Goal: Use online tool/utility: Utilize a website feature to perform a specific function

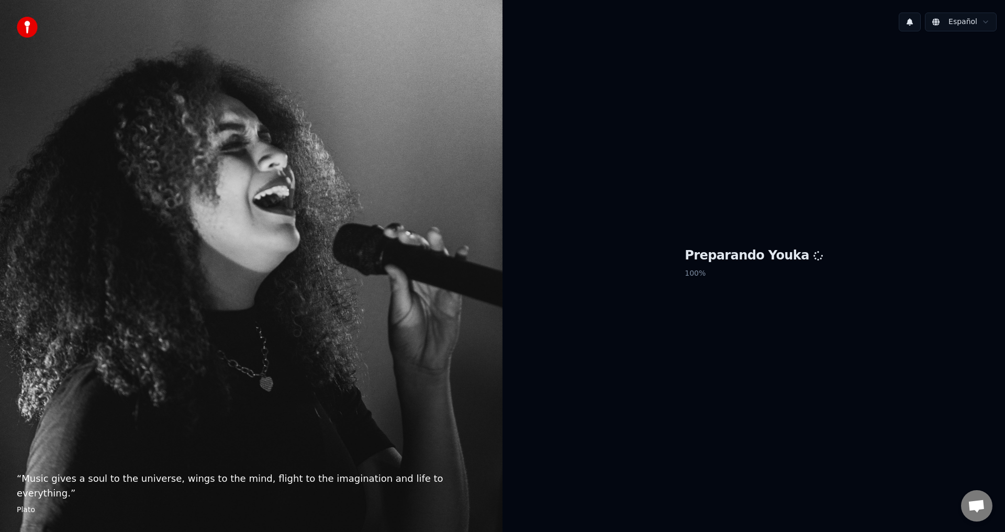
scroll to position [930, 0]
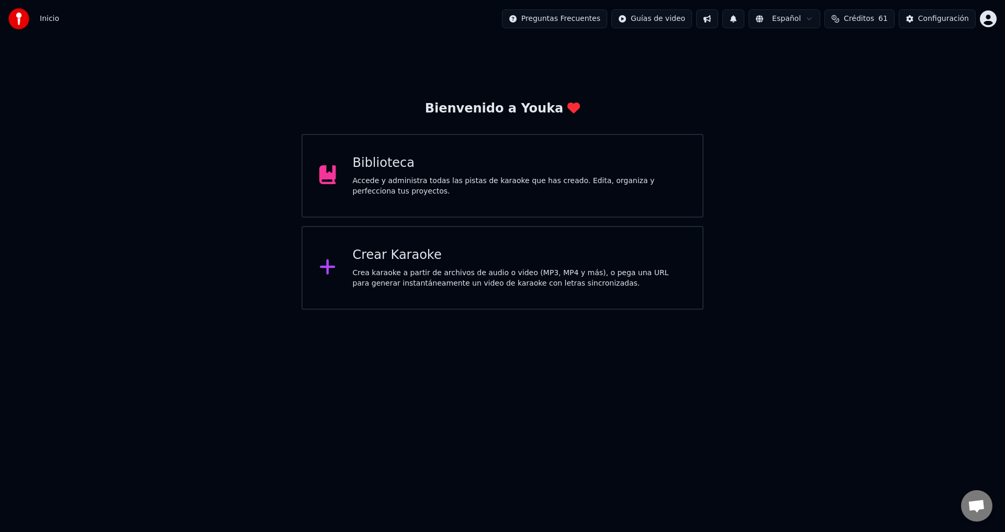
click at [466, 268] on div "Crea karaoke a partir de archivos de audio o video (MP3, MP4 y más), o pega una…" at bounding box center [519, 278] width 333 height 21
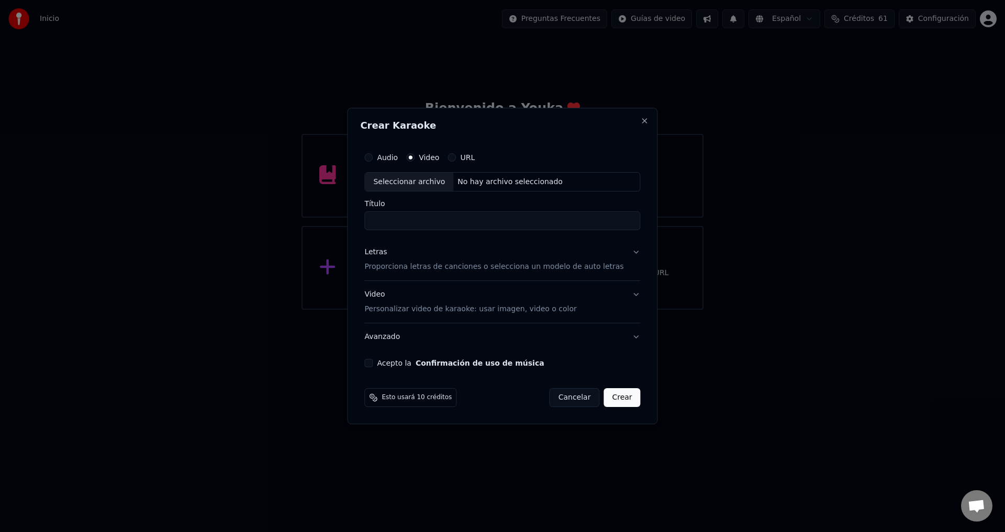
click at [373, 158] on button "Audio" at bounding box center [368, 157] width 8 height 8
click at [413, 181] on div "Seleccionar archivo" at bounding box center [409, 182] width 88 height 19
type input "**********"
click at [425, 264] on p "Proporciona letras de canciones o selecciona un modelo de auto letras" at bounding box center [493, 267] width 259 height 10
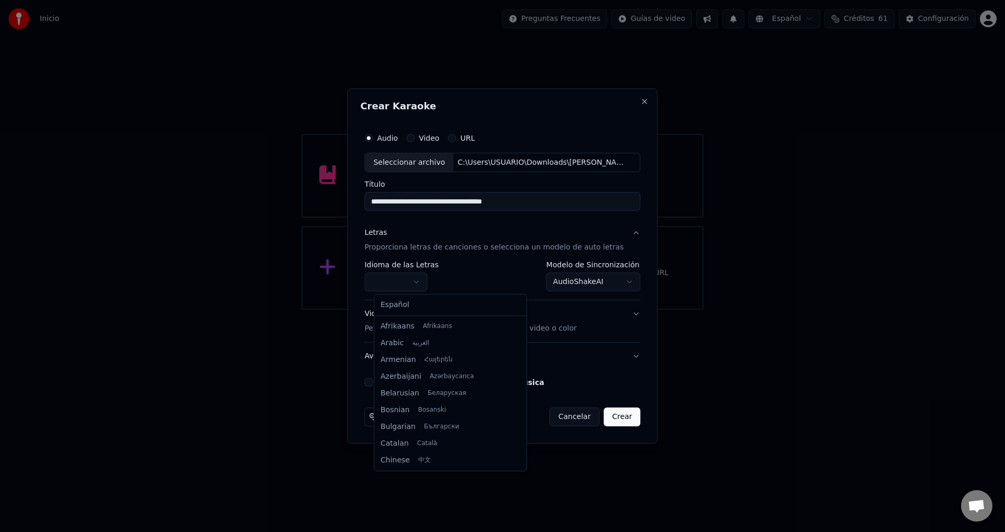
click at [399, 284] on body "Inicio Preguntas Frecuentes Guías de video Español Créditos 61 Configuración Bi…" at bounding box center [502, 155] width 1005 height 310
select select "**"
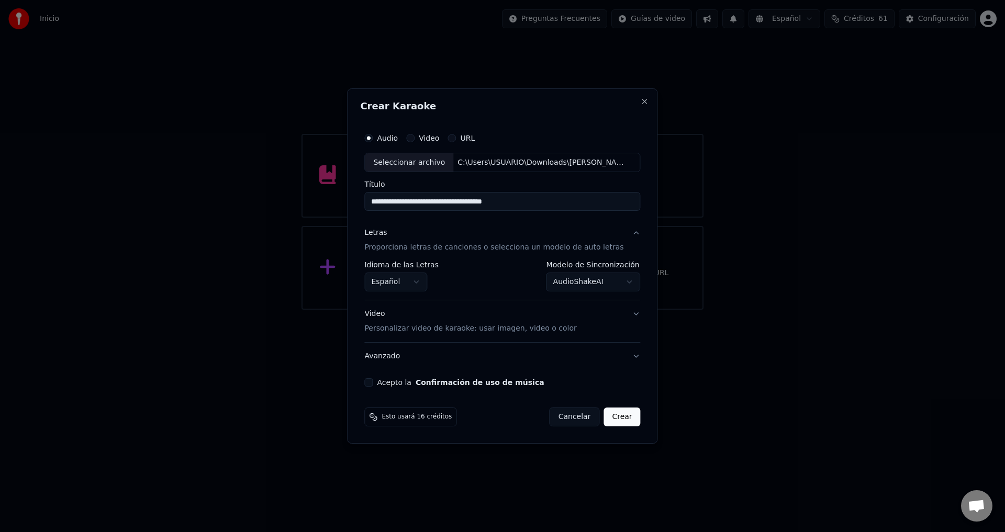
click at [373, 380] on button "Acepto la Confirmación de uso de música" at bounding box center [368, 382] width 8 height 8
click at [434, 330] on p "Personalizar video de karaoke: usar imagen, video o color" at bounding box center [470, 328] width 212 height 10
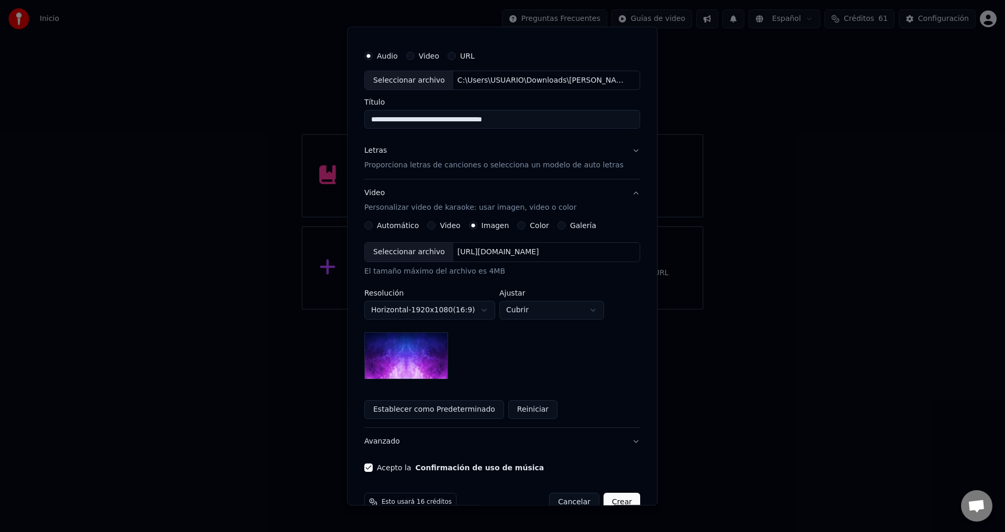
scroll to position [44, 0]
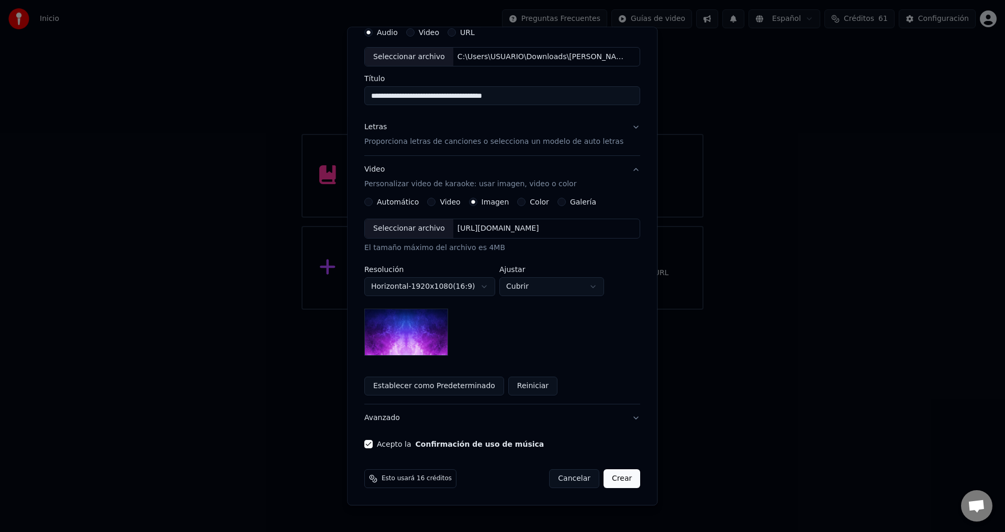
click at [384, 181] on p "Personalizar video de karaoke: usar imagen, video o color" at bounding box center [470, 184] width 212 height 10
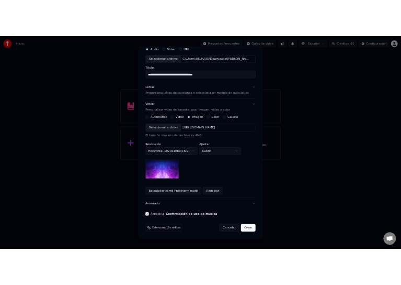
scroll to position [0, 0]
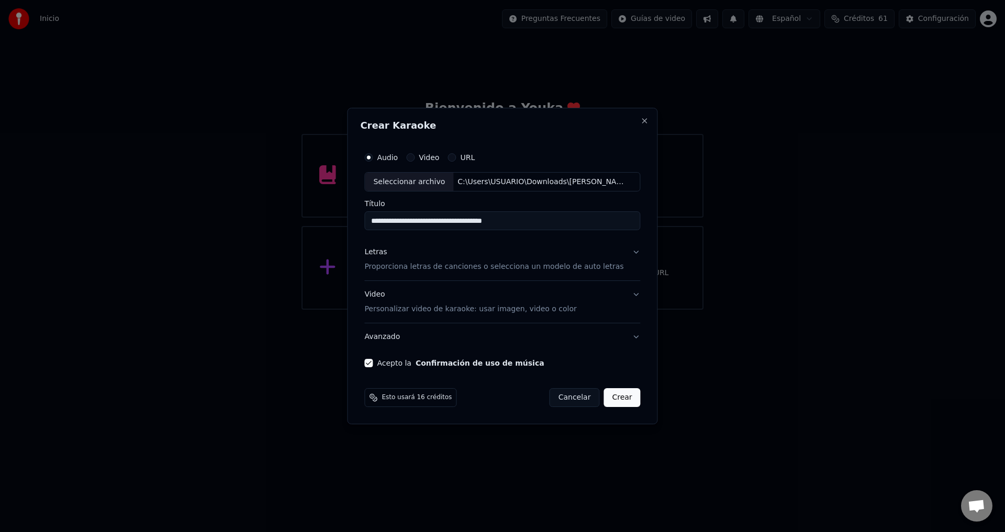
click at [387, 266] on p "Proporciona letras de canciones o selecciona un modelo de auto letras" at bounding box center [493, 267] width 259 height 10
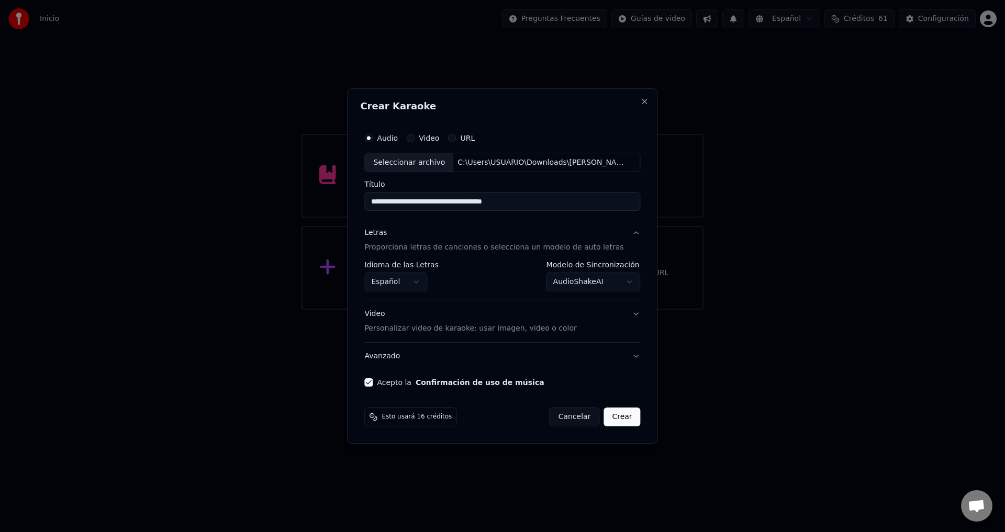
click at [611, 420] on button "Crear" at bounding box center [621, 417] width 37 height 19
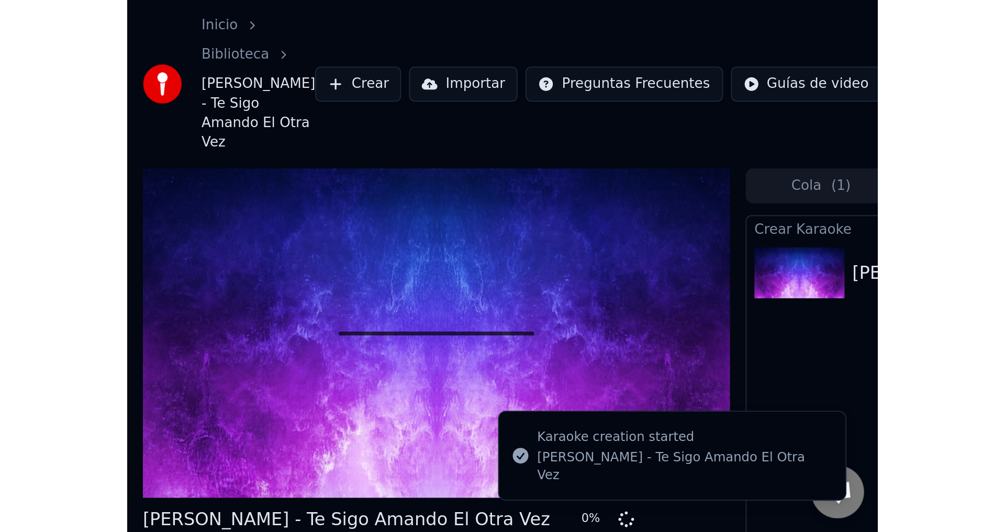
scroll to position [911, 0]
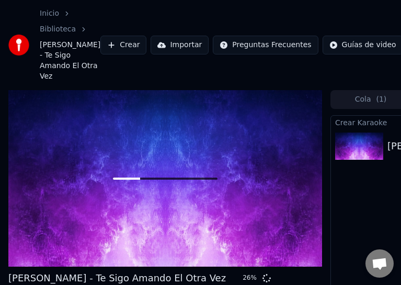
click at [378, 264] on span "Chat abierto" at bounding box center [380, 264] width 17 height 14
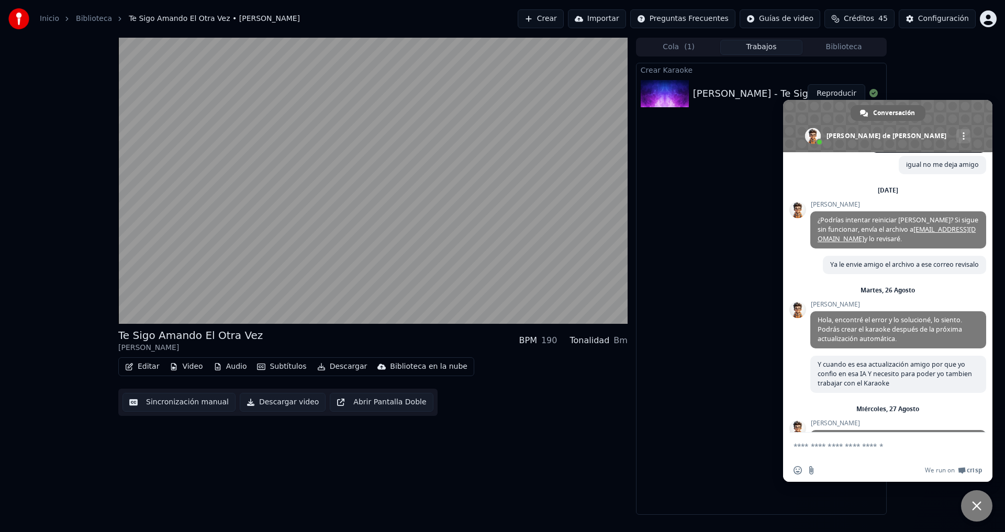
click at [977, 508] on span "Cerrar el chat" at bounding box center [976, 505] width 9 height 9
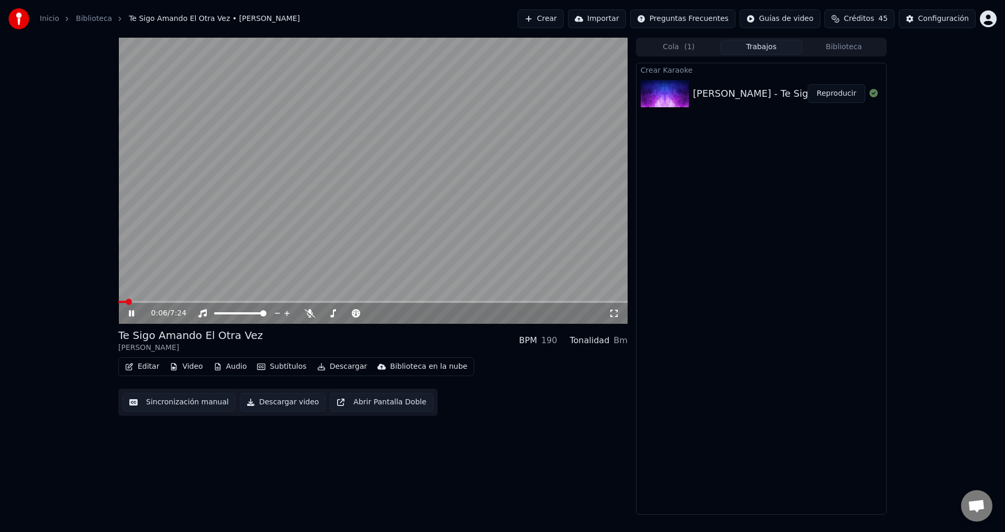
click at [142, 364] on button "Editar" at bounding box center [142, 366] width 42 height 15
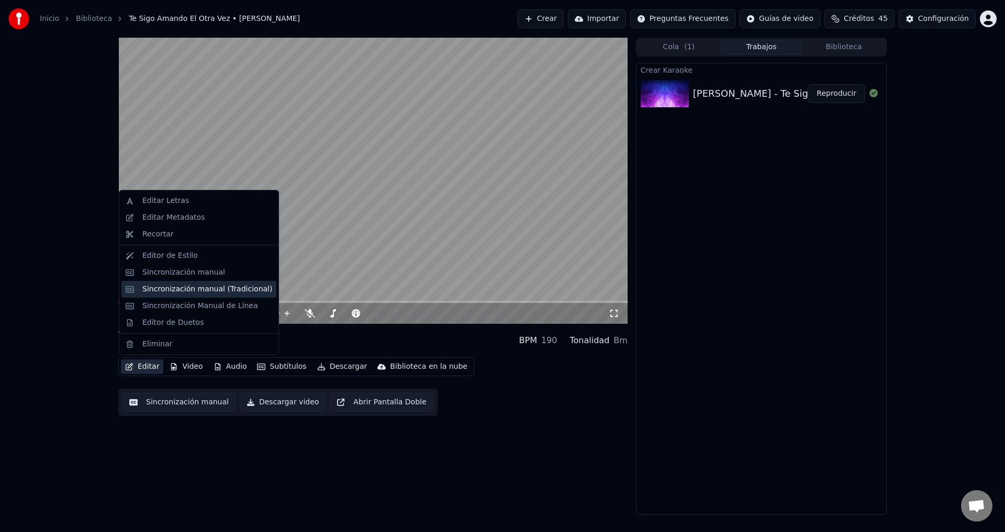
click at [187, 290] on div "Sincronización manual (Tradicional)" at bounding box center [207, 289] width 130 height 10
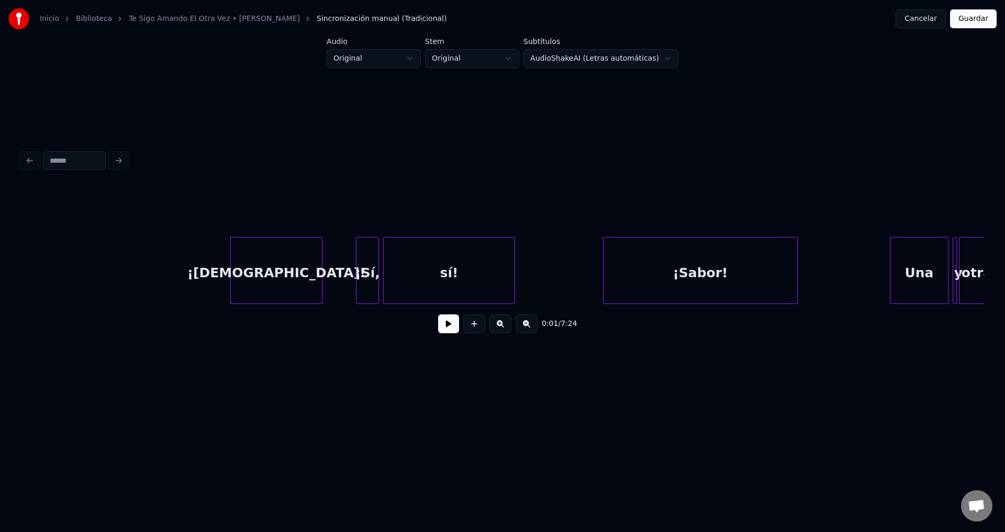
click at [238, 266] on div "¡[DEMOGRAPHIC_DATA]!" at bounding box center [276, 273] width 91 height 71
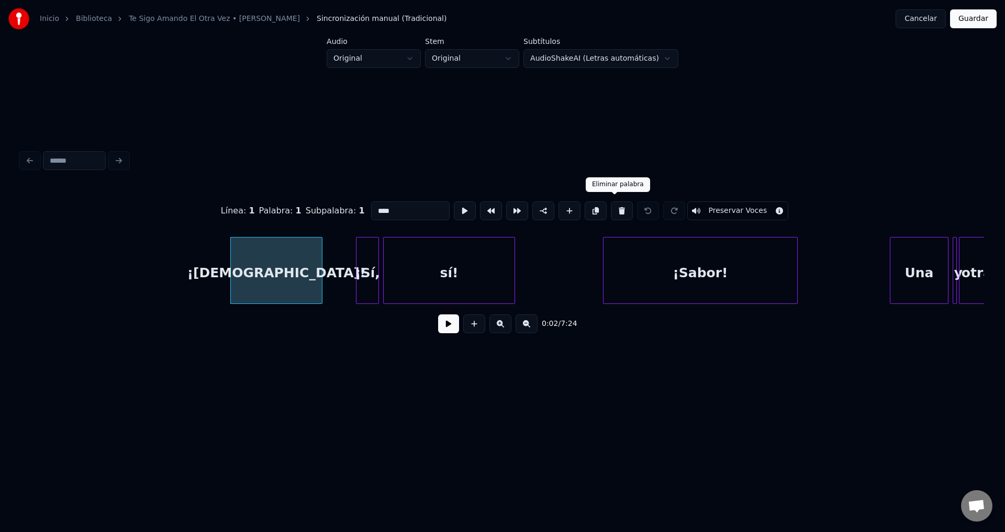
click at [611, 205] on button at bounding box center [622, 210] width 22 height 19
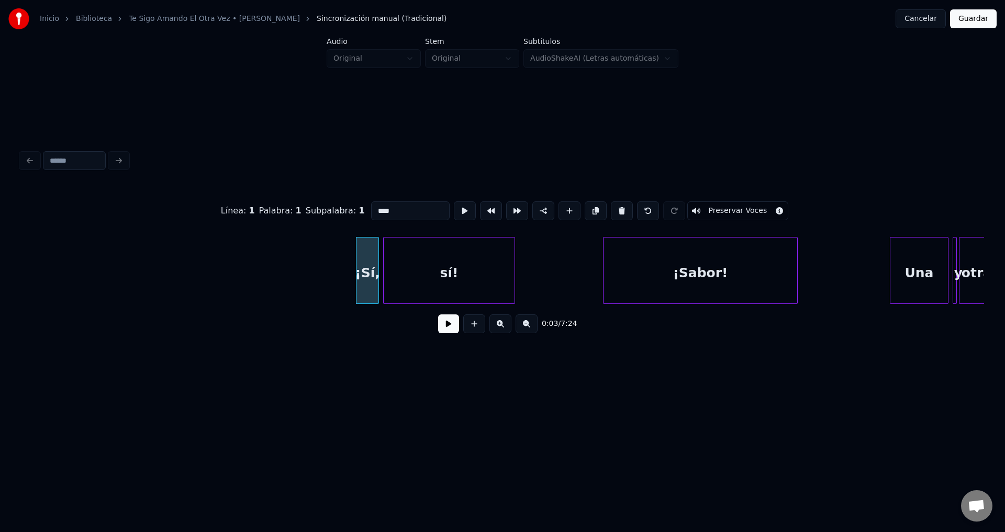
click at [611, 205] on button at bounding box center [622, 210] width 22 height 19
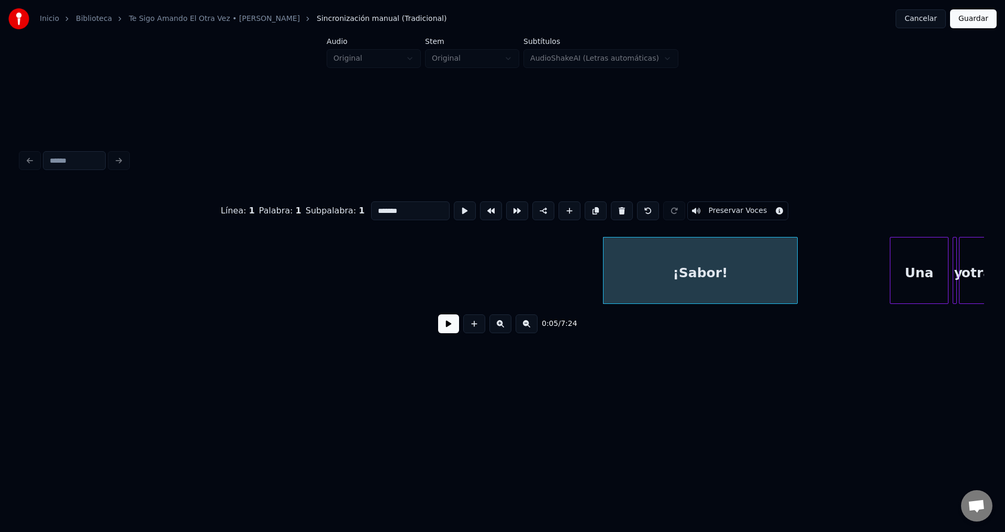
click at [611, 205] on button at bounding box center [622, 210] width 22 height 19
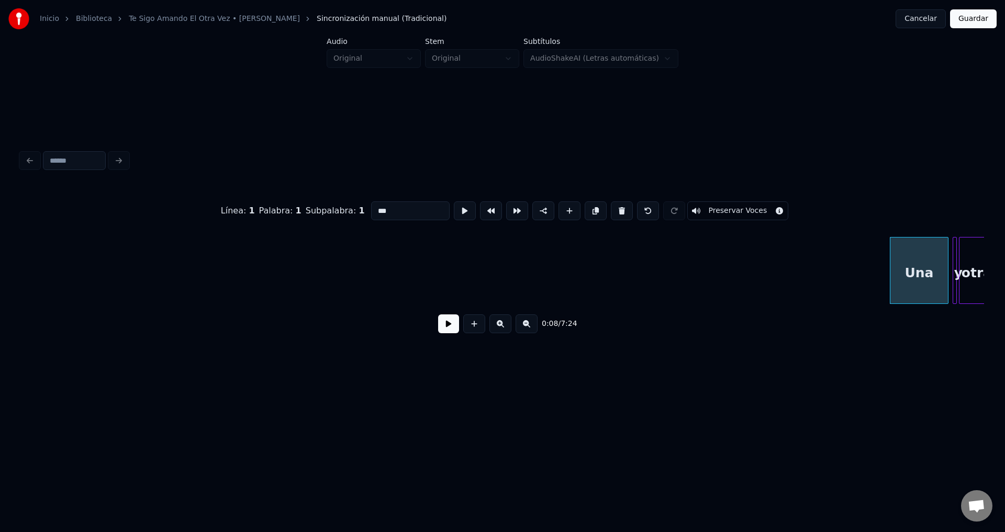
click at [611, 205] on button at bounding box center [622, 210] width 22 height 19
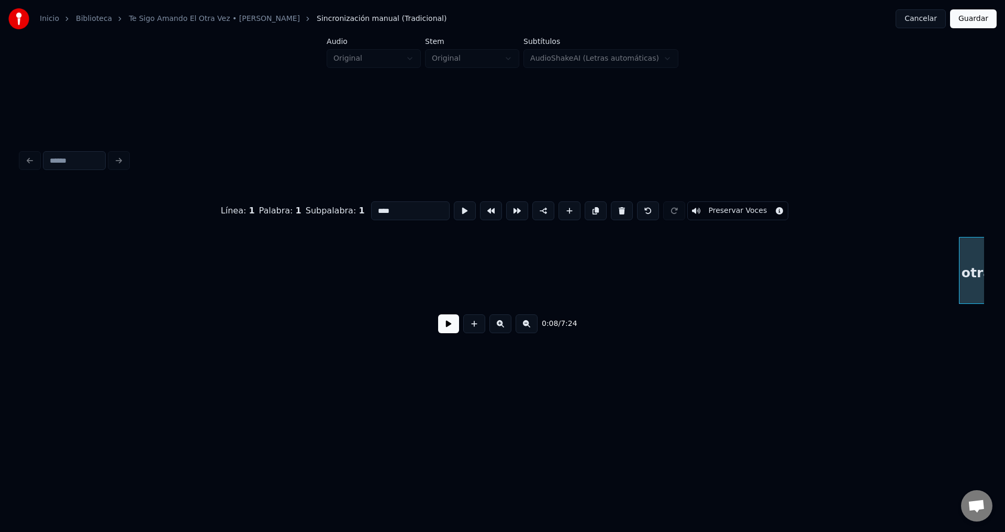
click at [611, 205] on button at bounding box center [622, 210] width 22 height 19
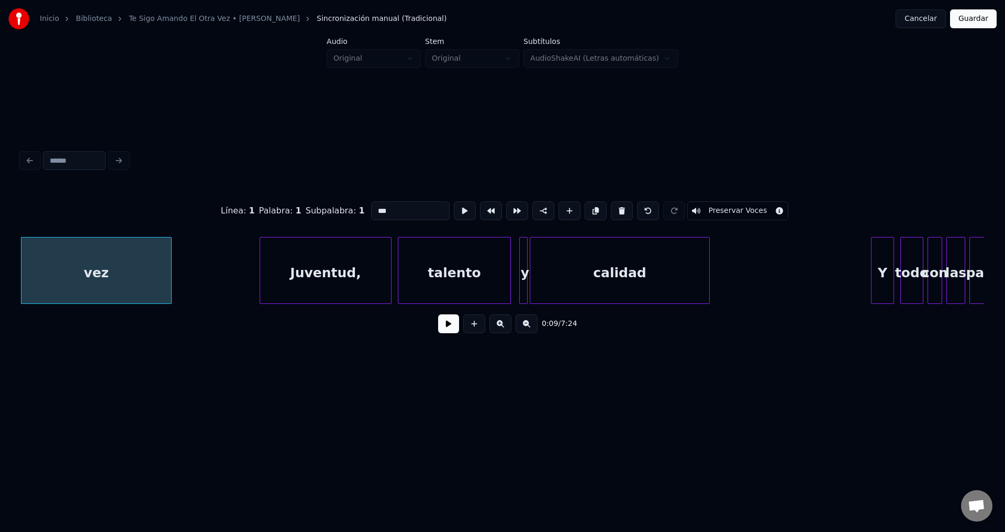
click at [611, 205] on button at bounding box center [622, 210] width 22 height 19
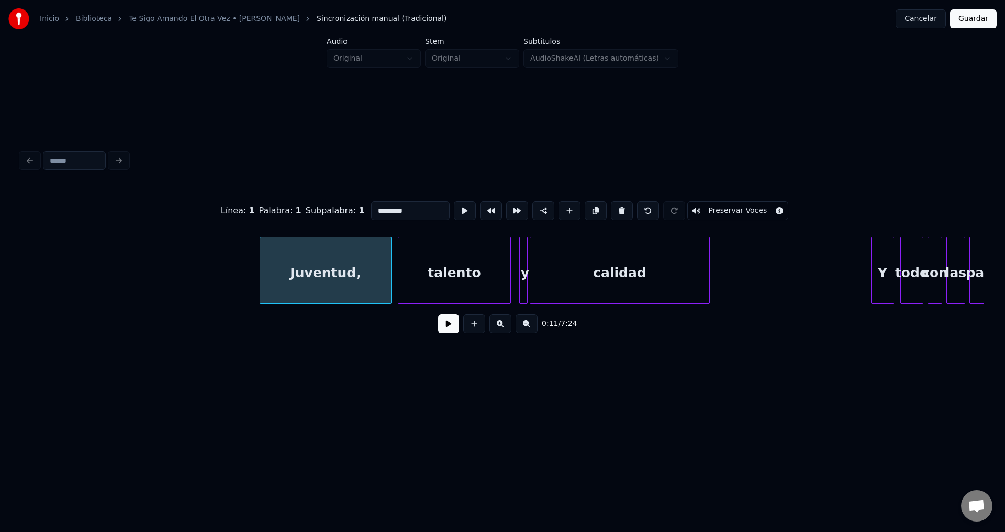
click at [611, 205] on button at bounding box center [622, 210] width 22 height 19
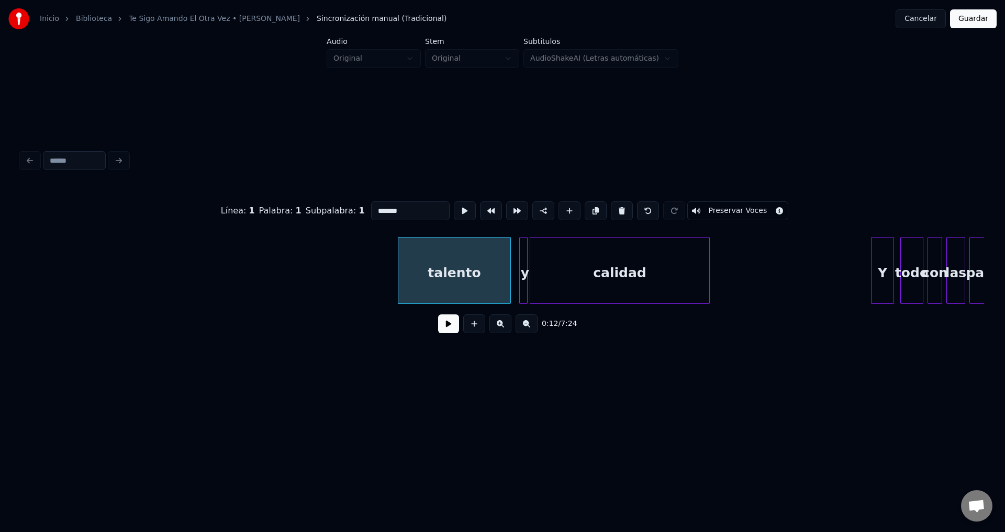
click at [611, 205] on button at bounding box center [622, 210] width 22 height 19
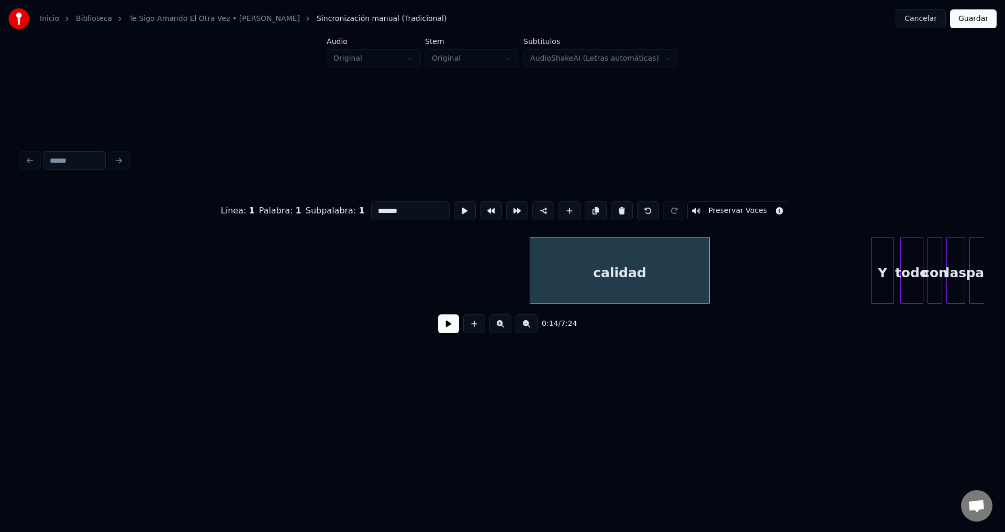
click at [611, 205] on button at bounding box center [622, 210] width 22 height 19
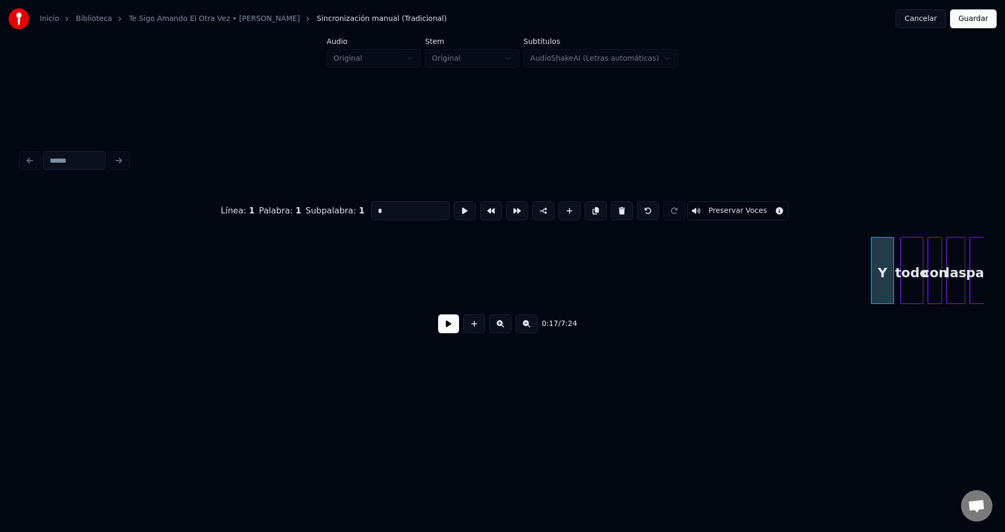
click at [611, 209] on button at bounding box center [622, 210] width 22 height 19
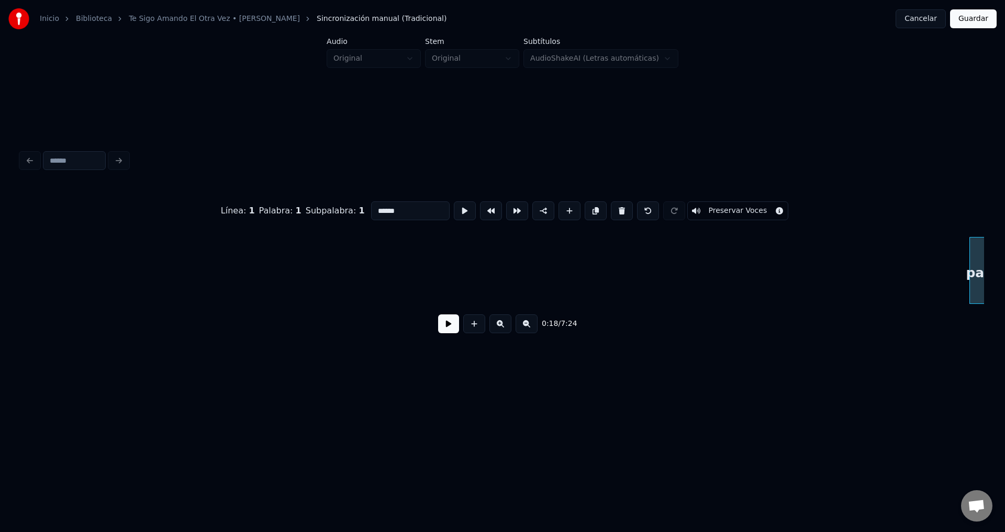
click at [611, 209] on button at bounding box center [622, 210] width 22 height 19
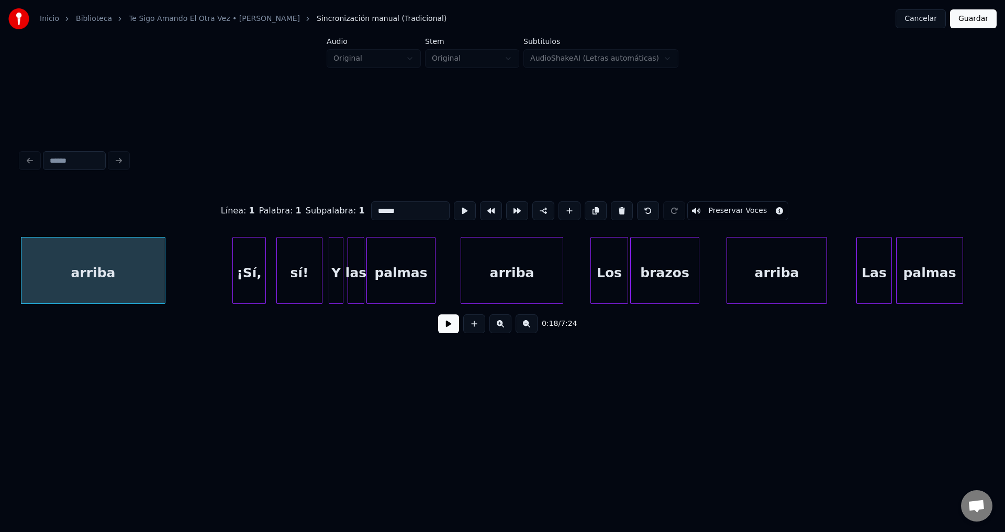
click at [611, 209] on button at bounding box center [622, 210] width 22 height 19
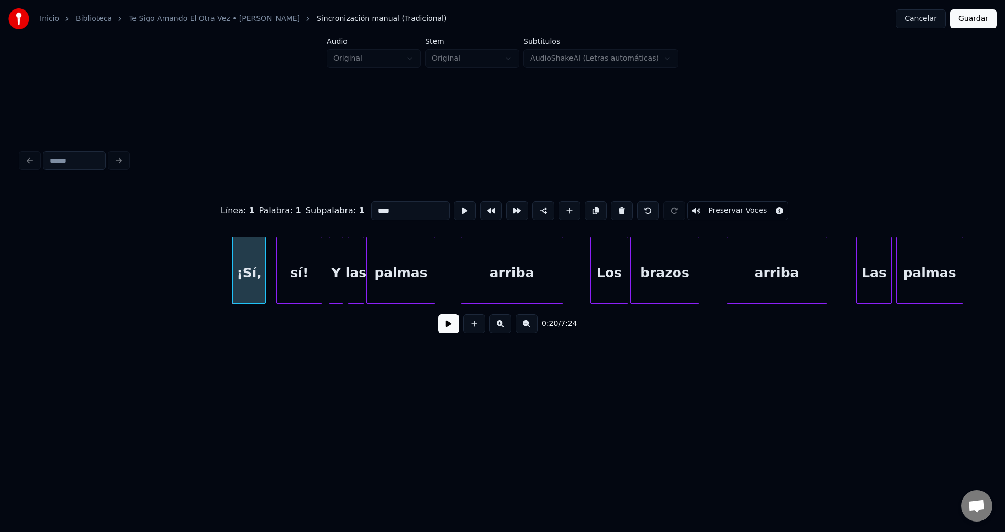
click at [611, 209] on button at bounding box center [622, 210] width 22 height 19
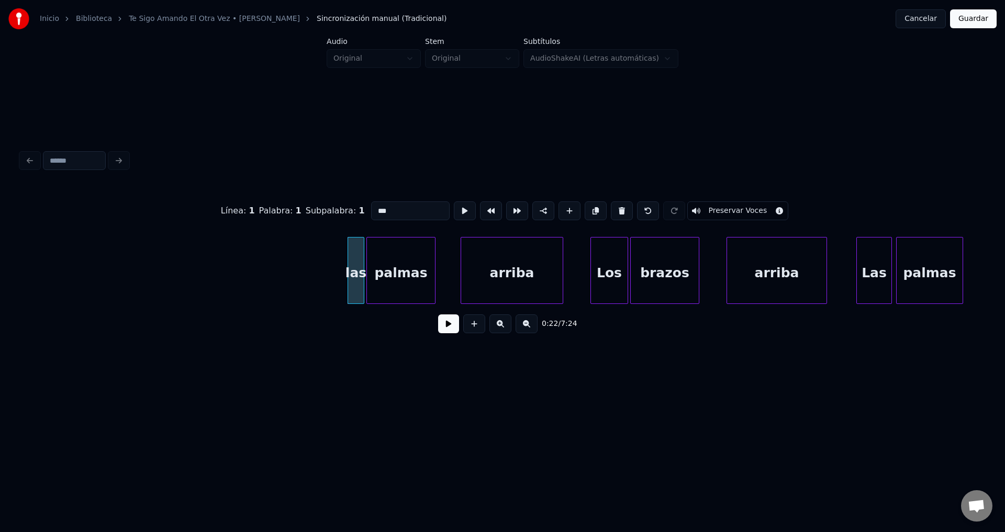
click at [611, 209] on button at bounding box center [622, 210] width 22 height 19
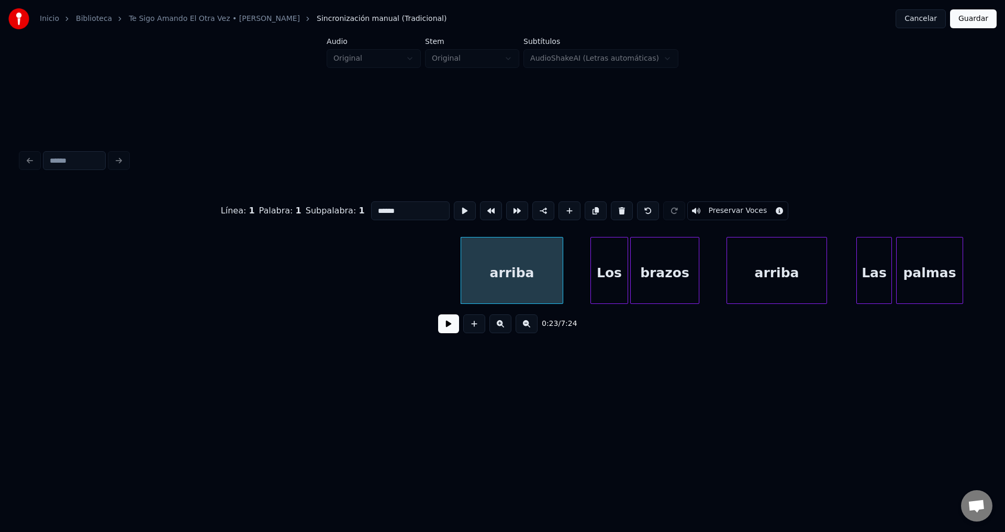
click at [611, 209] on button at bounding box center [622, 210] width 22 height 19
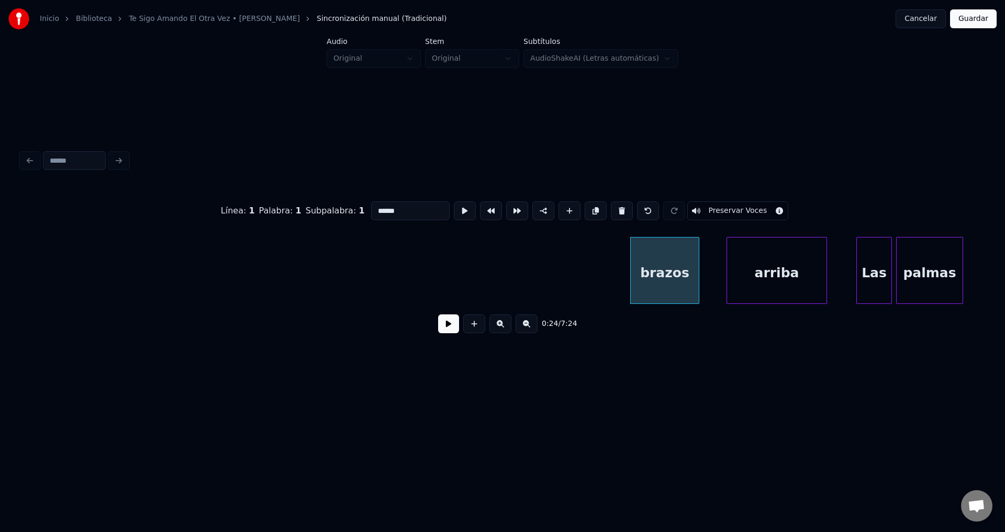
click at [611, 209] on button at bounding box center [622, 210] width 22 height 19
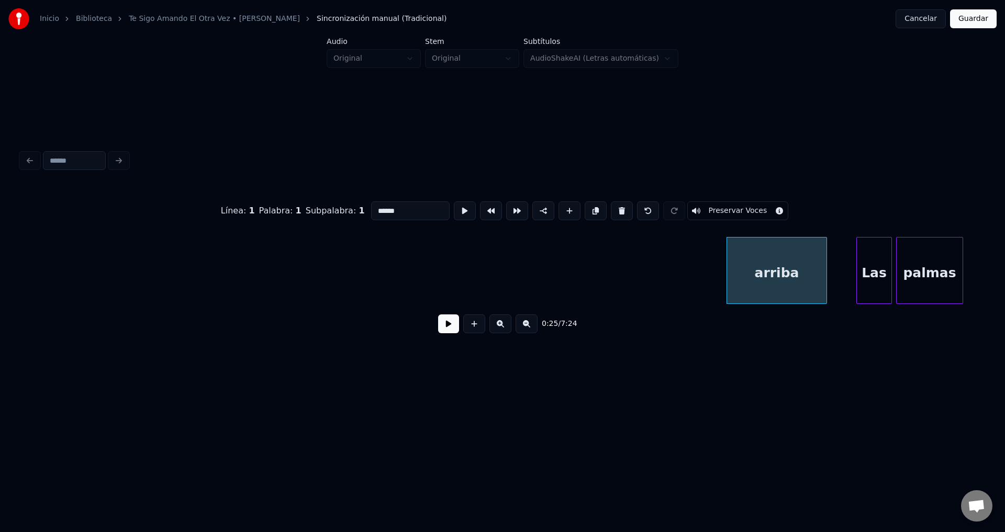
click at [611, 209] on button at bounding box center [622, 210] width 22 height 19
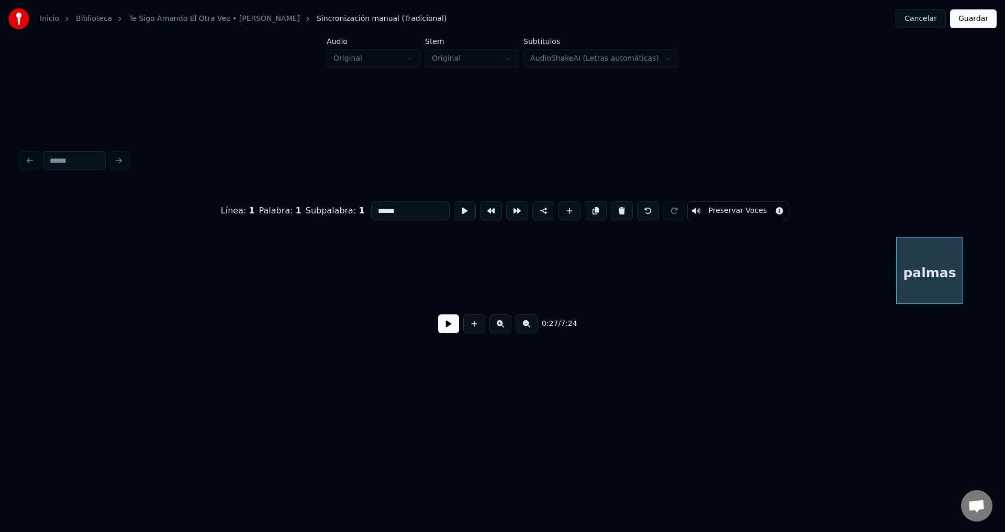
click at [611, 209] on button at bounding box center [622, 210] width 22 height 19
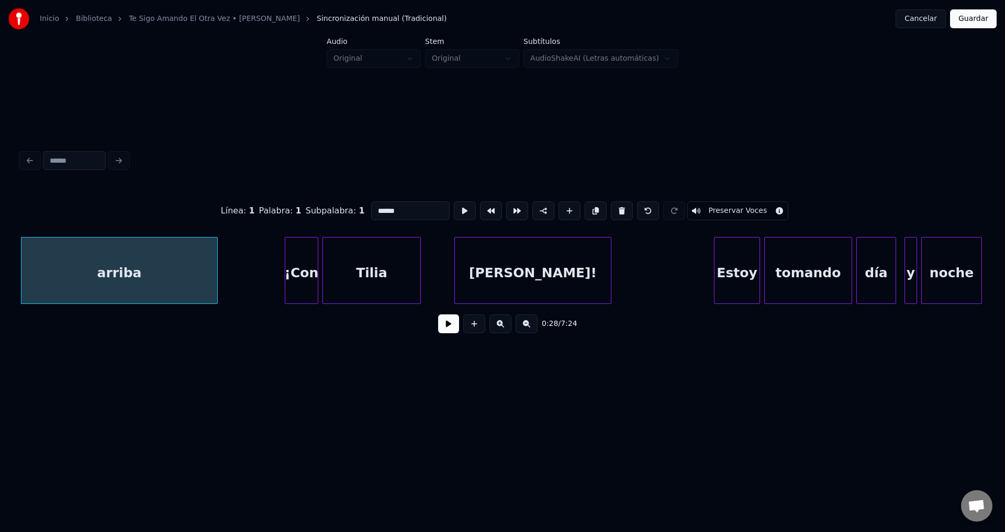
click at [611, 209] on button at bounding box center [622, 210] width 22 height 19
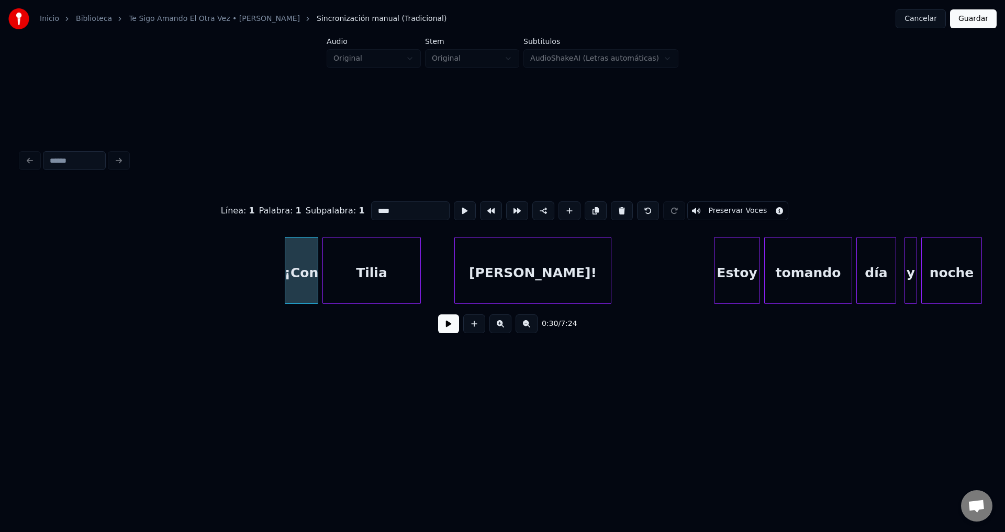
click at [611, 209] on button at bounding box center [622, 210] width 22 height 19
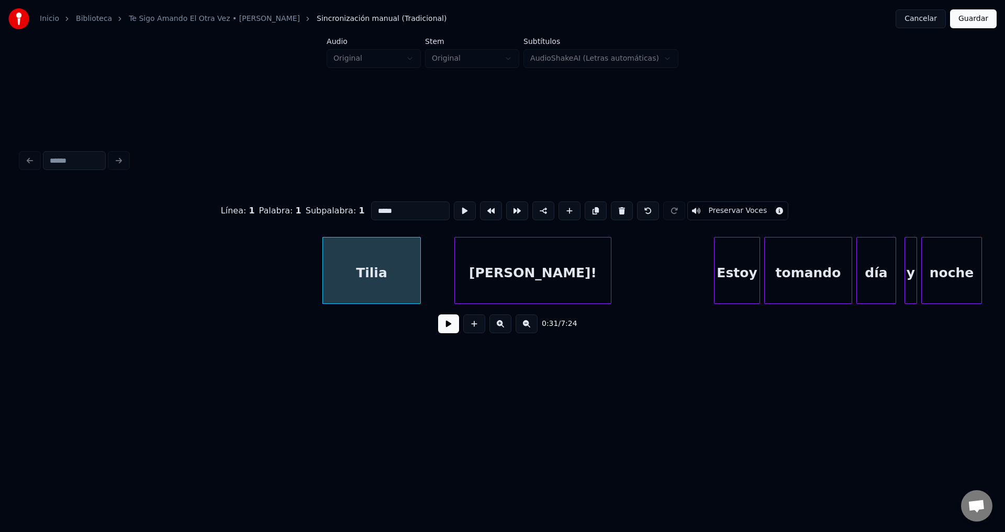
click at [611, 209] on button at bounding box center [622, 210] width 22 height 19
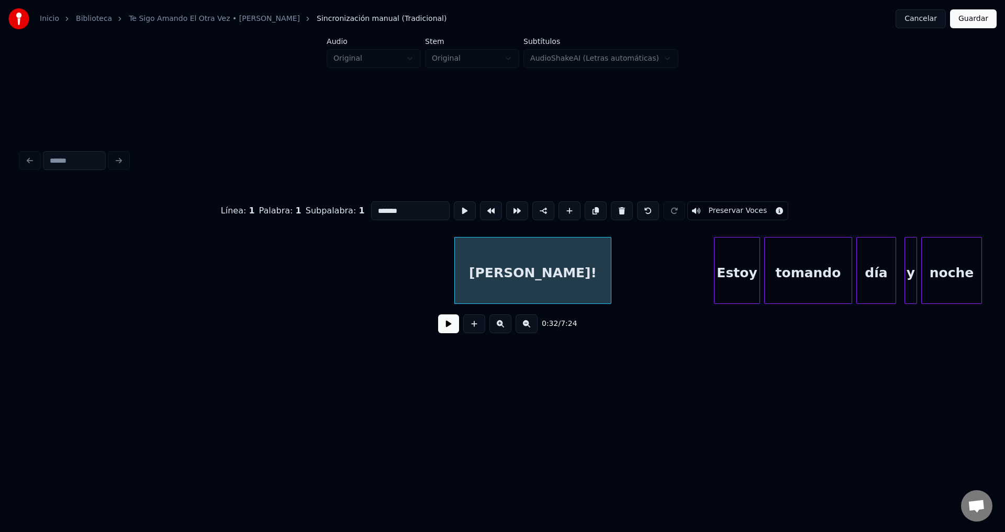
click at [611, 209] on button at bounding box center [622, 210] width 22 height 19
type input "*****"
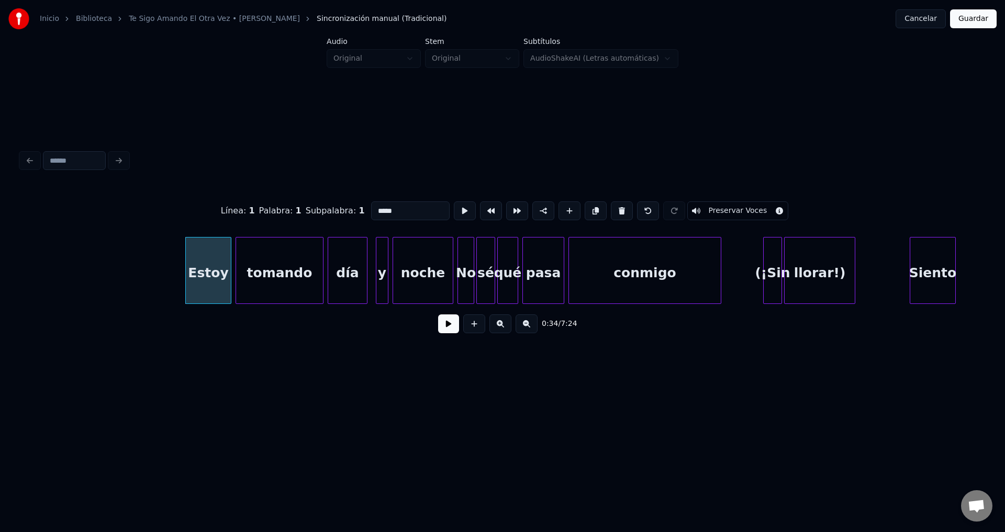
scroll to position [0, 3525]
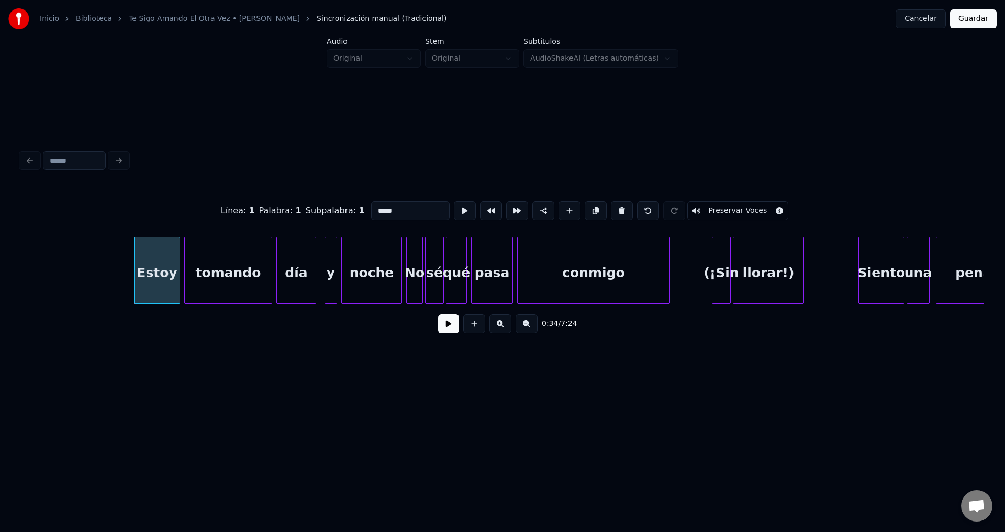
click at [448, 329] on button at bounding box center [448, 323] width 21 height 19
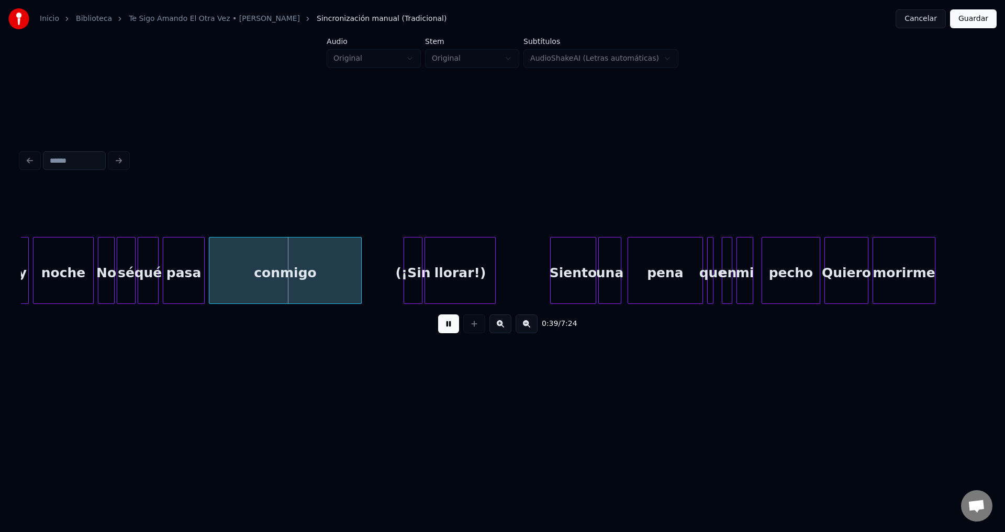
scroll to position [0, 3988]
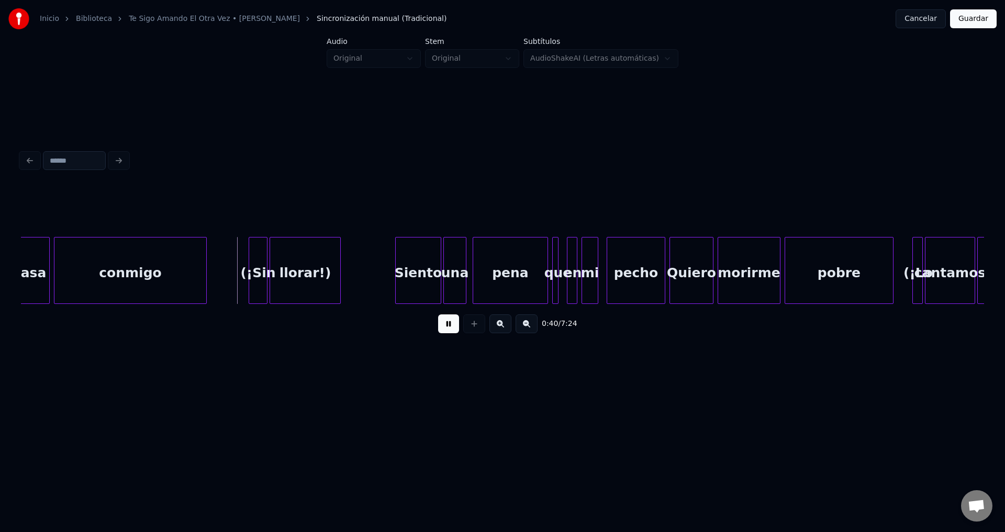
click at [264, 277] on div at bounding box center [265, 271] width 3 height 66
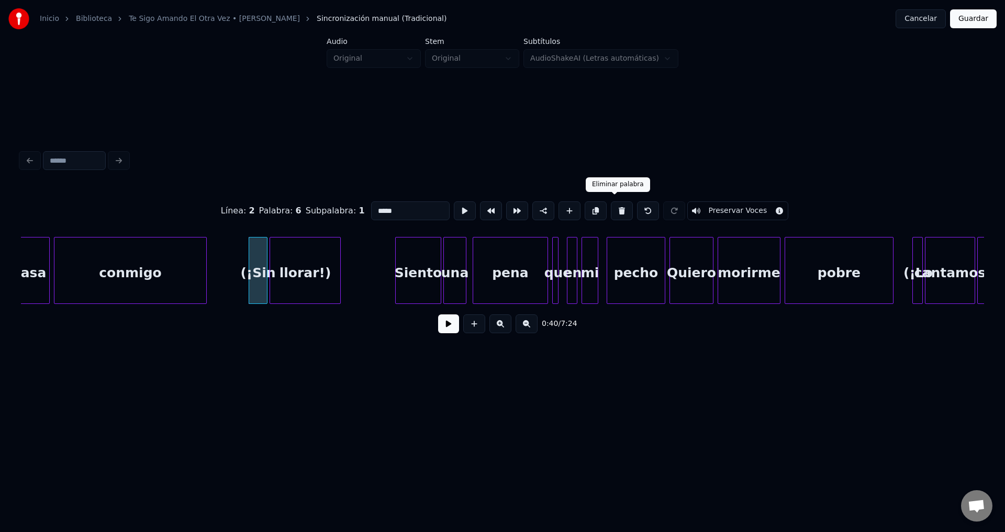
click at [611, 207] on button at bounding box center [622, 210] width 22 height 19
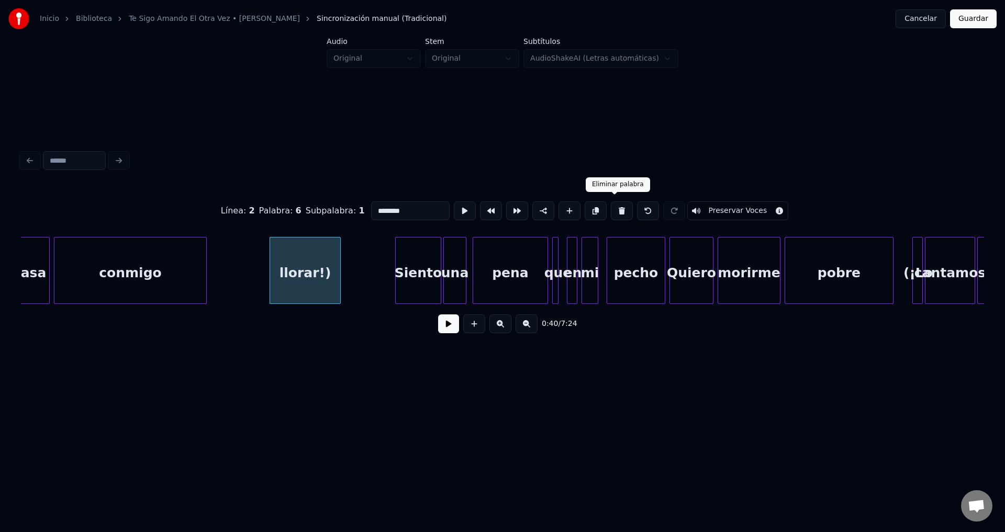
click at [613, 208] on button at bounding box center [622, 210] width 22 height 19
type input "*******"
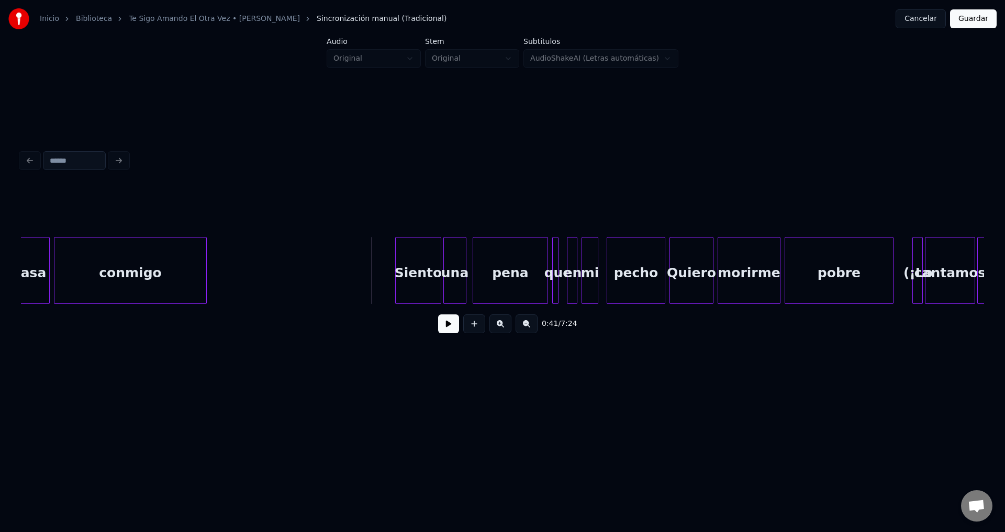
click at [446, 331] on button at bounding box center [448, 323] width 21 height 19
click at [553, 275] on div "que" at bounding box center [558, 273] width 10 height 71
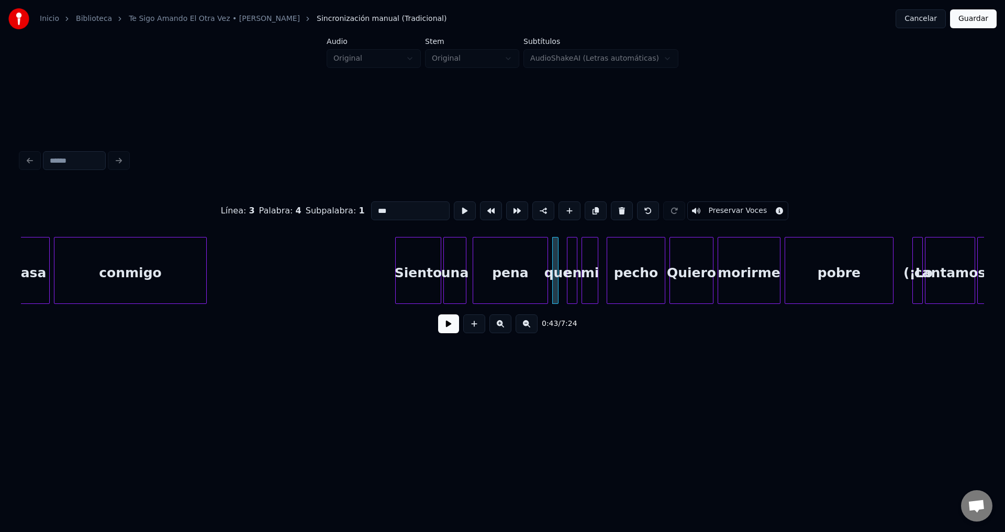
drag, startPoint x: 409, startPoint y: 208, endPoint x: 322, endPoint y: 211, distance: 86.9
click at [323, 211] on div "Línea : 3 Palabra : 4 Subpalabra : 1 *** Preservar Voces" at bounding box center [502, 211] width 963 height 52
click at [562, 262] on div at bounding box center [560, 271] width 3 height 66
click at [560, 257] on div "aqui" at bounding box center [558, 273] width 11 height 71
type input "****"
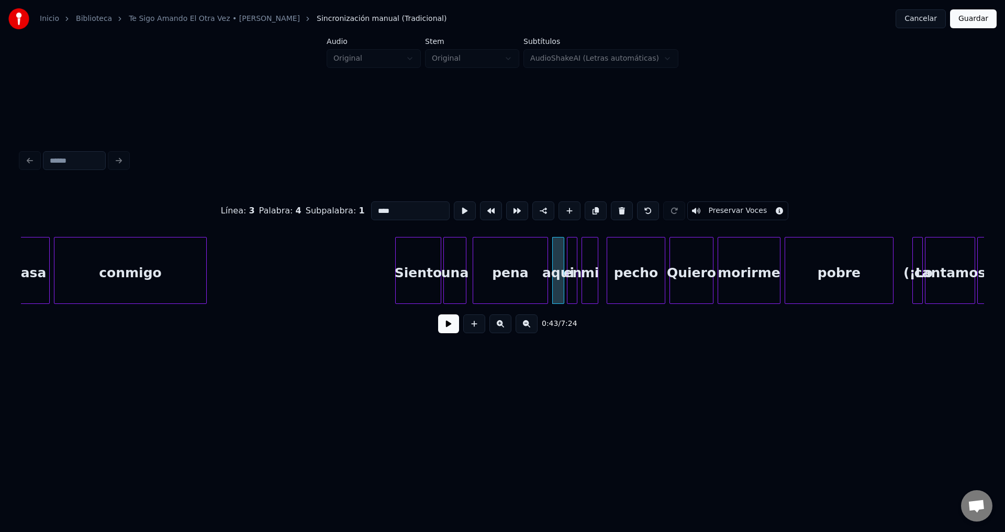
click at [443, 333] on button at bounding box center [448, 323] width 21 height 19
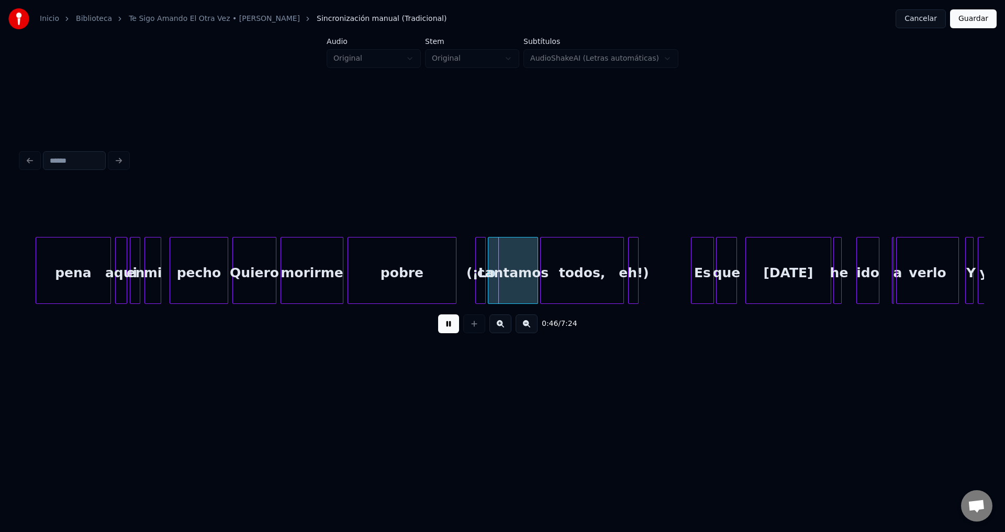
scroll to position [0, 4476]
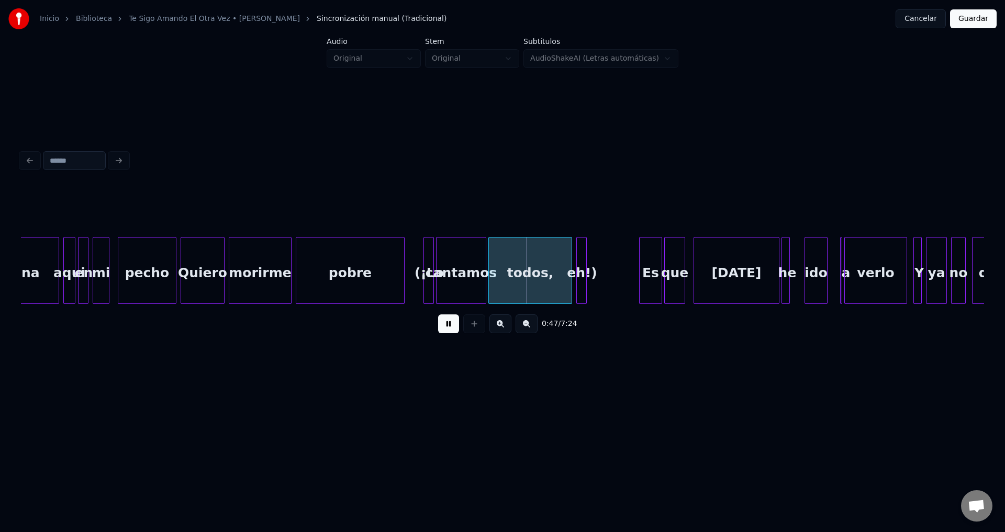
click at [323, 270] on div "pobre" at bounding box center [350, 273] width 108 height 71
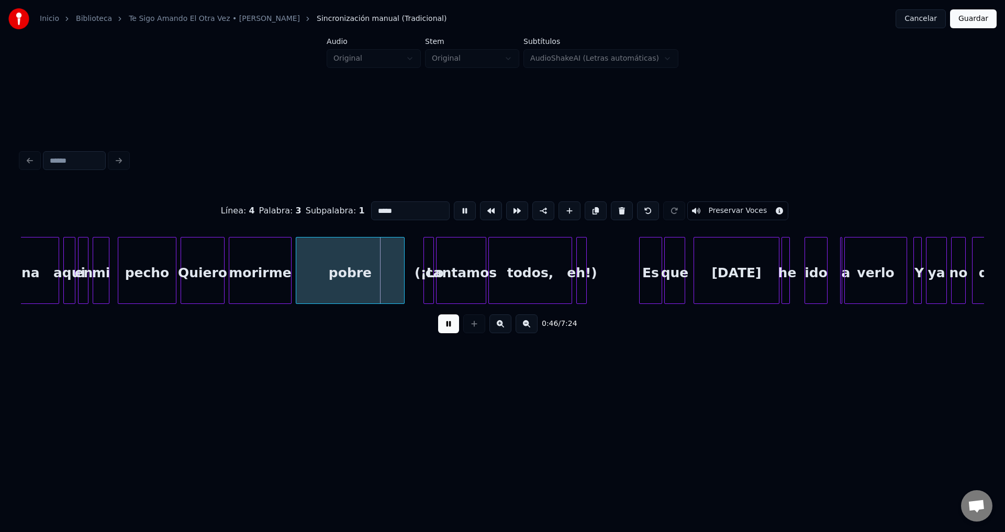
drag, startPoint x: 407, startPoint y: 204, endPoint x: 311, endPoint y: 213, distance: 96.3
click at [312, 213] on div "Línea : 4 Palabra : 3 Subpalabra : 1 ***** Preservar Voces" at bounding box center [502, 211] width 963 height 52
click at [403, 265] on div "por" at bounding box center [349, 270] width 109 height 67
click at [374, 265] on div at bounding box center [375, 271] width 3 height 66
type input "***"
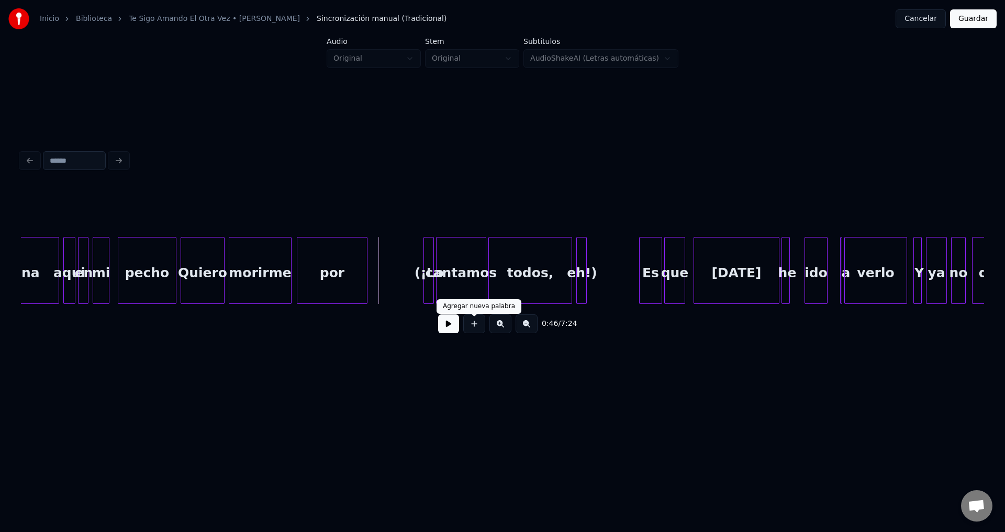
click at [479, 333] on button at bounding box center [474, 323] width 22 height 19
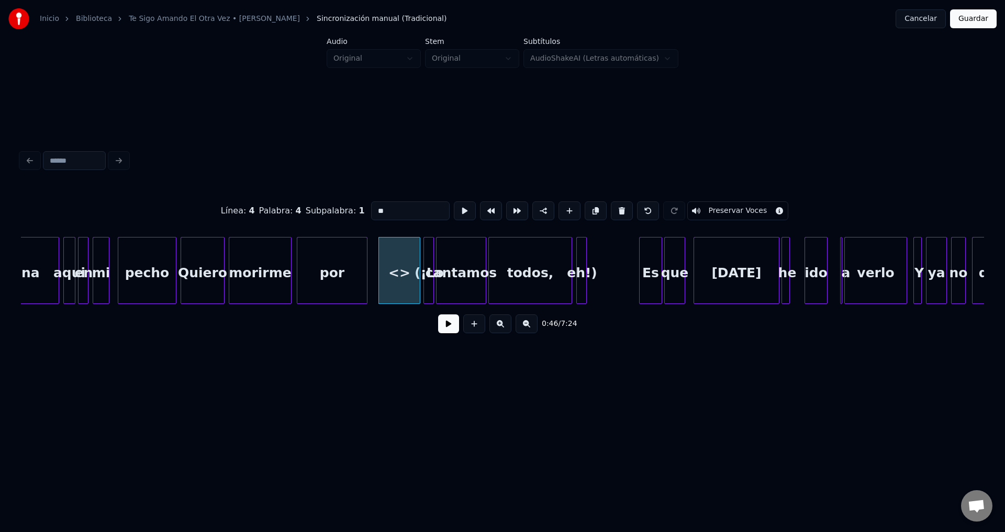
drag, startPoint x: 396, startPoint y: 206, endPoint x: 325, endPoint y: 210, distance: 70.7
click at [325, 210] on div "Línea : 4 Palabra : 4 Subpalabra : 1 ** Preservar Voces" at bounding box center [502, 211] width 963 height 52
type input "*"
click at [317, 276] on div "por" at bounding box center [332, 273] width 70 height 71
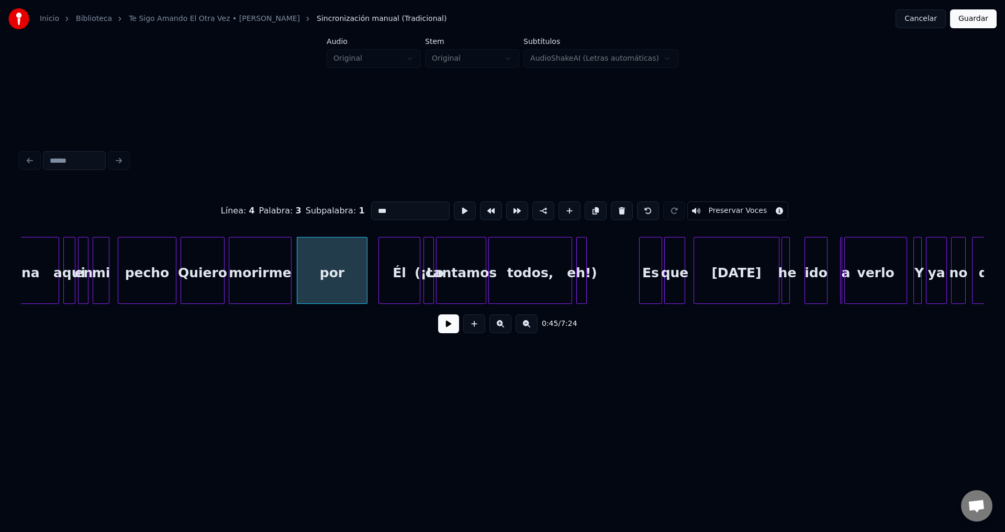
type input "***"
click at [446, 333] on button at bounding box center [448, 323] width 21 height 19
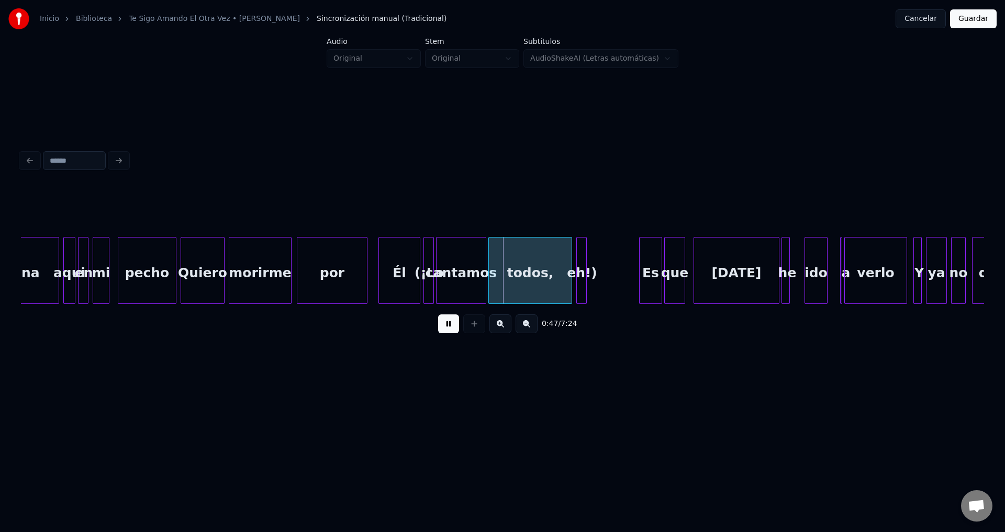
click at [431, 266] on div at bounding box center [431, 271] width 3 height 66
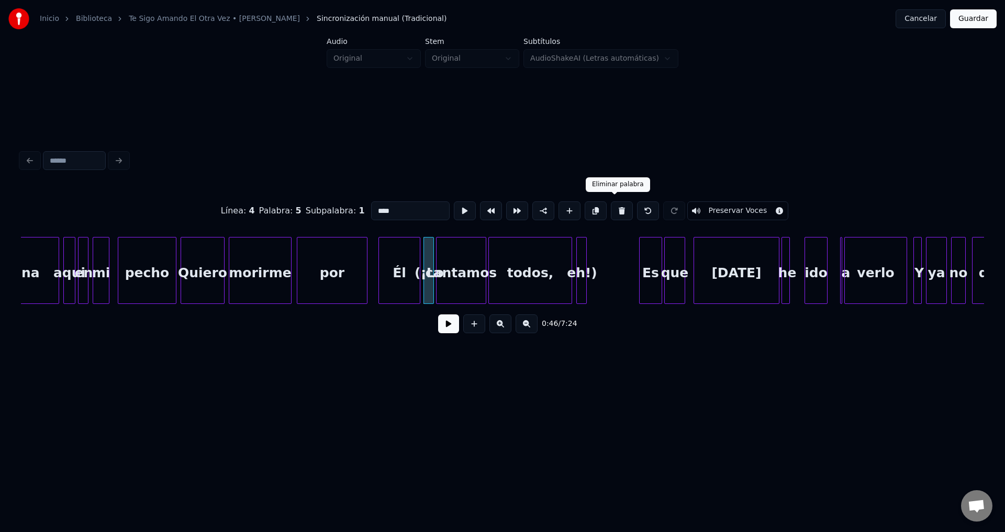
click at [612, 206] on button at bounding box center [622, 210] width 22 height 19
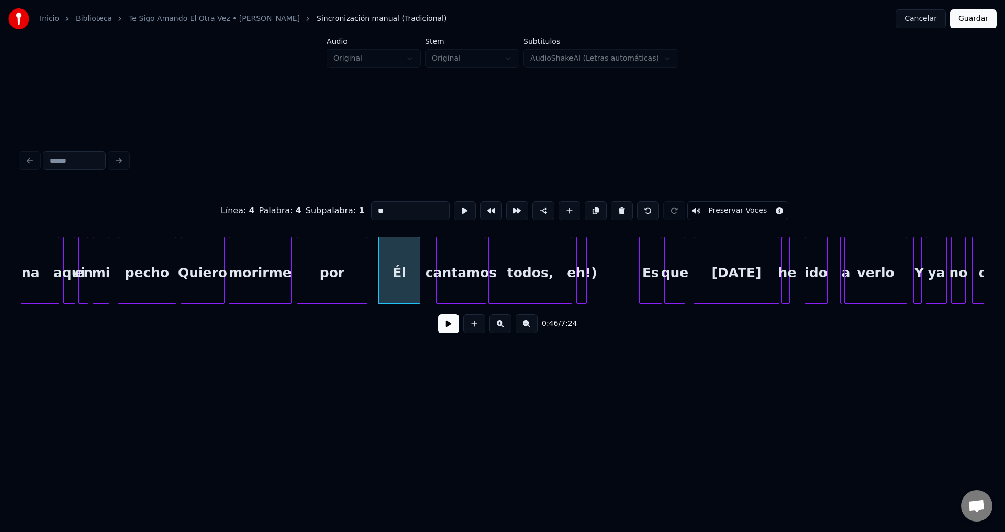
click at [466, 261] on div "cantamos" at bounding box center [460, 273] width 49 height 71
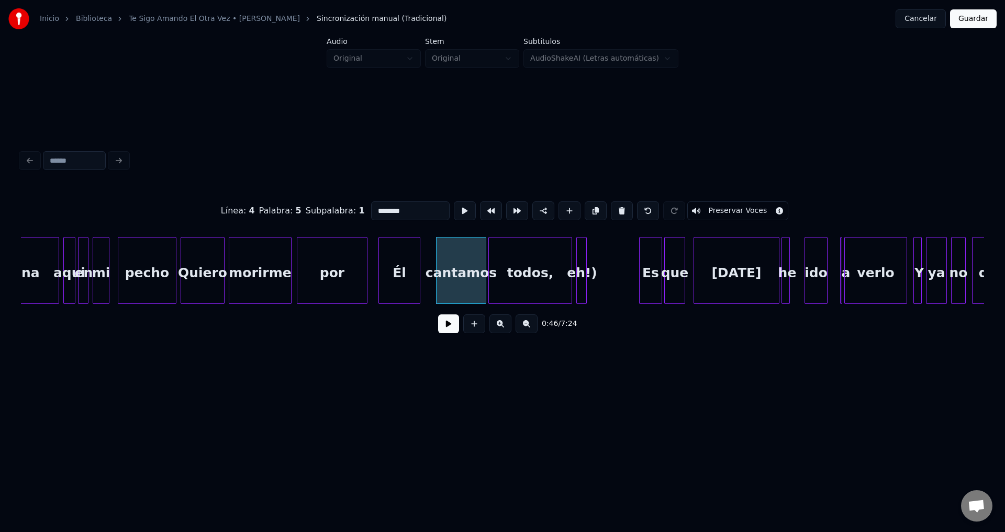
click at [612, 207] on button at bounding box center [622, 210] width 22 height 19
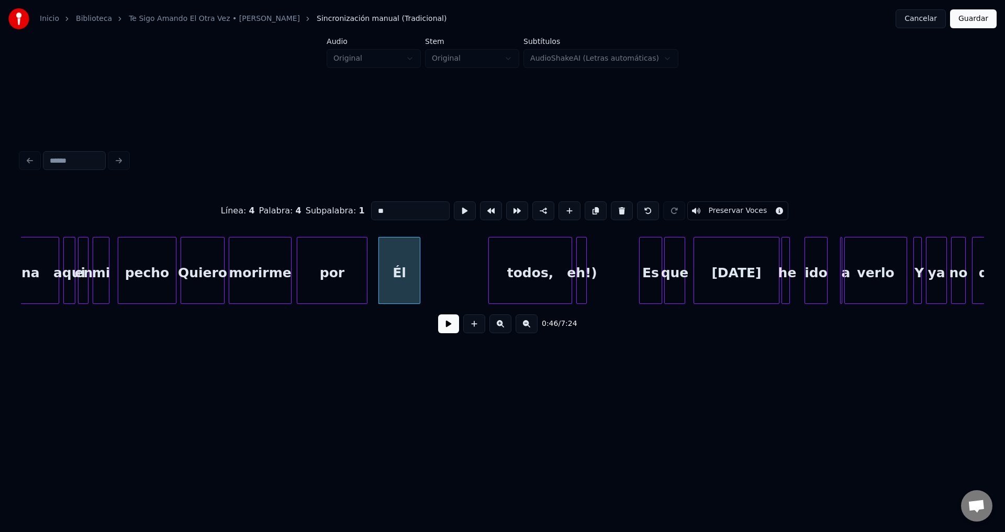
click at [543, 254] on div "todos," at bounding box center [530, 273] width 83 height 71
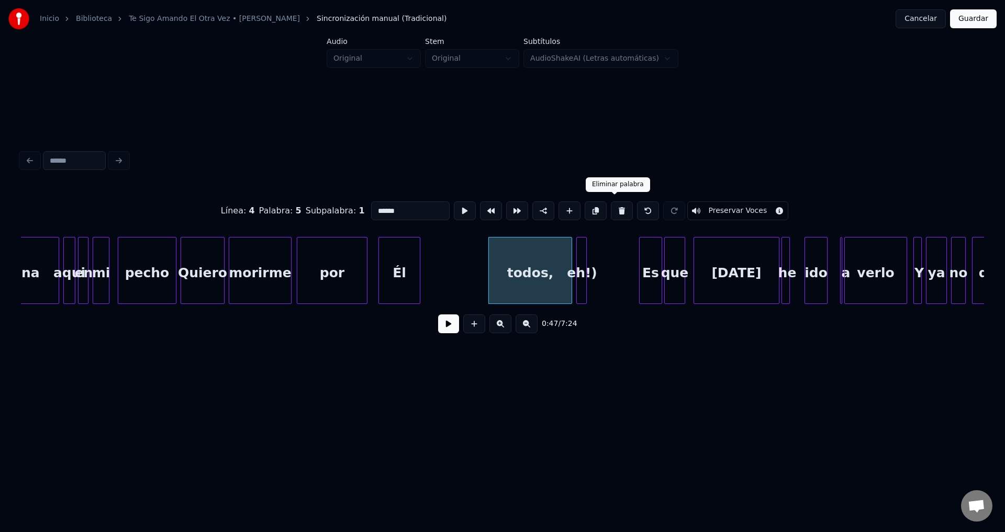
click at [612, 208] on button at bounding box center [622, 210] width 22 height 19
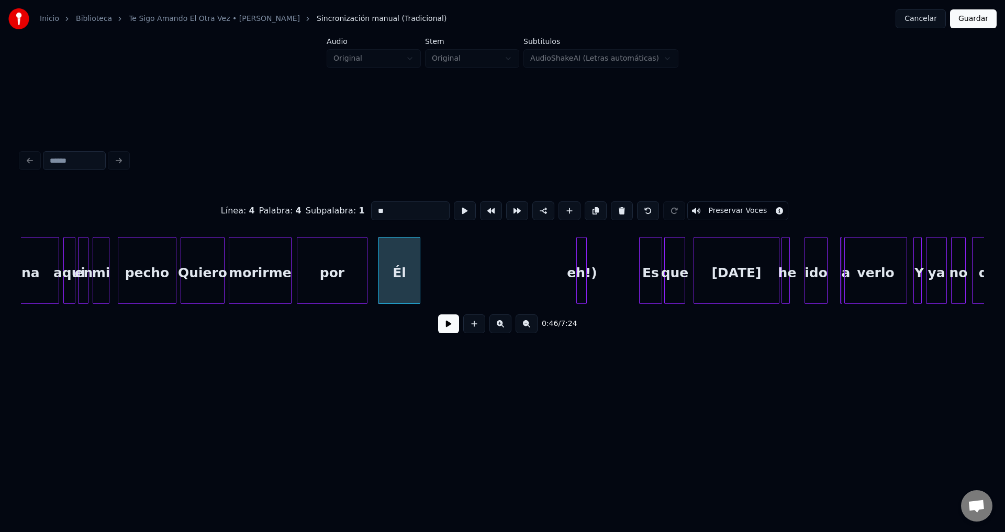
click at [578, 248] on div at bounding box center [578, 271] width 3 height 66
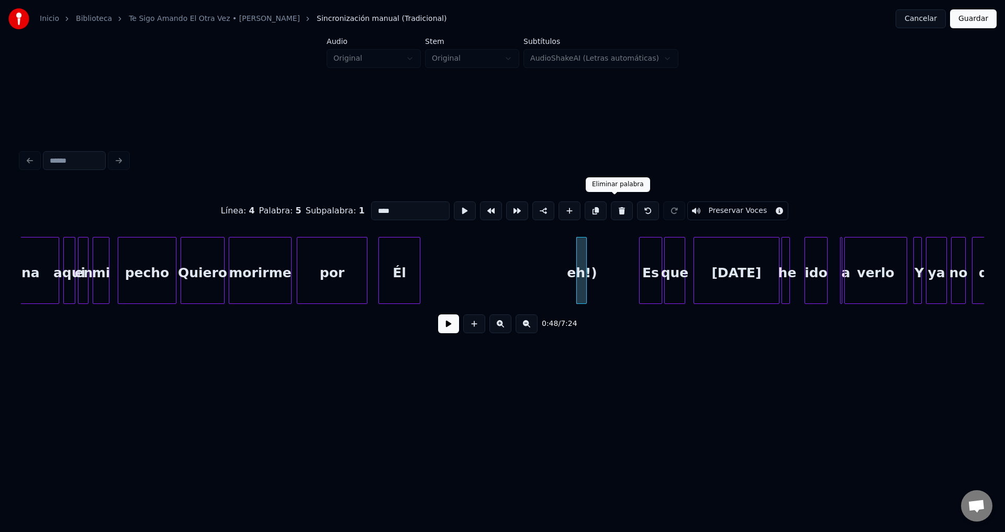
click at [611, 207] on button at bounding box center [622, 210] width 22 height 19
click at [411, 262] on div "Él" at bounding box center [399, 273] width 41 height 71
type input "**"
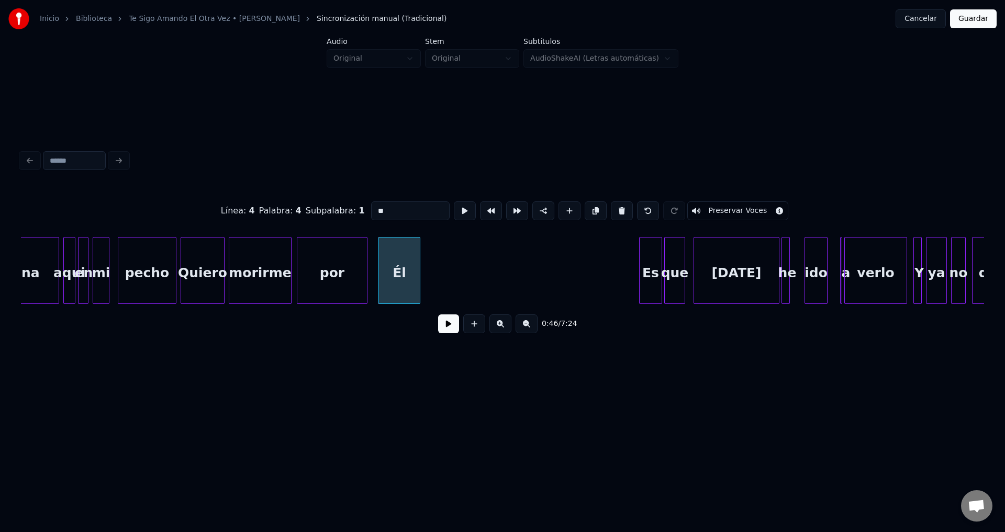
click at [444, 322] on button at bounding box center [448, 323] width 21 height 19
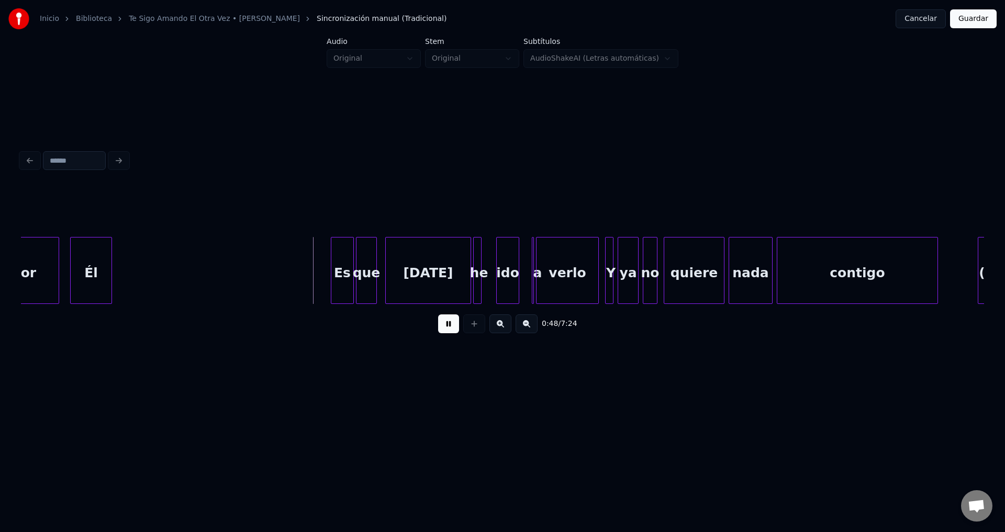
scroll to position [0, 4811]
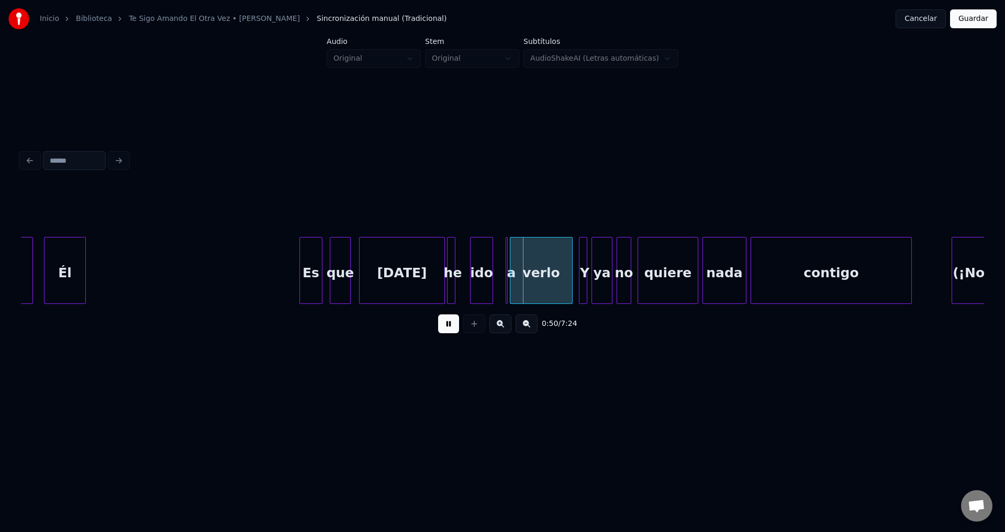
click at [309, 277] on div "Es" at bounding box center [311, 273] width 22 height 71
click at [497, 264] on div at bounding box center [497, 271] width 3 height 66
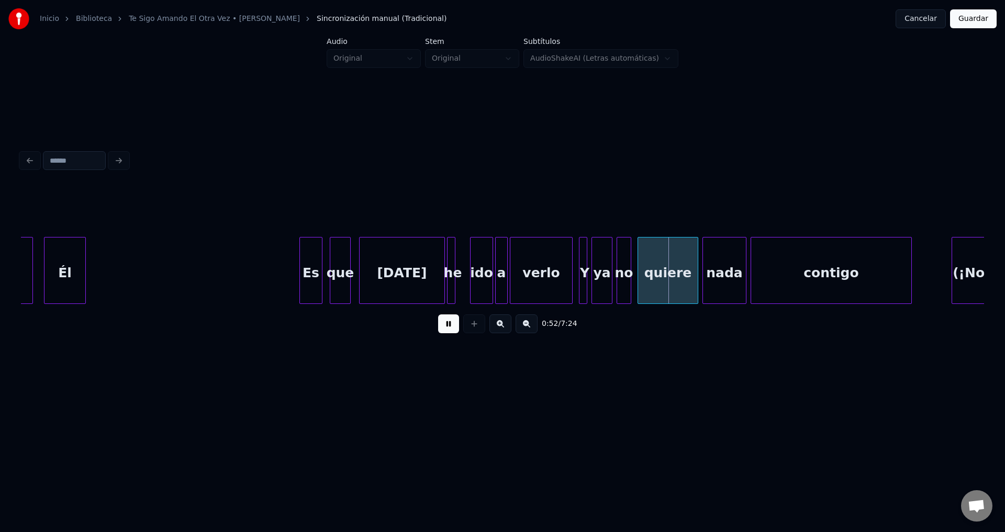
click at [491, 277] on div at bounding box center [490, 271] width 3 height 66
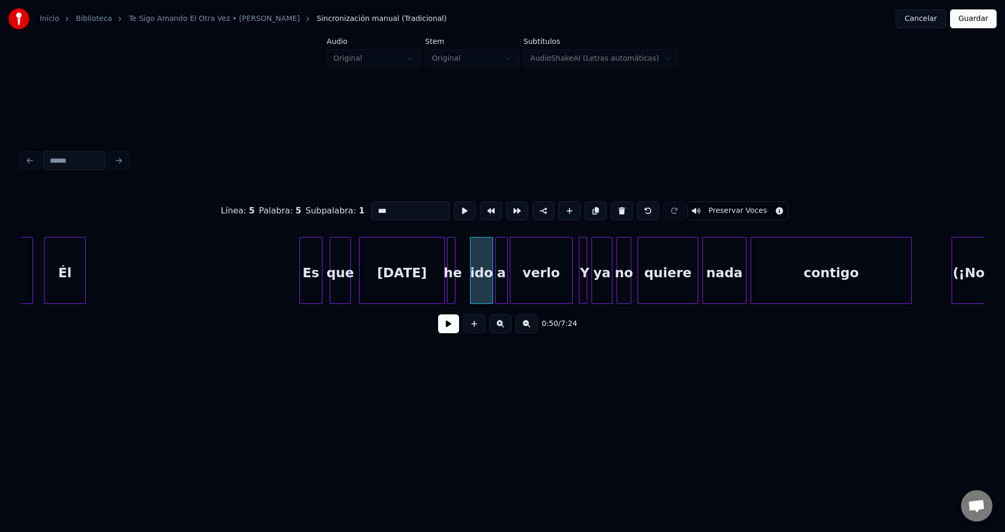
click at [446, 327] on button at bounding box center [448, 323] width 21 height 19
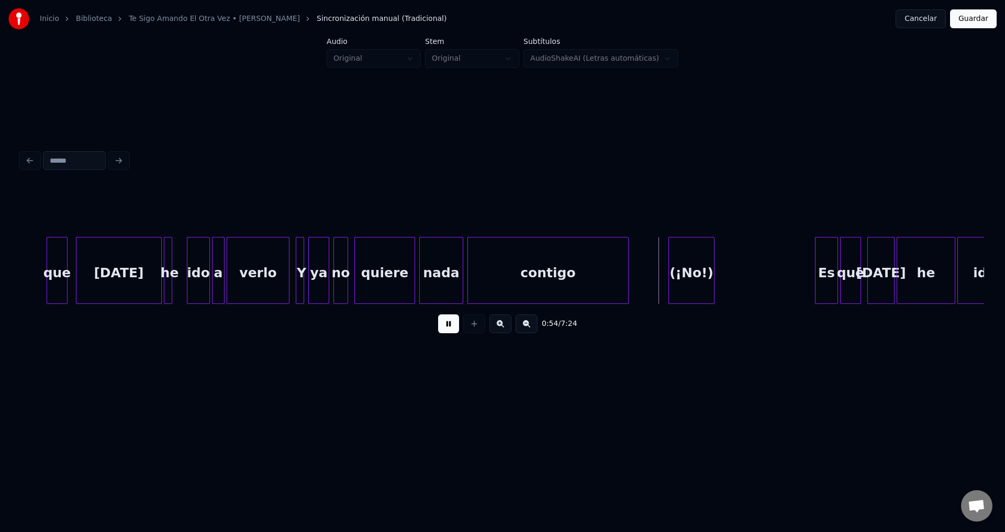
scroll to position [0, 5145]
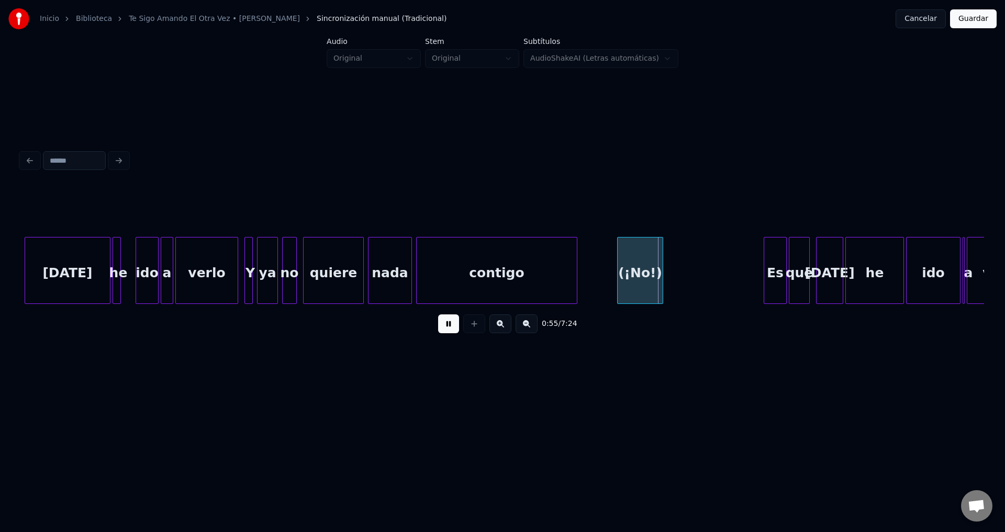
click at [333, 258] on div "quiere" at bounding box center [333, 273] width 60 height 71
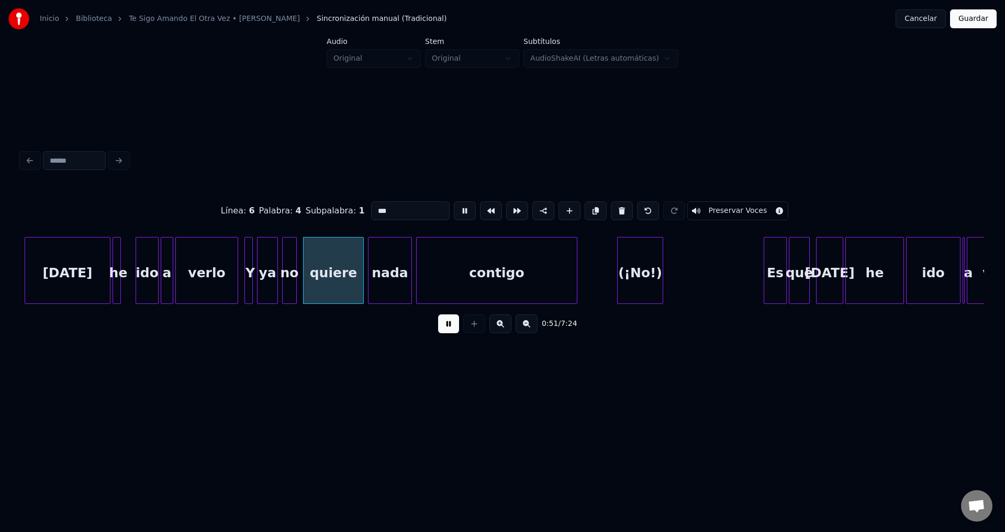
type input "******"
click at [444, 328] on button at bounding box center [448, 323] width 21 height 19
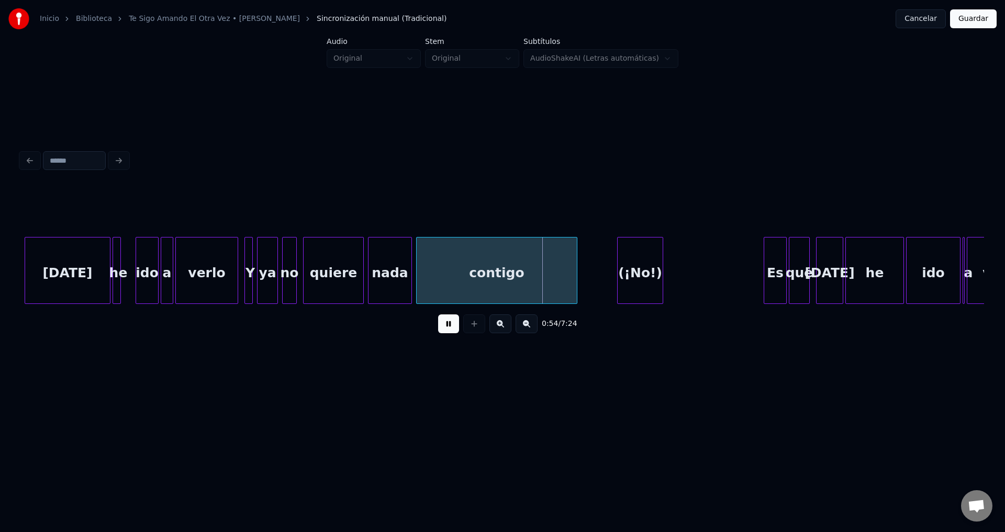
click at [461, 286] on div "contigo" at bounding box center [497, 273] width 160 height 71
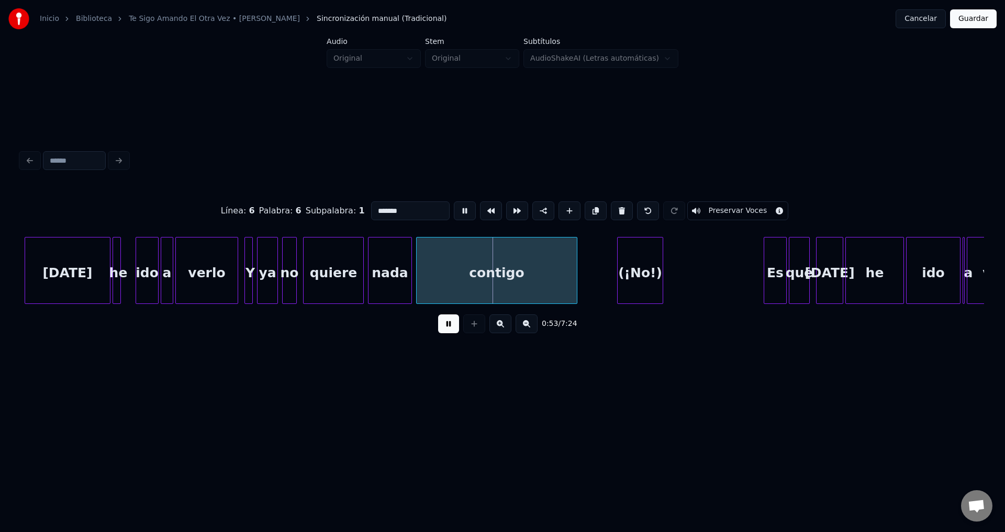
click at [398, 209] on input "*******" at bounding box center [410, 210] width 78 height 19
type input "*******"
click at [451, 331] on button at bounding box center [448, 323] width 21 height 19
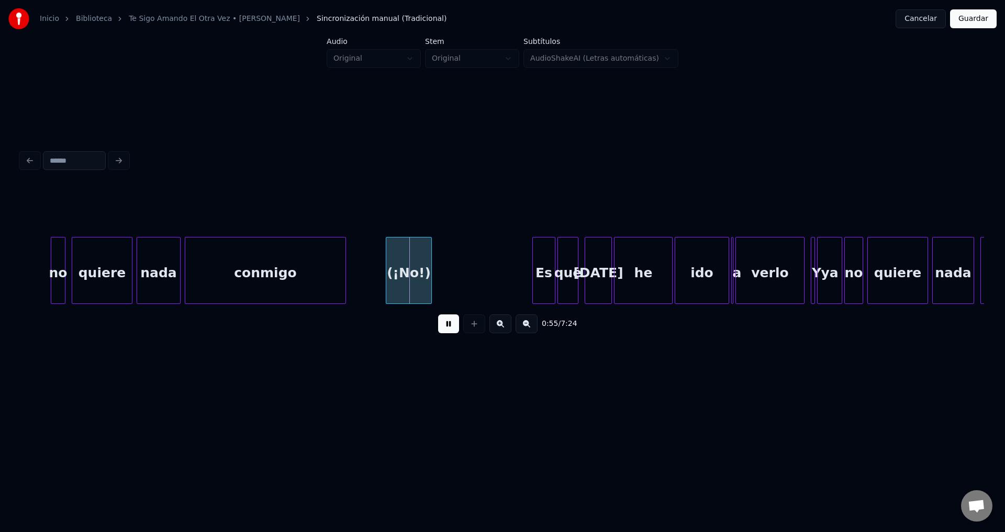
scroll to position [0, 5403]
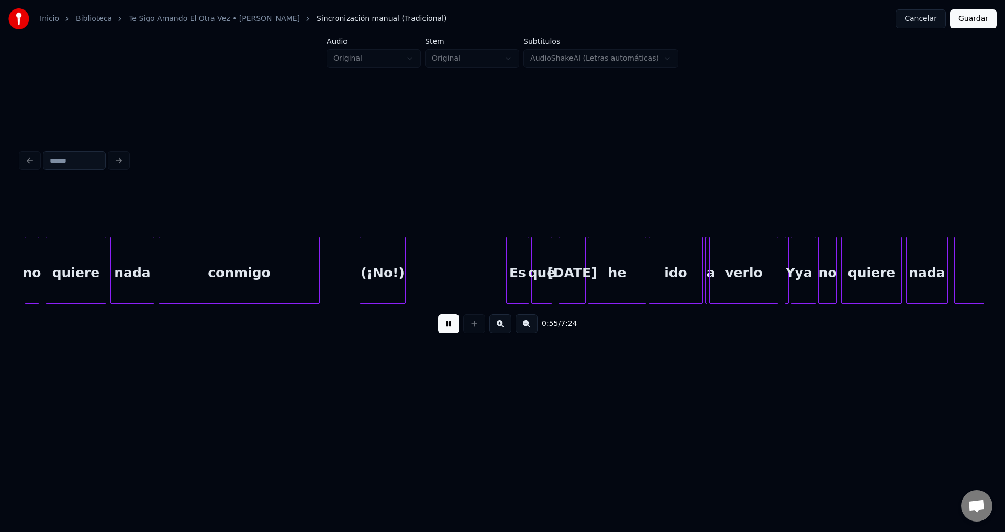
click at [381, 264] on div "(¡No!)" at bounding box center [382, 273] width 45 height 71
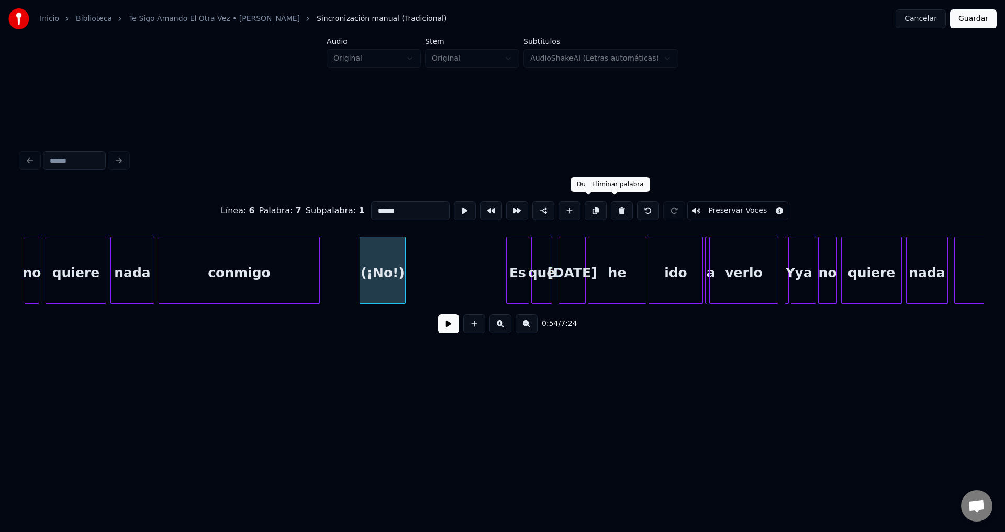
click at [611, 205] on button at bounding box center [622, 210] width 22 height 19
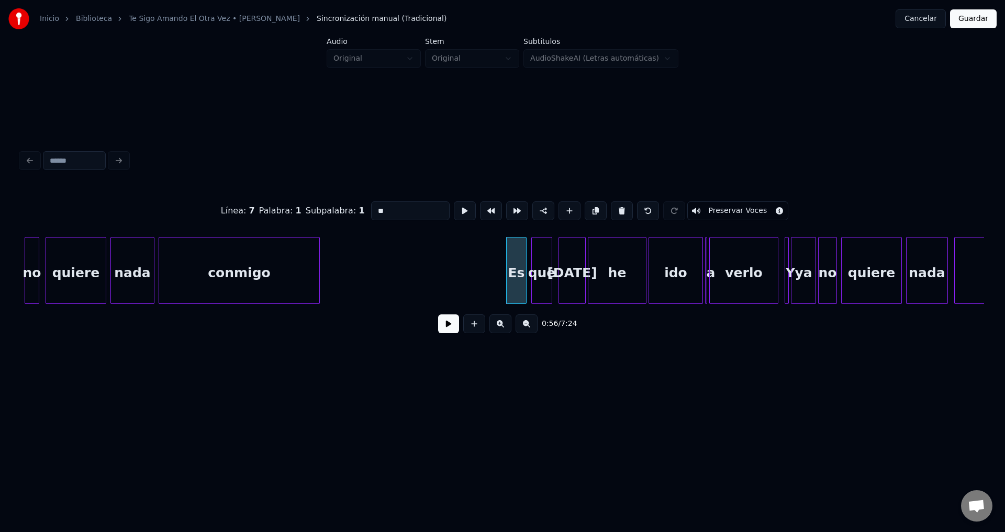
click at [523, 273] on div at bounding box center [524, 271] width 3 height 66
click at [517, 273] on div "Es" at bounding box center [513, 273] width 19 height 71
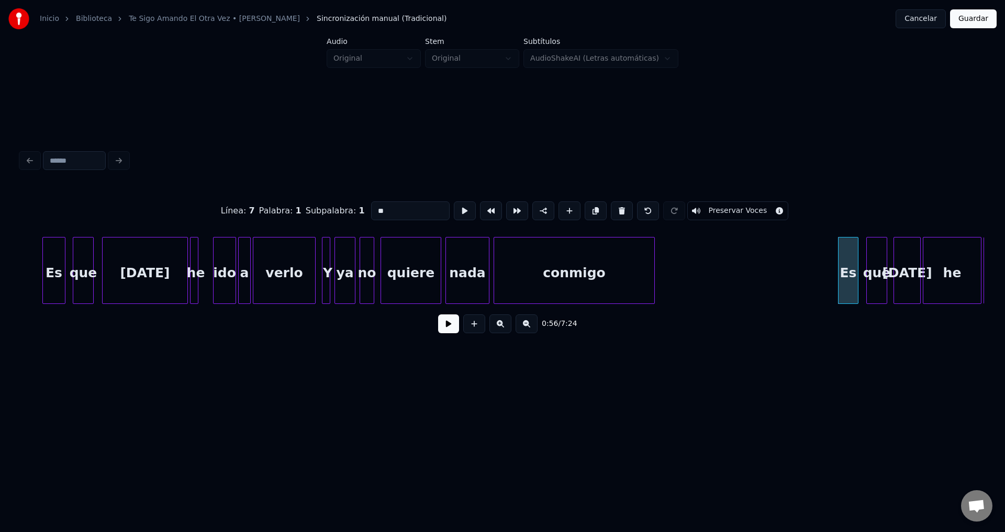
scroll to position [0, 5017]
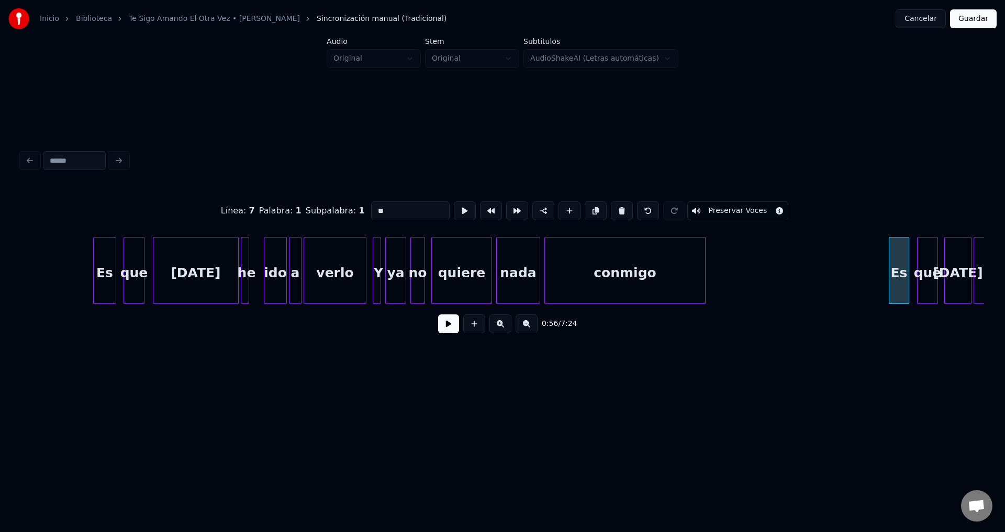
click at [193, 265] on div "[DATE]" at bounding box center [195, 273] width 85 height 71
type input "****"
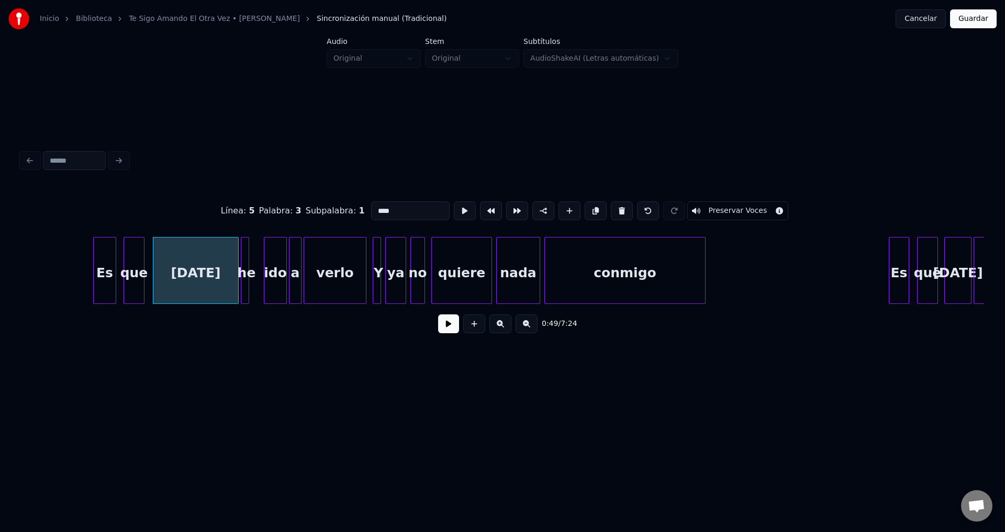
click at [446, 326] on button at bounding box center [448, 323] width 21 height 19
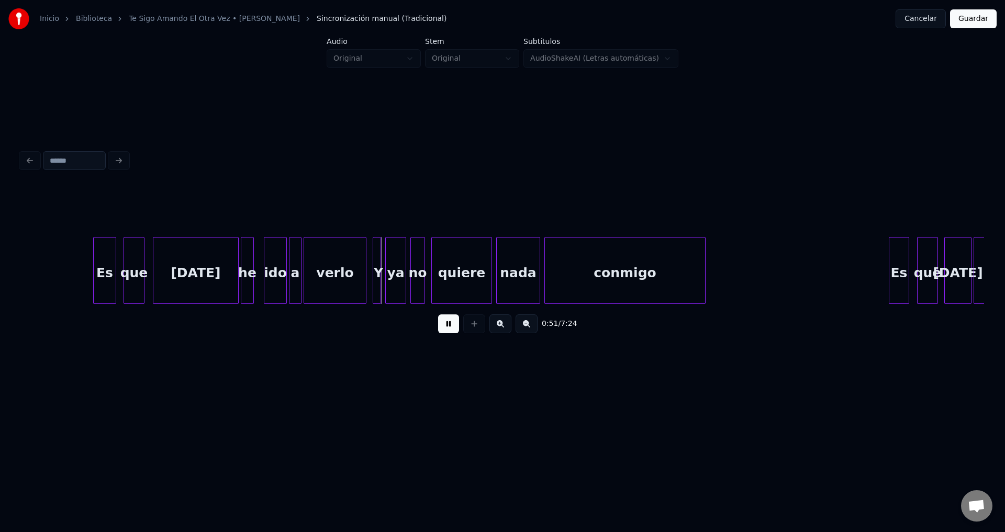
click at [253, 255] on div at bounding box center [251, 271] width 3 height 66
click at [252, 256] on div "he" at bounding box center [251, 273] width 14 height 71
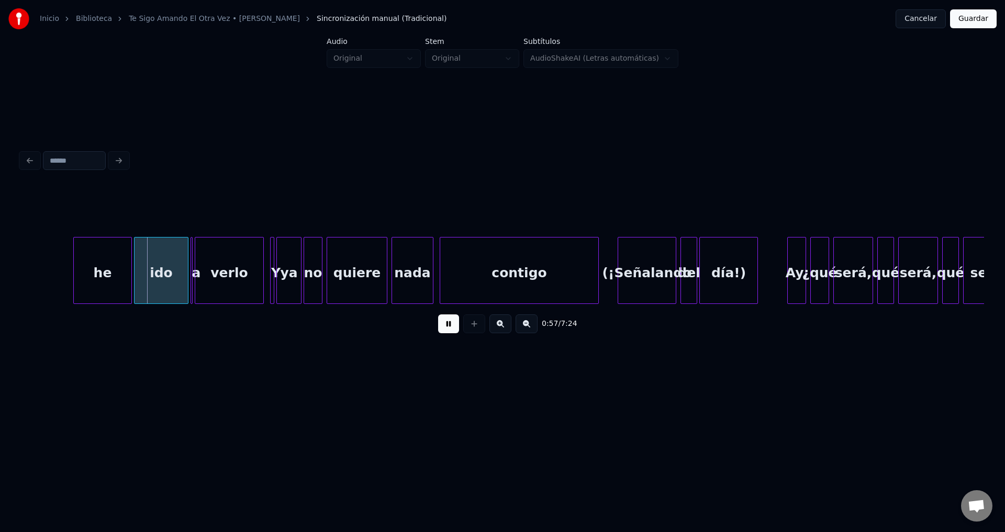
scroll to position [0, 5994]
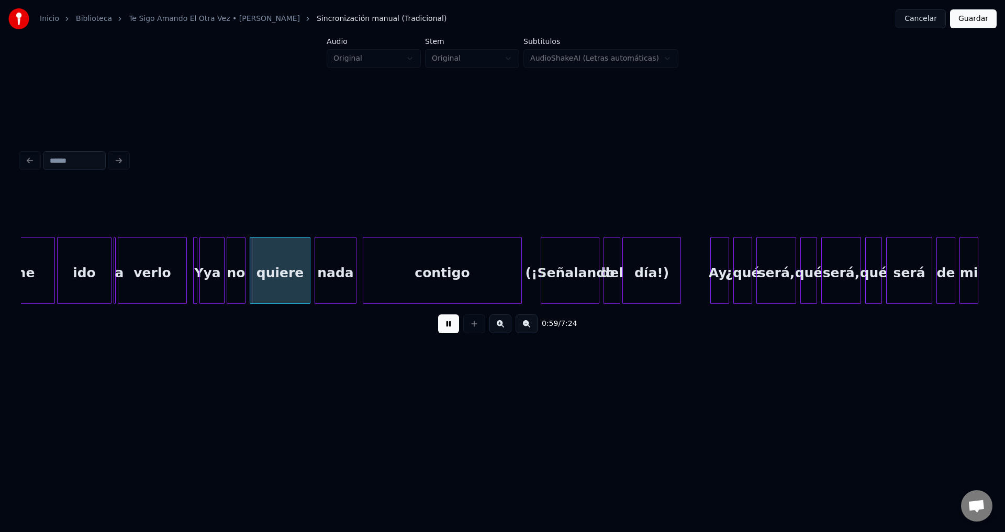
click at [206, 270] on div "ya" at bounding box center [212, 273] width 24 height 71
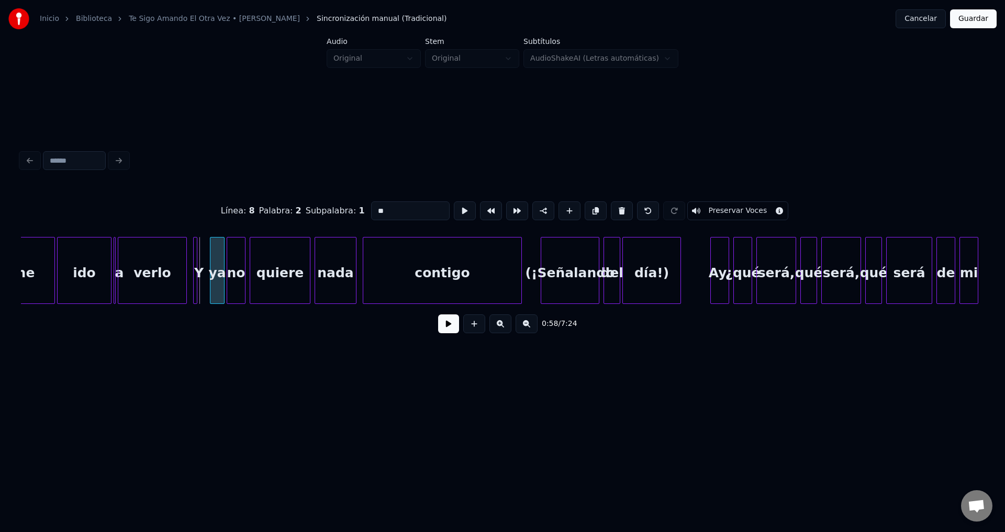
click at [211, 264] on div at bounding box center [211, 271] width 3 height 66
click at [205, 257] on div at bounding box center [202, 271] width 3 height 66
click at [448, 330] on button at bounding box center [448, 323] width 21 height 19
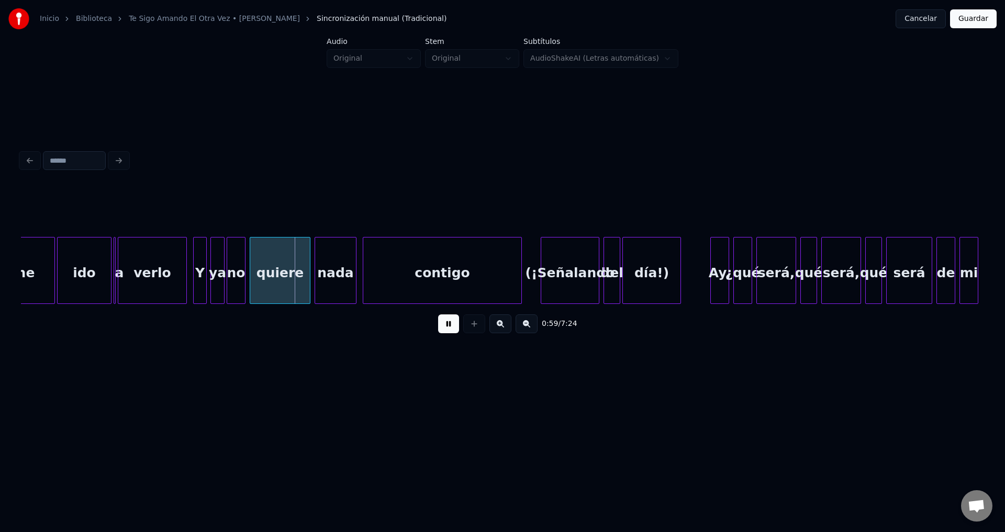
click at [448, 330] on button at bounding box center [448, 323] width 21 height 19
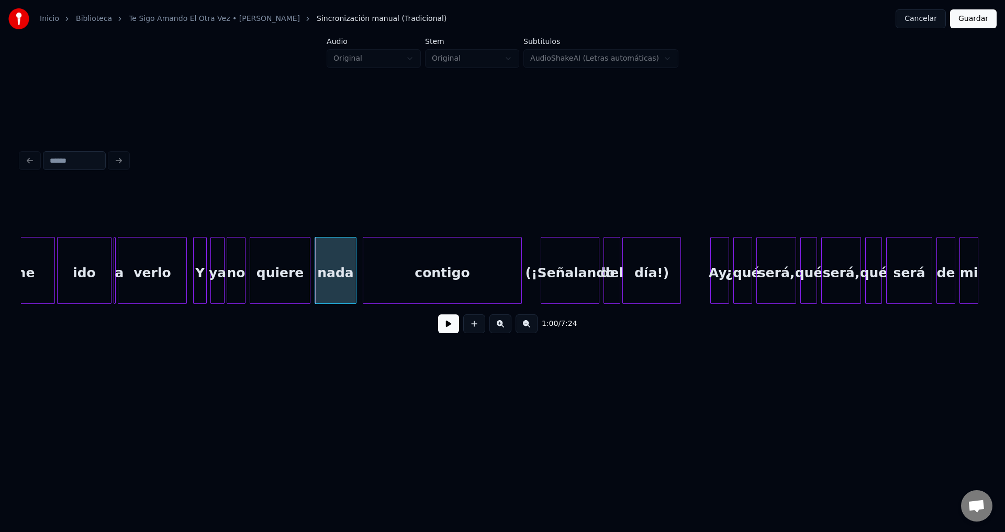
click at [139, 276] on div "verlo" at bounding box center [152, 273] width 68 height 71
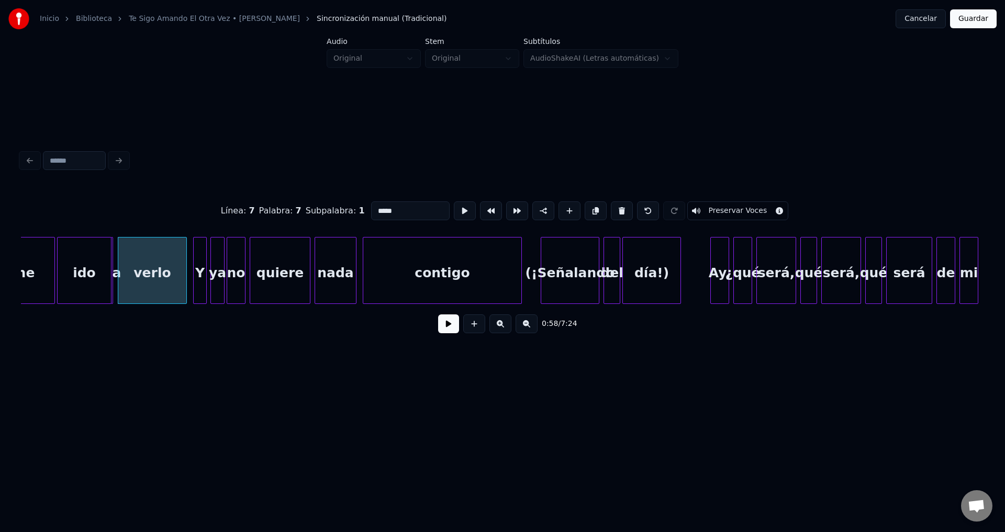
click at [114, 263] on div "a" at bounding box center [116, 273] width 10 height 71
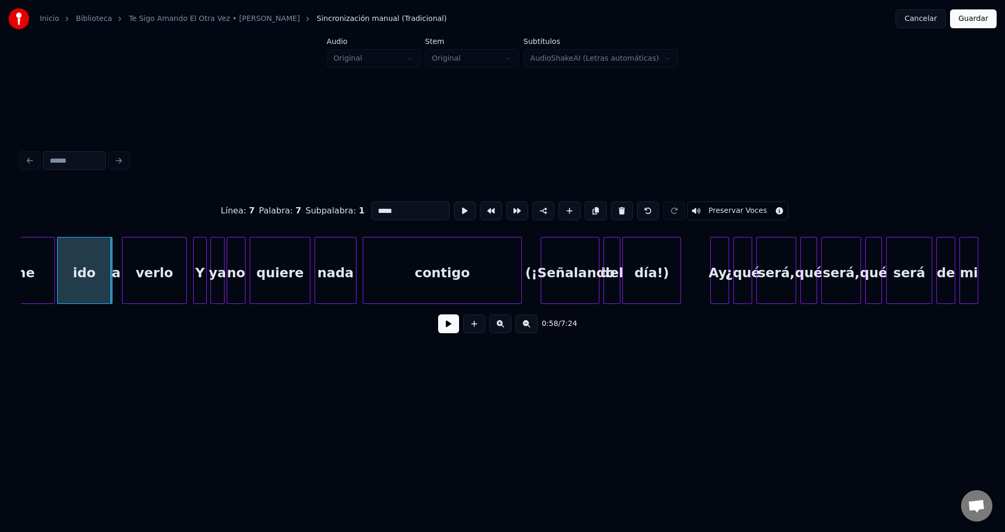
click at [126, 261] on div at bounding box center [123, 271] width 3 height 66
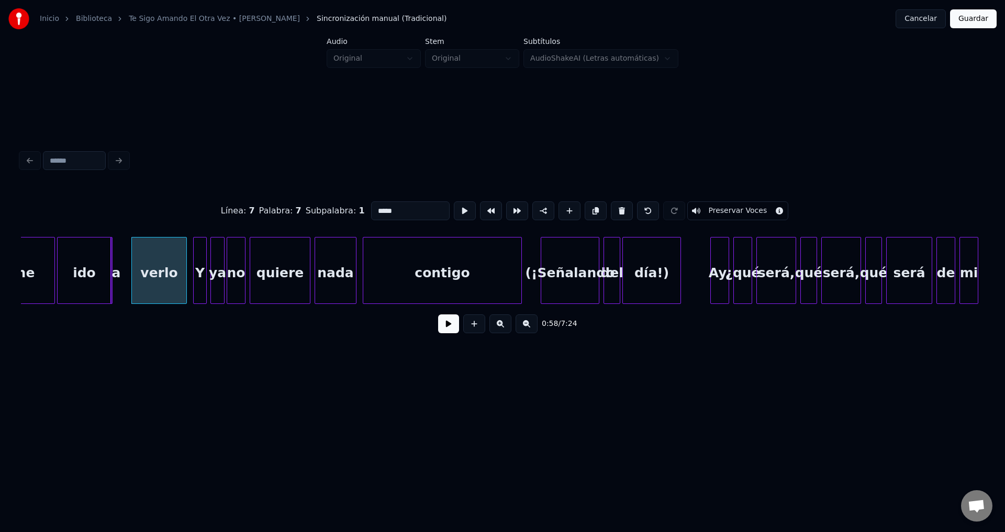
click at [106, 262] on div "ido" at bounding box center [84, 273] width 53 height 71
type input "***"
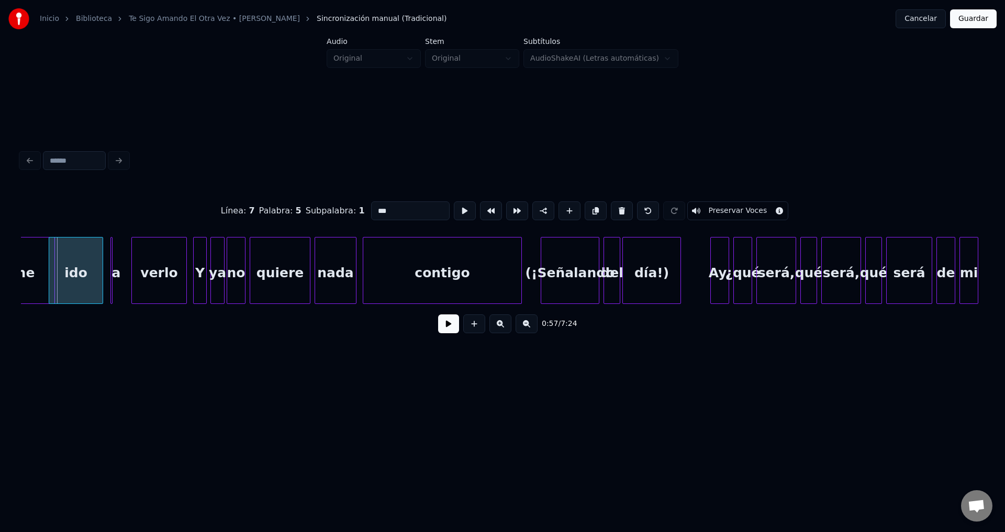
click at [97, 263] on div "ido" at bounding box center [75, 273] width 53 height 71
click at [111, 263] on div "a" at bounding box center [107, 270] width 12 height 67
click at [122, 261] on div "a" at bounding box center [122, 273] width 10 height 71
click at [95, 265] on div "ido" at bounding box center [84, 273] width 53 height 71
click at [87, 275] on div "ido" at bounding box center [84, 273] width 53 height 71
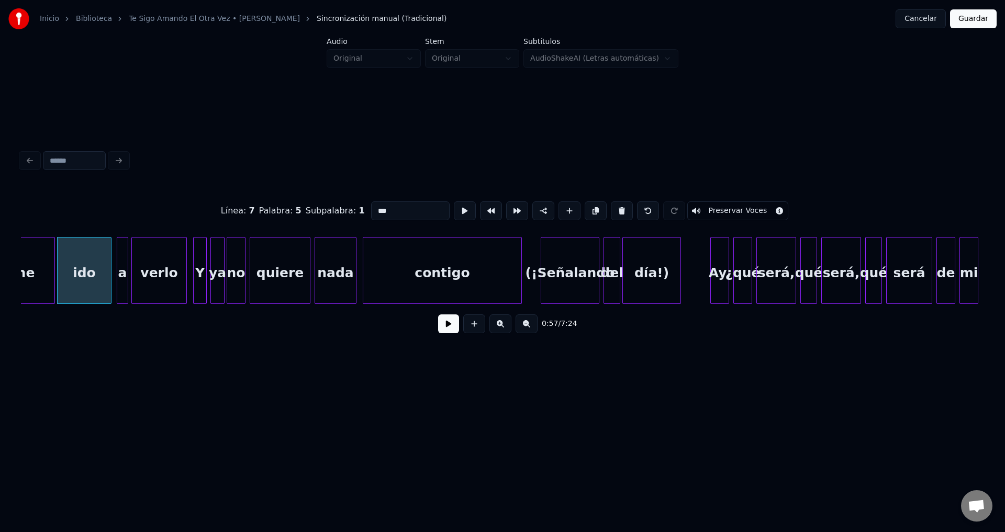
click at [444, 331] on button at bounding box center [448, 323] width 21 height 19
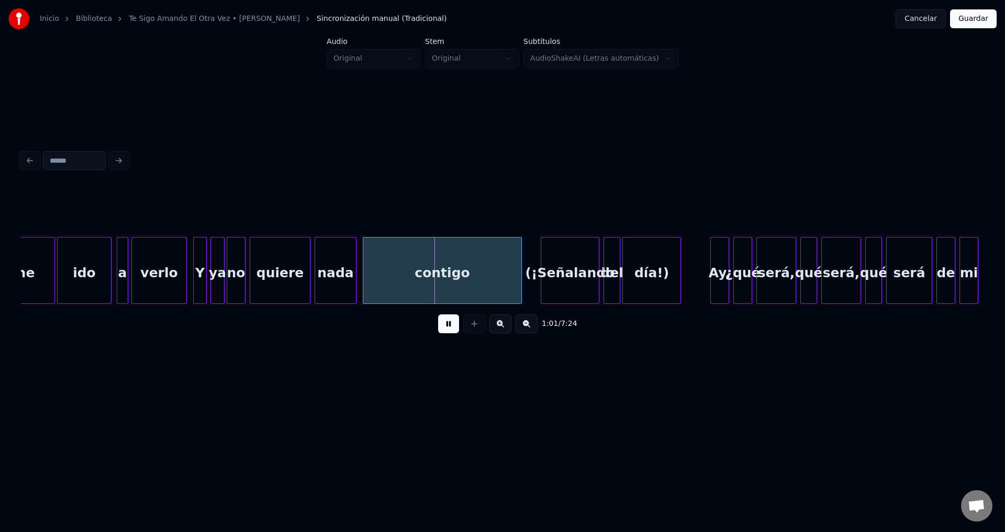
click at [448, 282] on div "contigo" at bounding box center [442, 273] width 158 height 71
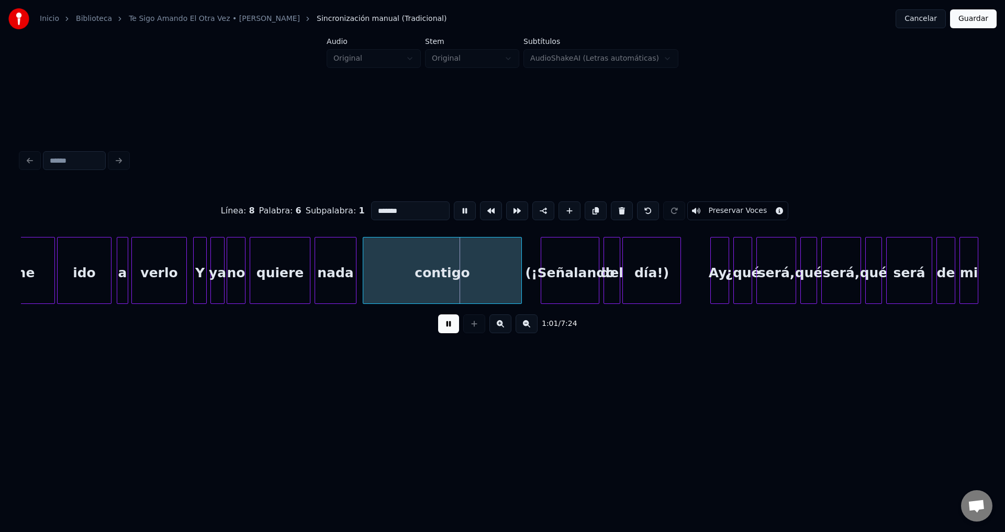
drag, startPoint x: 425, startPoint y: 207, endPoint x: 320, endPoint y: 208, distance: 105.2
click at [320, 208] on div "Línea : 8 Palabra : 6 Subpalabra : 1 ******* Preservar Voces" at bounding box center [502, 211] width 963 height 52
type input "*******"
click at [443, 331] on button at bounding box center [448, 323] width 21 height 19
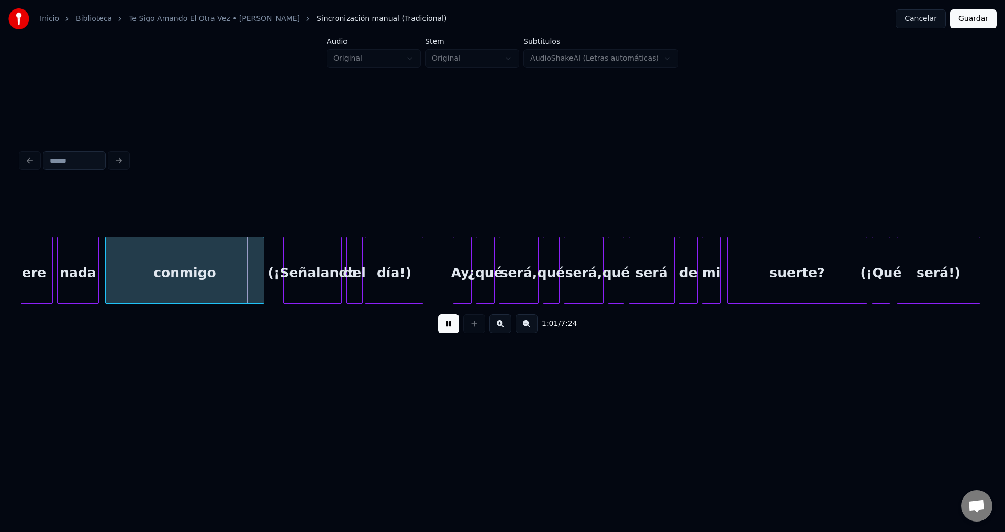
scroll to position [0, 6277]
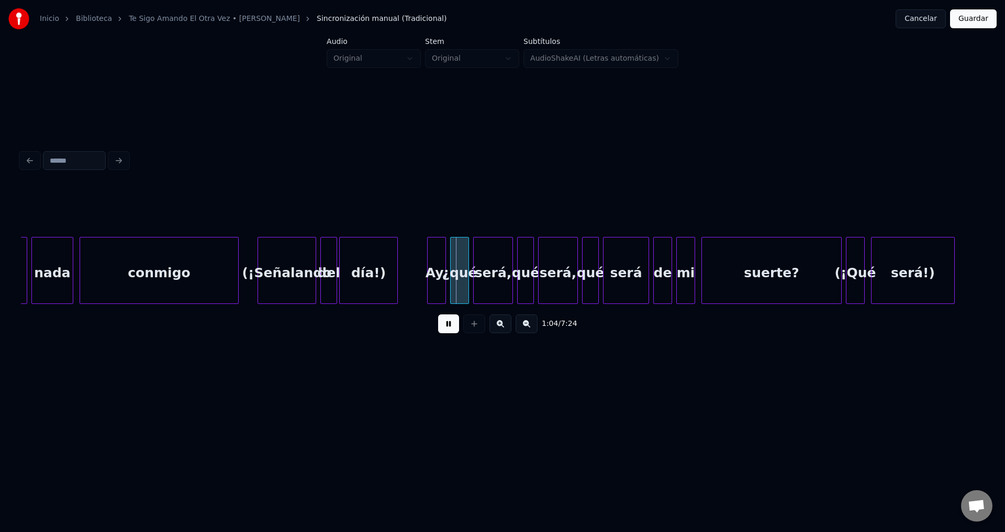
click at [277, 289] on div "(¡Señalando" at bounding box center [287, 273] width 58 height 71
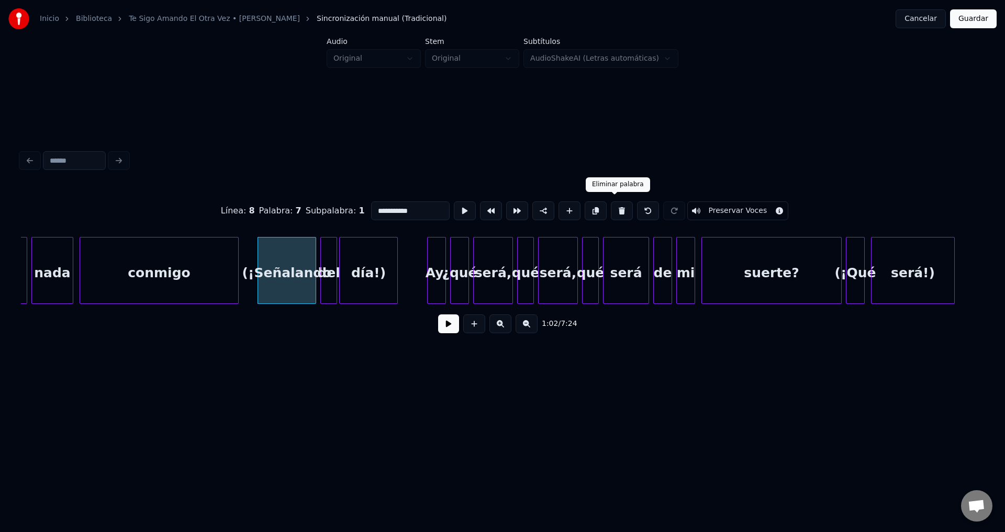
click at [612, 206] on button at bounding box center [622, 210] width 22 height 19
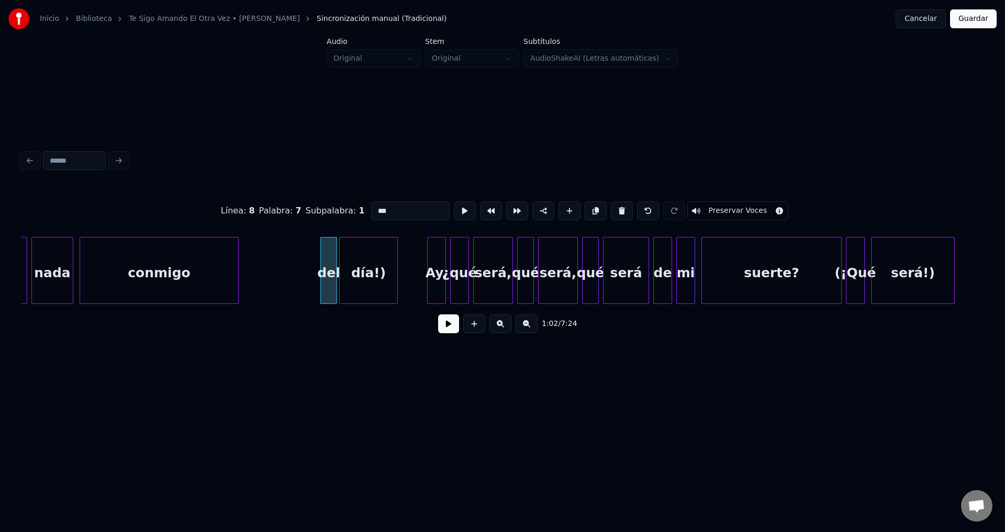
click at [612, 206] on button at bounding box center [622, 210] width 22 height 19
type input "***"
click at [444, 333] on button at bounding box center [448, 323] width 21 height 19
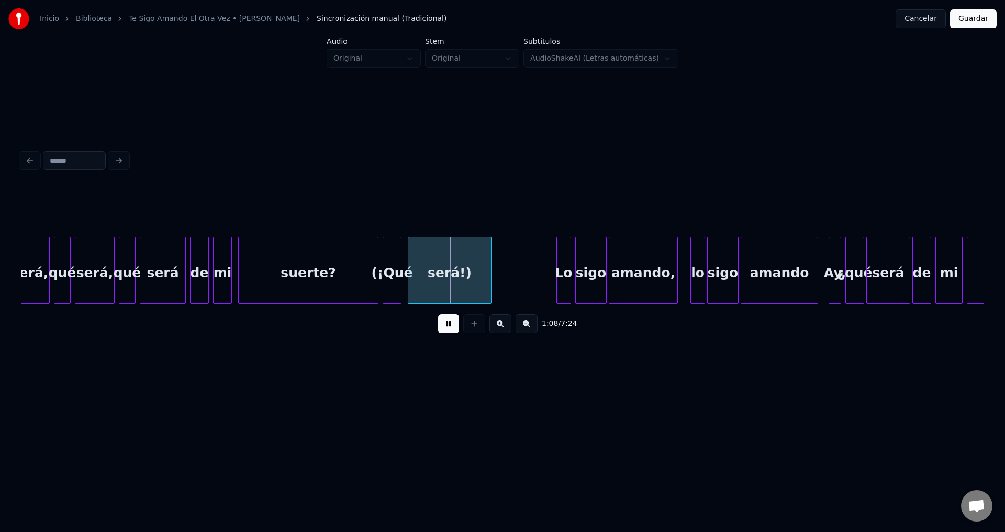
scroll to position [0, 6766]
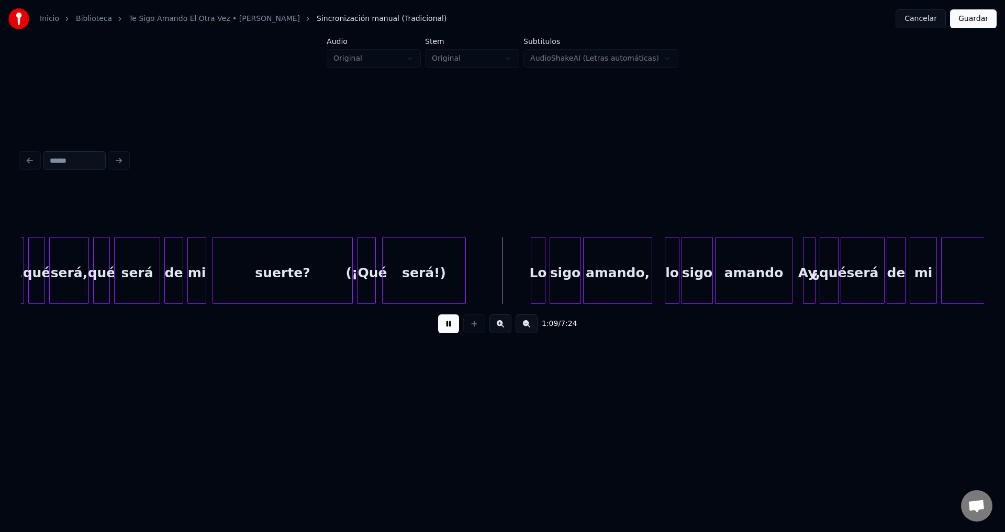
click at [362, 265] on div "(¡Qué" at bounding box center [366, 273] width 18 height 71
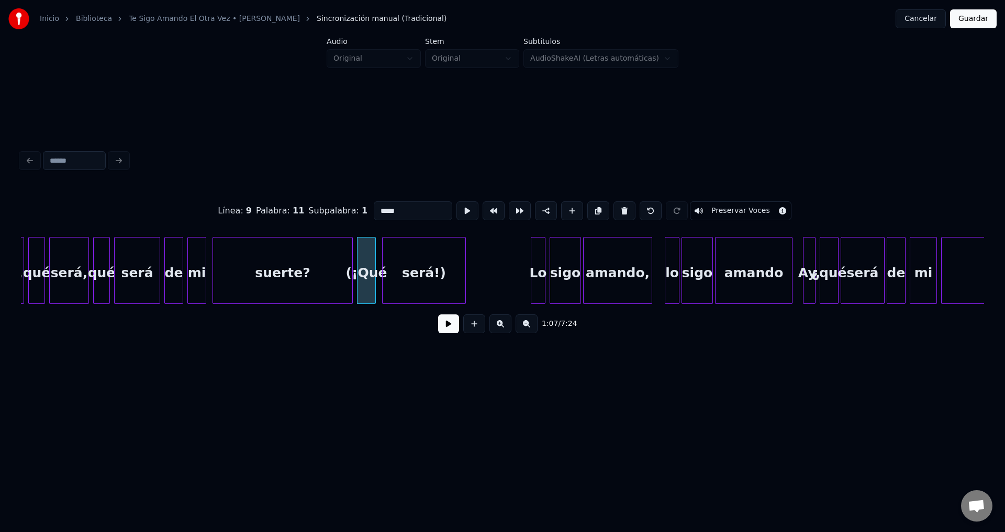
click at [613, 204] on button at bounding box center [624, 210] width 22 height 19
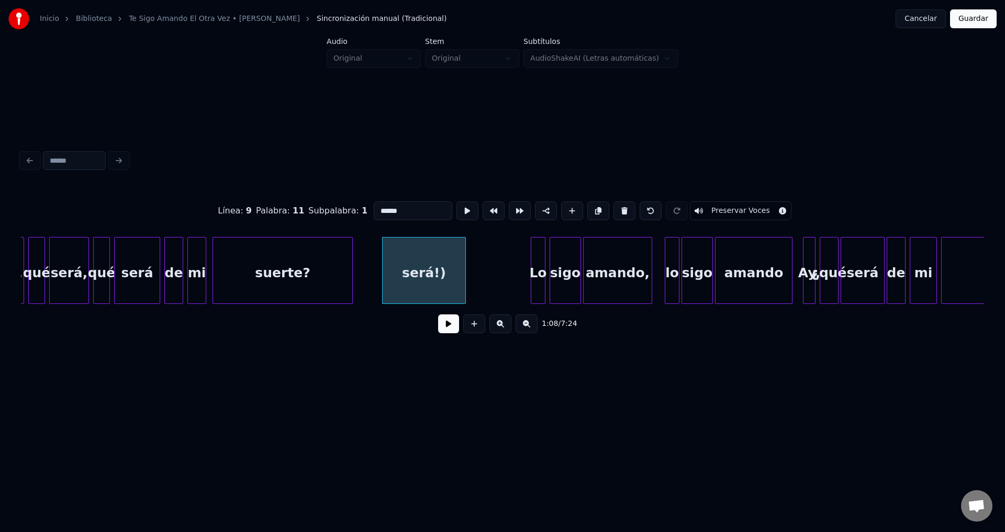
click at [411, 265] on div "será!)" at bounding box center [423, 273] width 83 height 71
click at [614, 207] on button at bounding box center [624, 210] width 22 height 19
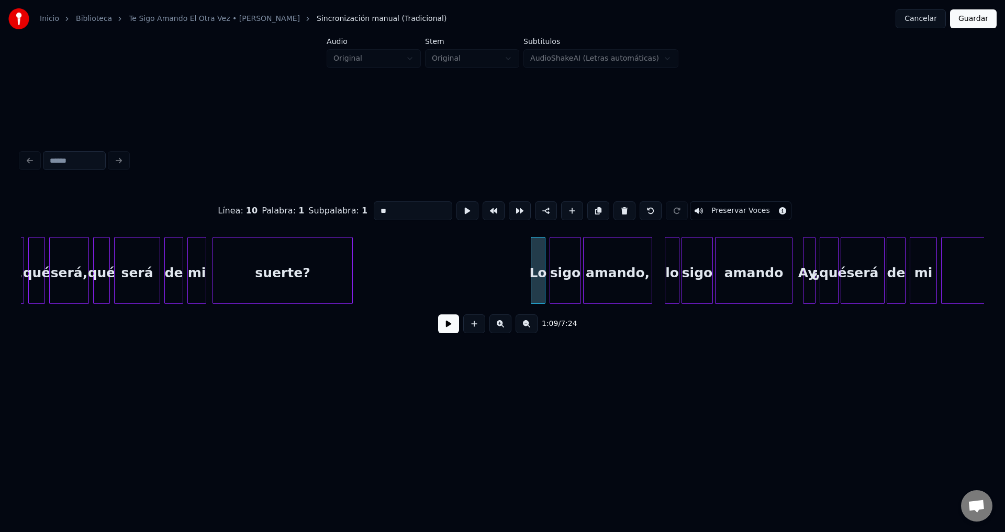
click at [295, 269] on div "suerte?" at bounding box center [282, 273] width 139 height 71
type input "*******"
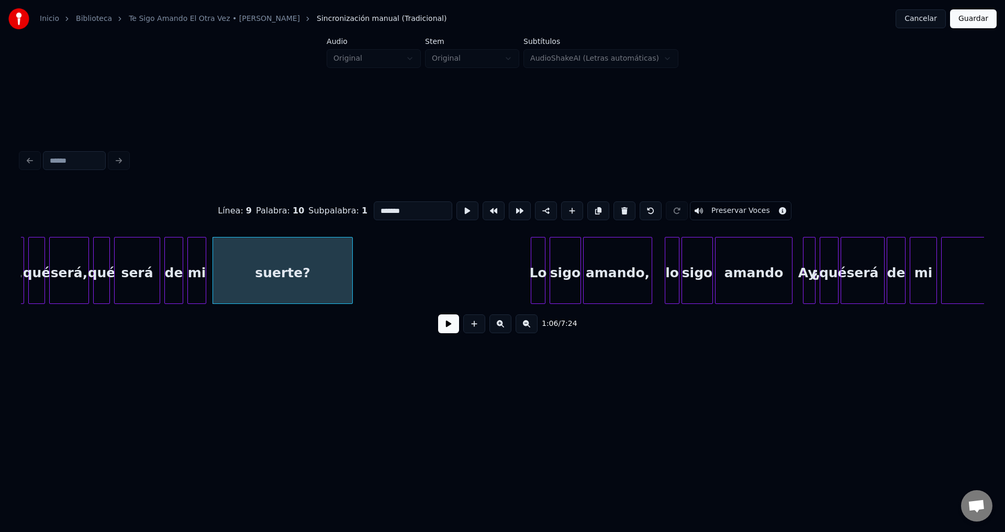
click at [453, 331] on button at bounding box center [448, 323] width 21 height 19
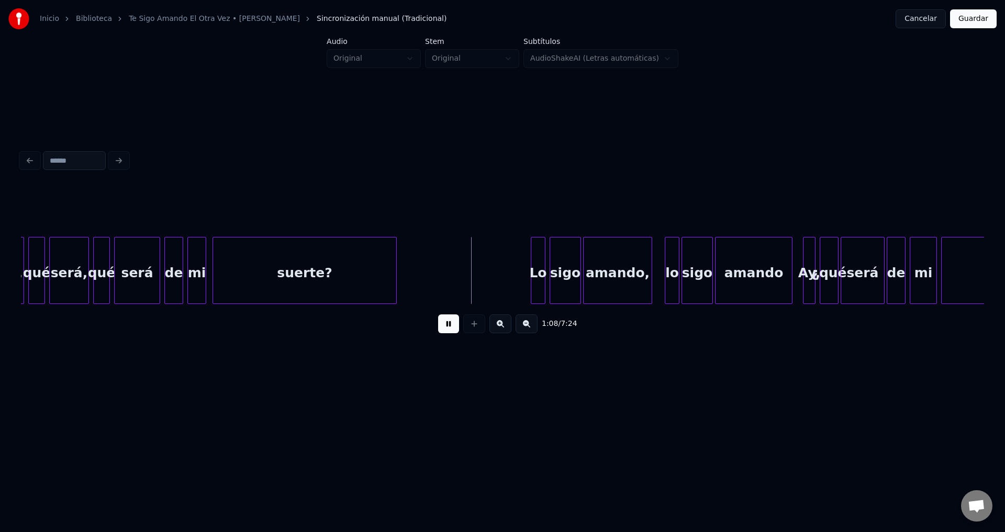
click at [396, 261] on div at bounding box center [394, 271] width 3 height 66
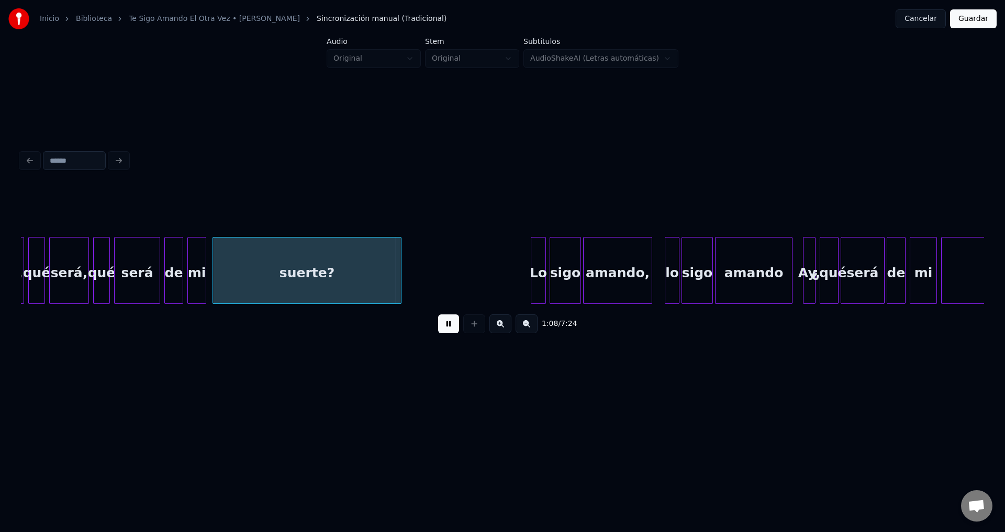
click at [542, 280] on div at bounding box center [543, 271] width 3 height 66
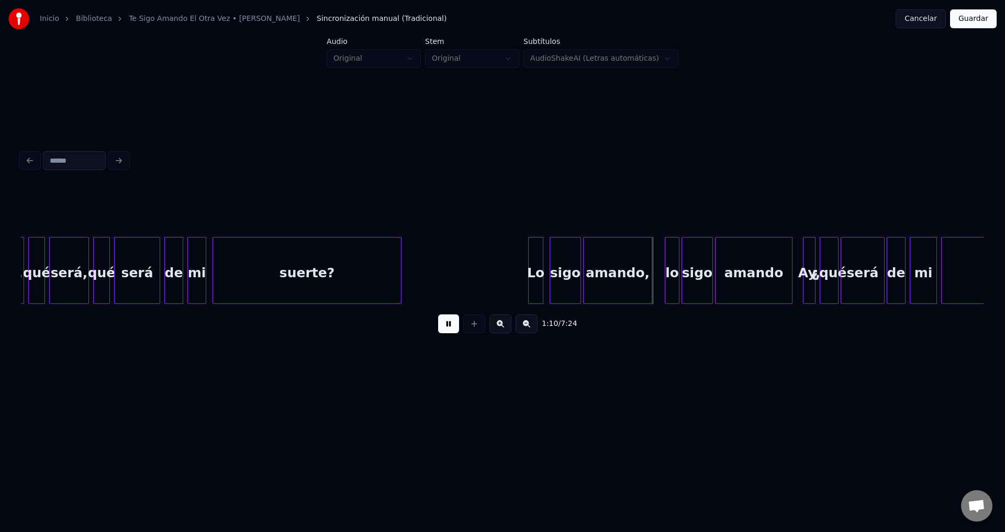
click at [535, 278] on div "Lo" at bounding box center [535, 273] width 14 height 71
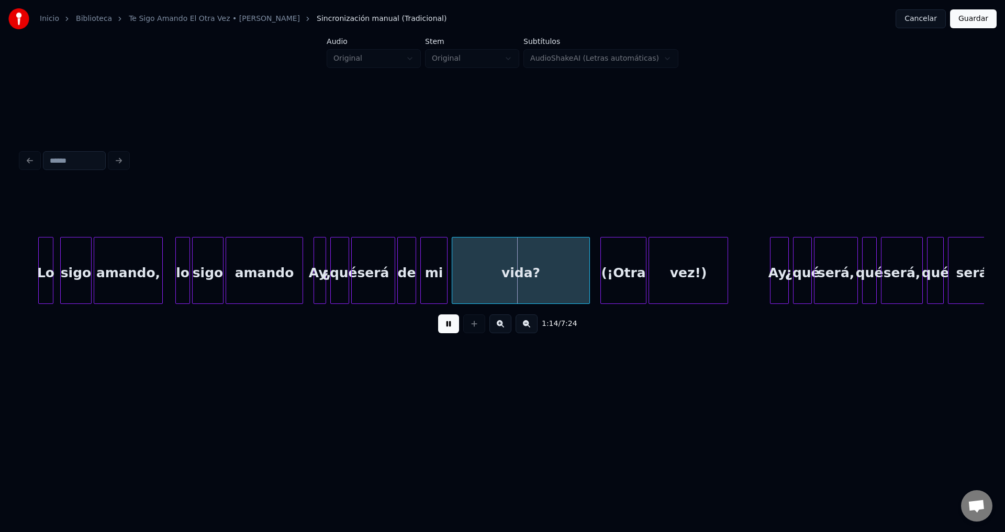
scroll to position [0, 7537]
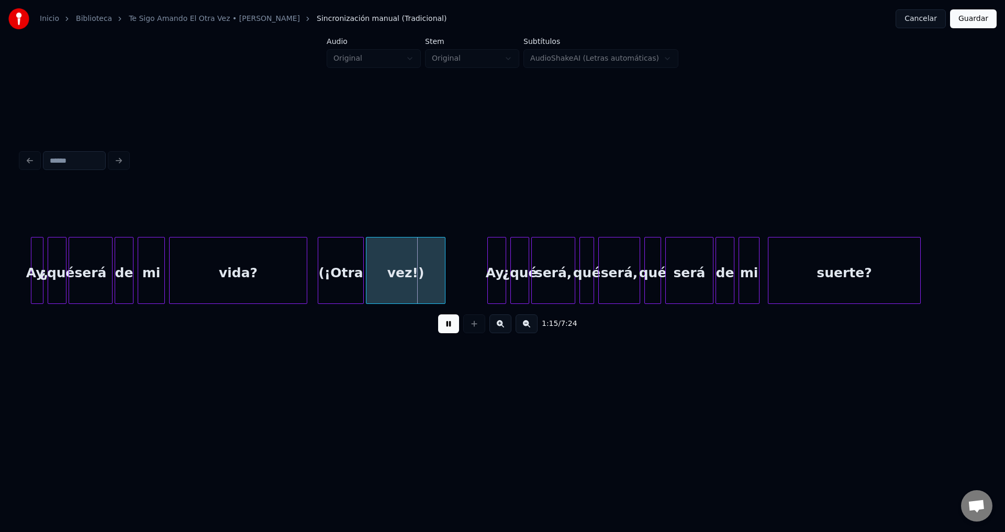
click at [347, 276] on div "(¡Otra" at bounding box center [340, 273] width 45 height 71
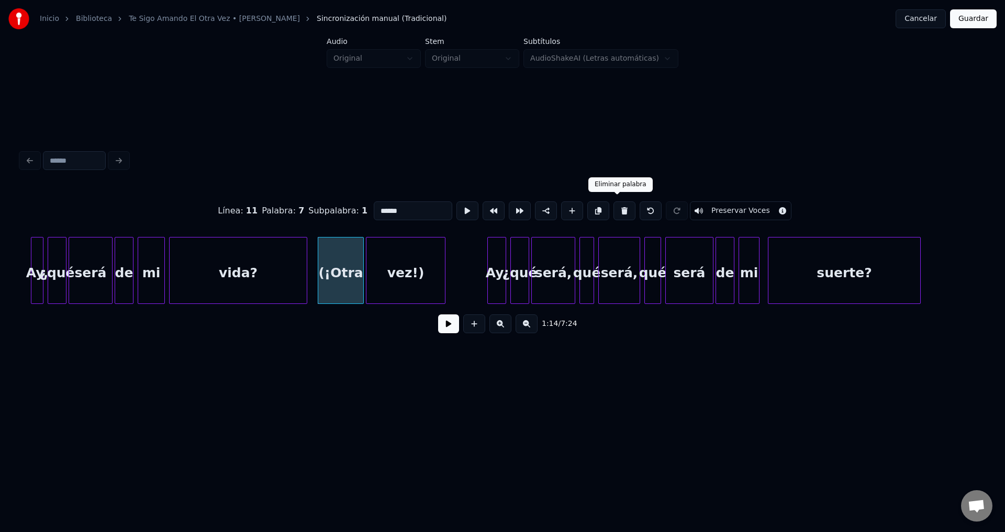
click at [613, 207] on button at bounding box center [624, 210] width 22 height 19
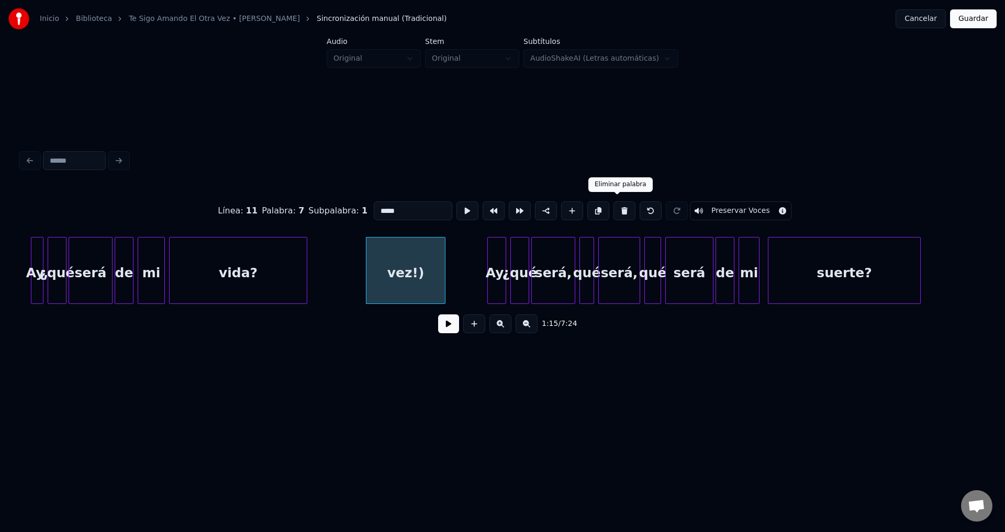
click at [620, 209] on button at bounding box center [624, 210] width 22 height 19
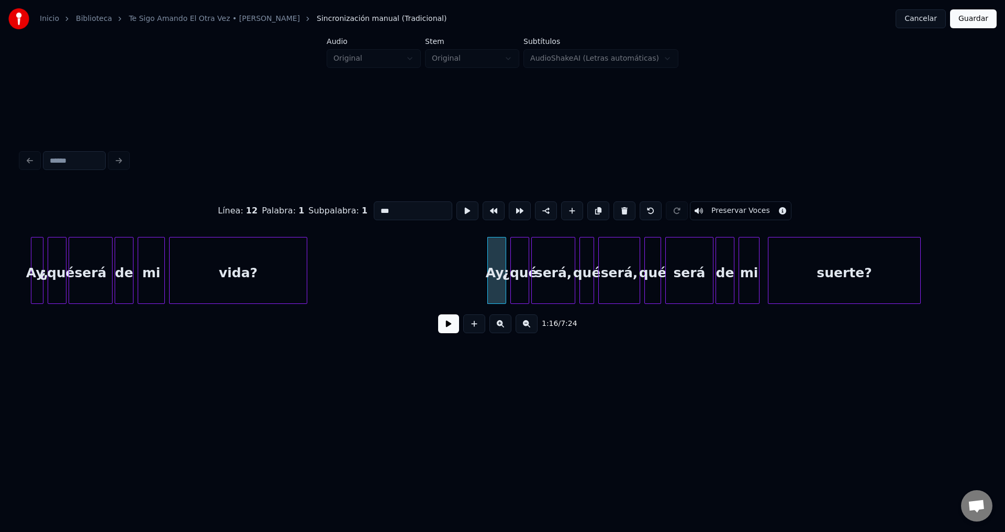
click at [250, 269] on div "vida?" at bounding box center [238, 273] width 137 height 71
type input "*****"
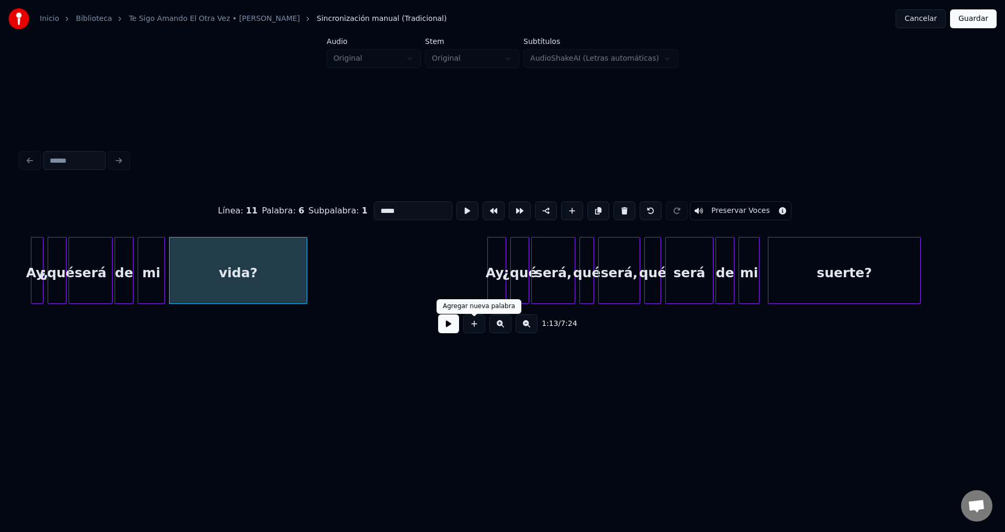
click at [451, 326] on button at bounding box center [448, 323] width 21 height 19
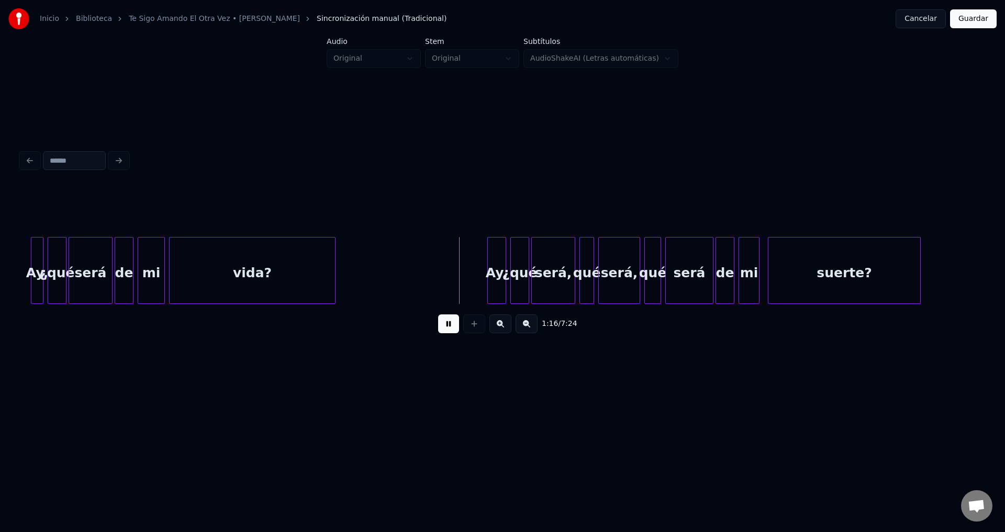
click at [333, 259] on div at bounding box center [333, 271] width 3 height 66
click at [495, 276] on div "Ay," at bounding box center [494, 273] width 18 height 71
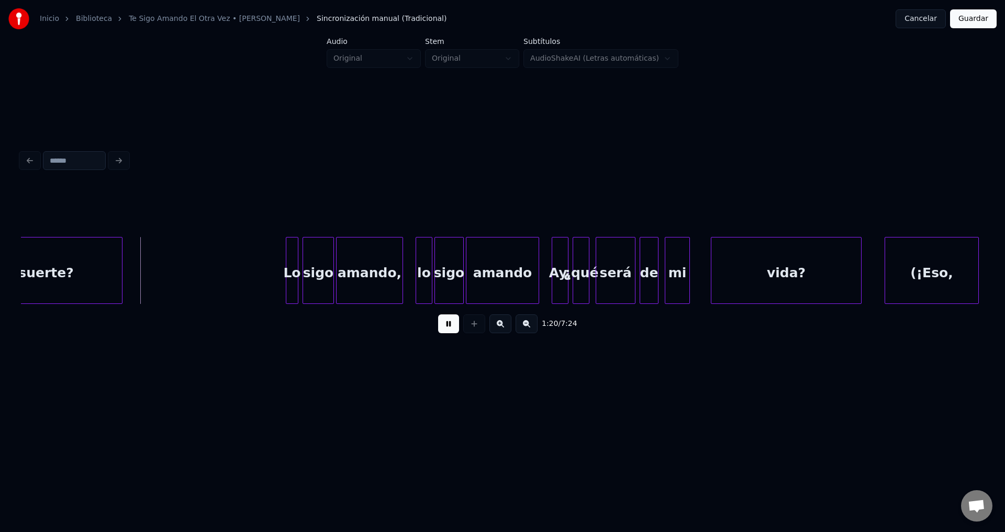
scroll to position [0, 8360]
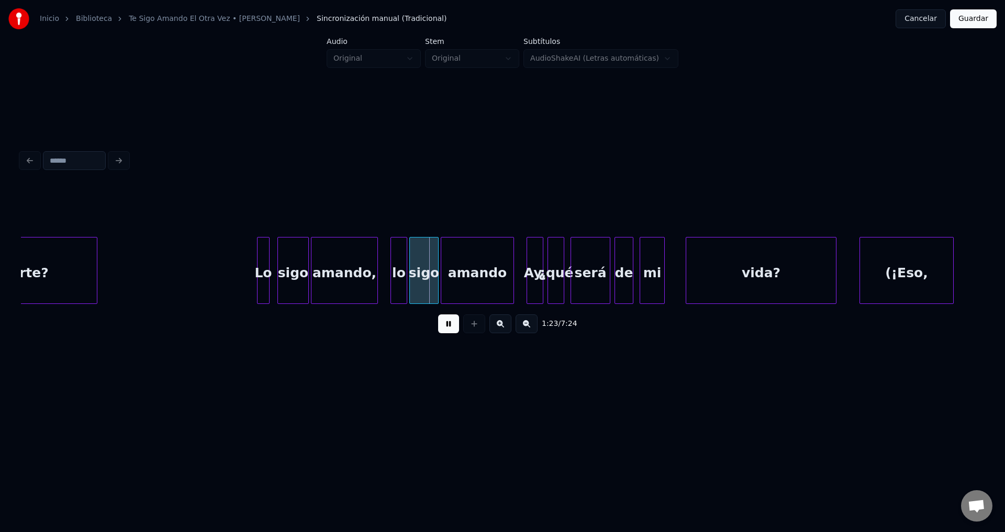
click at [263, 265] on div "Lo" at bounding box center [263, 273] width 12 height 71
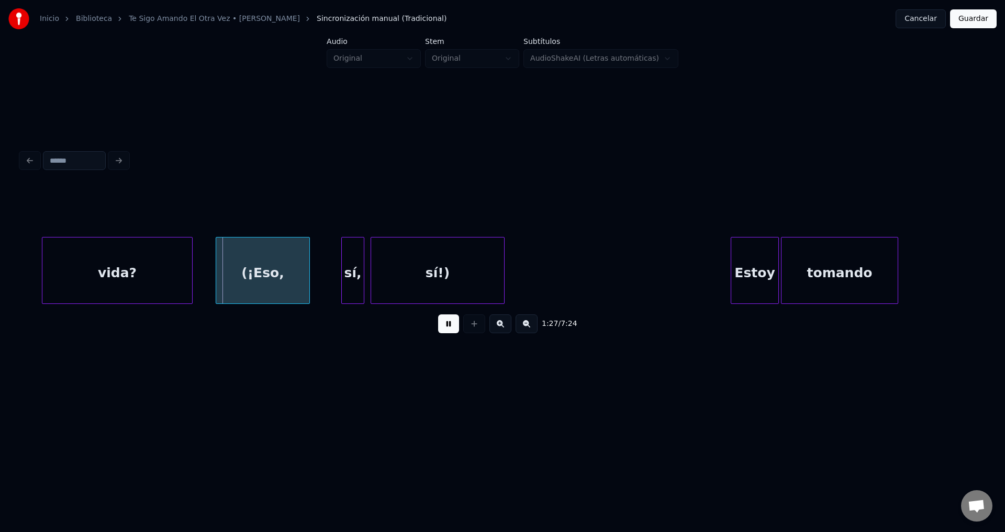
scroll to position [0, 9081]
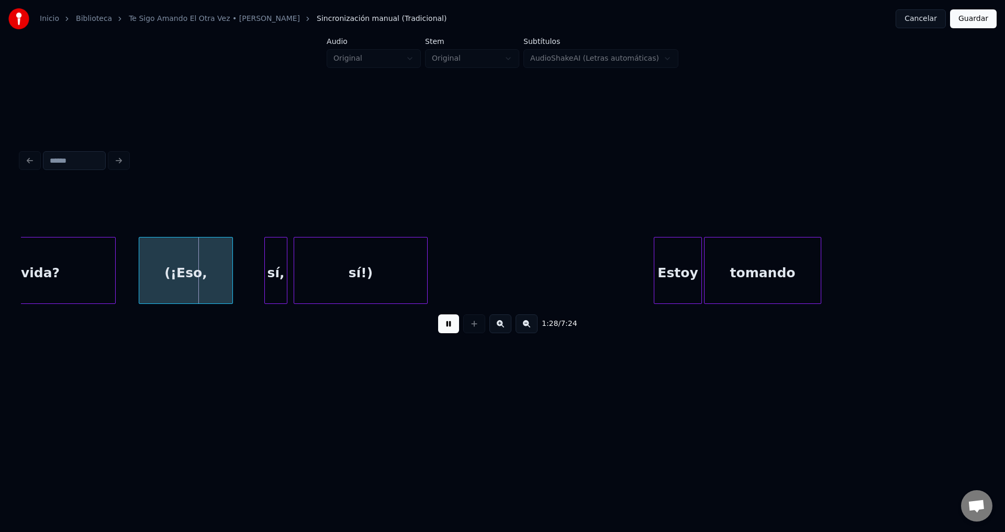
click at [201, 267] on div "(¡Eso," at bounding box center [185, 273] width 93 height 71
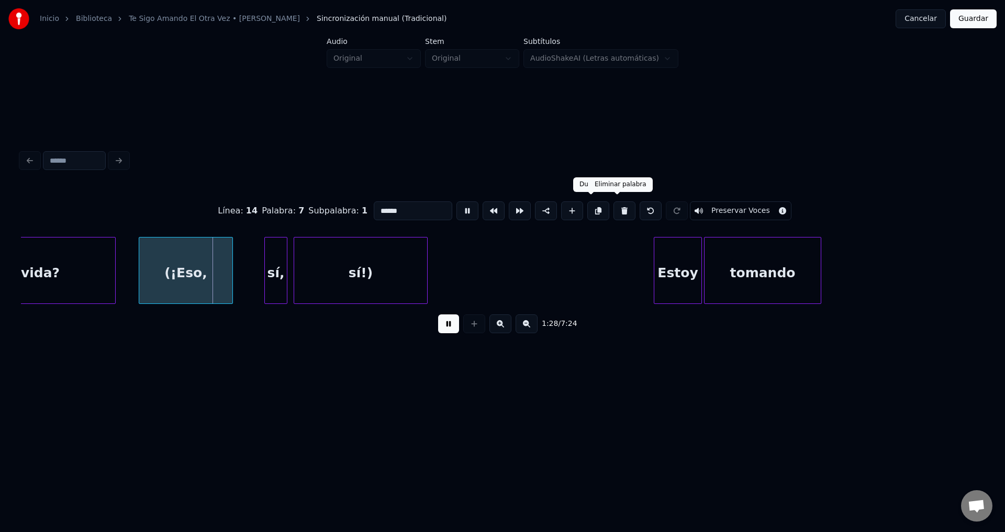
click at [613, 206] on button at bounding box center [624, 210] width 22 height 19
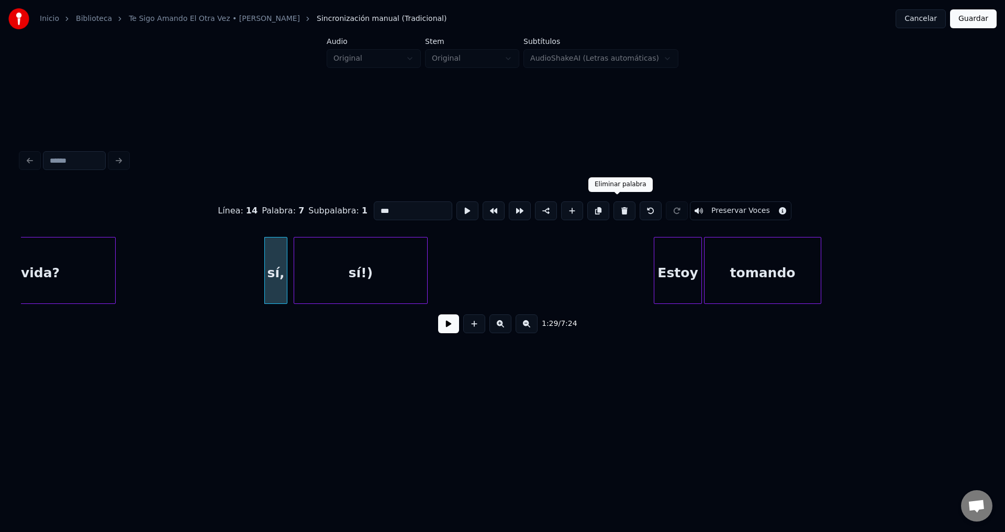
click at [619, 206] on button at bounding box center [624, 210] width 22 height 19
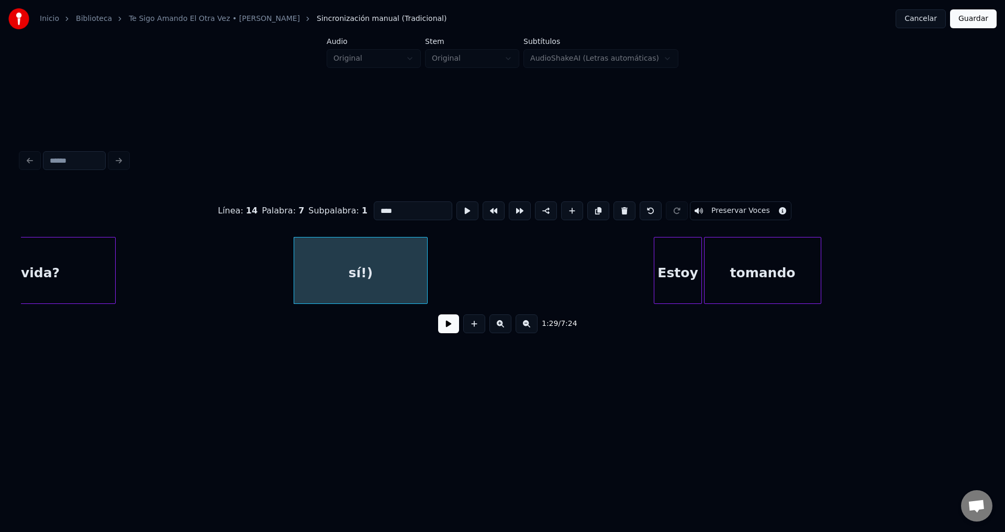
click at [619, 206] on button at bounding box center [624, 210] width 22 height 19
type input "*****"
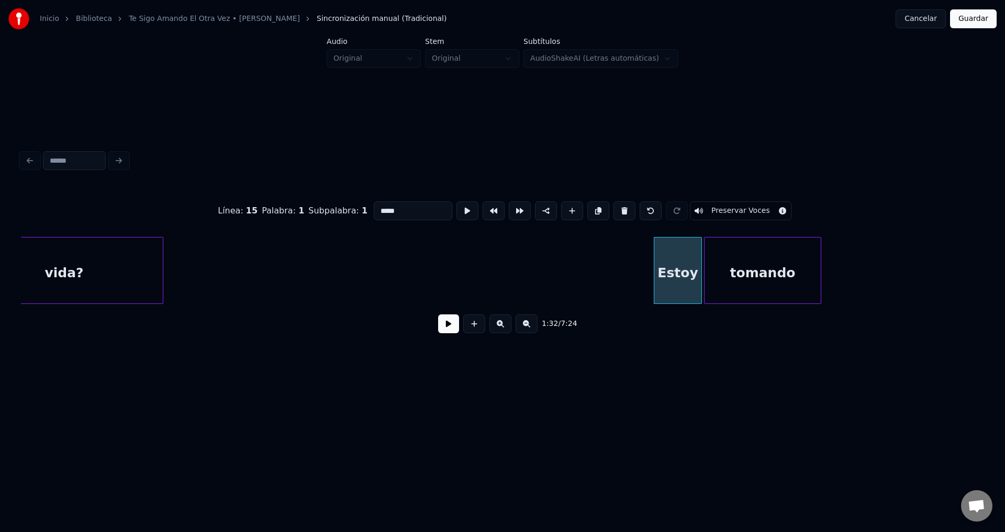
click at [162, 272] on div at bounding box center [161, 271] width 3 height 66
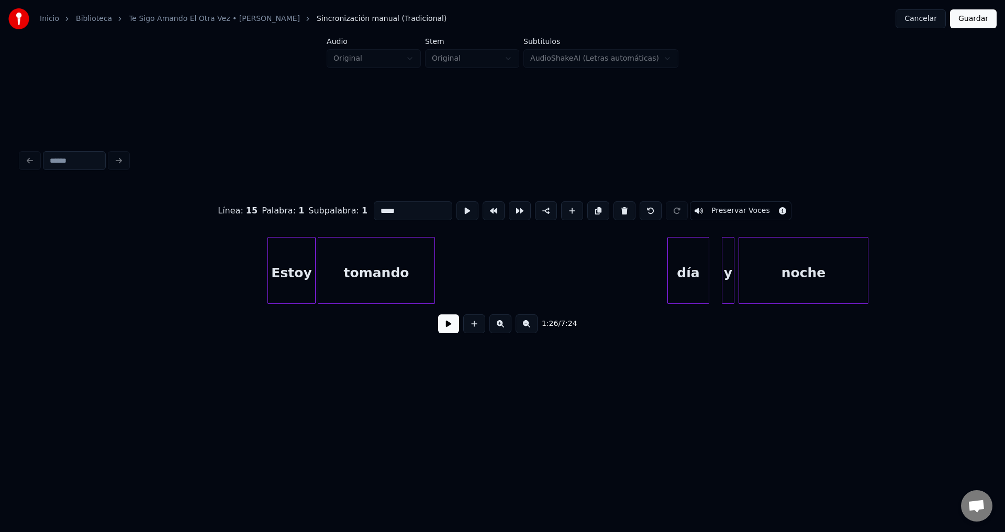
scroll to position [0, 9673]
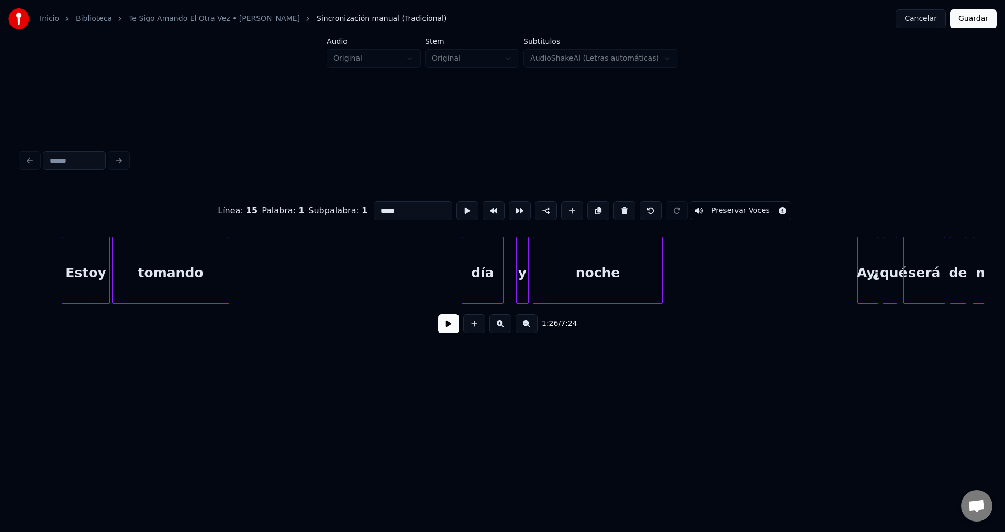
click at [78, 267] on div "Estoy" at bounding box center [85, 273] width 47 height 71
click at [453, 328] on button at bounding box center [448, 323] width 21 height 19
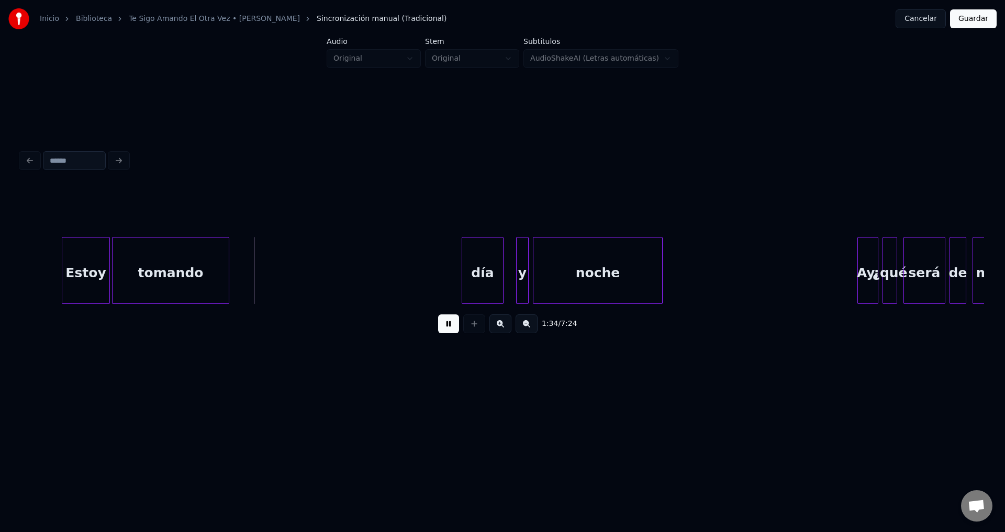
click at [453, 328] on button at bounding box center [448, 323] width 21 height 19
click at [109, 272] on div "Estoy" at bounding box center [86, 270] width 48 height 67
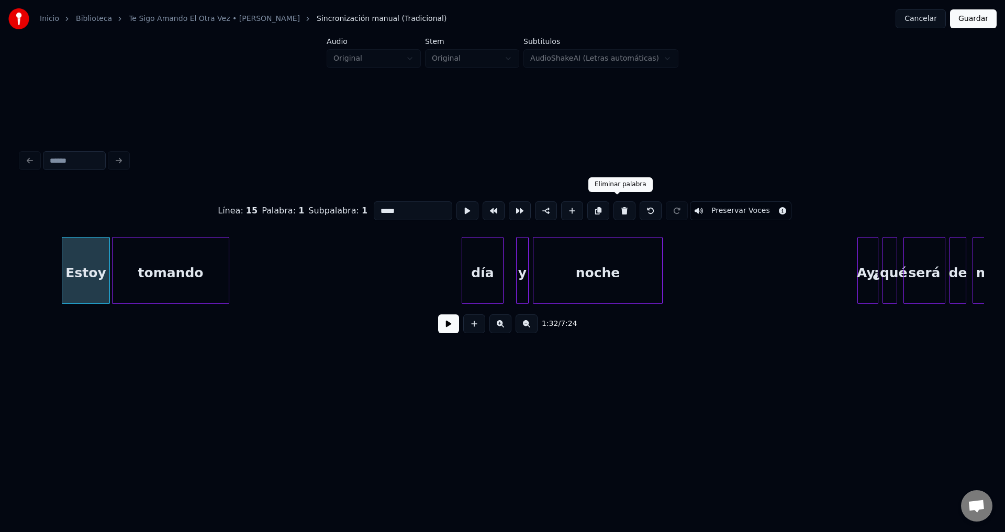
click at [613, 209] on button at bounding box center [624, 210] width 22 height 19
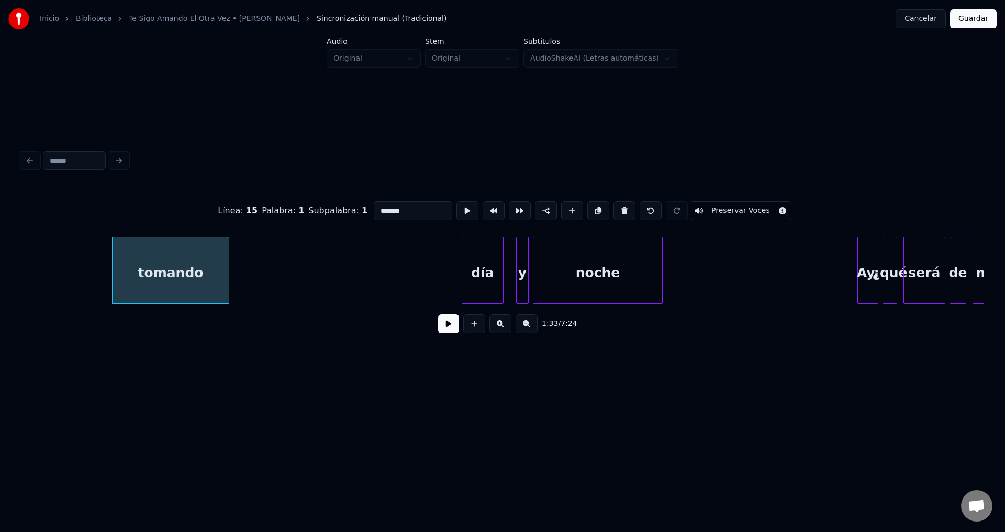
click at [613, 209] on button at bounding box center [624, 210] width 22 height 19
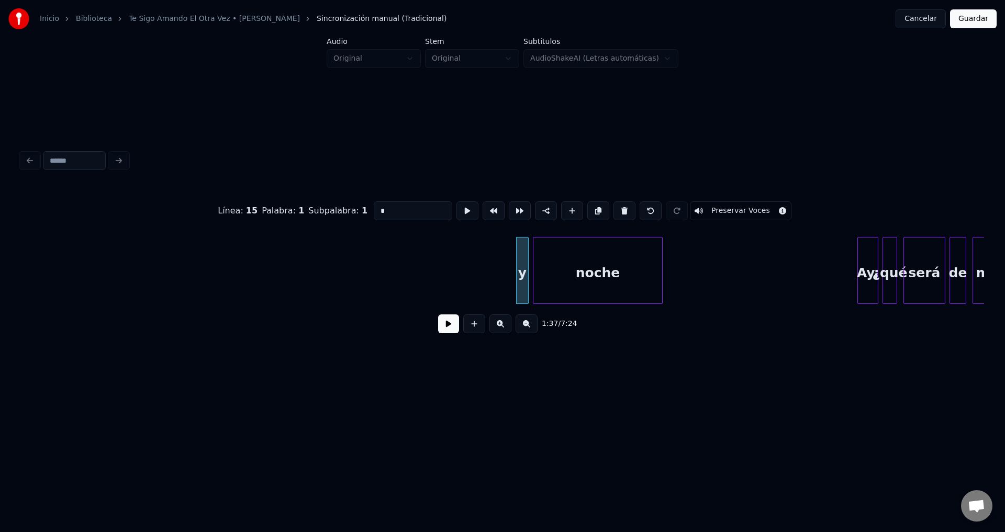
click at [613, 209] on button at bounding box center [624, 210] width 22 height 19
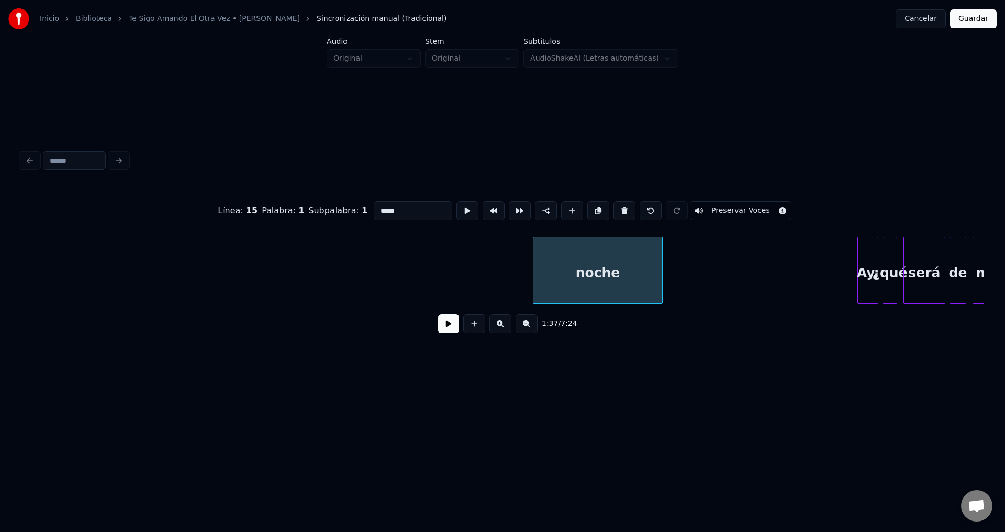
click at [613, 209] on button at bounding box center [624, 210] width 22 height 19
type input "***"
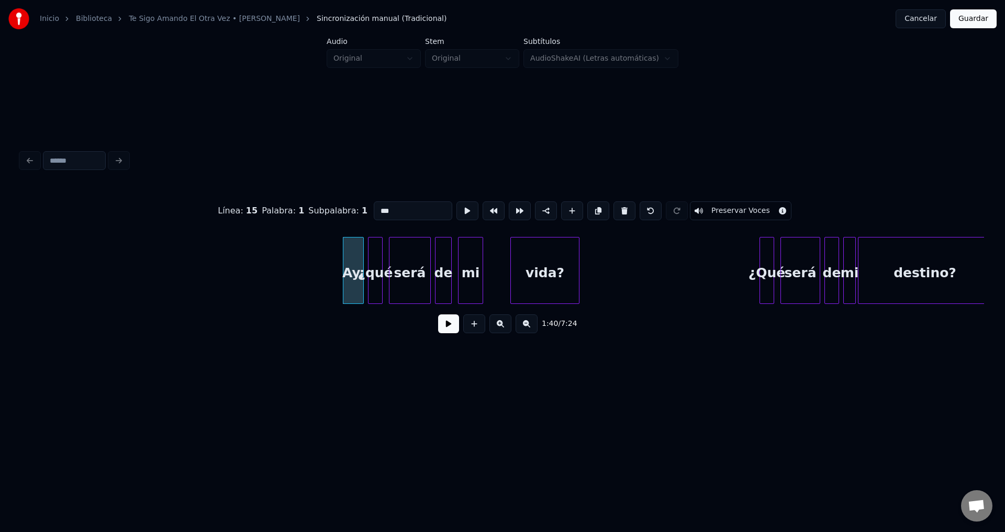
scroll to position [0, 10316]
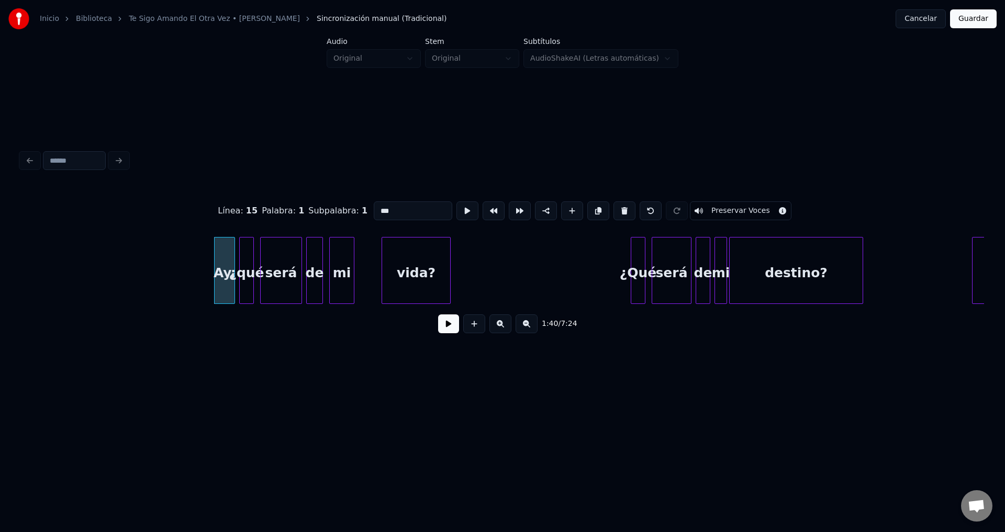
click at [449, 330] on button at bounding box center [448, 323] width 21 height 19
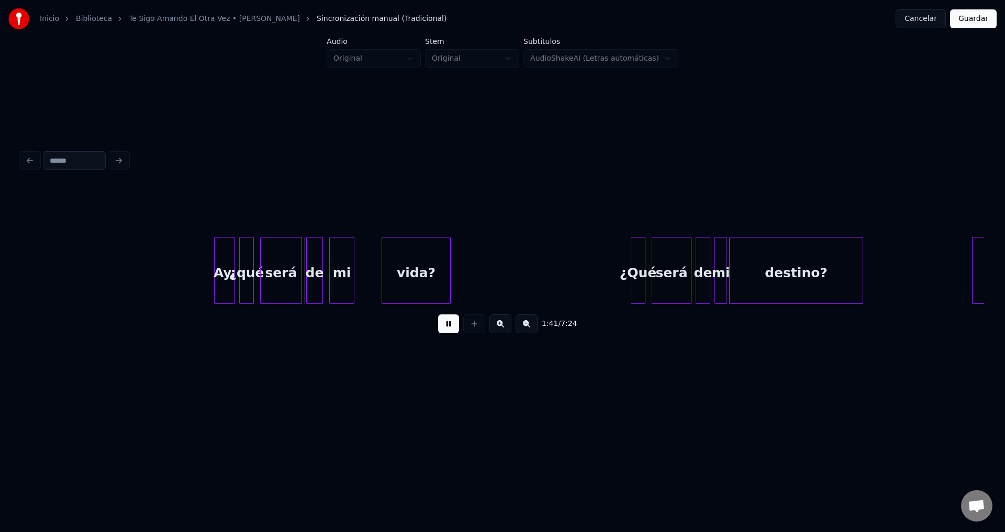
click at [449, 330] on button at bounding box center [448, 323] width 21 height 19
click at [222, 265] on div "Ay," at bounding box center [225, 273] width 20 height 71
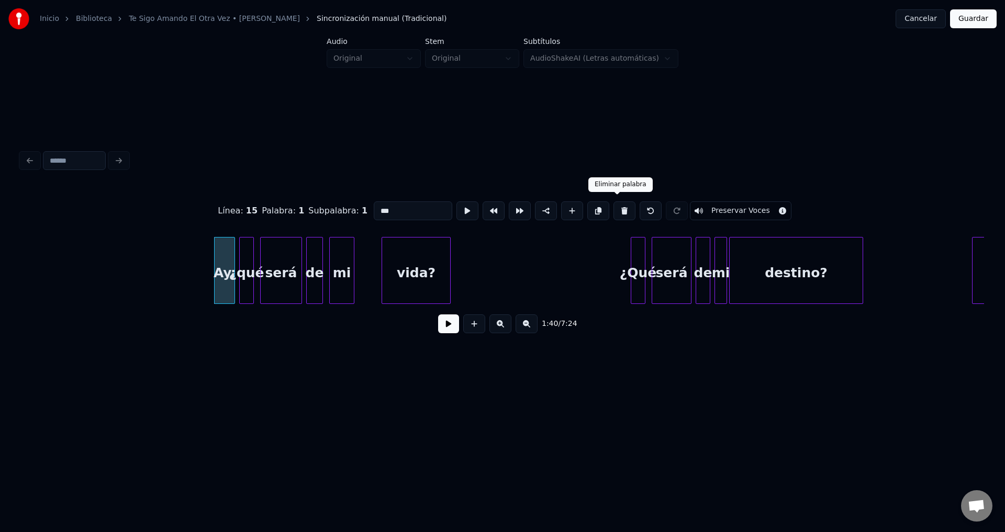
click at [613, 207] on button at bounding box center [624, 210] width 22 height 19
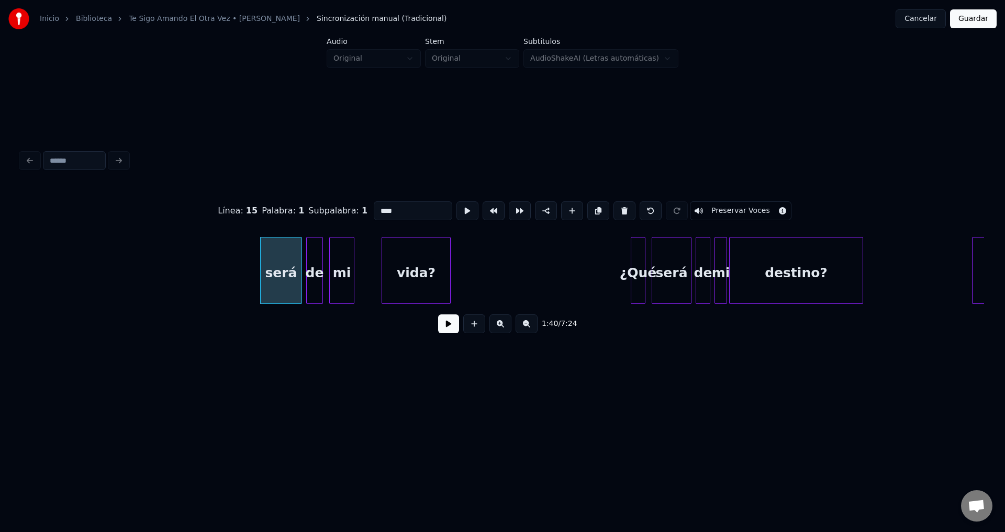
click at [613, 207] on button at bounding box center [624, 210] width 22 height 19
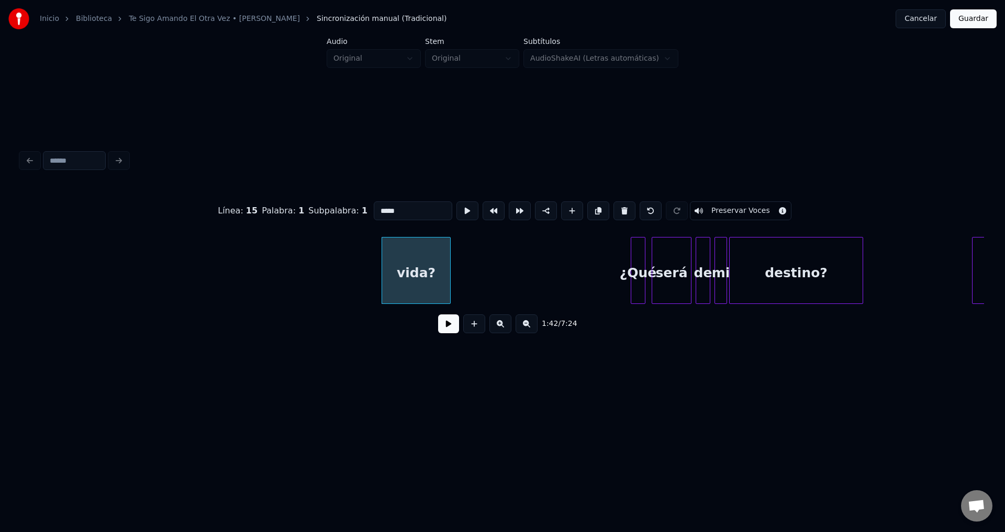
click at [613, 207] on button at bounding box center [624, 210] width 22 height 19
type input "****"
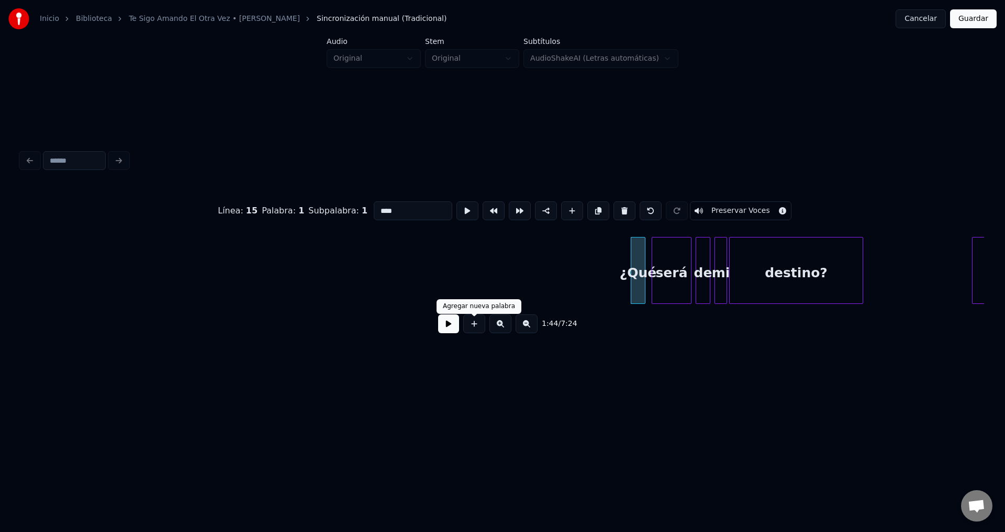
click at [448, 325] on button at bounding box center [448, 323] width 21 height 19
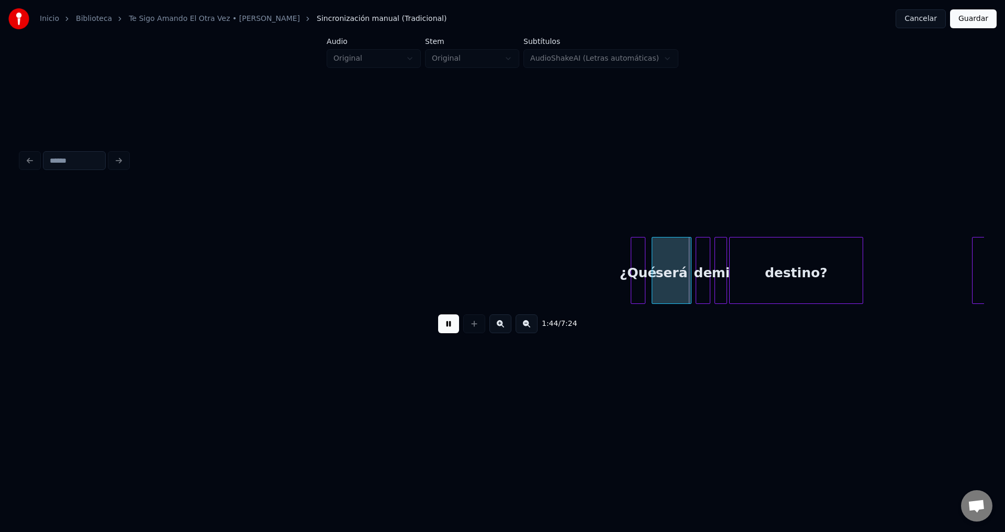
click at [448, 325] on button at bounding box center [448, 323] width 21 height 19
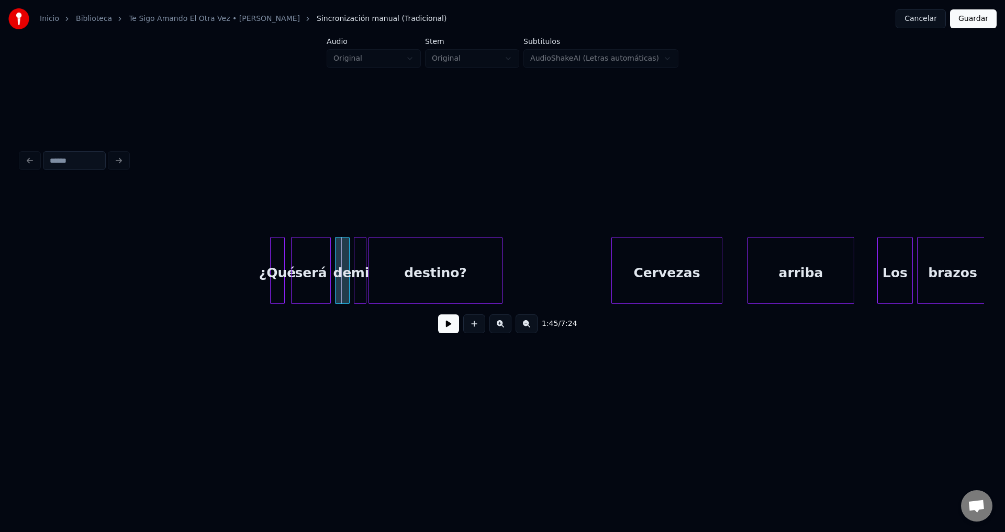
scroll to position [0, 10753]
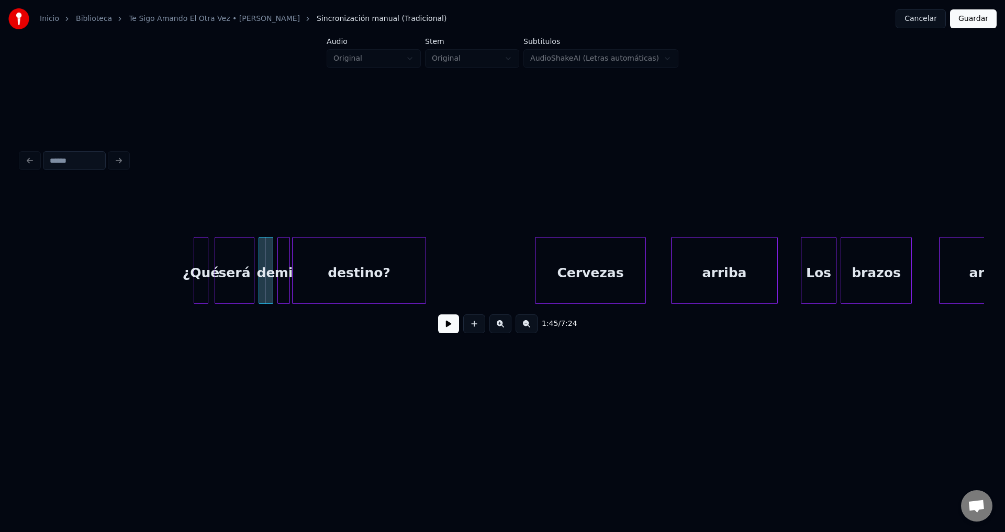
click at [206, 279] on div at bounding box center [206, 271] width 3 height 66
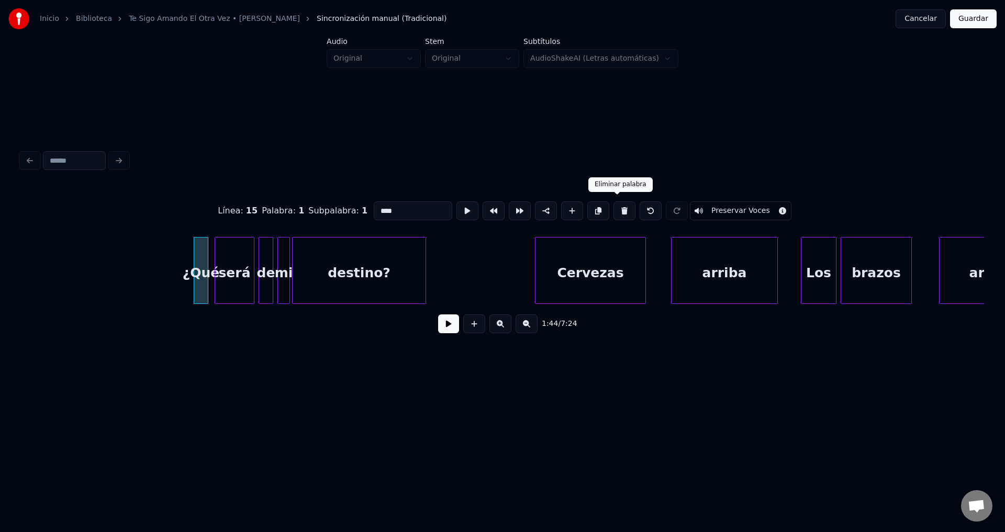
click at [618, 206] on button at bounding box center [624, 210] width 22 height 19
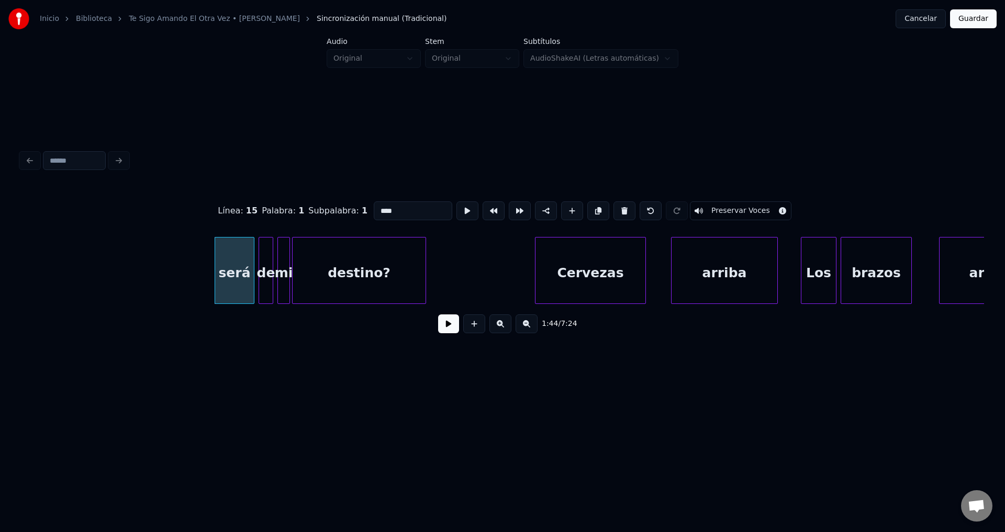
click at [618, 206] on button at bounding box center [624, 210] width 22 height 19
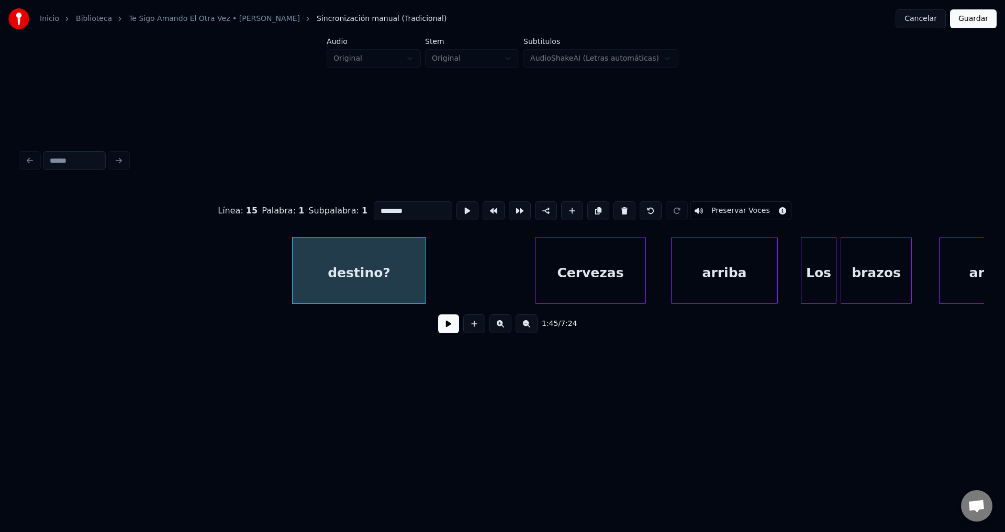
click at [618, 206] on button at bounding box center [624, 210] width 22 height 19
type input "********"
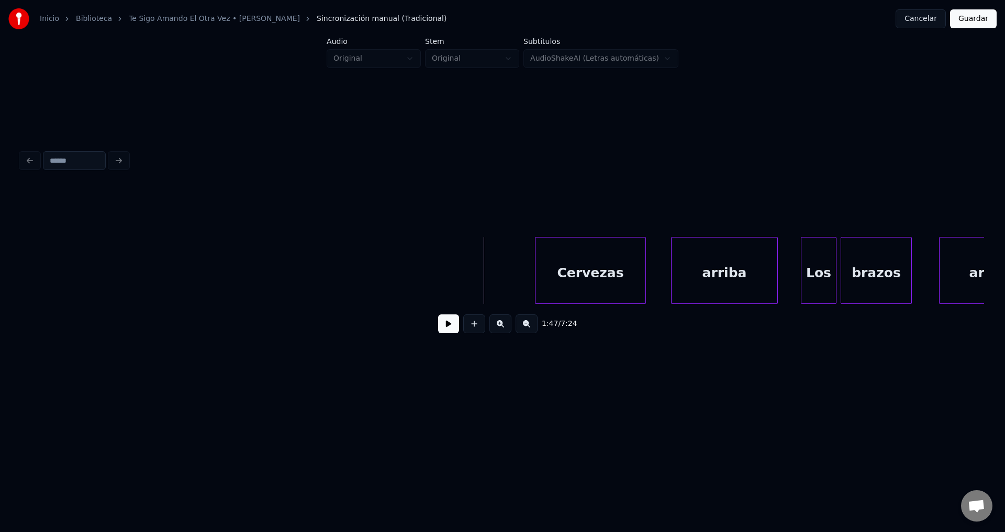
click at [449, 327] on button at bounding box center [448, 323] width 21 height 19
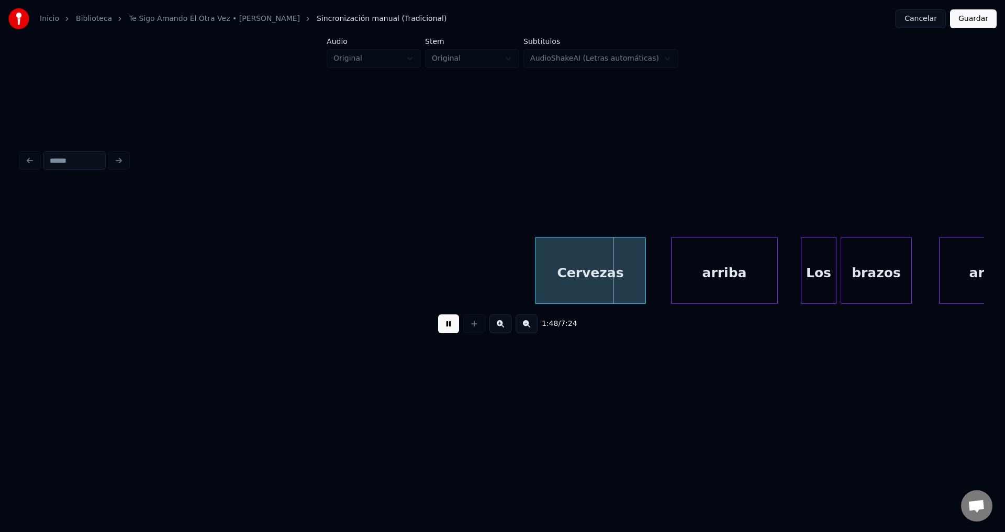
click at [449, 327] on button at bounding box center [448, 323] width 21 height 19
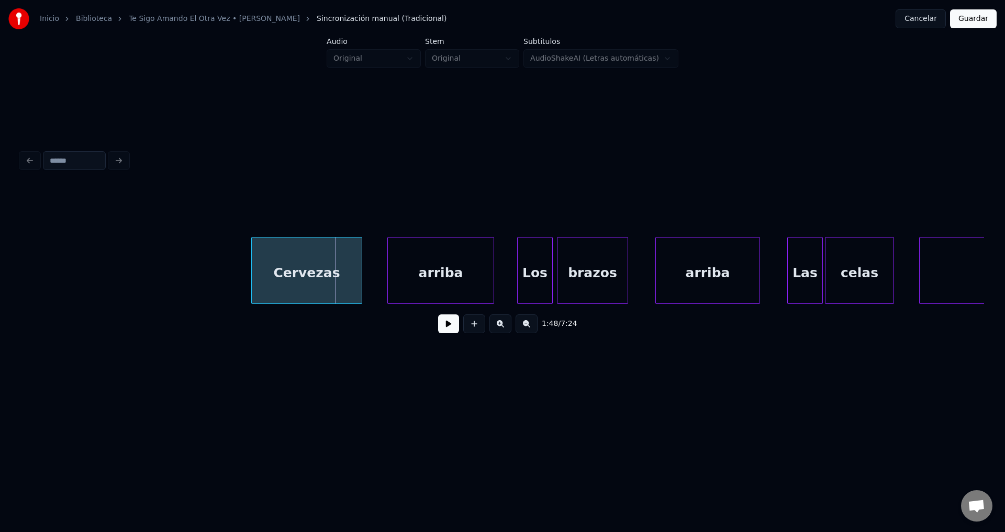
scroll to position [0, 11088]
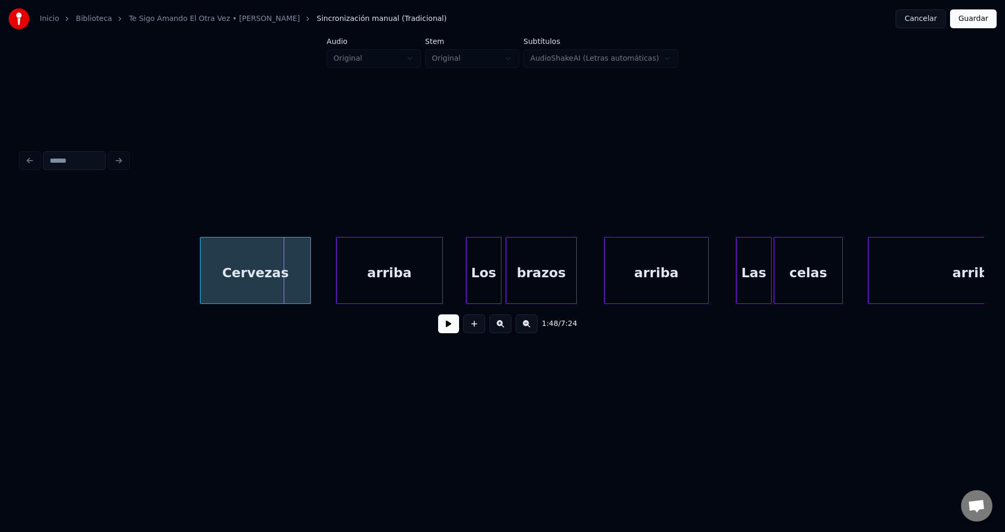
click at [243, 285] on div "Cervezas" at bounding box center [255, 273] width 110 height 71
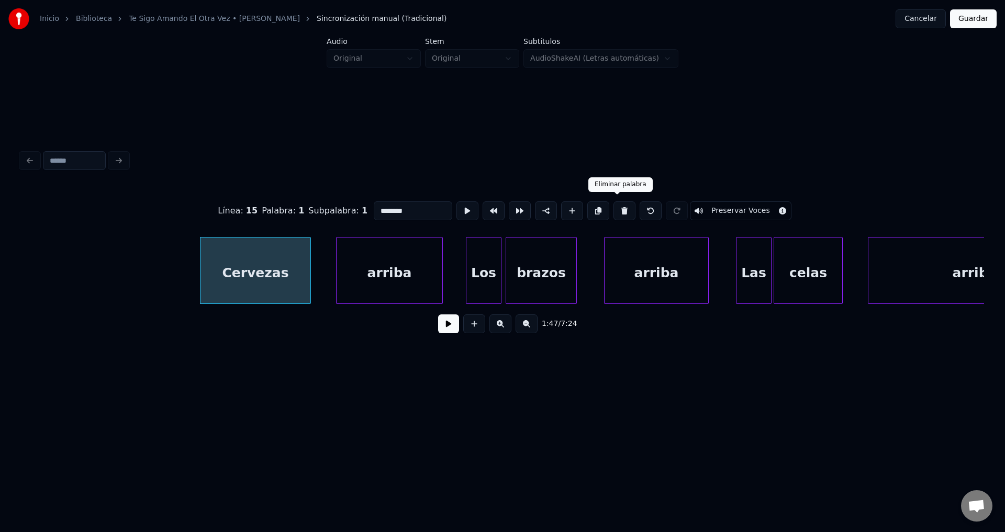
click at [616, 206] on button at bounding box center [624, 210] width 22 height 19
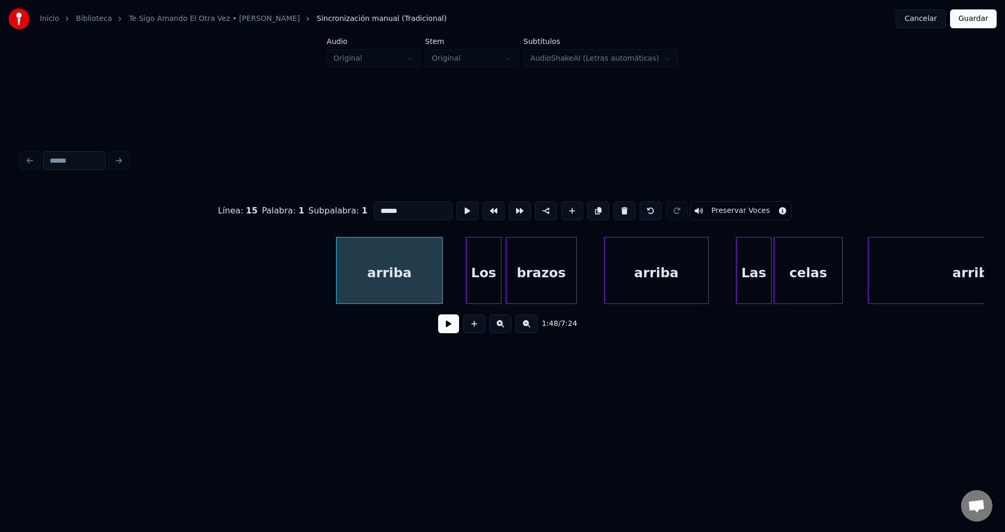
click at [616, 206] on button at bounding box center [624, 210] width 22 height 19
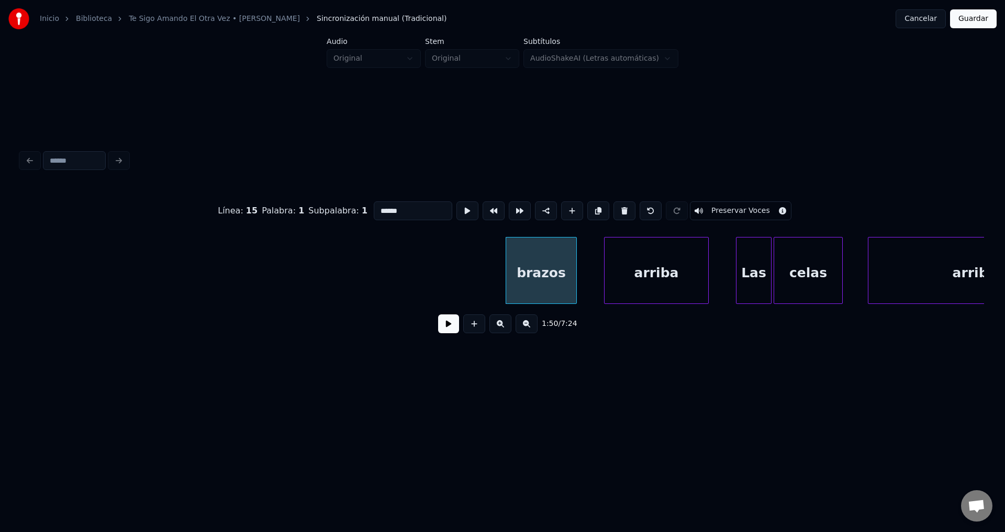
click at [616, 206] on button at bounding box center [624, 210] width 22 height 19
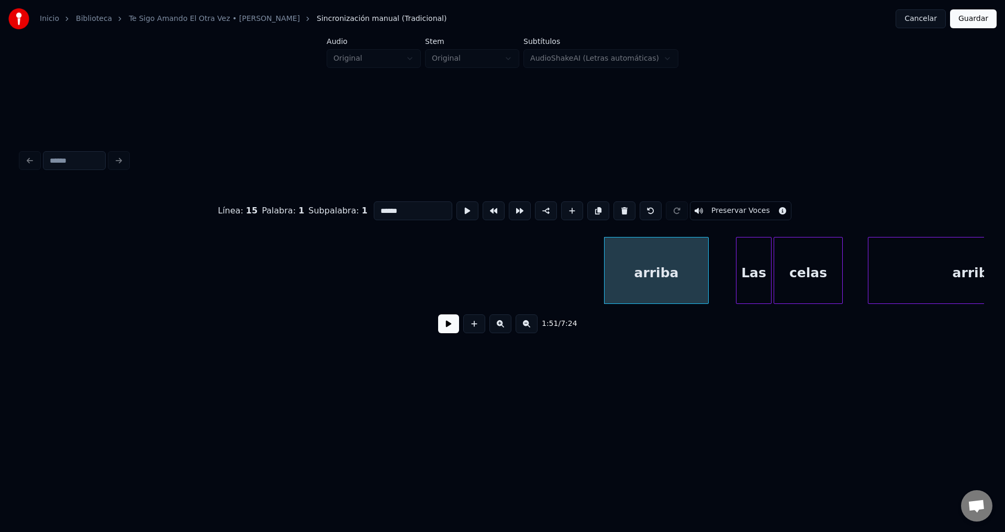
click at [616, 206] on button at bounding box center [624, 210] width 22 height 19
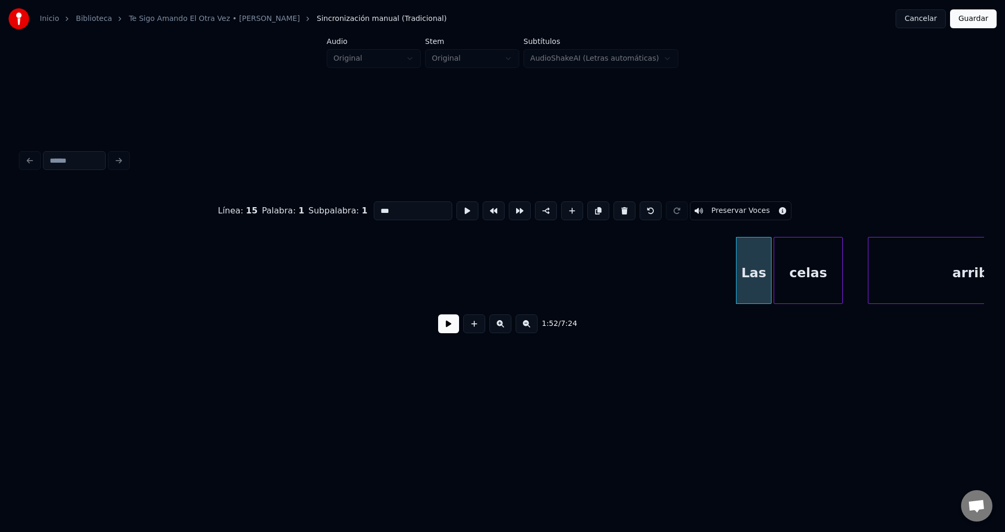
click at [616, 206] on button at bounding box center [624, 210] width 22 height 19
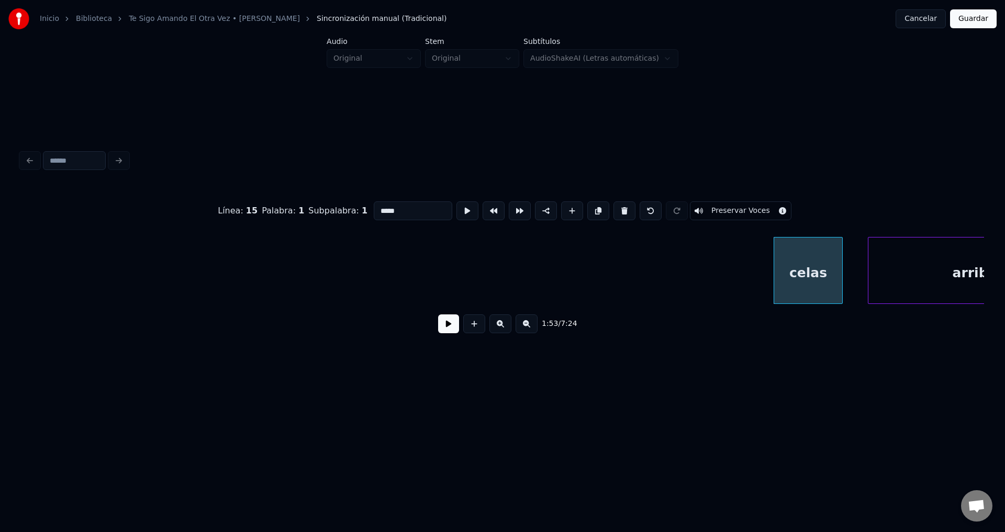
click at [616, 206] on button at bounding box center [624, 210] width 22 height 19
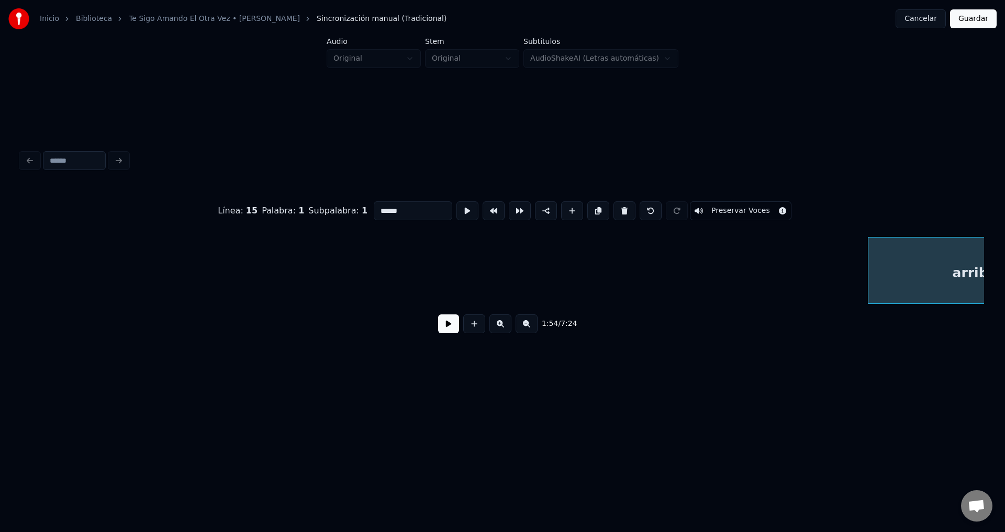
click at [616, 206] on button at bounding box center [624, 210] width 22 height 19
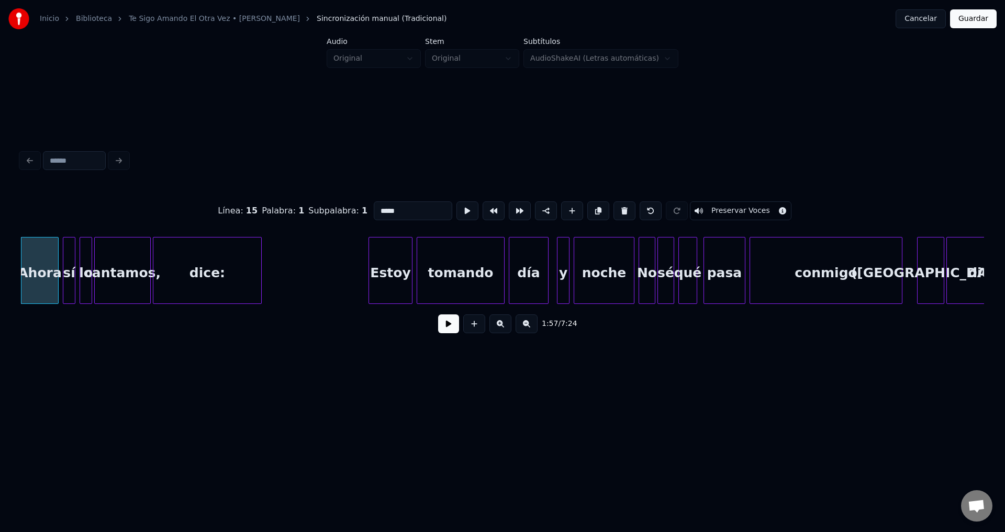
click at [616, 206] on button at bounding box center [624, 210] width 22 height 19
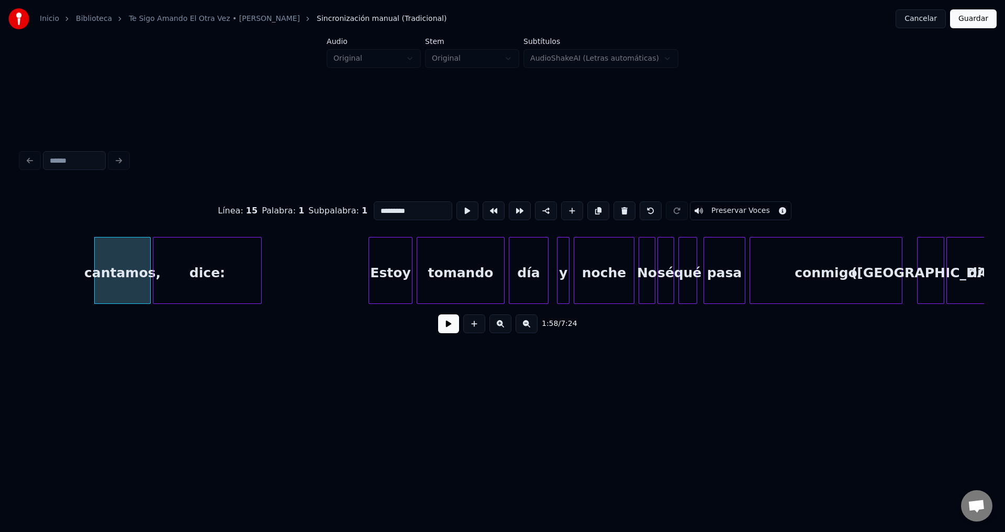
click at [616, 206] on button at bounding box center [624, 210] width 22 height 19
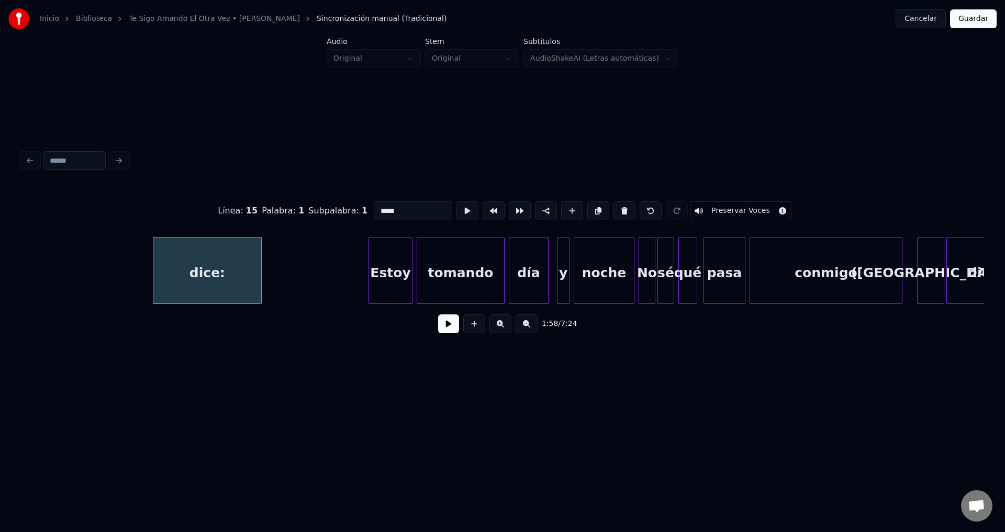
click at [616, 206] on button at bounding box center [624, 210] width 22 height 19
type input "*****"
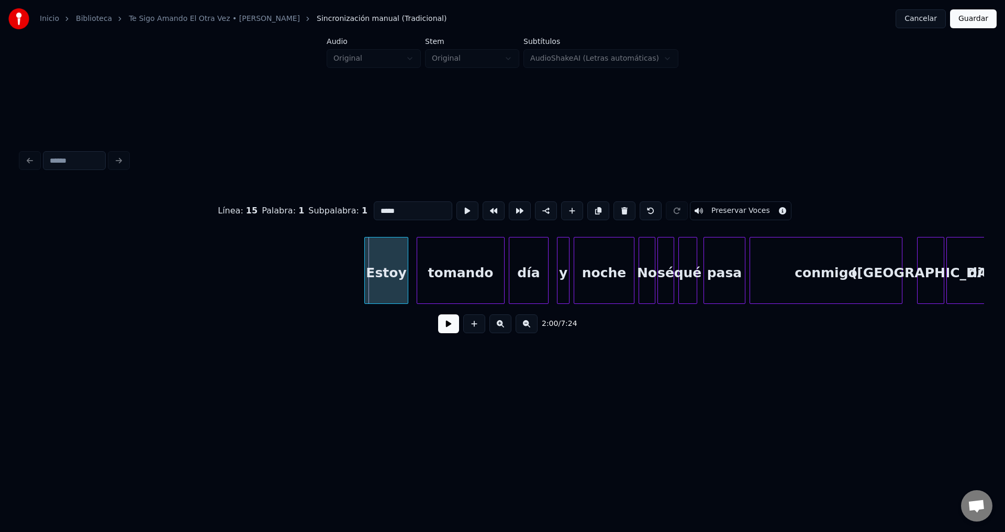
click at [399, 275] on div "Estoy" at bounding box center [386, 273] width 43 height 71
click at [451, 333] on button at bounding box center [448, 323] width 21 height 19
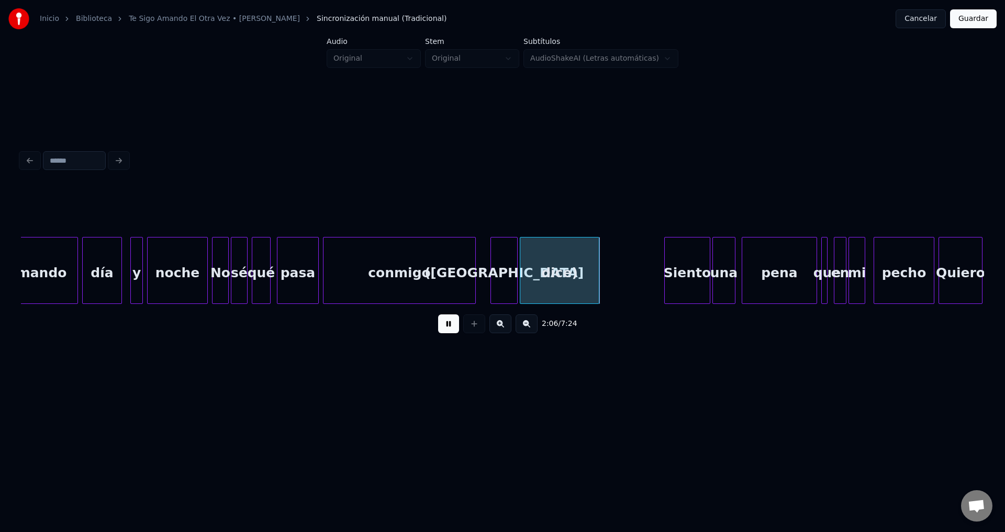
scroll to position [0, 12786]
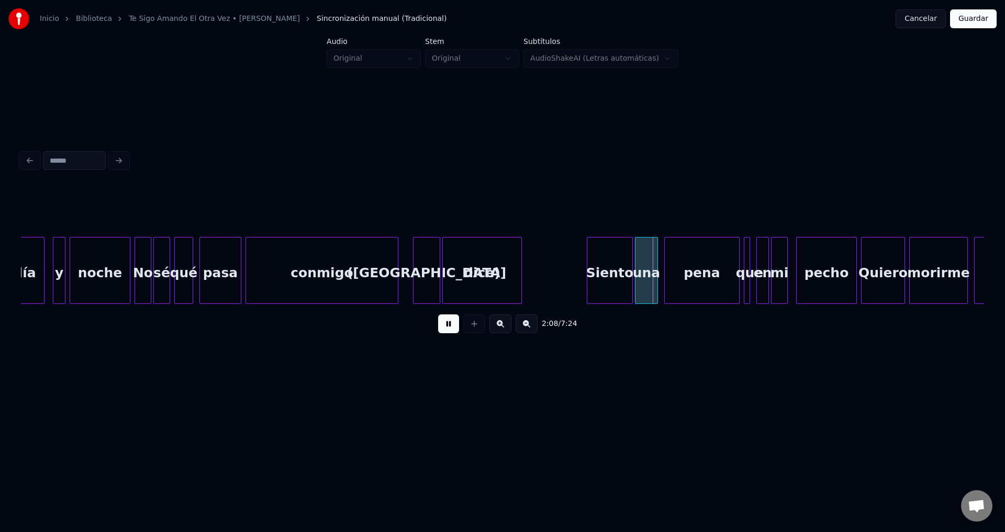
click at [424, 267] on div "([GEOGRAPHIC_DATA]" at bounding box center [426, 273] width 26 height 71
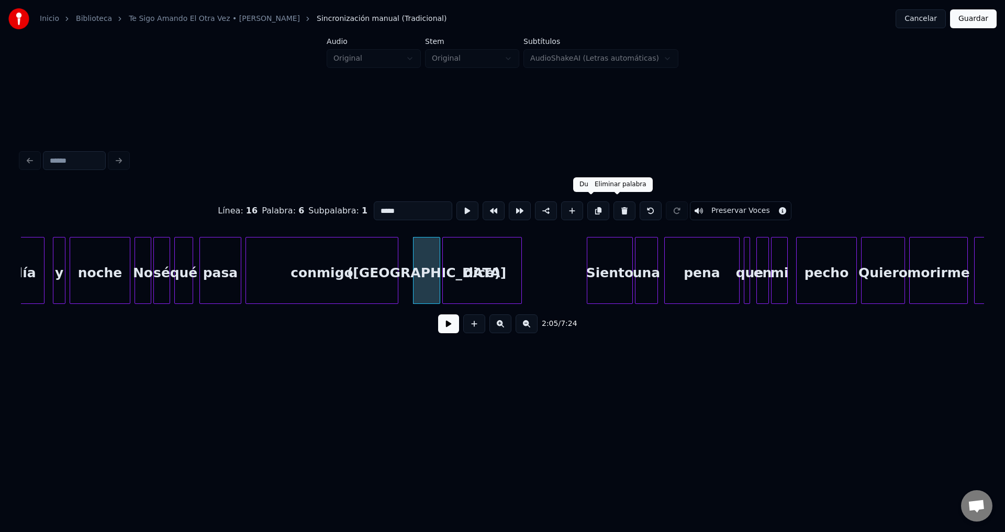
click at [618, 210] on button at bounding box center [624, 210] width 22 height 19
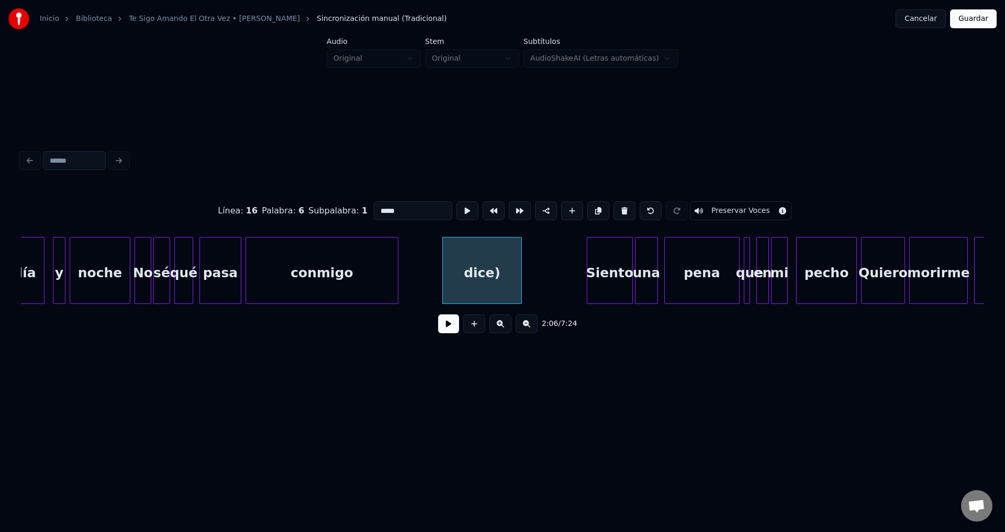
click at [479, 266] on div "dice)" at bounding box center [482, 273] width 78 height 71
click at [617, 206] on button at bounding box center [624, 210] width 22 height 19
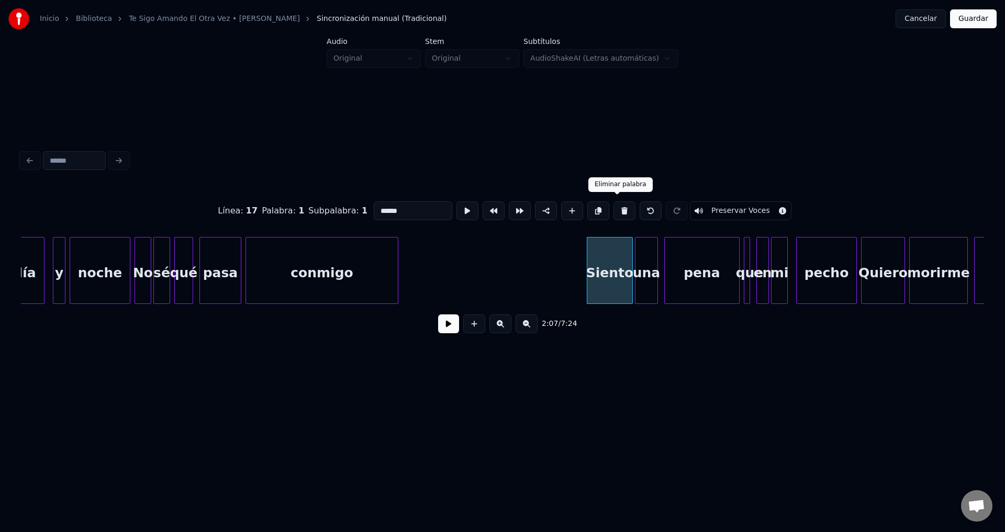
click at [331, 265] on div "conmigo" at bounding box center [322, 273] width 152 height 71
type input "*******"
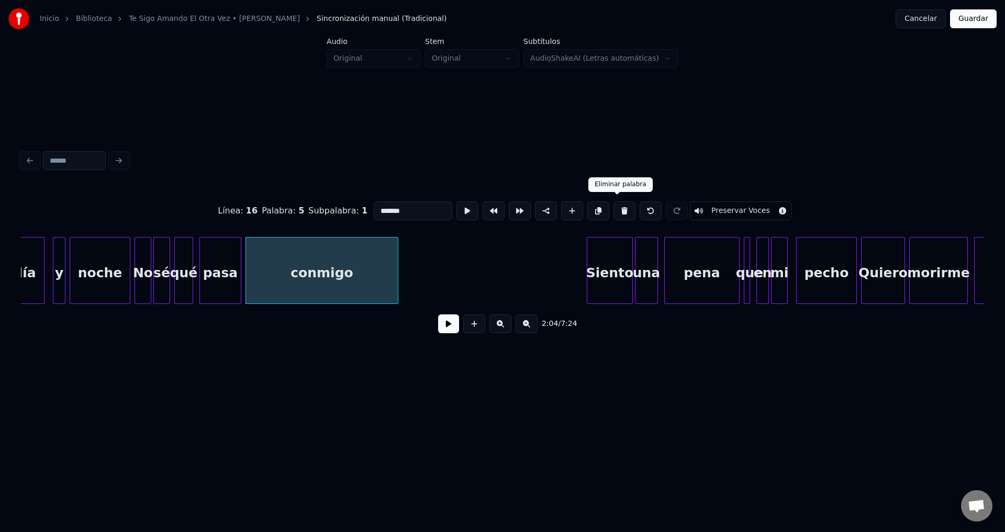
click at [443, 332] on button at bounding box center [448, 323] width 21 height 19
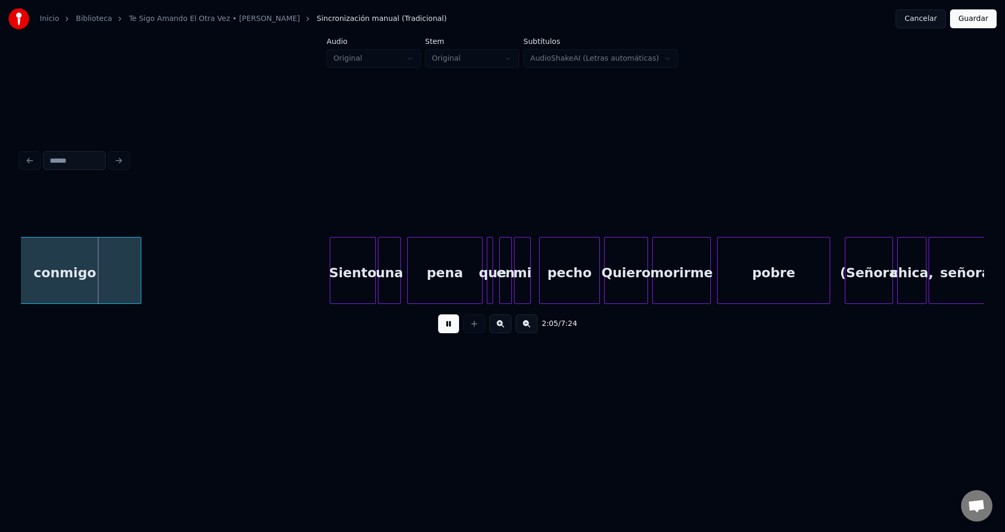
scroll to position [0, 13120]
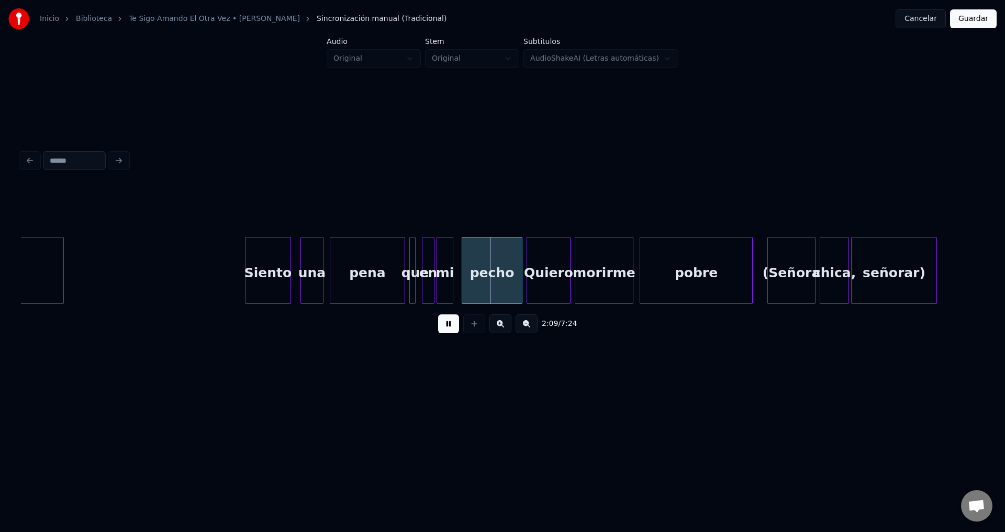
click at [276, 286] on div "Siento" at bounding box center [267, 273] width 45 height 71
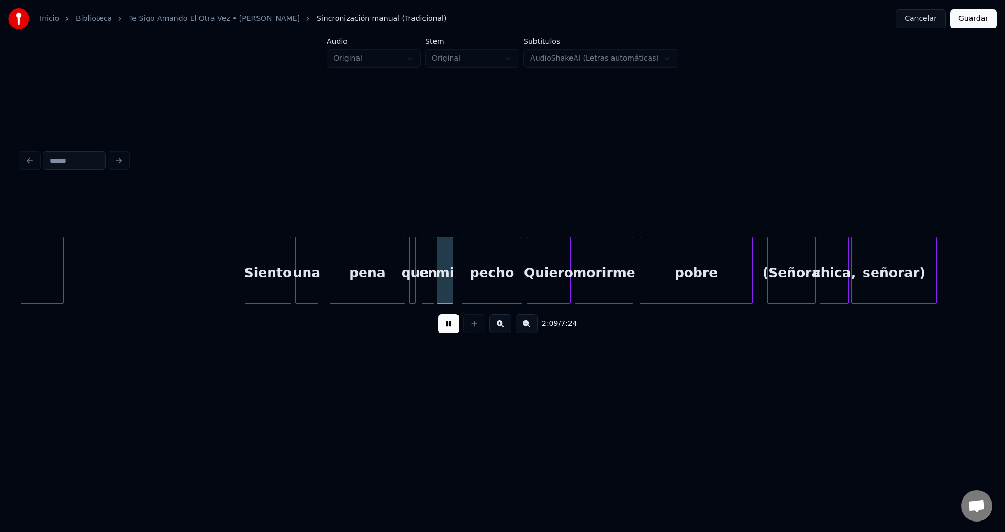
click at [306, 267] on div "una" at bounding box center [307, 273] width 22 height 71
click at [415, 260] on div "que" at bounding box center [415, 273] width 10 height 71
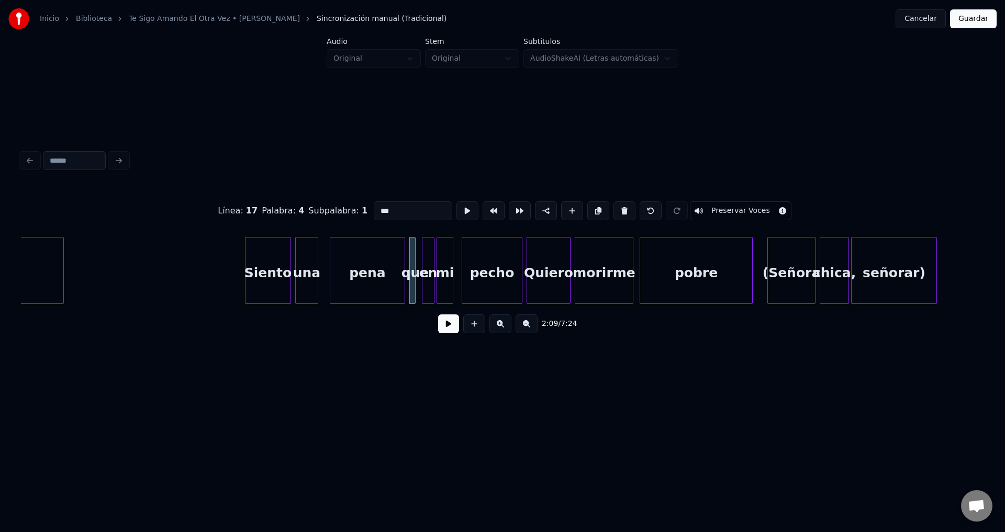
drag, startPoint x: 403, startPoint y: 210, endPoint x: 372, endPoint y: 213, distance: 31.6
click at [374, 213] on input "***" at bounding box center [413, 210] width 78 height 19
click at [418, 258] on div at bounding box center [418, 271] width 3 height 66
click at [386, 258] on div "pena" at bounding box center [367, 273] width 74 height 71
type input "****"
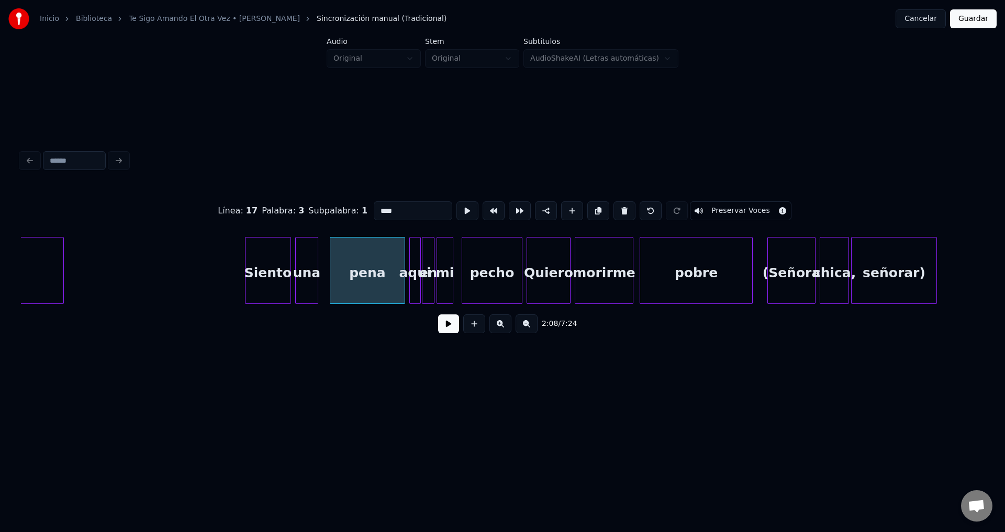
click at [443, 332] on button at bounding box center [448, 323] width 21 height 19
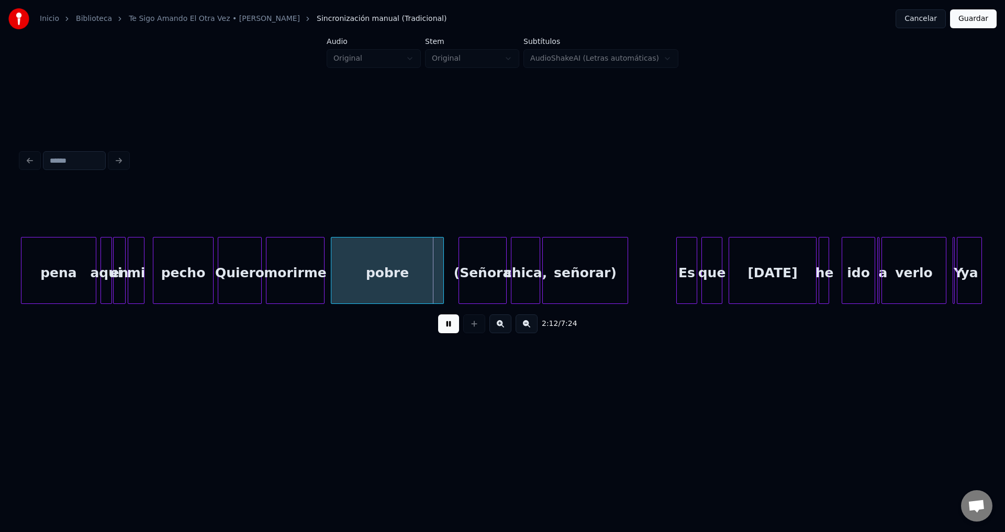
scroll to position [0, 13454]
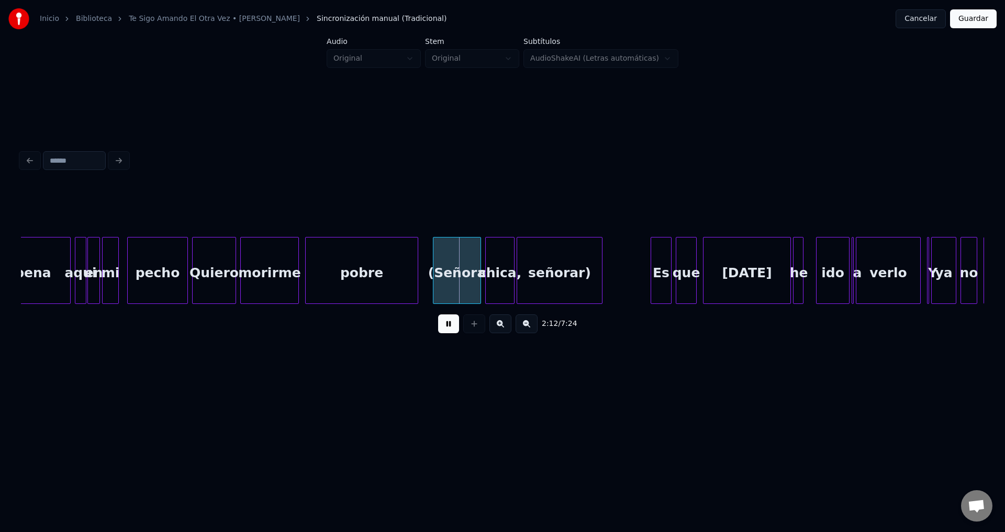
click at [342, 282] on div "pobre" at bounding box center [362, 273] width 112 height 71
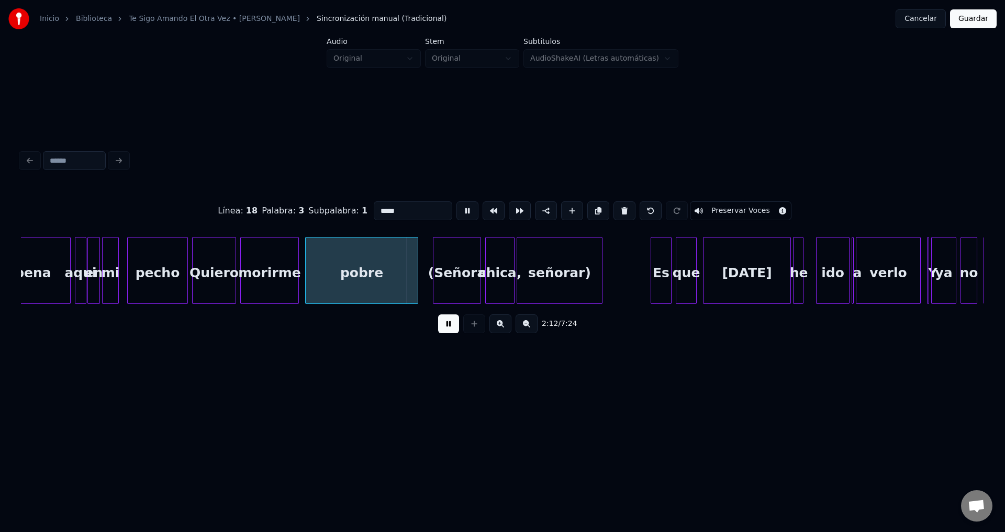
drag, startPoint x: 413, startPoint y: 210, endPoint x: 314, endPoint y: 210, distance: 98.9
click at [314, 210] on div "Línea : 18 Palabra : 3 Subpalabra : 1 ***** Preservar Voces" at bounding box center [502, 211] width 963 height 52
click at [342, 273] on div at bounding box center [343, 271] width 3 height 66
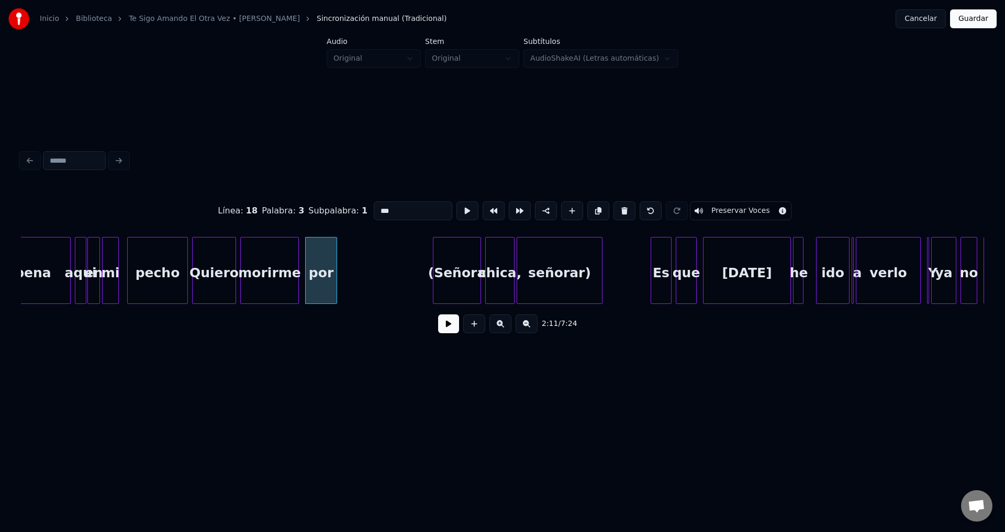
type input "***"
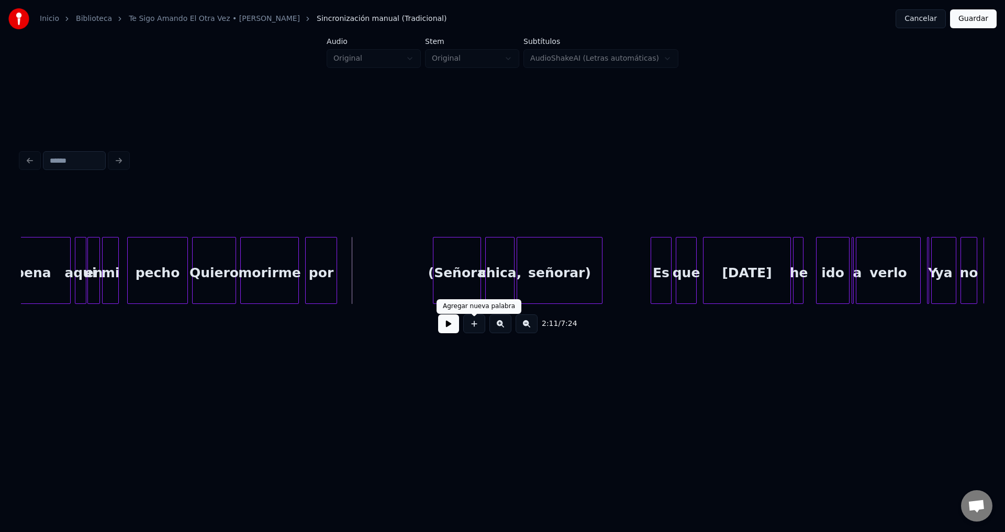
click at [472, 333] on button at bounding box center [474, 323] width 22 height 19
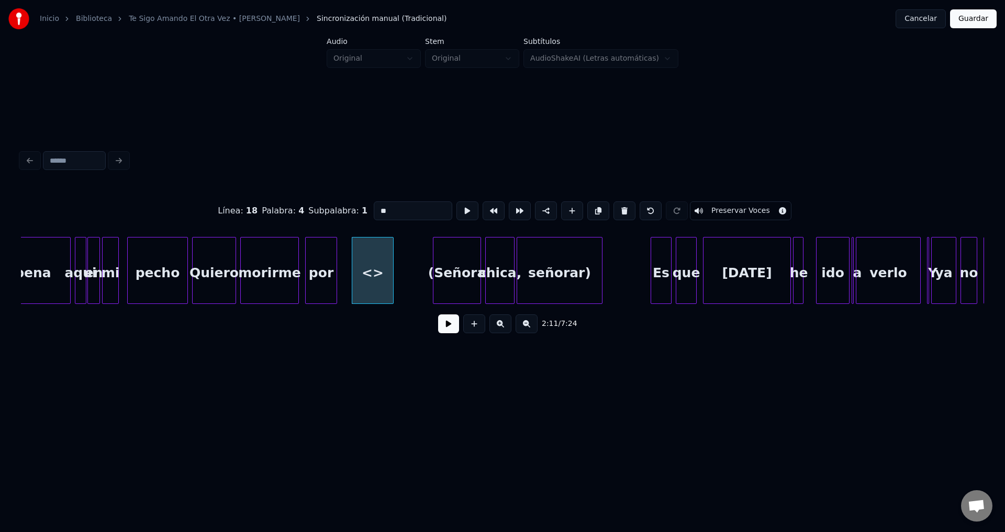
drag, startPoint x: 398, startPoint y: 201, endPoint x: 307, endPoint y: 208, distance: 91.3
click at [308, 208] on div "Línea : 18 Palabra : 4 Subpalabra : 1 ** Preservar Voces" at bounding box center [502, 211] width 963 height 52
click at [324, 269] on div "por" at bounding box center [321, 273] width 31 height 71
type input "***"
click at [441, 333] on button at bounding box center [448, 323] width 21 height 19
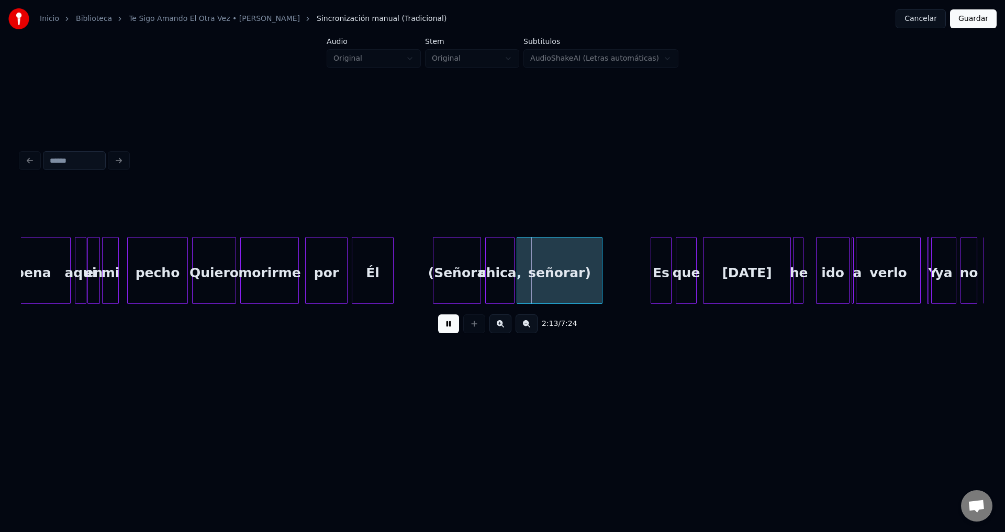
click at [347, 276] on div at bounding box center [345, 271] width 3 height 66
click at [398, 270] on div "Él" at bounding box center [378, 270] width 42 height 67
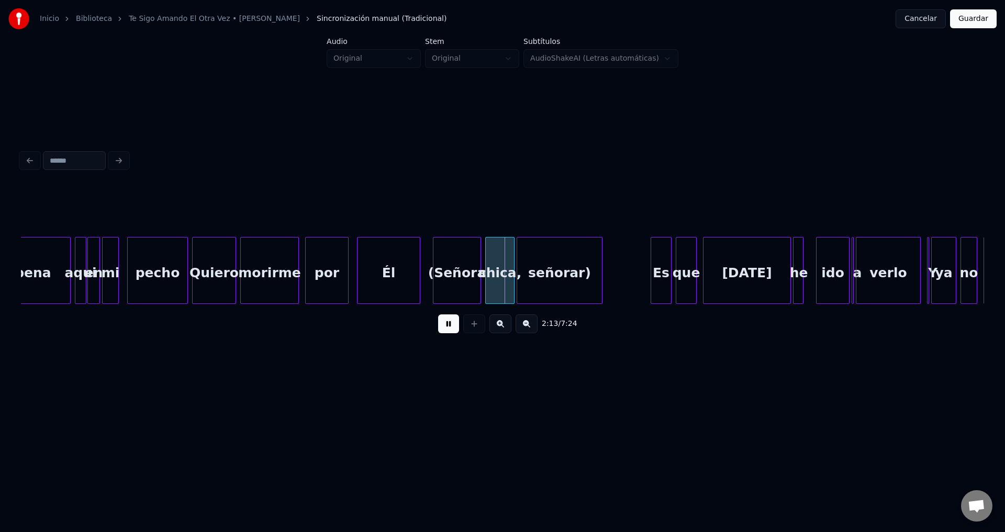
click at [417, 261] on div at bounding box center [418, 271] width 3 height 66
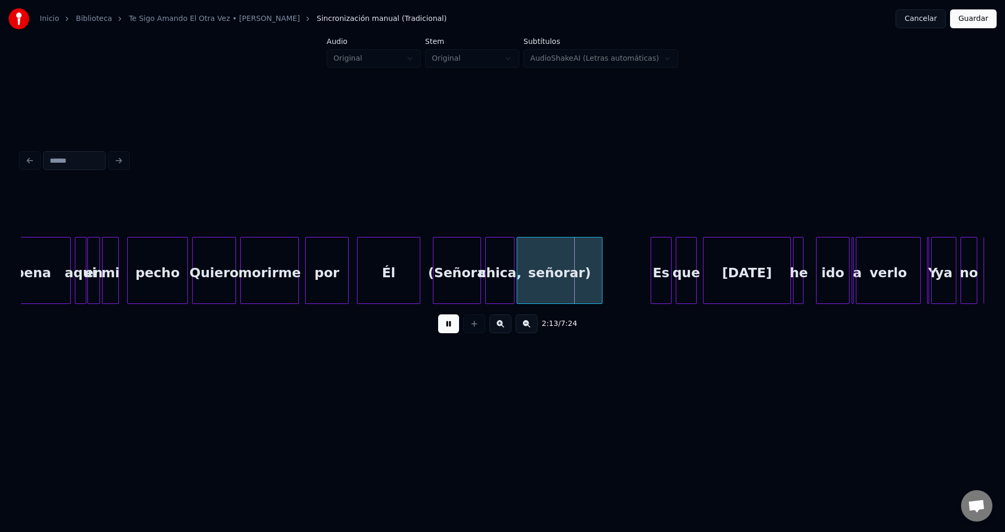
click at [471, 282] on div "(Señora" at bounding box center [456, 273] width 47 height 71
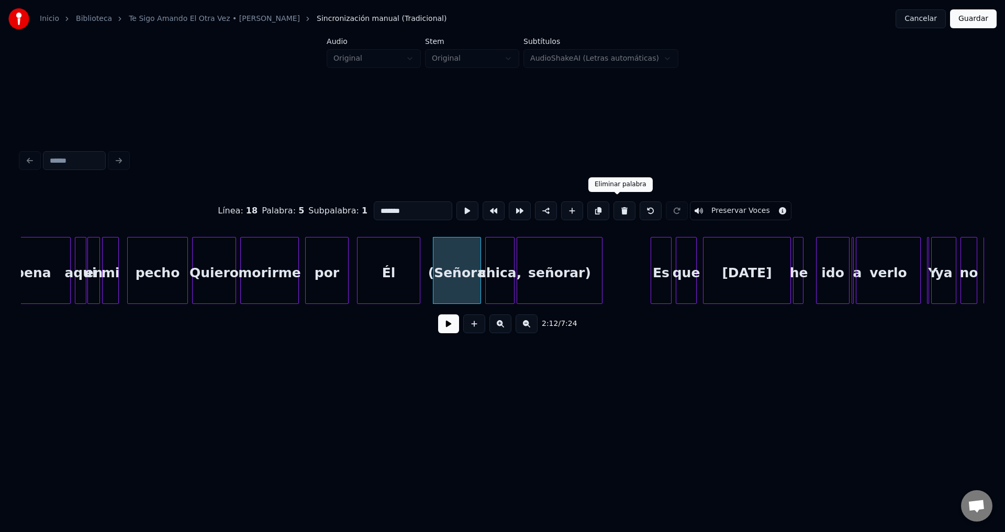
click at [615, 207] on button at bounding box center [624, 210] width 22 height 19
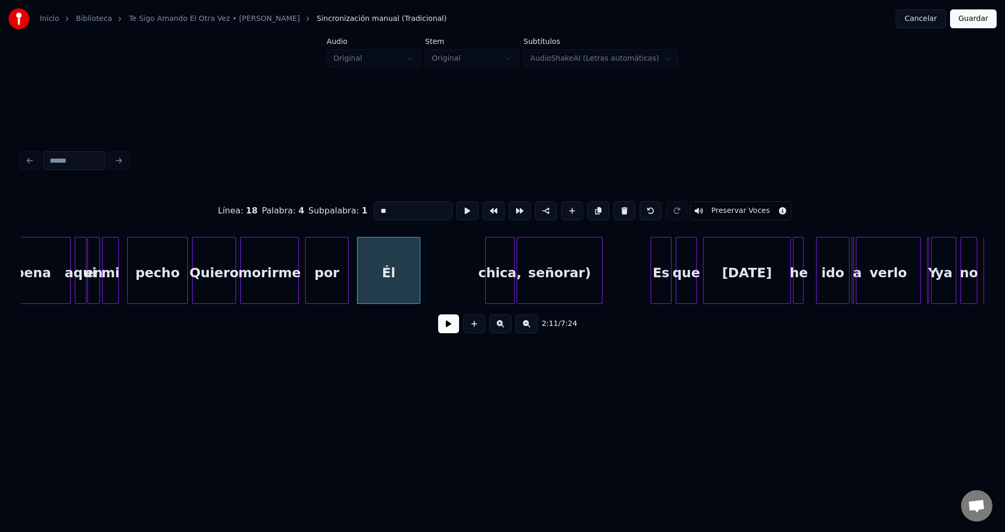
click at [506, 269] on div "chica," at bounding box center [500, 273] width 28 height 71
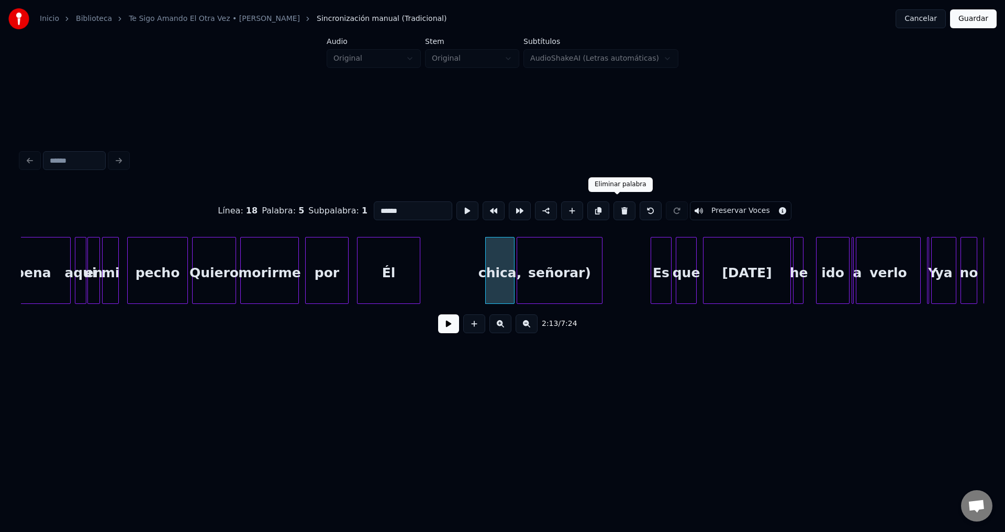
click at [613, 207] on button at bounding box center [624, 210] width 22 height 19
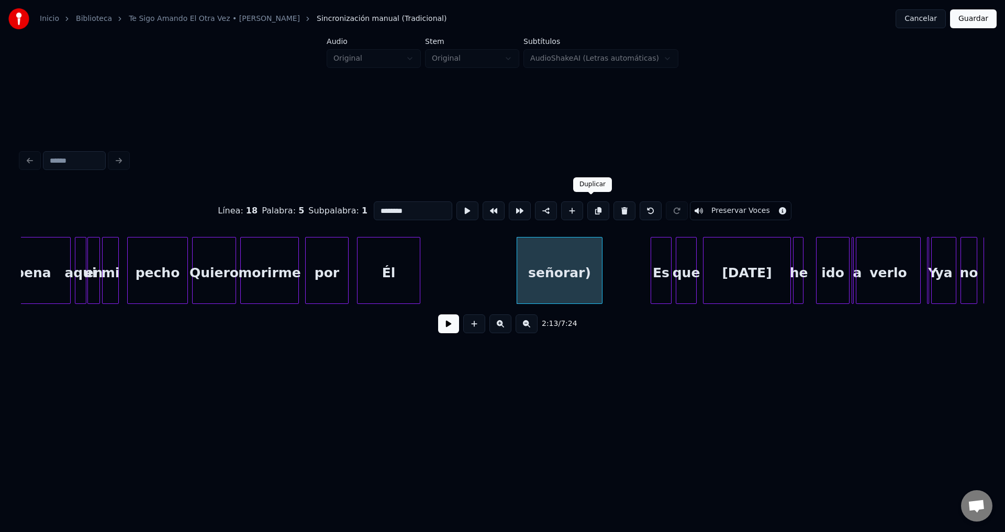
click at [548, 259] on div "señorar)" at bounding box center [559, 273] width 85 height 71
click at [615, 207] on button at bounding box center [624, 210] width 22 height 19
type input "**"
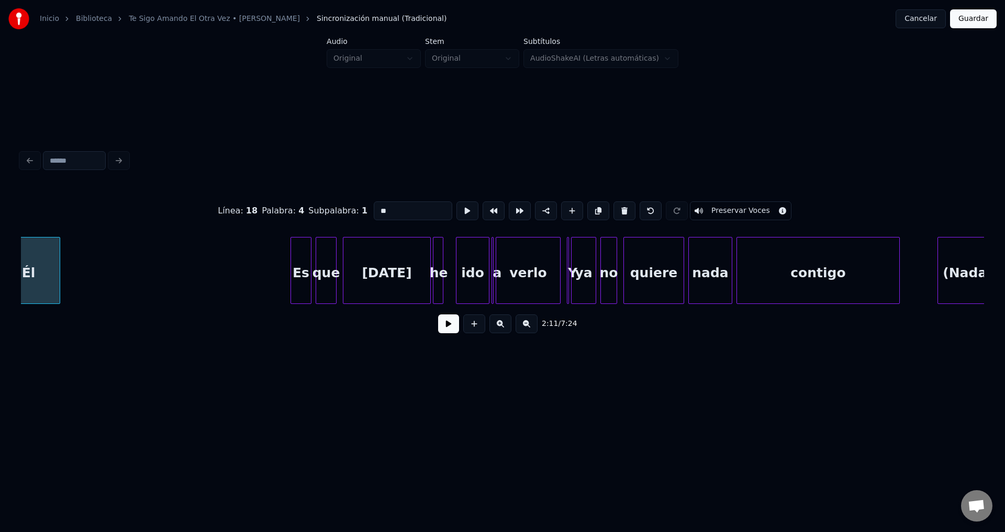
scroll to position [0, 13892]
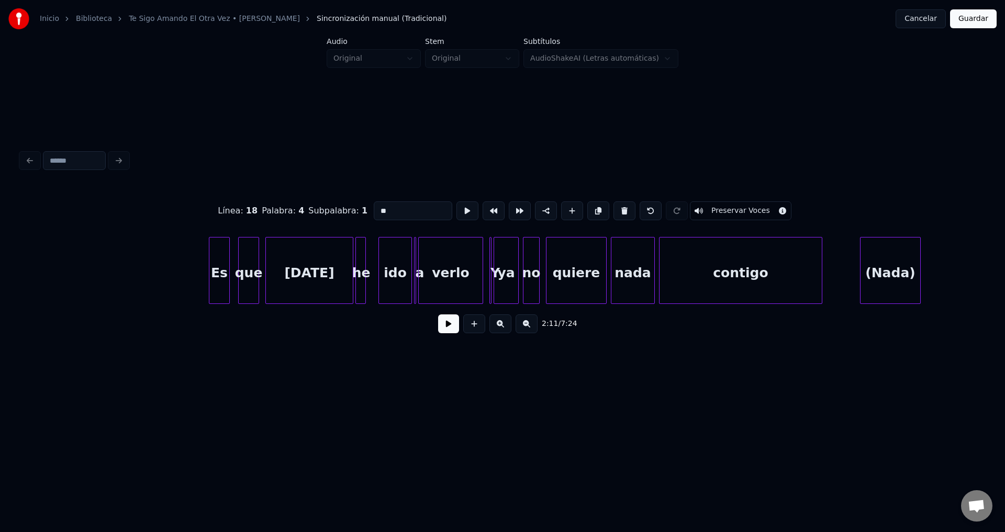
click at [216, 279] on div "Es" at bounding box center [219, 273] width 20 height 71
click at [442, 326] on button at bounding box center [448, 323] width 21 height 19
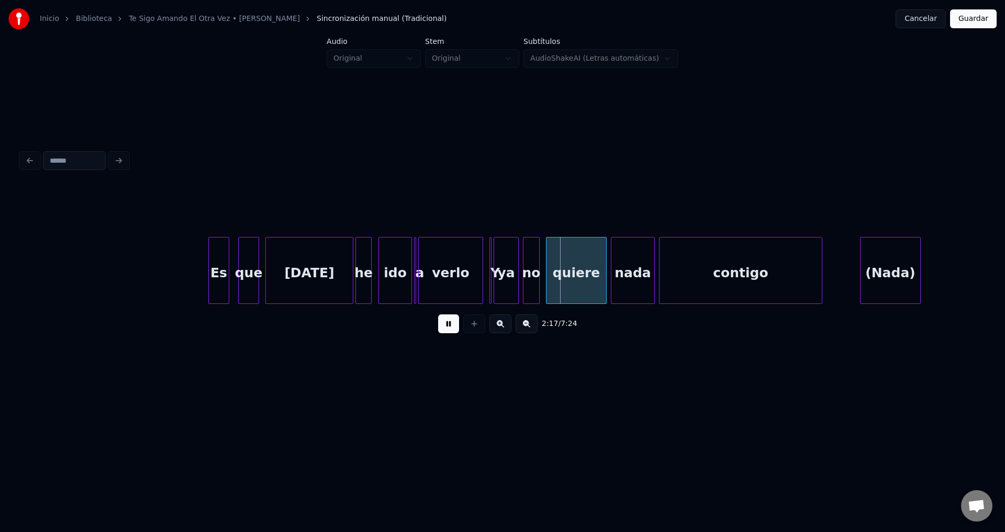
click at [368, 262] on div at bounding box center [369, 271] width 3 height 66
click at [426, 260] on div at bounding box center [424, 271] width 3 height 66
click at [424, 256] on div "a" at bounding box center [419, 273] width 10 height 71
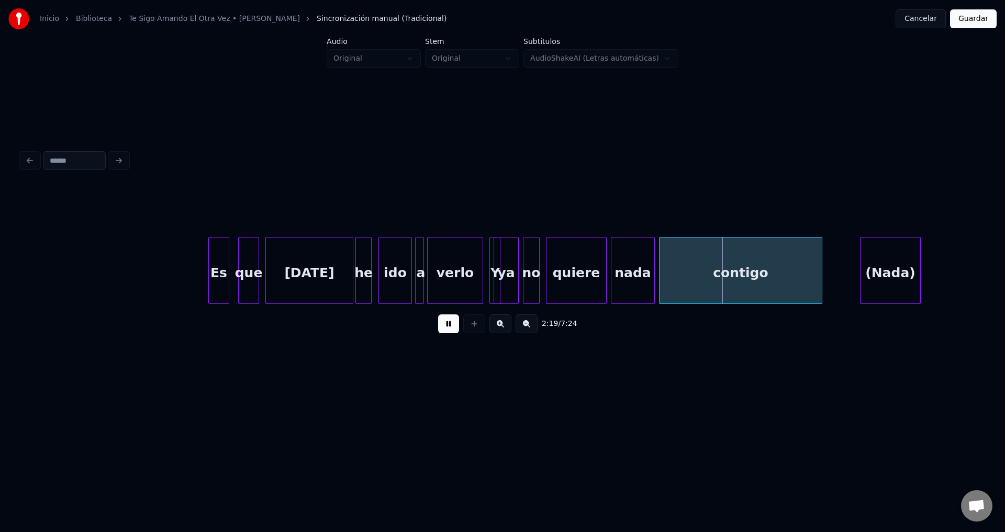
click at [501, 256] on div "ya" at bounding box center [513, 270] width 25 height 67
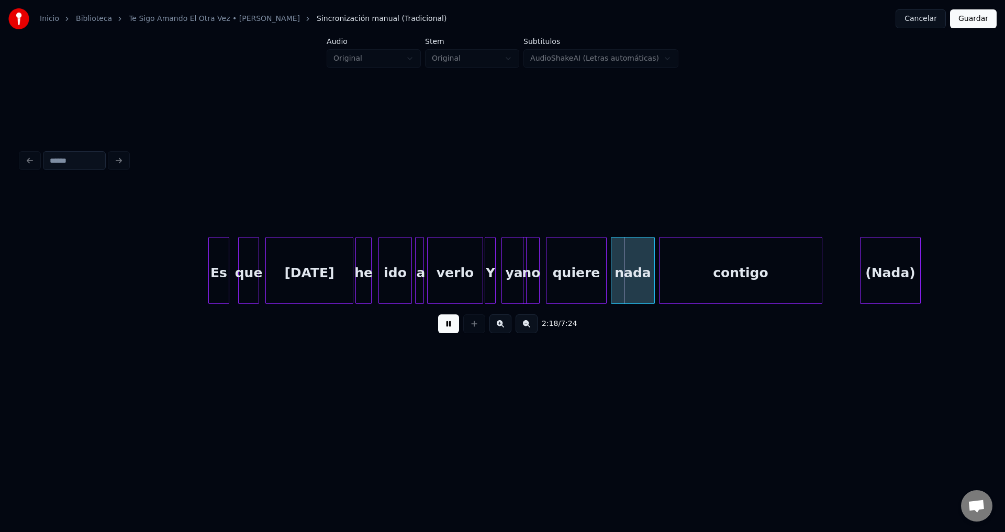
click at [490, 256] on div "Y" at bounding box center [490, 273] width 10 height 71
click at [509, 261] on div "ya" at bounding box center [509, 273] width 24 height 71
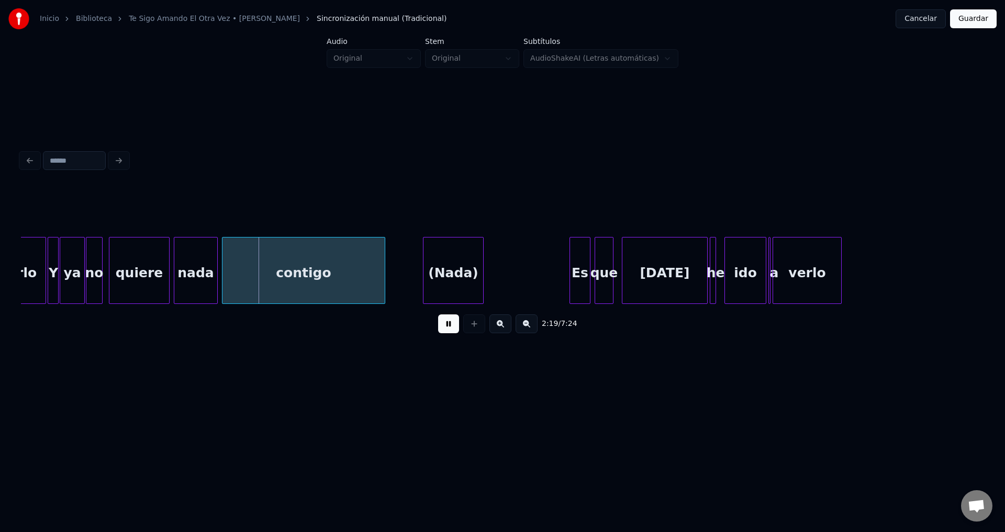
scroll to position [0, 14380]
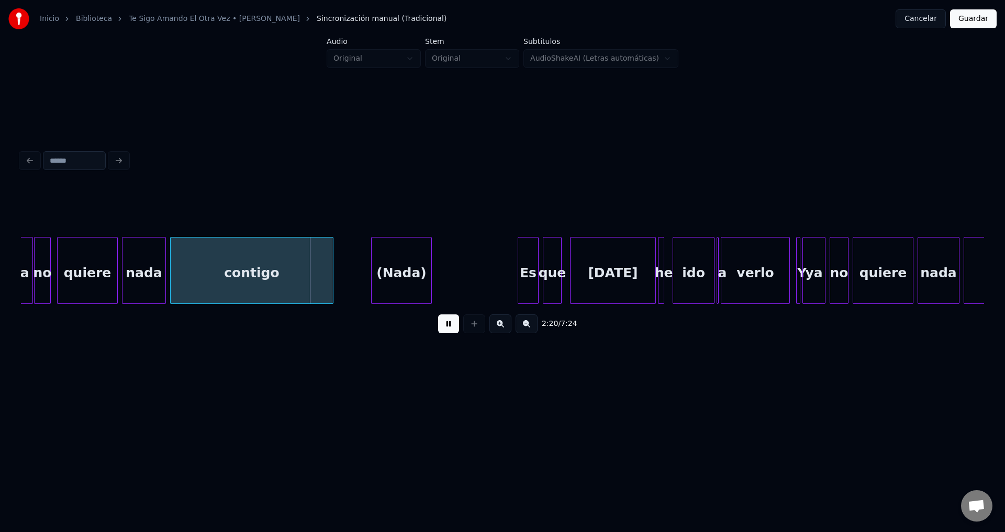
click at [292, 274] on div "contigo" at bounding box center [252, 273] width 162 height 71
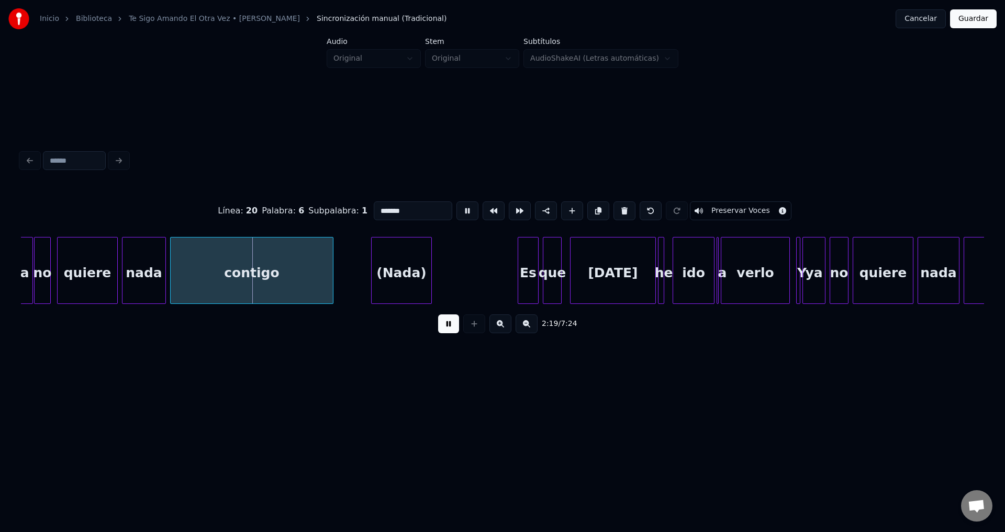
click at [436, 208] on input "*******" at bounding box center [413, 210] width 78 height 19
click at [140, 279] on div "nada" at bounding box center [143, 273] width 43 height 71
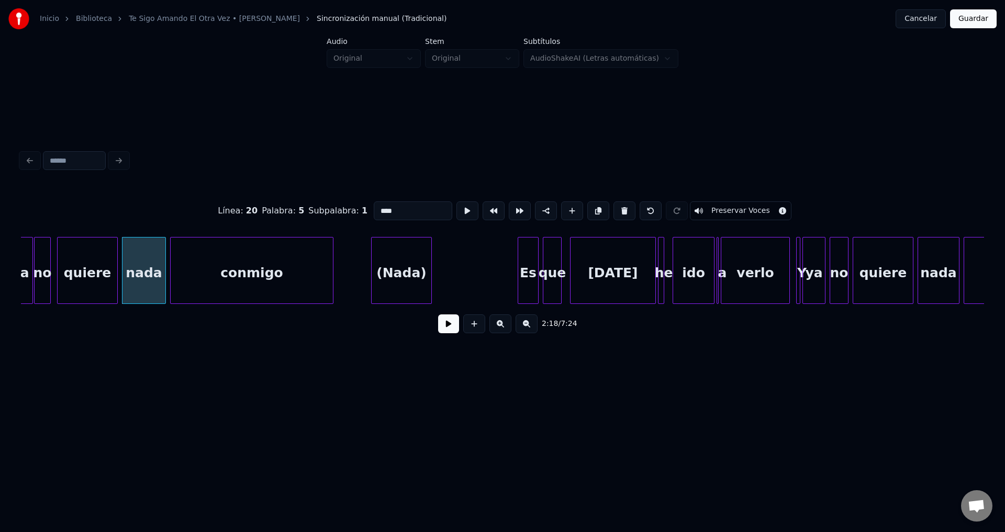
type input "****"
click at [453, 329] on button at bounding box center [448, 323] width 21 height 19
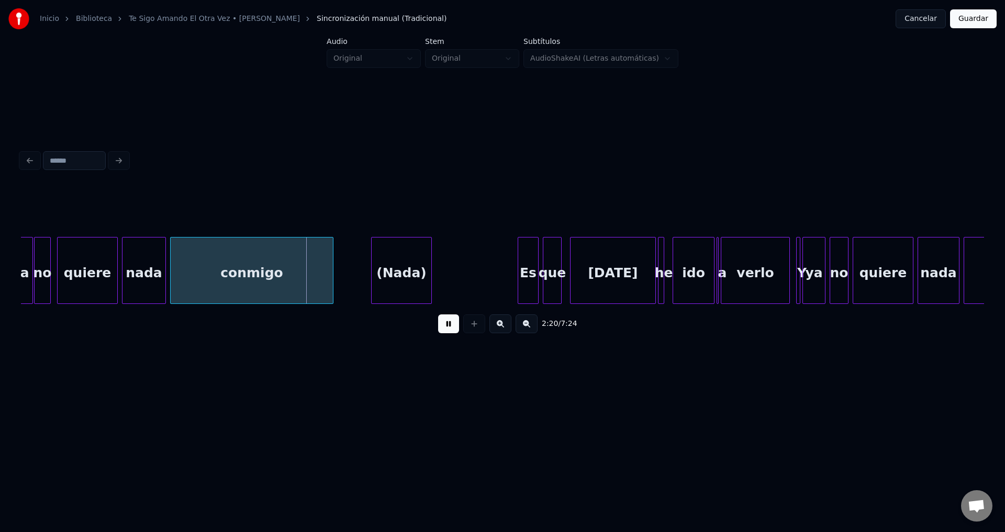
click at [408, 284] on div "(Nada)" at bounding box center [402, 273] width 60 height 71
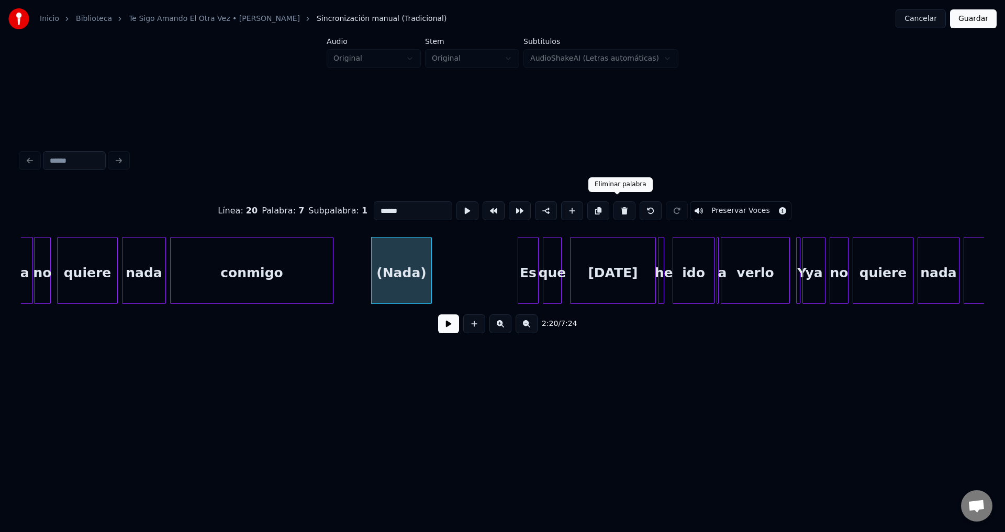
click at [615, 206] on button at bounding box center [624, 210] width 22 height 19
type input "**"
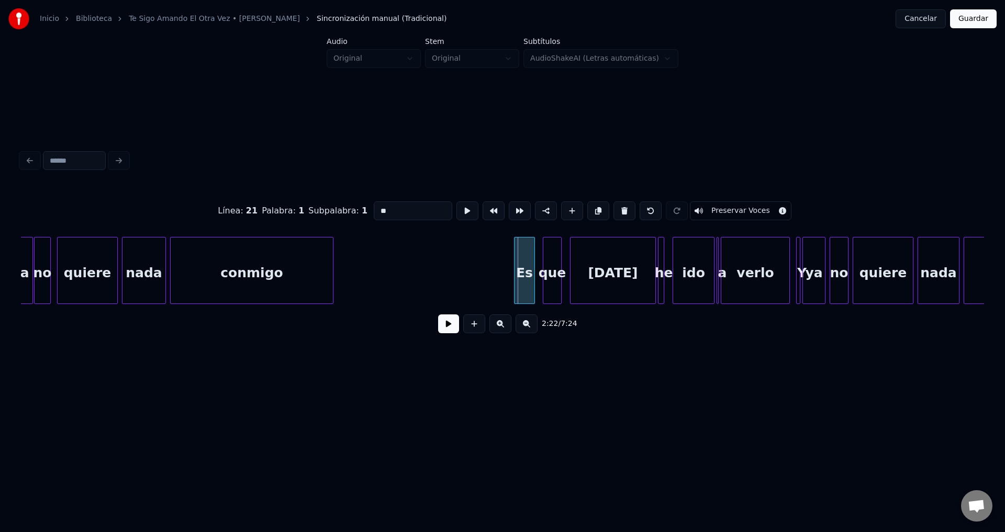
click at [523, 276] on div "Es" at bounding box center [524, 273] width 20 height 71
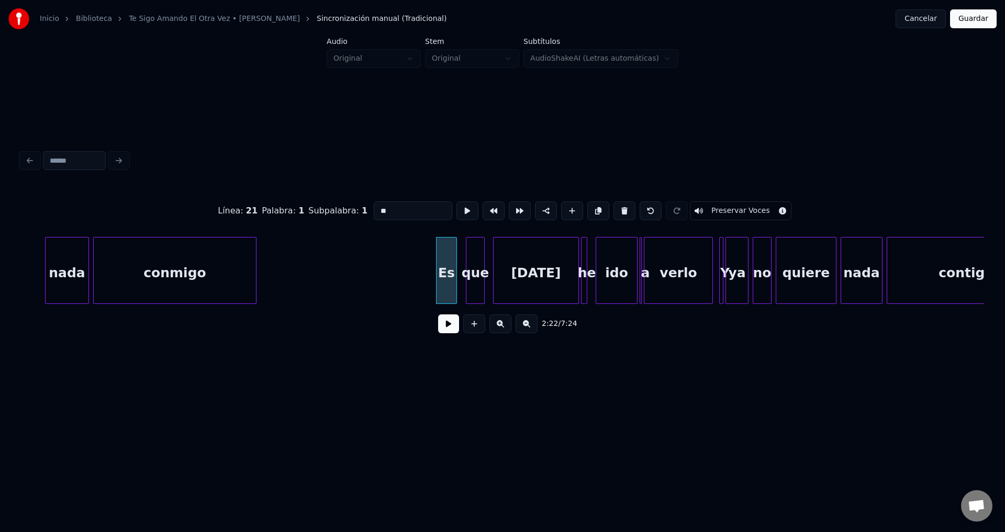
scroll to position [0, 14612]
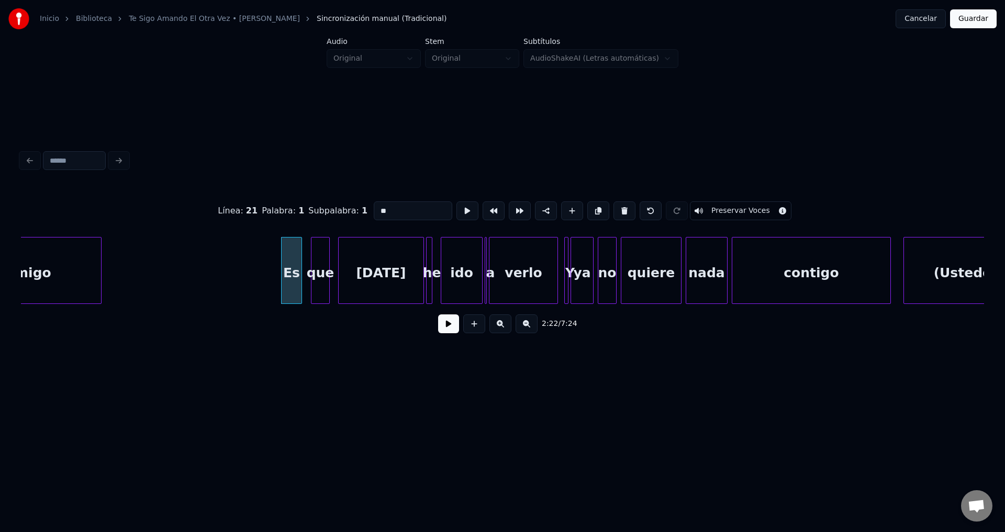
click at [435, 328] on div "2:22 / 7:24" at bounding box center [502, 323] width 946 height 23
click at [443, 328] on button at bounding box center [448, 323] width 21 height 19
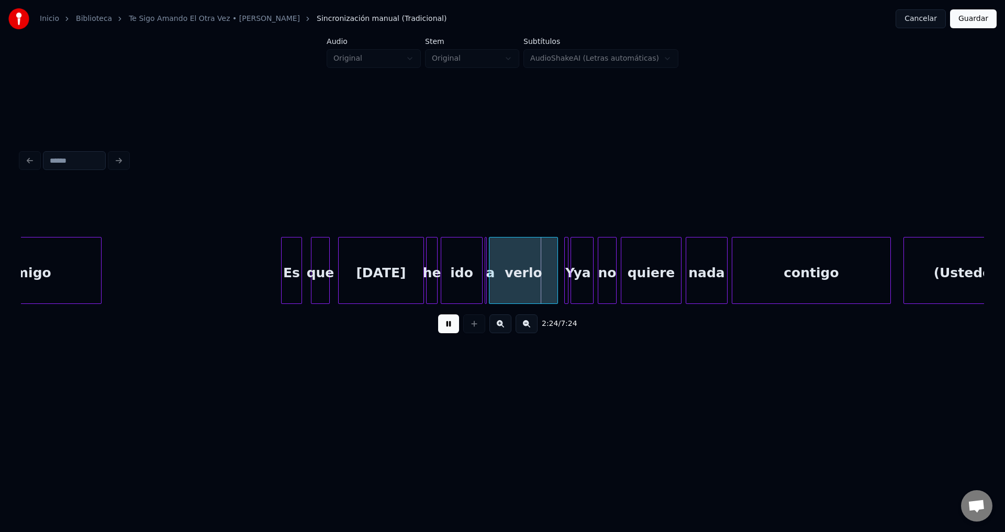
click at [436, 257] on div at bounding box center [435, 271] width 3 height 66
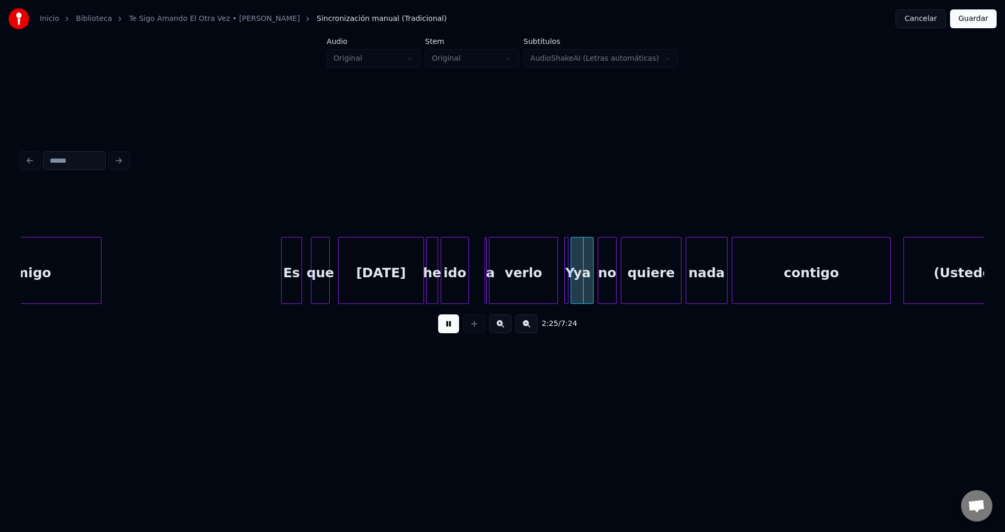
click at [466, 261] on div at bounding box center [466, 271] width 3 height 66
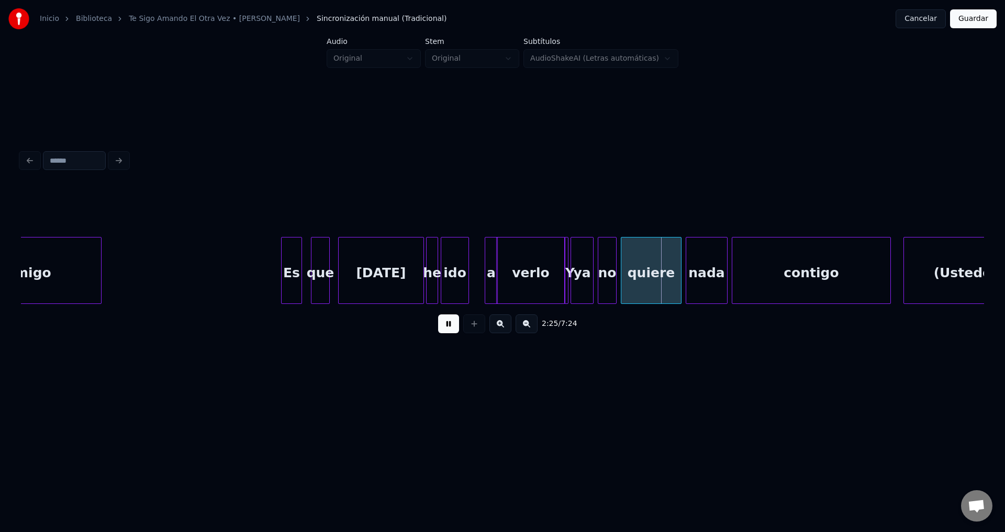
click at [498, 256] on div "verlo" at bounding box center [530, 270] width 69 height 67
click at [477, 254] on div "a" at bounding box center [478, 273] width 12 height 71
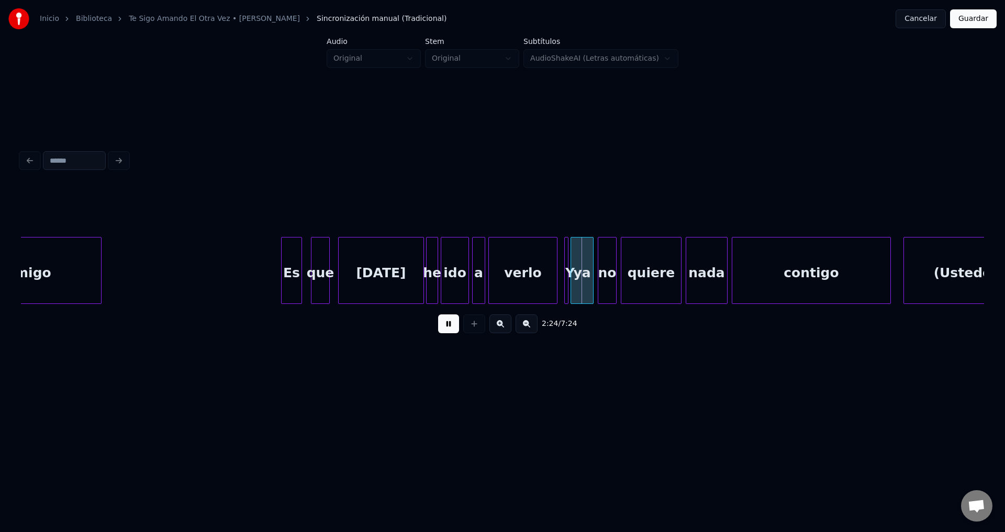
click at [519, 264] on div "verlo" at bounding box center [523, 273] width 68 height 71
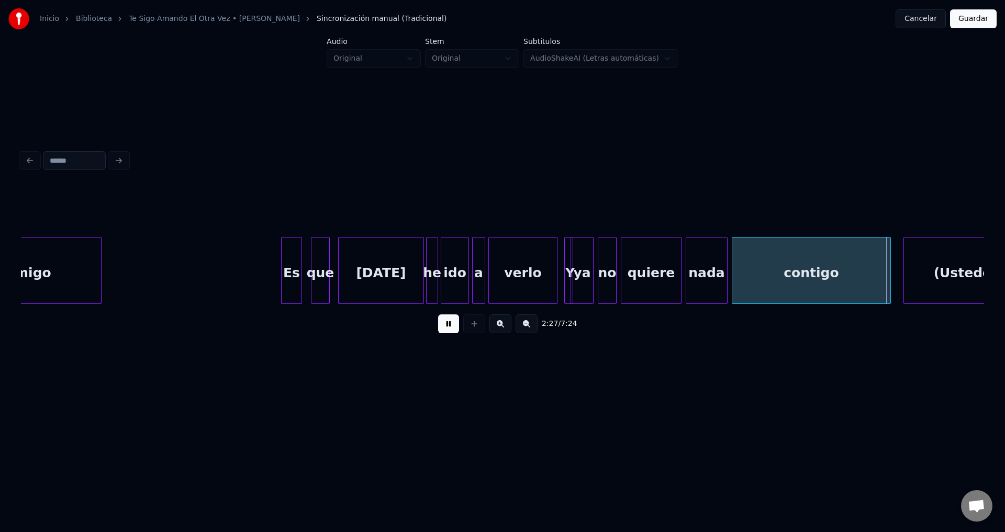
click at [569, 264] on div "Y" at bounding box center [568, 270] width 9 height 67
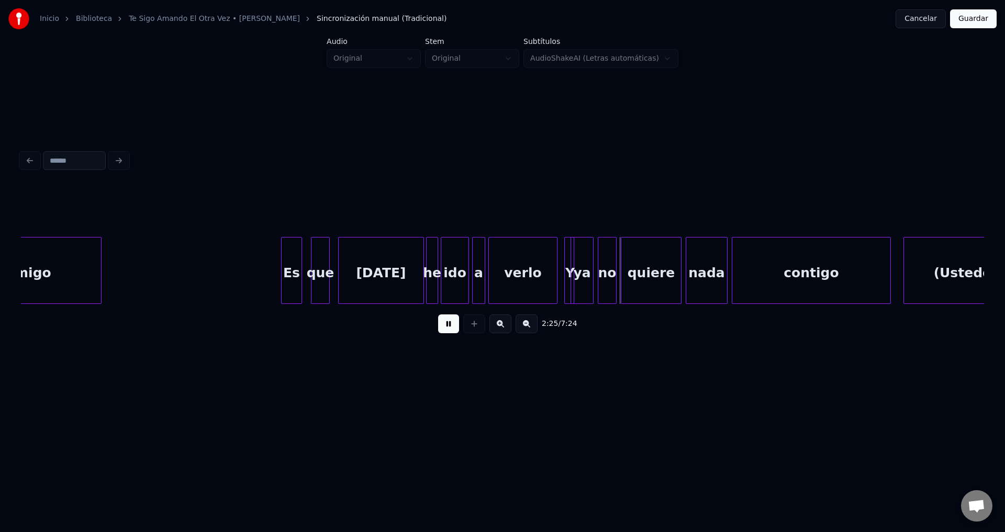
click at [537, 261] on div "verlo" at bounding box center [523, 273] width 68 height 71
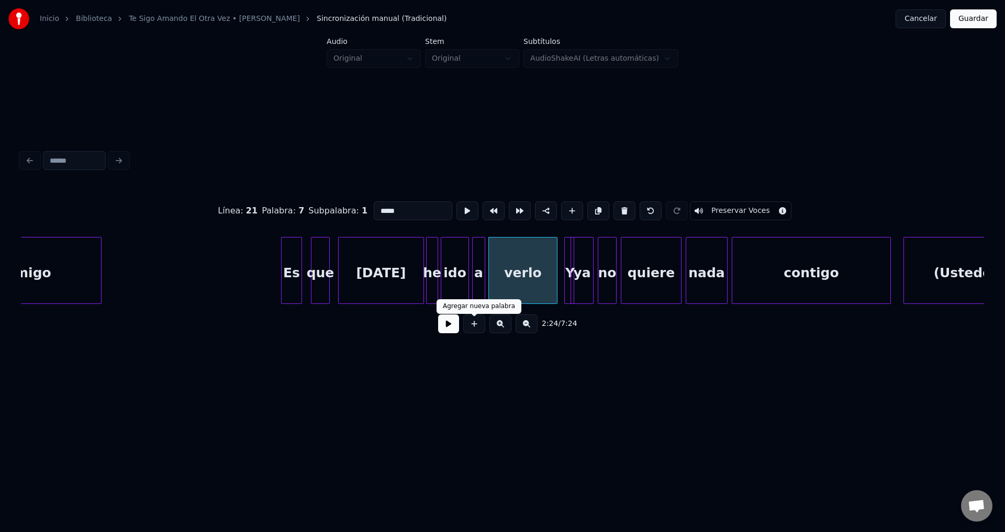
click at [446, 329] on button at bounding box center [448, 323] width 21 height 19
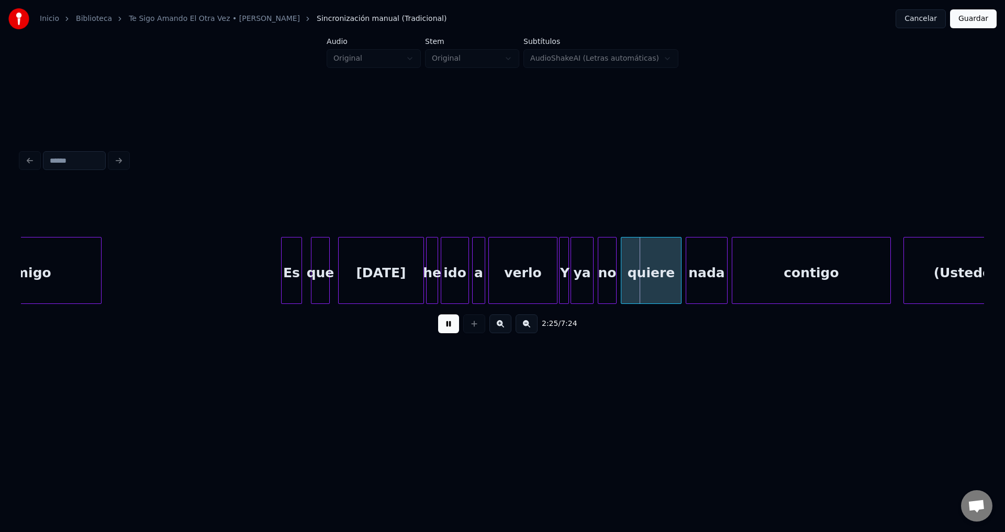
click at [565, 263] on div "Y" at bounding box center [564, 273] width 10 height 71
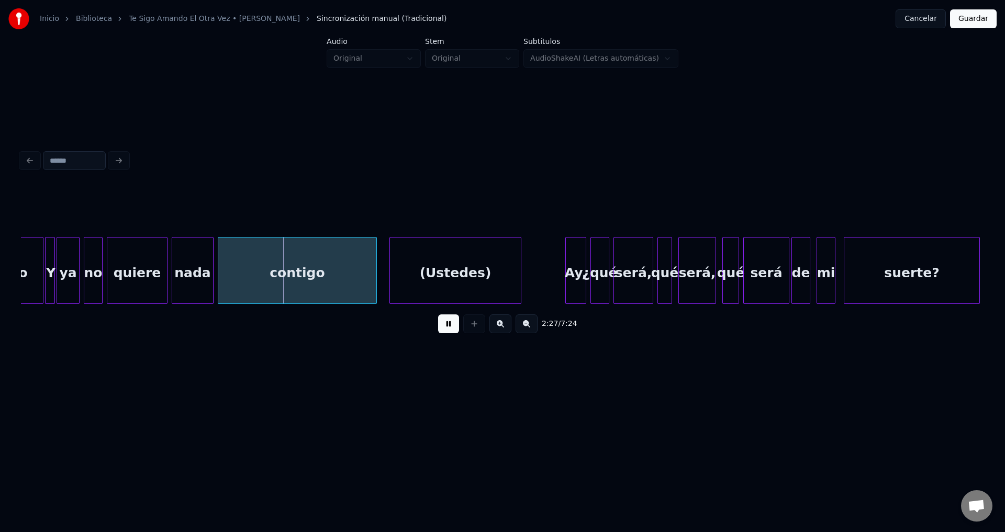
scroll to position [0, 15127]
click at [340, 286] on div "contigo" at bounding box center [297, 273] width 158 height 71
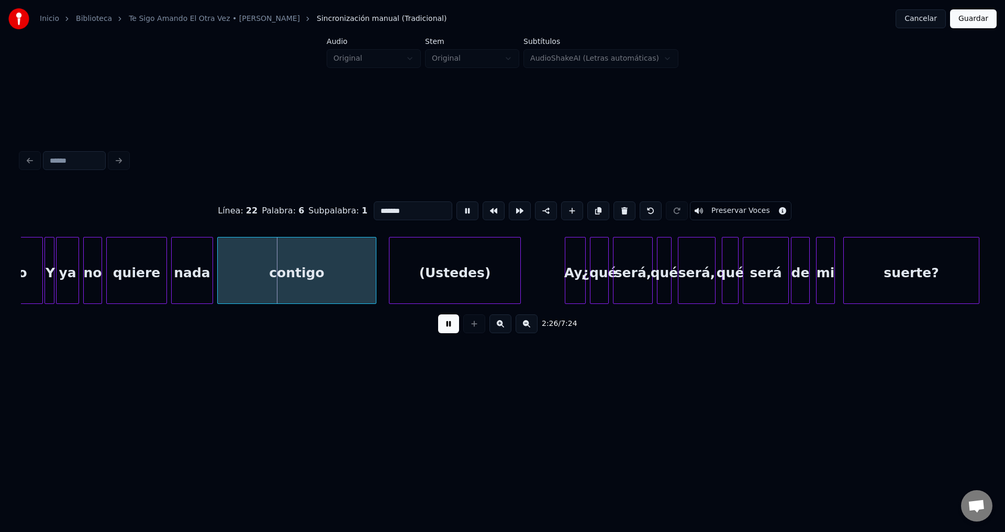
click at [418, 210] on input "*******" at bounding box center [413, 210] width 78 height 19
type input "*******"
click at [452, 333] on button at bounding box center [448, 323] width 21 height 19
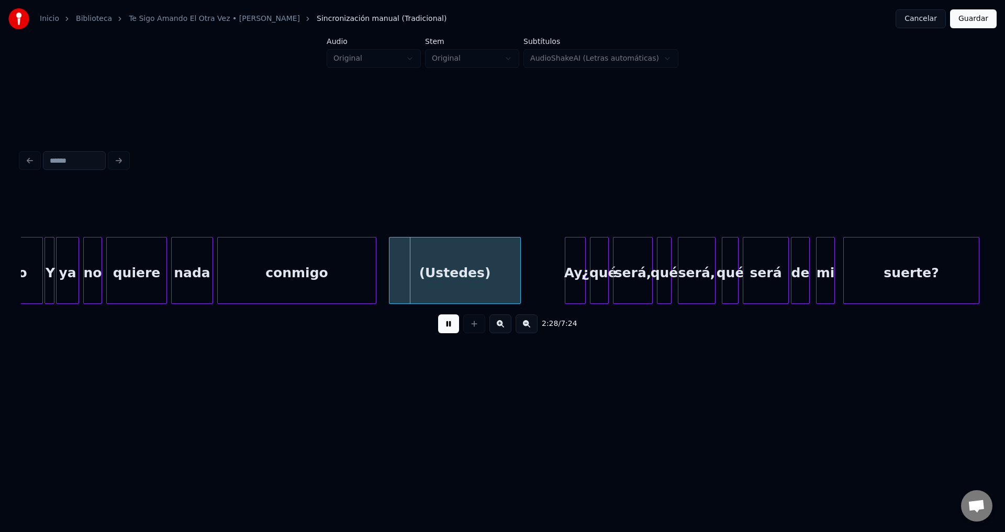
click at [479, 280] on div "(Ustedes)" at bounding box center [454, 273] width 131 height 71
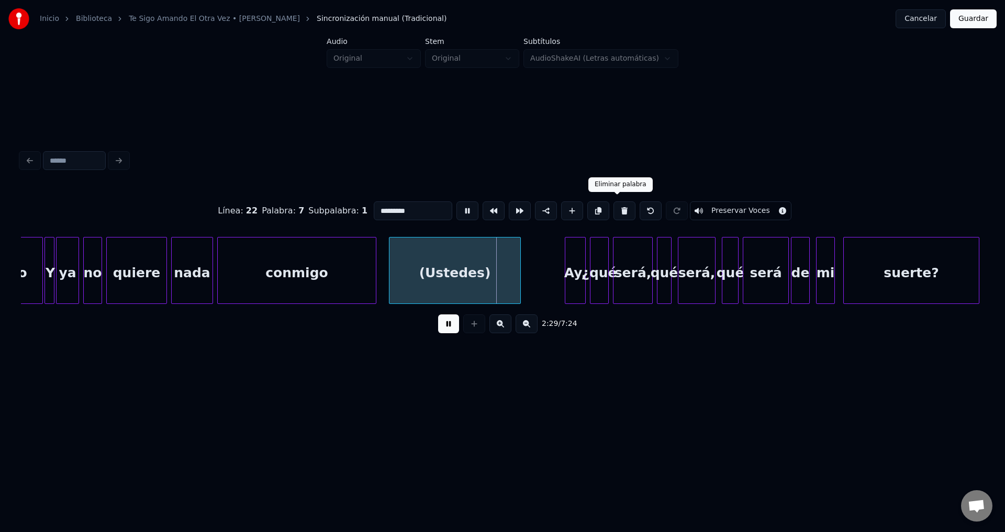
click at [613, 208] on button at bounding box center [624, 210] width 22 height 19
type input "***"
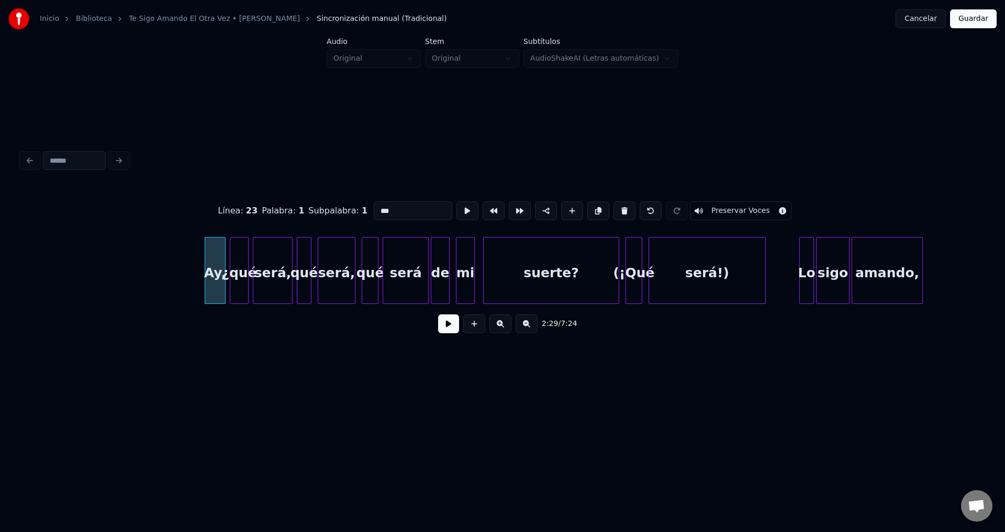
scroll to position [0, 15513]
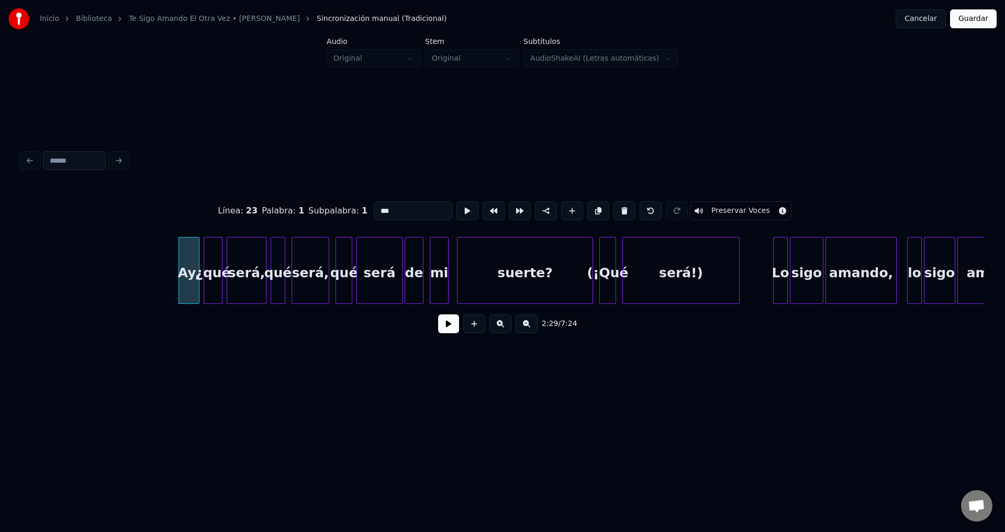
click at [446, 333] on button at bounding box center [448, 323] width 21 height 19
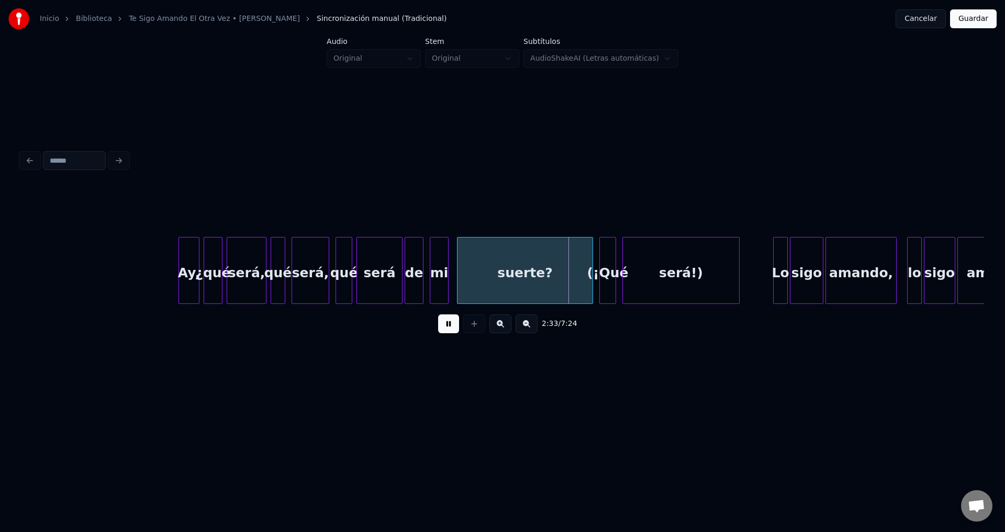
click at [615, 273] on div at bounding box center [613, 271] width 3 height 66
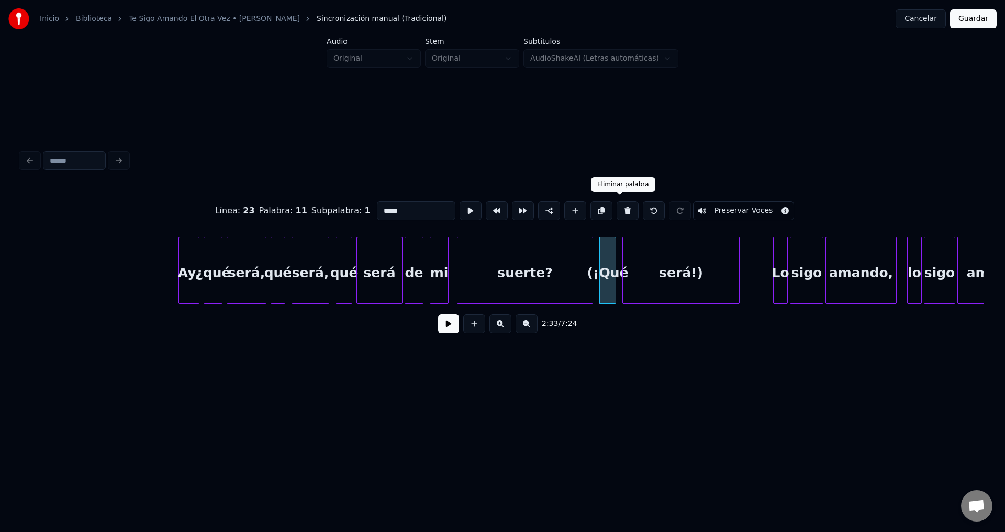
click at [622, 209] on button at bounding box center [627, 210] width 22 height 19
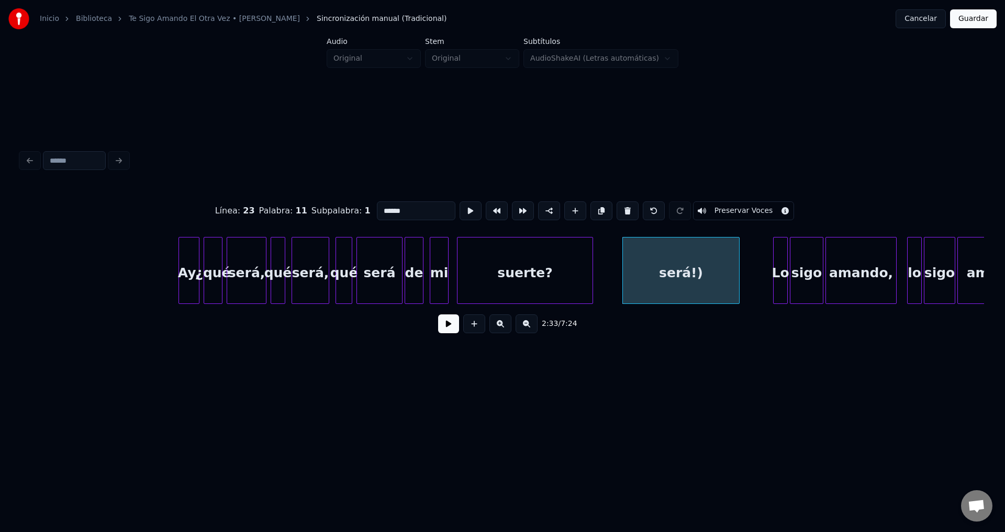
click at [657, 276] on div "será!)" at bounding box center [681, 273] width 116 height 71
click at [618, 209] on button at bounding box center [627, 210] width 22 height 19
type input "**"
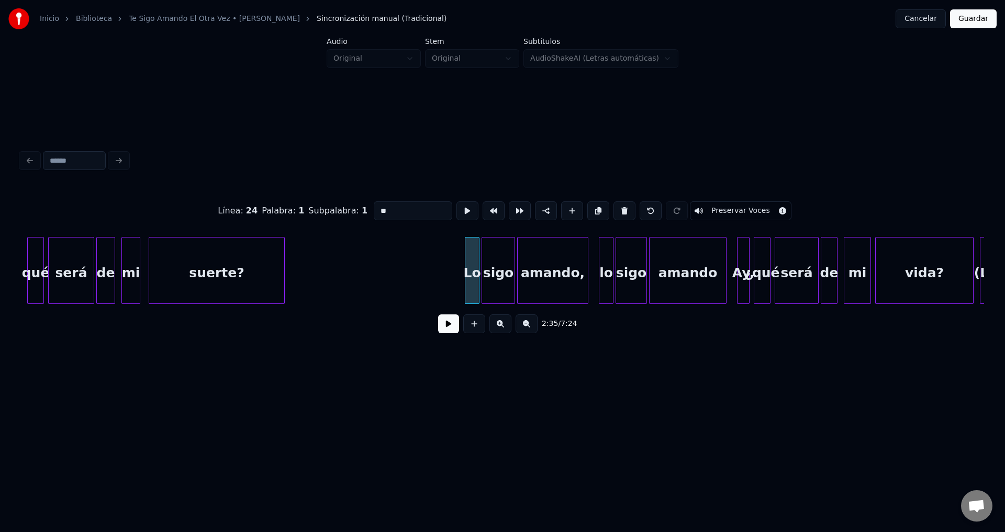
scroll to position [0, 15847]
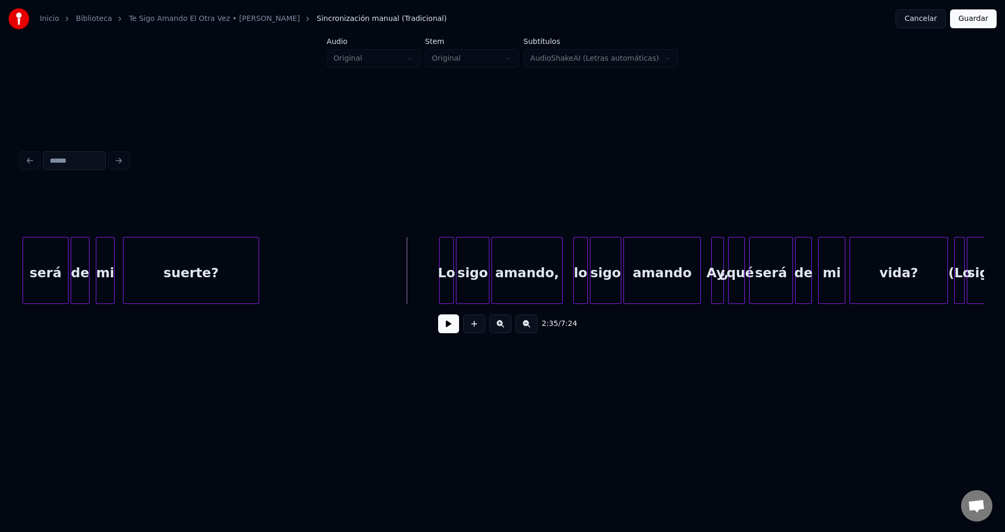
click at [447, 323] on button at bounding box center [448, 323] width 21 height 19
click at [443, 283] on div "Lo" at bounding box center [444, 273] width 14 height 71
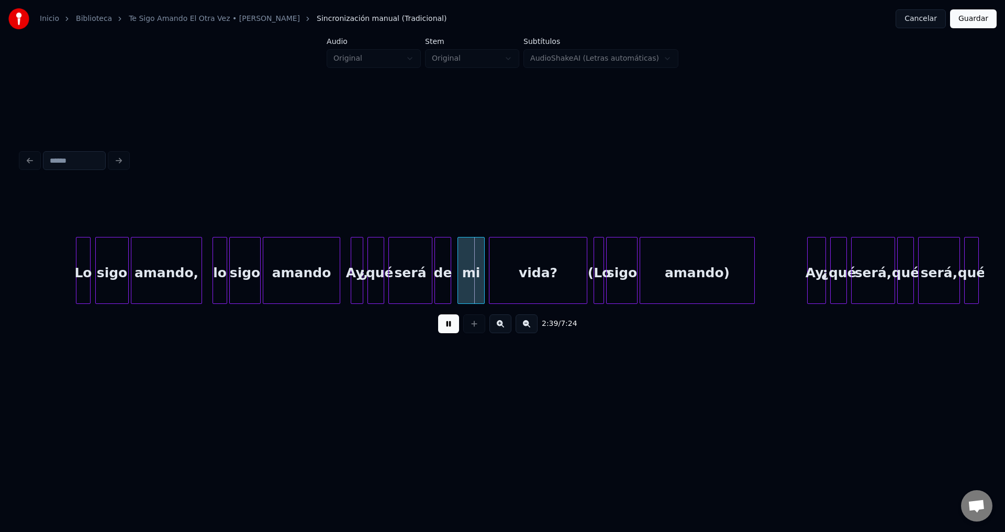
scroll to position [0, 16490]
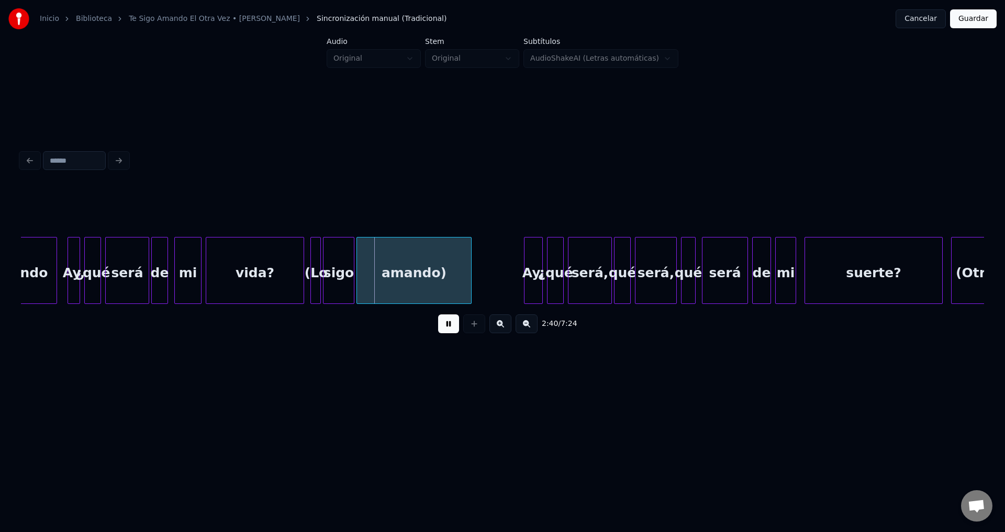
click at [318, 257] on div at bounding box center [318, 271] width 3 height 66
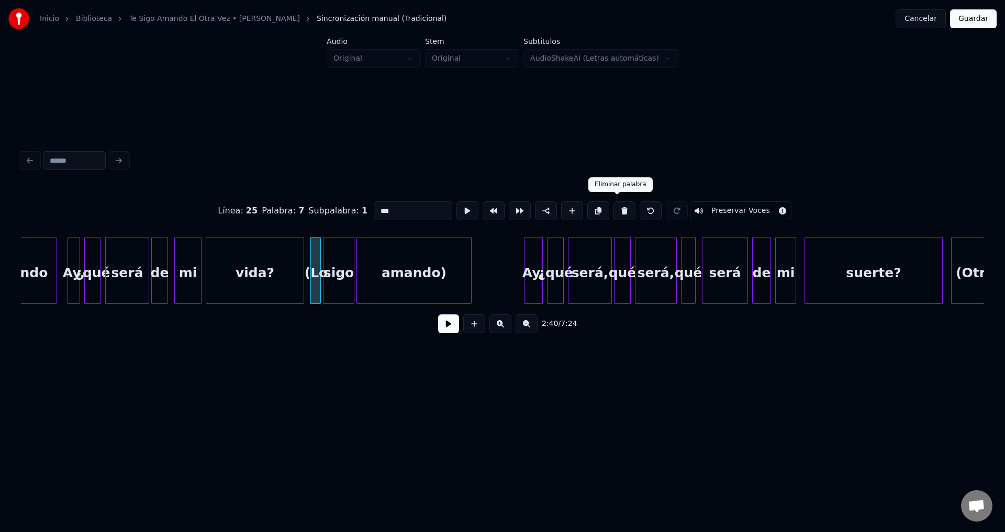
click at [616, 205] on button at bounding box center [624, 210] width 22 height 19
click at [614, 210] on button at bounding box center [624, 210] width 22 height 19
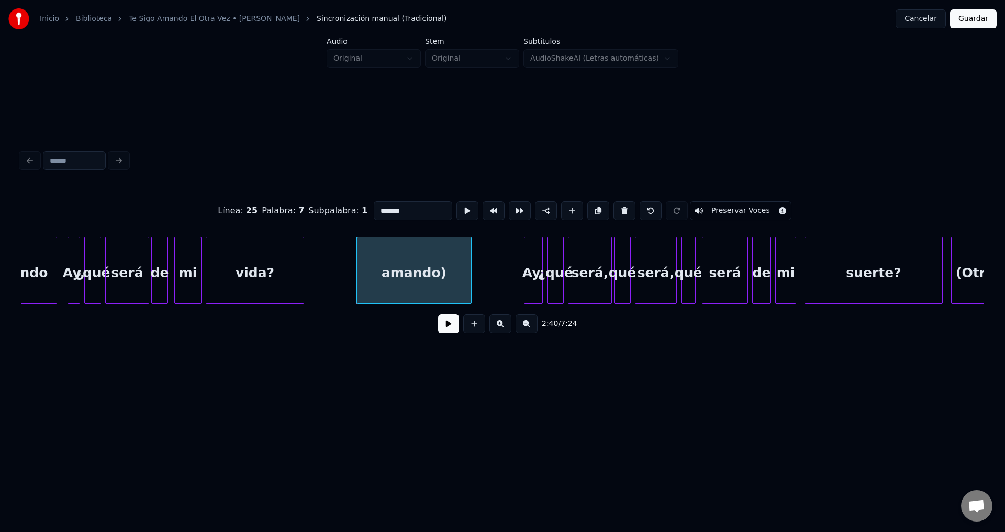
click at [614, 210] on button at bounding box center [624, 210] width 22 height 19
type input "***"
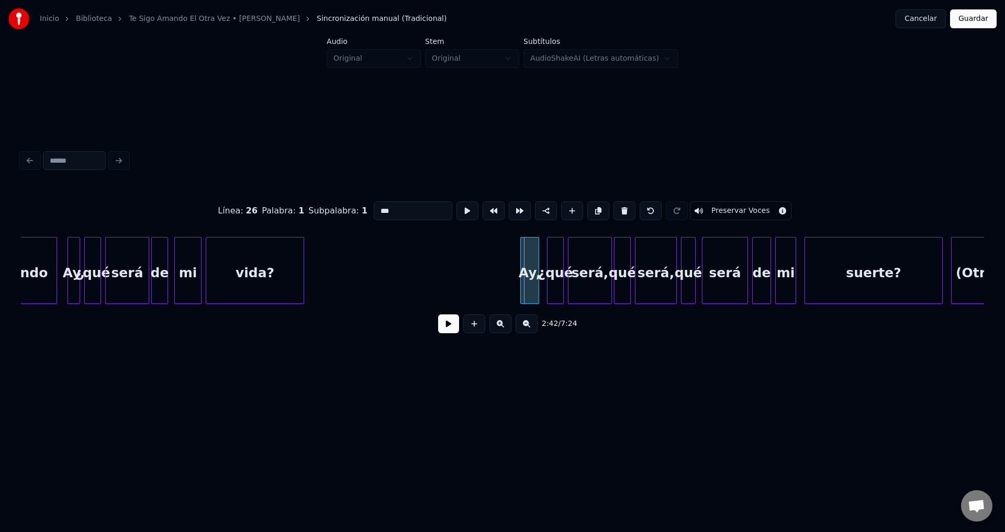
click at [527, 279] on div "Ay," at bounding box center [530, 273] width 18 height 71
click at [447, 326] on button at bounding box center [448, 323] width 21 height 19
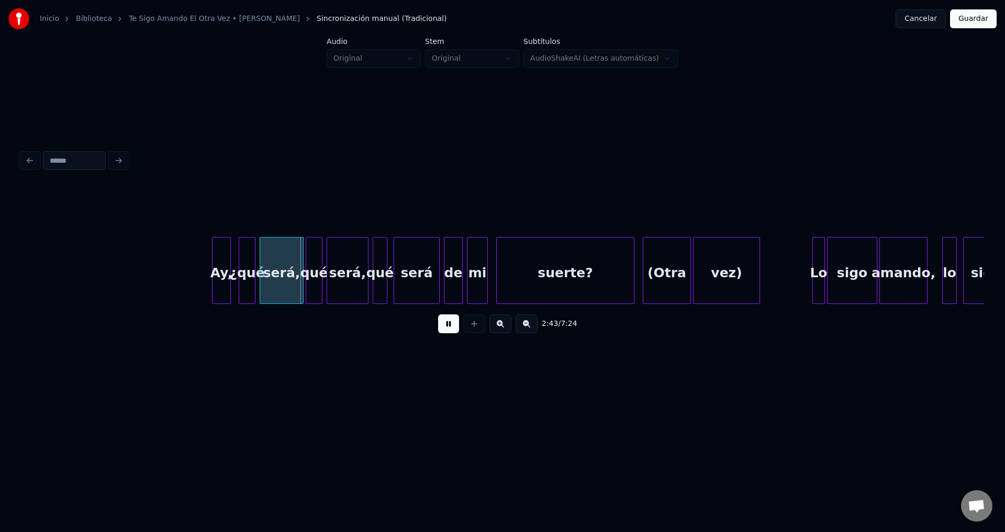
scroll to position [0, 16824]
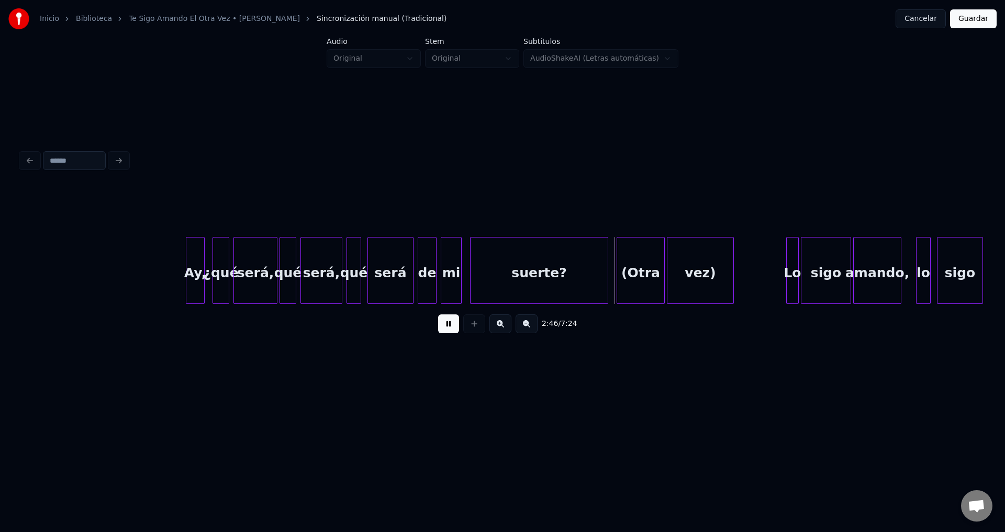
click at [637, 268] on div "(Otra" at bounding box center [640, 273] width 47 height 71
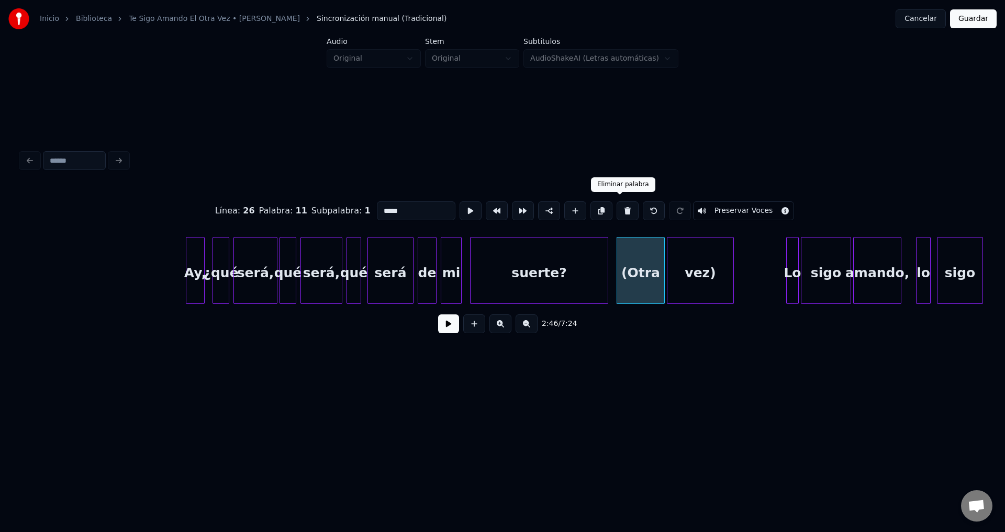
click at [624, 210] on button at bounding box center [627, 210] width 22 height 19
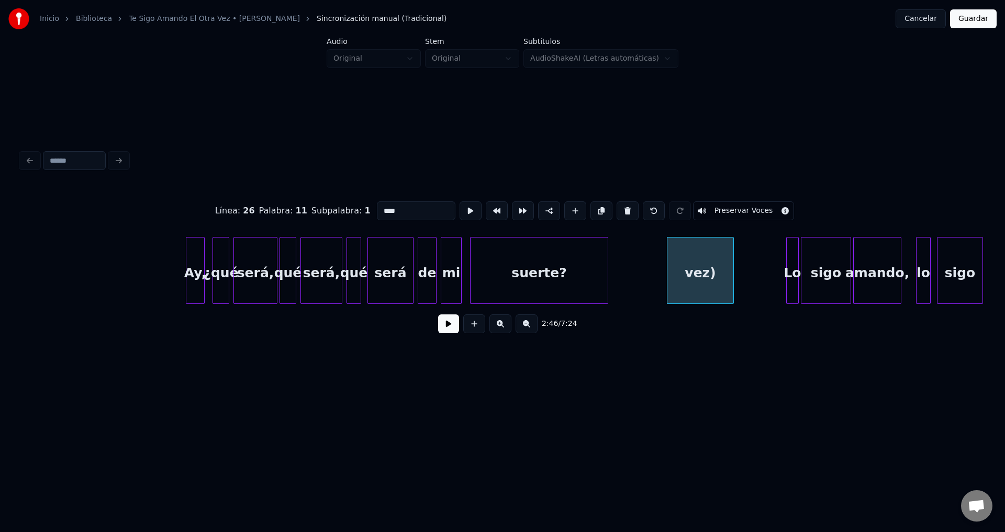
click at [690, 269] on div "vez)" at bounding box center [700, 273] width 66 height 71
click at [624, 210] on button at bounding box center [627, 210] width 22 height 19
type input "**"
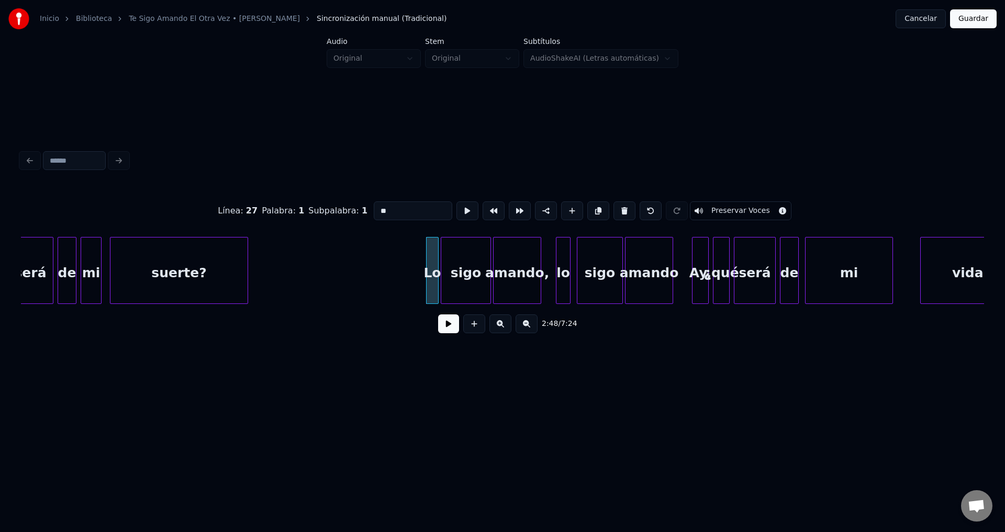
scroll to position [0, 17210]
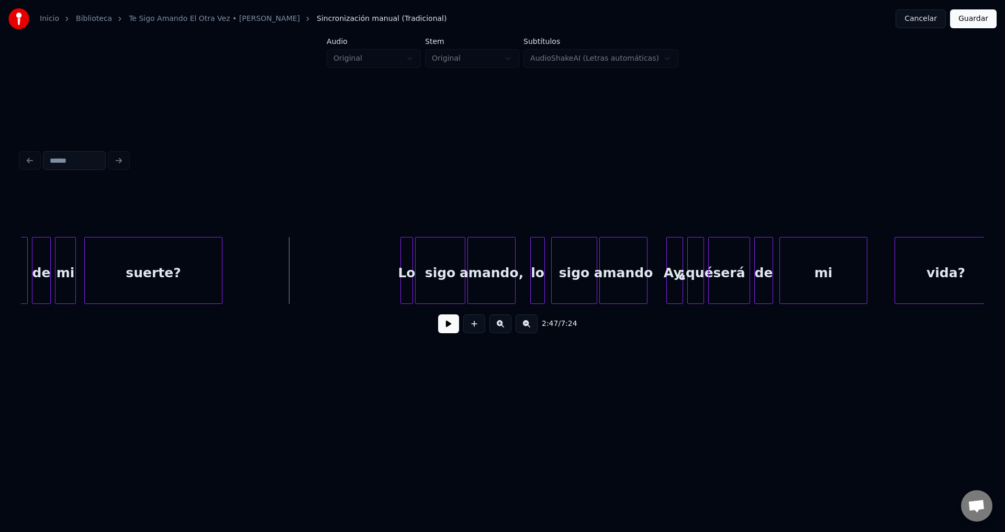
click at [445, 328] on button at bounding box center [448, 323] width 21 height 19
click at [403, 272] on div "Lo" at bounding box center [404, 273] width 12 height 71
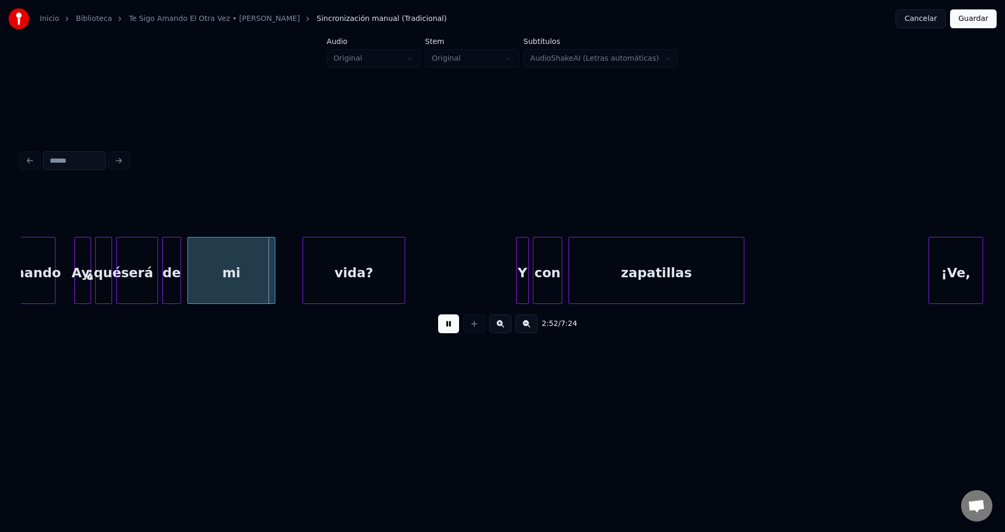
scroll to position [0, 17828]
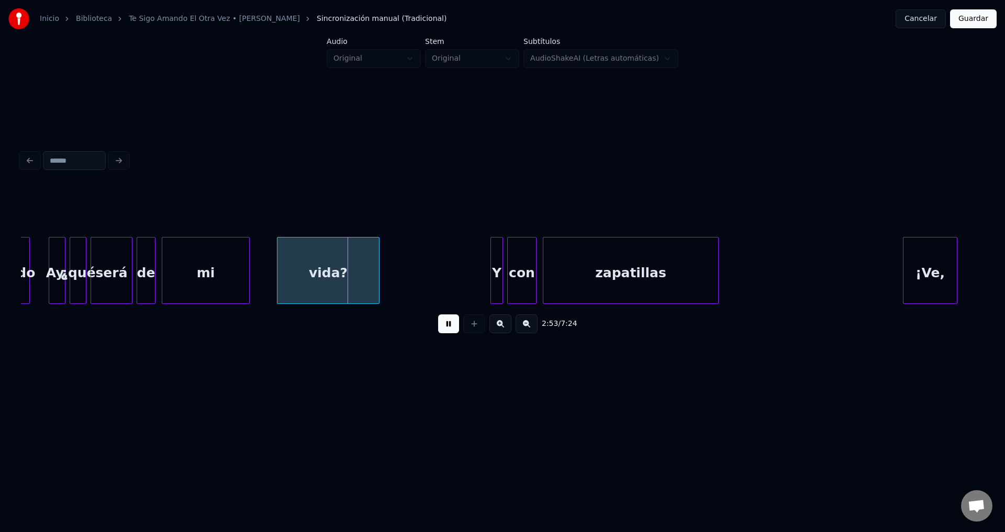
click at [201, 253] on div "mi" at bounding box center [205, 273] width 87 height 71
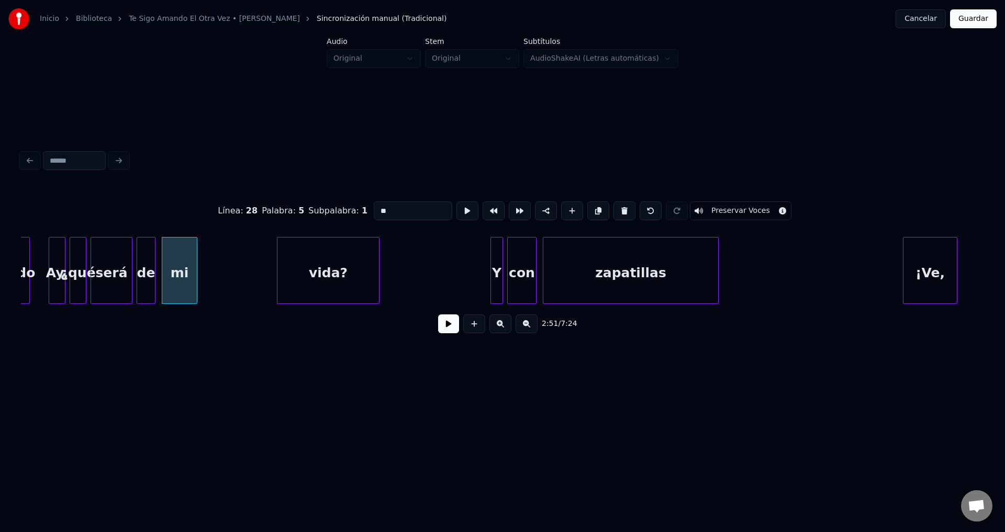
click at [194, 269] on div at bounding box center [195, 271] width 3 height 66
click at [251, 273] on div "vida?" at bounding box center [257, 273] width 102 height 71
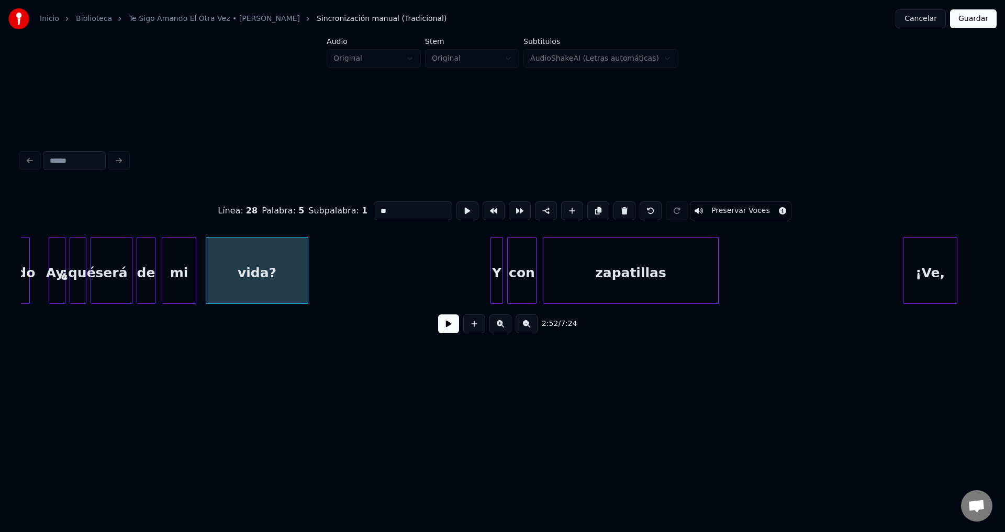
drag, startPoint x: 447, startPoint y: 331, endPoint x: 443, endPoint y: 328, distance: 6.0
click at [447, 331] on button at bounding box center [448, 323] width 21 height 19
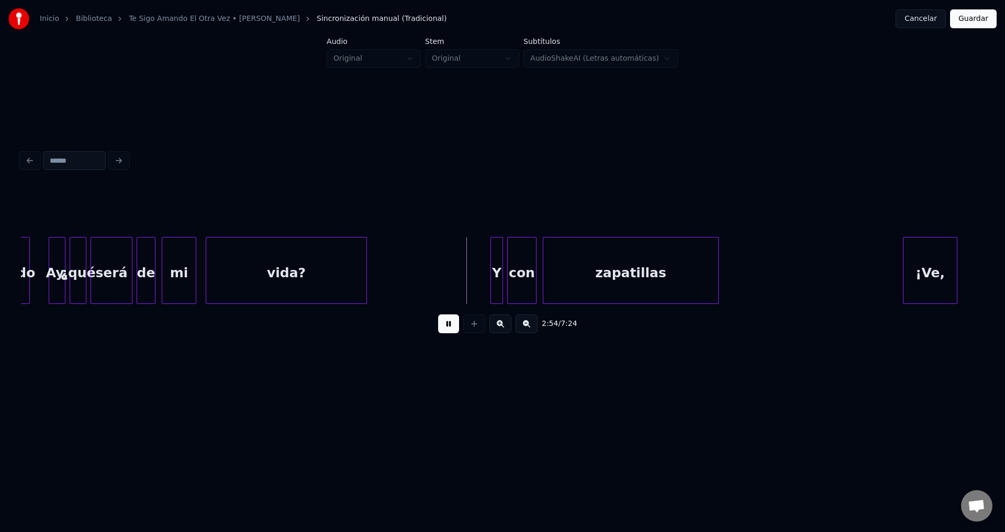
click at [366, 264] on div at bounding box center [364, 271] width 3 height 66
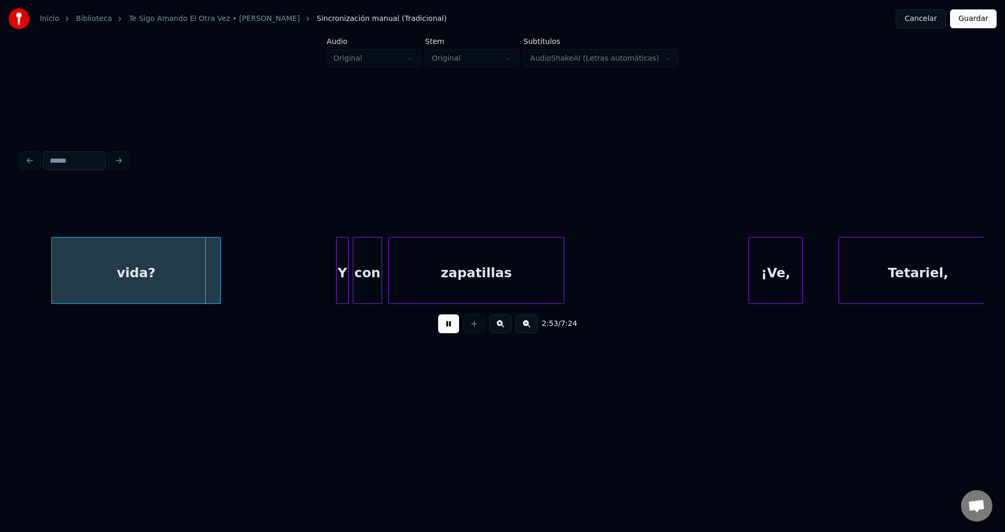
scroll to position [0, 18008]
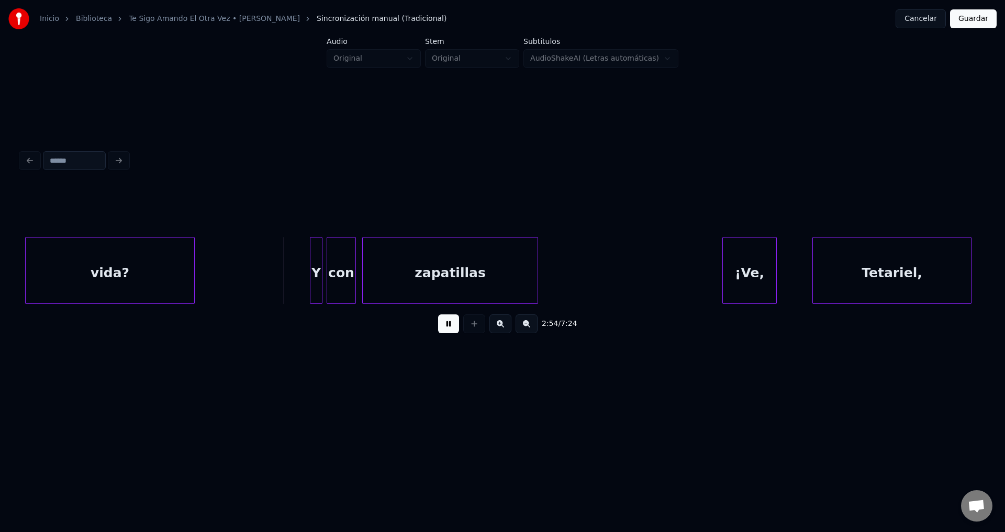
click at [318, 267] on div "Y" at bounding box center [316, 273] width 12 height 71
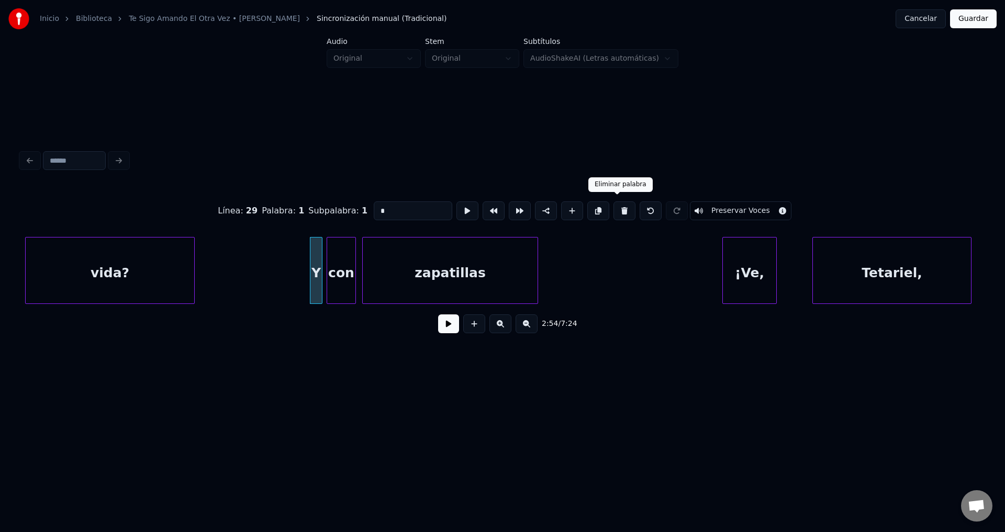
click at [618, 207] on button at bounding box center [624, 210] width 22 height 19
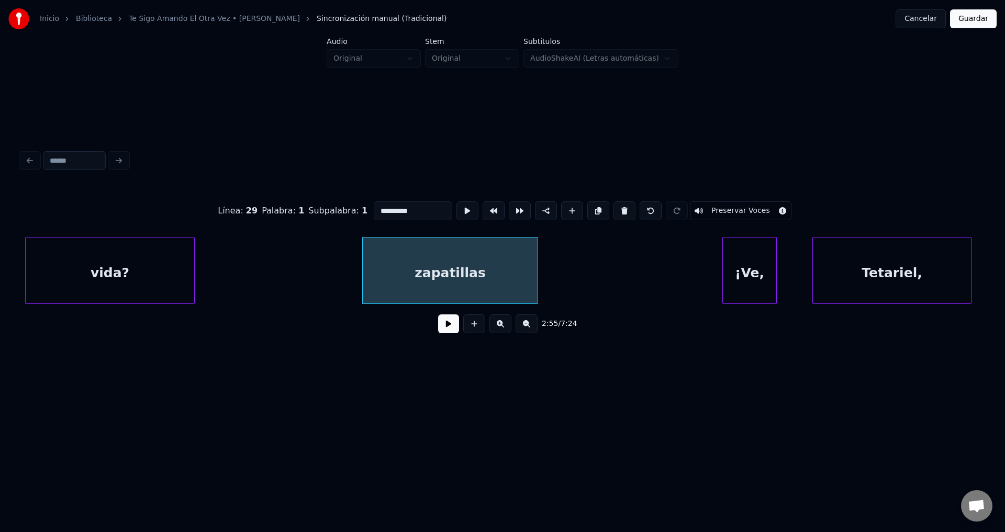
click at [618, 207] on button at bounding box center [624, 210] width 22 height 19
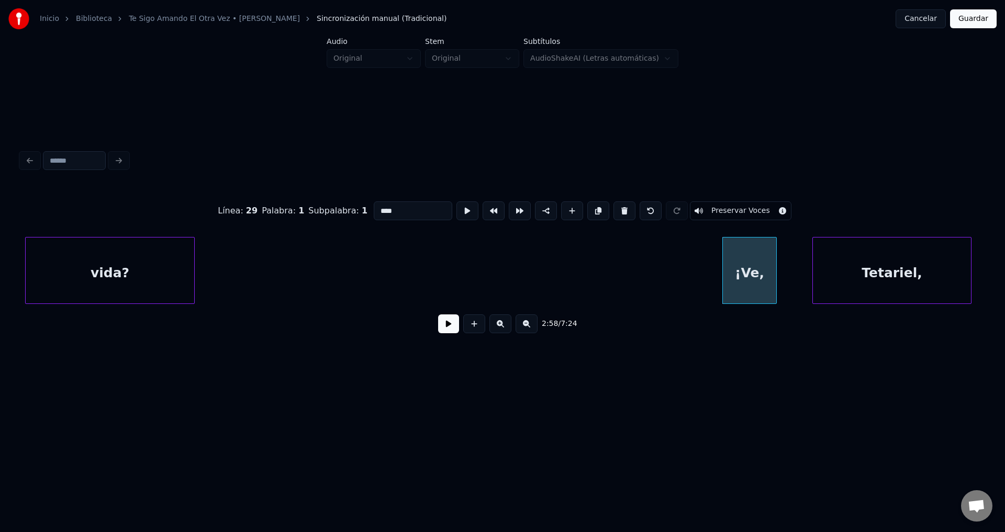
click at [618, 207] on button at bounding box center [624, 210] width 22 height 19
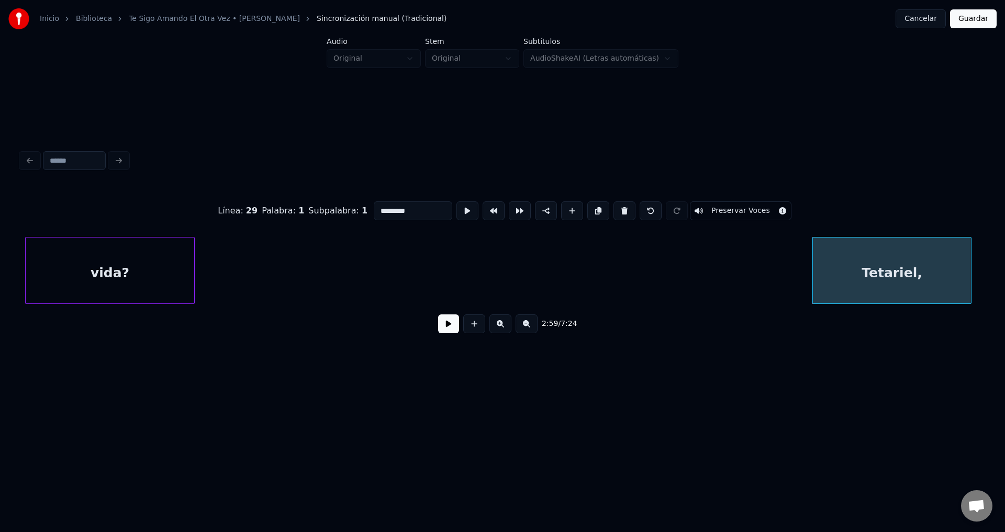
click at [618, 207] on button at bounding box center [624, 210] width 22 height 19
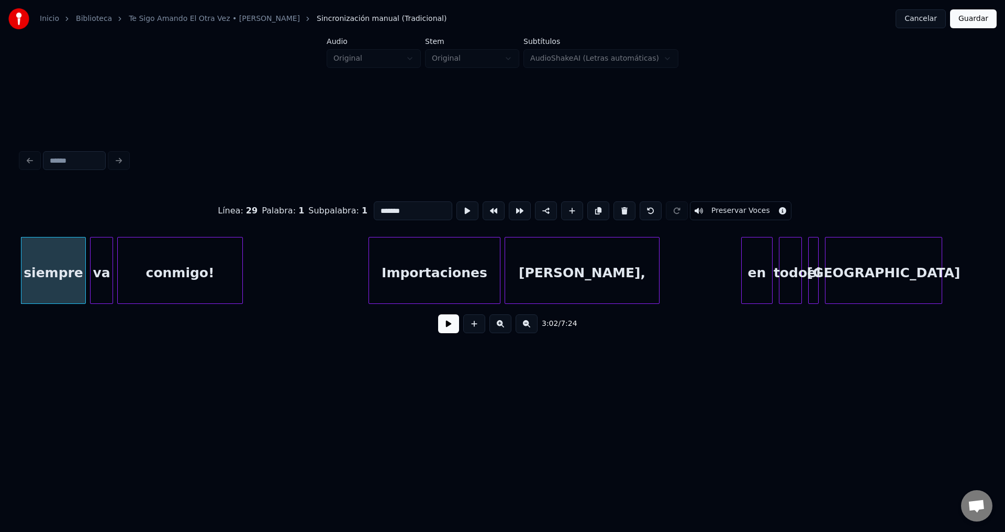
click at [618, 207] on button at bounding box center [624, 210] width 22 height 19
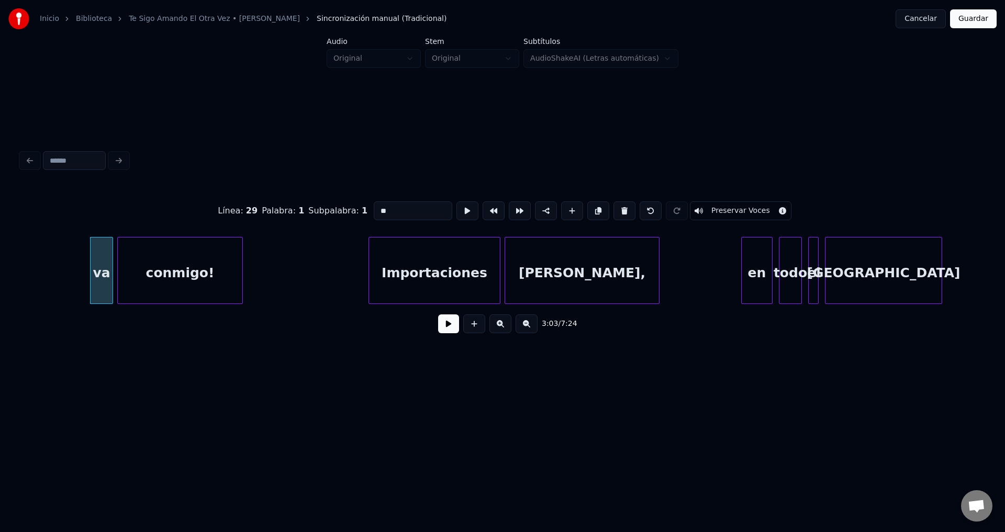
click at [618, 207] on button at bounding box center [624, 210] width 22 height 19
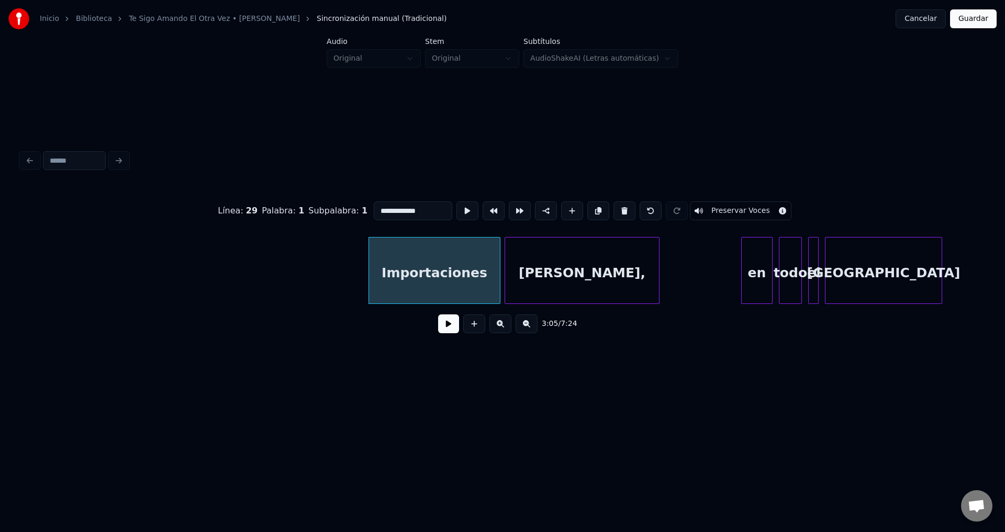
click at [618, 207] on button at bounding box center [624, 210] width 22 height 19
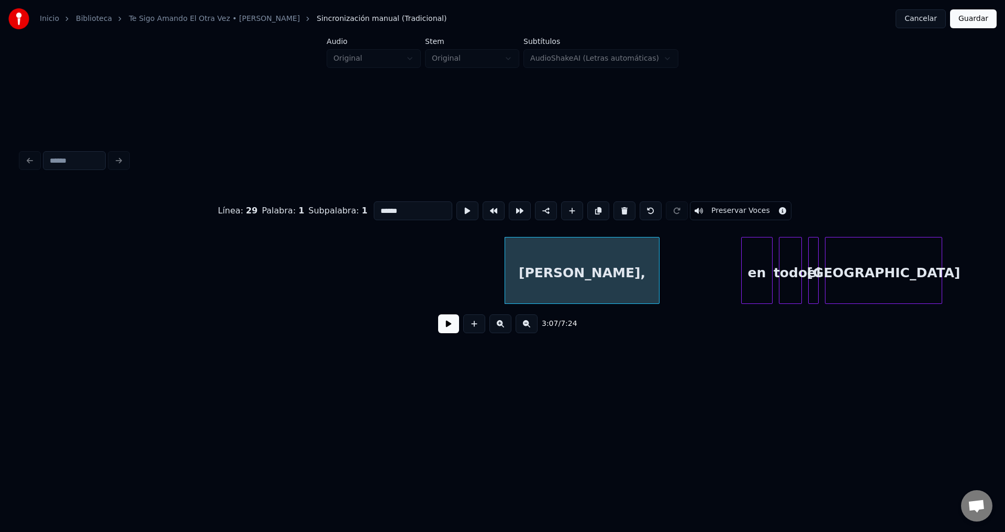
click at [618, 207] on button at bounding box center [624, 210] width 22 height 19
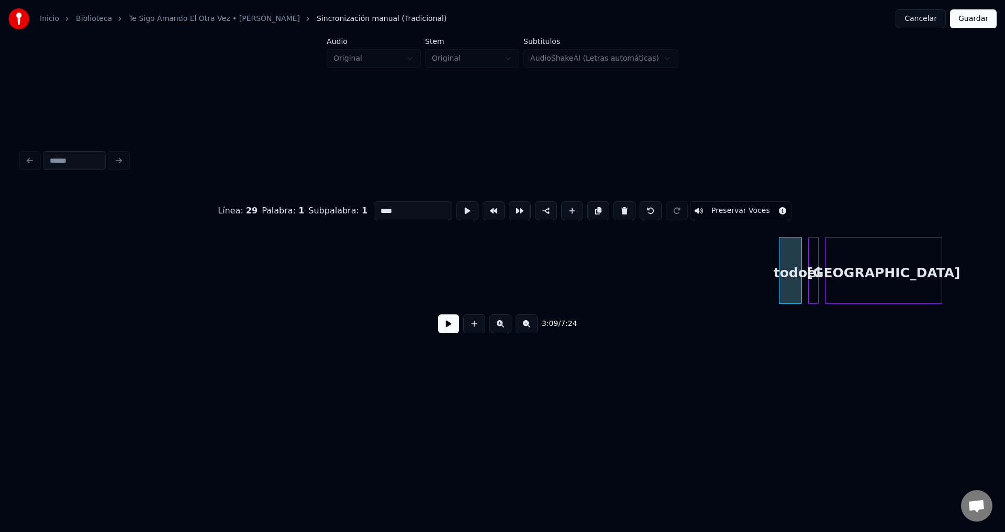
click at [618, 207] on button at bounding box center [624, 210] width 22 height 19
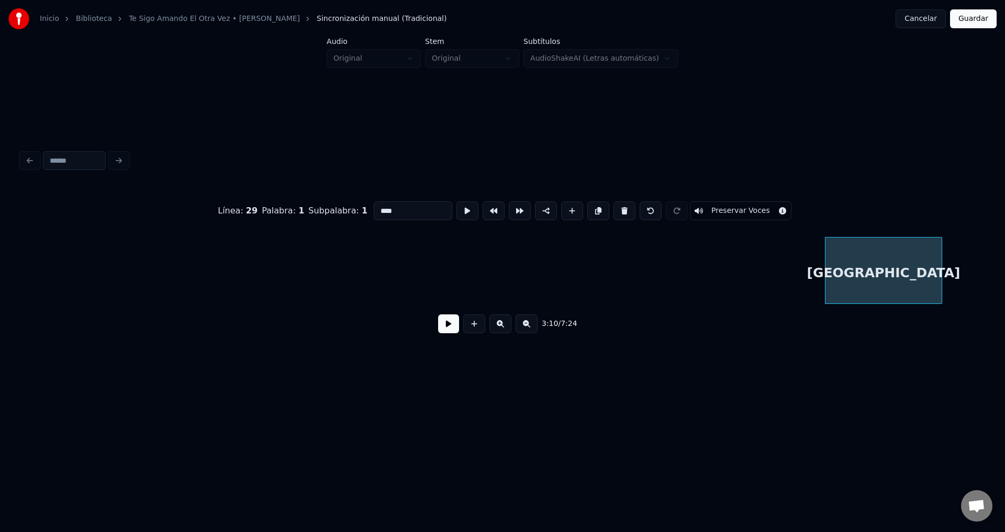
click at [618, 207] on button at bounding box center [624, 210] width 22 height 19
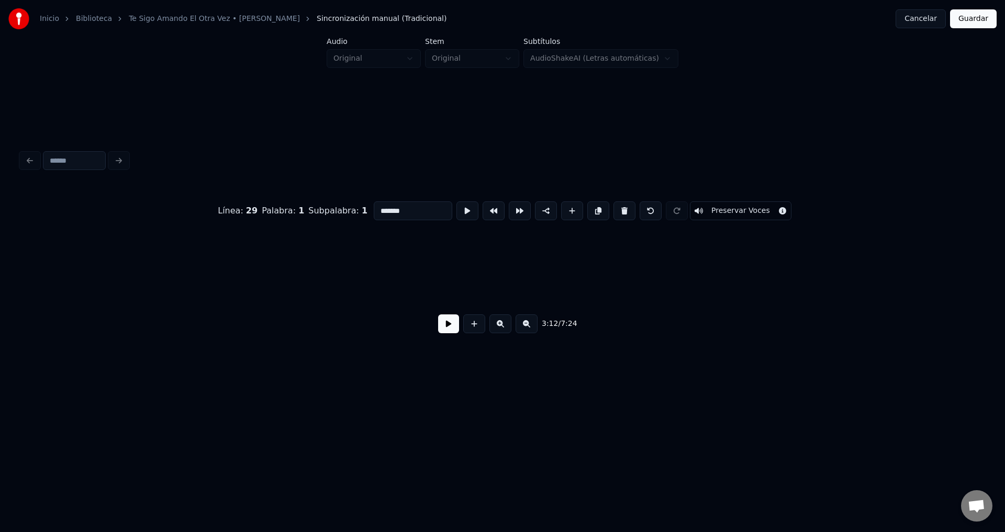
scroll to position [0, 20166]
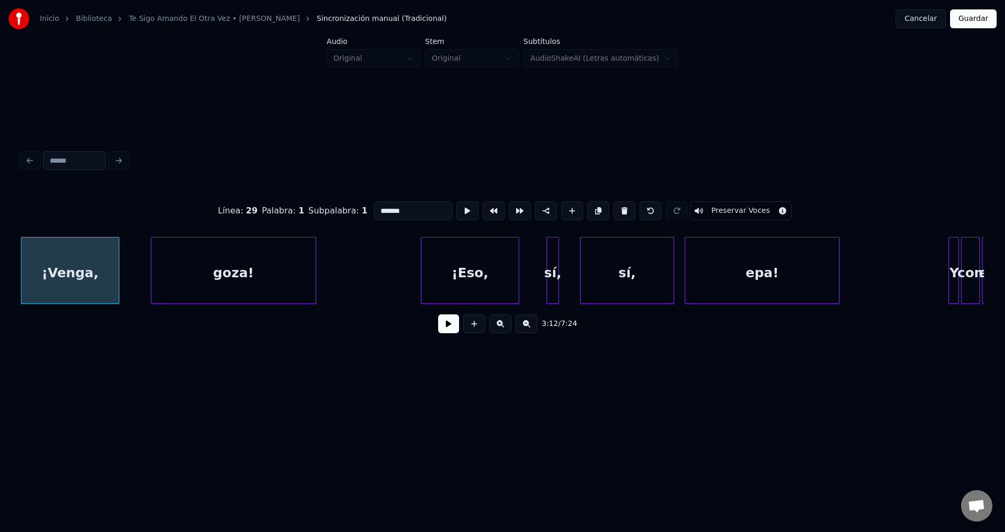
click at [618, 207] on button at bounding box center [624, 210] width 22 height 19
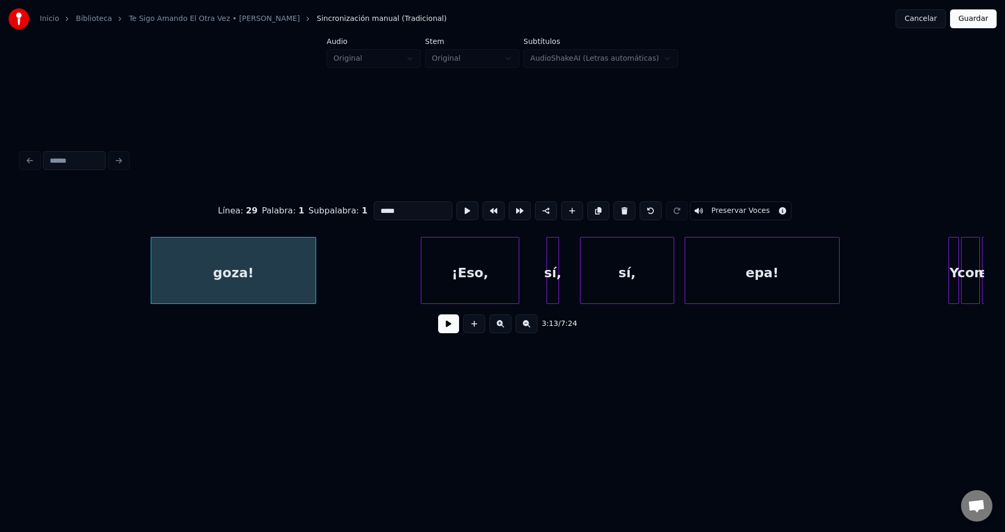
click at [618, 207] on button at bounding box center [624, 210] width 22 height 19
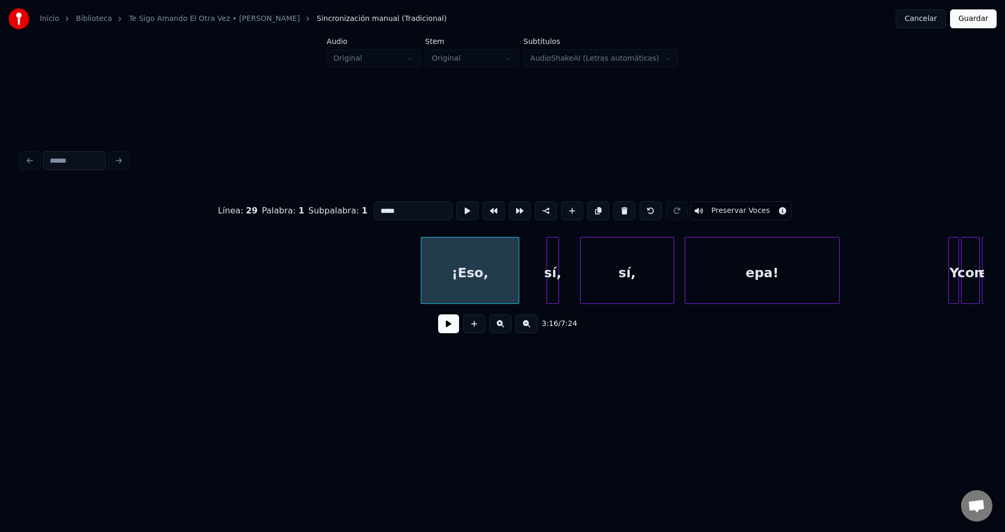
click at [618, 207] on button at bounding box center [624, 210] width 22 height 19
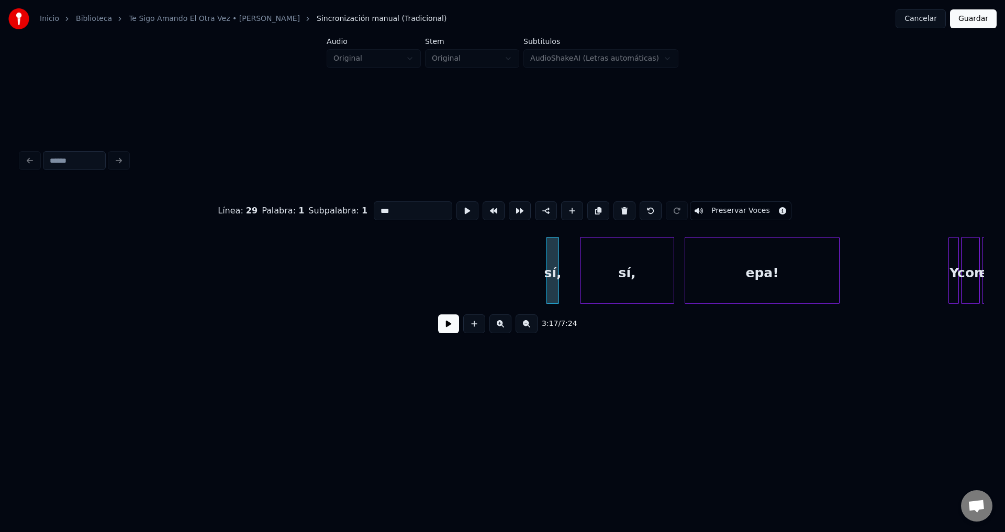
click at [618, 207] on button at bounding box center [624, 210] width 22 height 19
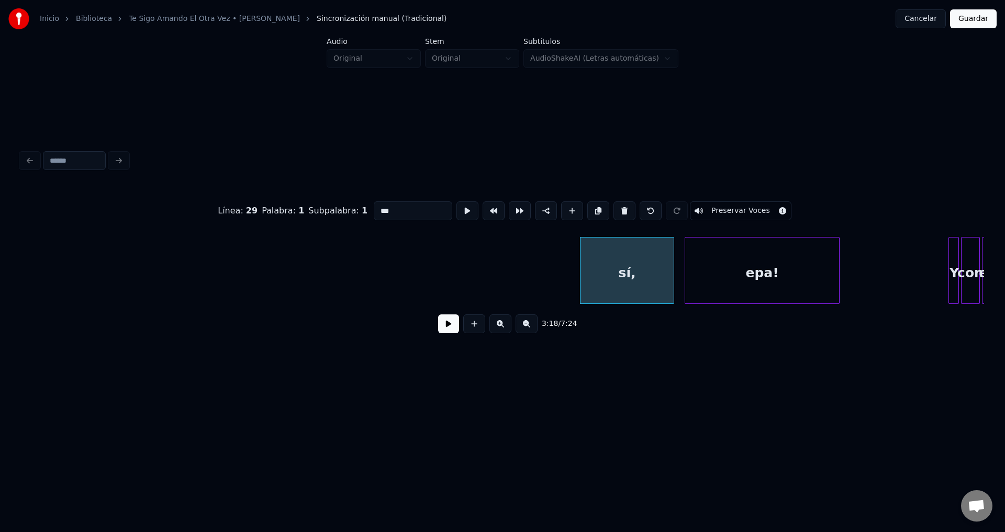
click at [618, 207] on button at bounding box center [624, 210] width 22 height 19
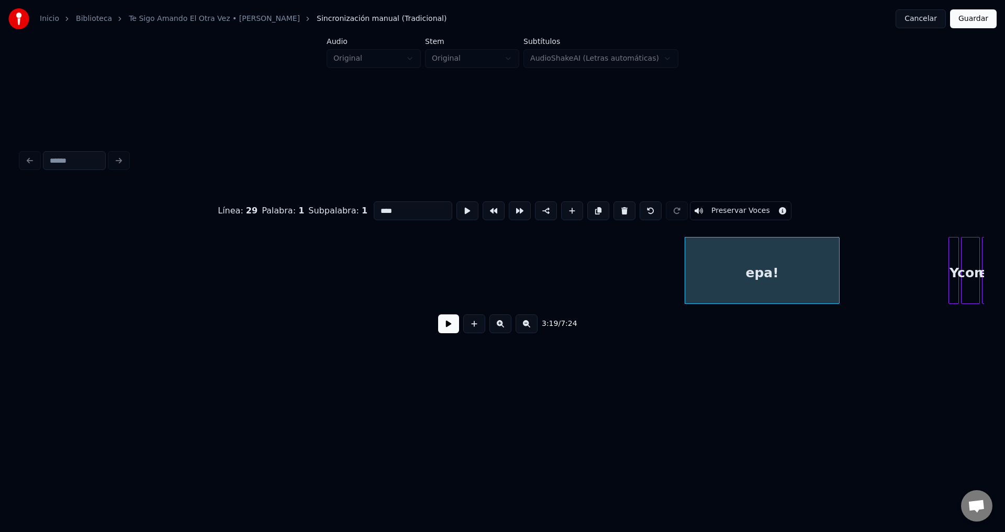
click at [618, 207] on button at bounding box center [624, 210] width 22 height 19
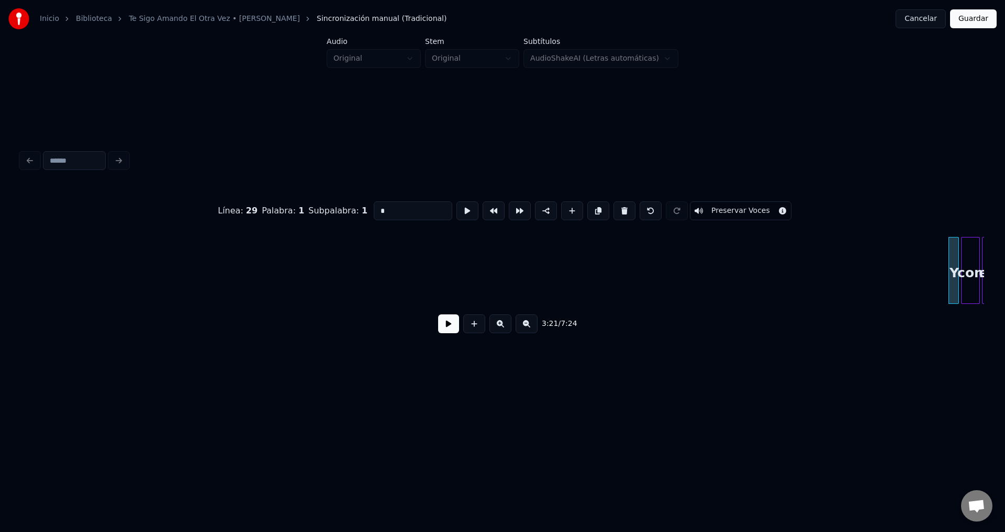
click at [618, 207] on button at bounding box center [624, 210] width 22 height 19
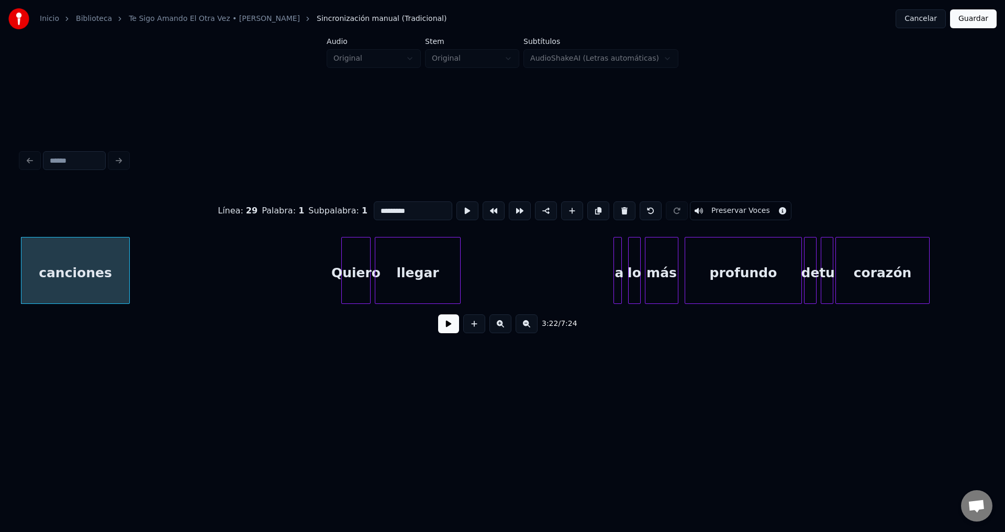
click at [618, 207] on button at bounding box center [624, 210] width 22 height 19
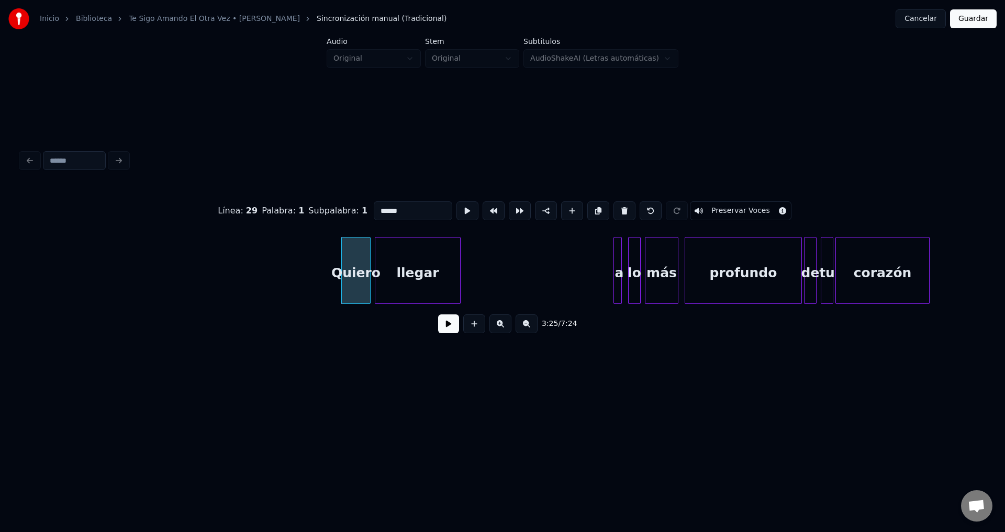
click at [618, 207] on button at bounding box center [624, 210] width 22 height 19
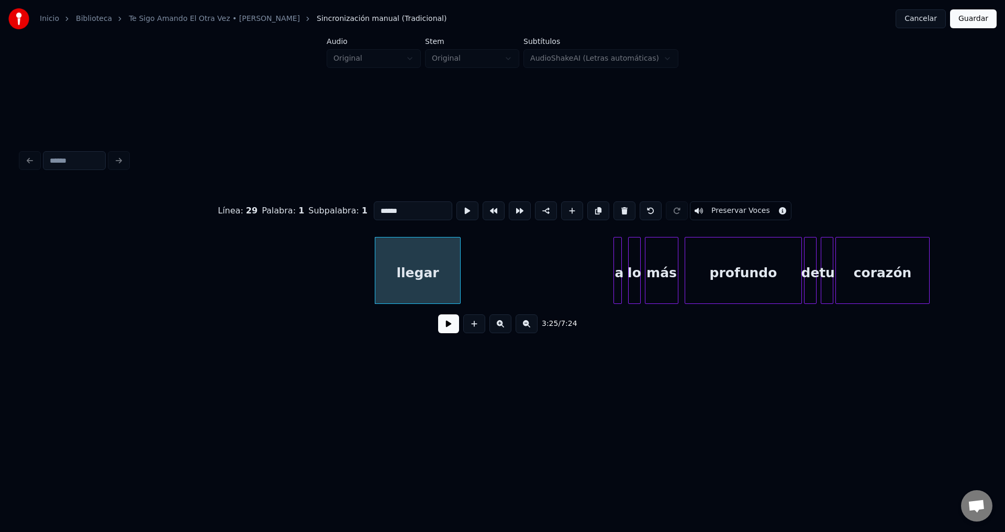
click at [618, 207] on button at bounding box center [624, 210] width 22 height 19
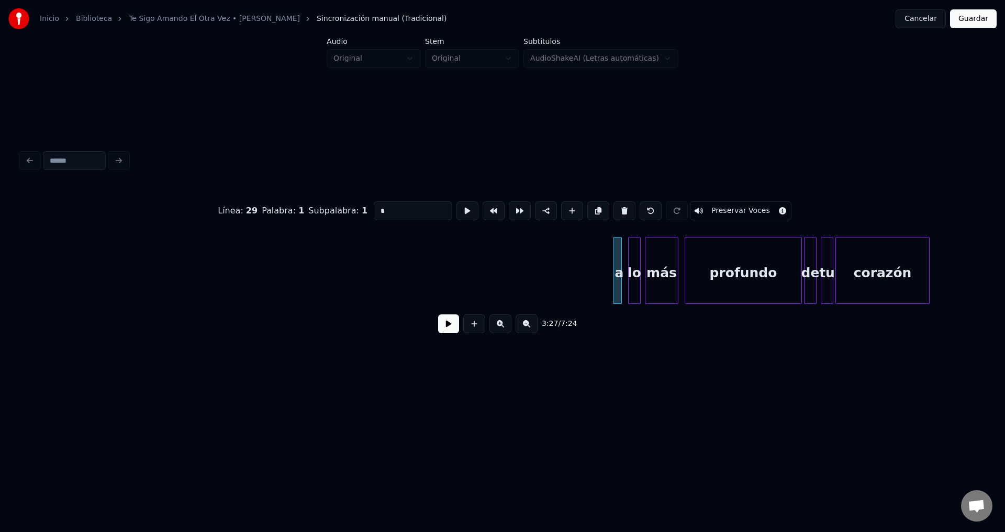
click at [618, 207] on button at bounding box center [624, 210] width 22 height 19
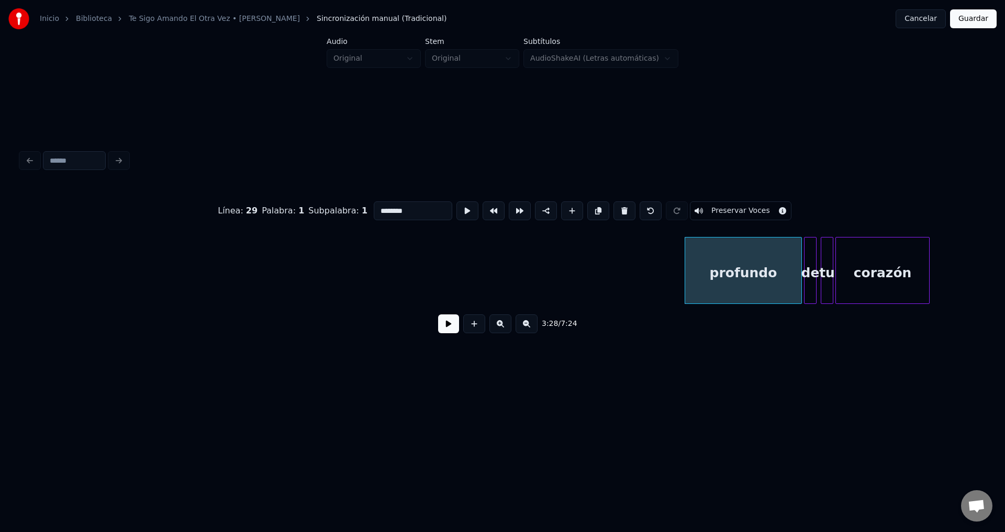
click at [618, 207] on button at bounding box center [624, 210] width 22 height 19
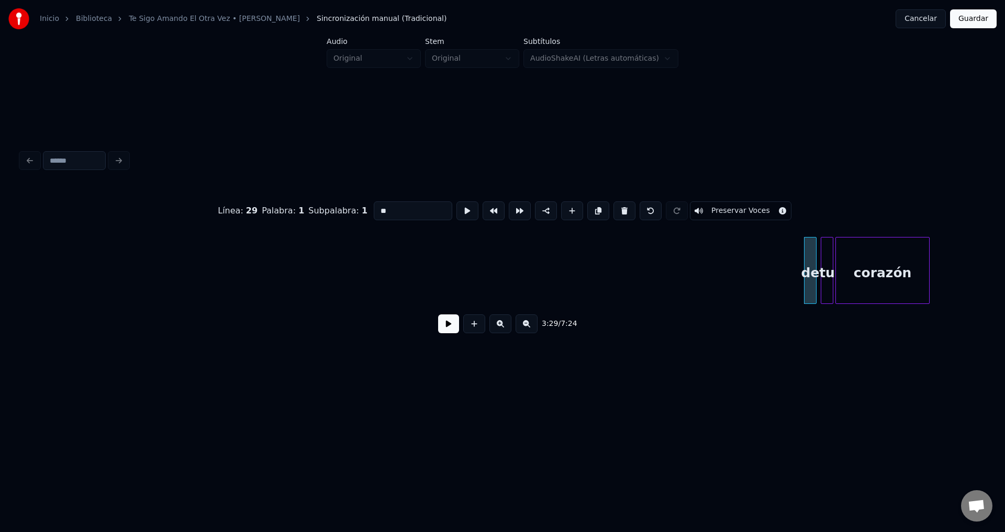
click at [618, 207] on button at bounding box center [624, 210] width 22 height 19
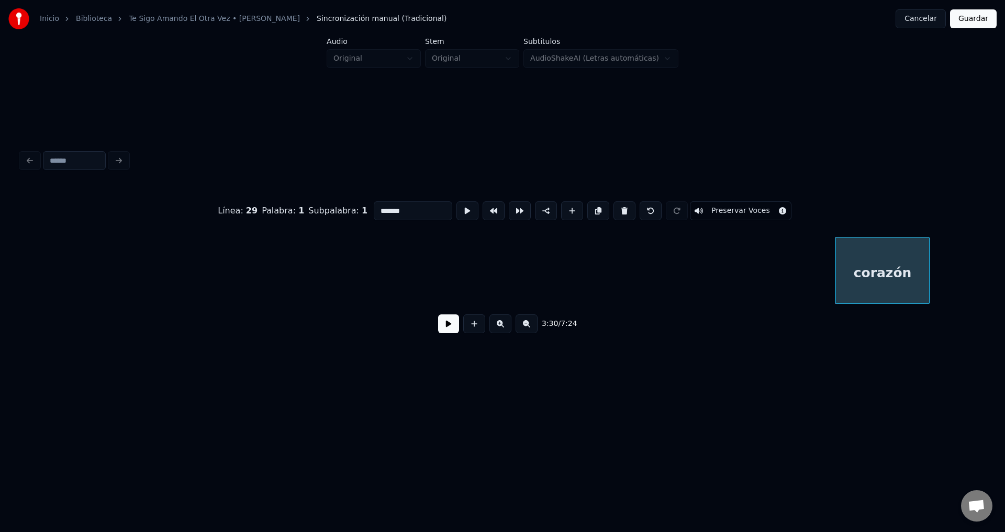
click at [618, 207] on button at bounding box center [624, 210] width 22 height 19
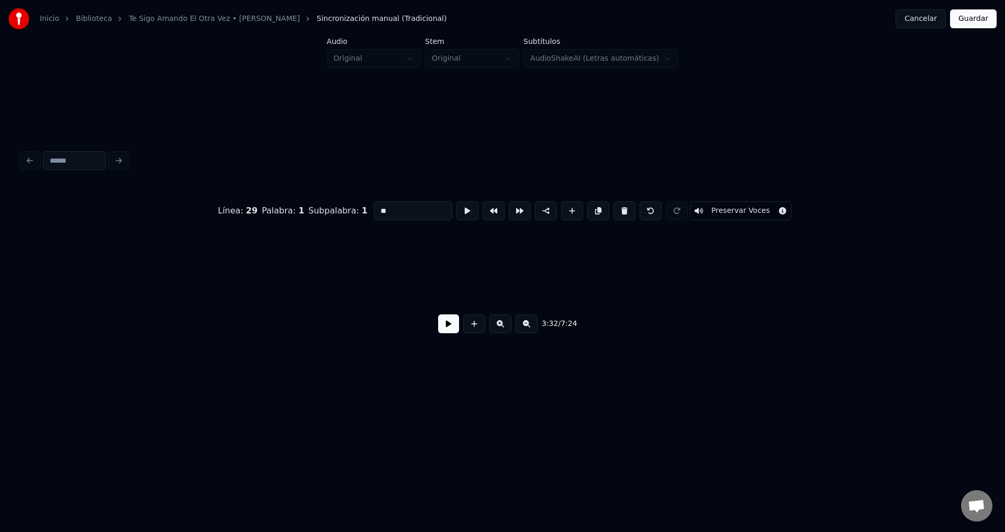
scroll to position [0, 22278]
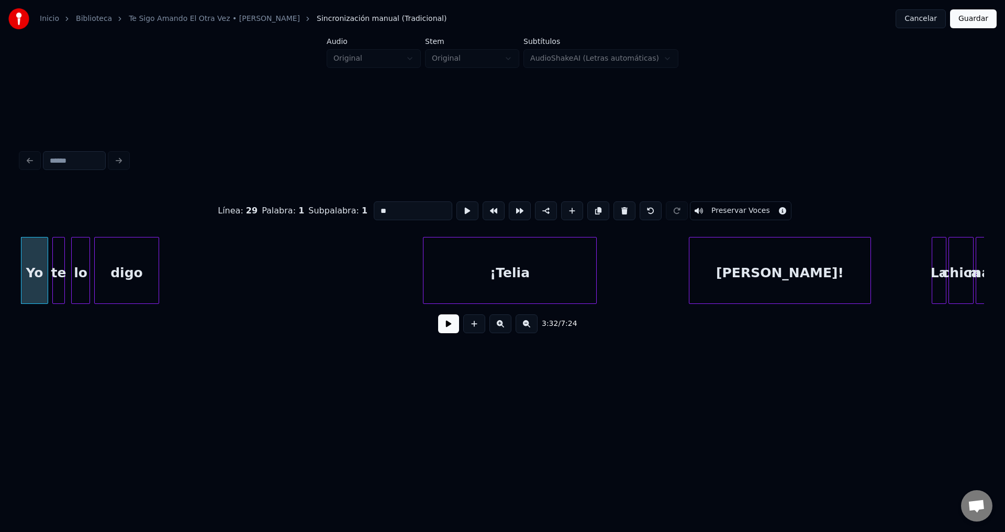
click at [618, 207] on button at bounding box center [624, 210] width 22 height 19
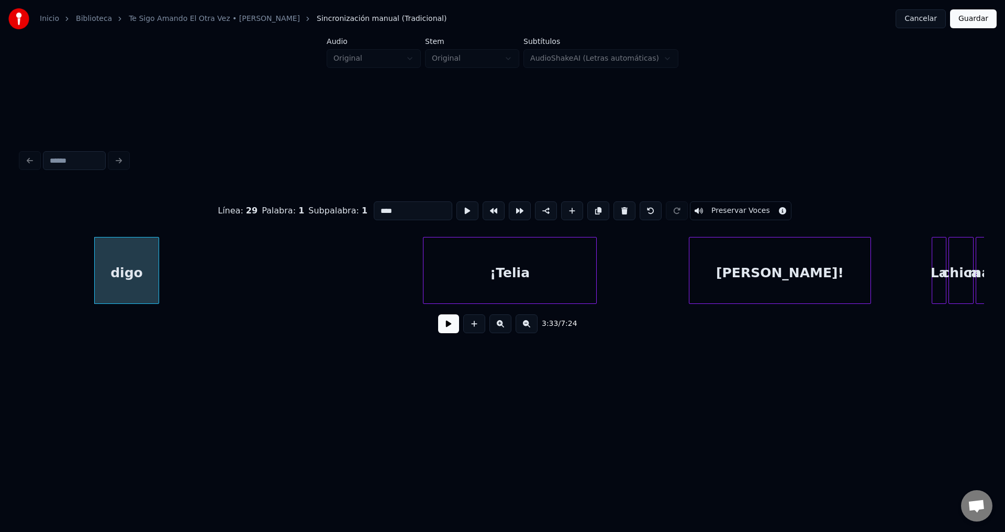
click at [618, 207] on button at bounding box center [624, 210] width 22 height 19
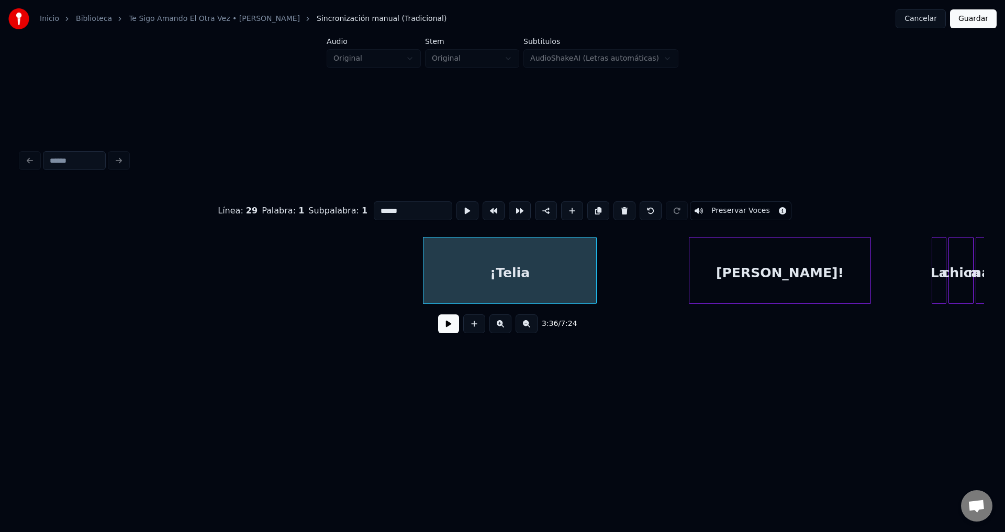
click at [618, 207] on button at bounding box center [624, 210] width 22 height 19
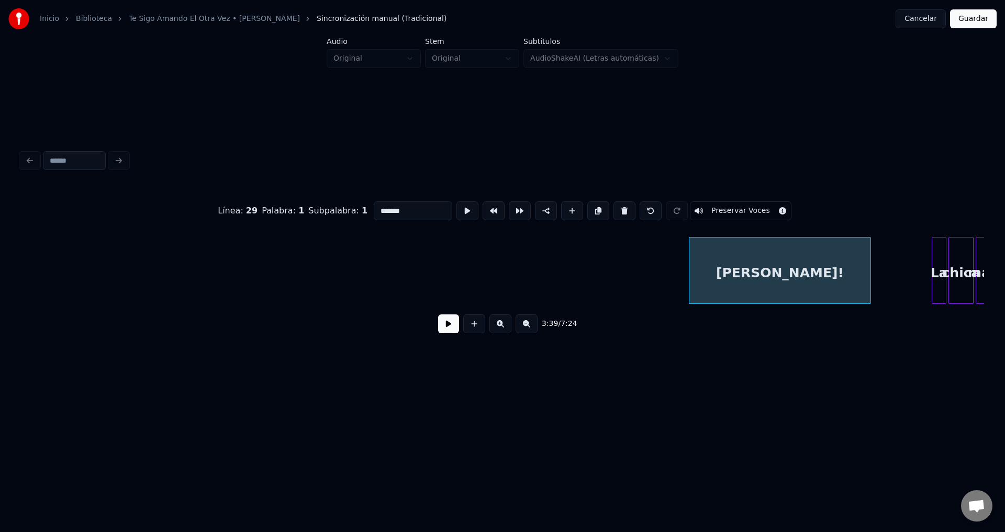
click at [618, 207] on button at bounding box center [624, 210] width 22 height 19
type input "**"
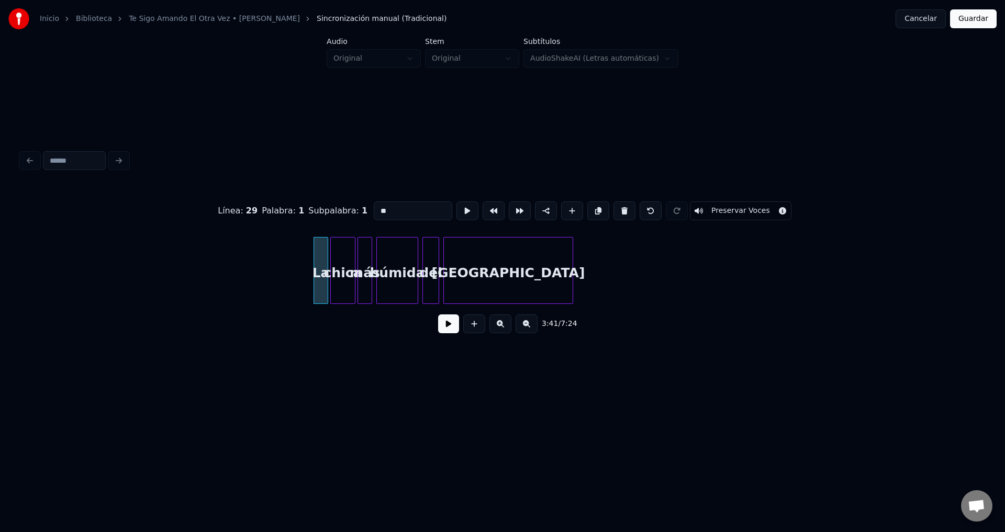
scroll to position [0, 22921]
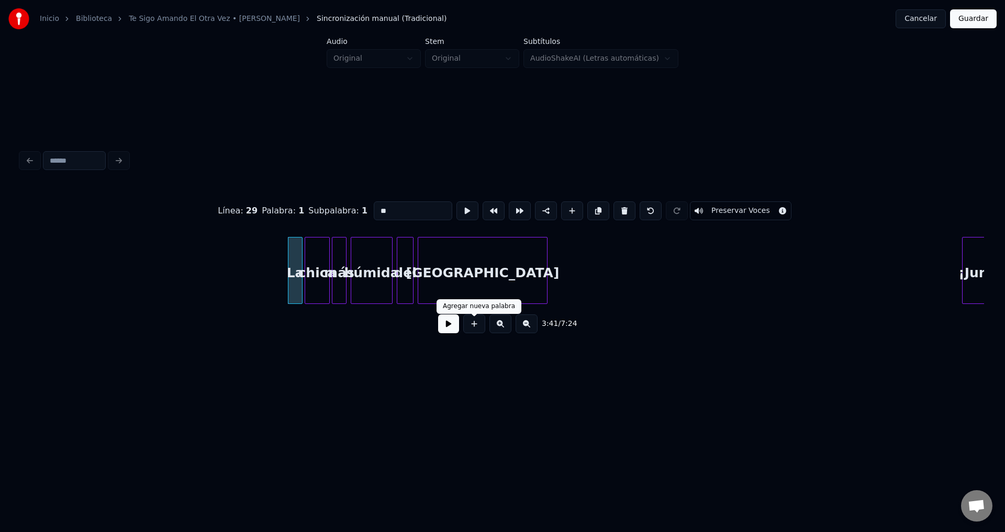
click at [451, 323] on button at bounding box center [448, 323] width 21 height 19
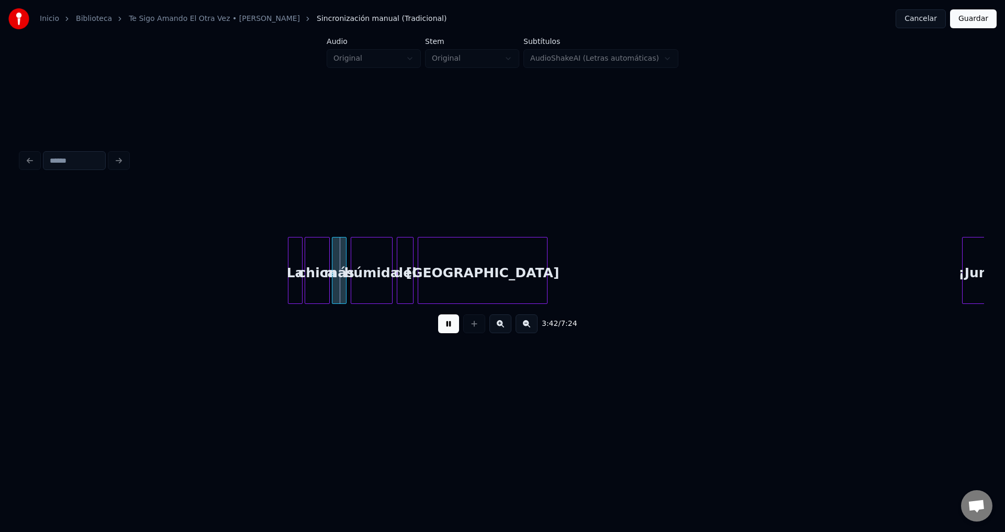
click at [296, 274] on div "La" at bounding box center [295, 273] width 14 height 71
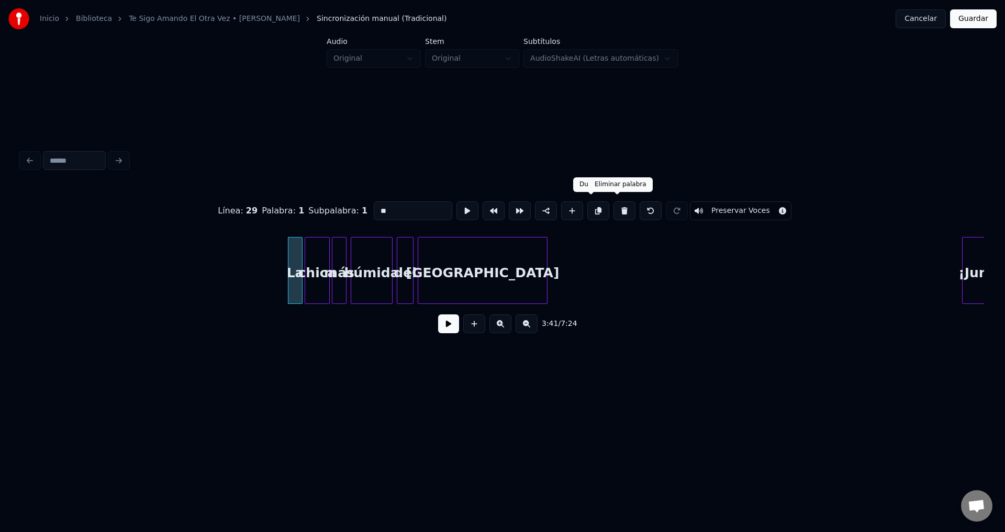
click at [614, 209] on button at bounding box center [624, 210] width 22 height 19
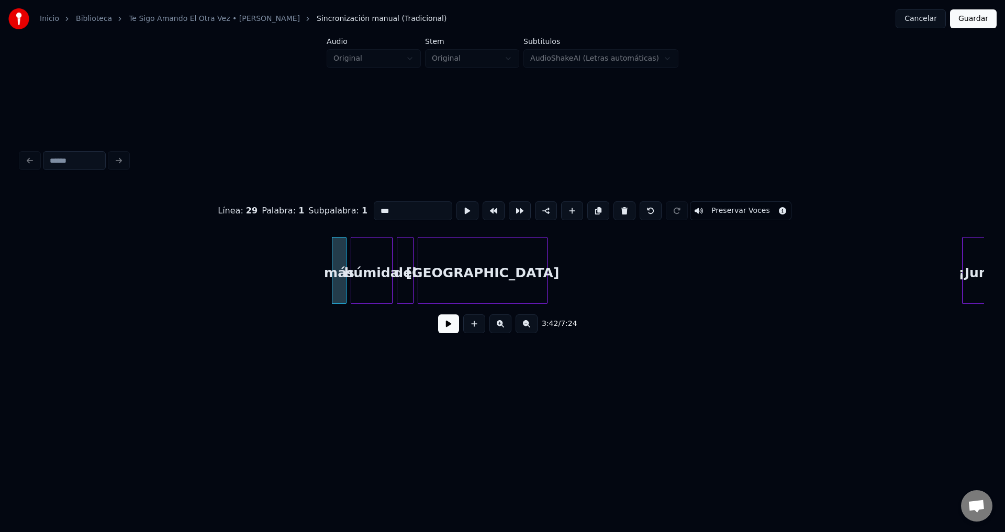
click at [614, 209] on button at bounding box center [624, 210] width 22 height 19
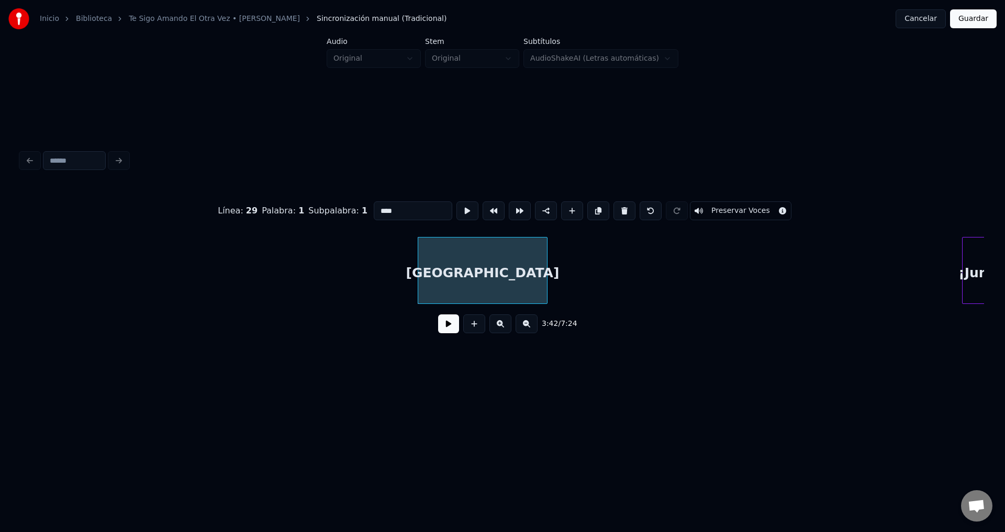
click at [614, 209] on button at bounding box center [624, 210] width 22 height 19
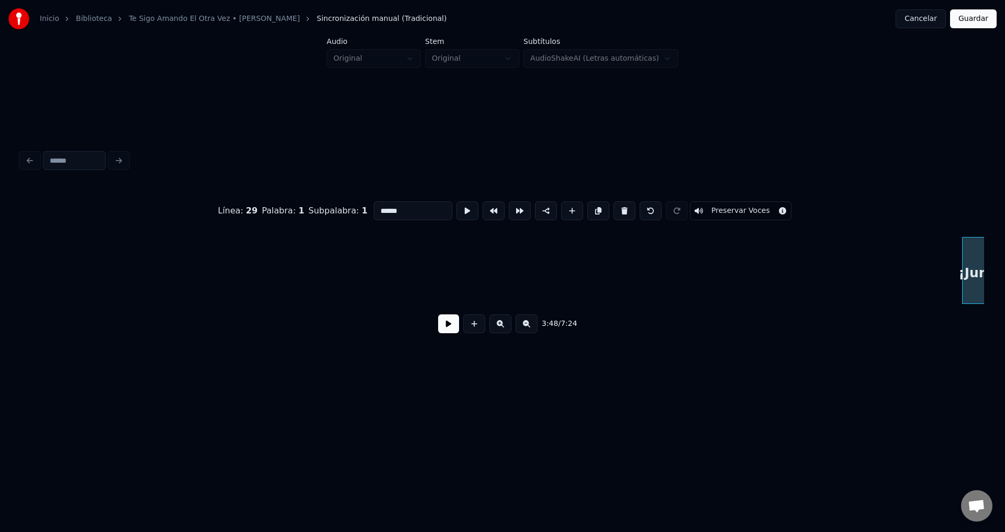
click at [614, 209] on button at bounding box center [624, 210] width 22 height 19
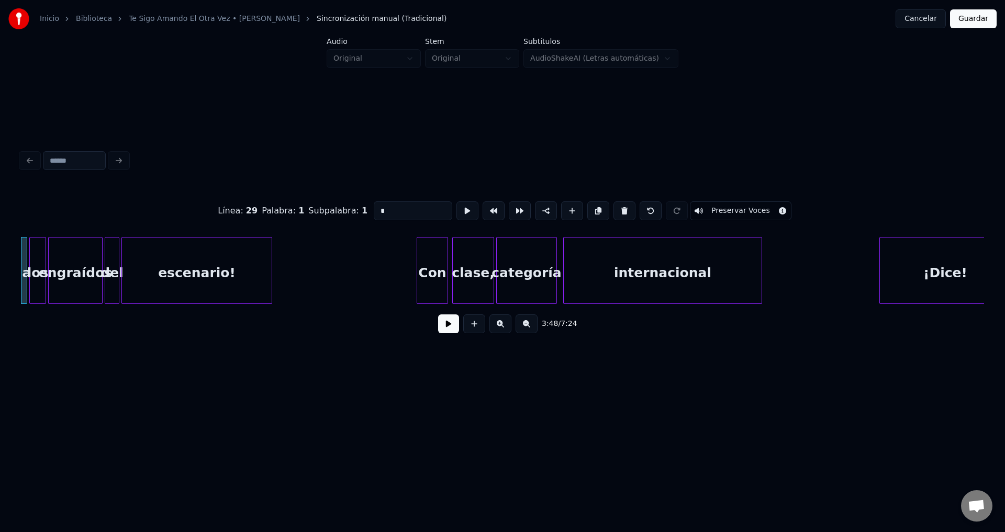
click at [614, 209] on button at bounding box center [624, 210] width 22 height 19
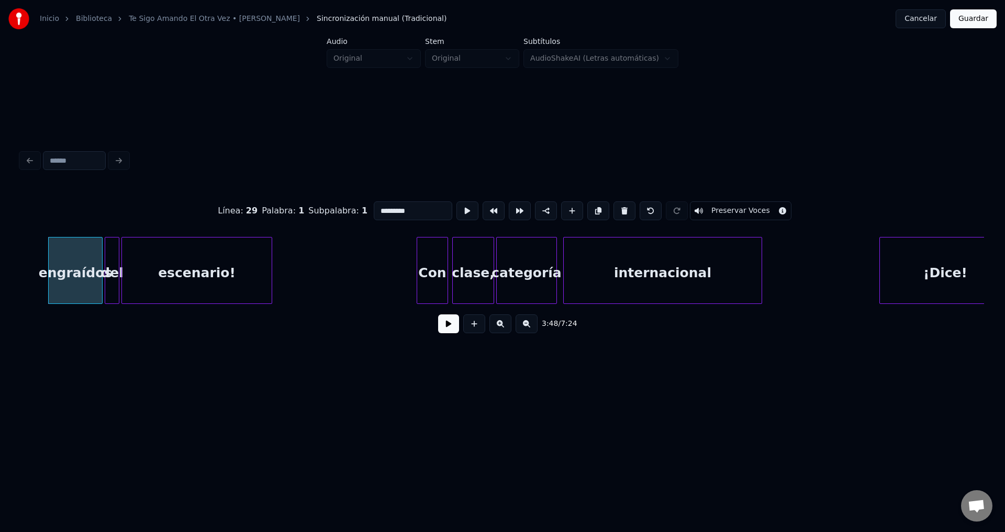
click at [614, 209] on button at bounding box center [624, 210] width 22 height 19
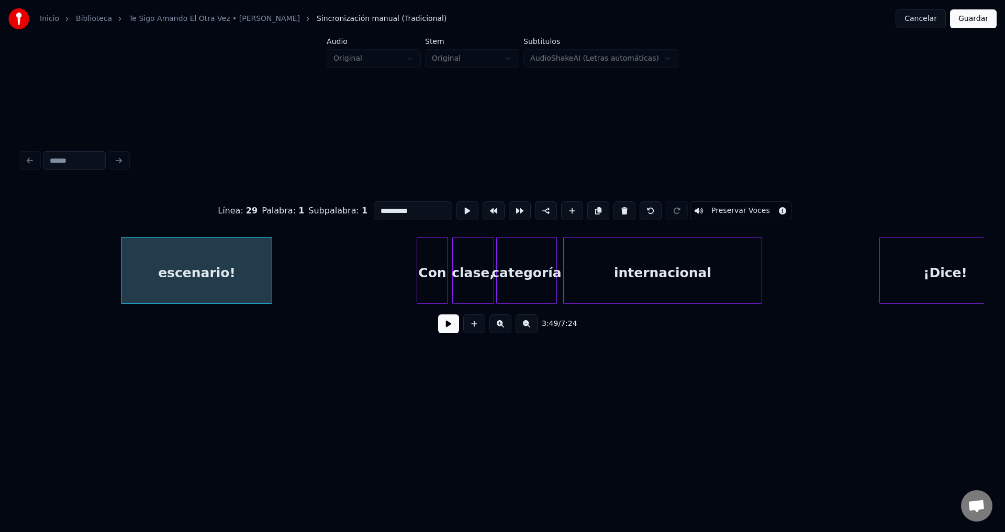
click at [614, 209] on button at bounding box center [624, 210] width 22 height 19
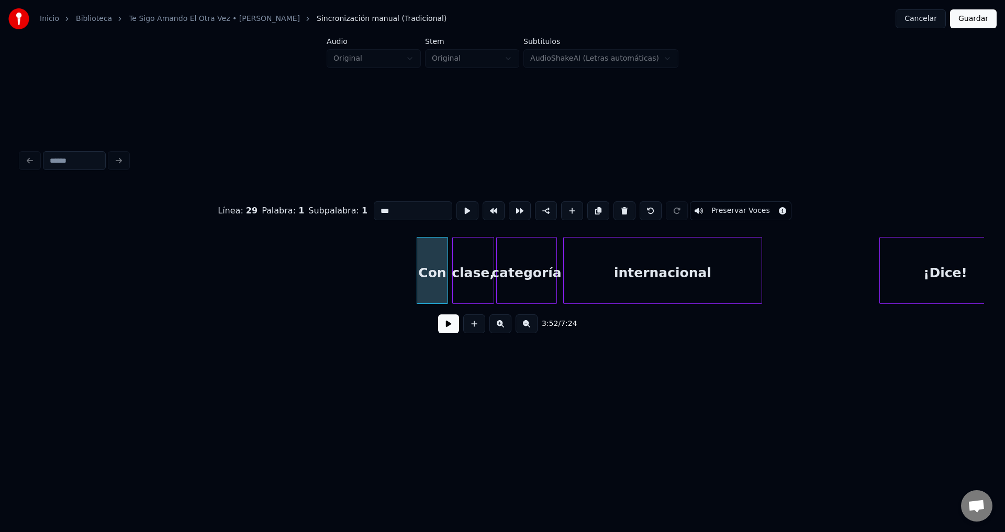
click at [614, 209] on button at bounding box center [624, 210] width 22 height 19
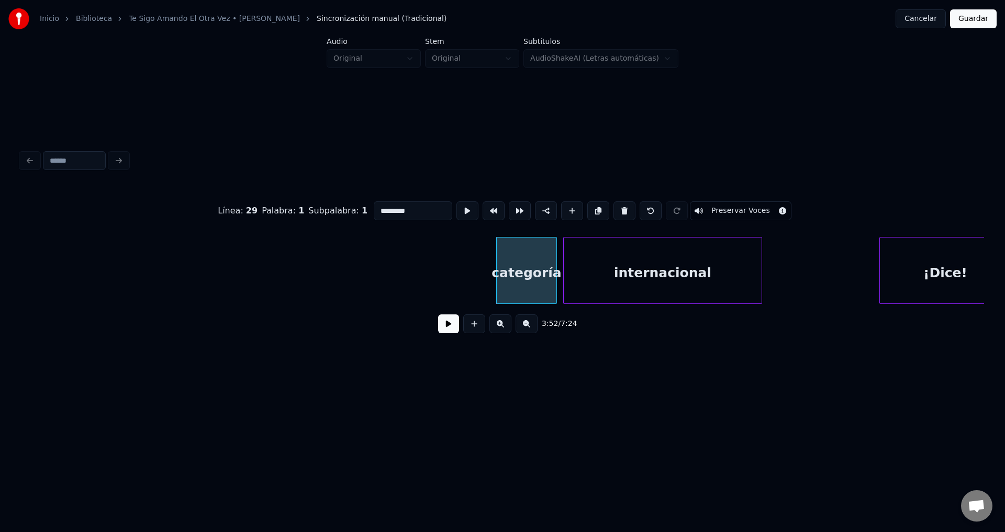
click at [614, 209] on button at bounding box center [624, 210] width 22 height 19
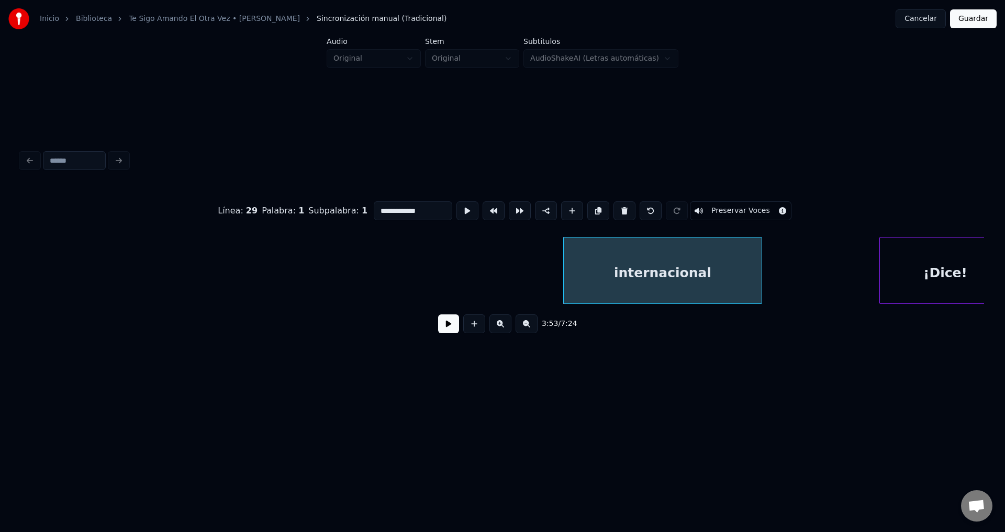
click at [614, 209] on button at bounding box center [624, 210] width 22 height 19
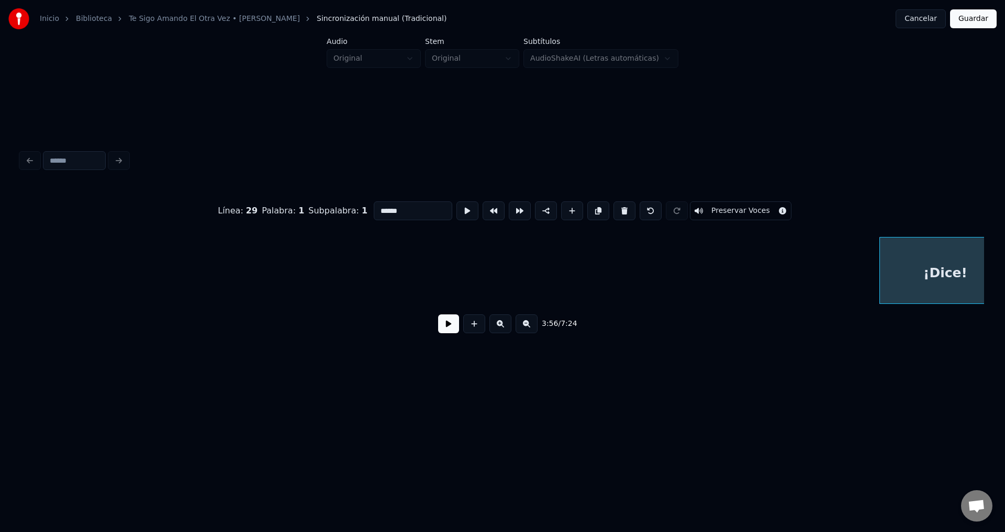
click at [614, 209] on button at bounding box center [624, 210] width 22 height 19
type input "**"
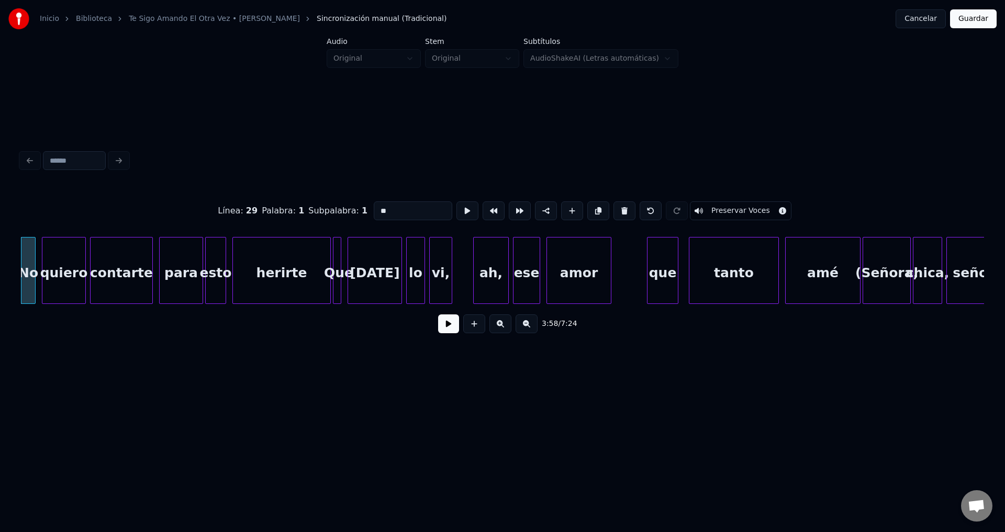
click at [444, 333] on button at bounding box center [448, 323] width 21 height 19
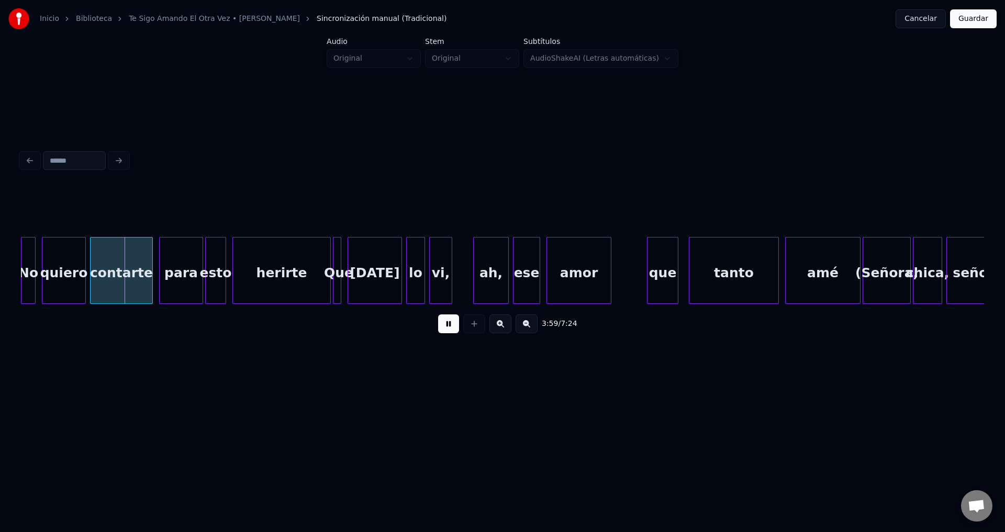
click at [444, 333] on button at bounding box center [448, 323] width 21 height 19
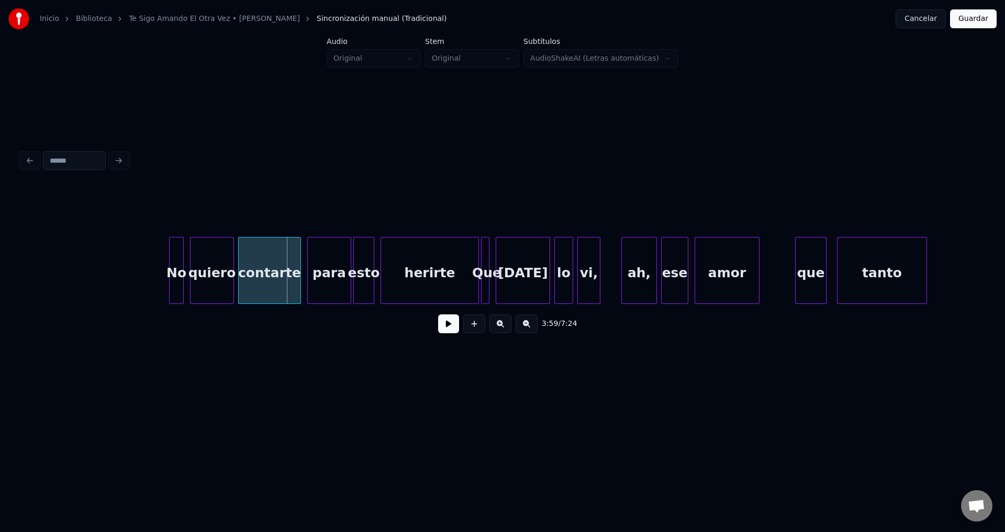
scroll to position [0, 24722]
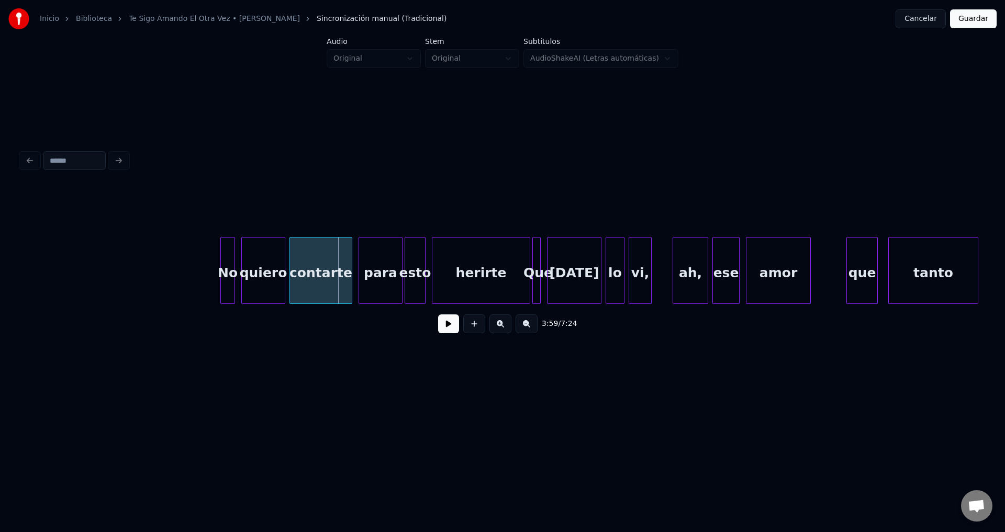
click at [445, 330] on button at bounding box center [448, 323] width 21 height 19
click at [219, 277] on div "No" at bounding box center [222, 273] width 14 height 71
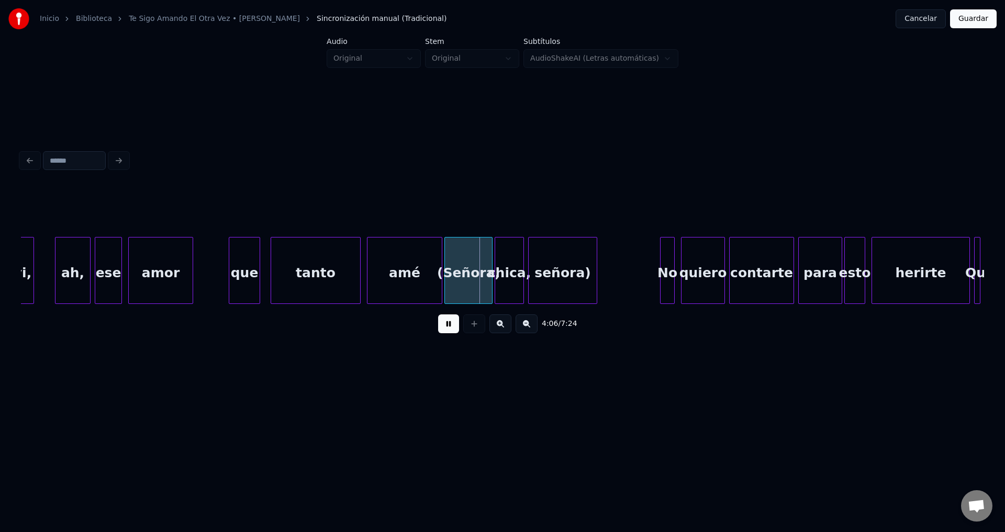
scroll to position [0, 25365]
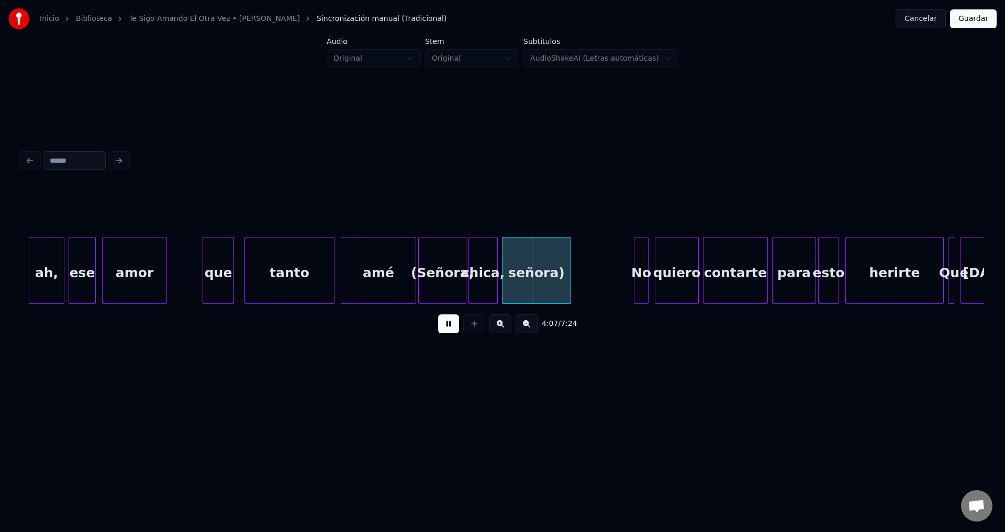
click at [429, 264] on div "(Señora," at bounding box center [442, 273] width 47 height 71
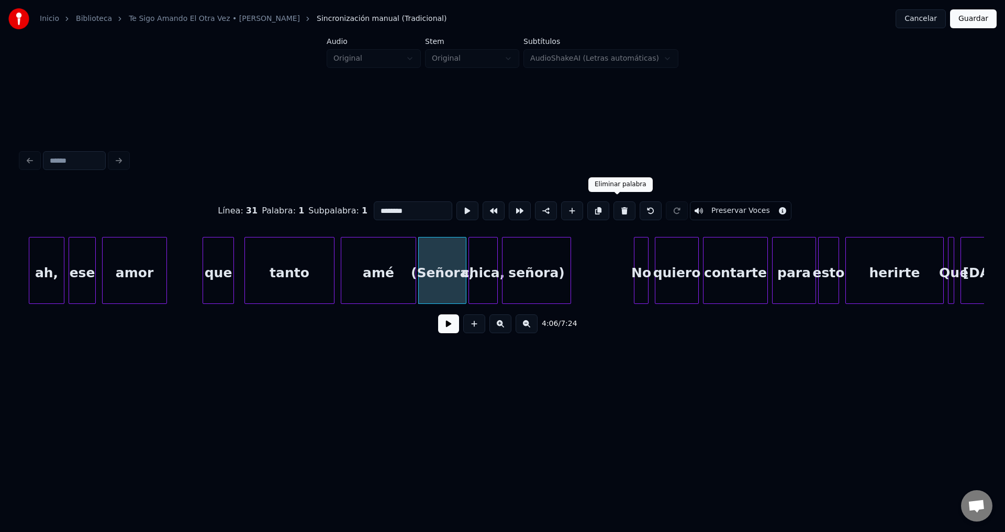
click at [620, 204] on button at bounding box center [624, 210] width 22 height 19
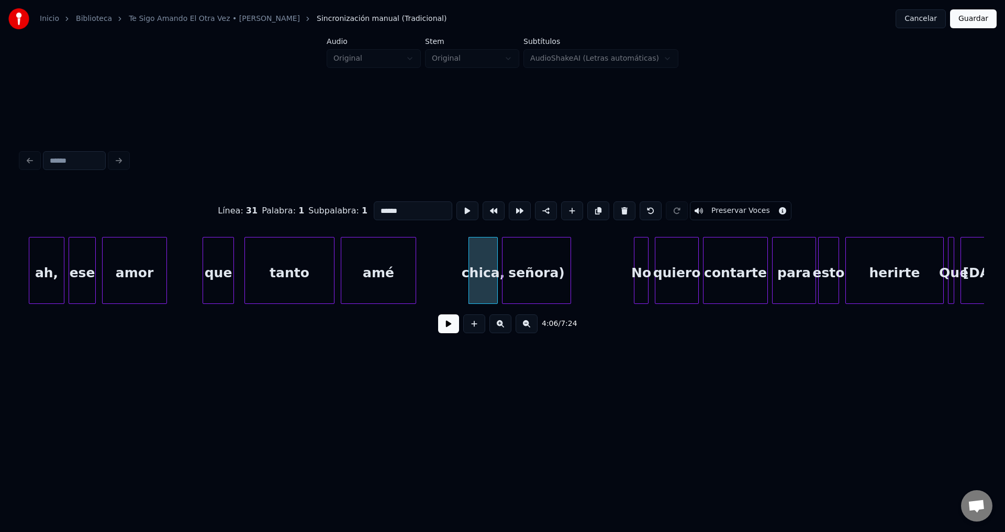
click at [492, 265] on div "chica," at bounding box center [483, 273] width 28 height 71
click at [613, 210] on button at bounding box center [624, 210] width 22 height 19
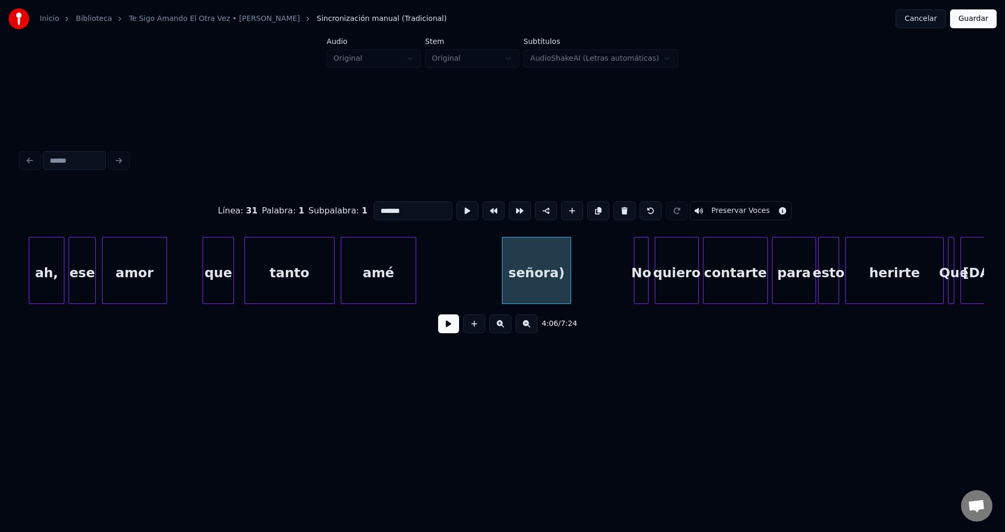
click at [613, 210] on button at bounding box center [624, 210] width 22 height 19
type input "**"
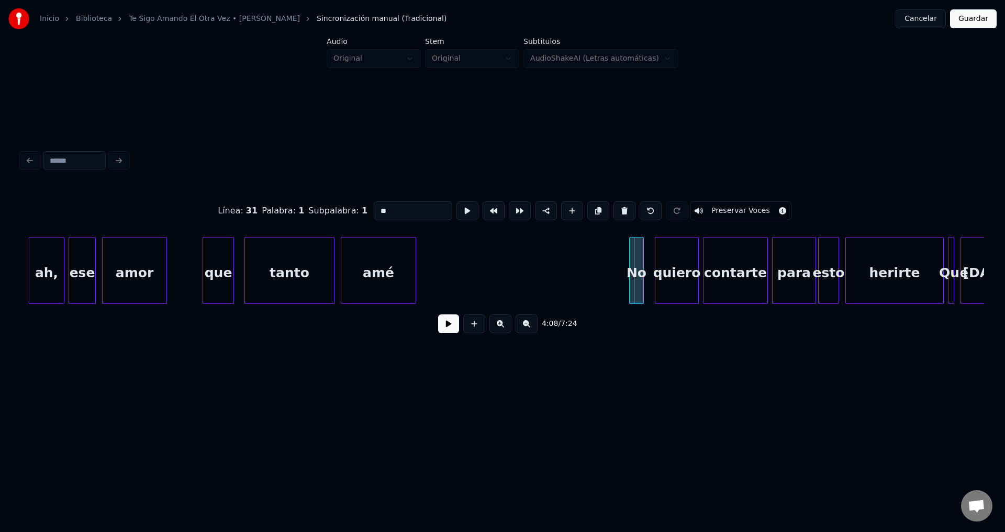
click at [635, 280] on div "No" at bounding box center [636, 273] width 14 height 71
click at [624, 277] on div at bounding box center [625, 271] width 3 height 66
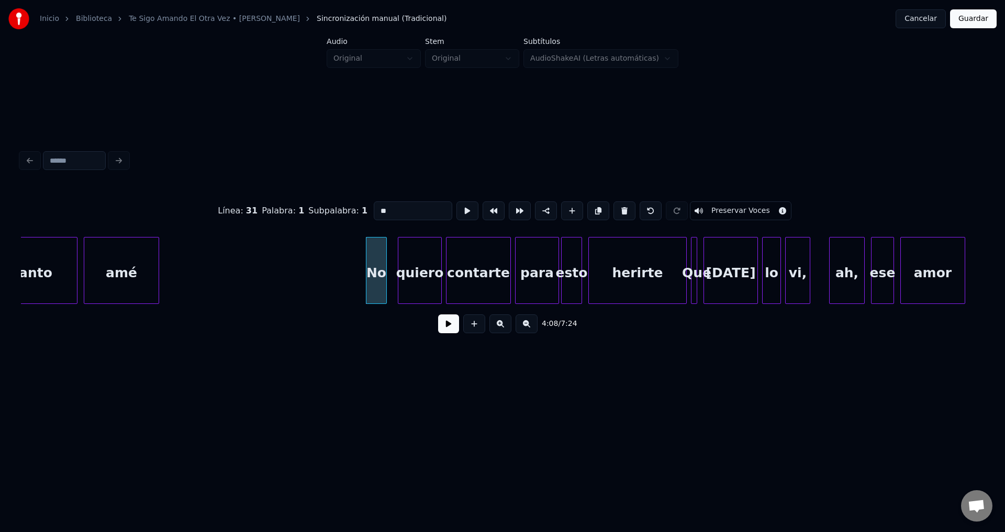
scroll to position [0, 25674]
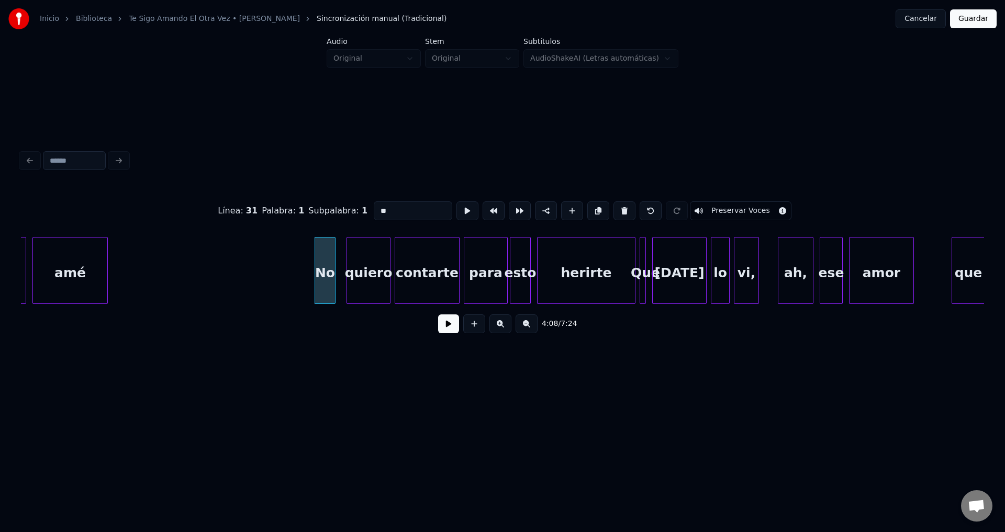
click at [447, 328] on button at bounding box center [448, 323] width 21 height 19
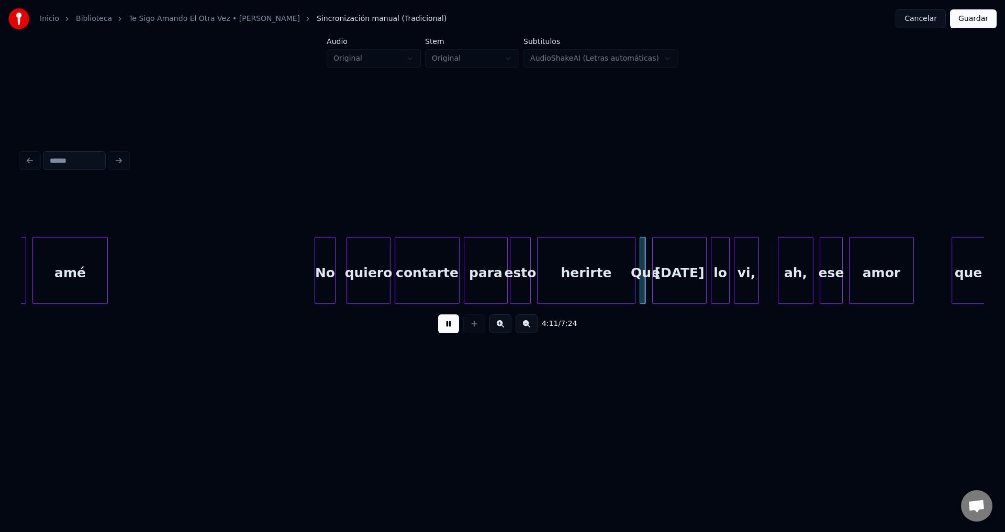
click at [447, 328] on button at bounding box center [448, 323] width 21 height 19
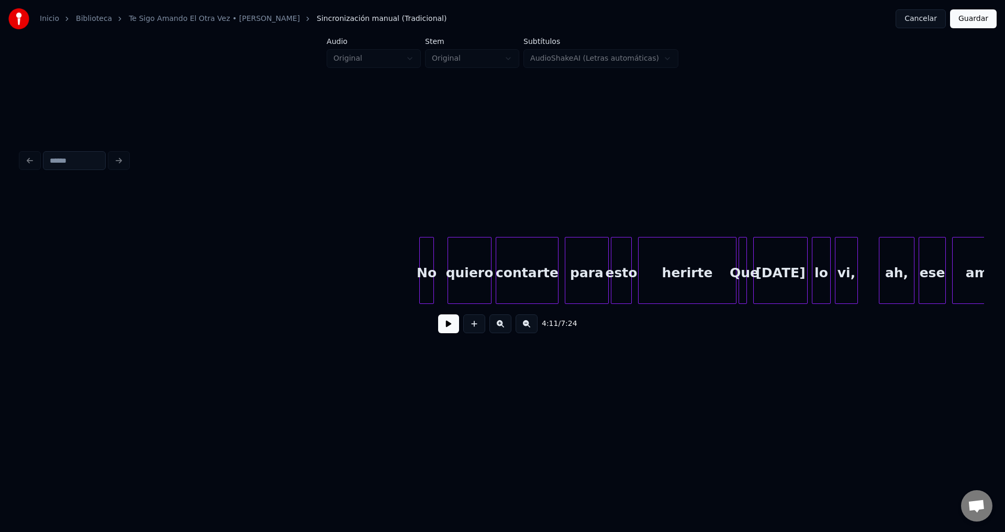
scroll to position [0, 24567]
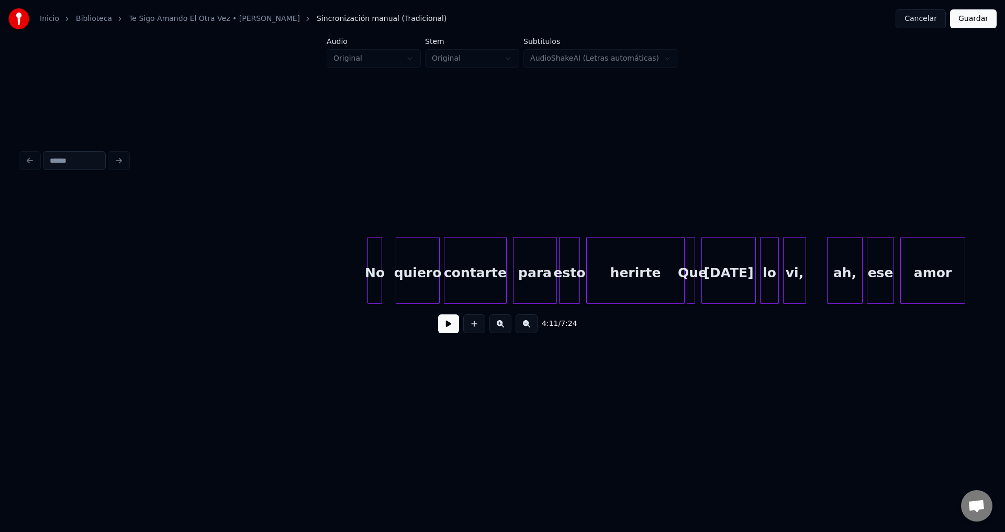
click at [469, 280] on div "contarte" at bounding box center [475, 273] width 62 height 71
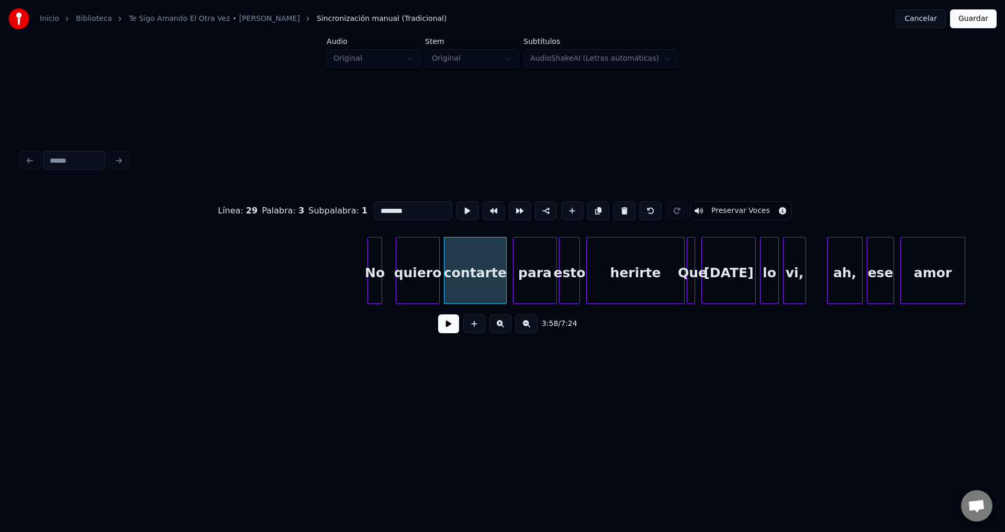
click at [448, 327] on button at bounding box center [448, 323] width 21 height 19
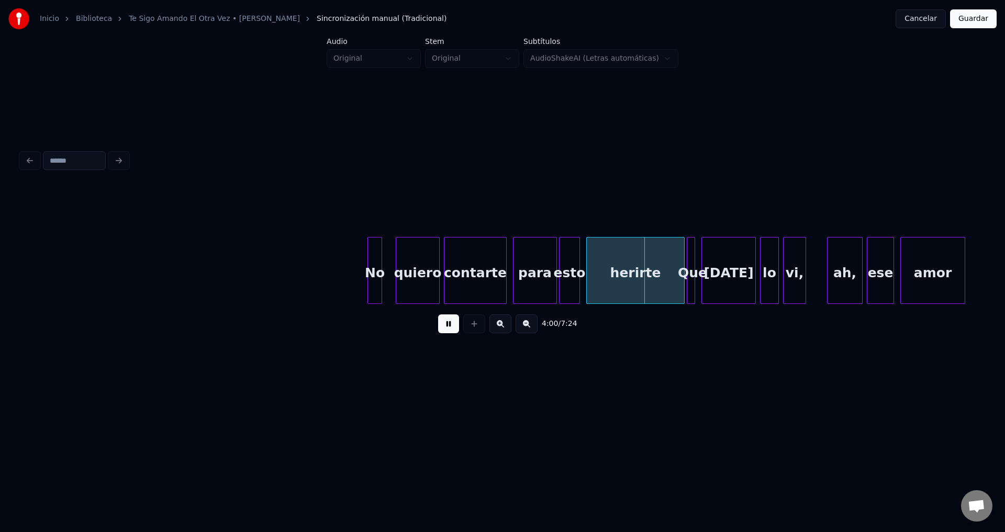
click at [448, 327] on button at bounding box center [448, 323] width 21 height 19
click at [565, 270] on div "esto" at bounding box center [569, 273] width 20 height 71
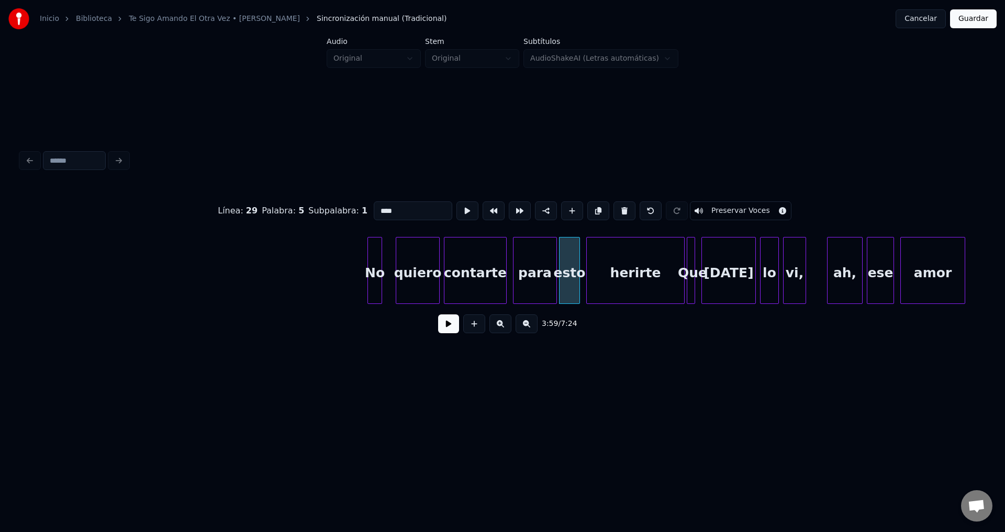
drag, startPoint x: 428, startPoint y: 209, endPoint x: 306, endPoint y: 211, distance: 121.9
click at [306, 211] on div "Línea : 29 Palabra : 5 Subpalabra : 1 **** Preservar Voces" at bounding box center [502, 211] width 963 height 52
type input "**"
click at [447, 328] on button at bounding box center [448, 323] width 21 height 19
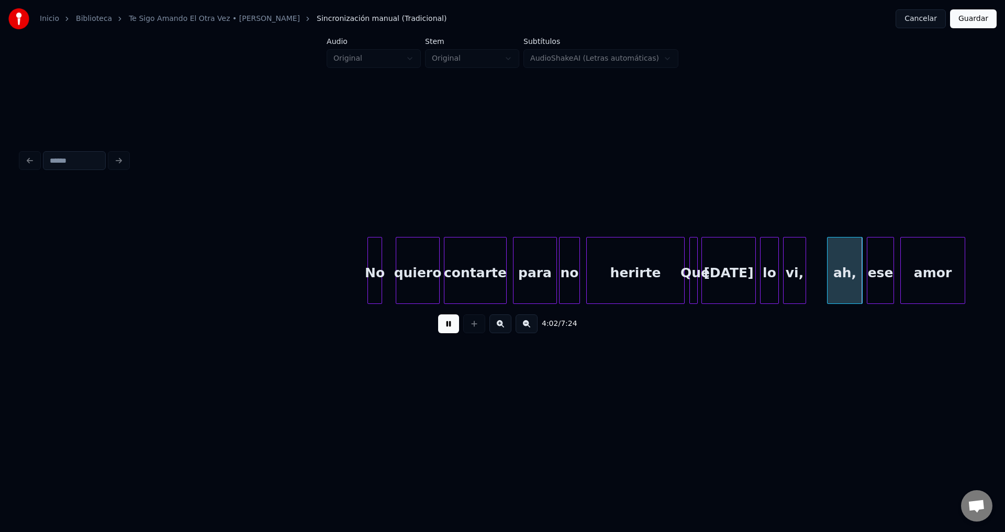
click at [710, 263] on div at bounding box center [710, 271] width 3 height 66
click at [704, 260] on div at bounding box center [702, 271] width 3 height 66
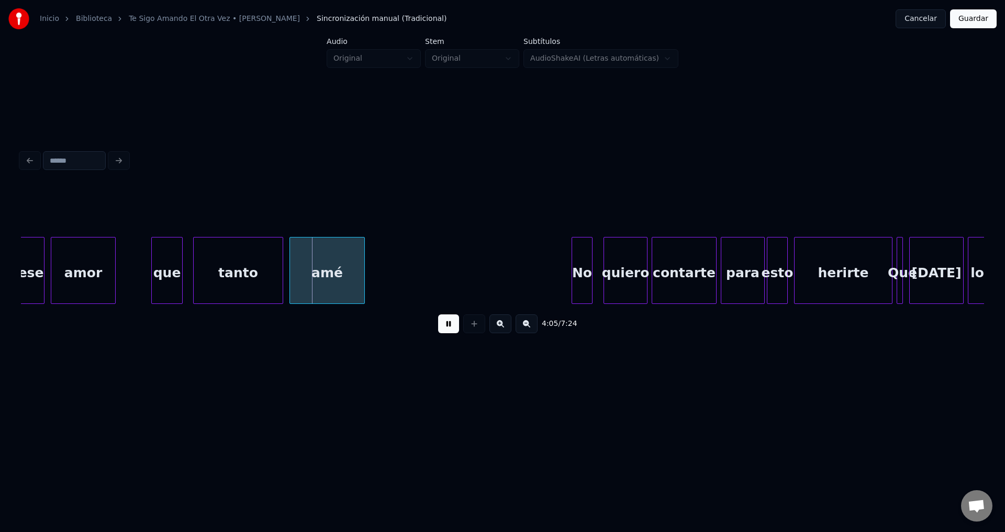
scroll to position [0, 25494]
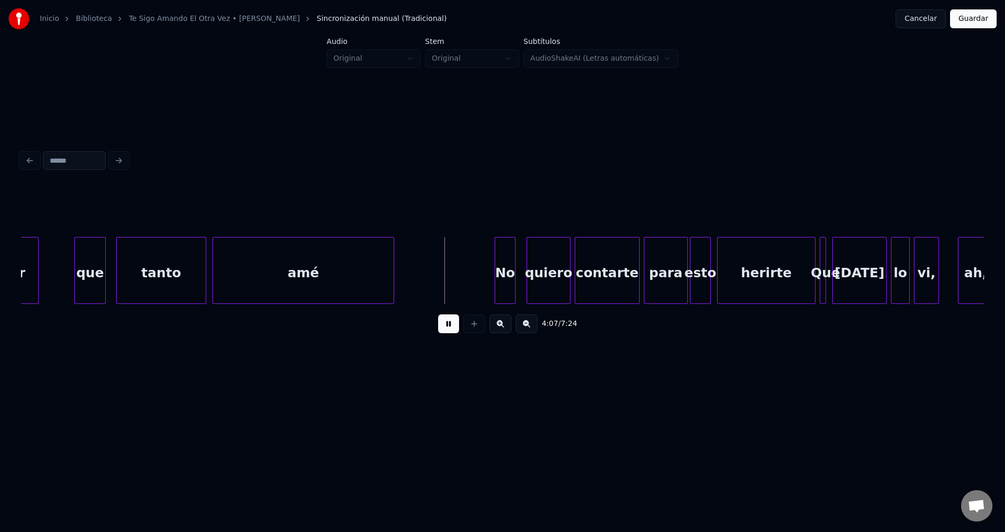
click at [393, 263] on div at bounding box center [391, 271] width 3 height 66
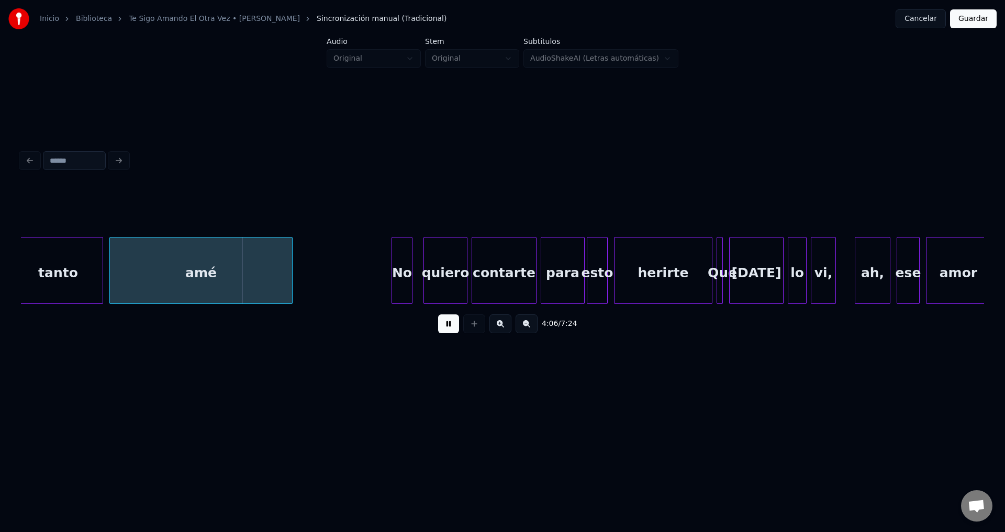
scroll to position [0, 25622]
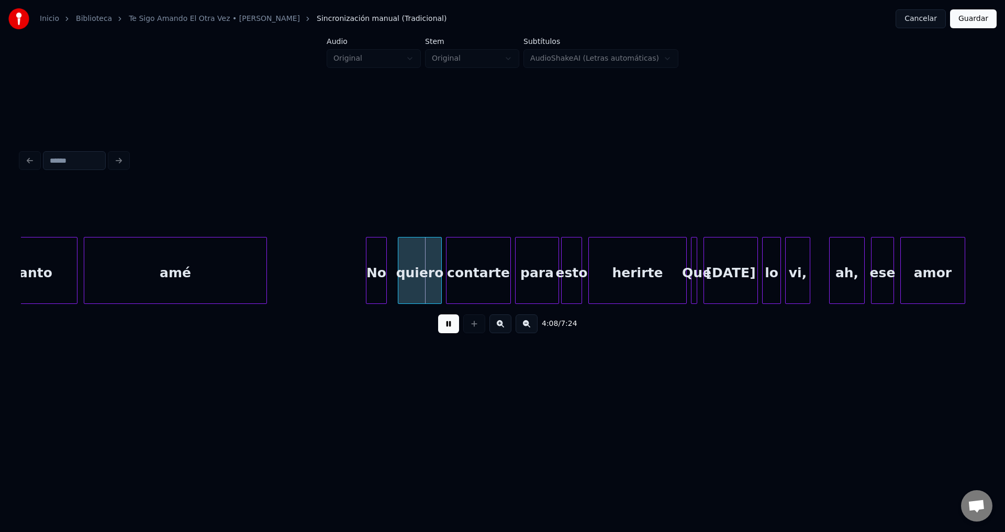
click at [376, 274] on div "No" at bounding box center [376, 273] width 20 height 71
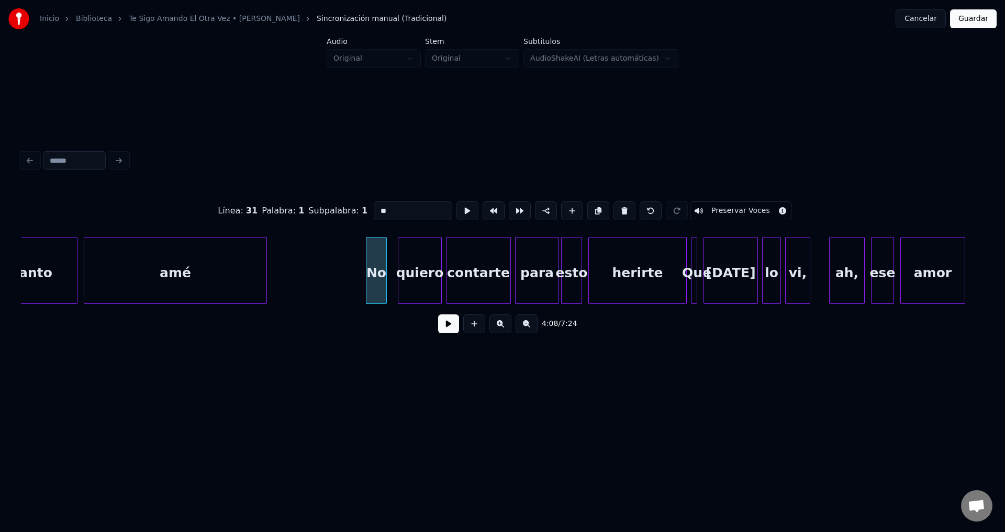
click at [446, 330] on button at bounding box center [448, 323] width 21 height 19
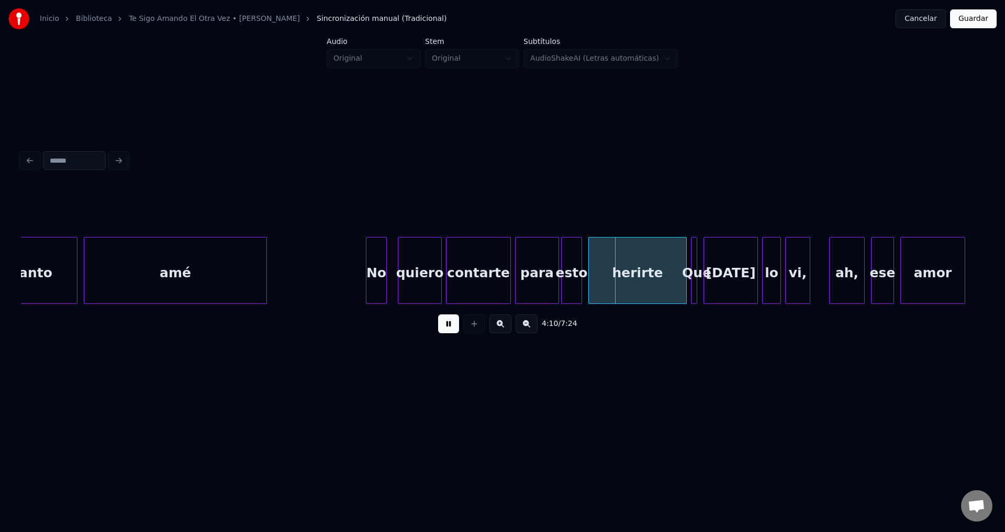
click at [570, 281] on div "esto" at bounding box center [571, 273] width 20 height 71
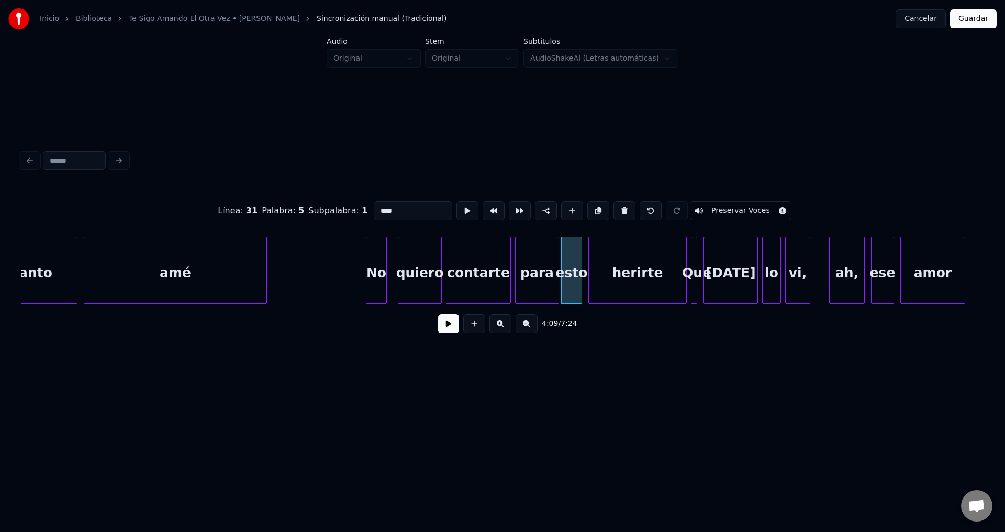
drag, startPoint x: 426, startPoint y: 205, endPoint x: 324, endPoint y: 211, distance: 102.2
click at [324, 211] on div "Línea : 31 Palabra : 5 Subpalabra : 1 **** Preservar Voces" at bounding box center [502, 211] width 963 height 52
type input "**"
click at [442, 330] on button at bounding box center [448, 323] width 21 height 19
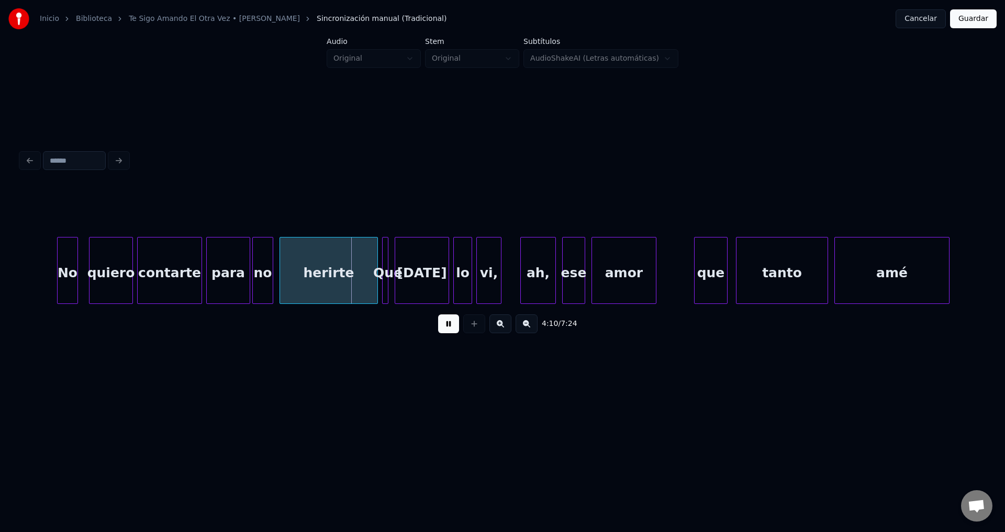
scroll to position [0, 25957]
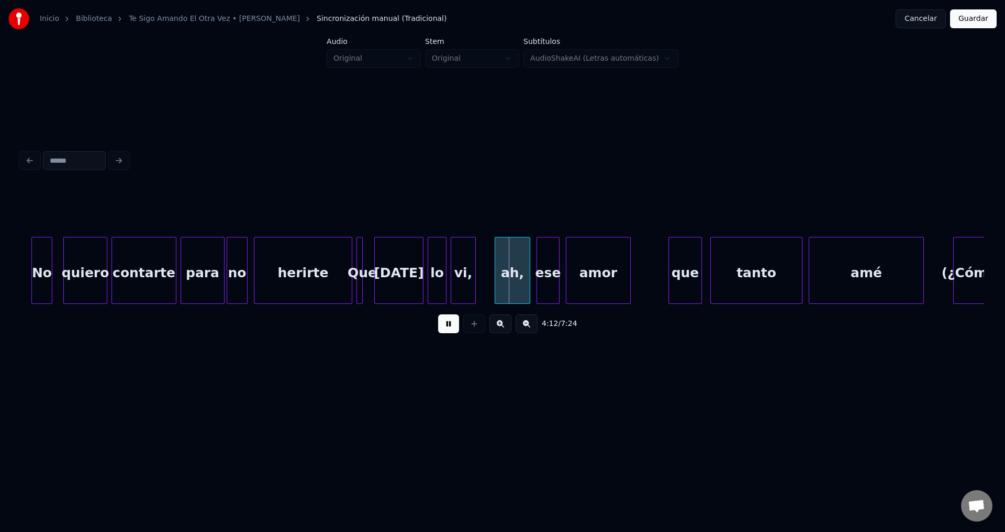
click at [377, 260] on div at bounding box center [376, 271] width 3 height 66
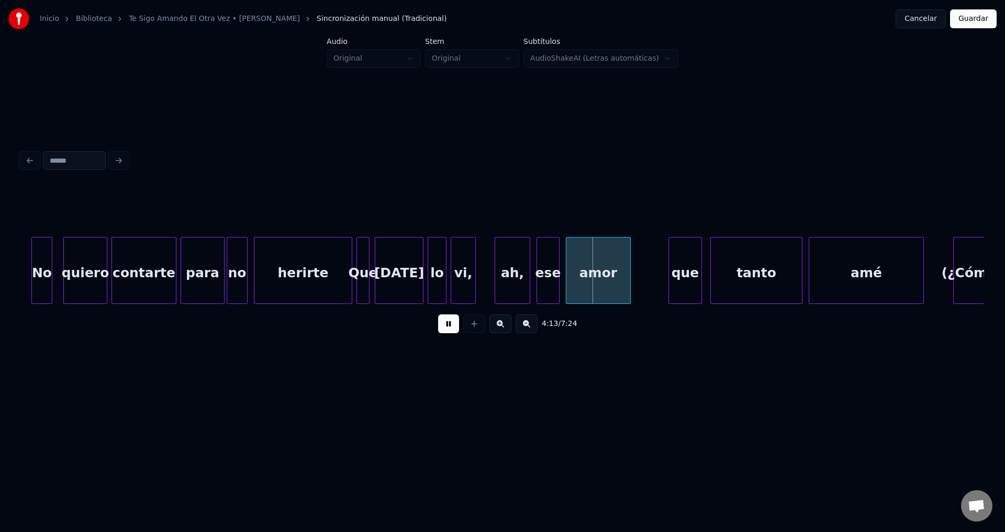
click at [369, 257] on div at bounding box center [367, 271] width 3 height 66
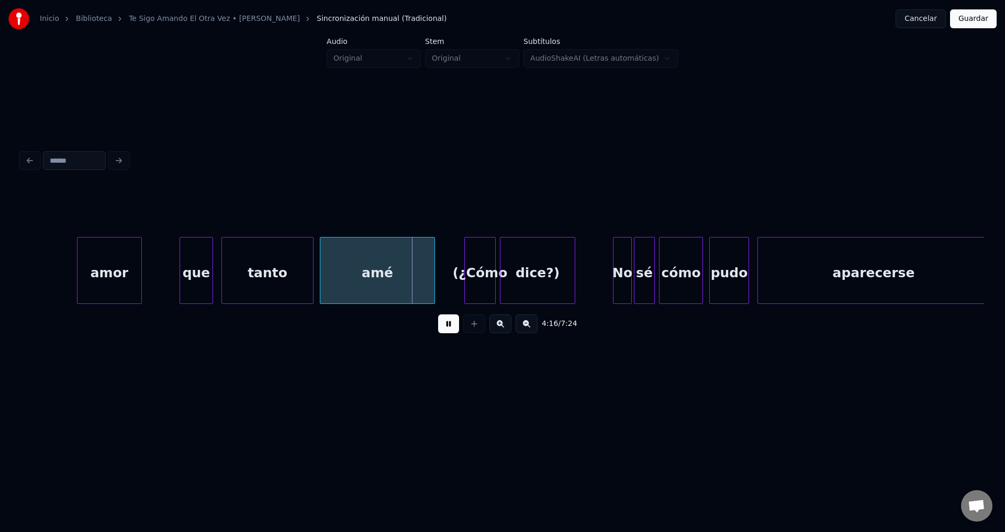
scroll to position [0, 26497]
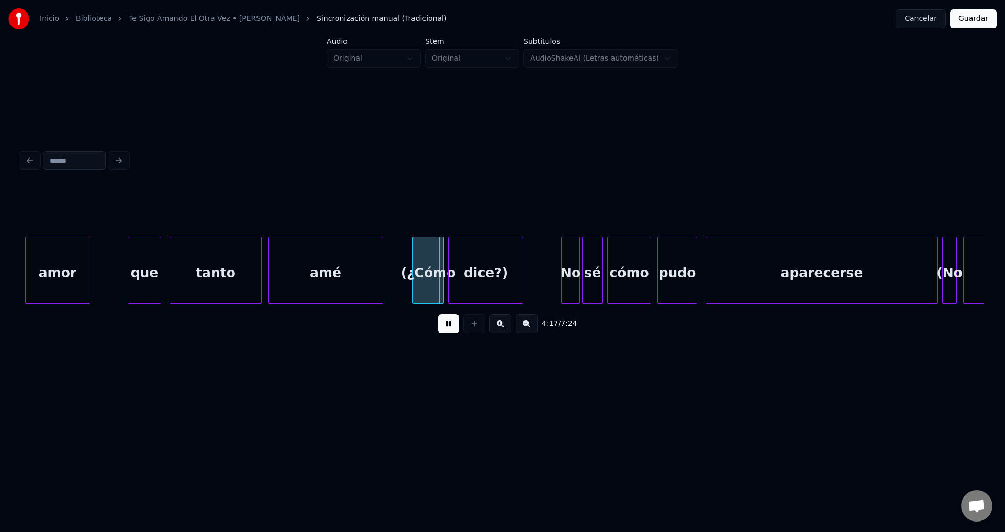
click at [437, 267] on div "(¿Cómo" at bounding box center [428, 273] width 30 height 71
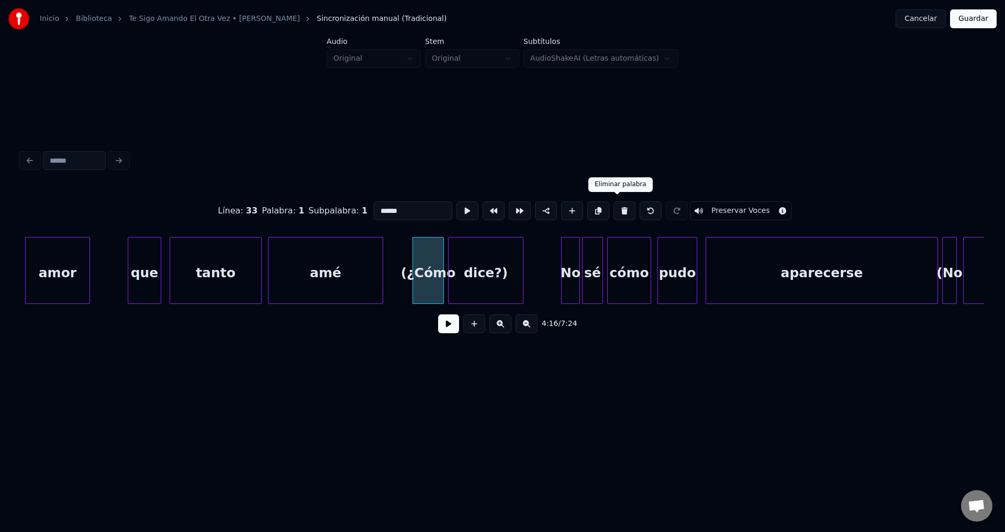
click at [619, 211] on button at bounding box center [624, 210] width 22 height 19
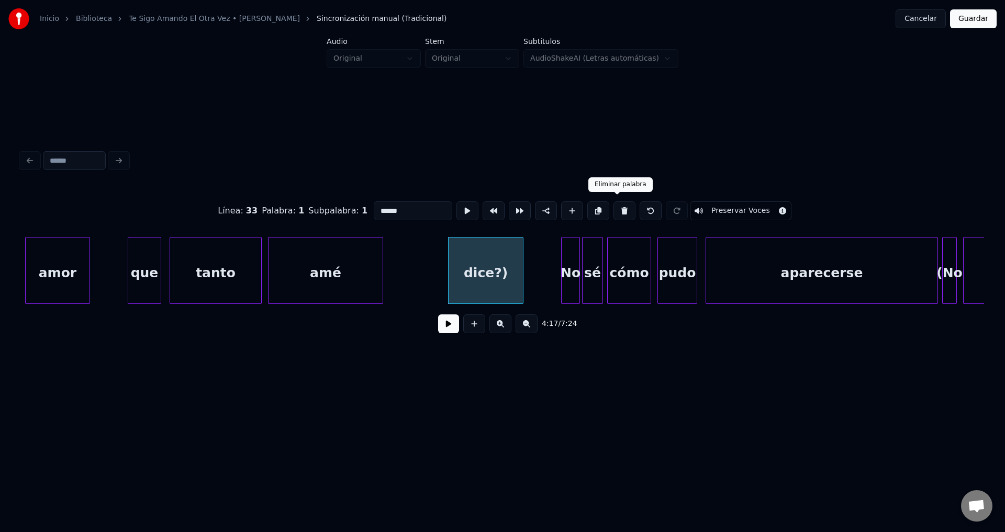
click at [615, 210] on button at bounding box center [624, 210] width 22 height 19
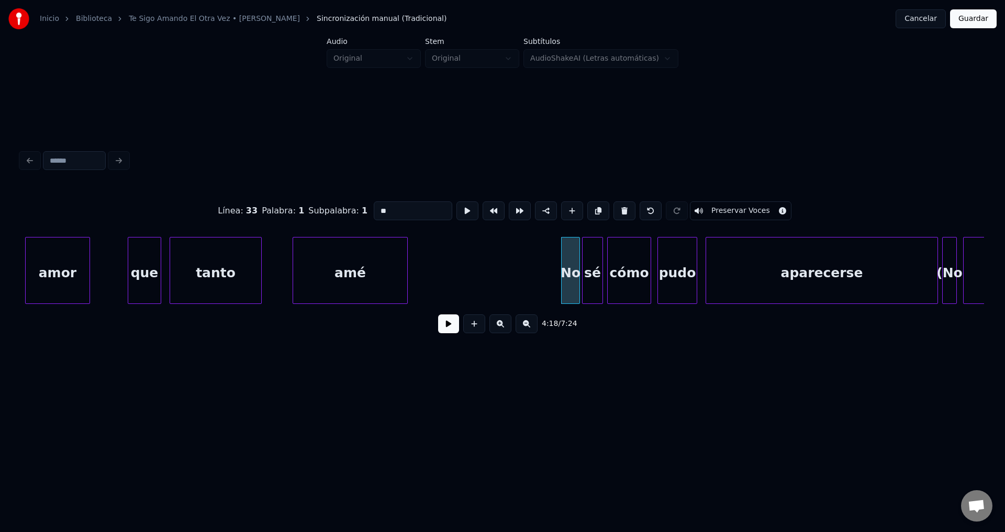
click at [322, 266] on div "amé" at bounding box center [350, 273] width 114 height 71
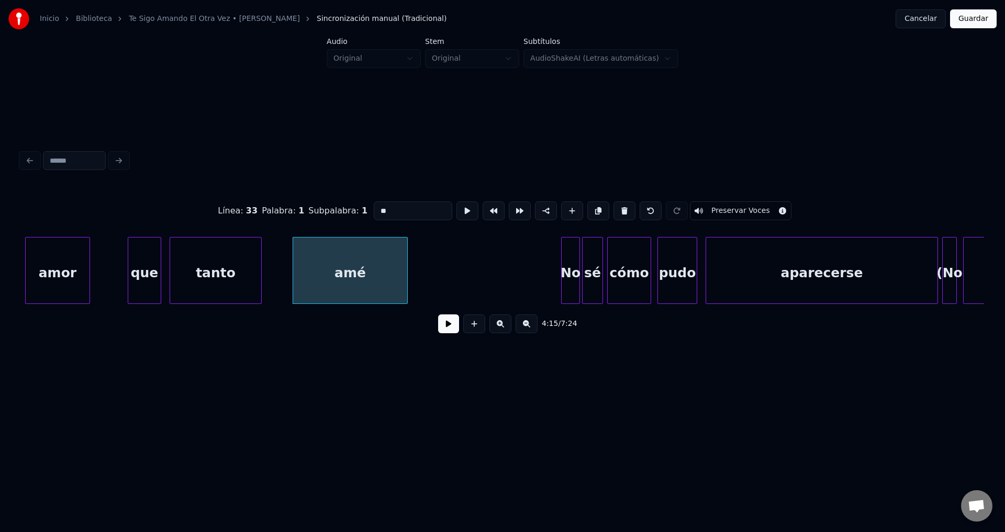
click at [221, 263] on div "tanto" at bounding box center [215, 273] width 91 height 71
type input "*****"
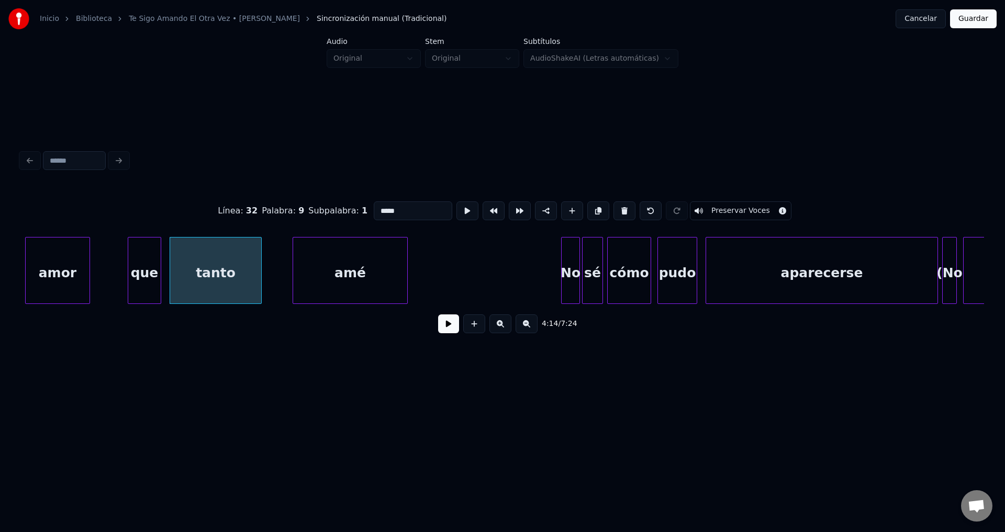
click at [443, 327] on button at bounding box center [448, 323] width 21 height 19
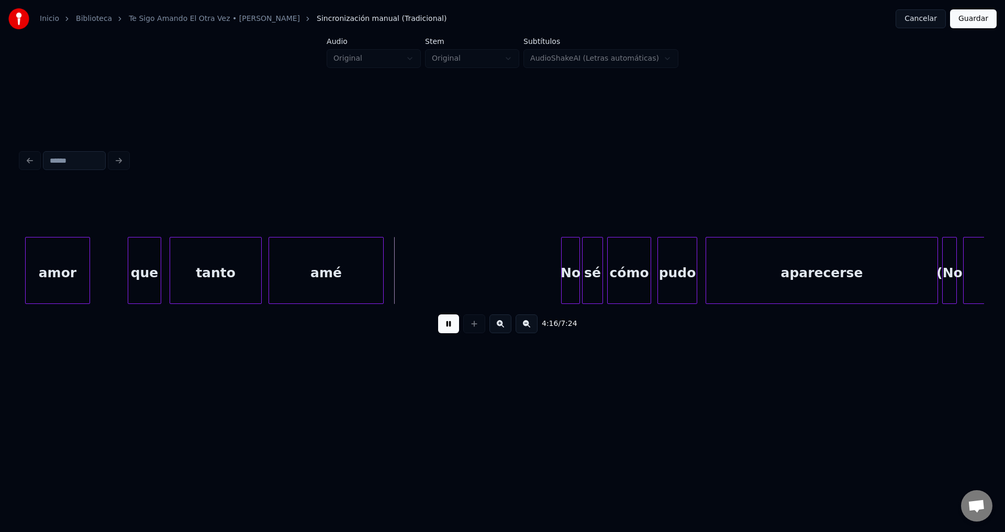
click at [337, 282] on div "amé" at bounding box center [326, 273] width 114 height 71
click at [412, 272] on div at bounding box center [410, 271] width 3 height 66
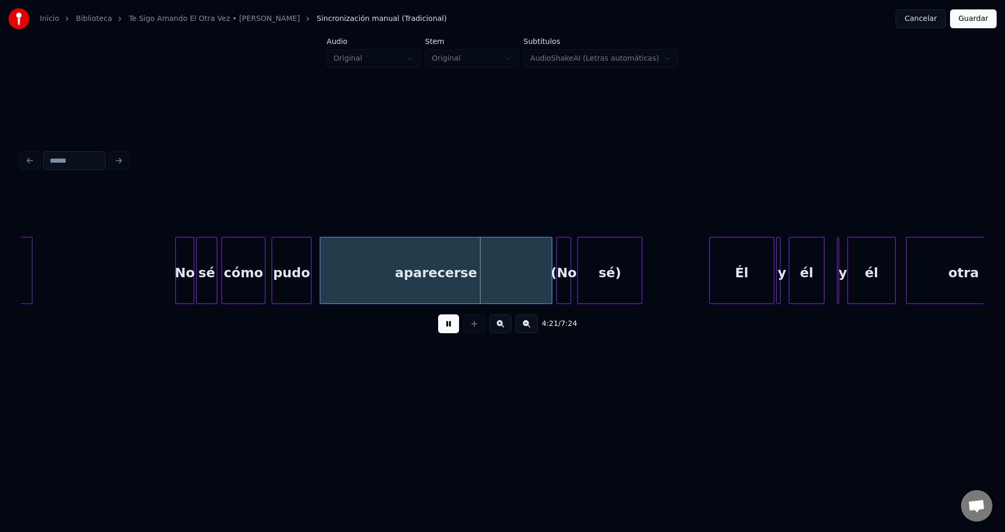
scroll to position [0, 26934]
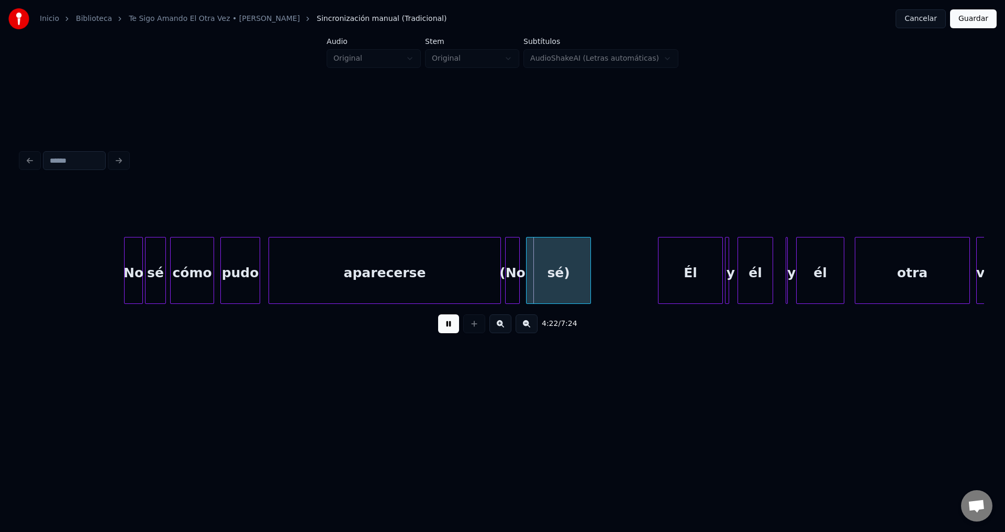
click at [514, 276] on div "(No" at bounding box center [512, 273] width 14 height 71
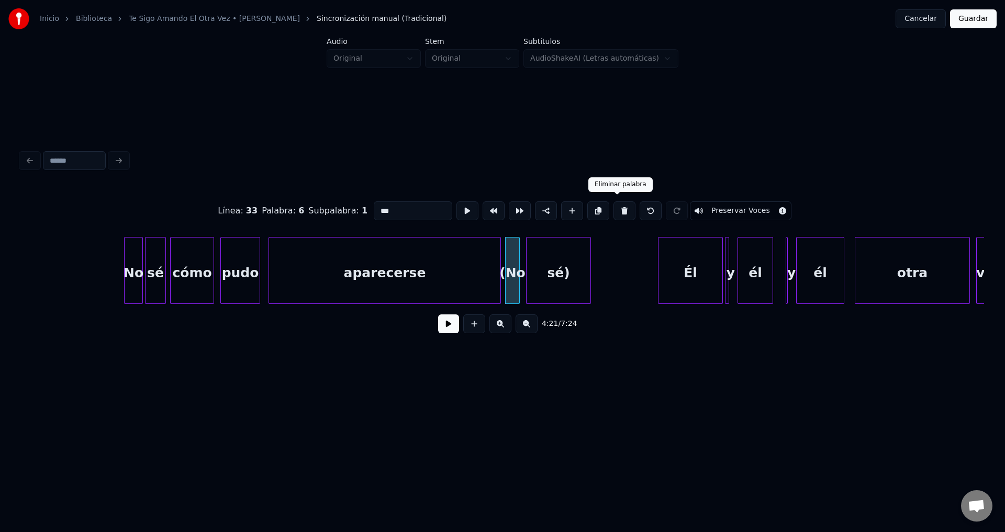
click at [615, 209] on button at bounding box center [624, 210] width 22 height 19
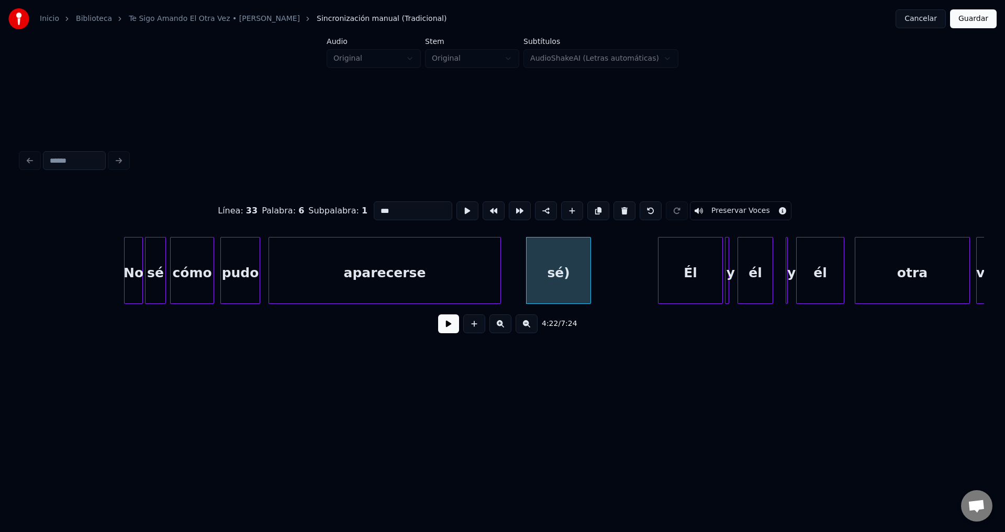
click at [615, 209] on button at bounding box center [624, 210] width 22 height 19
type input "**"
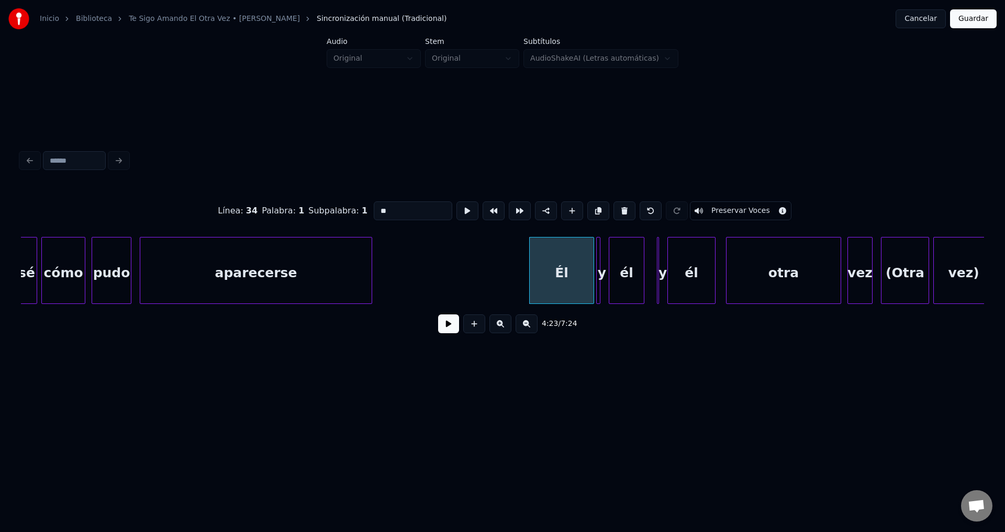
scroll to position [0, 27114]
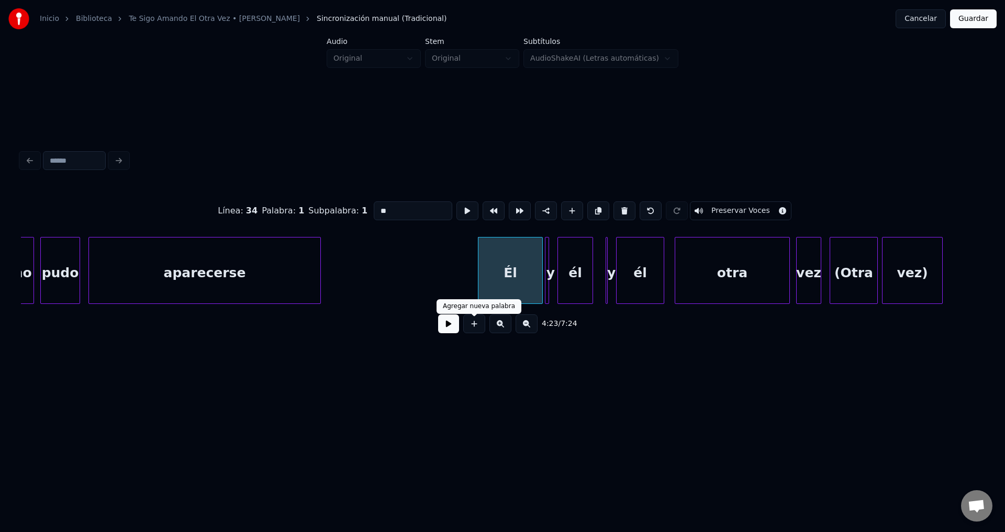
click at [450, 330] on button at bounding box center [448, 323] width 21 height 19
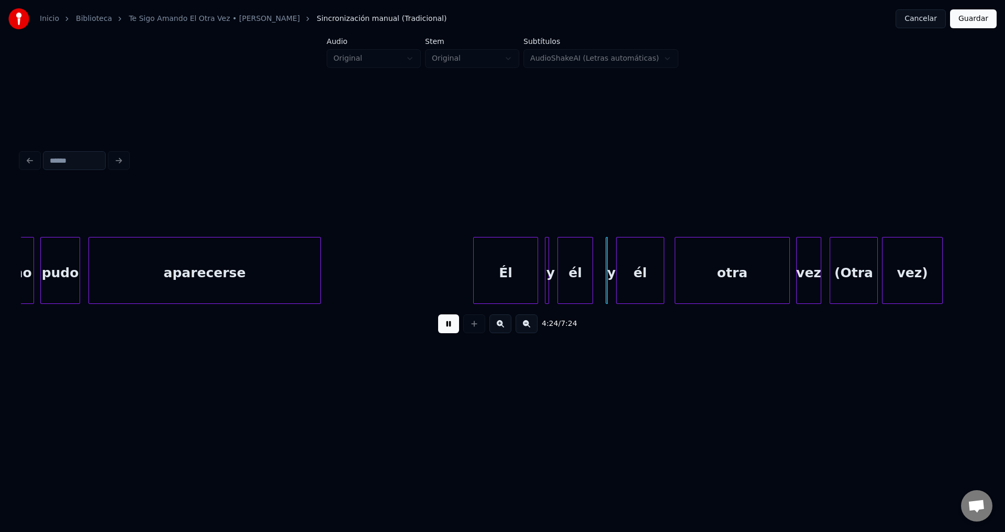
click at [500, 285] on div "Él" at bounding box center [506, 273] width 64 height 71
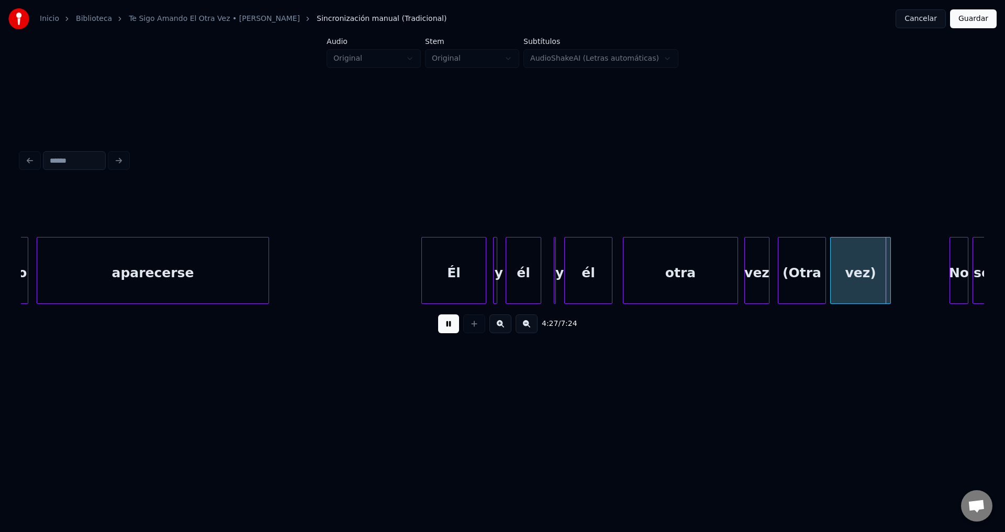
click at [427, 274] on div "Él" at bounding box center [454, 273] width 64 height 71
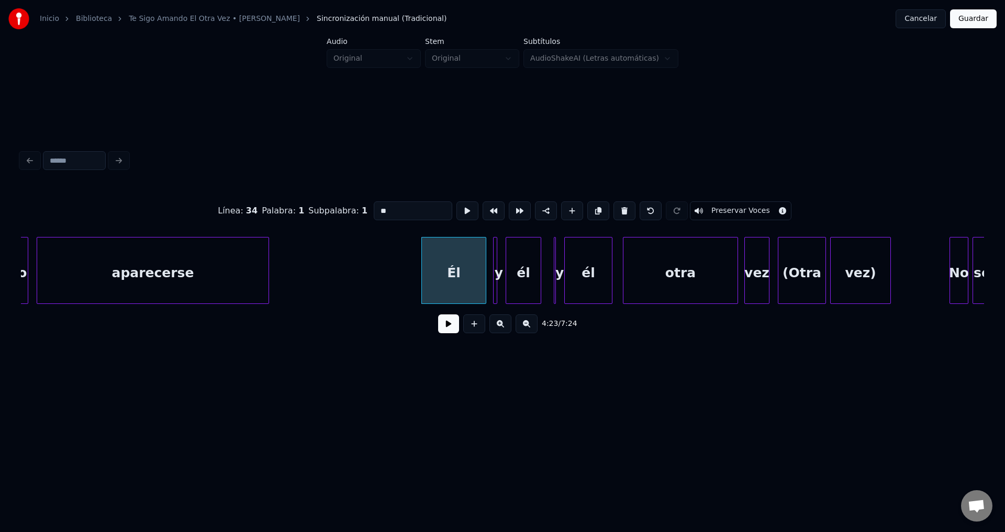
click at [445, 330] on button at bounding box center [448, 323] width 21 height 19
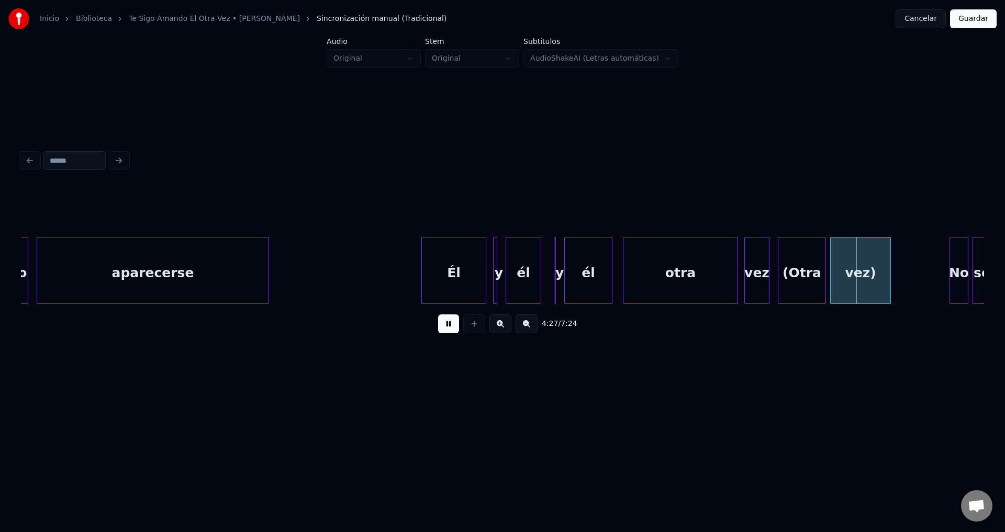
click at [445, 330] on button at bounding box center [448, 323] width 21 height 19
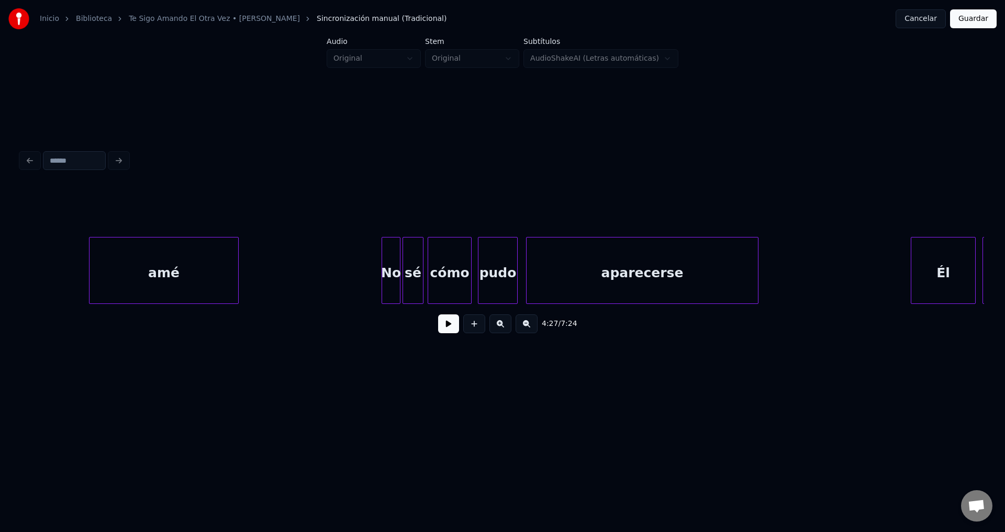
scroll to position [0, 26600]
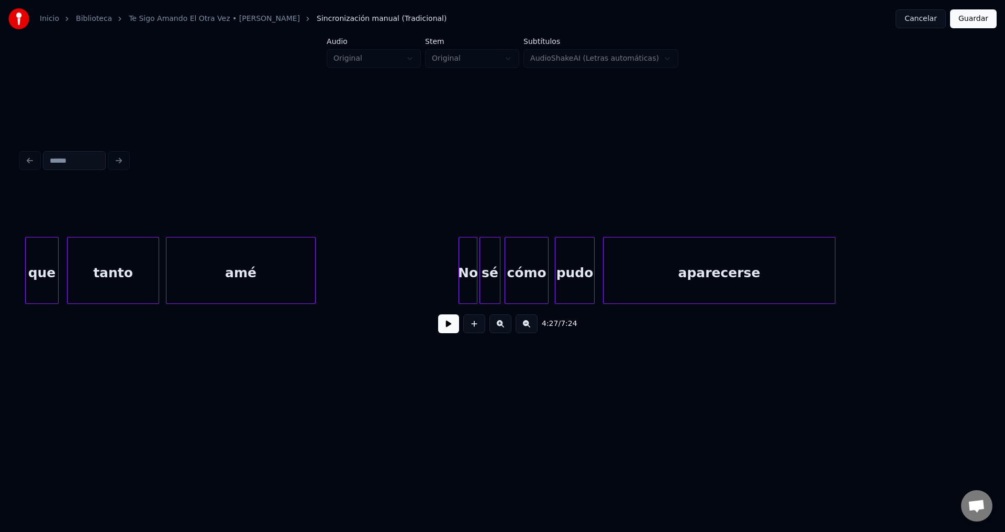
click at [205, 260] on div "amé" at bounding box center [240, 273] width 149 height 71
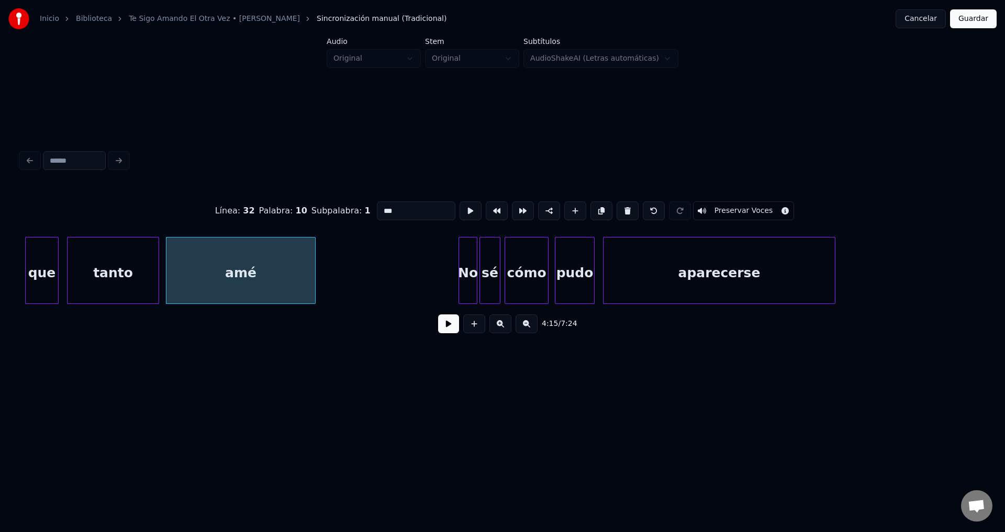
click at [443, 332] on button at bounding box center [448, 323] width 21 height 19
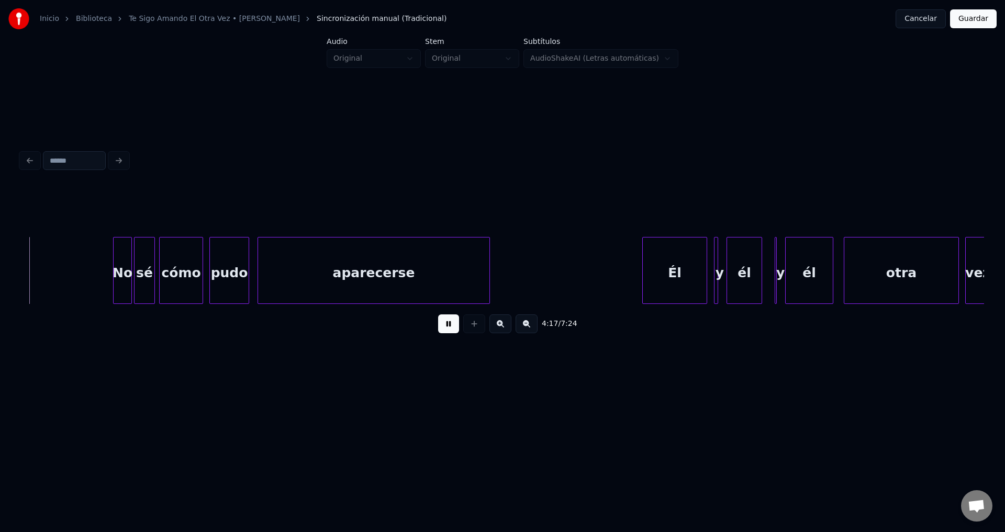
scroll to position [0, 26950]
click at [395, 273] on div "aparecerse" at bounding box center [368, 273] width 231 height 71
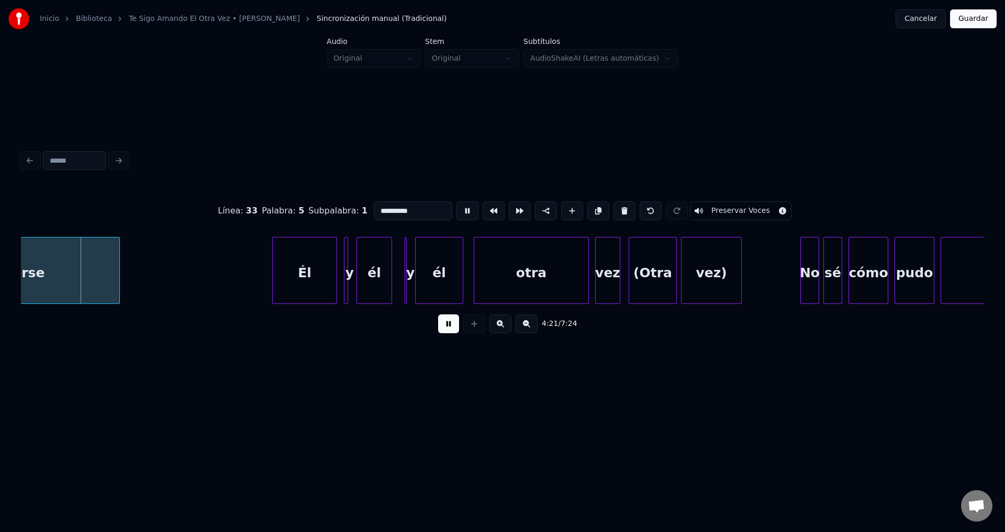
click at [311, 275] on div "Él" at bounding box center [305, 273] width 64 height 71
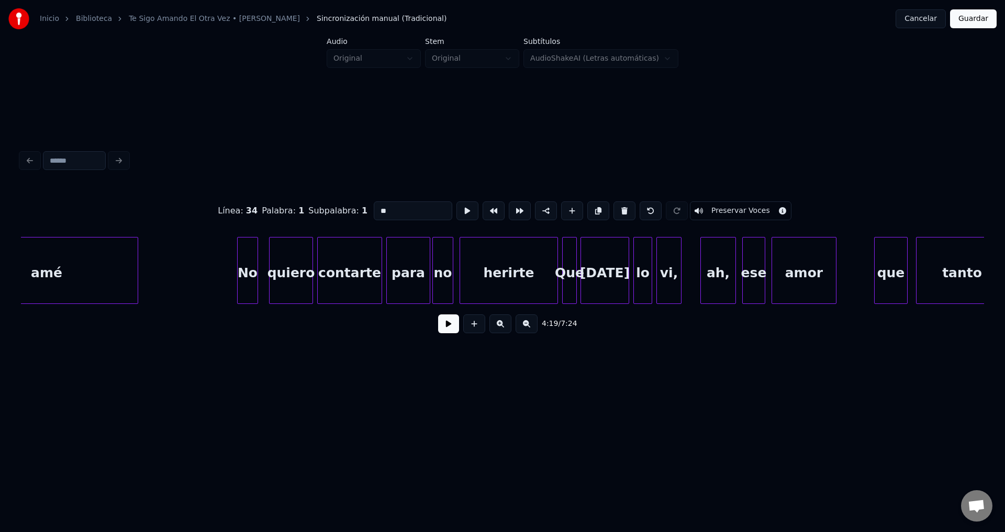
scroll to position [0, 25725]
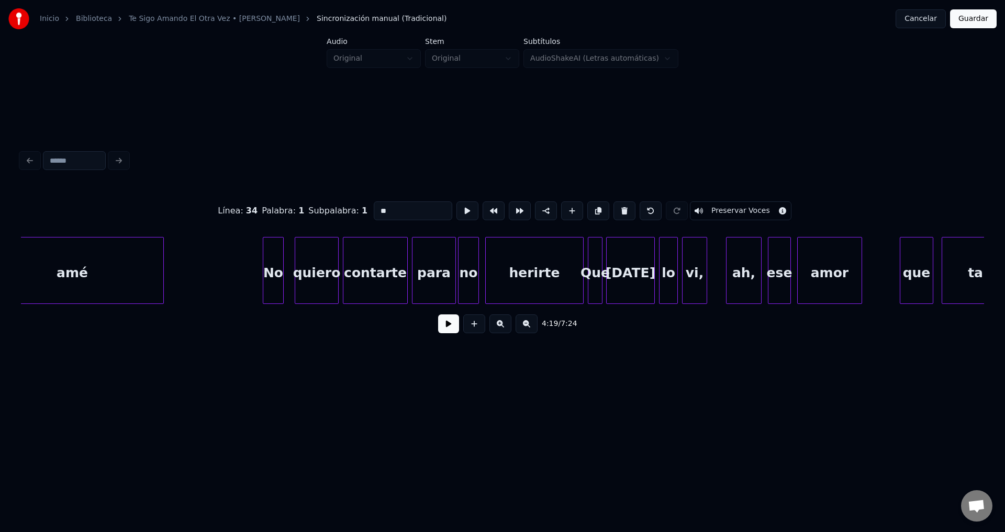
click at [282, 276] on div at bounding box center [281, 271] width 3 height 66
type input "**"
click at [441, 325] on button at bounding box center [448, 323] width 21 height 19
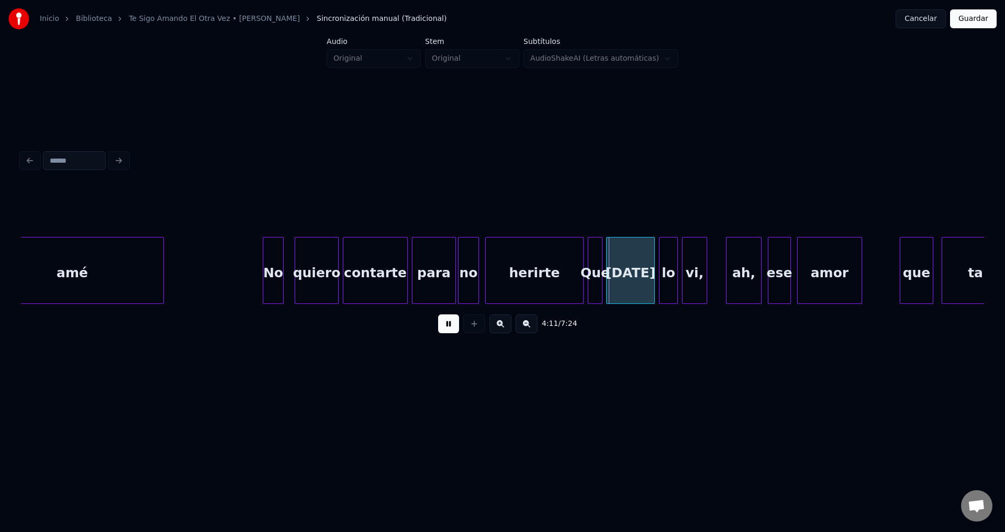
click at [447, 325] on button at bounding box center [448, 323] width 21 height 19
click at [396, 2] on div "Inicio Biblioteca Te Sigo Amando El Otra Vez • [PERSON_NAME] Sincronización man…" at bounding box center [502, 19] width 1005 height 38
drag, startPoint x: 560, startPoint y: 309, endPoint x: 577, endPoint y: 309, distance: 16.2
click at [577, 309] on div "4:11 / 7:24" at bounding box center [502, 324] width 963 height 40
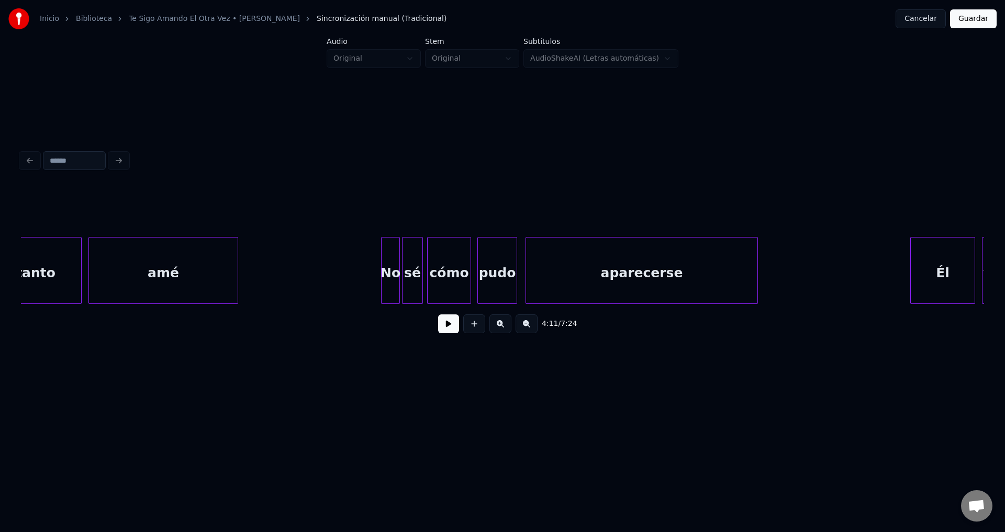
scroll to position [0, 26831]
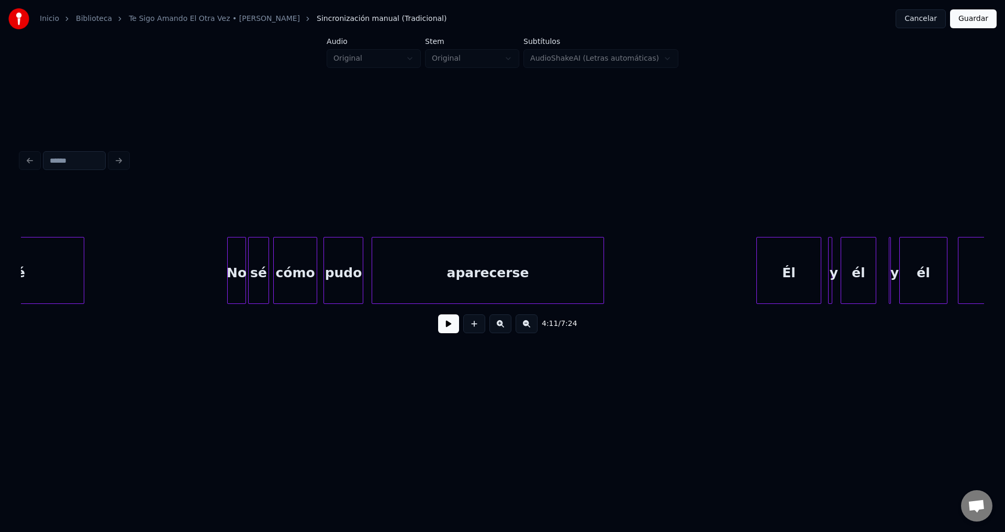
click at [242, 265] on div at bounding box center [243, 271] width 3 height 66
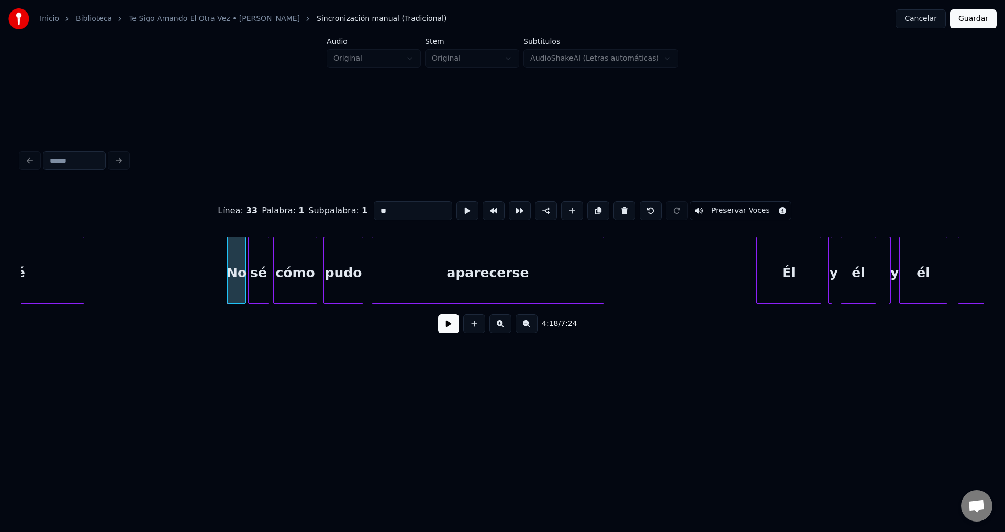
click at [444, 331] on button at bounding box center [448, 323] width 21 height 19
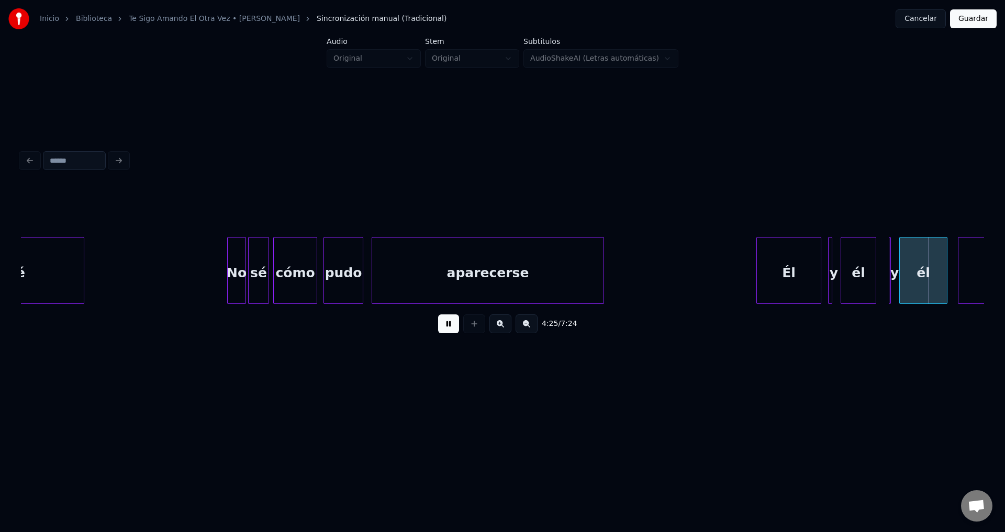
click at [444, 331] on button at bounding box center [448, 323] width 21 height 19
click at [798, 282] on div "Él" at bounding box center [789, 273] width 64 height 71
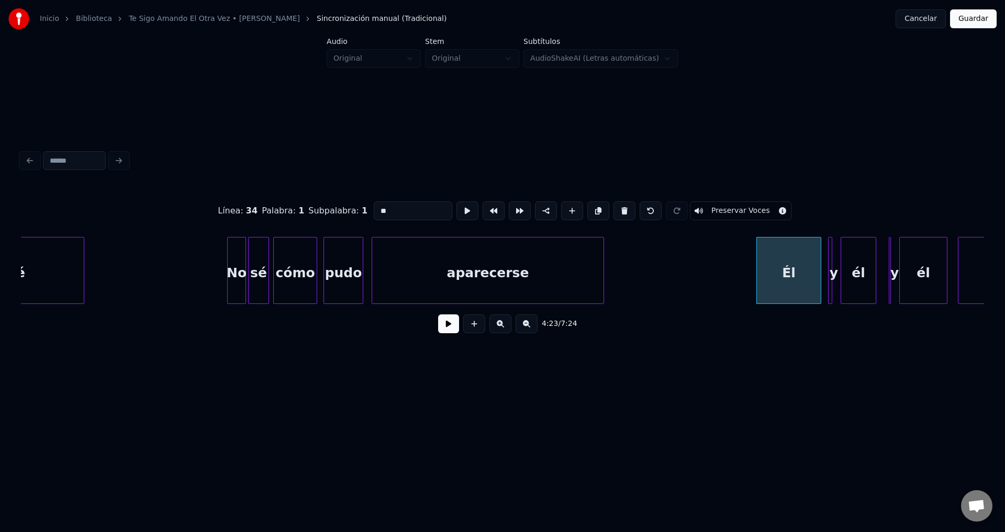
click at [443, 333] on button at bounding box center [448, 323] width 21 height 19
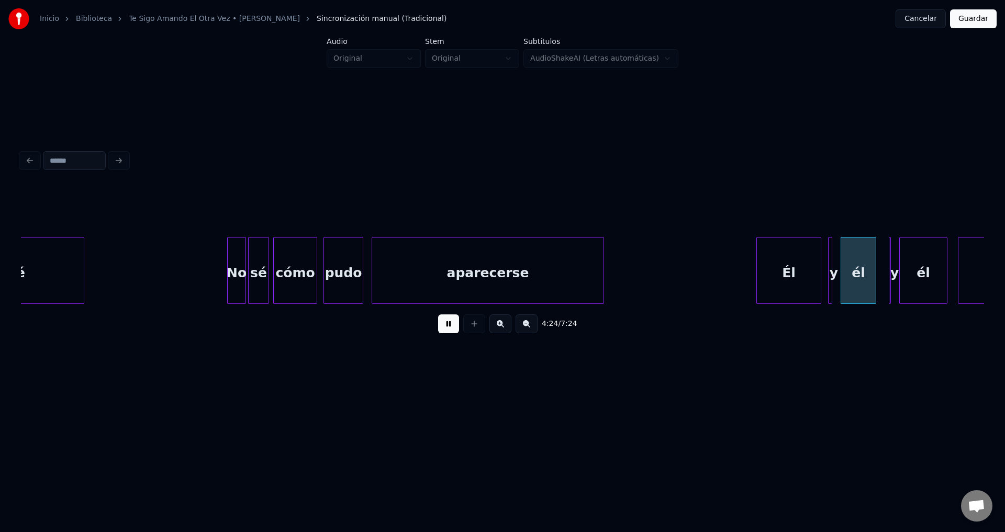
click at [443, 333] on button at bounding box center [448, 323] width 21 height 19
click at [782, 271] on div "Él" at bounding box center [789, 273] width 64 height 71
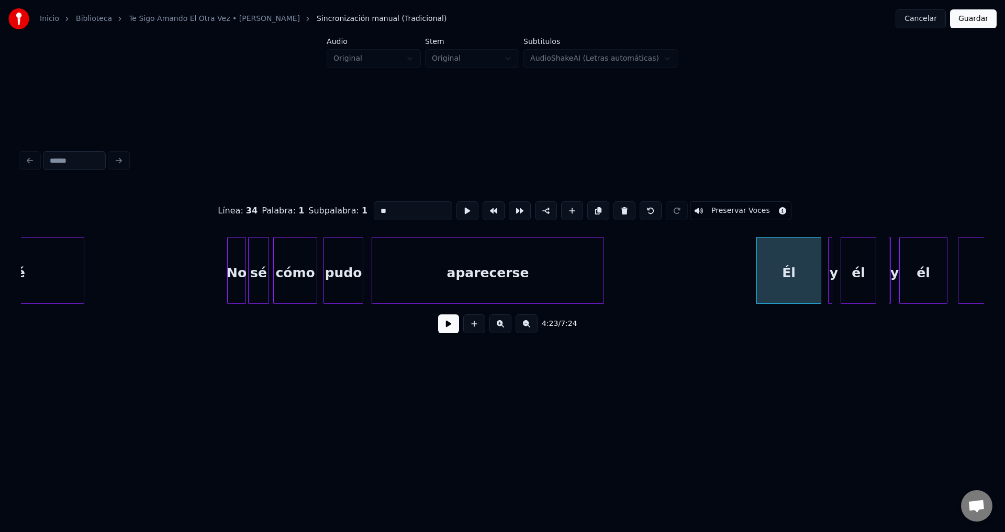
drag, startPoint x: 424, startPoint y: 209, endPoint x: 300, endPoint y: 213, distance: 124.6
click at [300, 213] on div "Línea : 34 Palabra : 1 Subpalabra : 1 ** Preservar Voces" at bounding box center [502, 211] width 963 height 52
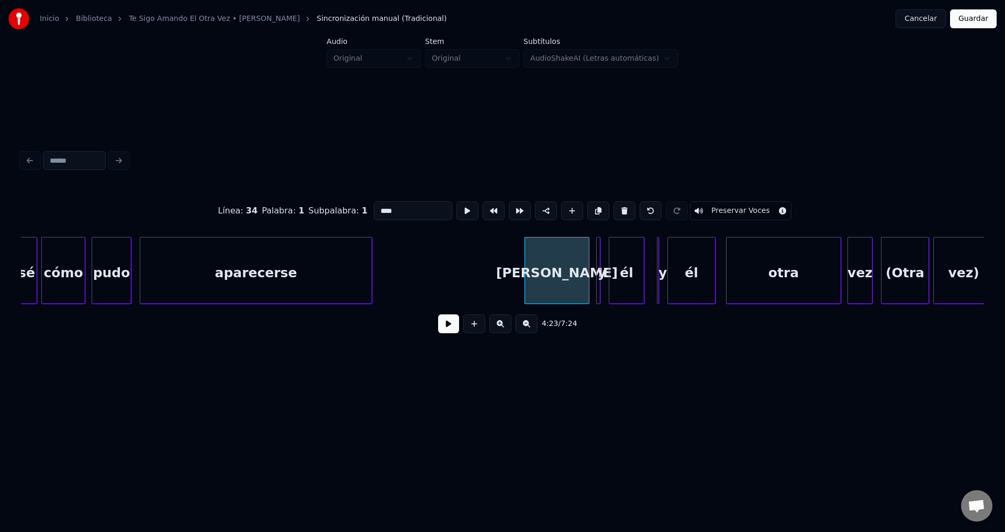
scroll to position [0, 27166]
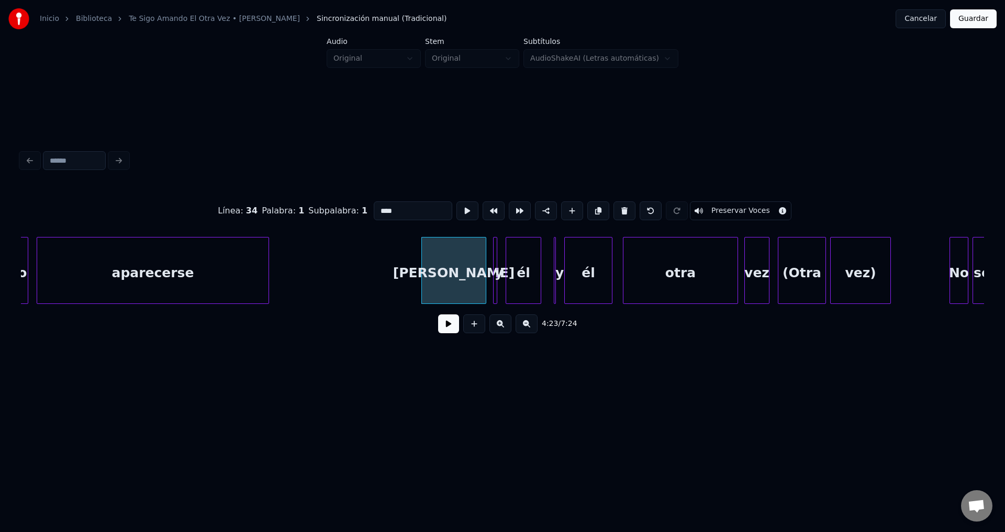
click at [496, 272] on div at bounding box center [494, 271] width 3 height 66
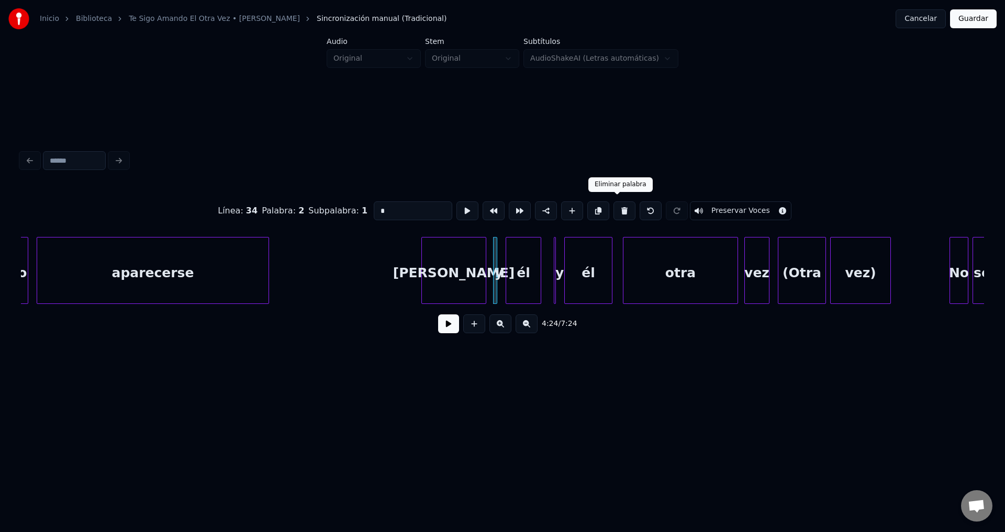
click at [620, 210] on button at bounding box center [624, 210] width 22 height 19
click at [523, 272] on div "él" at bounding box center [523, 273] width 35 height 71
drag, startPoint x: 422, startPoint y: 210, endPoint x: 308, endPoint y: 213, distance: 114.6
click at [308, 213] on div "Línea : 34 Palabra : 2 Subpalabra : 1 ** Preservar Voces" at bounding box center [502, 211] width 963 height 52
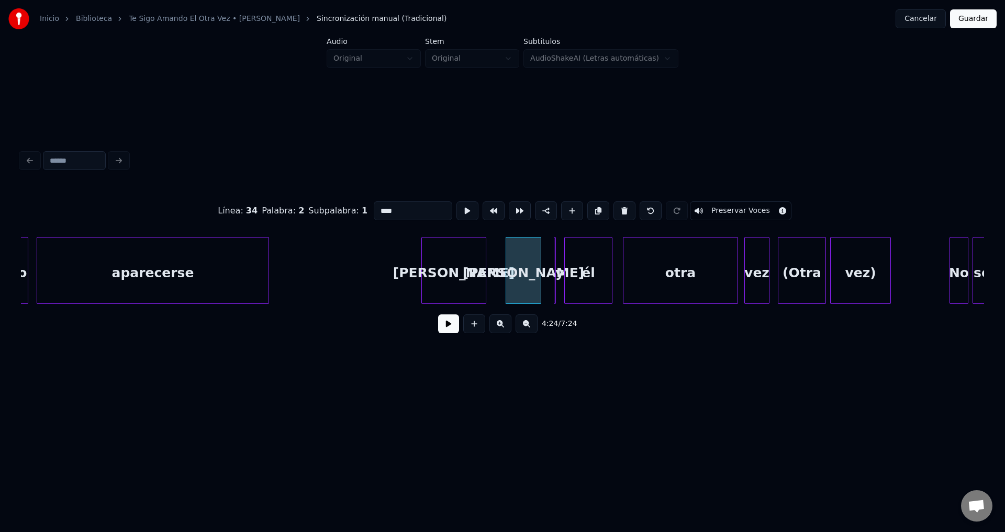
click at [454, 278] on div "[PERSON_NAME]" at bounding box center [454, 273] width 64 height 71
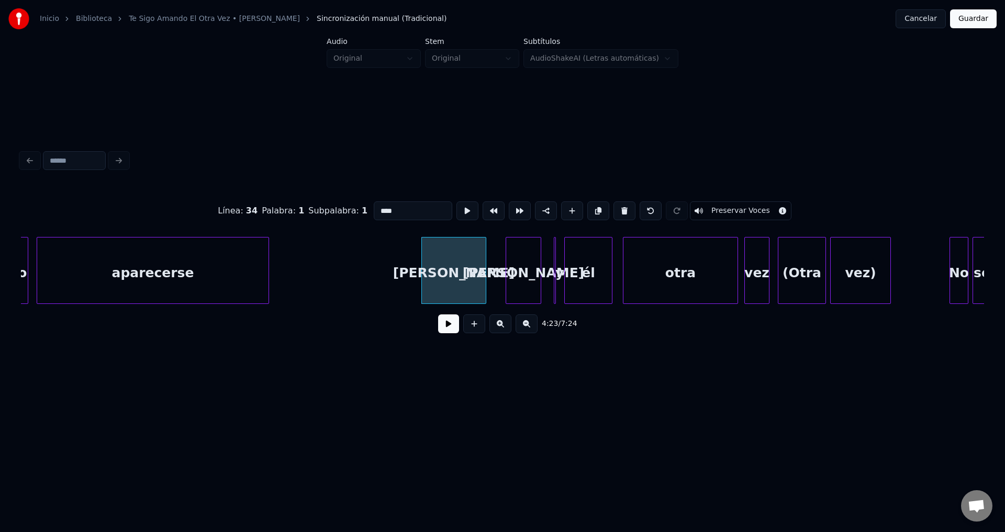
type input "****"
click at [453, 333] on button at bounding box center [448, 323] width 21 height 19
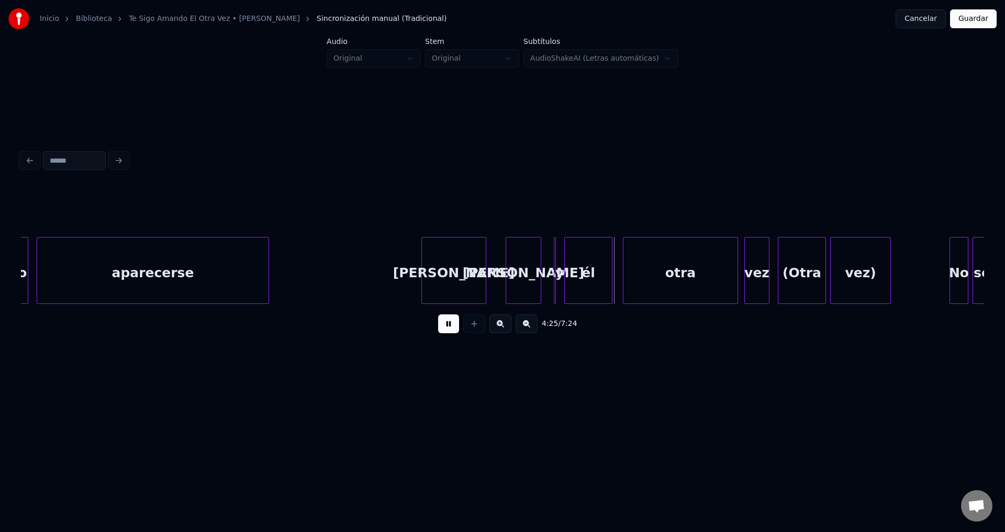
click at [453, 333] on button at bounding box center [448, 323] width 21 height 19
click at [453, 258] on div "[PERSON_NAME]" at bounding box center [454, 273] width 64 height 71
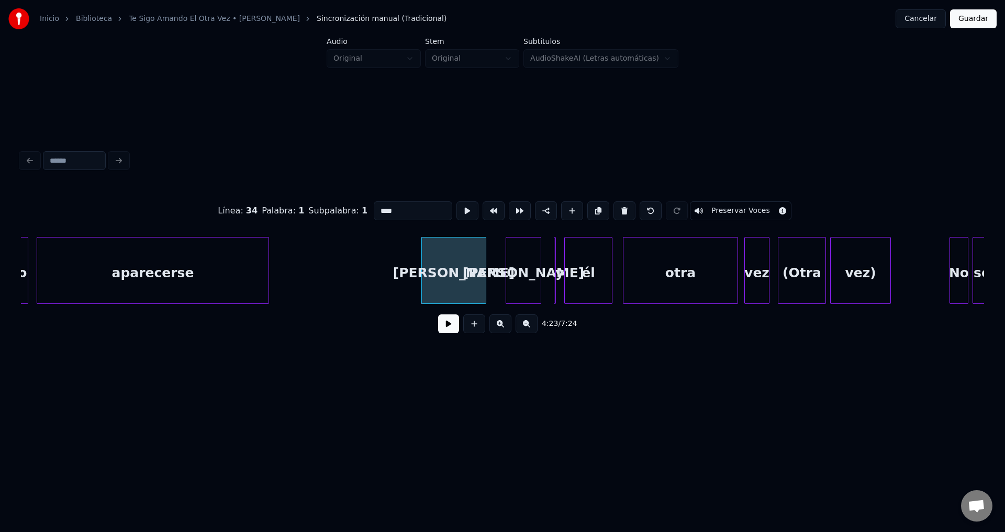
drag, startPoint x: 405, startPoint y: 205, endPoint x: 251, endPoint y: 203, distance: 154.4
click at [251, 203] on div "Línea : 34 Palabra : 1 Subpalabra : 1 **** Preservar Voces" at bounding box center [502, 211] width 963 height 52
type input "*"
click at [508, 263] on div at bounding box center [507, 271] width 3 height 66
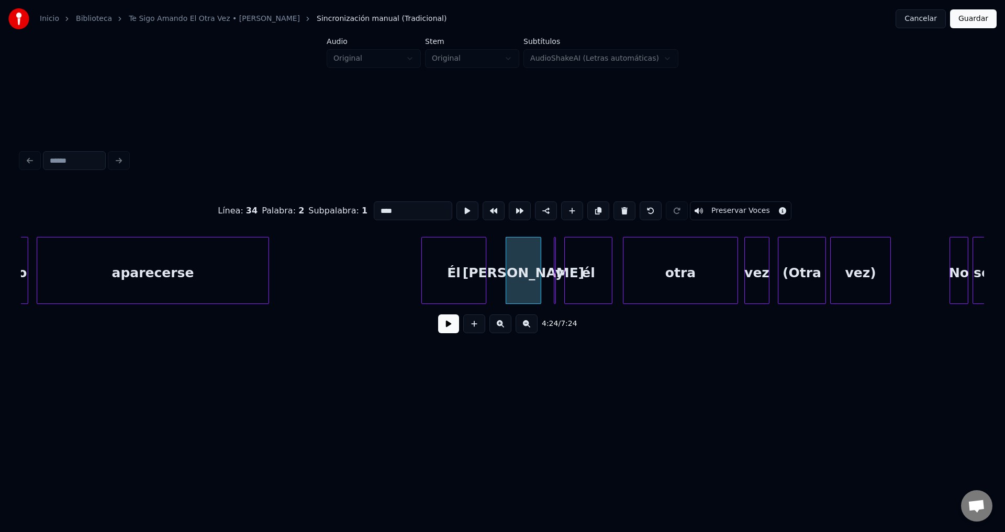
drag, startPoint x: 409, startPoint y: 210, endPoint x: 339, endPoint y: 211, distance: 70.6
click at [339, 211] on div "Línea : 34 Palabra : 2 Subpalabra : 1 **** Preservar Voces" at bounding box center [502, 211] width 963 height 52
click at [579, 260] on div "él" at bounding box center [588, 273] width 47 height 71
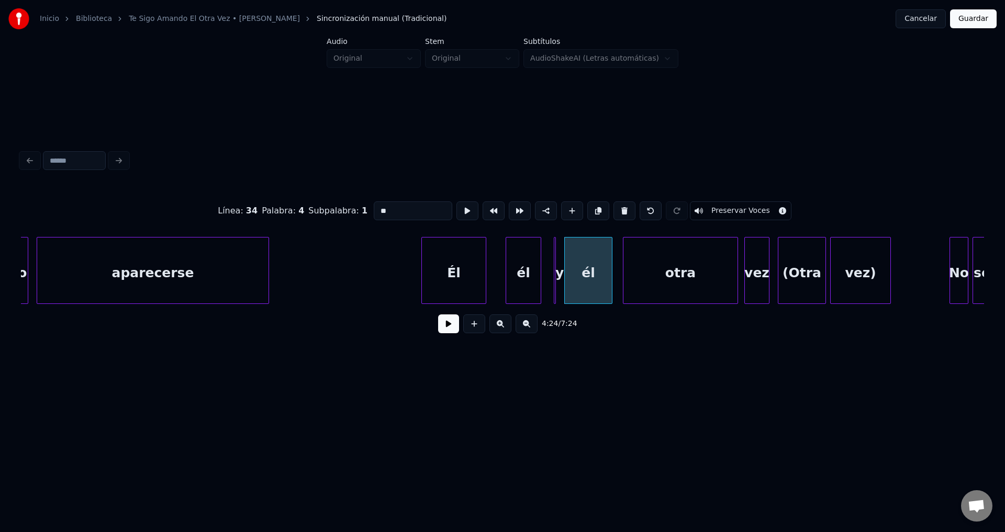
click at [553, 261] on div at bounding box center [553, 271] width 3 height 66
click at [475, 274] on div "Él" at bounding box center [454, 273] width 64 height 71
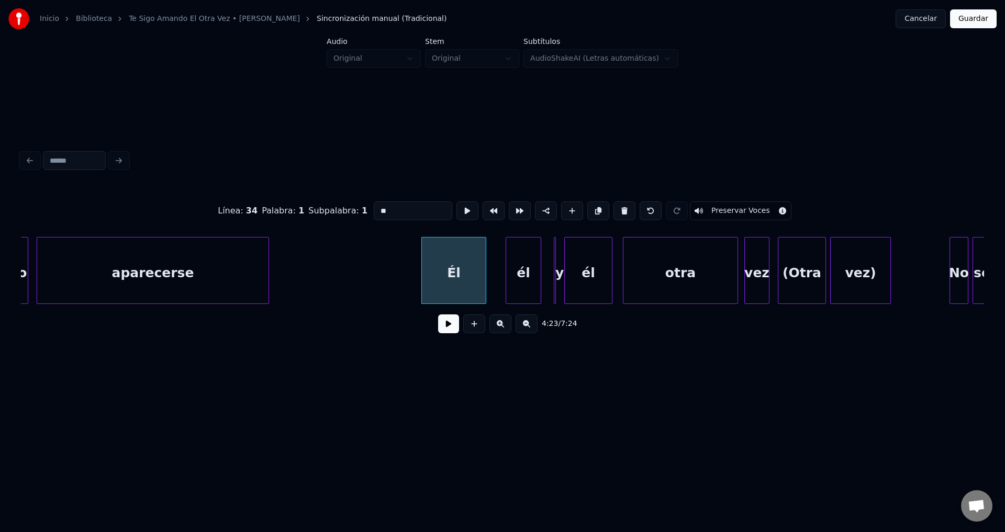
type input "**"
click at [451, 332] on button at bounding box center [448, 323] width 21 height 19
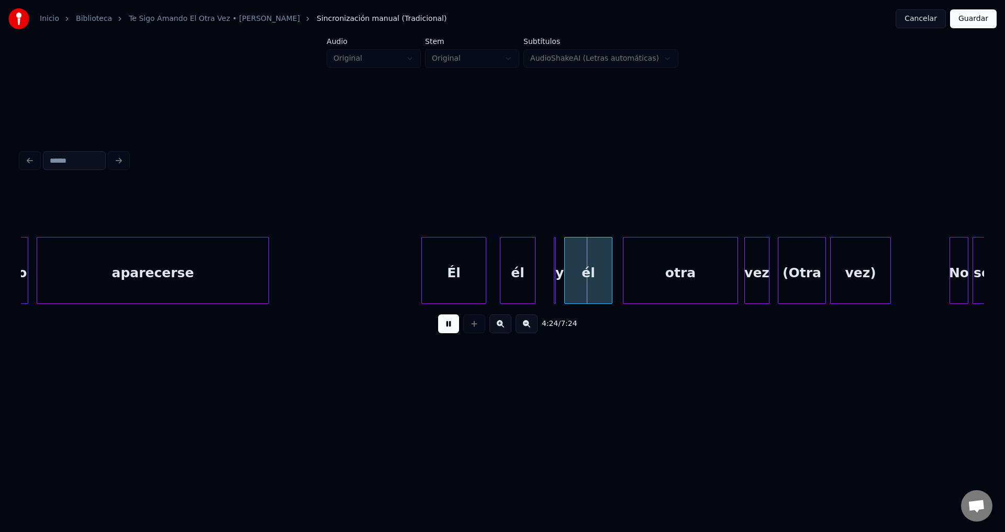
click at [526, 288] on div "él" at bounding box center [517, 273] width 35 height 71
click at [556, 274] on div at bounding box center [555, 271] width 3 height 66
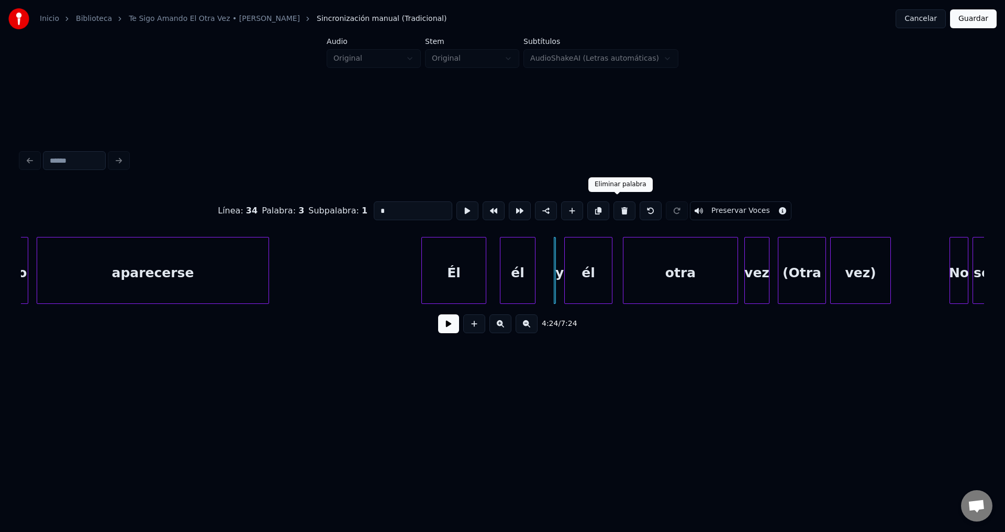
click at [613, 208] on button at bounding box center [624, 210] width 22 height 19
type input "**"
click at [446, 328] on button at bounding box center [448, 323] width 21 height 19
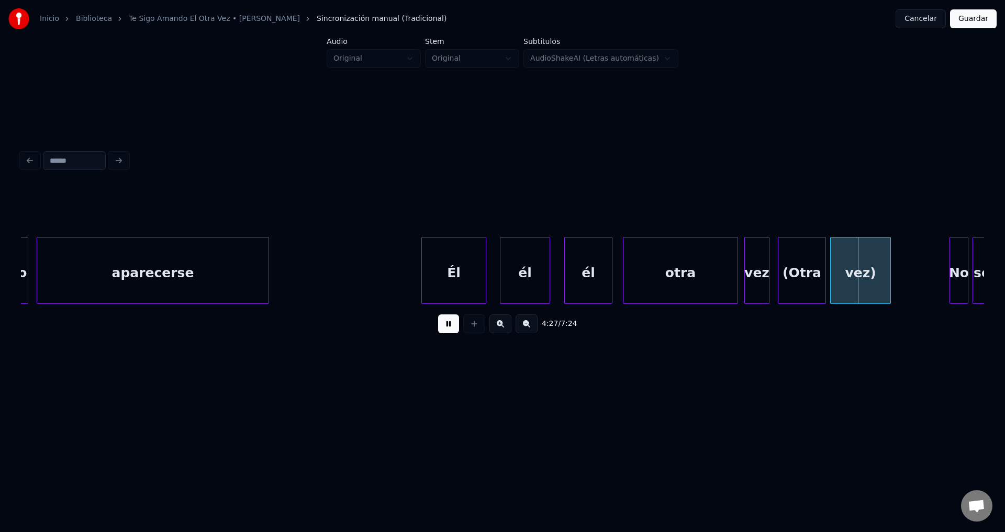
click at [548, 264] on div at bounding box center [547, 271] width 3 height 66
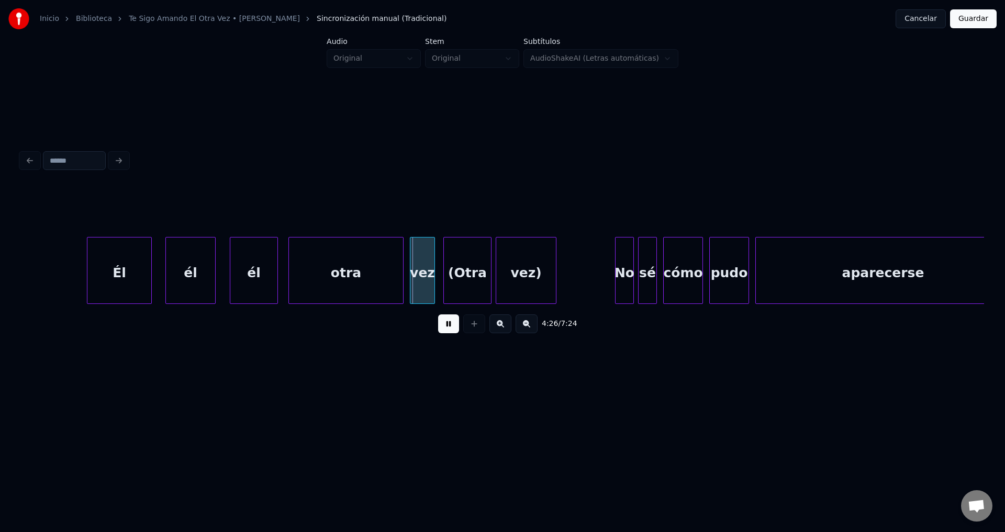
scroll to position [0, 27577]
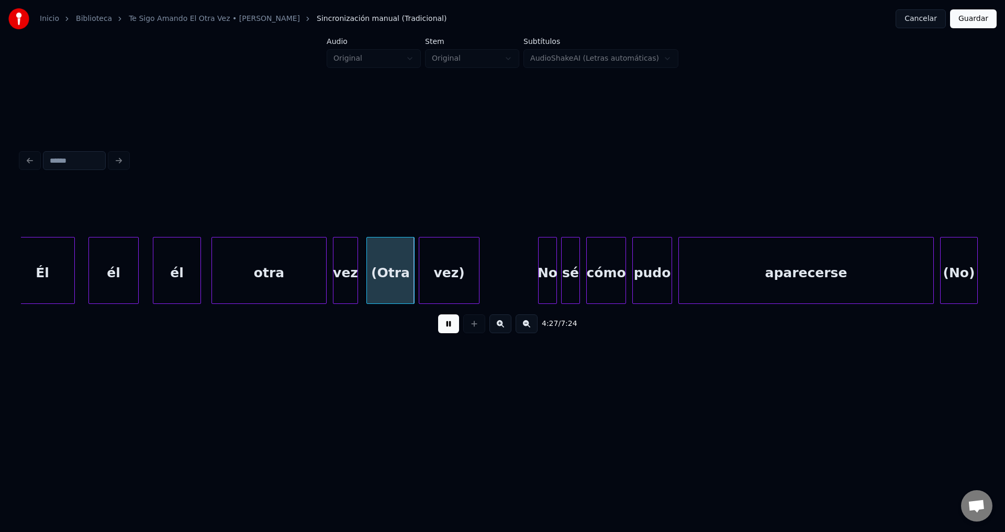
click at [400, 275] on div "(Otra" at bounding box center [390, 273] width 47 height 71
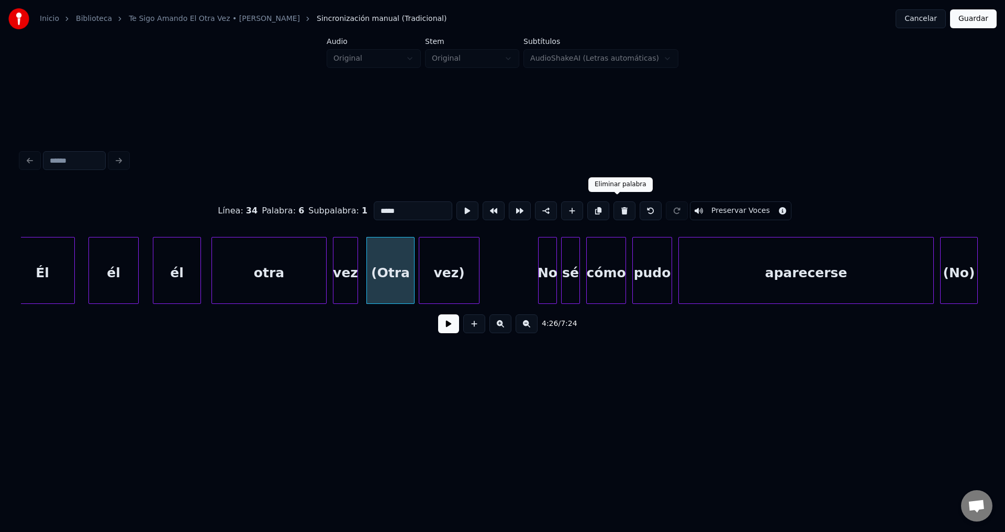
click at [621, 208] on button at bounding box center [624, 210] width 22 height 19
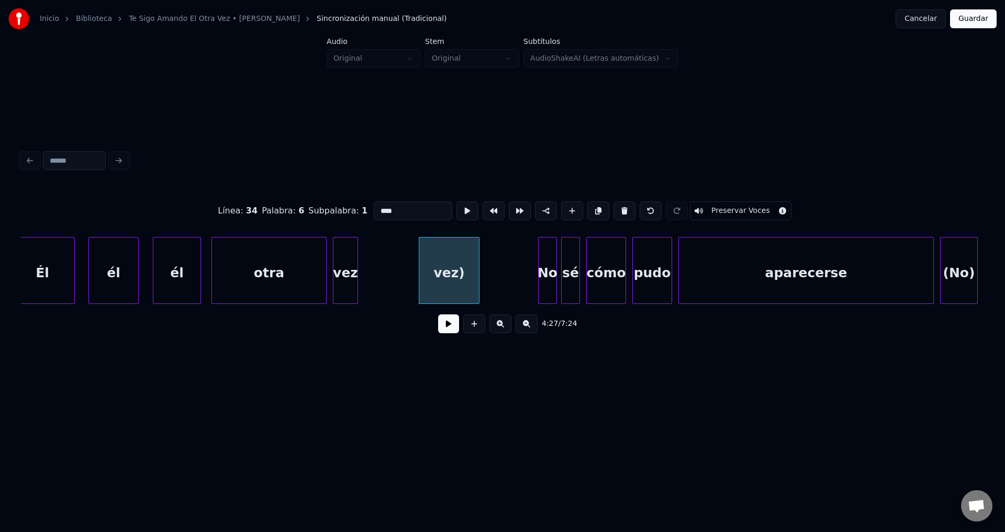
click at [452, 268] on div "vez)" at bounding box center [449, 273] width 60 height 71
click at [613, 207] on button at bounding box center [624, 210] width 22 height 19
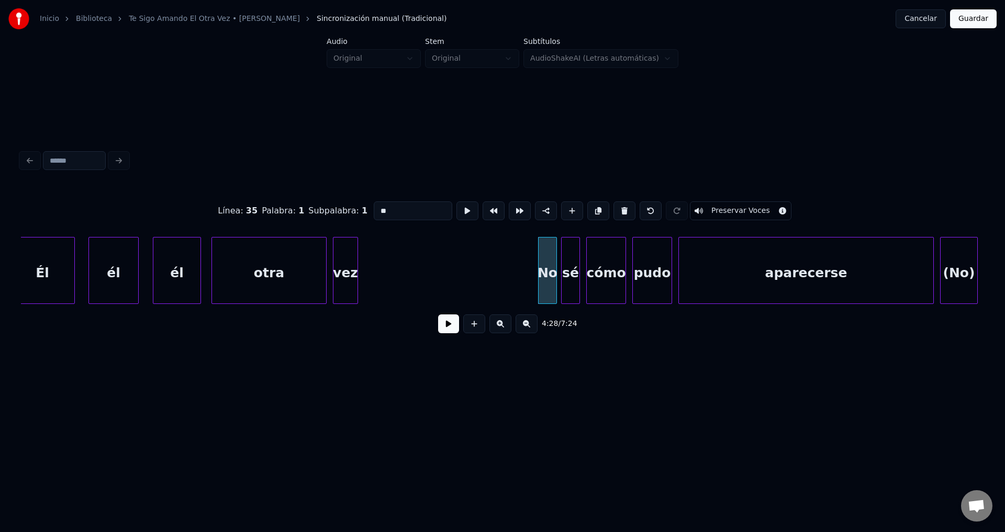
click at [348, 262] on div "vez" at bounding box center [345, 273] width 24 height 71
type input "***"
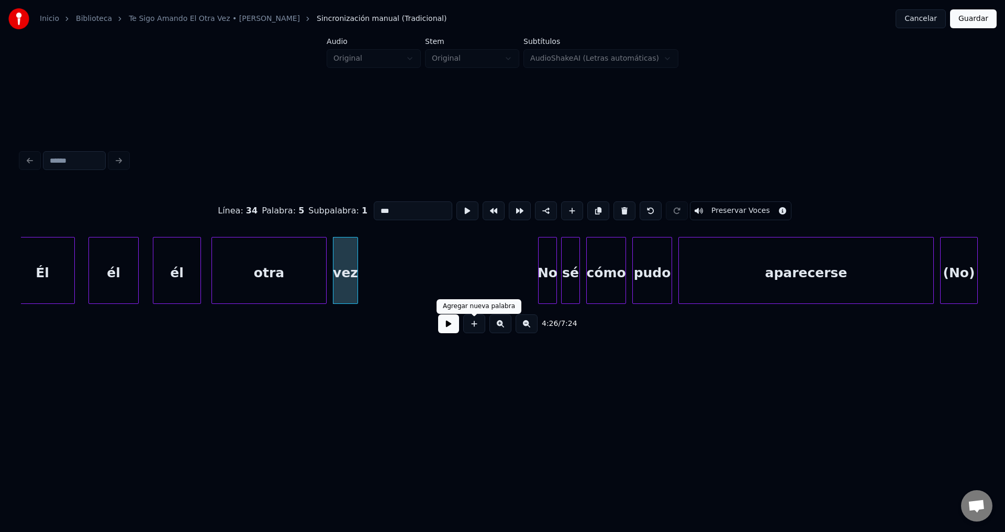
click at [462, 329] on div at bounding box center [474, 323] width 26 height 19
click at [453, 331] on button at bounding box center [448, 323] width 21 height 19
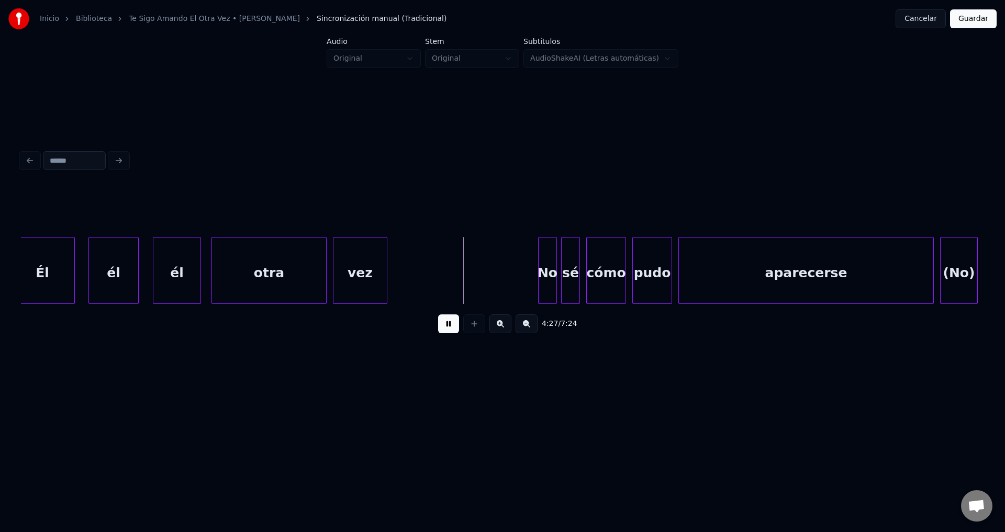
click at [387, 268] on div at bounding box center [385, 271] width 3 height 66
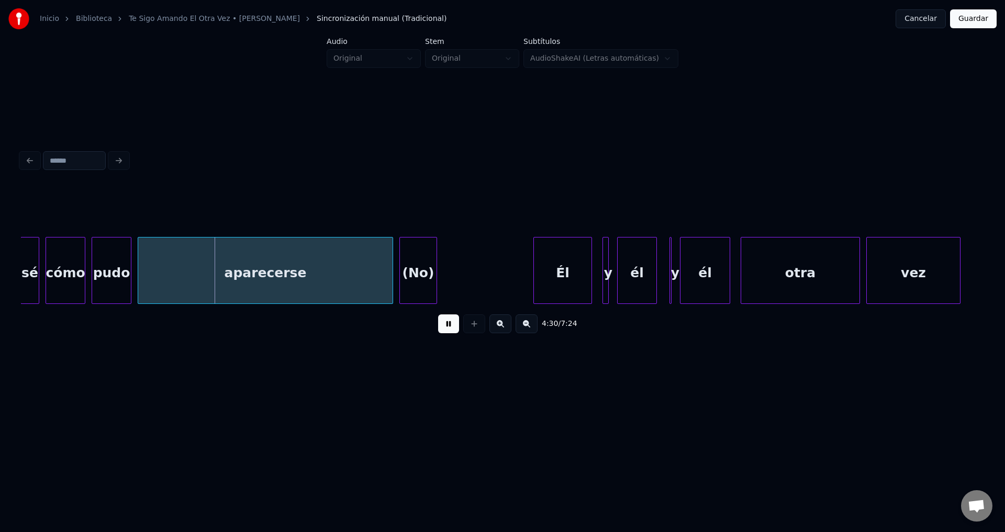
scroll to position [0, 28221]
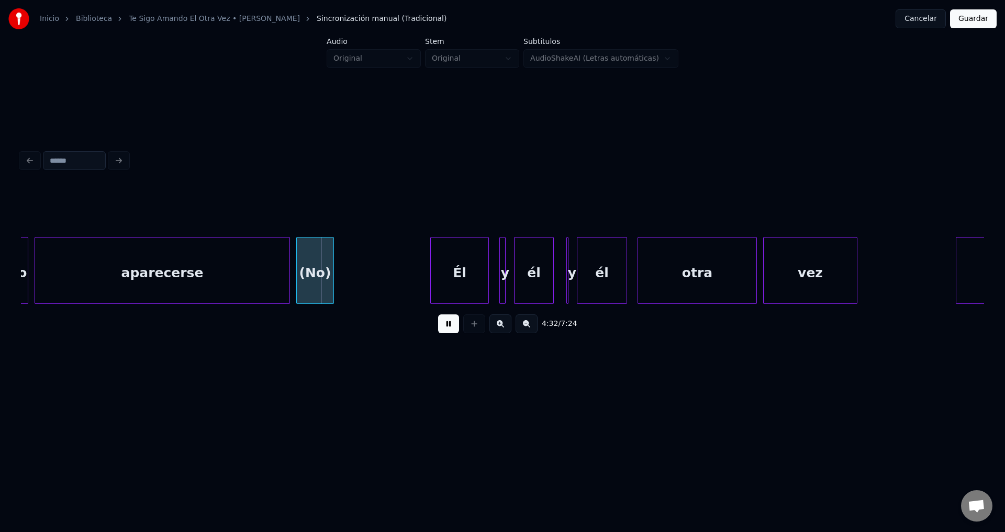
click at [310, 276] on div "(No)" at bounding box center [315, 273] width 37 height 71
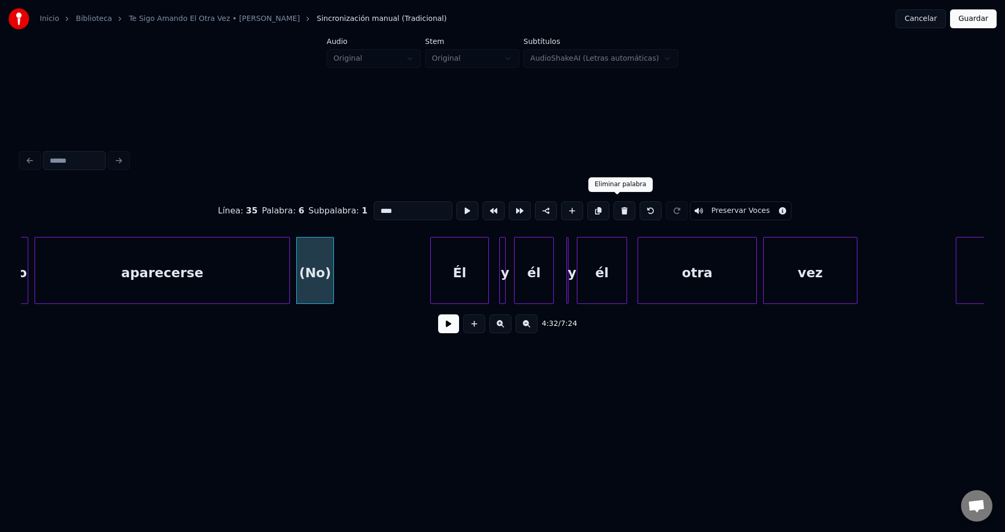
click at [615, 205] on button at bounding box center [624, 210] width 22 height 19
type input "**"
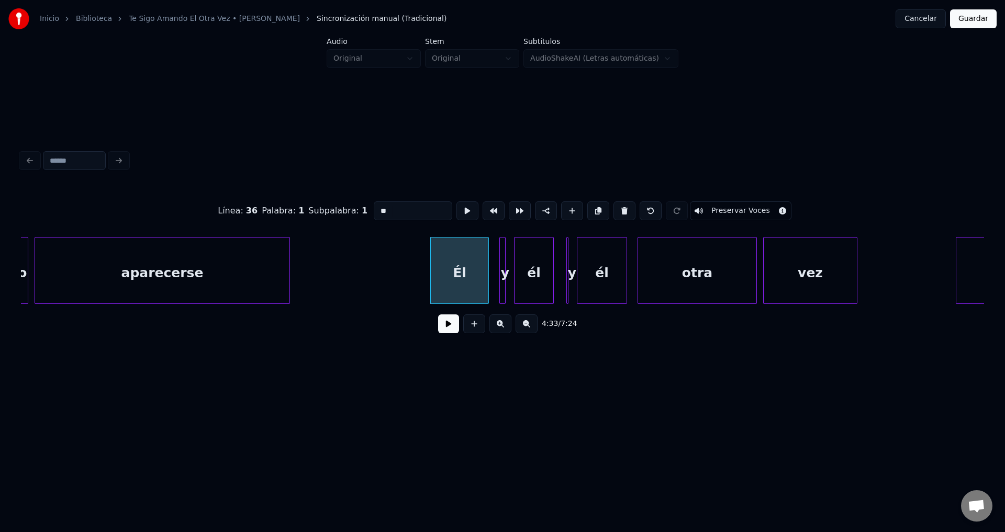
click at [478, 265] on div "Él" at bounding box center [460, 273] width 58 height 71
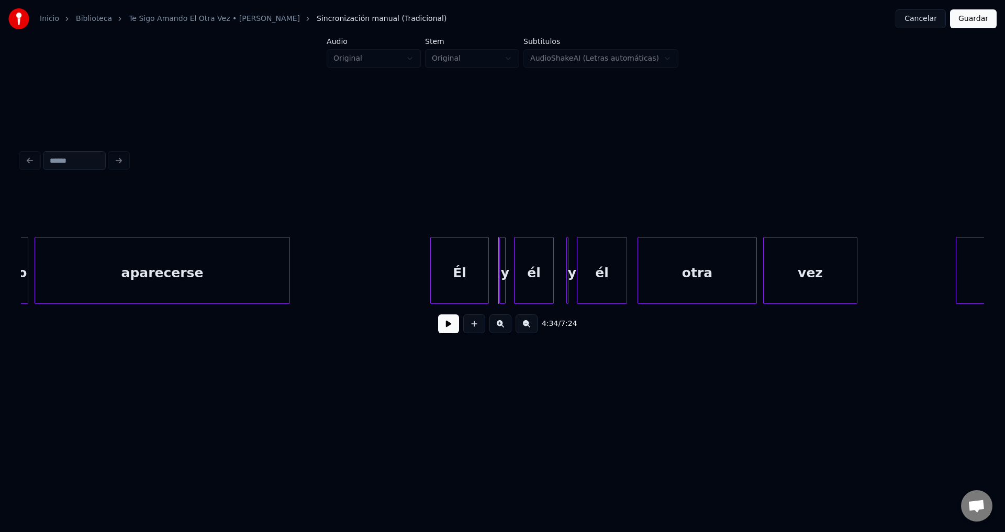
click at [502, 273] on div at bounding box center [503, 271] width 3 height 66
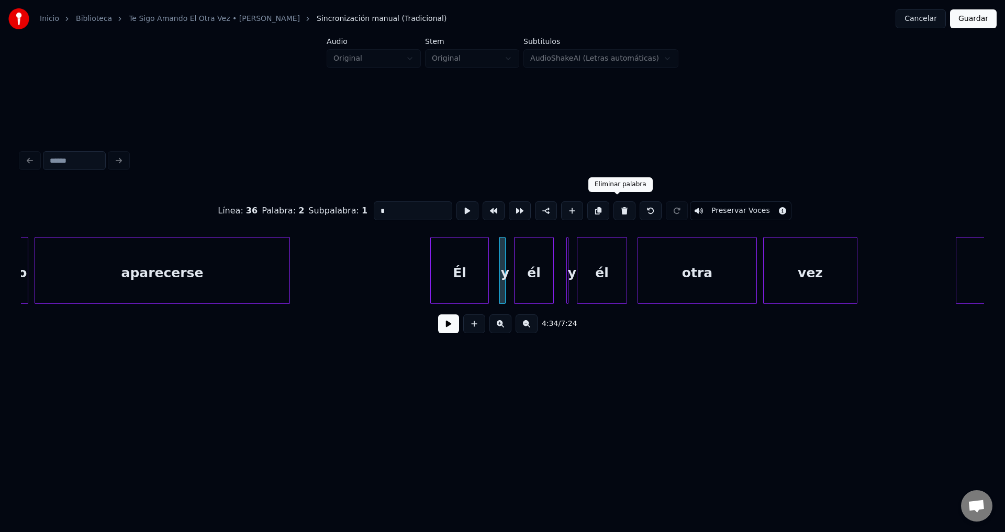
click at [615, 206] on button at bounding box center [624, 210] width 22 height 19
click at [571, 258] on div "y" at bounding box center [572, 273] width 10 height 71
click at [614, 211] on button at bounding box center [624, 210] width 22 height 19
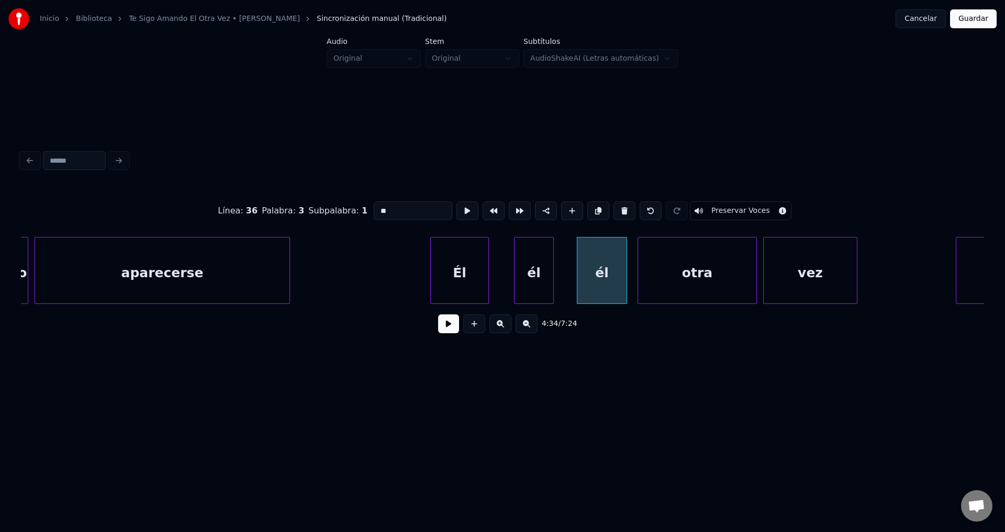
click at [442, 257] on div "Él" at bounding box center [460, 273] width 58 height 71
type input "**"
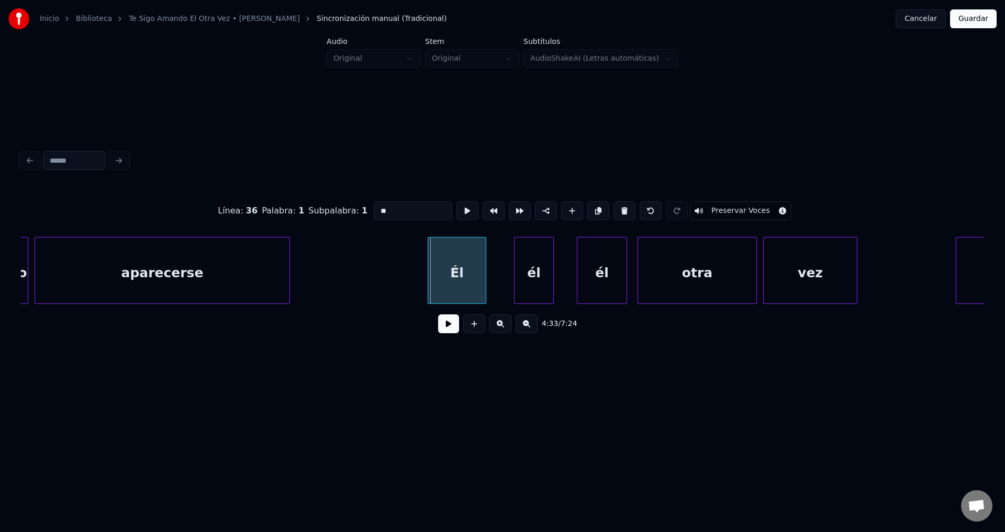
click at [448, 272] on div "Él" at bounding box center [457, 273] width 58 height 71
click at [443, 328] on button at bounding box center [448, 323] width 21 height 19
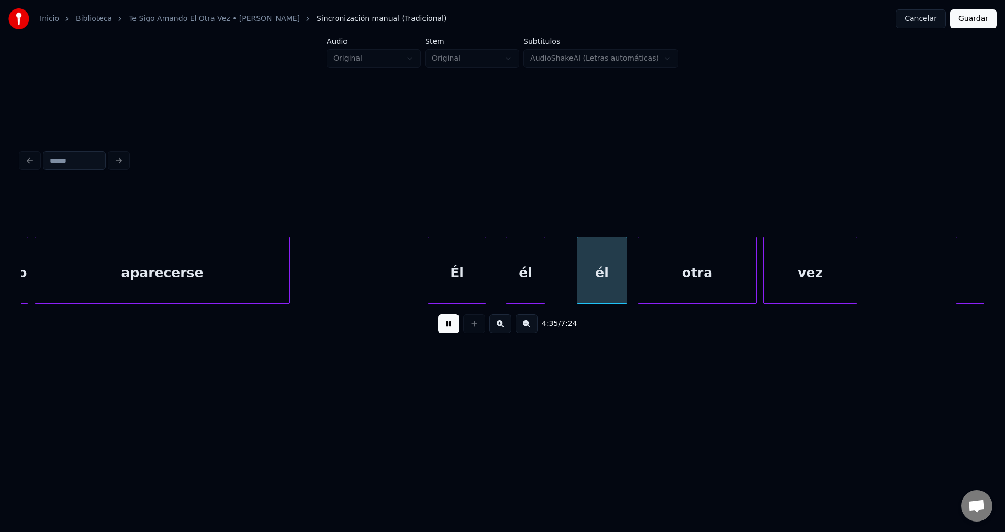
click at [521, 279] on div "él" at bounding box center [525, 273] width 39 height 71
click at [593, 276] on div "él" at bounding box center [594, 273] width 49 height 71
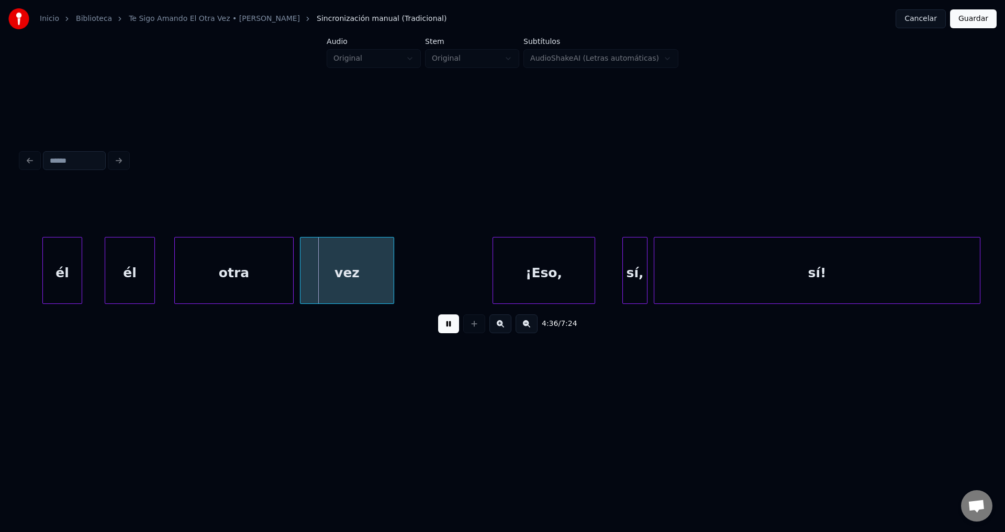
scroll to position [0, 28709]
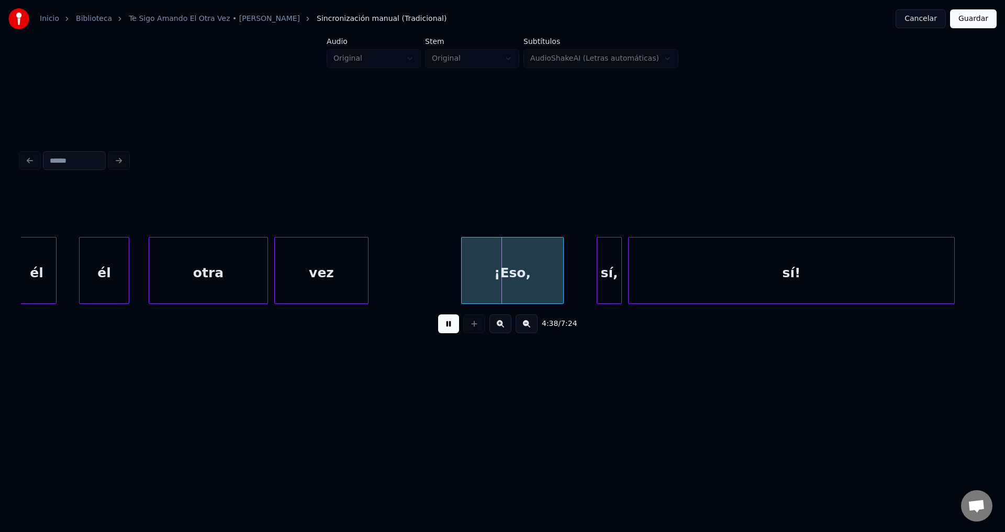
click at [538, 278] on div "¡Eso," at bounding box center [513, 273] width 102 height 71
click at [523, 264] on div "¡Eso," at bounding box center [510, 273] width 102 height 71
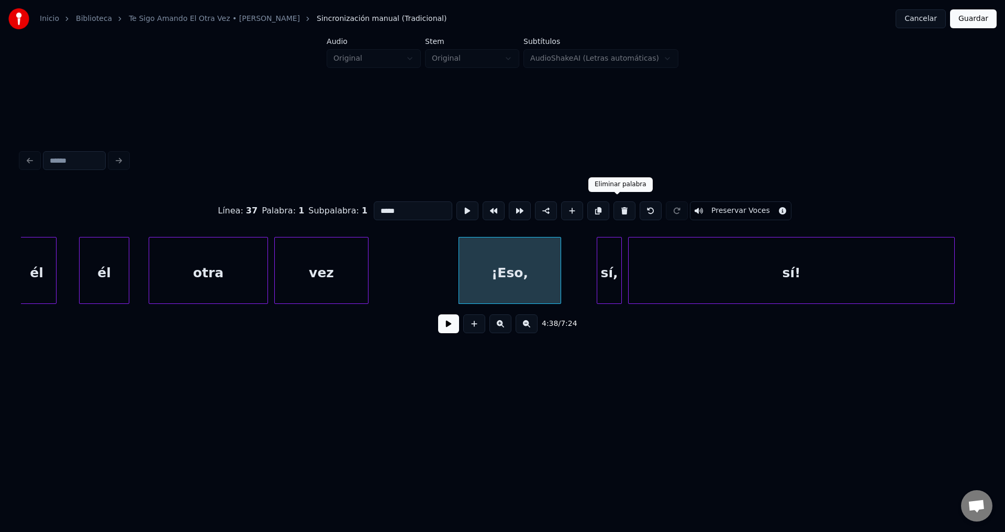
click at [617, 210] on button at bounding box center [624, 210] width 22 height 19
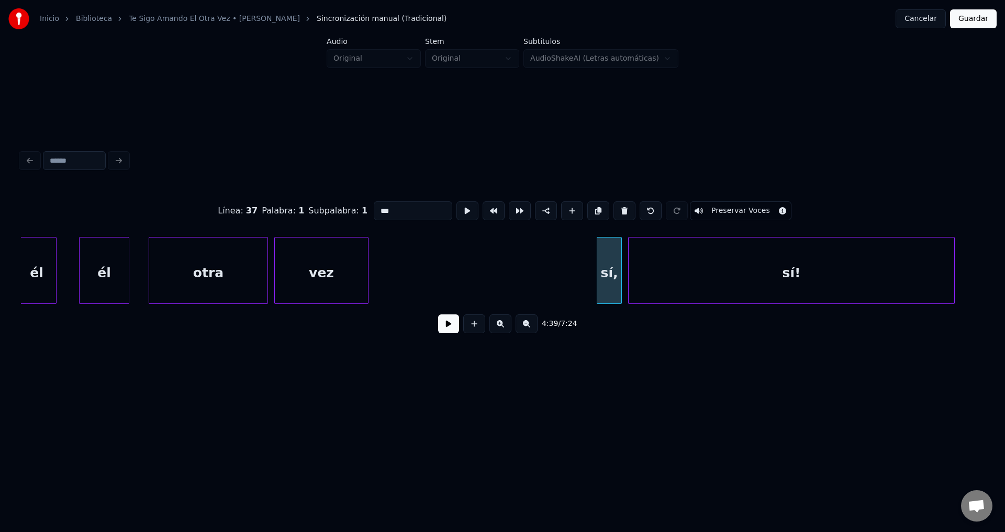
click at [617, 210] on button at bounding box center [624, 210] width 22 height 19
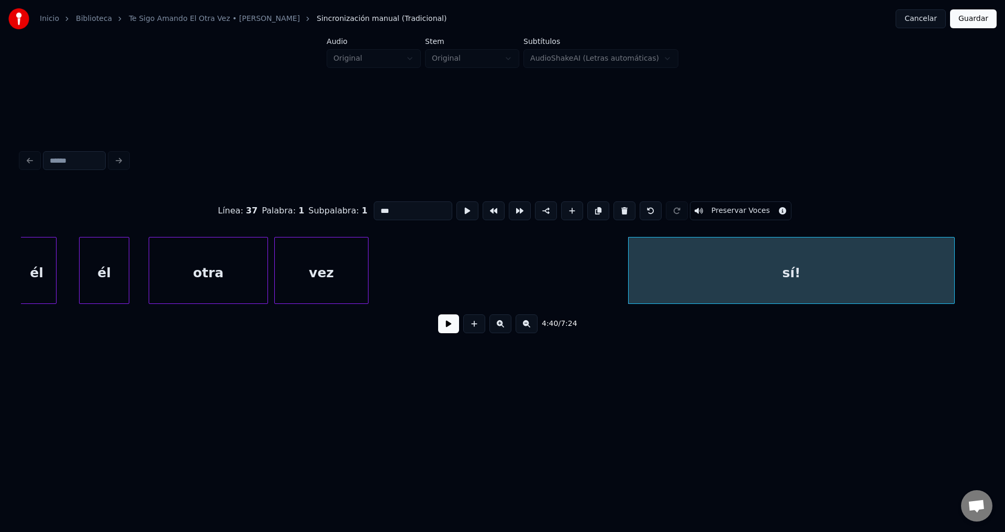
click at [617, 210] on button at bounding box center [624, 210] width 22 height 19
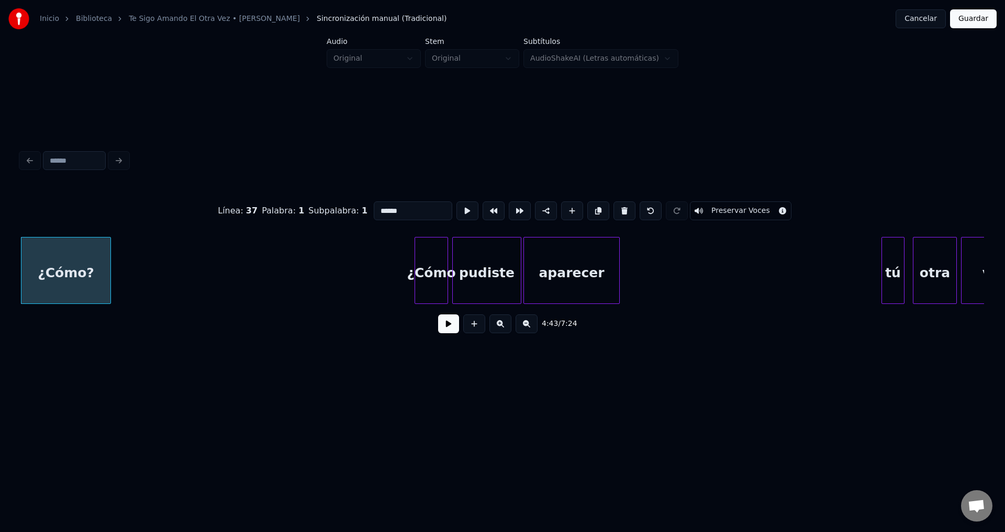
click at [617, 210] on button at bounding box center [624, 210] width 22 height 19
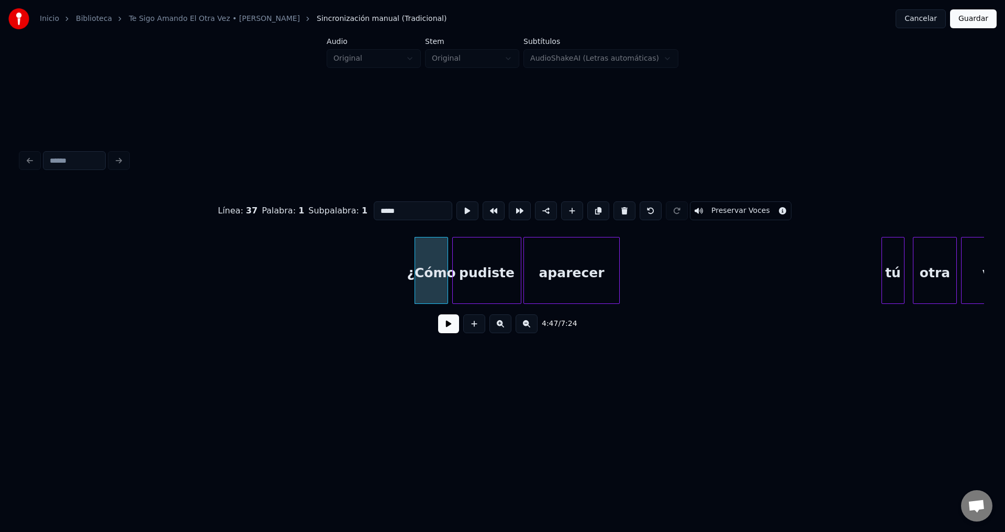
click at [617, 210] on button at bounding box center [624, 210] width 22 height 19
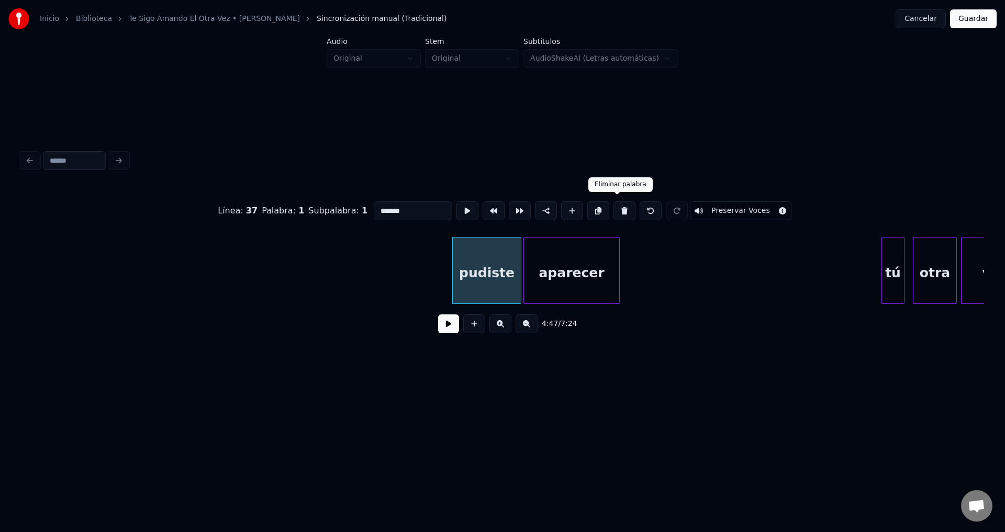
click at [615, 207] on button at bounding box center [624, 210] width 22 height 19
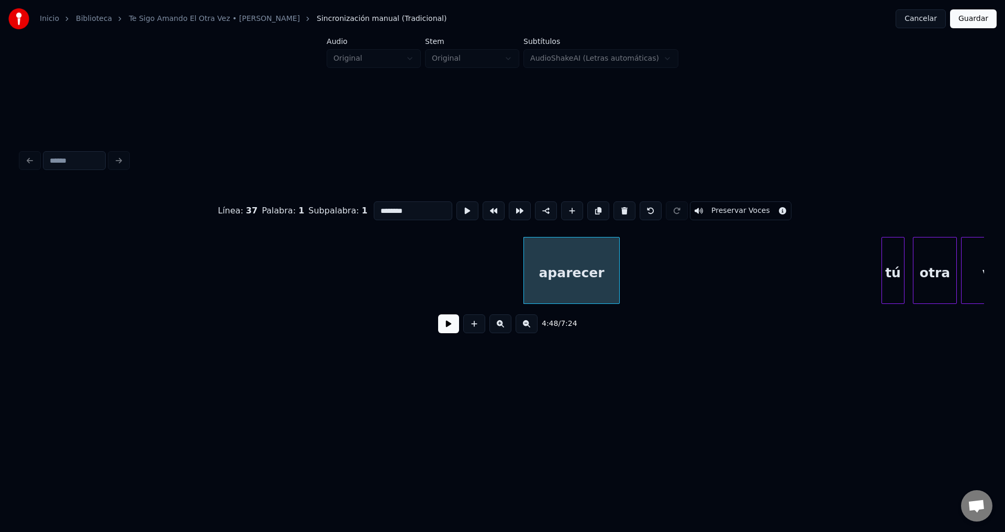
click at [615, 207] on button at bounding box center [624, 210] width 22 height 19
type input "**"
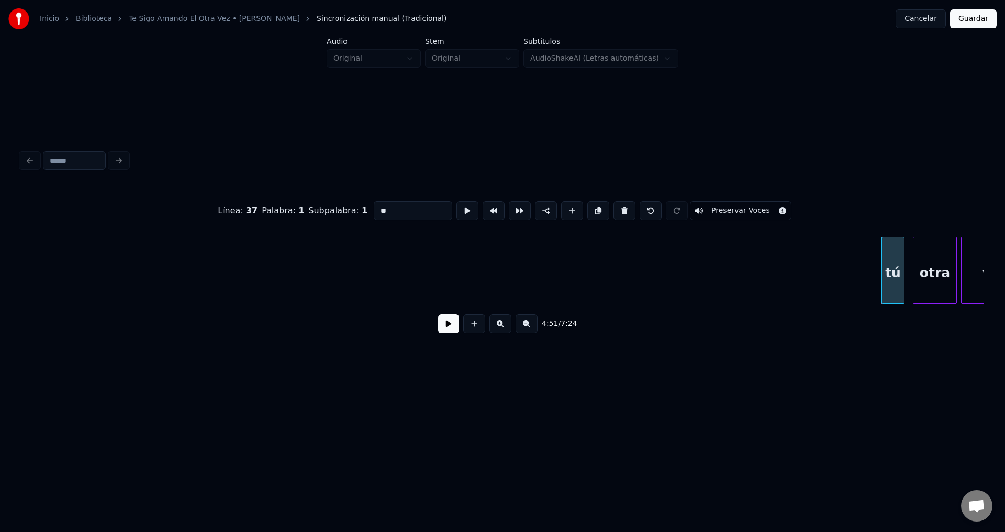
click at [448, 326] on button at bounding box center [448, 323] width 21 height 19
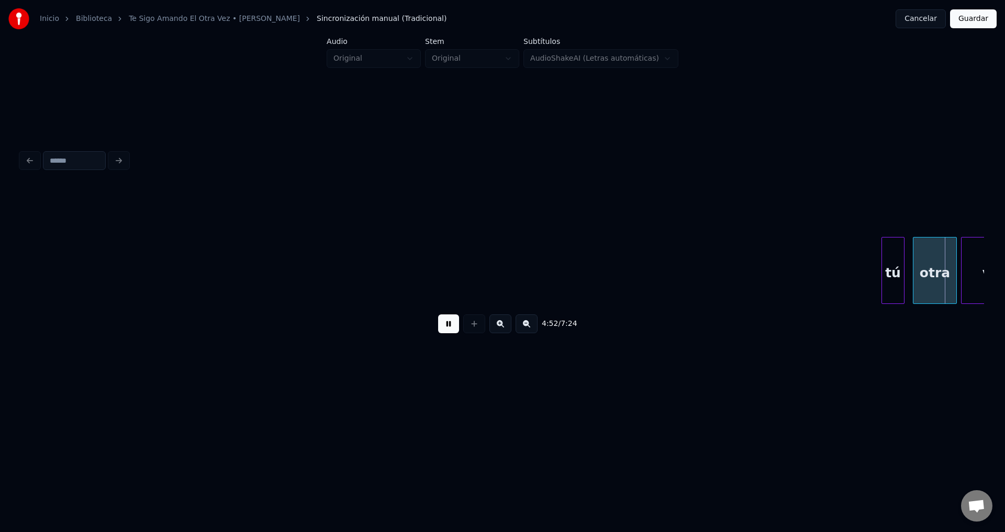
click at [449, 326] on button at bounding box center [448, 323] width 21 height 19
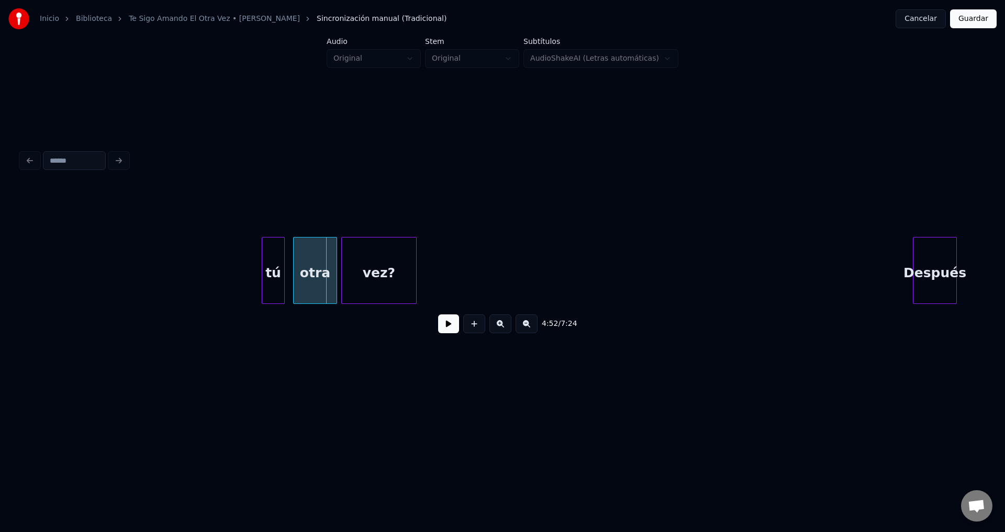
scroll to position [0, 30407]
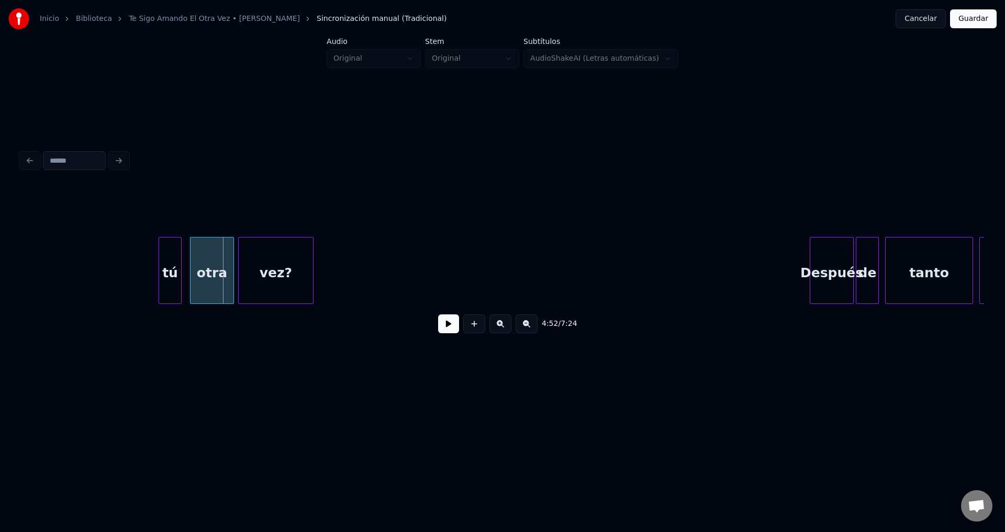
click at [178, 264] on div at bounding box center [179, 271] width 3 height 66
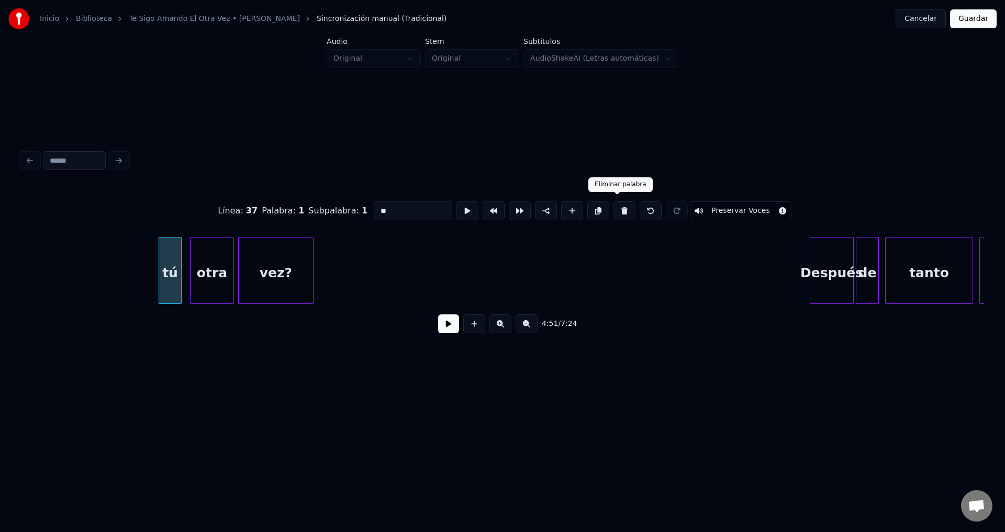
click at [614, 208] on button at bounding box center [624, 210] width 22 height 19
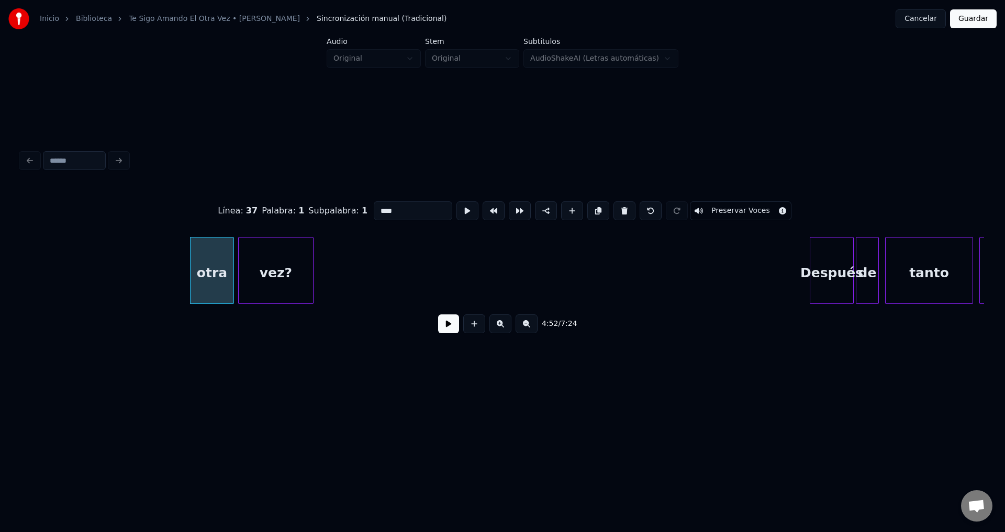
click at [614, 208] on button at bounding box center [624, 210] width 22 height 19
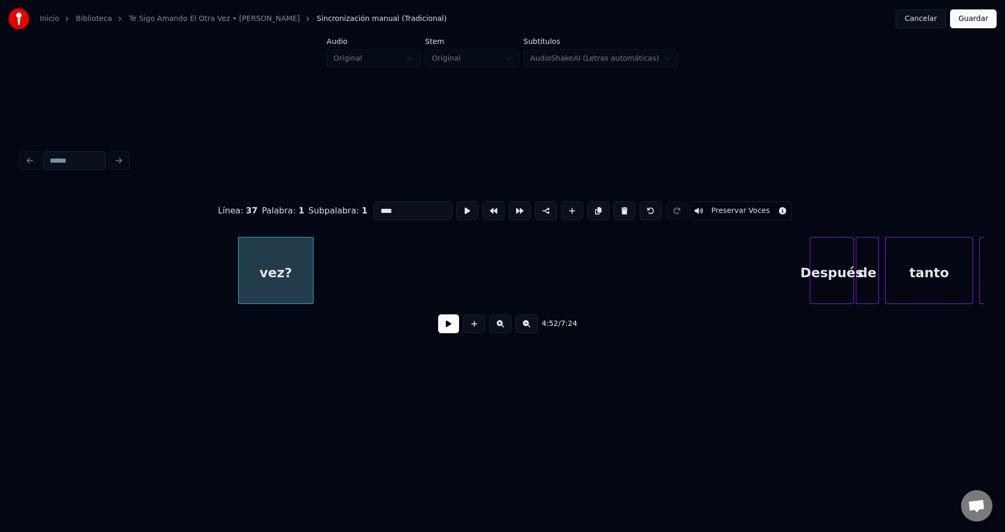
click at [614, 208] on button at bounding box center [624, 210] width 22 height 19
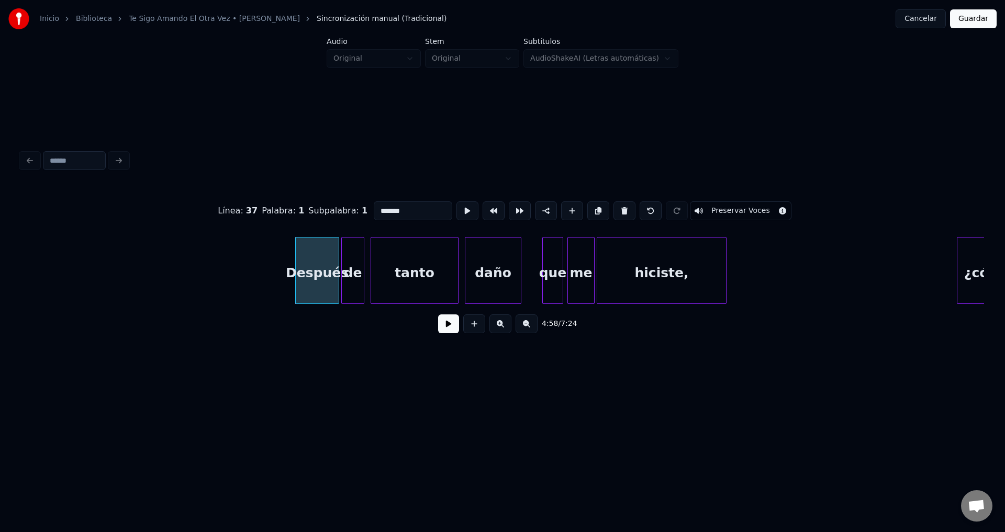
scroll to position [0, 30947]
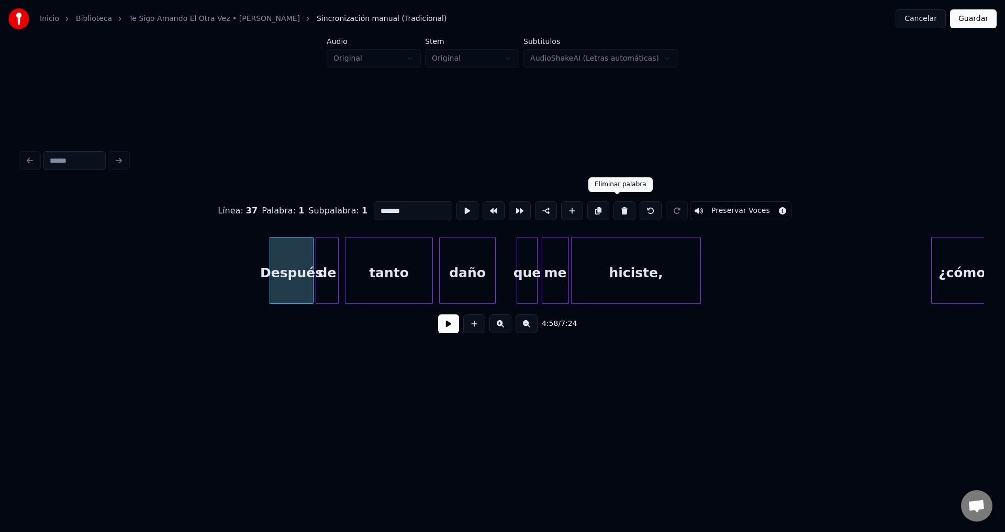
click at [616, 214] on button at bounding box center [624, 210] width 22 height 19
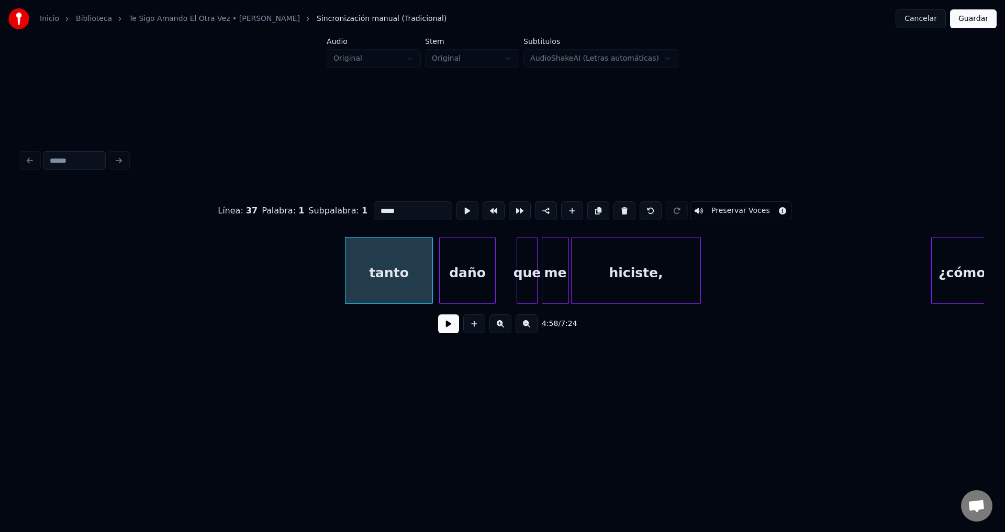
click at [616, 214] on button at bounding box center [624, 210] width 22 height 19
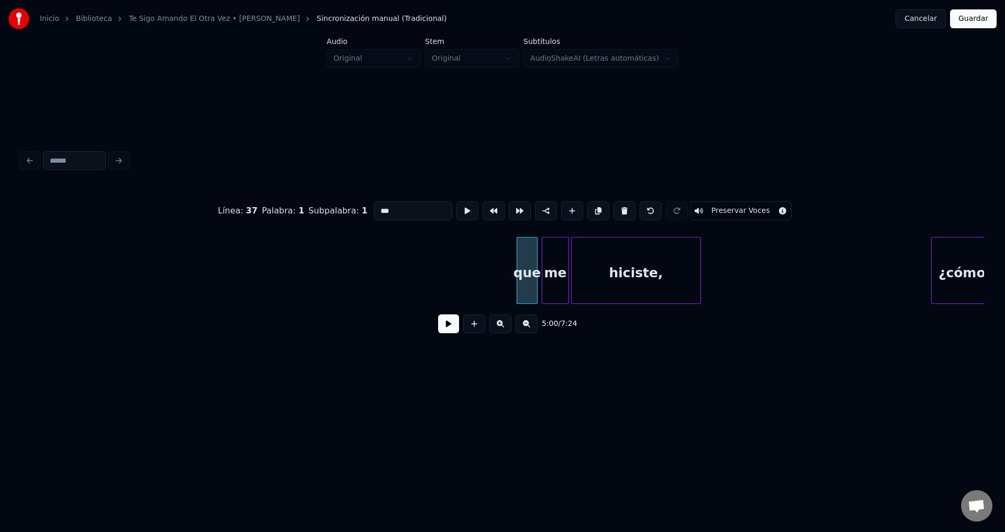
click at [616, 214] on button at bounding box center [624, 210] width 22 height 19
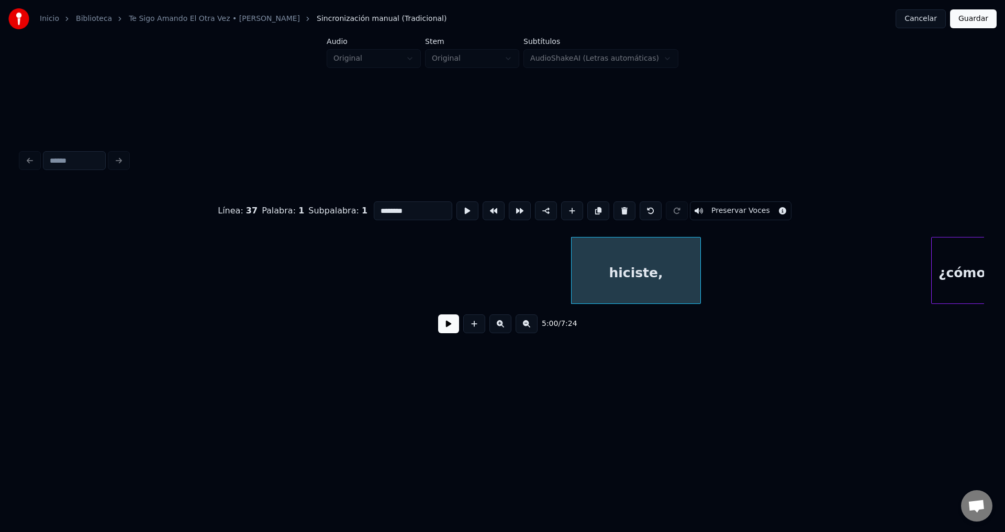
click at [616, 214] on button at bounding box center [624, 210] width 22 height 19
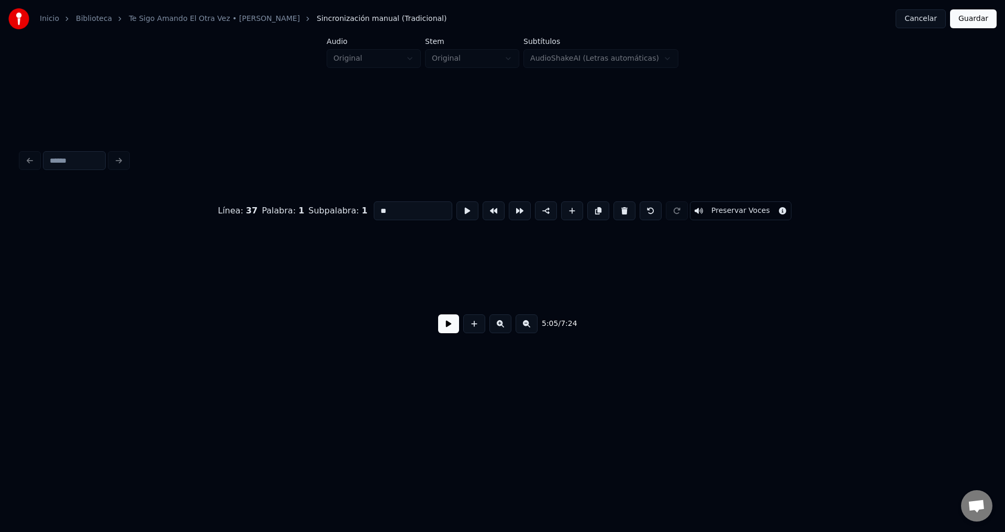
scroll to position [0, 31977]
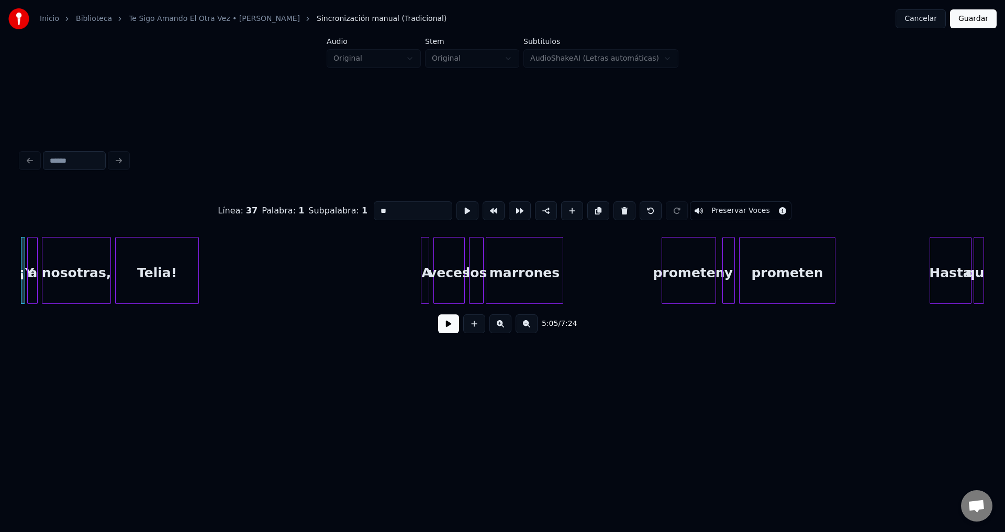
click at [616, 214] on button at bounding box center [624, 210] width 22 height 19
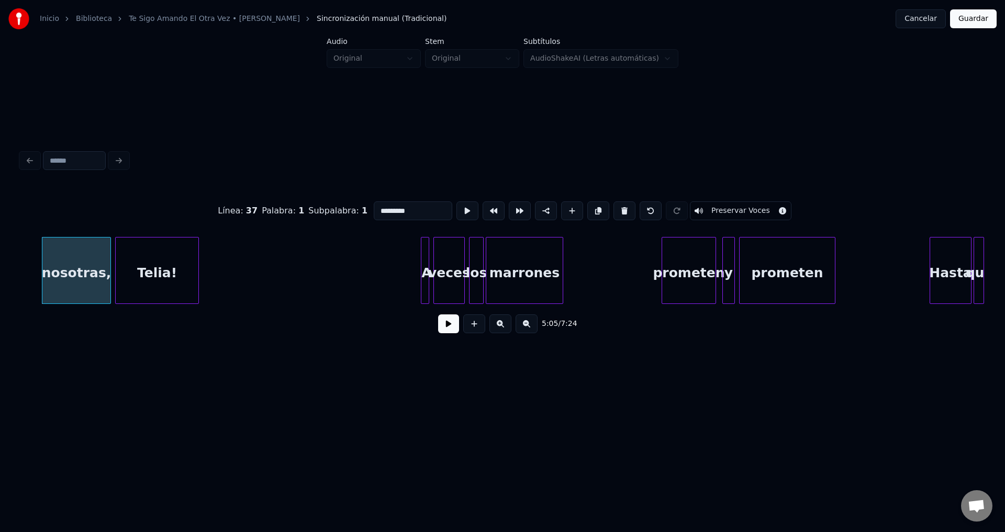
click at [616, 214] on button at bounding box center [624, 210] width 22 height 19
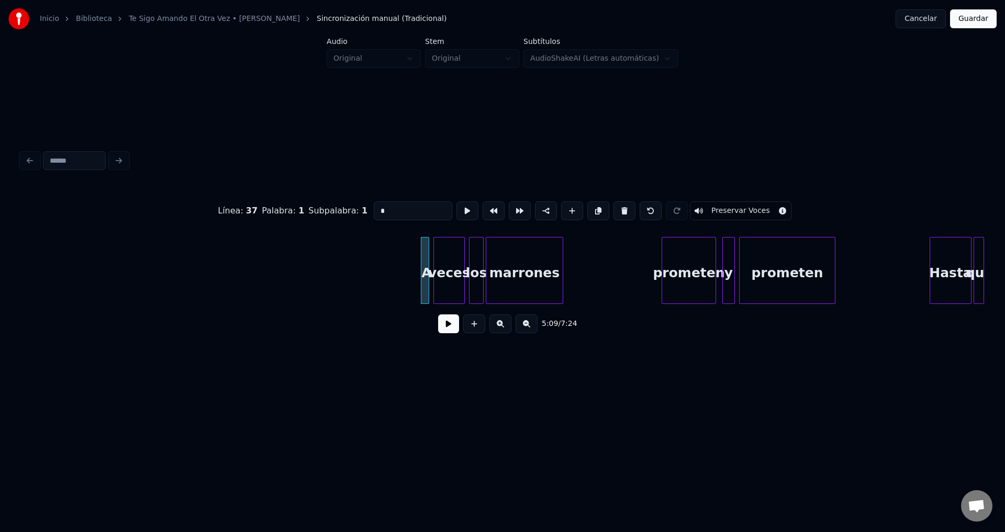
click at [616, 214] on button at bounding box center [624, 210] width 22 height 19
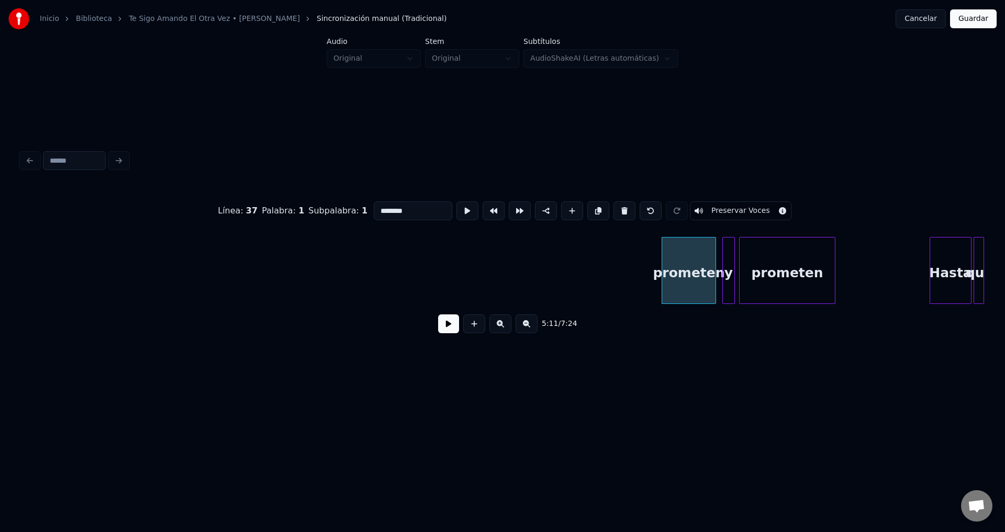
click at [616, 214] on button at bounding box center [624, 210] width 22 height 19
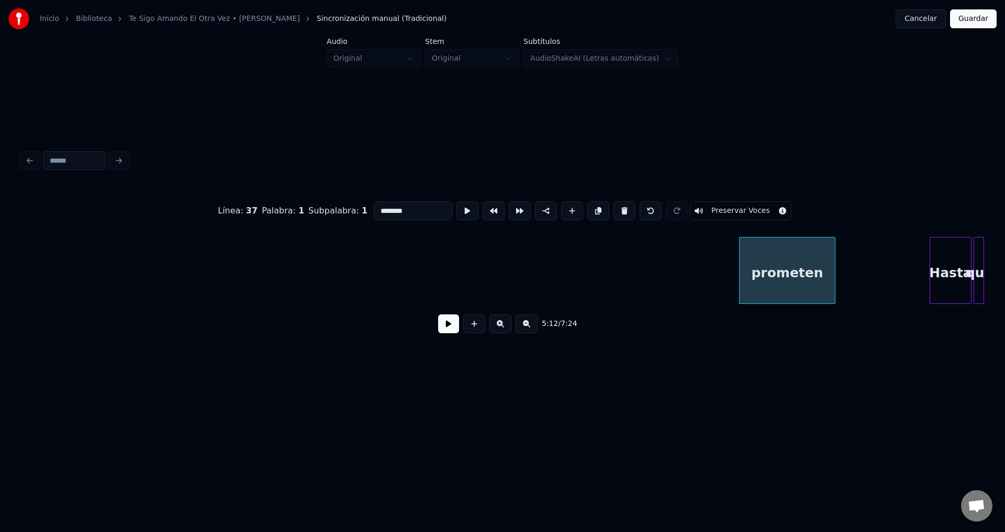
click at [616, 214] on button at bounding box center [624, 210] width 22 height 19
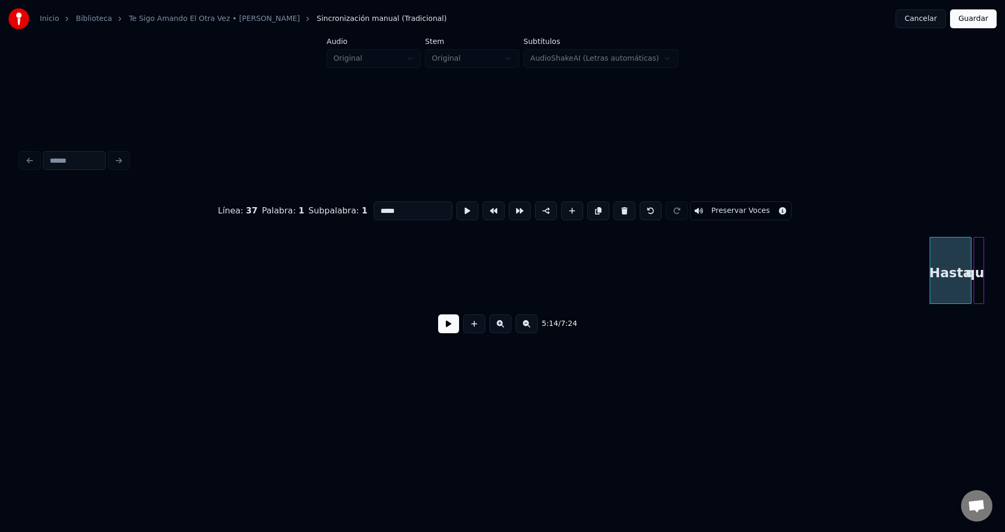
click at [616, 214] on button at bounding box center [624, 210] width 22 height 19
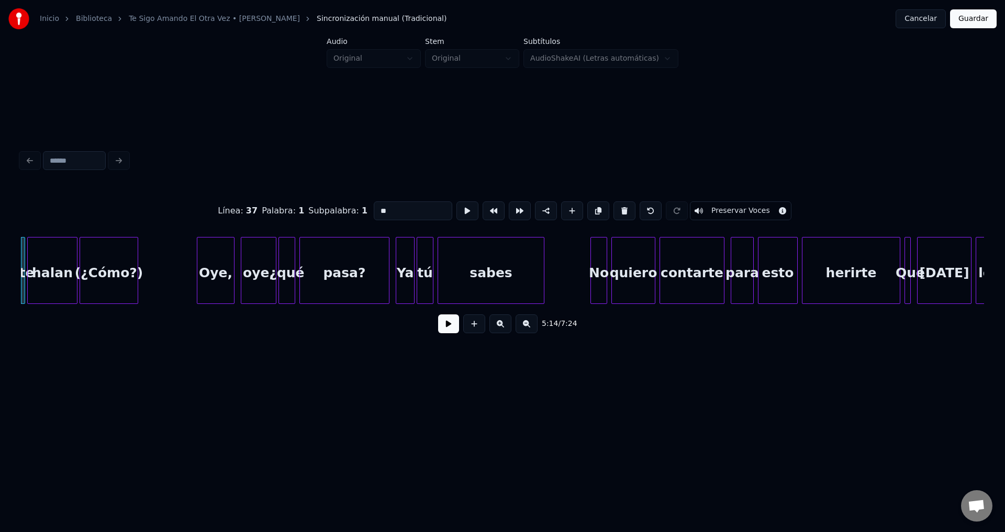
click at [616, 214] on button at bounding box center [624, 210] width 22 height 19
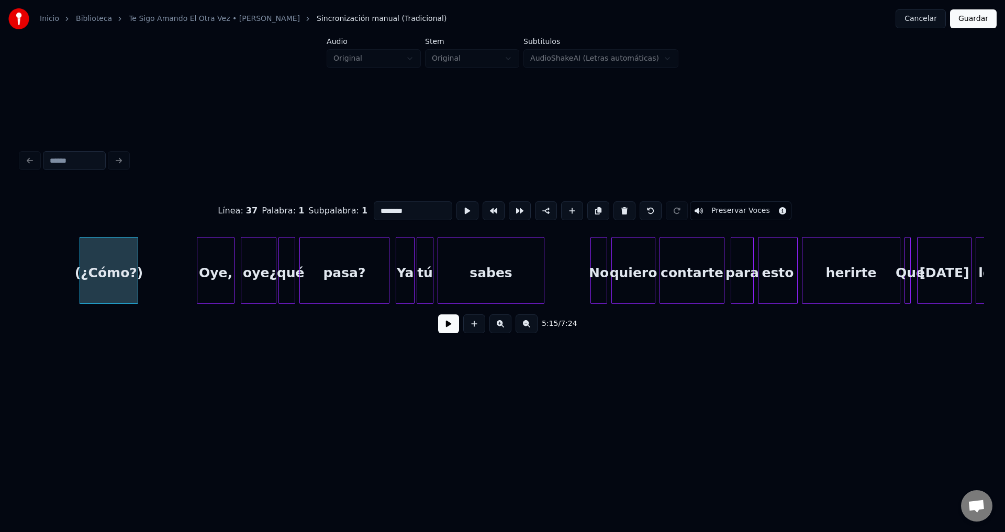
click at [616, 214] on button at bounding box center [624, 210] width 22 height 19
type input "****"
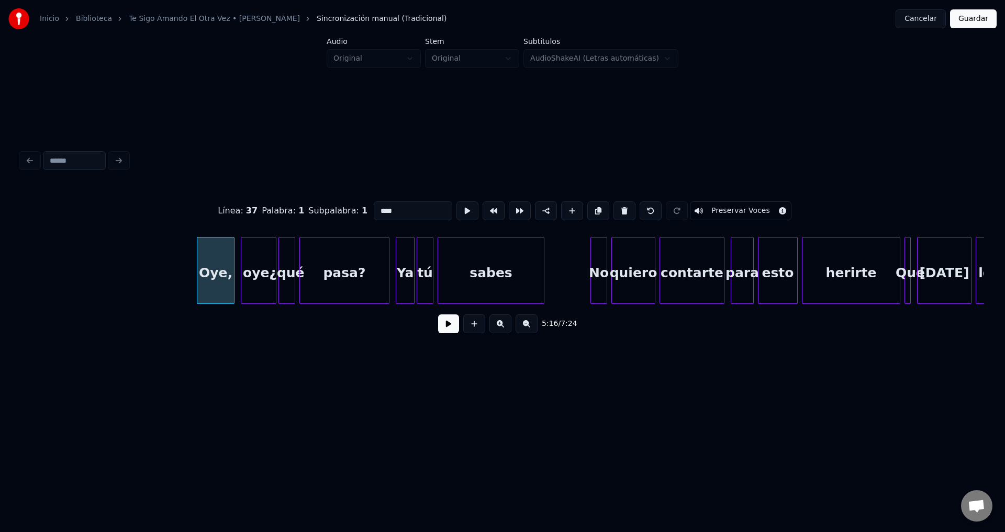
click at [444, 333] on button at bounding box center [448, 323] width 21 height 19
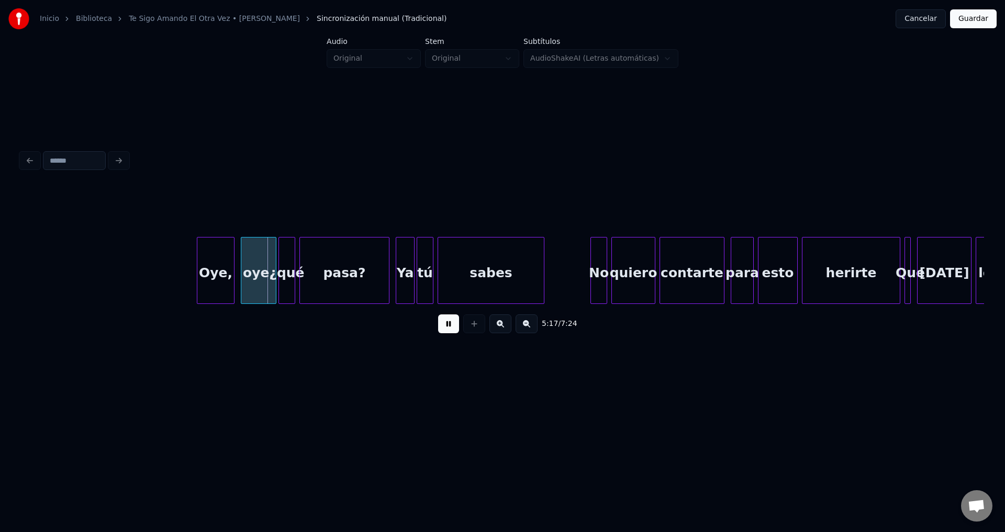
click at [444, 333] on button at bounding box center [448, 323] width 21 height 19
click at [222, 272] on div "Oye," at bounding box center [215, 273] width 37 height 71
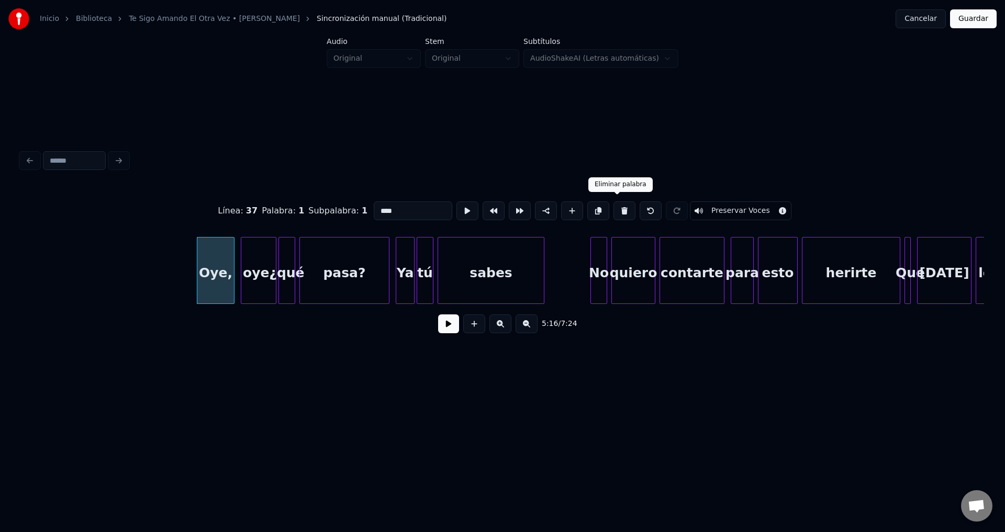
click at [617, 208] on button at bounding box center [624, 210] width 22 height 19
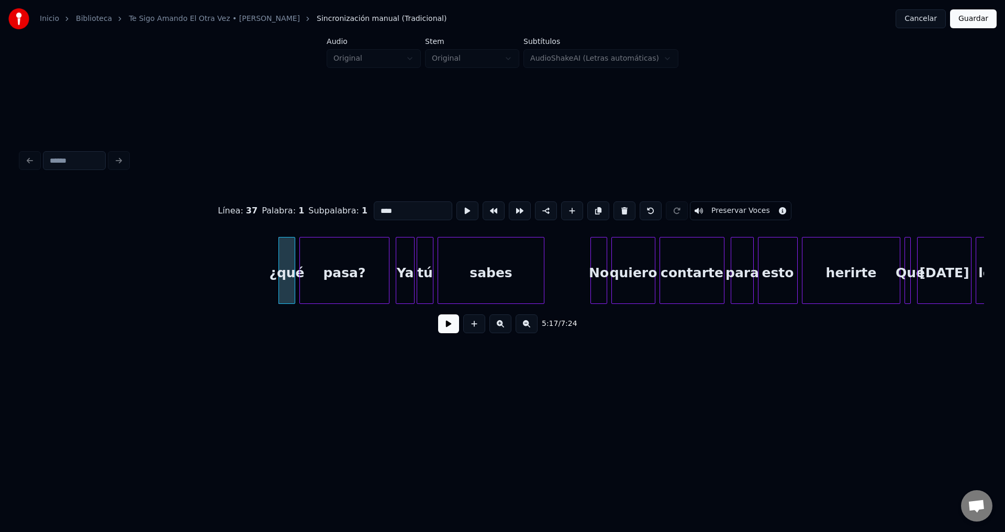
click at [617, 208] on button at bounding box center [624, 210] width 22 height 19
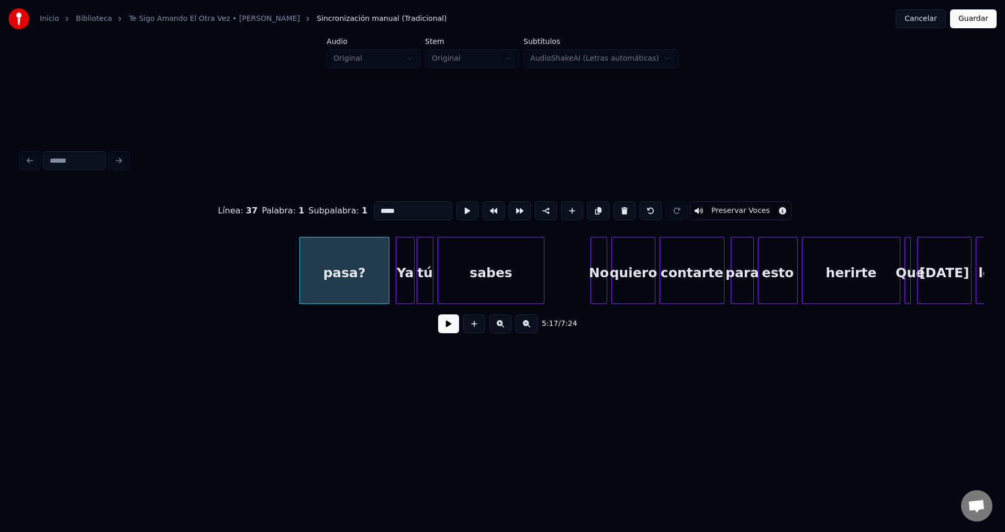
click at [617, 208] on button at bounding box center [624, 210] width 22 height 19
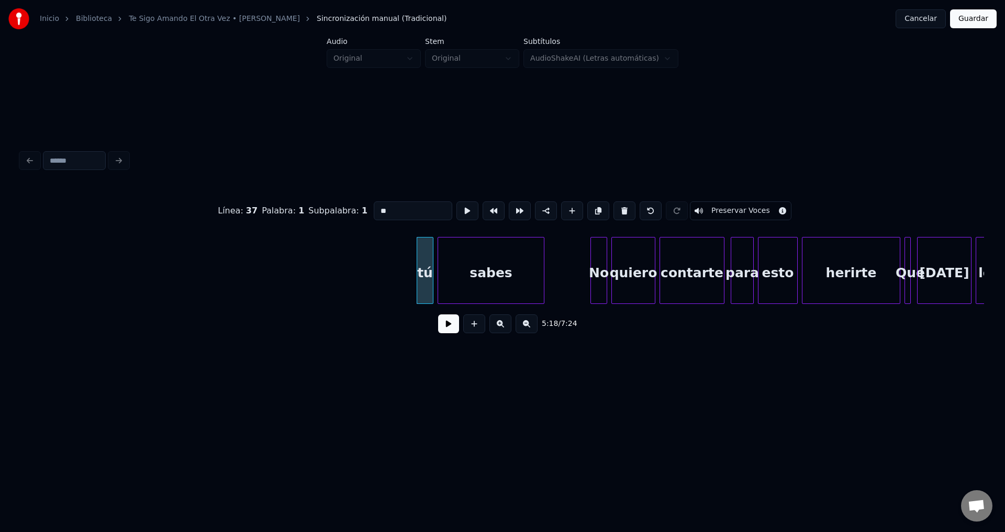
click at [617, 208] on button at bounding box center [624, 210] width 22 height 19
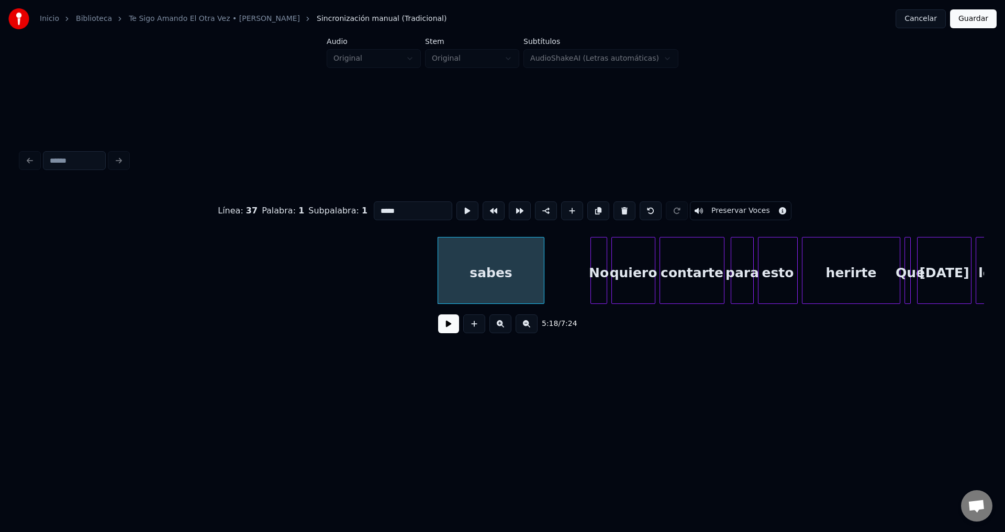
click at [617, 208] on button at bounding box center [624, 210] width 22 height 19
type input "**"
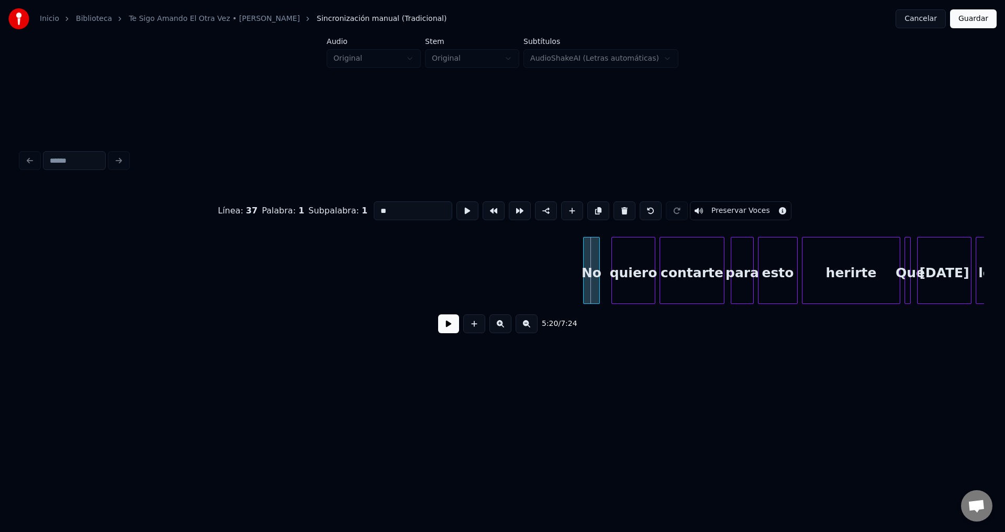
click at [594, 267] on div "No" at bounding box center [591, 273] width 16 height 71
click at [444, 325] on button at bounding box center [448, 323] width 21 height 19
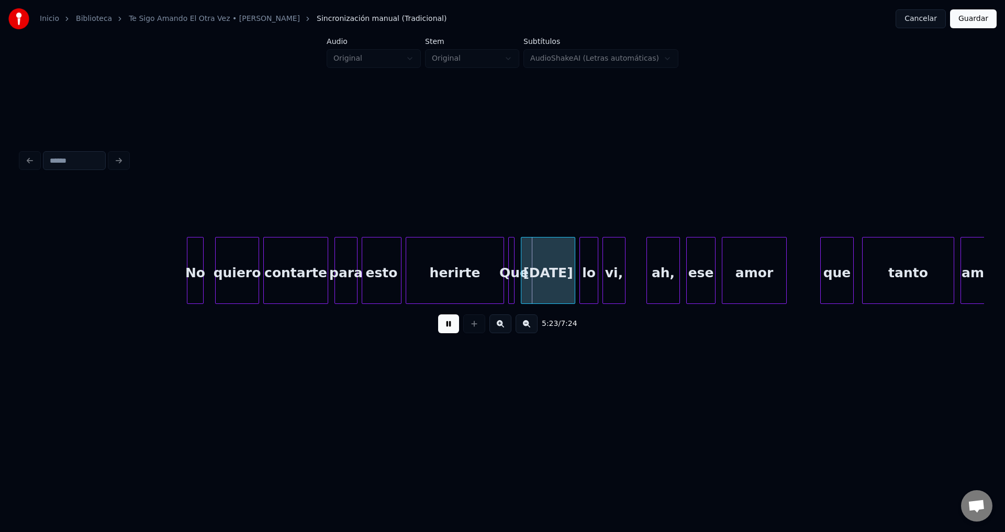
scroll to position [0, 33417]
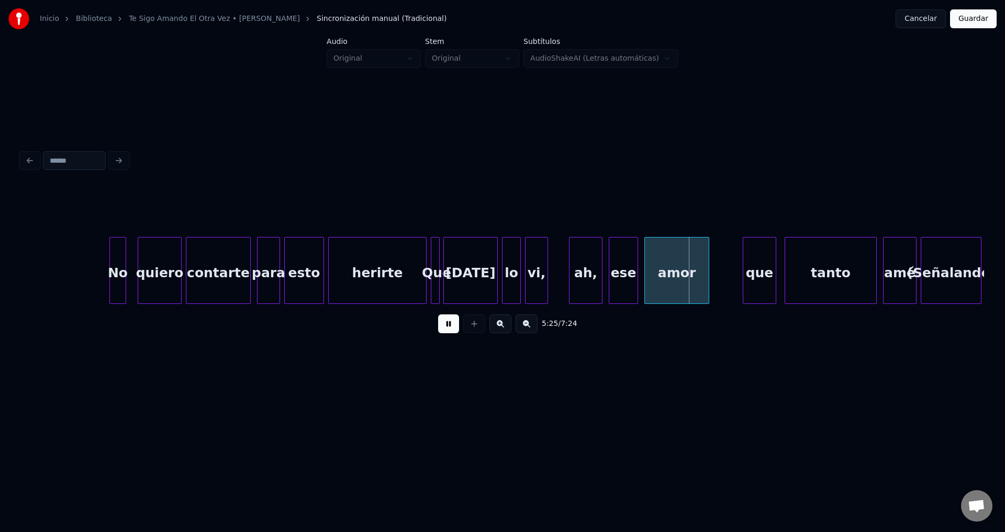
click at [439, 261] on div at bounding box center [437, 271] width 3 height 66
click at [272, 277] on div "para" at bounding box center [268, 273] width 22 height 71
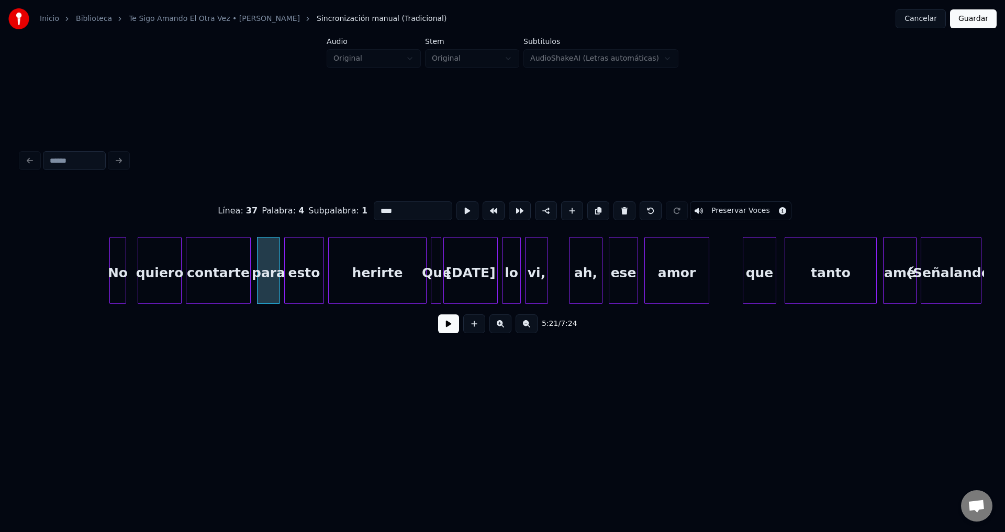
click at [444, 326] on button at bounding box center [448, 323] width 21 height 19
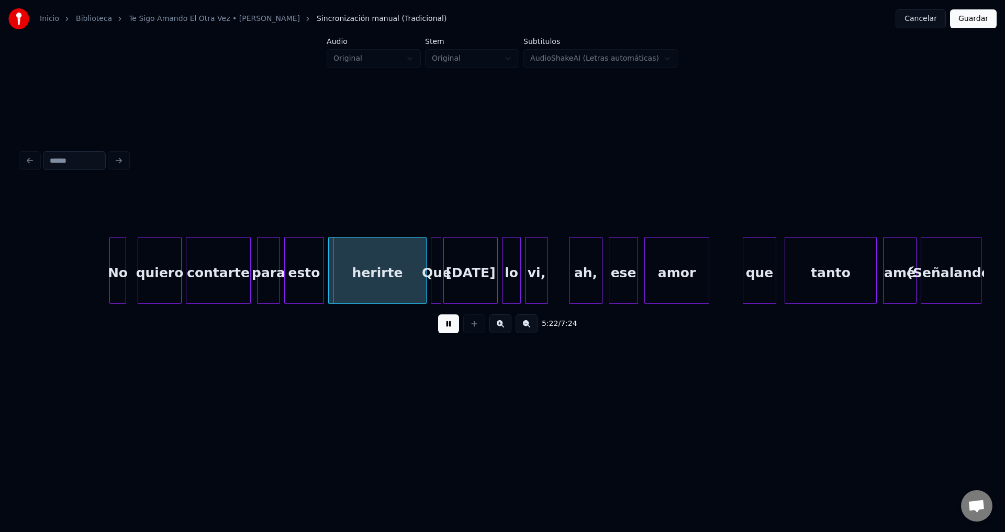
click at [307, 277] on div "esto" at bounding box center [304, 273] width 39 height 71
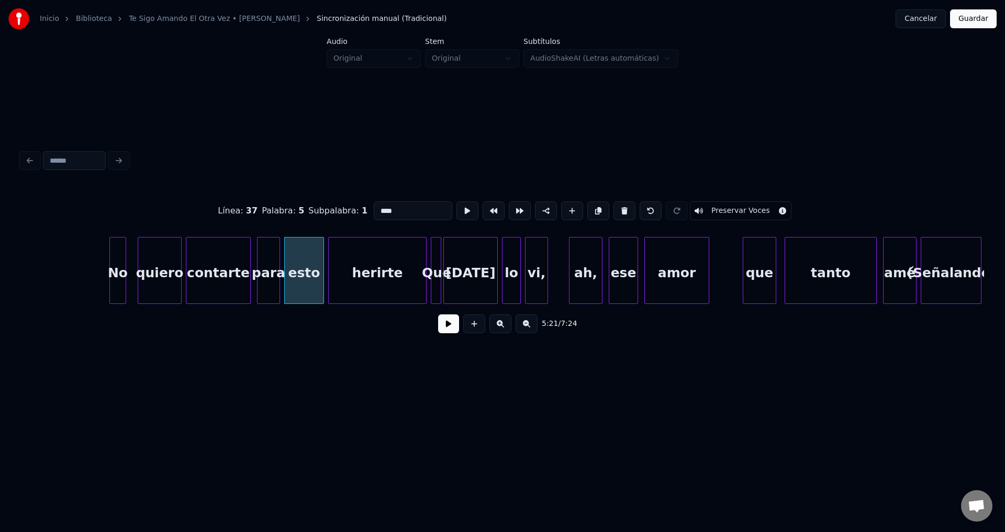
drag, startPoint x: 420, startPoint y: 207, endPoint x: 250, endPoint y: 198, distance: 169.8
click at [250, 198] on div "Línea : 37 Palabra : 5 Subpalabra : 1 **** Preservar Voces" at bounding box center [502, 211] width 963 height 52
type input "**"
click at [446, 331] on button at bounding box center [448, 323] width 21 height 19
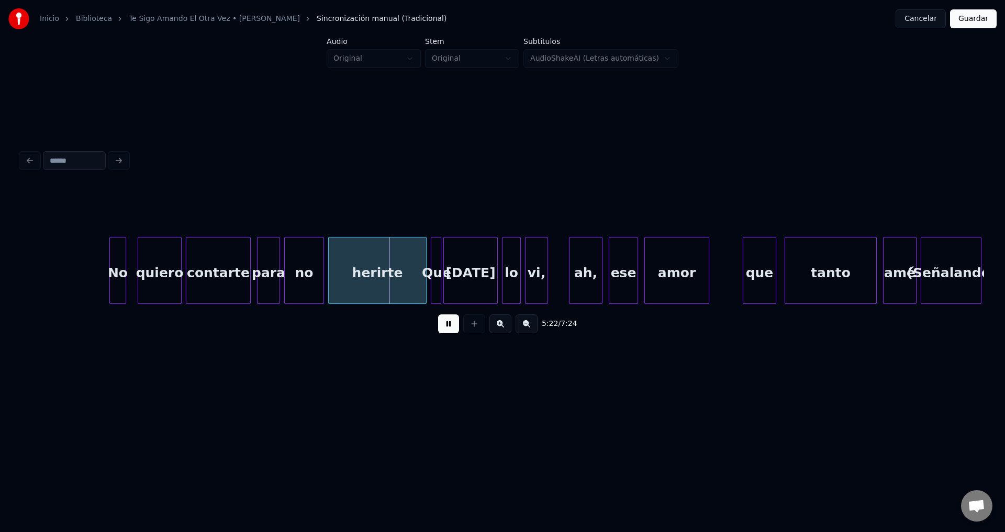
click at [301, 272] on div "no" at bounding box center [304, 273] width 39 height 71
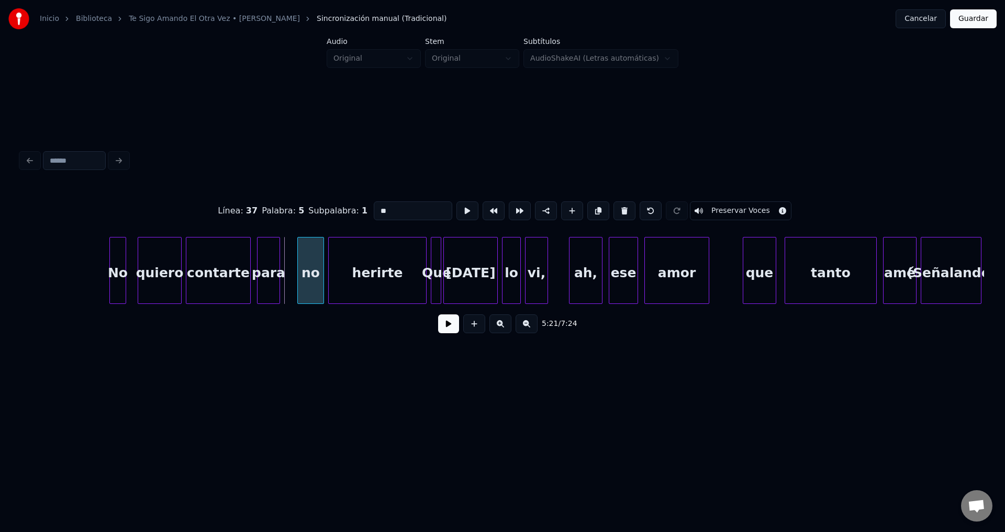
click at [300, 267] on div at bounding box center [299, 271] width 3 height 66
click at [262, 261] on div "para" at bounding box center [268, 273] width 22 height 71
type input "****"
click at [444, 328] on button at bounding box center [448, 323] width 21 height 19
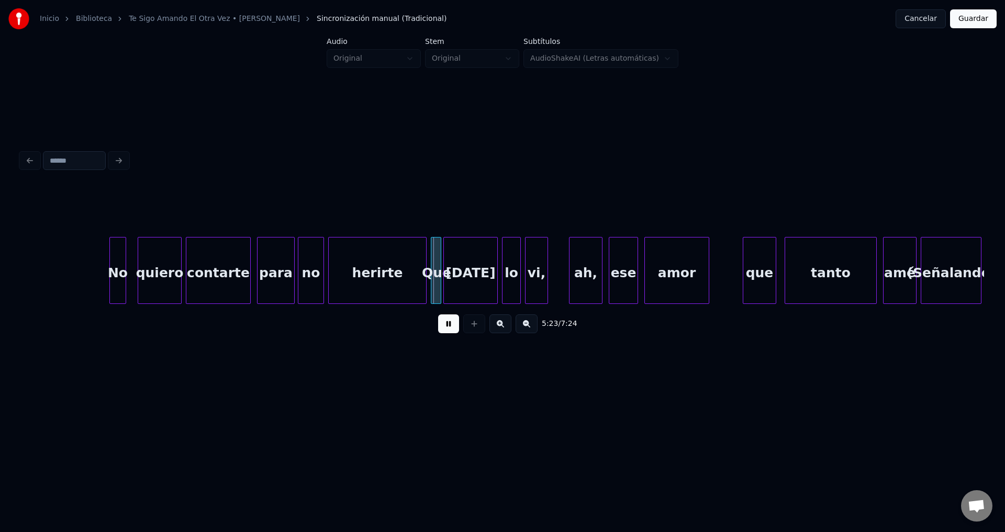
click at [292, 260] on div at bounding box center [292, 271] width 3 height 66
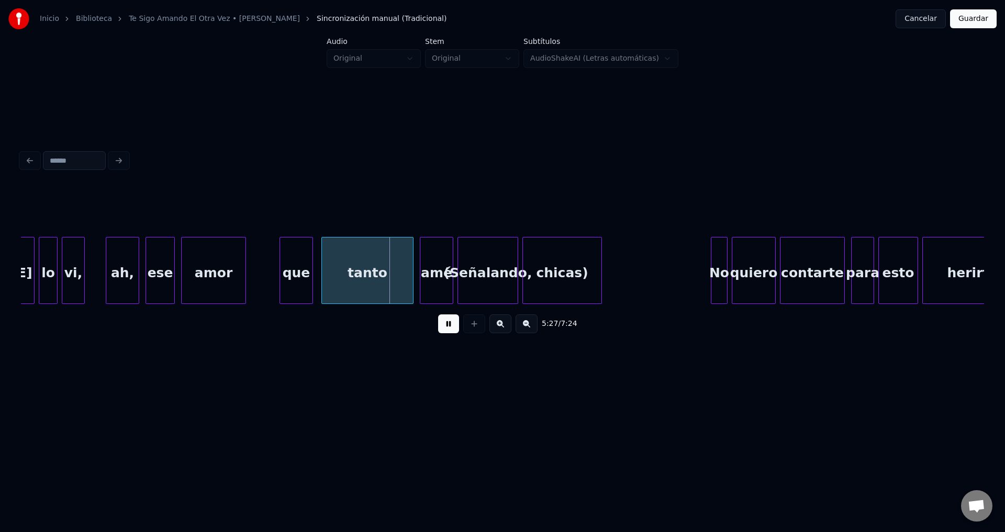
scroll to position [0, 33931]
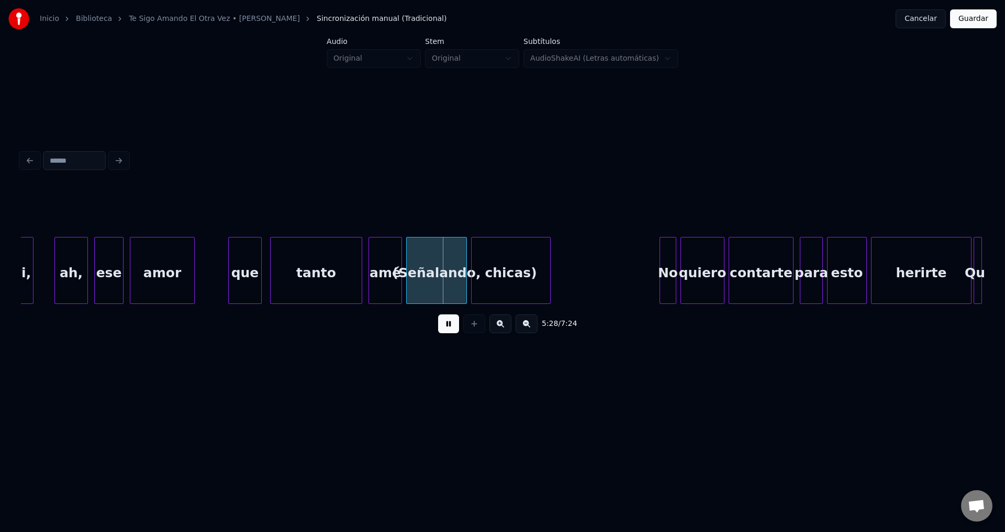
click at [452, 280] on div "(Señalando," at bounding box center [437, 273] width 60 height 71
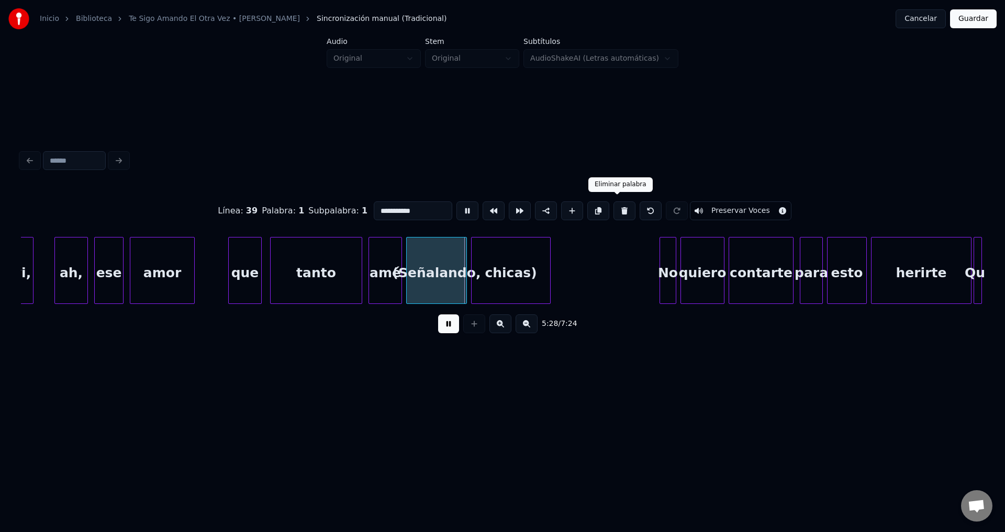
click at [616, 205] on button at bounding box center [624, 210] width 22 height 19
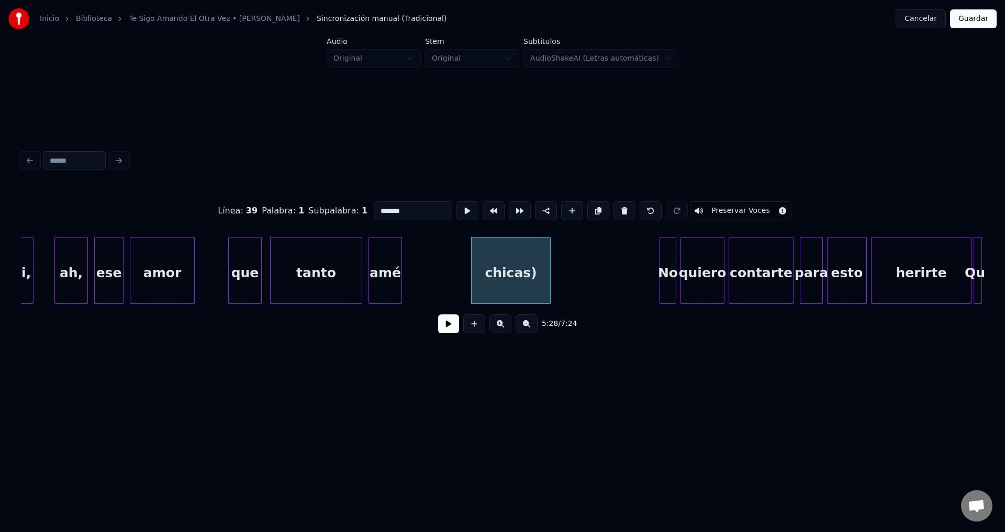
click at [540, 269] on div "chicas)" at bounding box center [510, 273] width 78 height 71
click at [613, 209] on button at bounding box center [624, 210] width 22 height 19
type input "**"
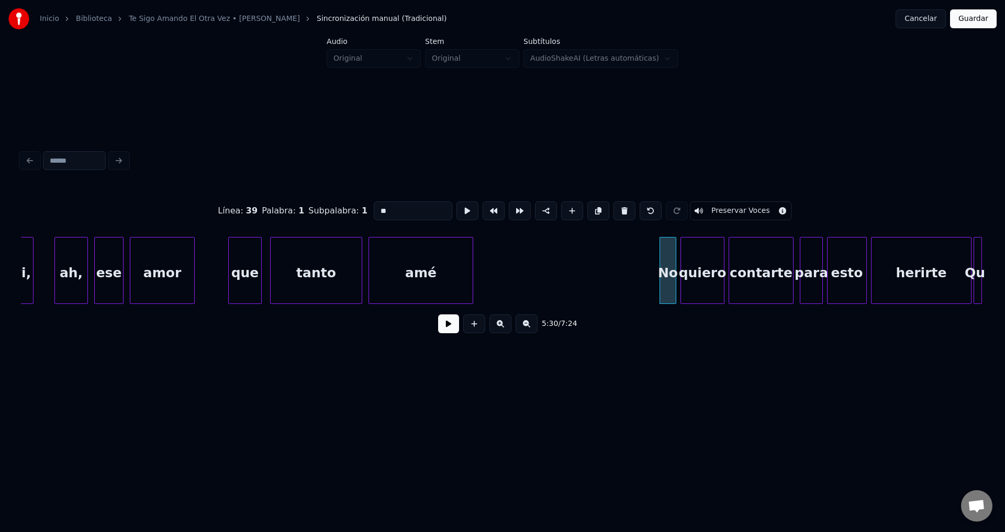
click at [472, 272] on div at bounding box center [470, 271] width 3 height 66
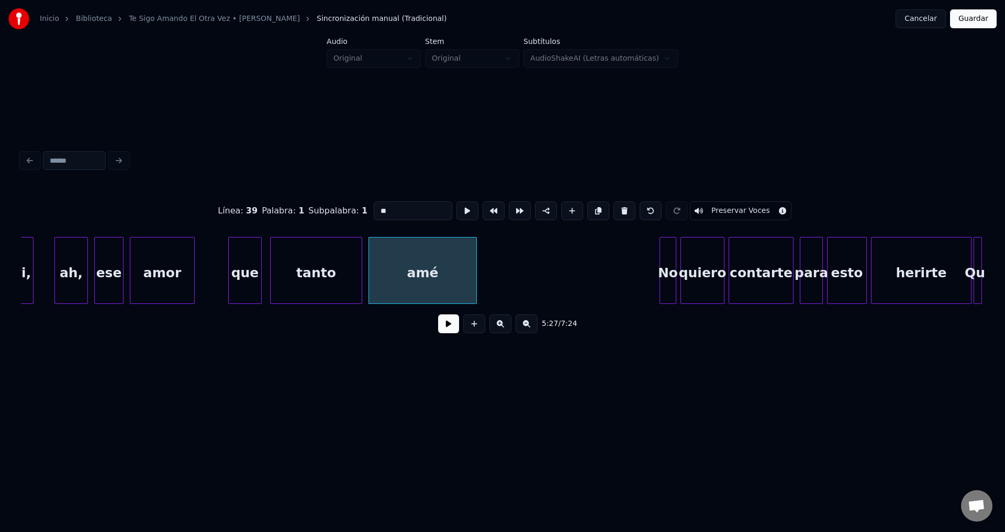
click at [449, 330] on button at bounding box center [448, 323] width 21 height 19
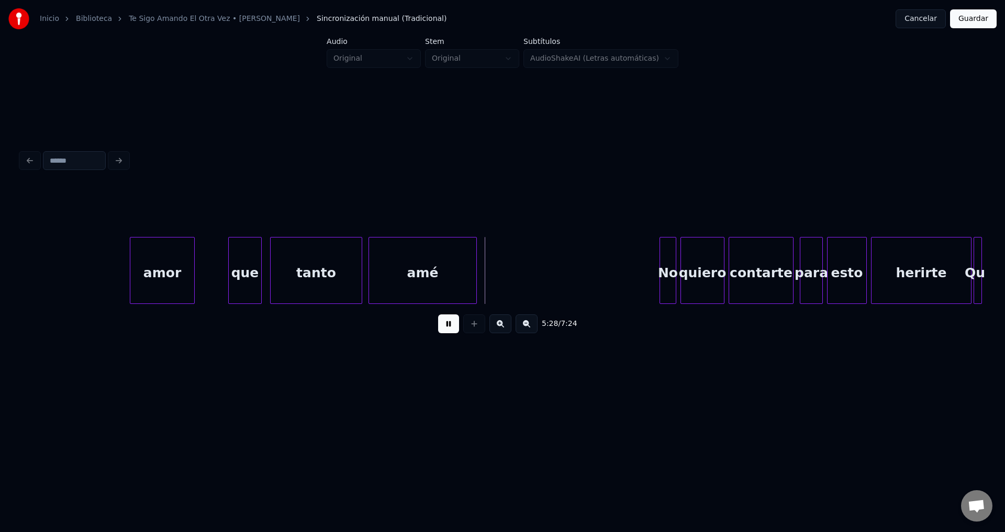
scroll to position [0, 34163]
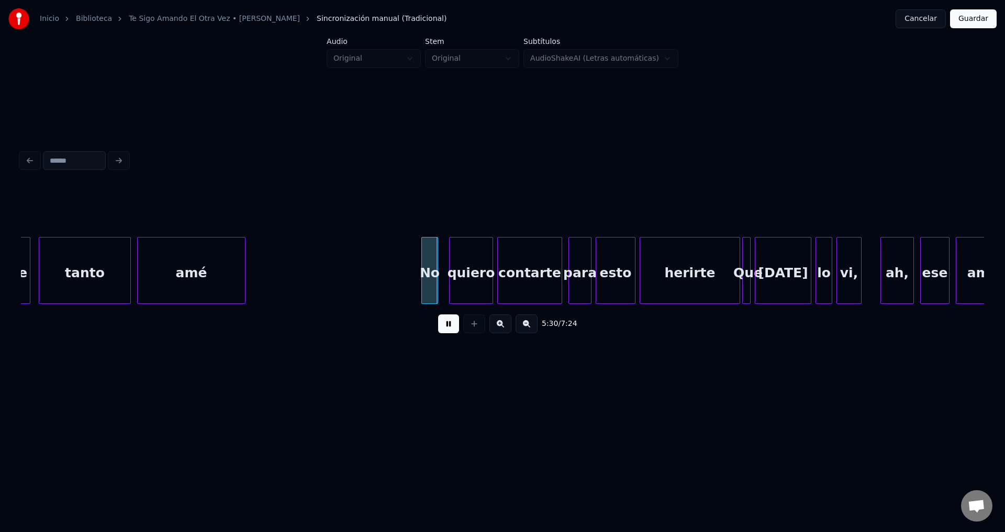
click at [428, 278] on div "No" at bounding box center [430, 273] width 16 height 71
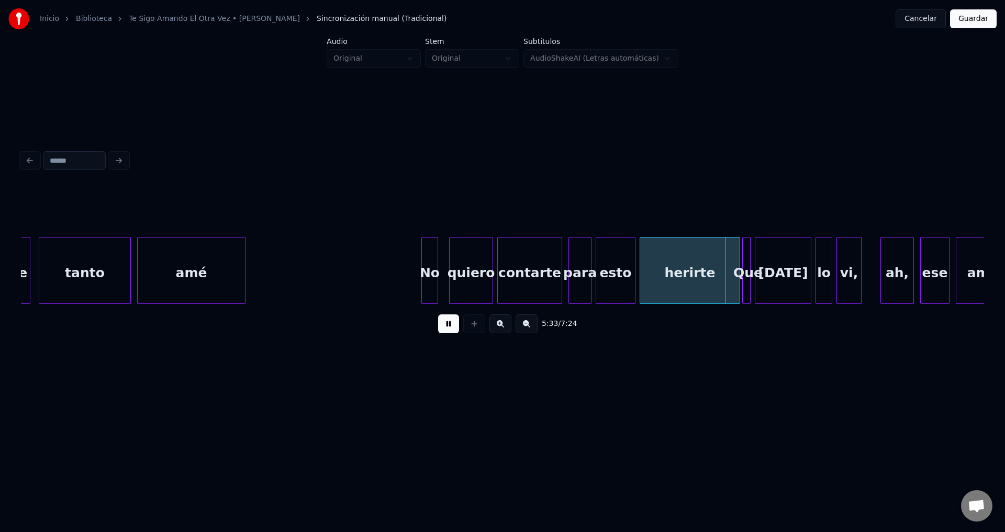
click at [598, 267] on div at bounding box center [597, 271] width 3 height 66
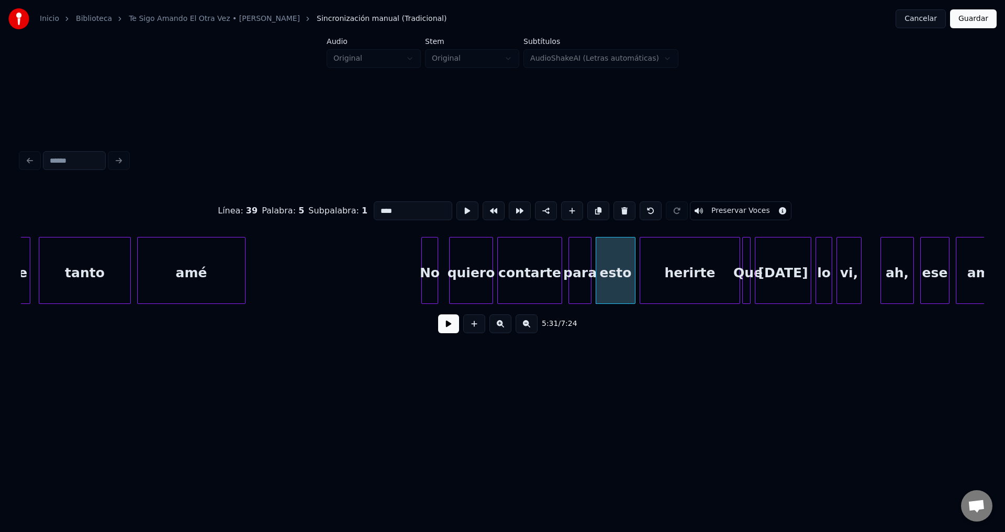
drag, startPoint x: 407, startPoint y: 204, endPoint x: 312, endPoint y: 209, distance: 94.3
click at [313, 209] on div "Línea : 39 Palabra : 5 Subpalabra : 1 **** Preservar Voces" at bounding box center [502, 211] width 963 height 52
click at [595, 265] on div "no" at bounding box center [615, 270] width 40 height 67
click at [610, 265] on div at bounding box center [607, 271] width 3 height 66
click at [600, 267] on div at bounding box center [599, 271] width 3 height 66
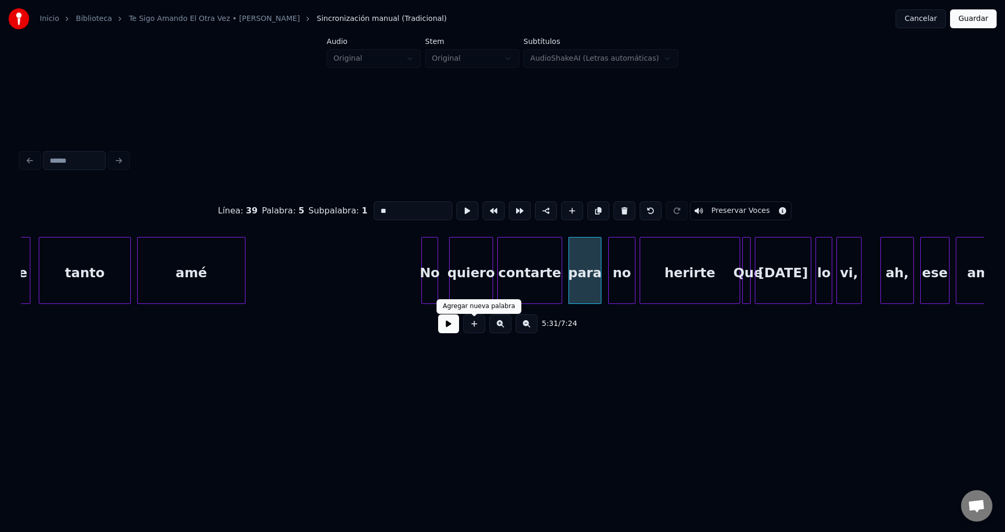
type input "**"
drag, startPoint x: 448, startPoint y: 329, endPoint x: 630, endPoint y: 324, distance: 182.2
click at [448, 329] on button at bounding box center [448, 323] width 21 height 19
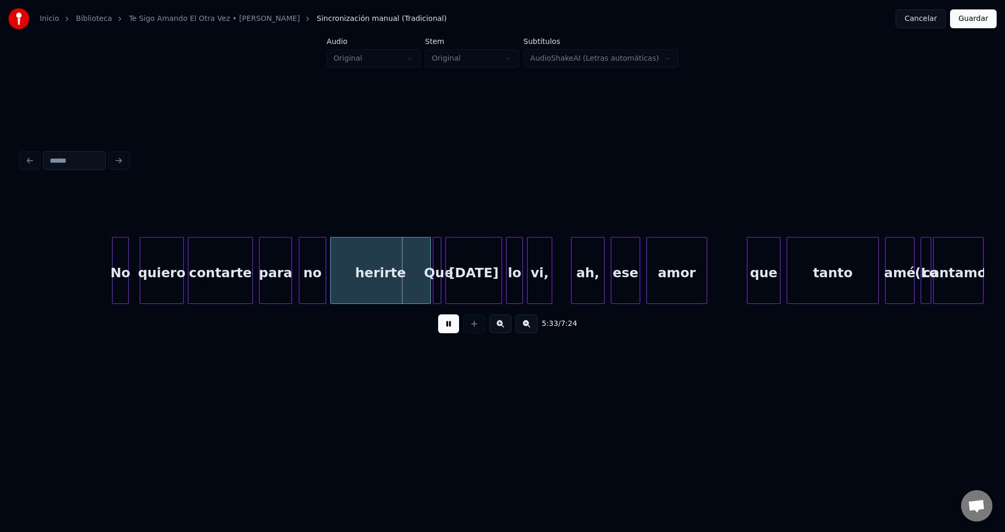
scroll to position [0, 34498]
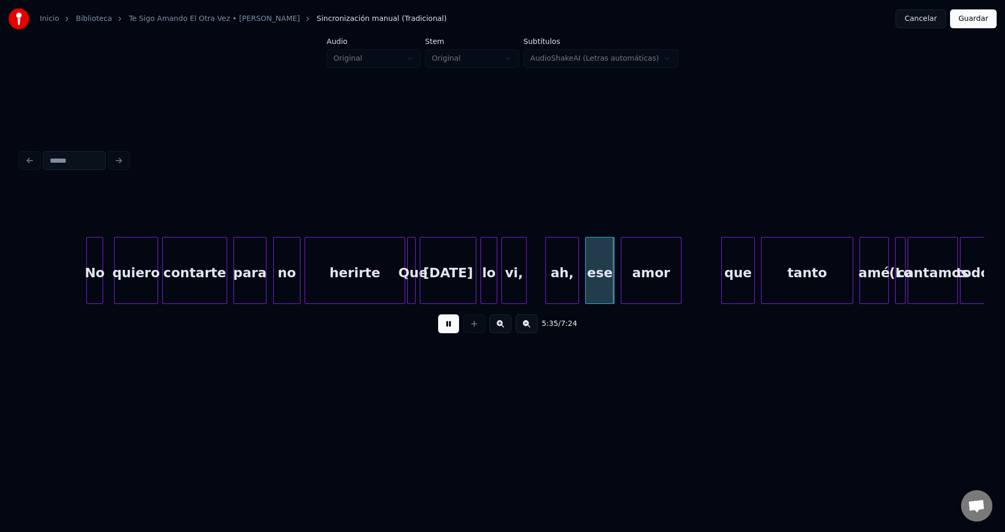
drag, startPoint x: 739, startPoint y: 309, endPoint x: 750, endPoint y: 312, distance: 11.9
click at [750, 312] on div "5:35 / 7:24" at bounding box center [502, 324] width 963 height 40
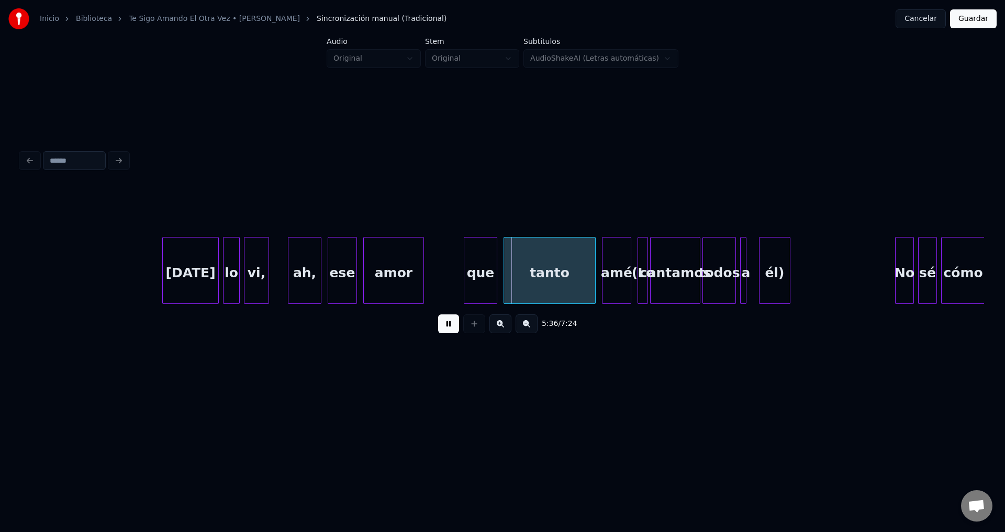
scroll to position [0, 35012]
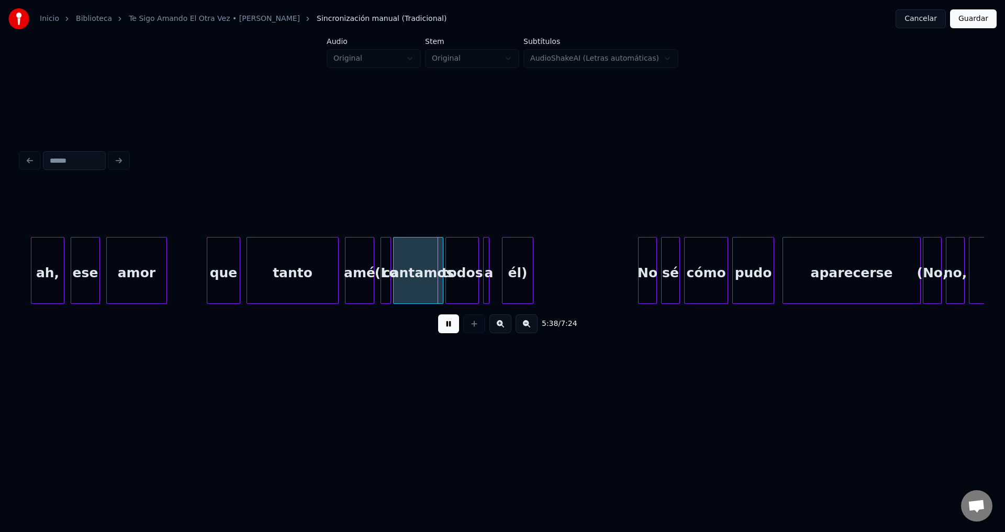
click at [389, 264] on div at bounding box center [388, 271] width 3 height 66
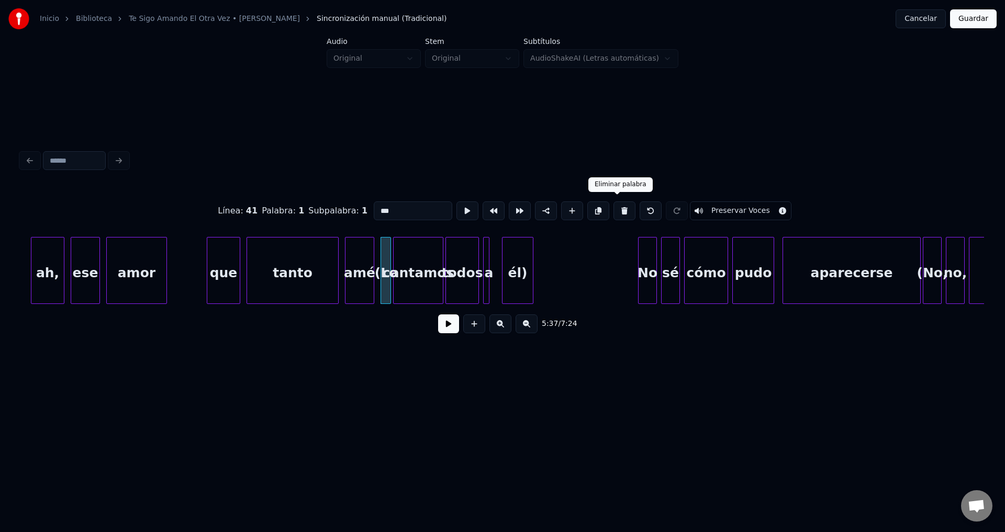
click at [622, 209] on button at bounding box center [624, 210] width 22 height 19
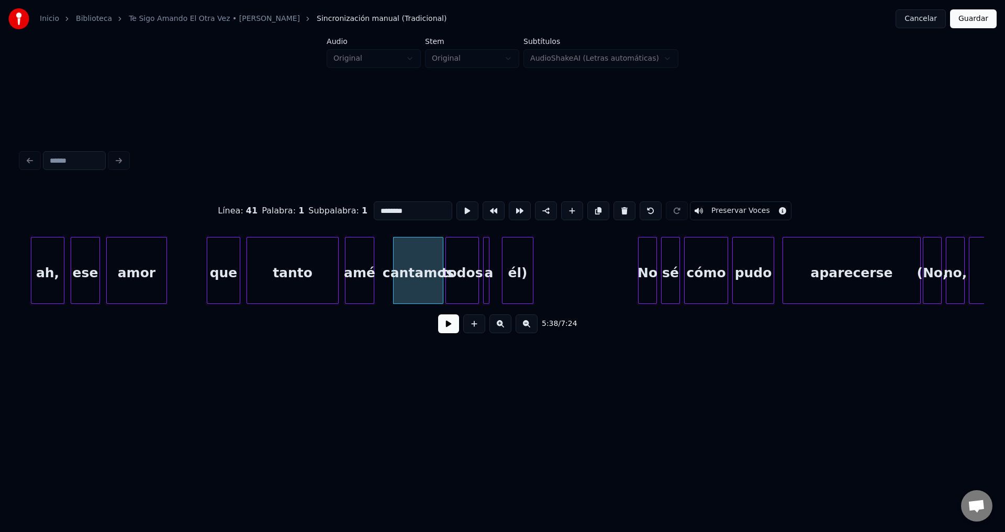
click at [428, 259] on div "cantamos" at bounding box center [417, 273] width 49 height 71
click at [615, 206] on button at bounding box center [624, 210] width 22 height 19
click at [457, 261] on div "todos" at bounding box center [462, 273] width 32 height 71
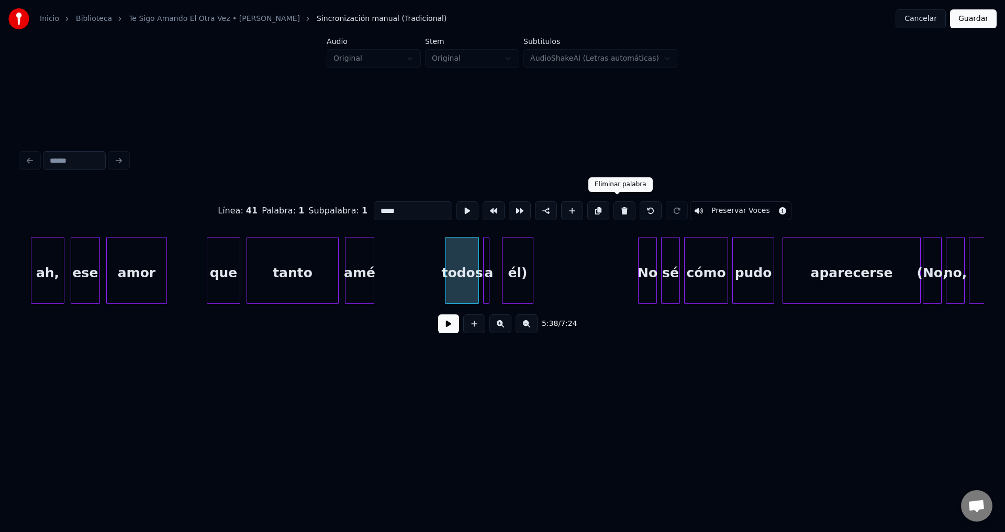
click at [615, 209] on button at bounding box center [624, 210] width 22 height 19
type input "*"
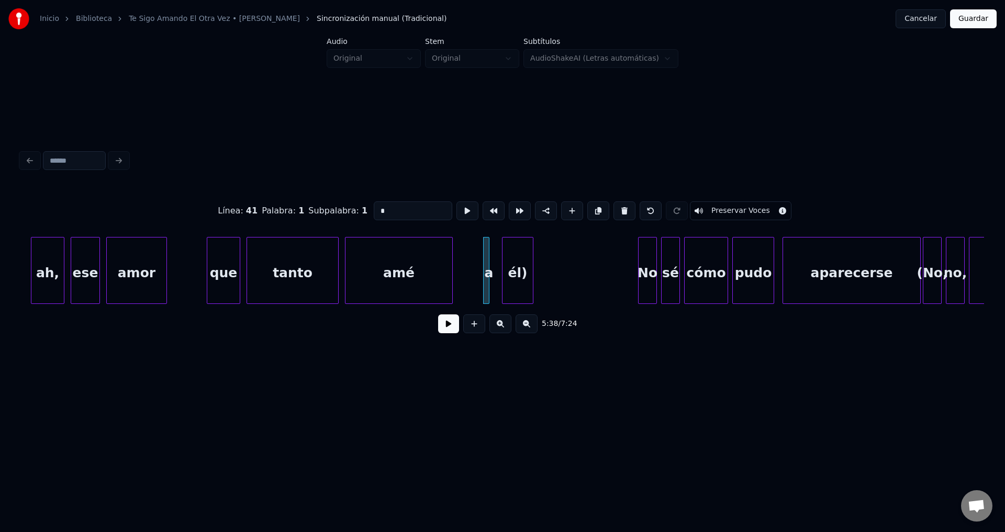
click at [452, 269] on div at bounding box center [450, 271] width 3 height 66
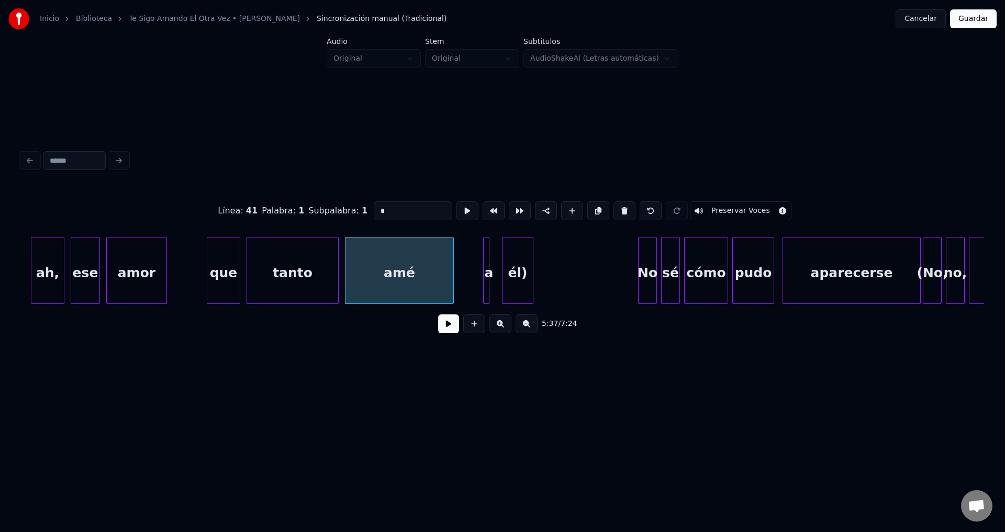
click at [446, 326] on button at bounding box center [448, 323] width 21 height 19
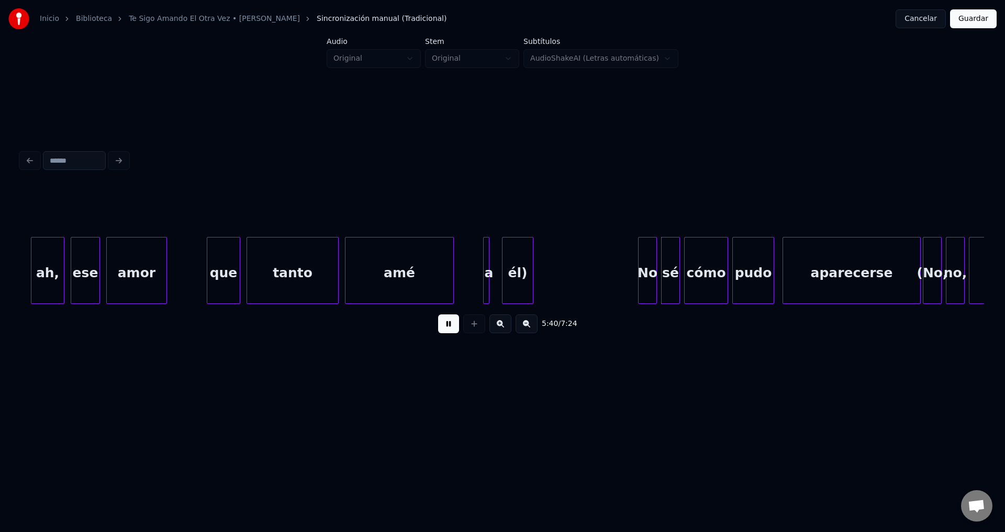
click at [489, 267] on div "a" at bounding box center [488, 273] width 10 height 71
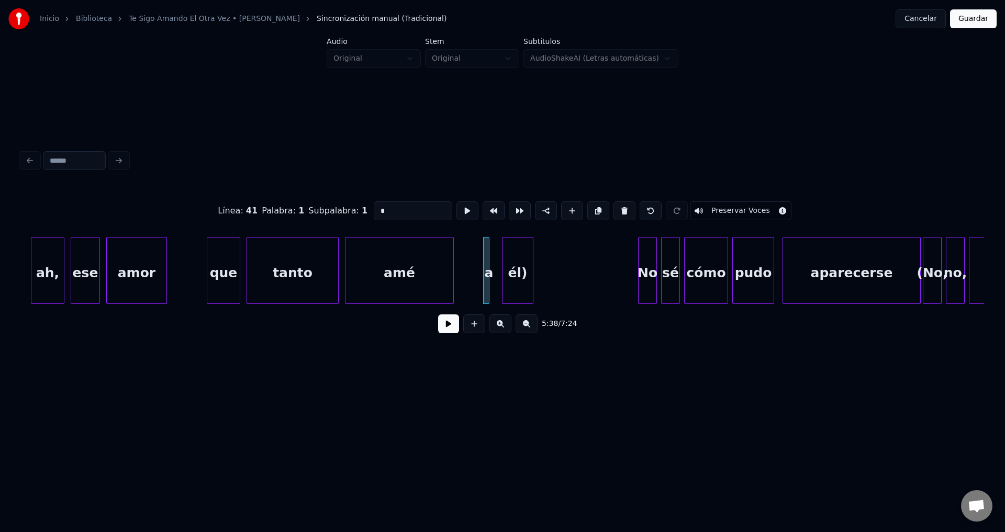
click at [406, 271] on div "amé" at bounding box center [399, 273] width 108 height 71
type input "***"
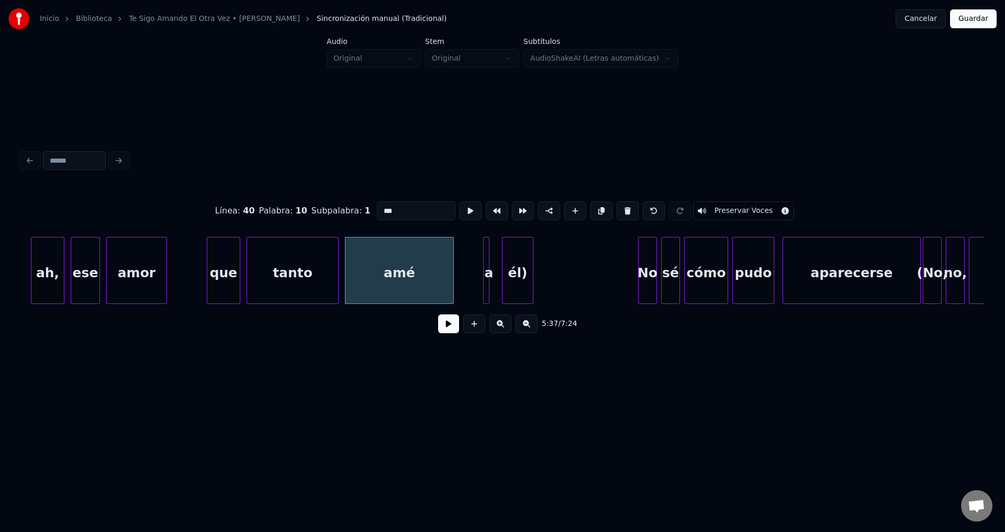
click at [442, 320] on button at bounding box center [448, 323] width 21 height 19
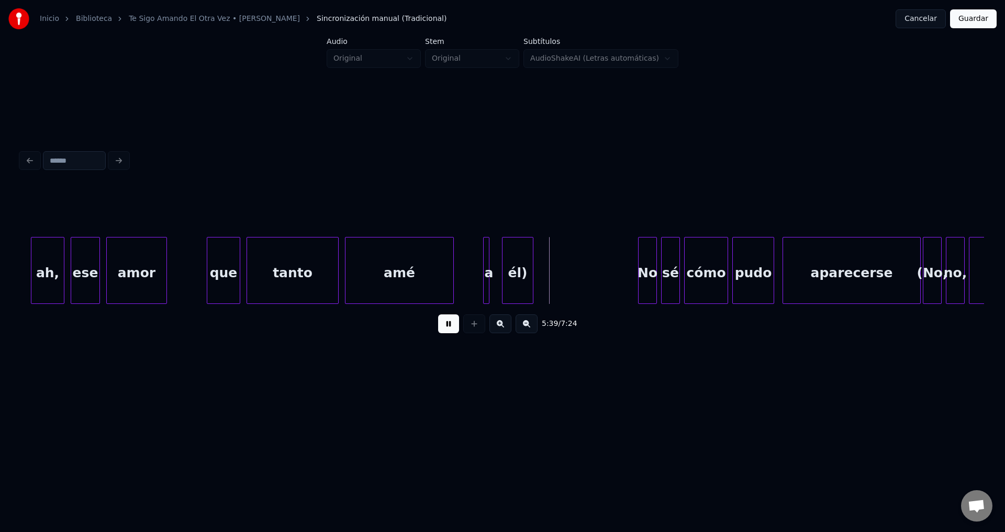
click at [485, 264] on div at bounding box center [484, 271] width 3 height 66
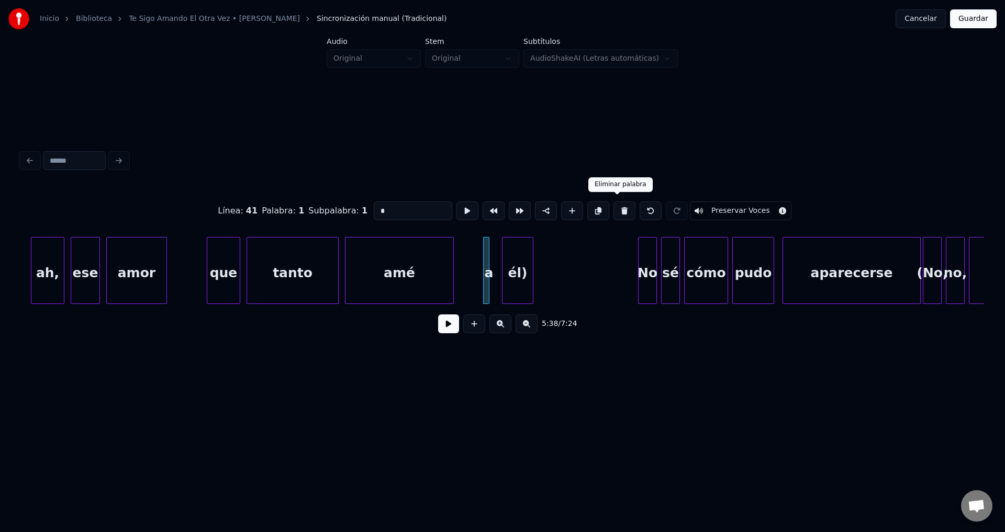
click at [620, 204] on button at bounding box center [624, 210] width 22 height 19
type input "**"
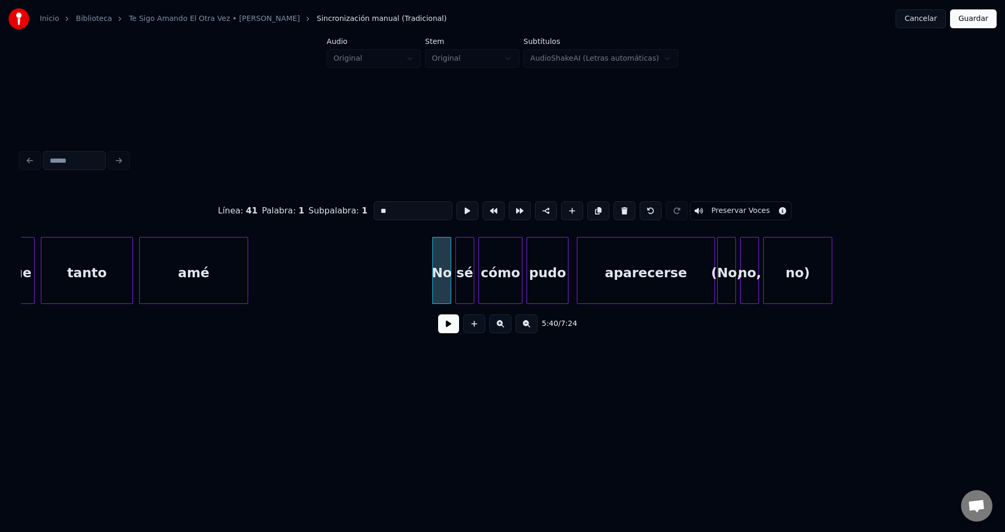
scroll to position [0, 35295]
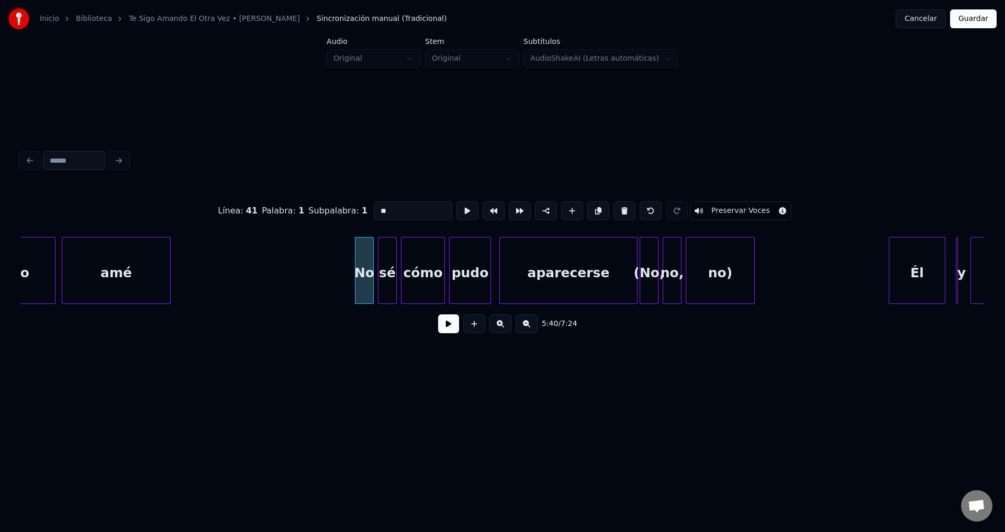
click at [453, 325] on button at bounding box center [448, 323] width 21 height 19
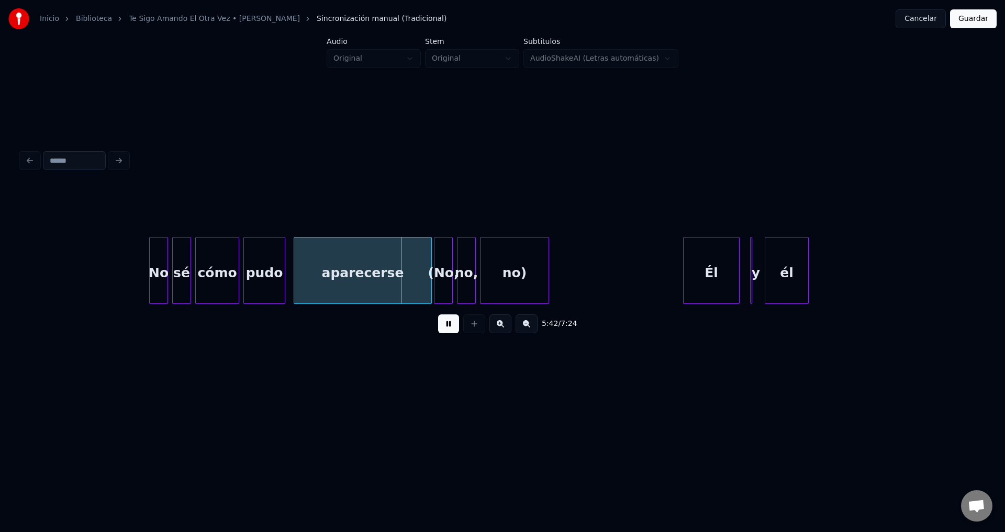
scroll to position [0, 35578]
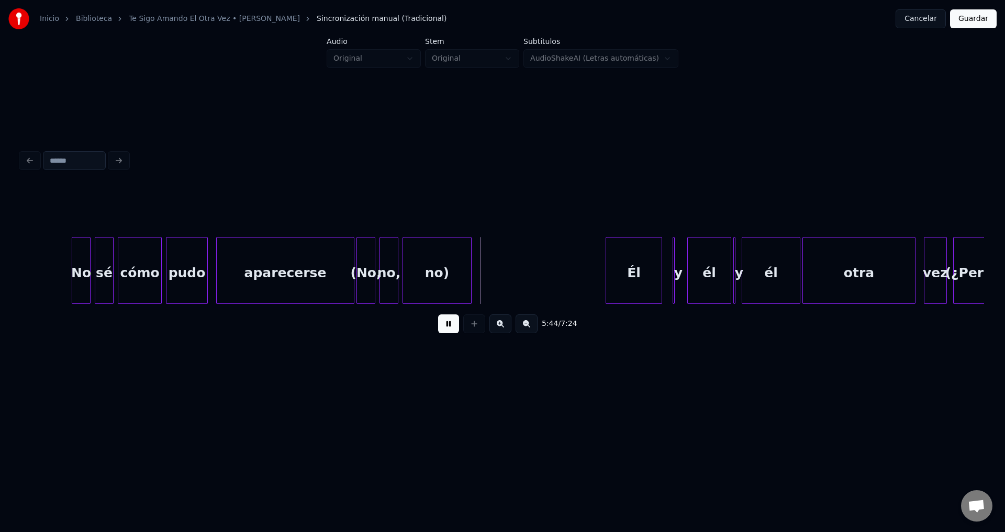
click at [447, 331] on button at bounding box center [448, 323] width 21 height 19
click at [369, 269] on div "(No," at bounding box center [366, 273] width 18 height 71
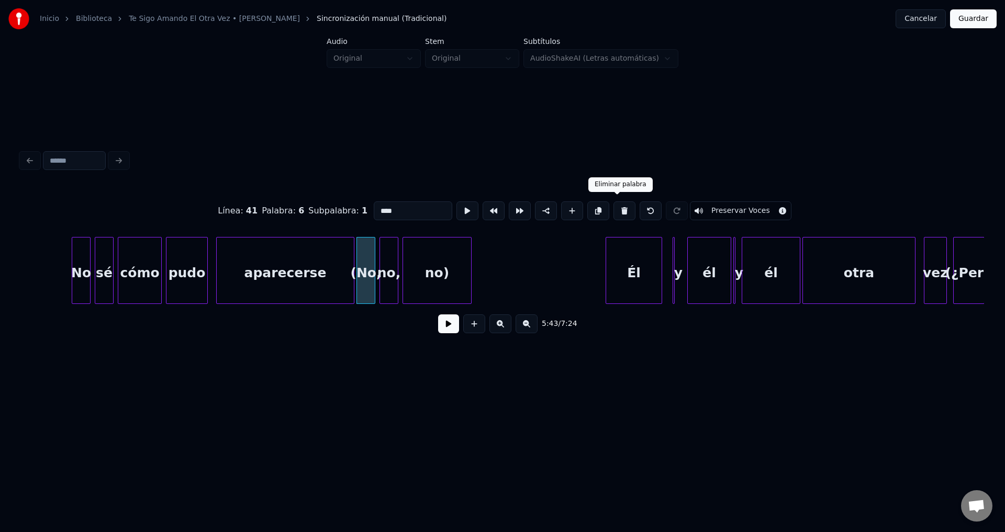
click at [615, 207] on button at bounding box center [624, 210] width 22 height 19
click at [618, 208] on button at bounding box center [624, 210] width 22 height 19
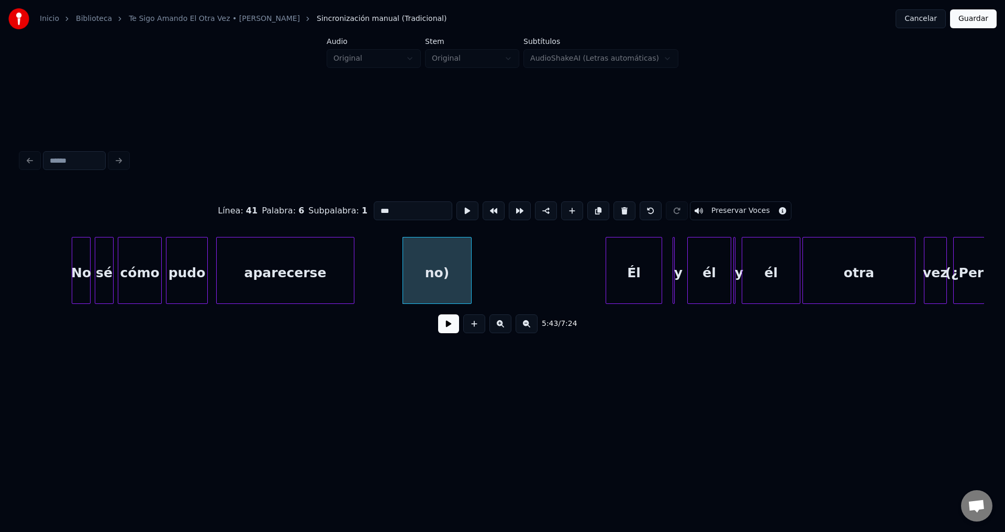
click at [618, 208] on button at bounding box center [624, 210] width 22 height 19
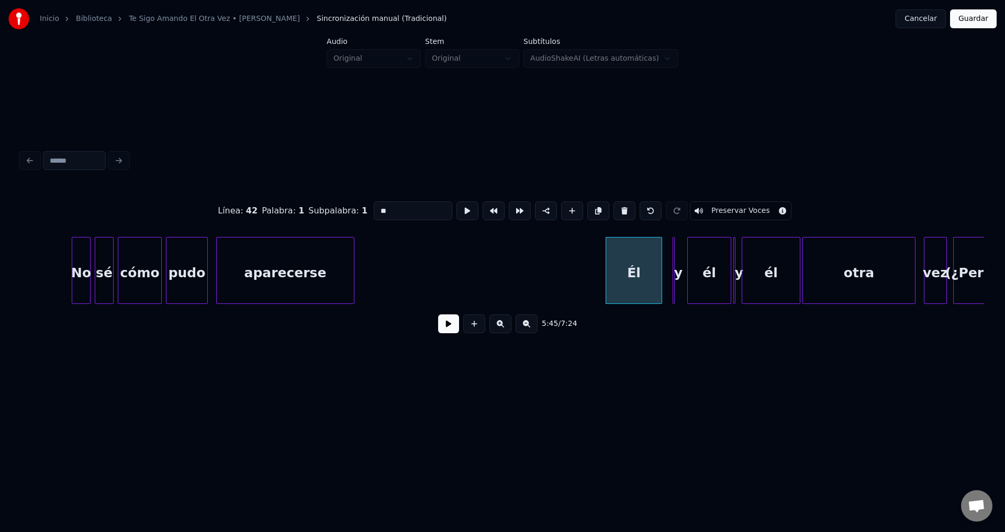
click at [351, 263] on div at bounding box center [352, 271] width 3 height 66
type input "**********"
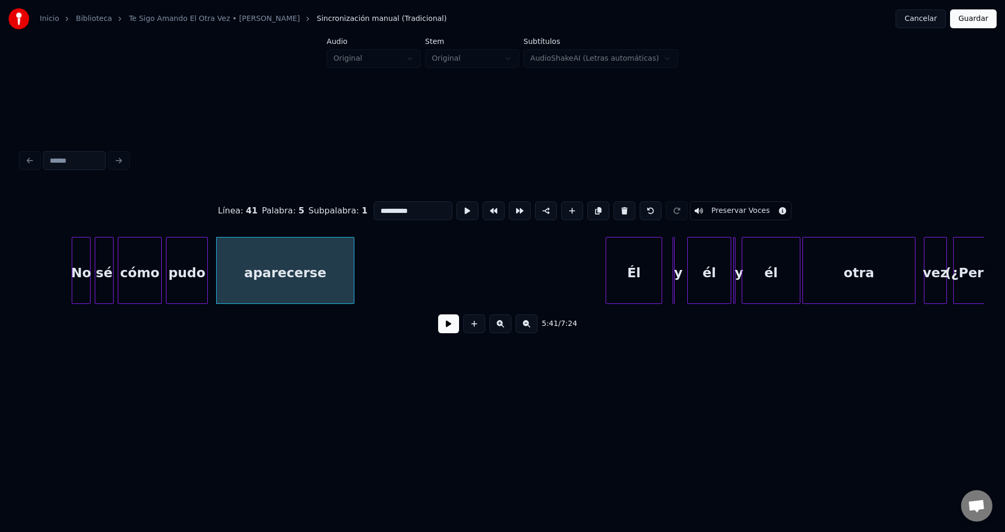
click at [451, 325] on button at bounding box center [448, 323] width 21 height 19
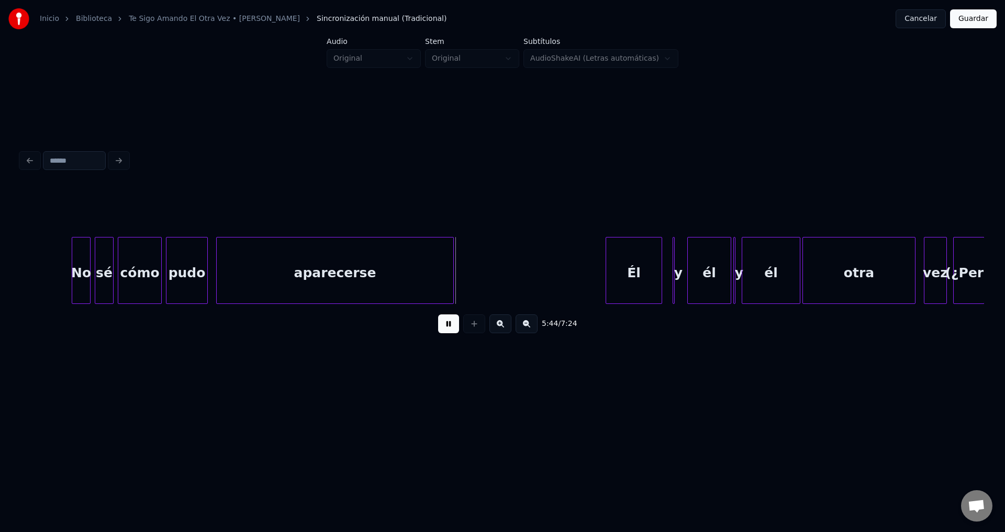
click at [453, 276] on div at bounding box center [451, 271] width 3 height 66
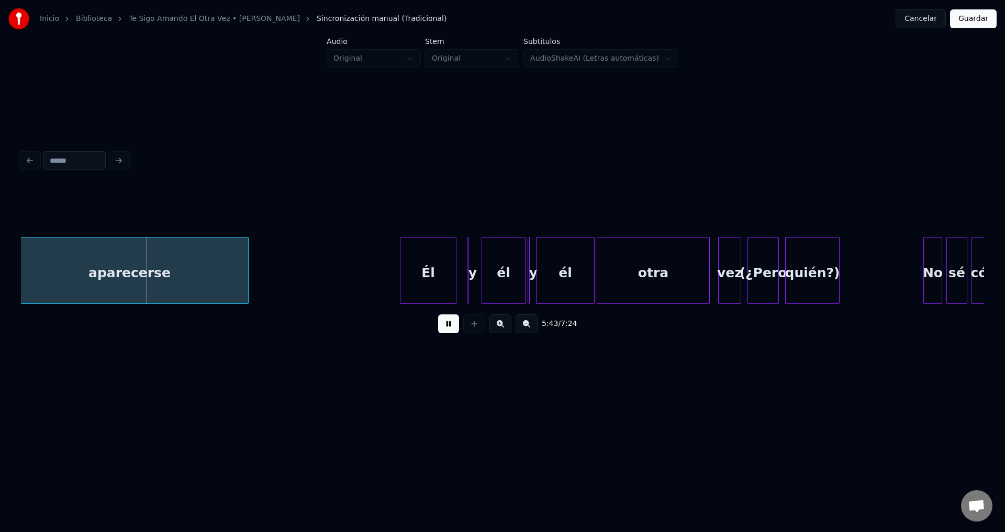
scroll to position [0, 35809]
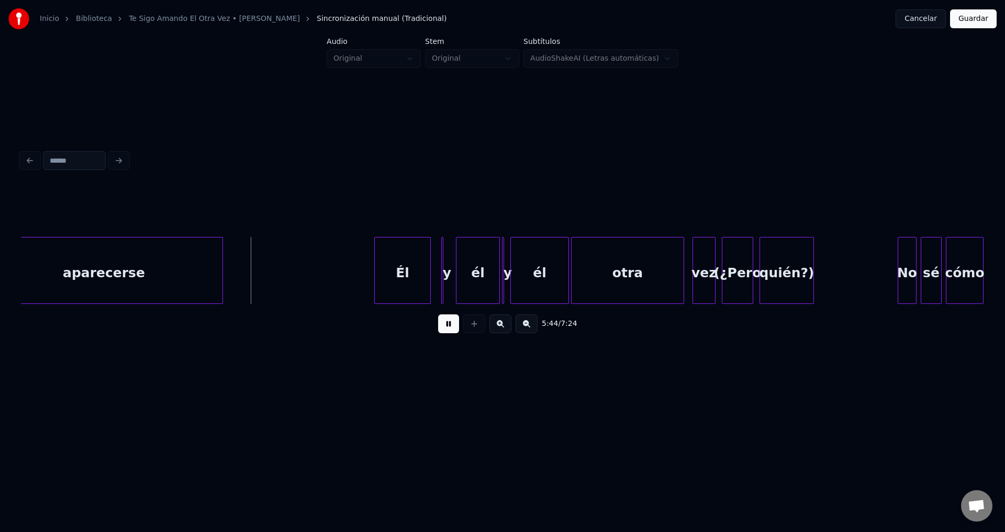
click at [441, 268] on div at bounding box center [441, 271] width 3 height 66
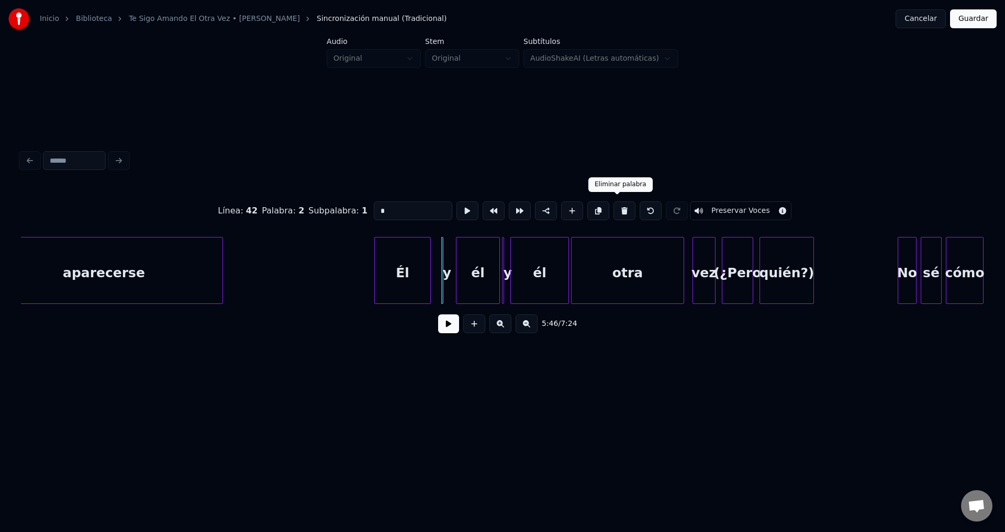
click at [613, 210] on button at bounding box center [624, 210] width 22 height 19
click at [505, 257] on div at bounding box center [503, 271] width 3 height 66
click at [614, 209] on button at bounding box center [624, 210] width 22 height 19
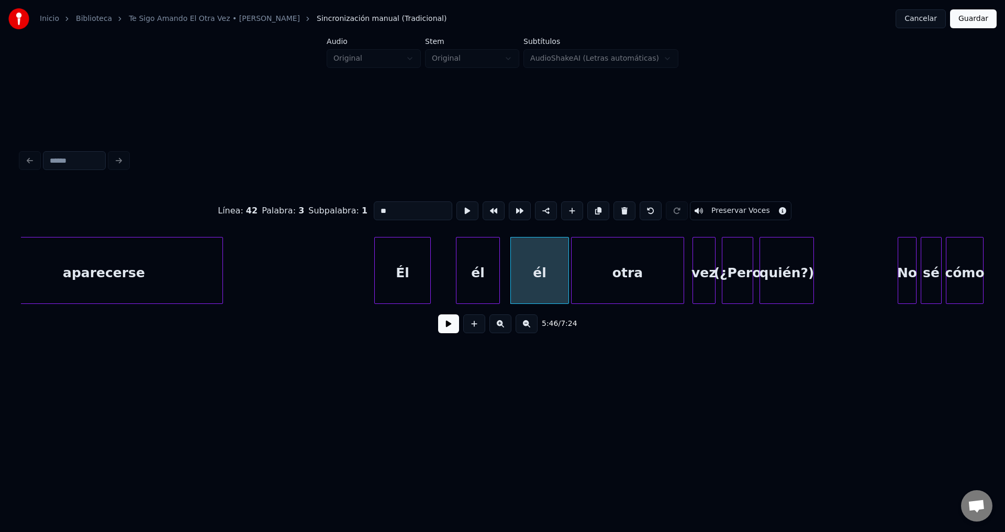
click at [379, 260] on div "Él" at bounding box center [402, 273] width 55 height 71
type input "**"
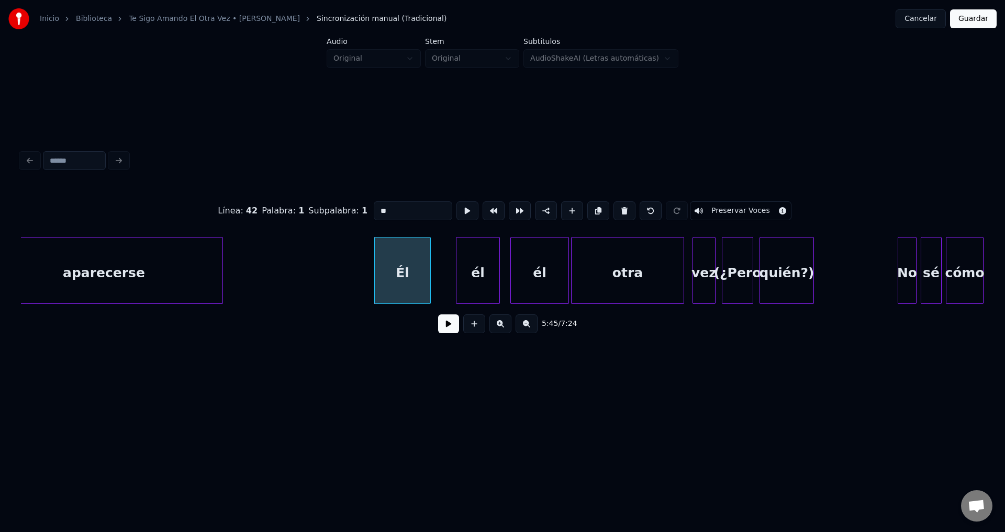
click at [440, 327] on button at bounding box center [448, 323] width 21 height 19
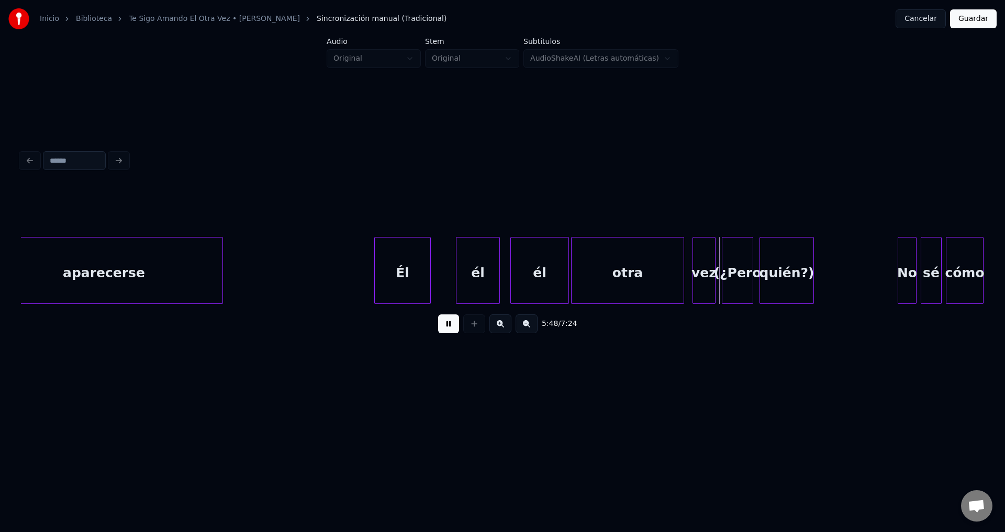
click at [736, 269] on div "(¿Pero" at bounding box center [737, 273] width 30 height 71
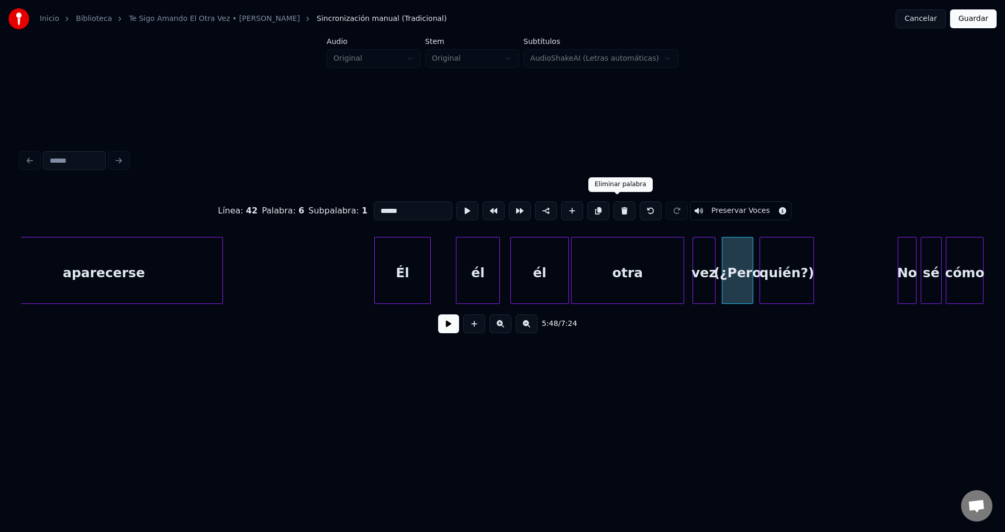
click at [621, 208] on button at bounding box center [624, 210] width 22 height 19
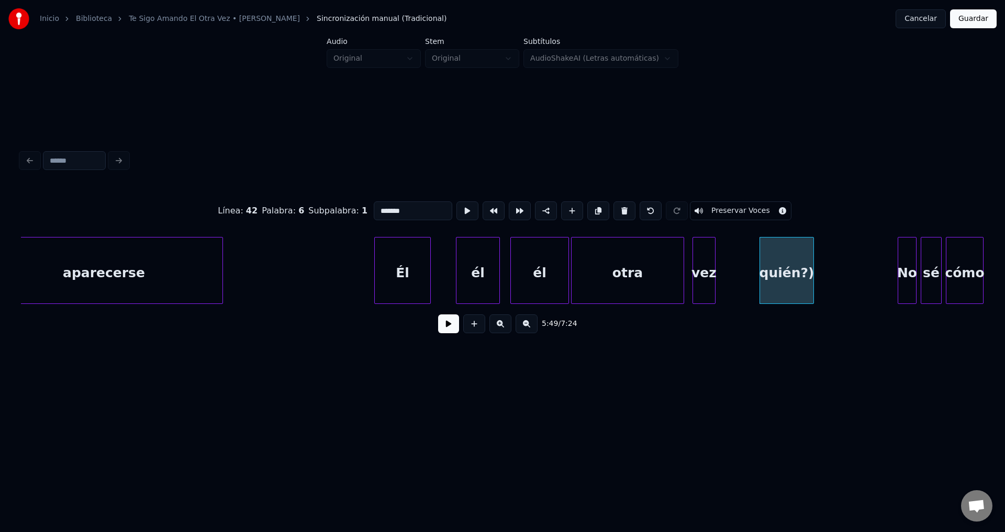
click at [775, 274] on div "quién?)" at bounding box center [786, 273] width 53 height 71
click at [617, 209] on button at bounding box center [624, 210] width 22 height 19
type input "**"
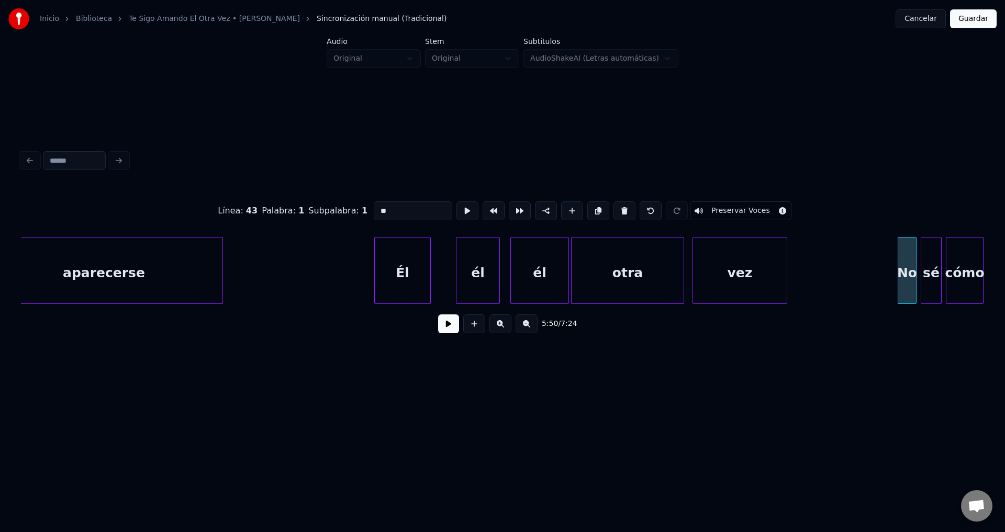
click at [786, 273] on div at bounding box center [784, 271] width 3 height 66
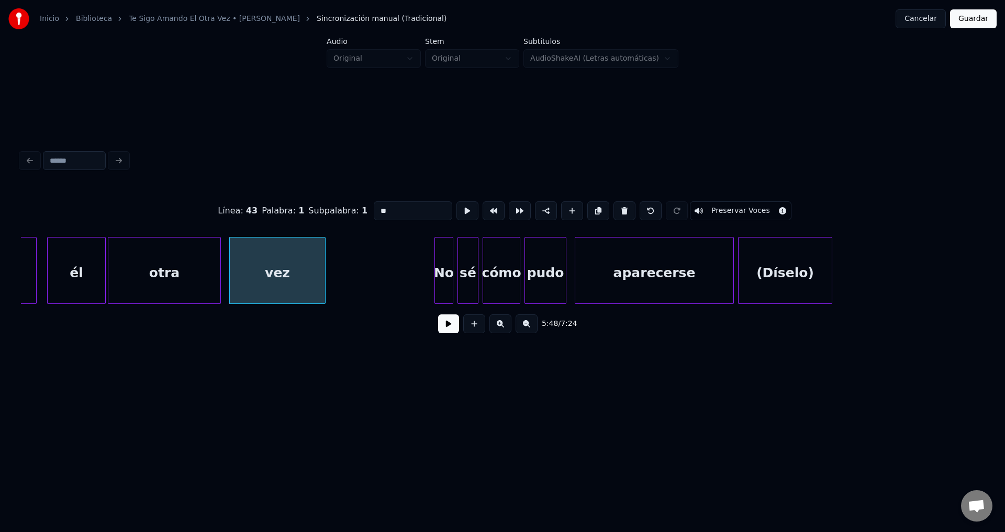
scroll to position [0, 36324]
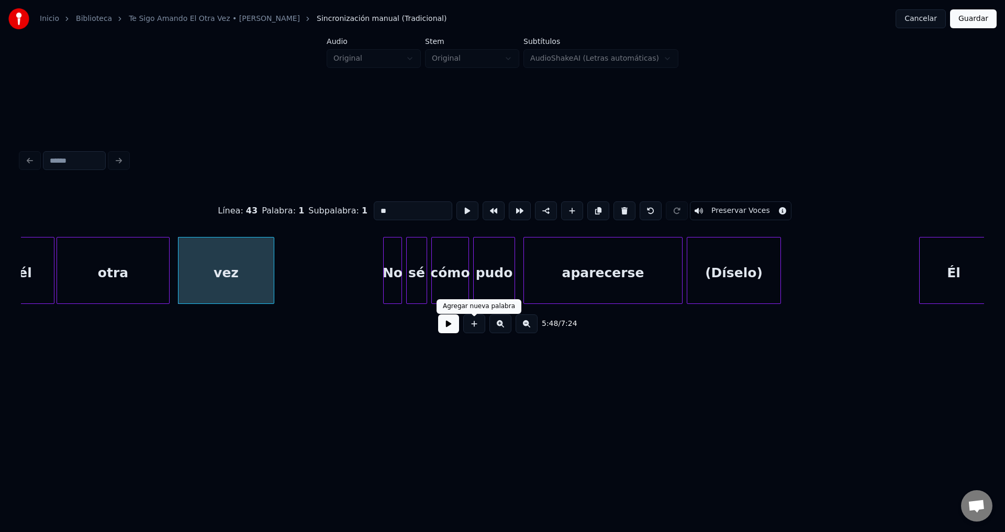
click at [448, 324] on button at bounding box center [448, 323] width 21 height 19
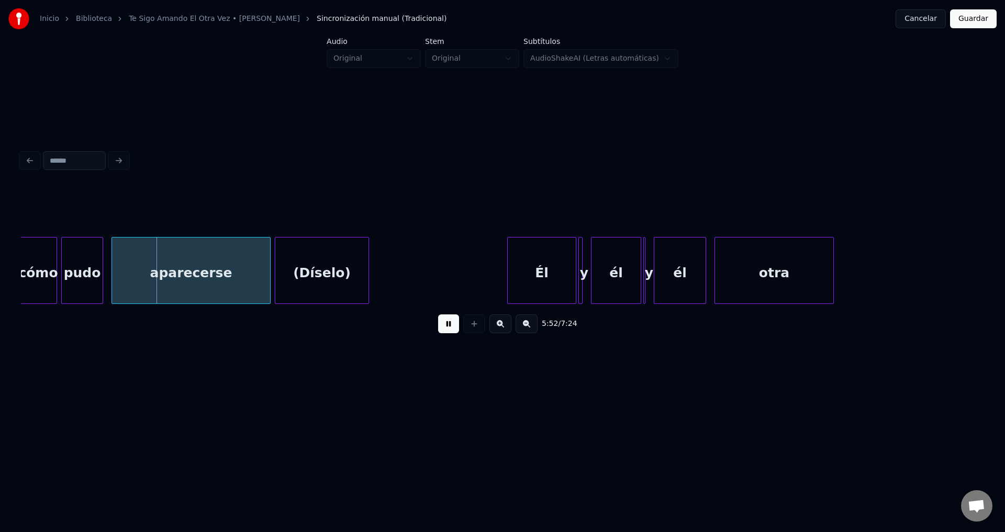
scroll to position [0, 36761]
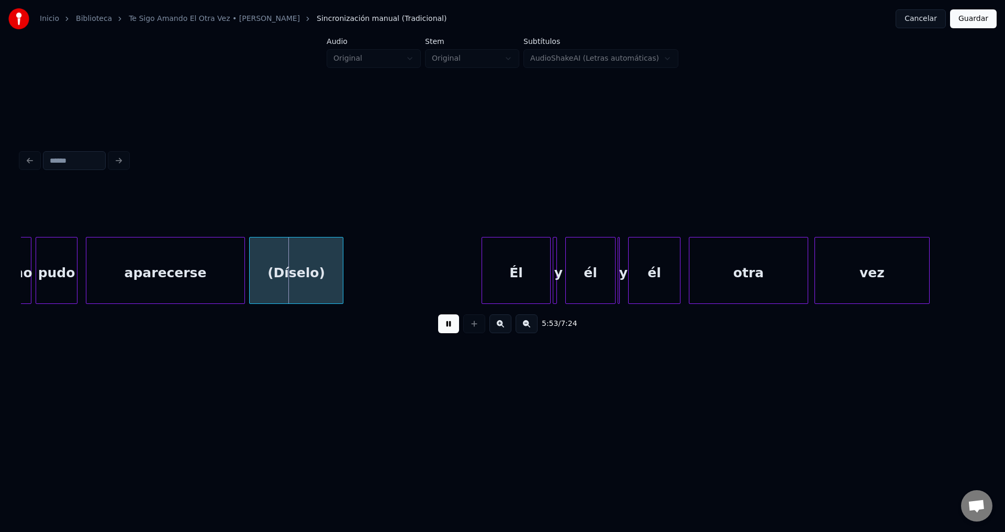
click at [306, 267] on div "(Díselo)" at bounding box center [296, 273] width 93 height 71
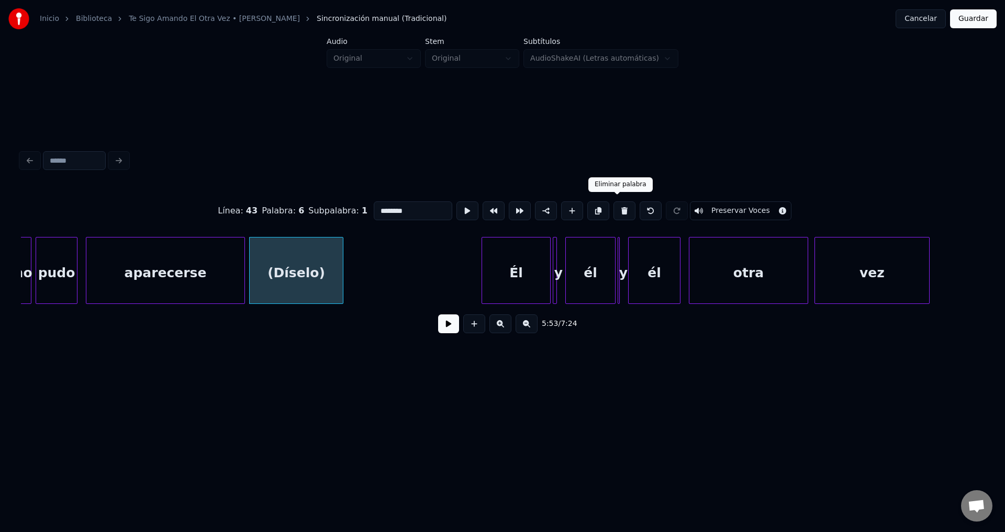
click at [613, 205] on button at bounding box center [624, 210] width 22 height 19
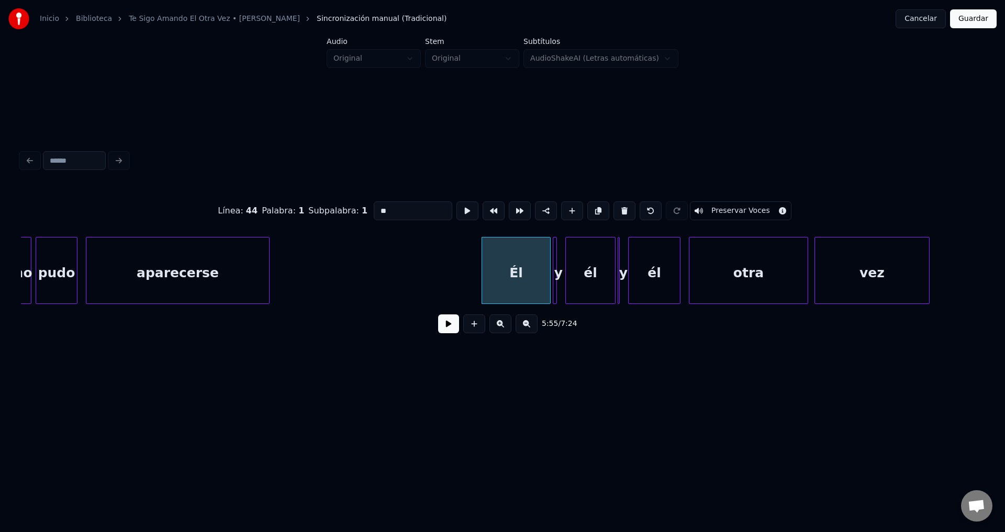
click at [269, 267] on div at bounding box center [267, 271] width 3 height 66
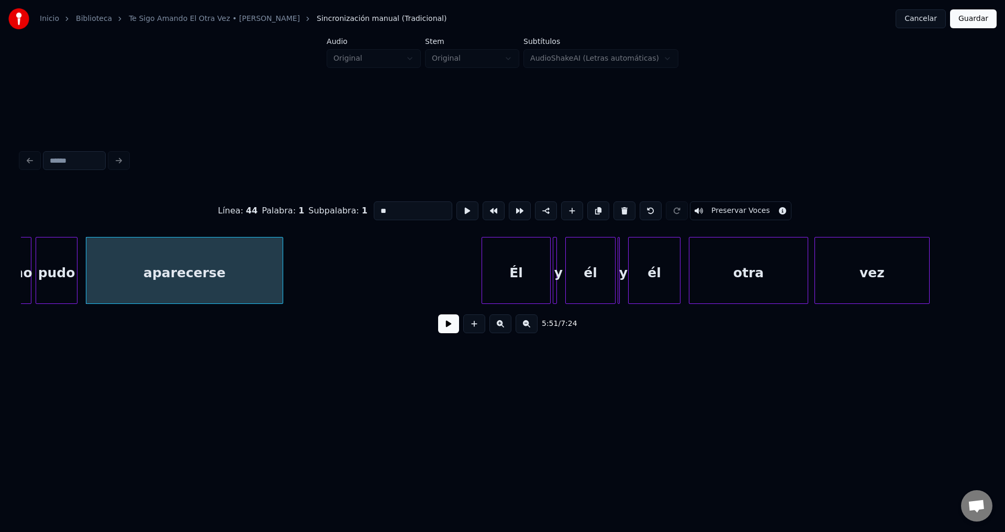
click at [532, 284] on div "Él" at bounding box center [516, 273] width 68 height 71
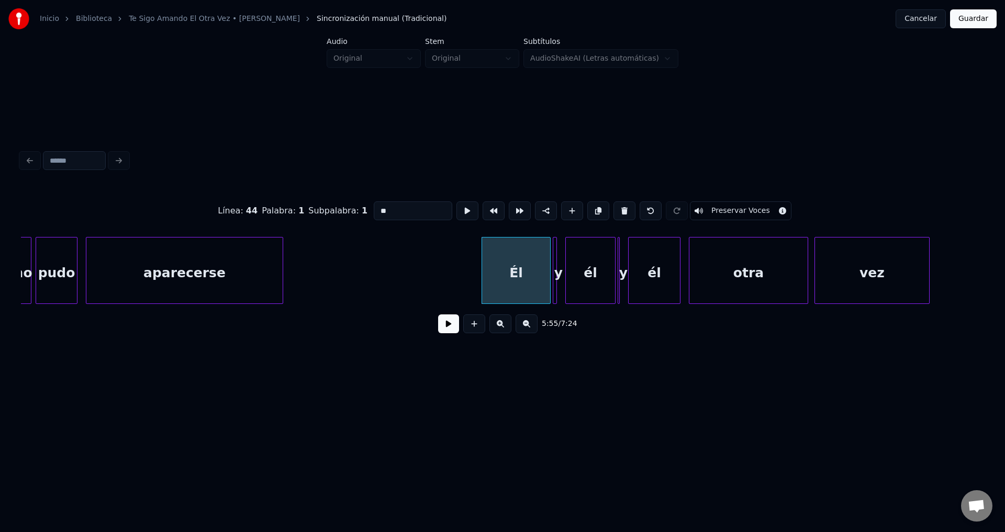
click at [557, 273] on div "y" at bounding box center [558, 273] width 10 height 71
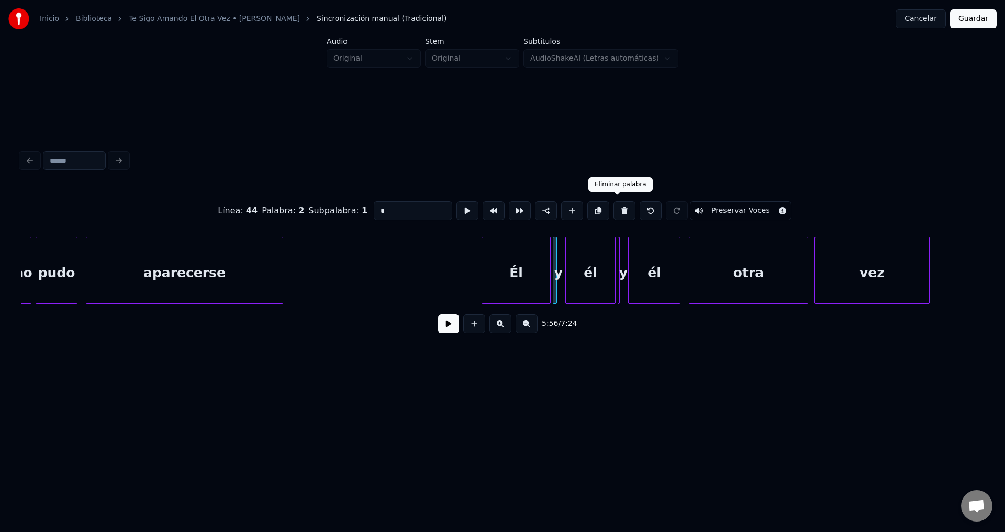
click at [618, 208] on button at bounding box center [624, 210] width 22 height 19
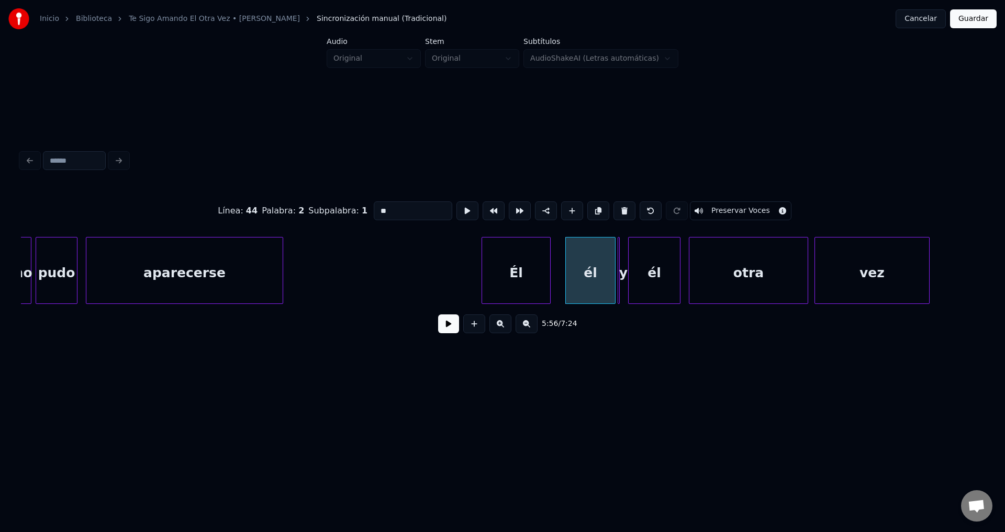
click at [622, 258] on div "y" at bounding box center [623, 273] width 10 height 71
click at [616, 206] on button at bounding box center [624, 210] width 22 height 19
type input "**"
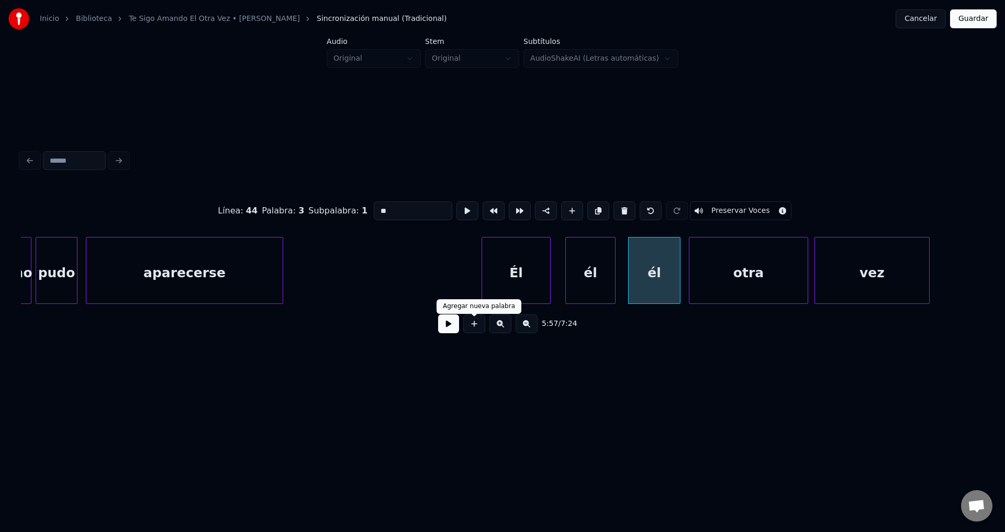
click at [444, 329] on button at bounding box center [448, 323] width 21 height 19
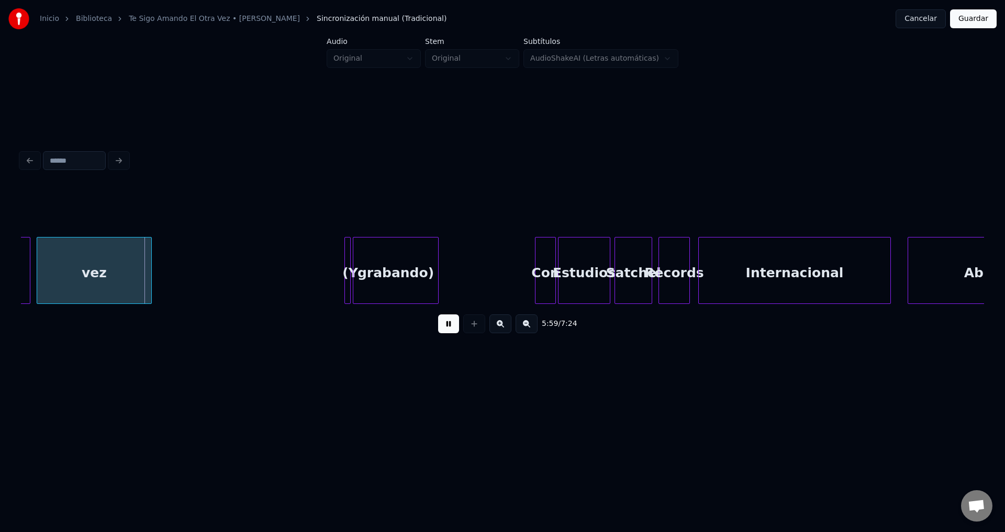
scroll to position [0, 37430]
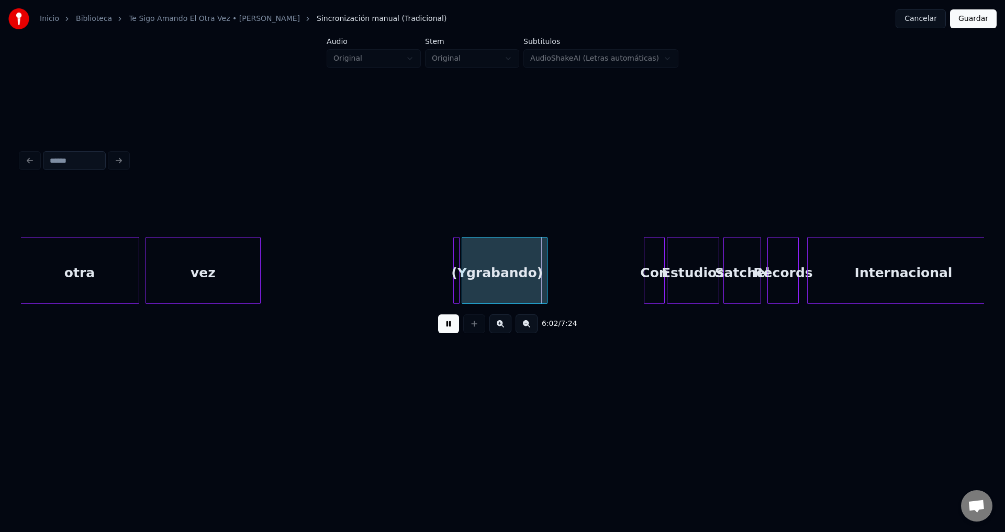
click at [454, 262] on div at bounding box center [455, 271] width 3 height 66
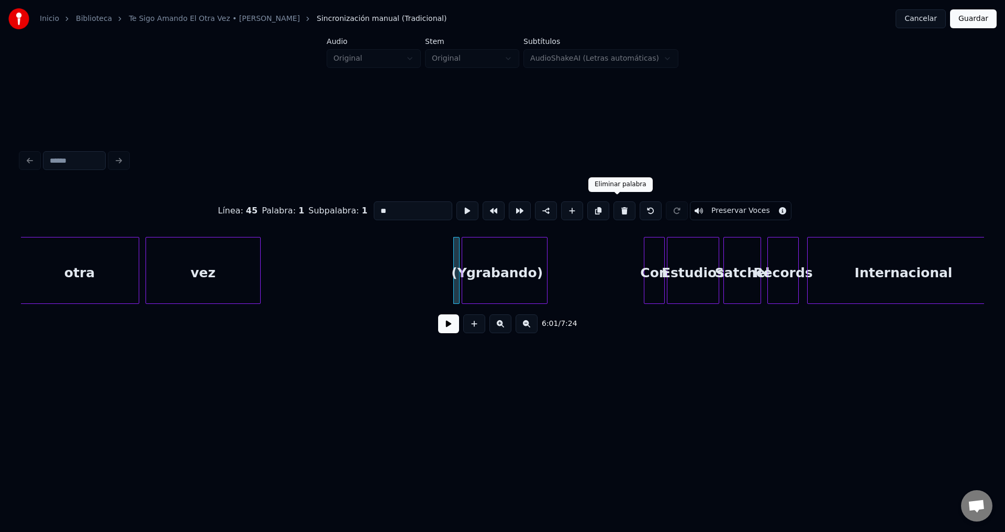
click at [617, 206] on button at bounding box center [624, 210] width 22 height 19
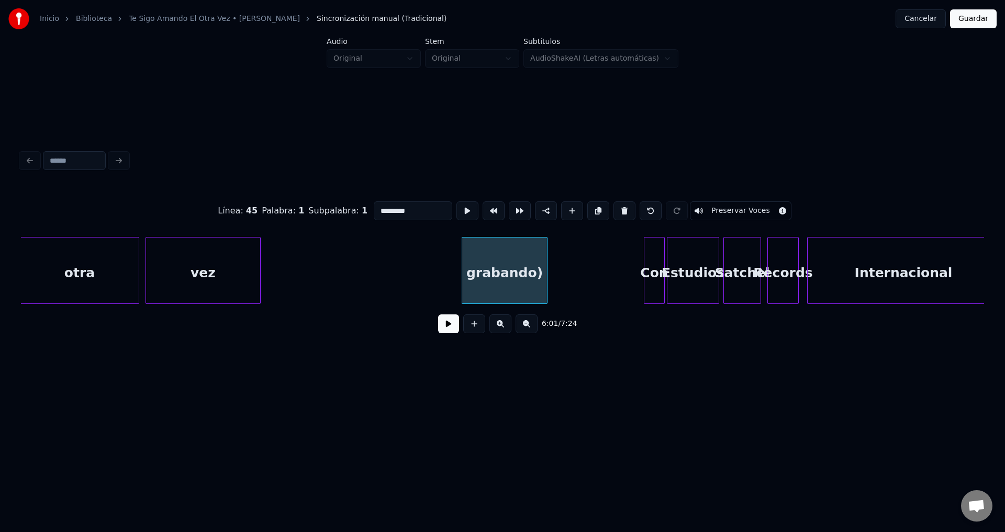
click at [617, 206] on button at bounding box center [624, 210] width 22 height 19
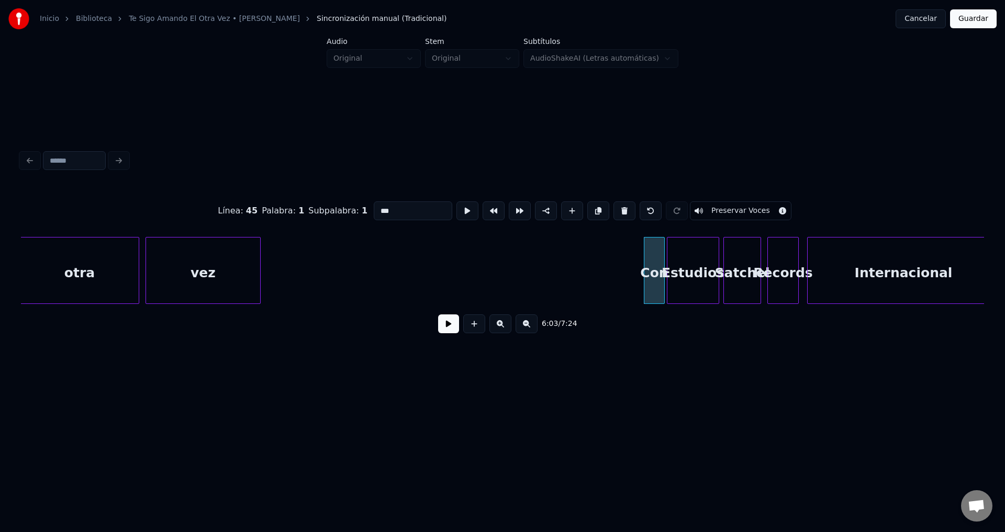
click at [617, 206] on button at bounding box center [624, 210] width 22 height 19
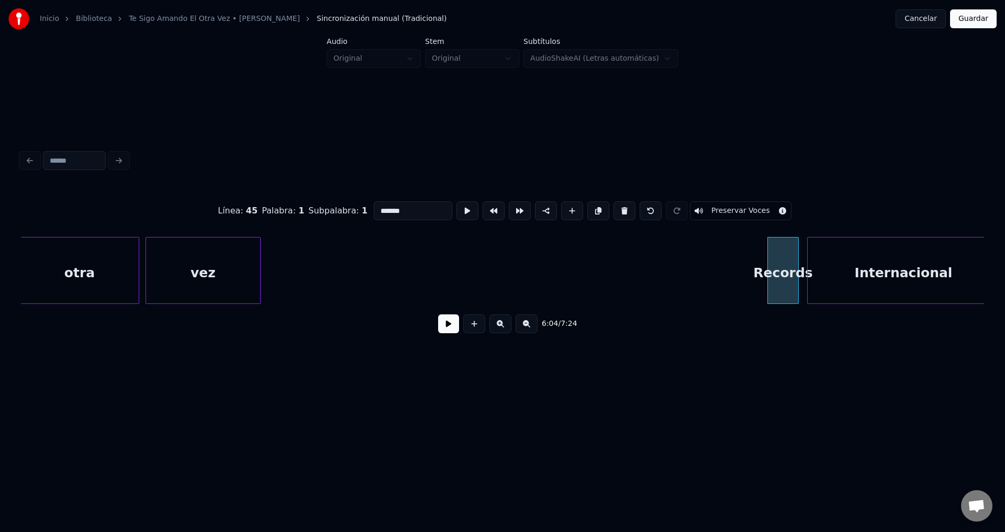
click at [617, 206] on button at bounding box center [624, 210] width 22 height 19
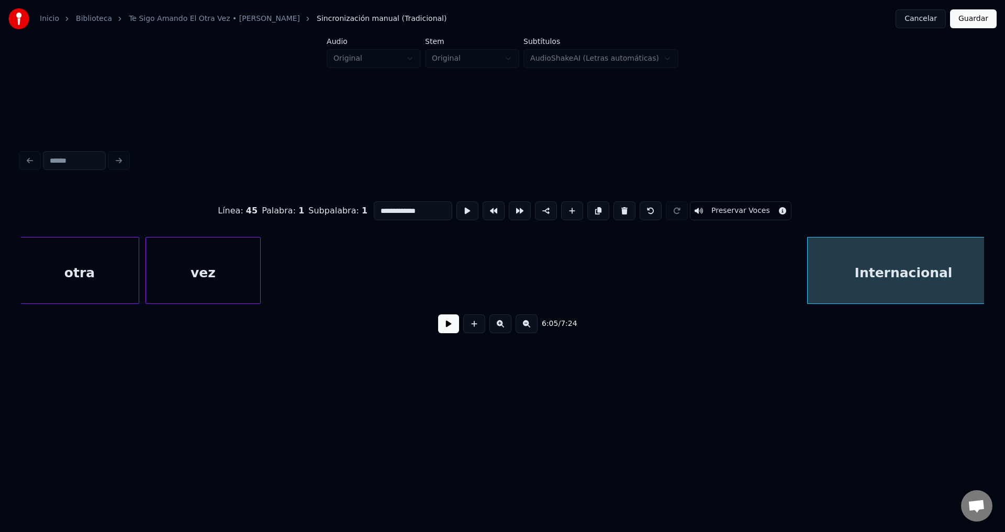
click at [617, 206] on button at bounding box center [624, 210] width 22 height 19
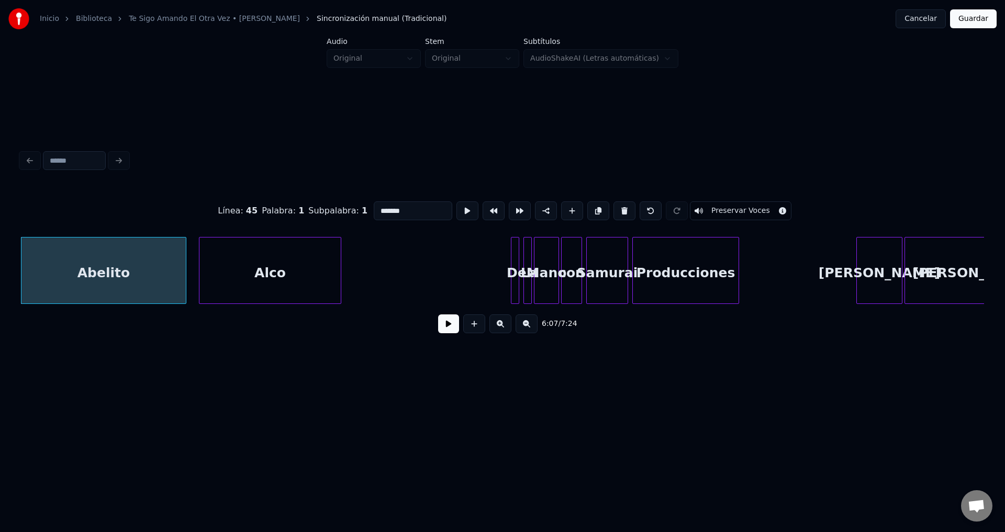
click at [617, 206] on button at bounding box center [624, 210] width 22 height 19
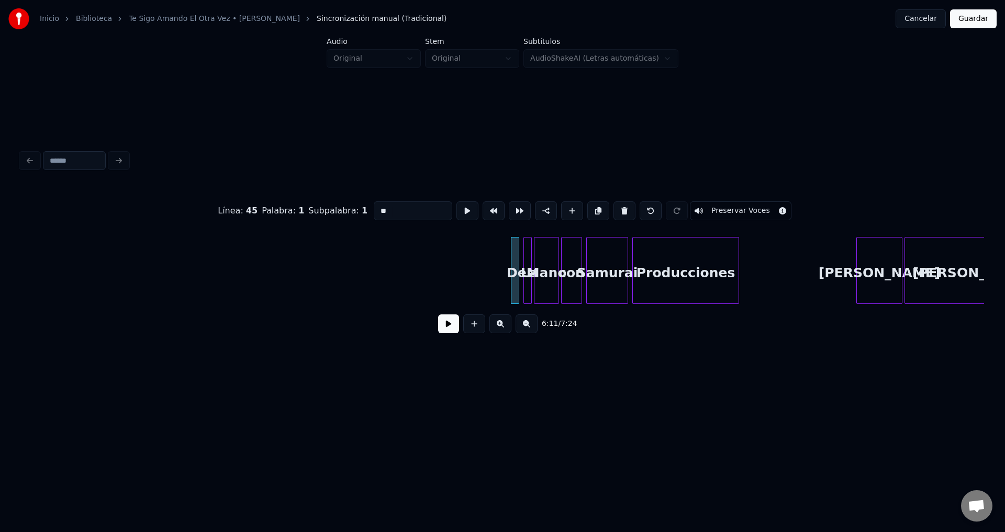
click at [617, 206] on button at bounding box center [624, 210] width 22 height 19
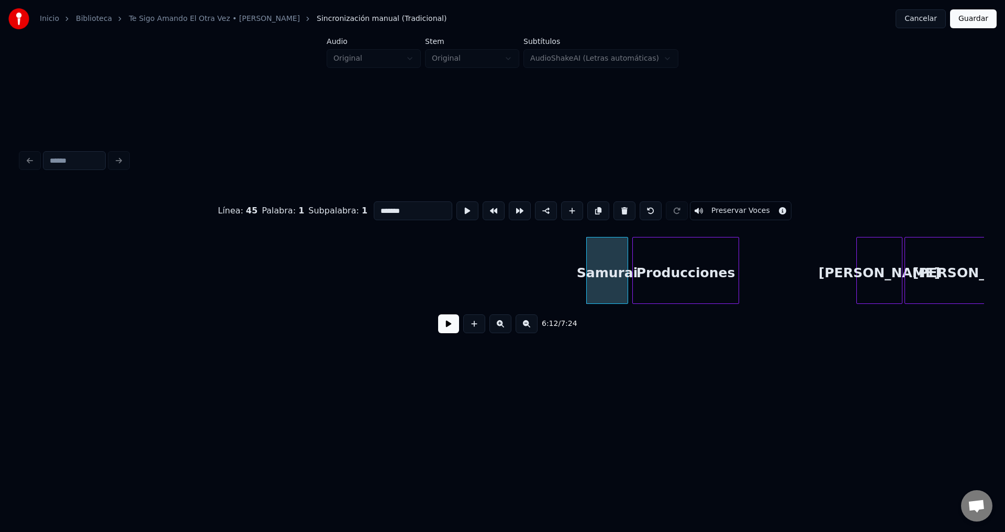
click at [617, 206] on button at bounding box center [624, 210] width 22 height 19
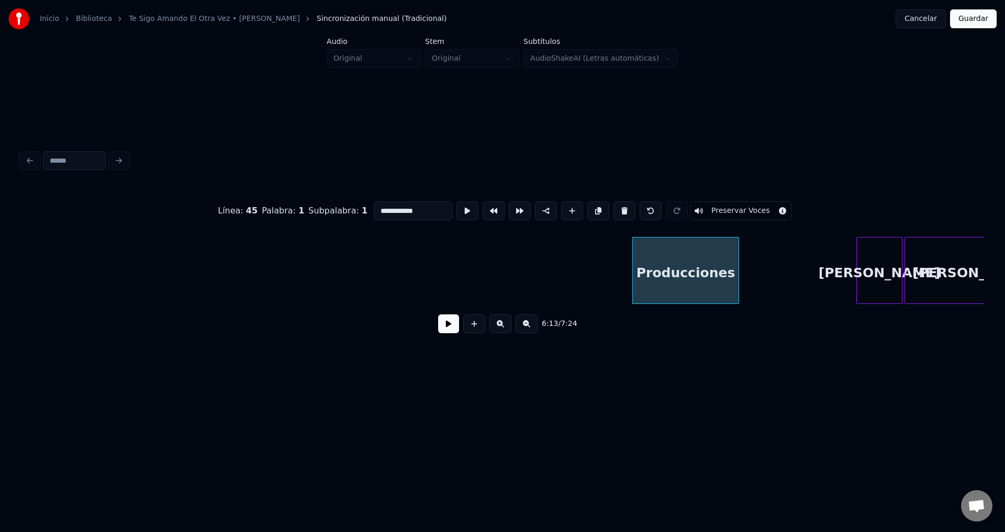
click at [617, 206] on button at bounding box center [624, 210] width 22 height 19
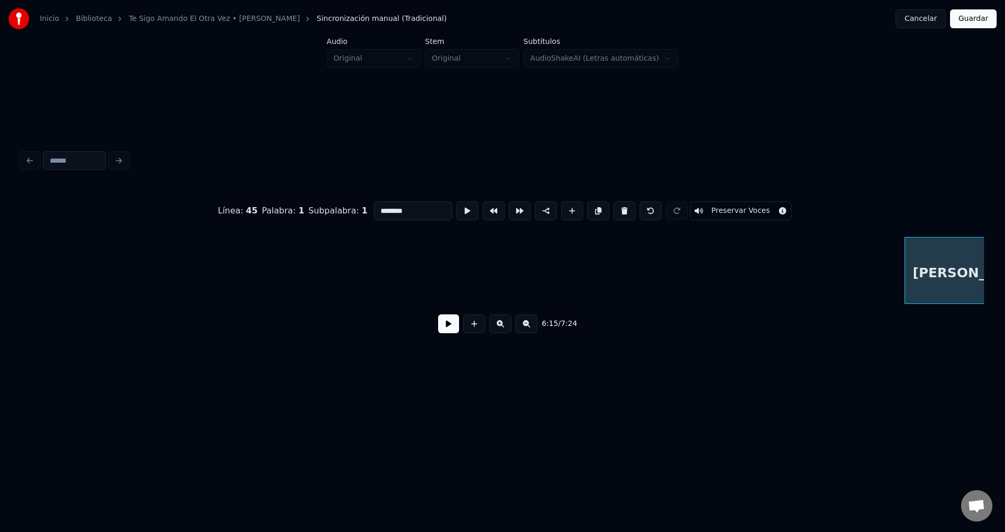
click at [617, 206] on button at bounding box center [624, 210] width 22 height 19
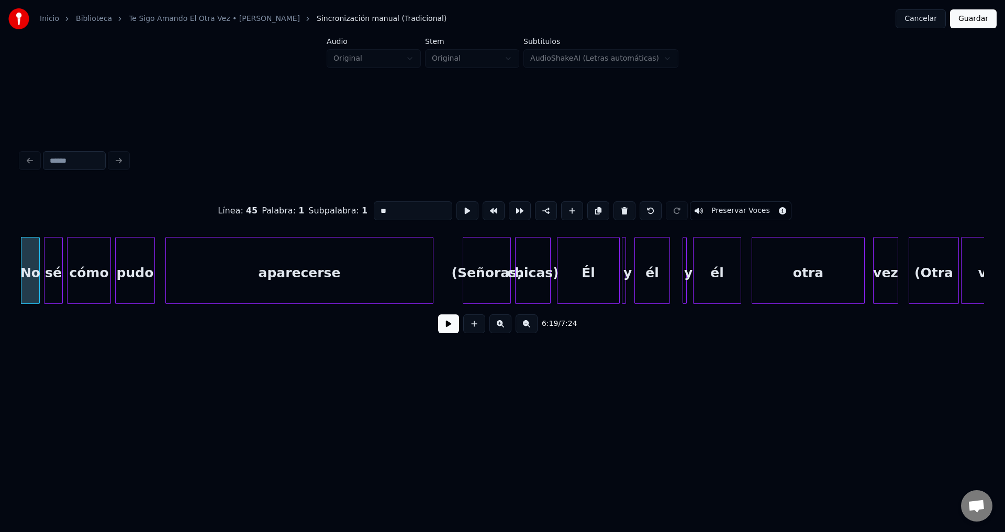
click at [617, 206] on button at bounding box center [624, 210] width 22 height 19
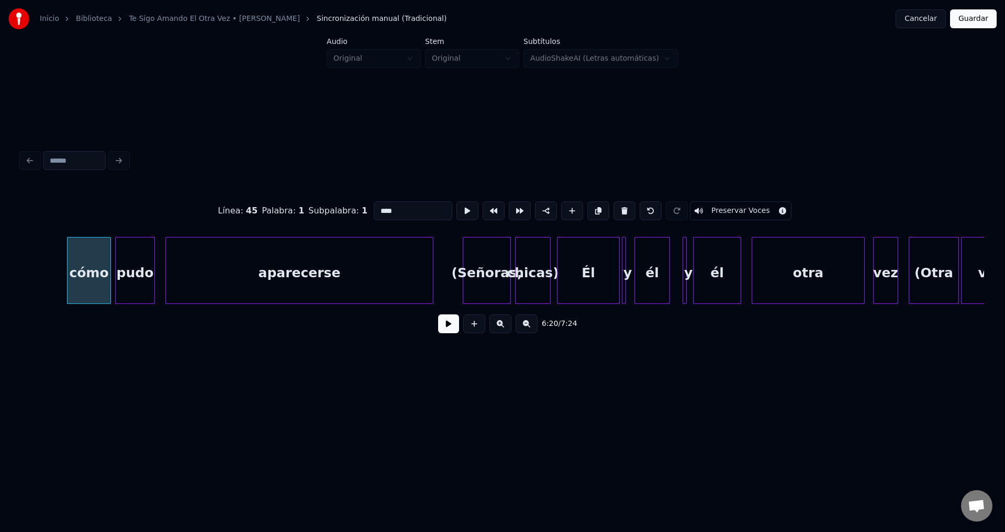
click at [617, 206] on button at bounding box center [624, 210] width 22 height 19
type input "****"
click at [447, 331] on button at bounding box center [448, 323] width 21 height 19
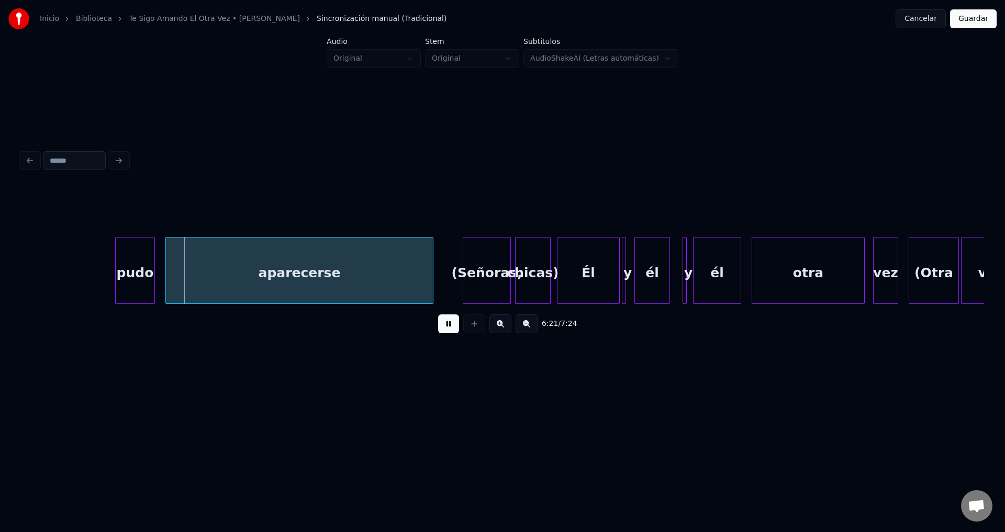
click at [447, 331] on button at bounding box center [448, 323] width 21 height 19
click at [126, 269] on div "pudo" at bounding box center [135, 273] width 39 height 71
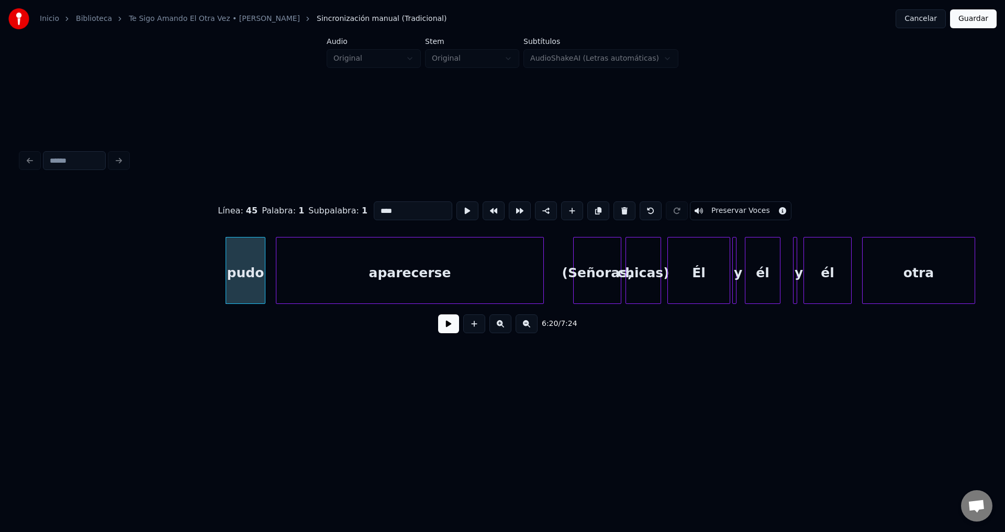
scroll to position [0, 39513]
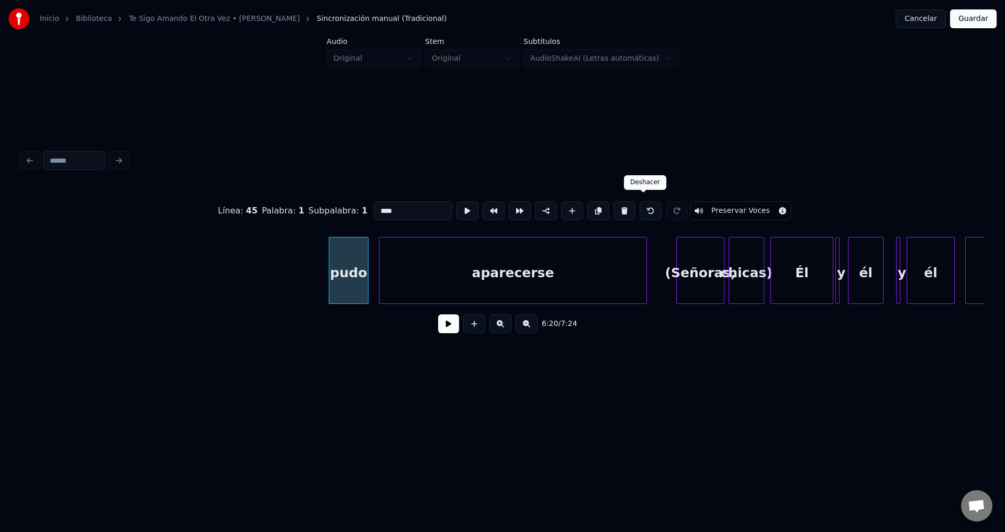
click at [645, 205] on button at bounding box center [650, 210] width 22 height 19
type input "****"
click at [241, 268] on div "No" at bounding box center [240, 273] width 18 height 71
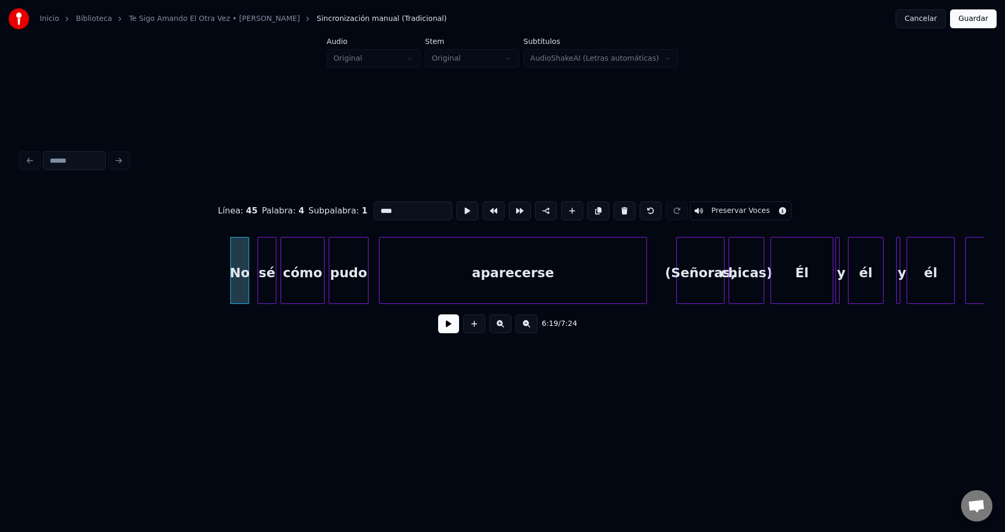
click at [456, 330] on button at bounding box center [448, 323] width 21 height 19
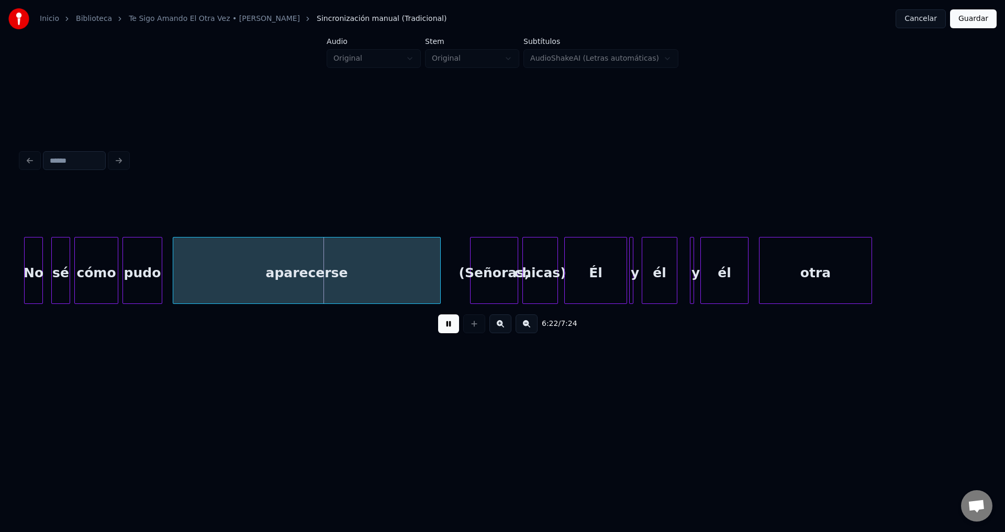
scroll to position [0, 39745]
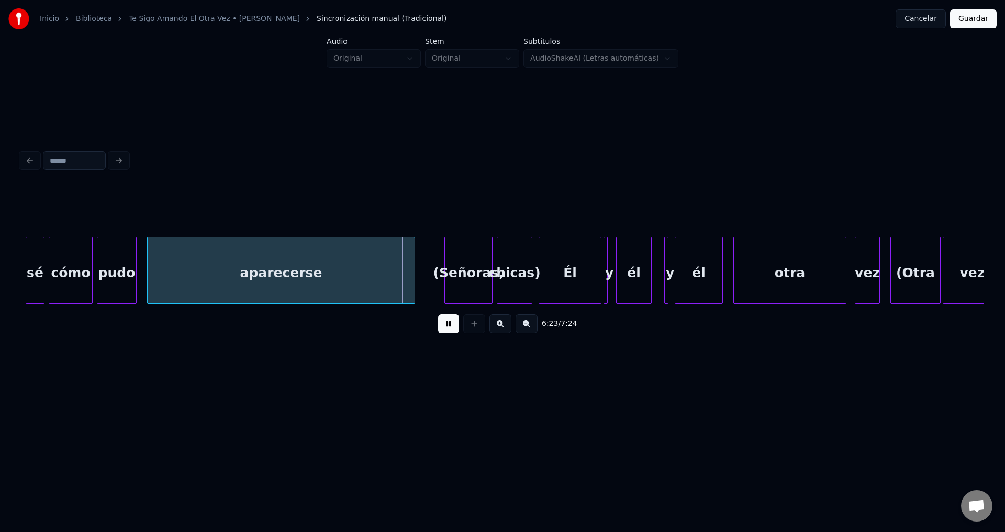
click at [471, 275] on div "(Señoras," at bounding box center [468, 273] width 47 height 71
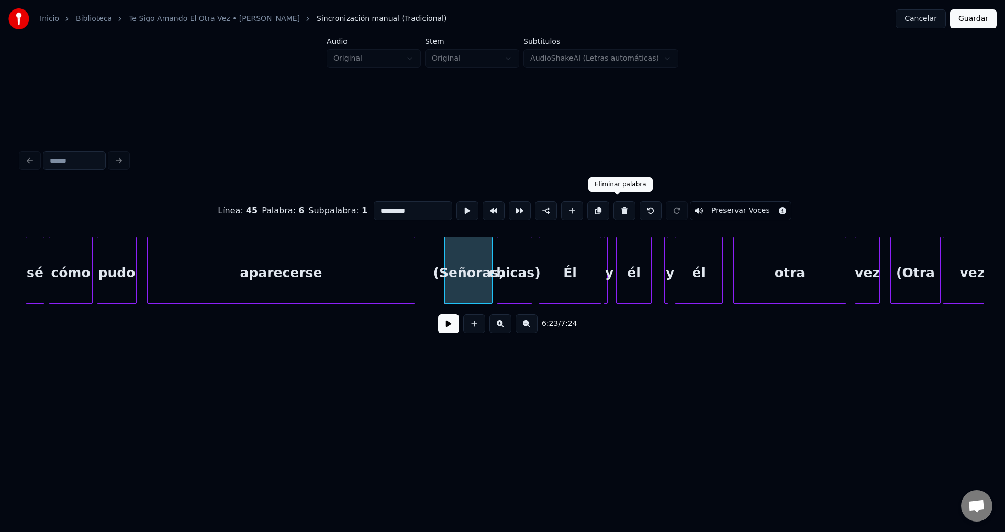
click at [613, 209] on button at bounding box center [624, 210] width 22 height 19
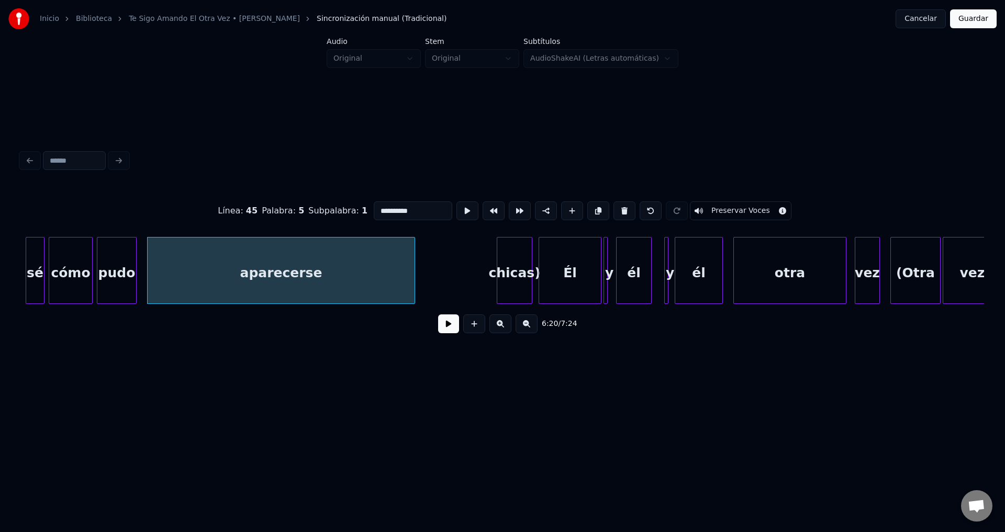
click at [519, 270] on div "chicas)" at bounding box center [514, 273] width 35 height 71
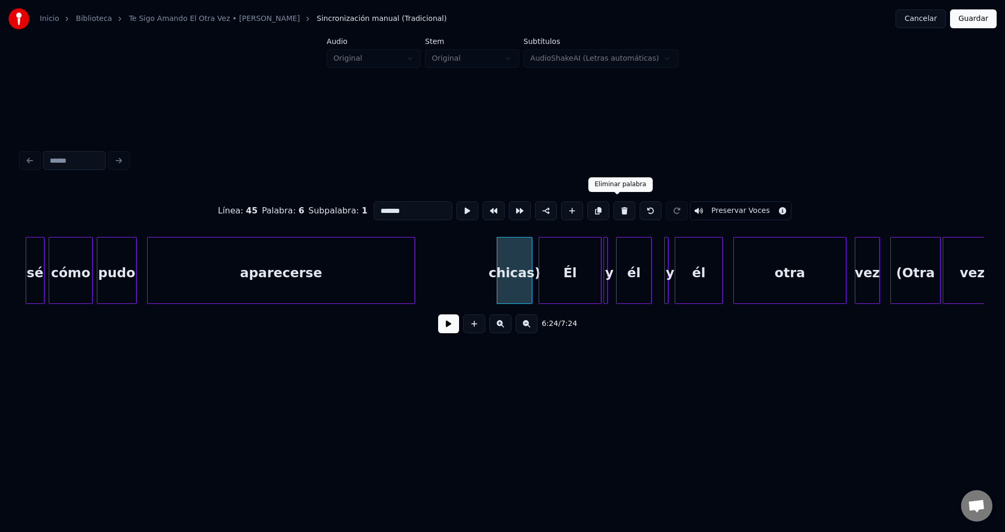
click at [613, 210] on button at bounding box center [624, 210] width 22 height 19
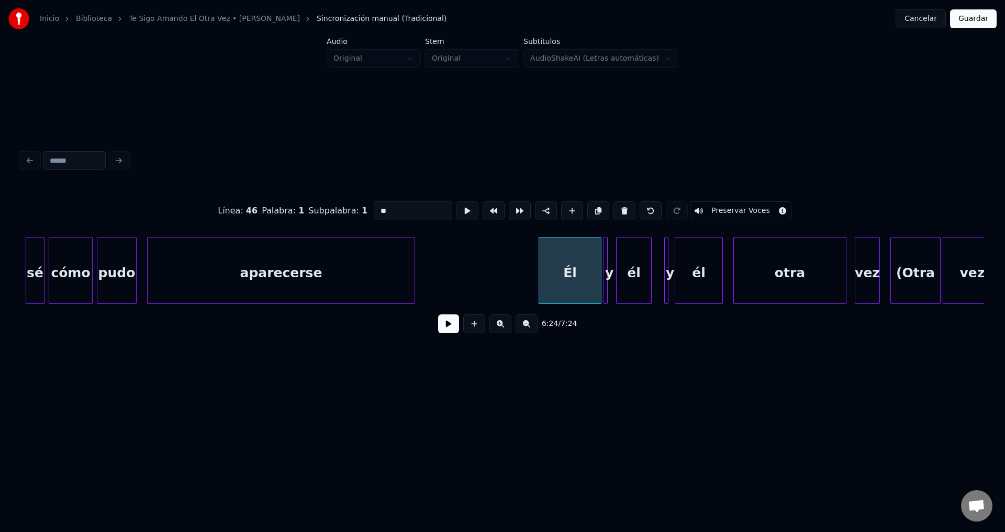
click at [609, 251] on div "y" at bounding box center [609, 273] width 10 height 71
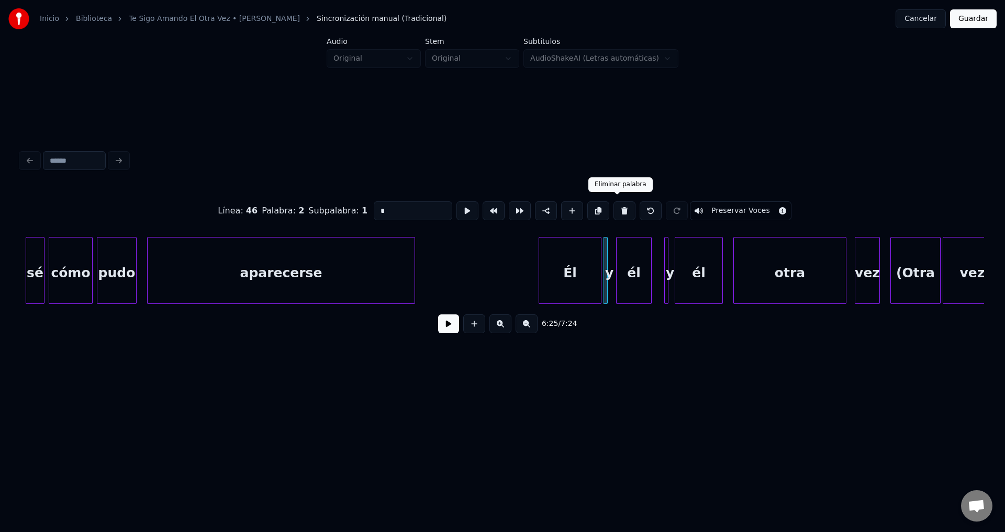
click at [616, 210] on button at bounding box center [624, 210] width 22 height 19
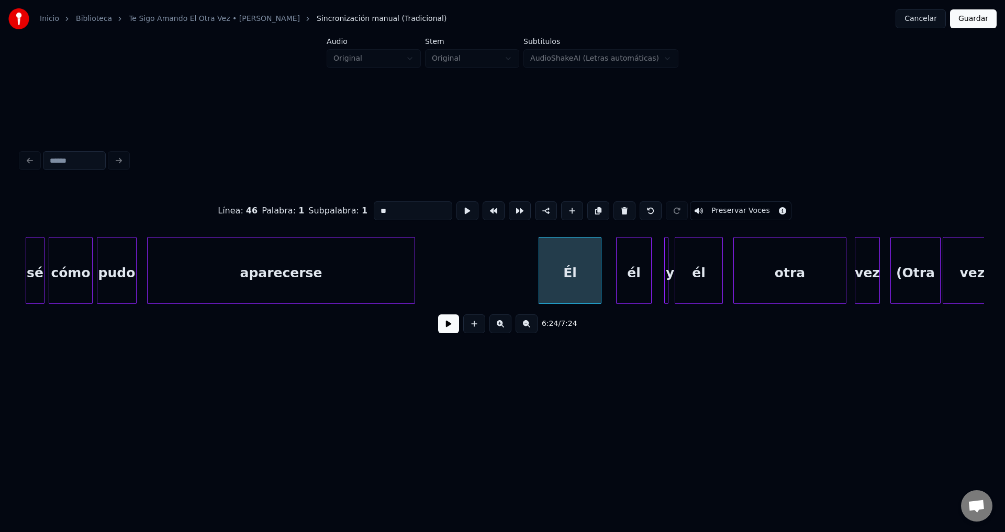
click at [665, 260] on div at bounding box center [666, 271] width 3 height 66
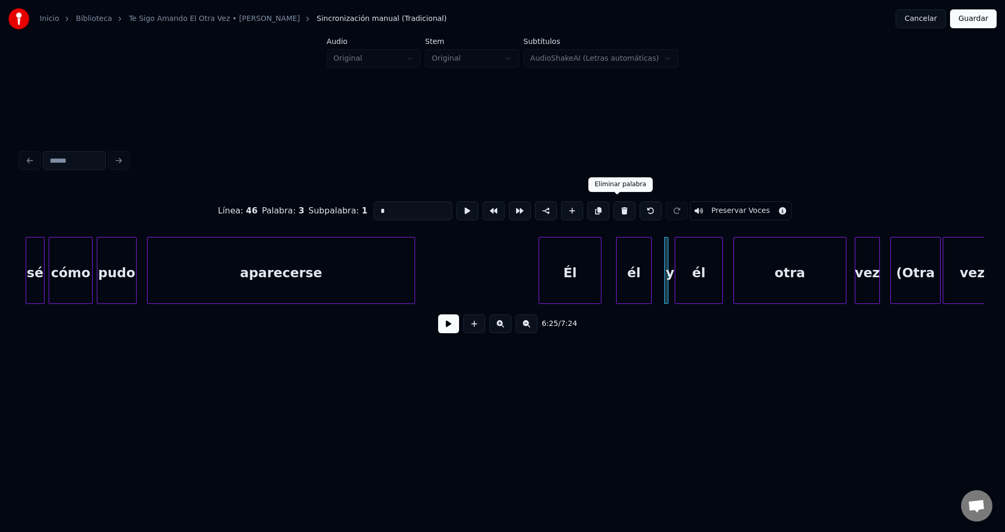
click at [618, 211] on button at bounding box center [624, 210] width 22 height 19
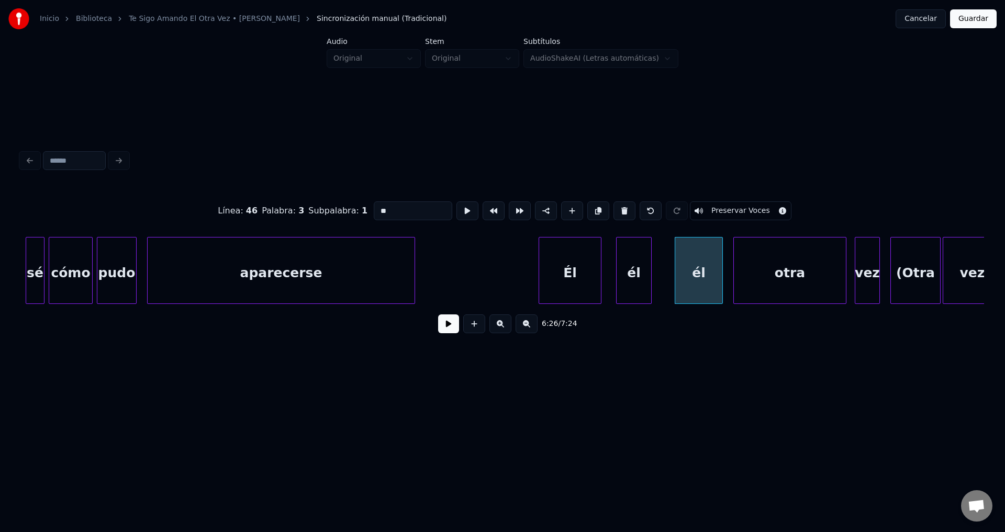
click at [587, 263] on div "Él" at bounding box center [570, 273] width 62 height 71
type input "**"
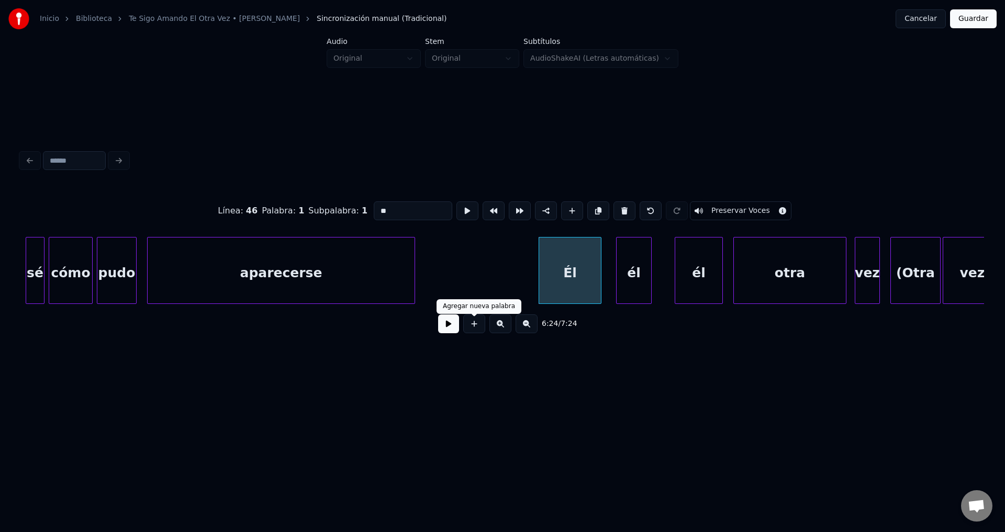
click at [451, 329] on button at bounding box center [448, 323] width 21 height 19
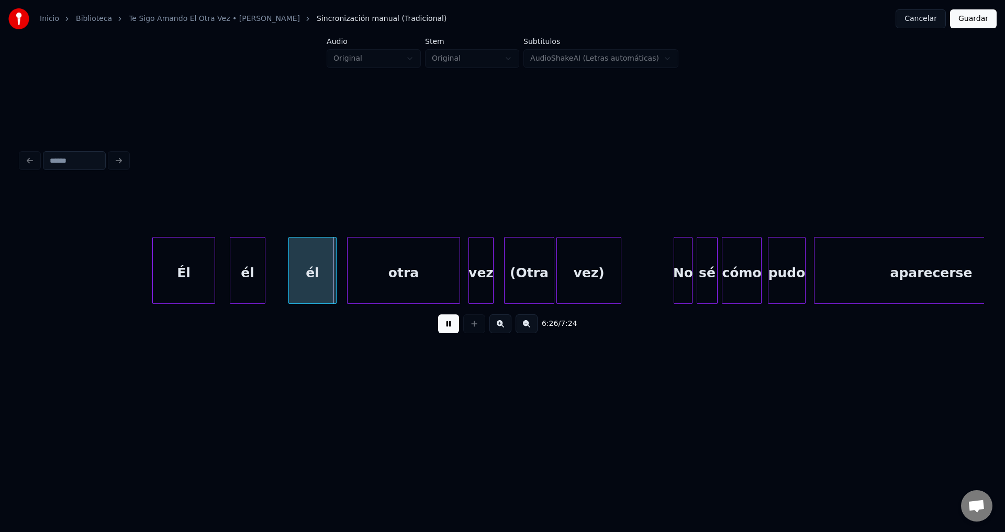
scroll to position [0, 40183]
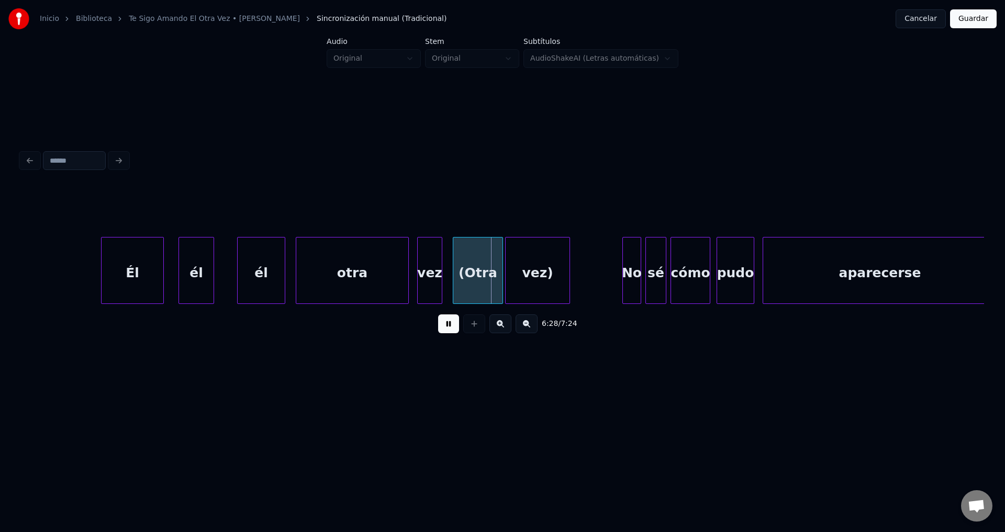
click at [490, 269] on div "(Otra" at bounding box center [477, 273] width 49 height 71
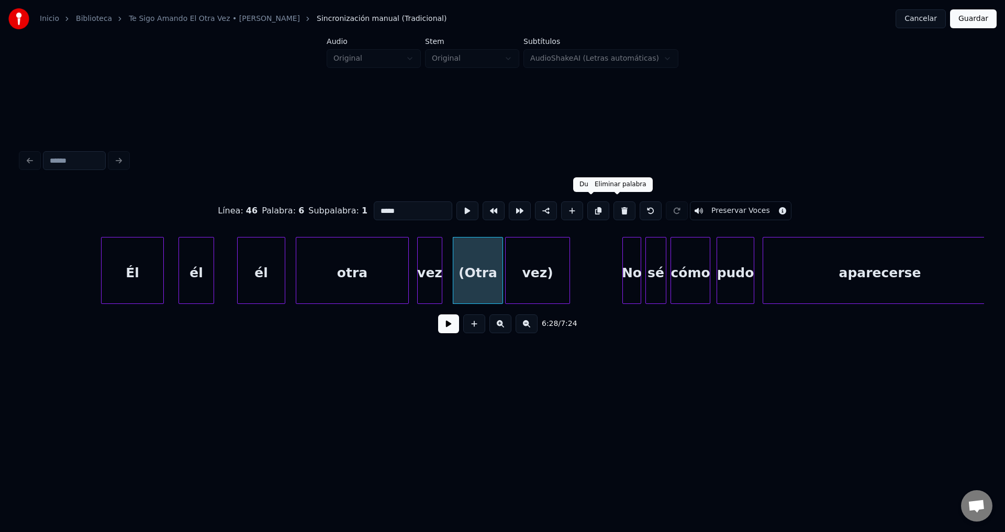
click at [614, 208] on button at bounding box center [624, 210] width 22 height 19
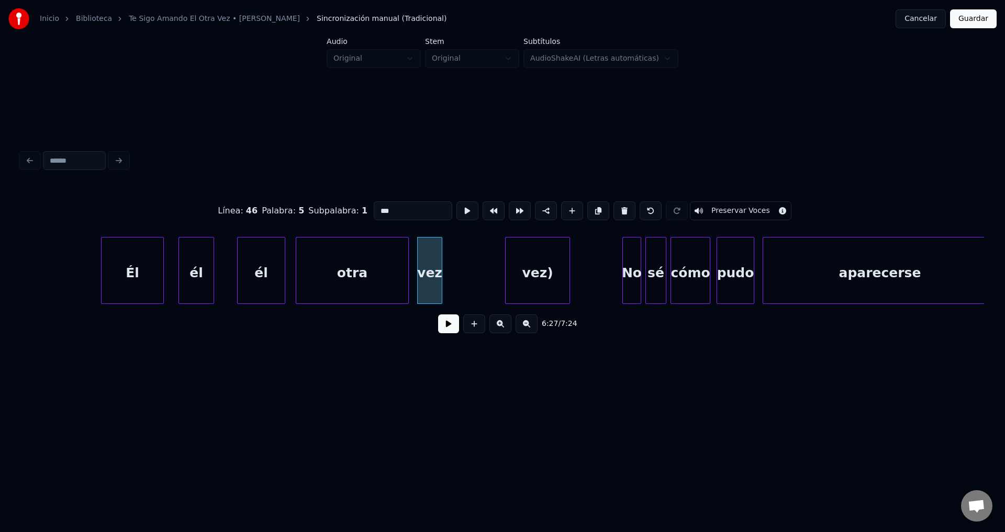
click at [544, 268] on div "vez)" at bounding box center [537, 273] width 64 height 71
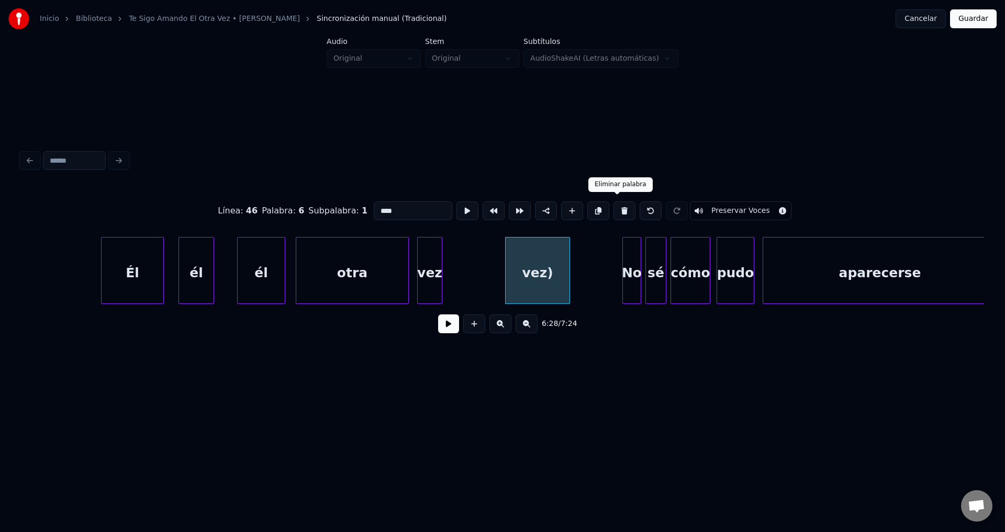
click at [618, 210] on button at bounding box center [624, 210] width 22 height 19
type input "***"
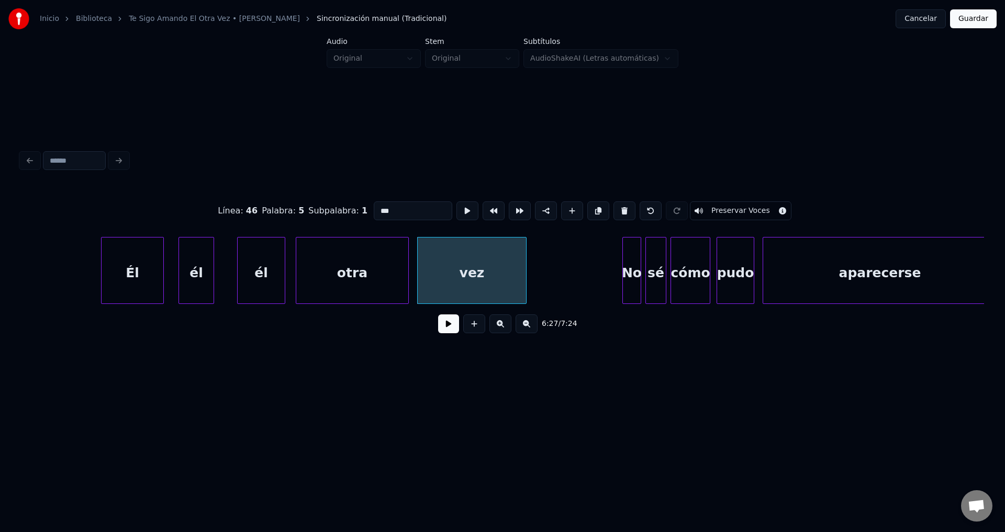
click at [526, 265] on div at bounding box center [524, 271] width 3 height 66
click at [442, 323] on button at bounding box center [448, 323] width 21 height 19
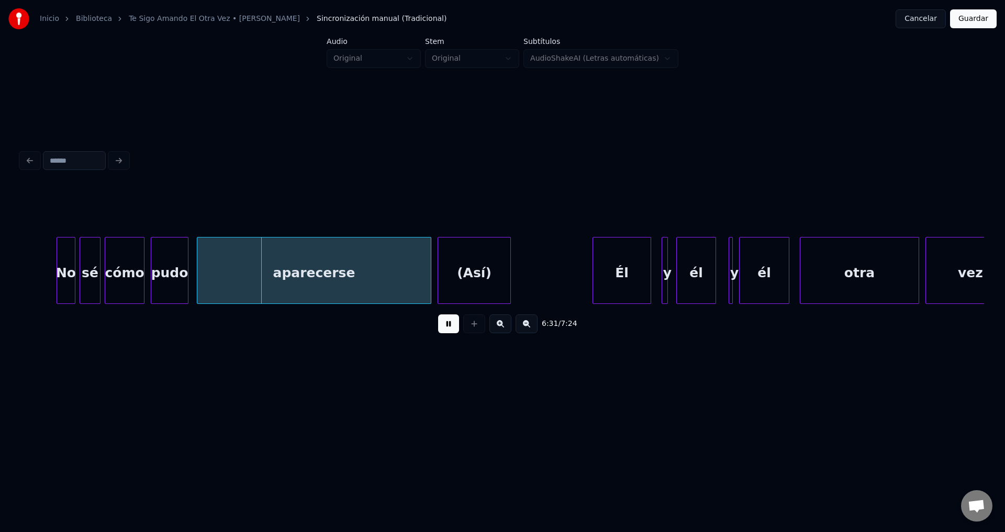
scroll to position [0, 40775]
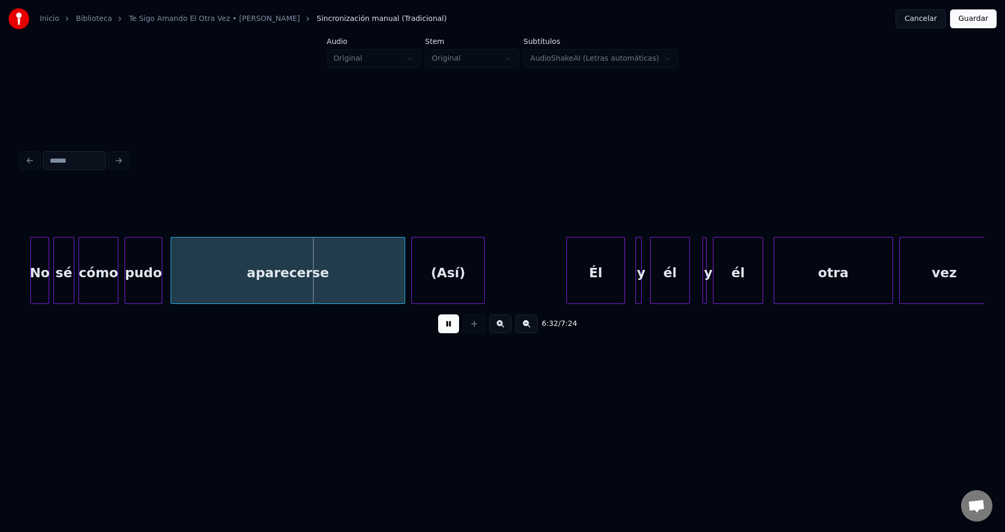
click at [471, 271] on div "(Así)" at bounding box center [448, 273] width 72 height 71
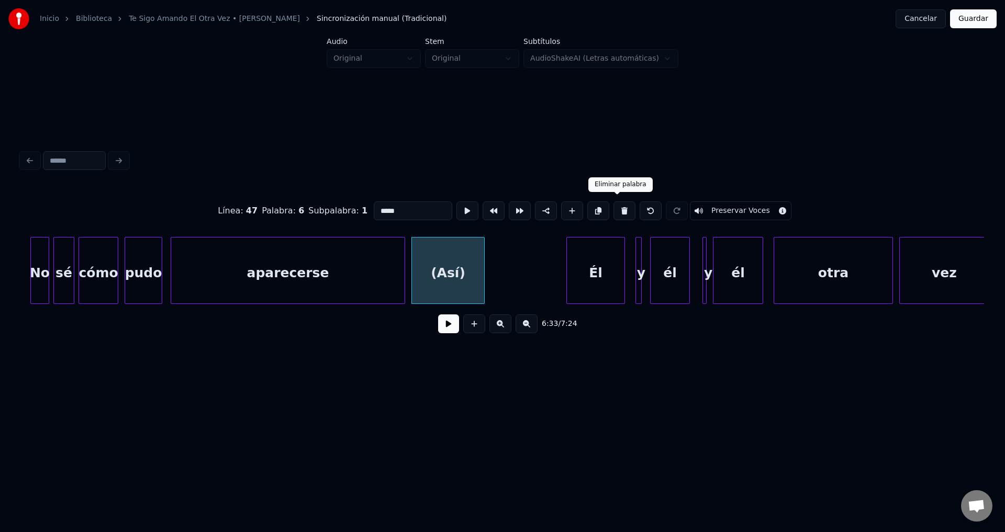
click at [617, 207] on button at bounding box center [624, 210] width 22 height 19
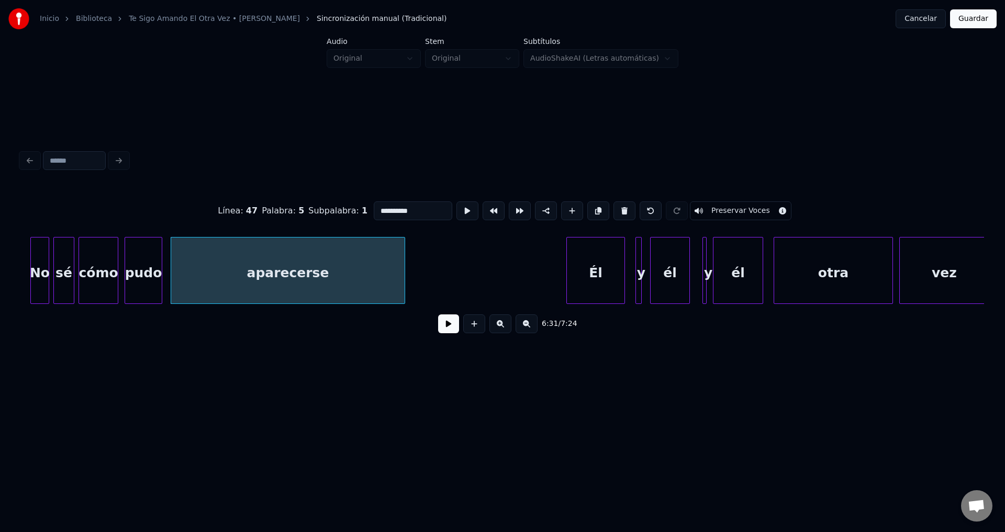
click at [638, 266] on div at bounding box center [639, 271] width 3 height 66
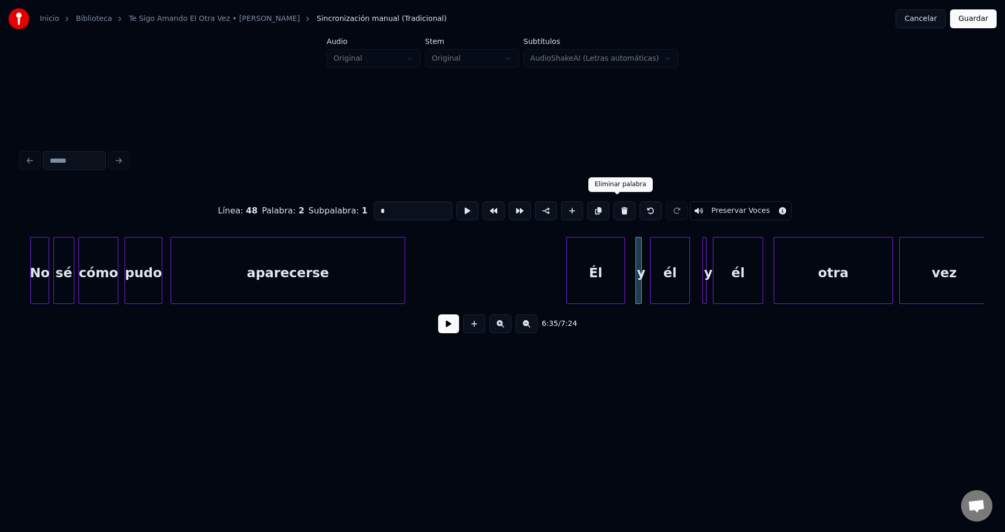
click at [622, 209] on button at bounding box center [624, 210] width 22 height 19
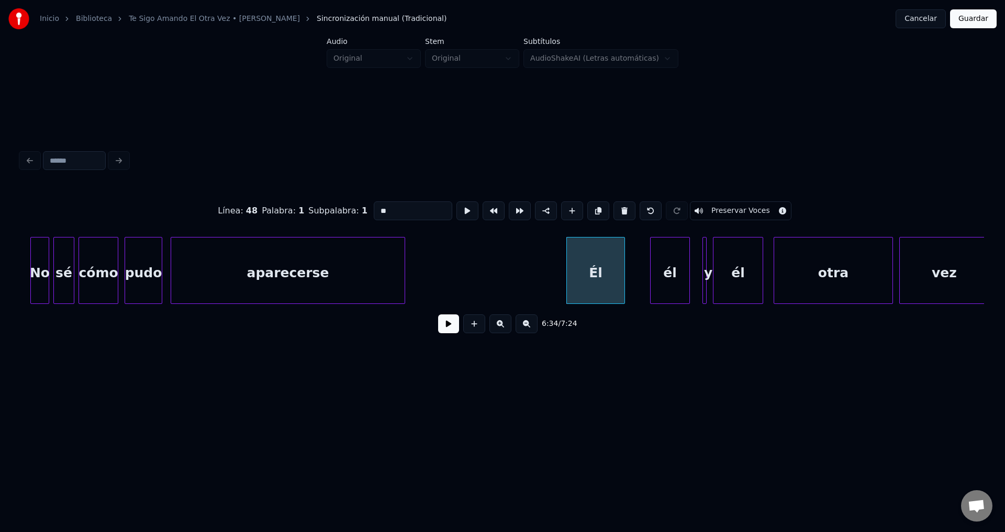
click at [706, 265] on div "y" at bounding box center [708, 273] width 10 height 71
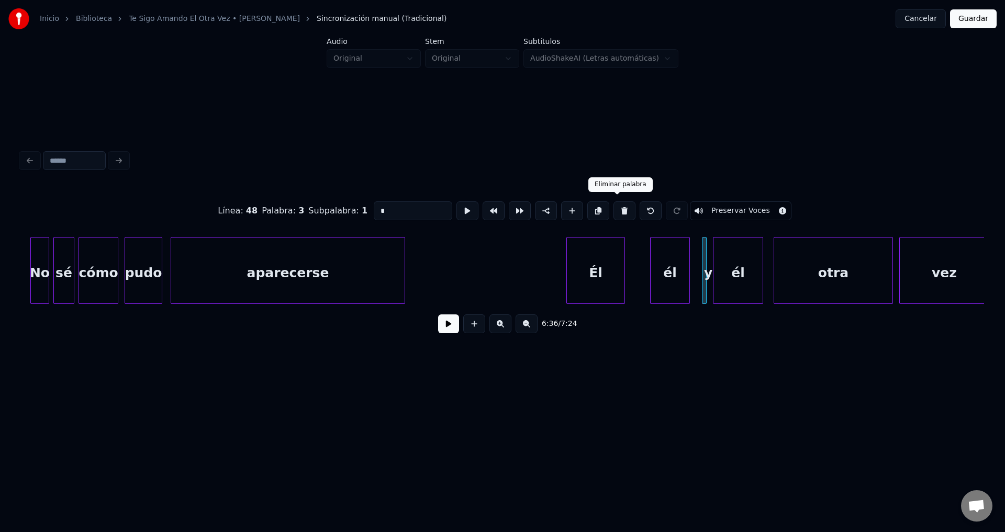
click at [623, 207] on button at bounding box center [624, 210] width 22 height 19
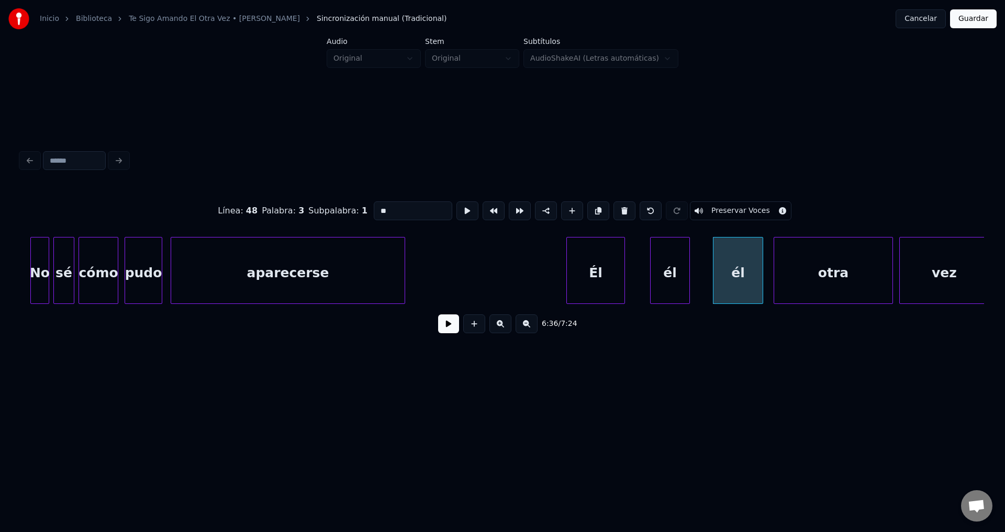
click at [610, 258] on div "Él" at bounding box center [596, 273] width 58 height 71
type input "**"
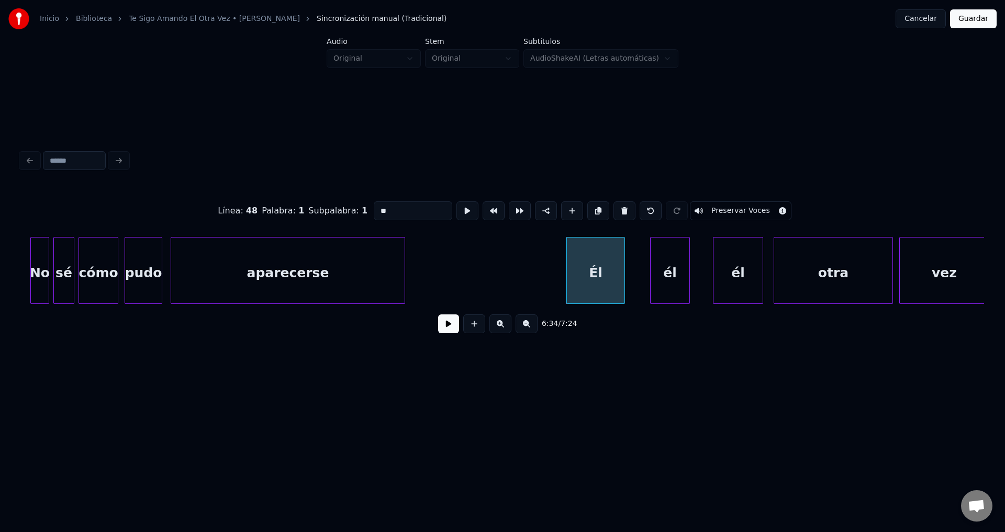
click at [452, 323] on button at bounding box center [448, 323] width 21 height 19
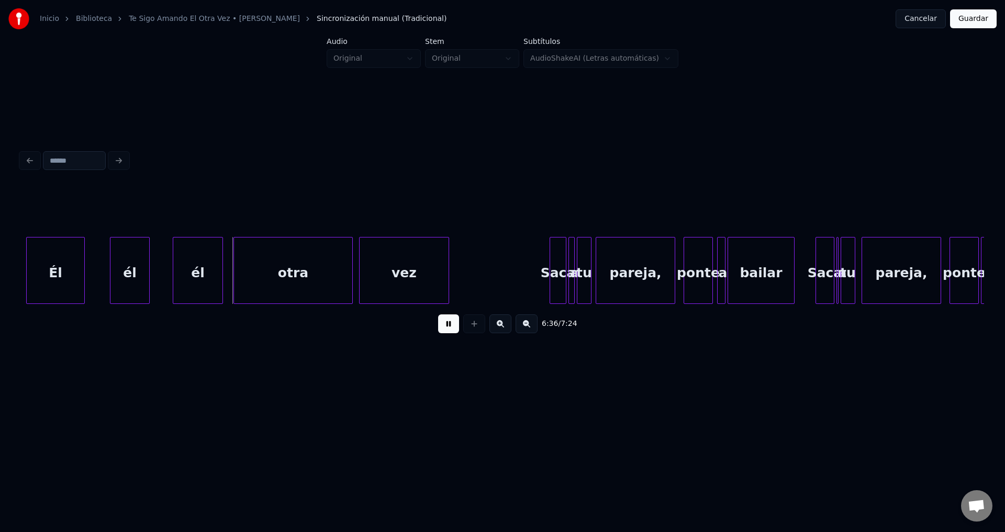
scroll to position [0, 41392]
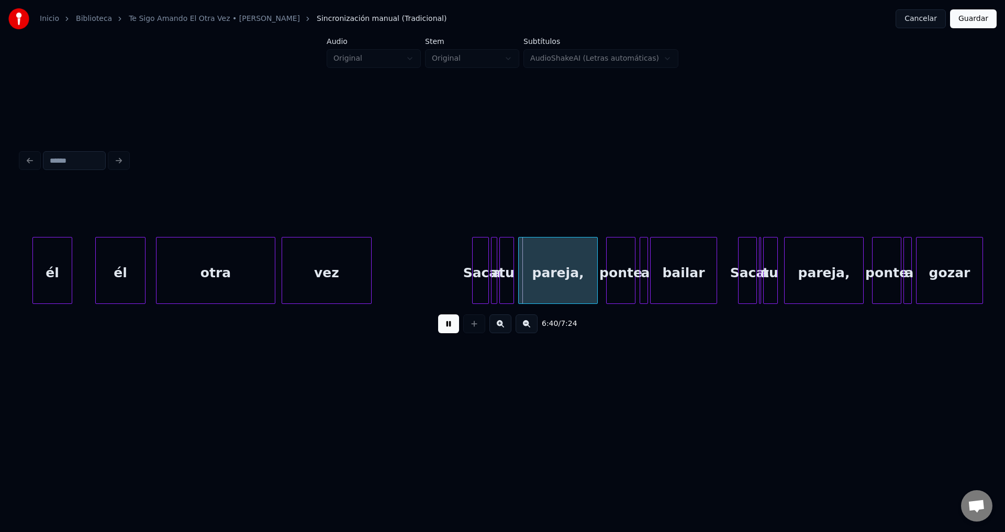
click at [472, 261] on div "Saca" at bounding box center [480, 273] width 16 height 71
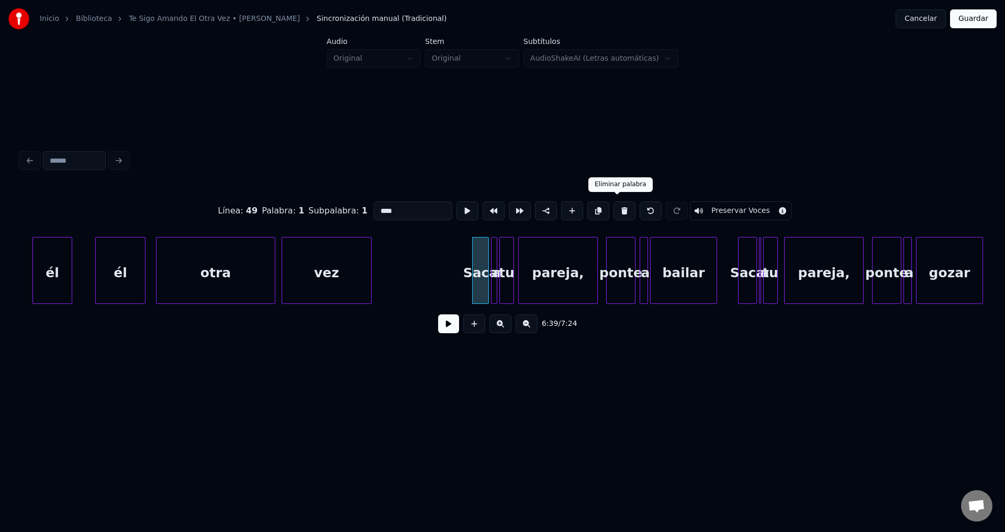
click at [615, 209] on button at bounding box center [624, 210] width 22 height 19
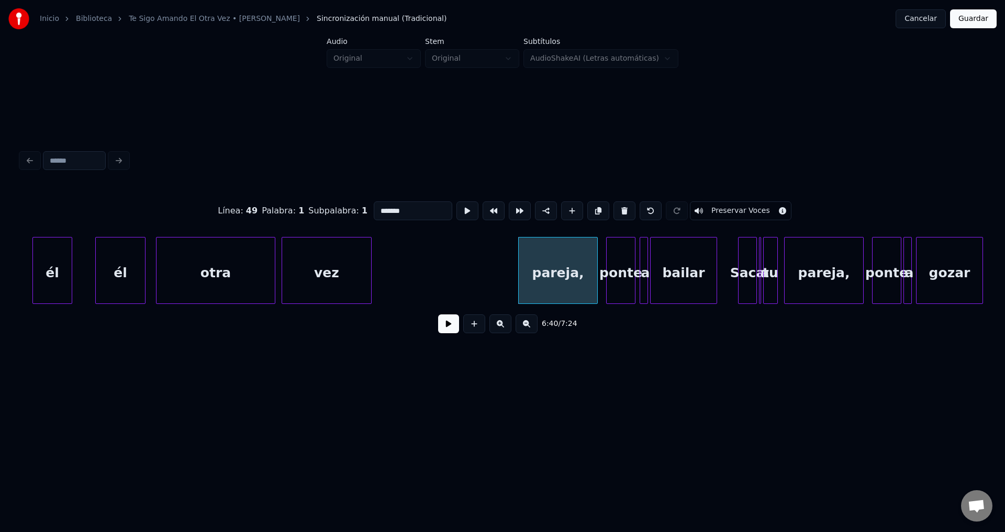
click at [615, 209] on button at bounding box center [624, 210] width 22 height 19
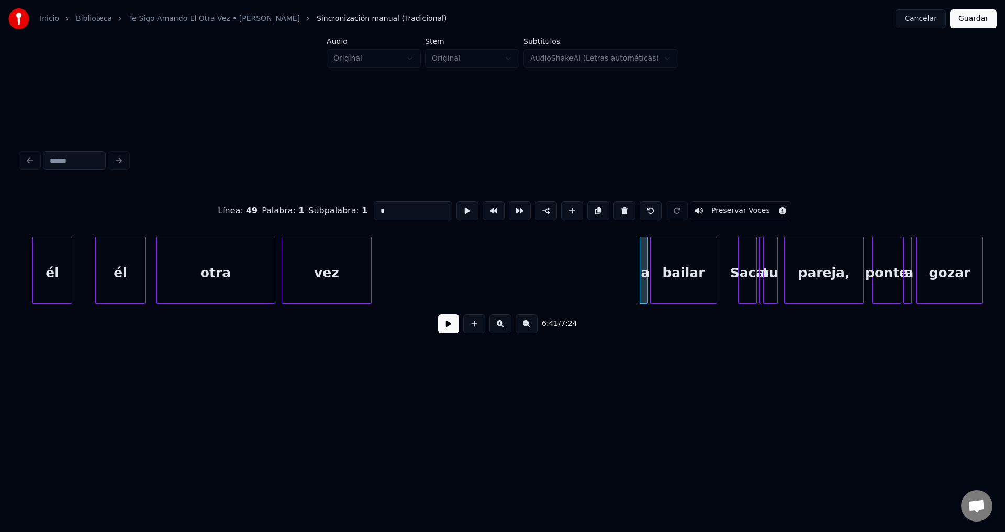
click at [615, 209] on button at bounding box center [624, 210] width 22 height 19
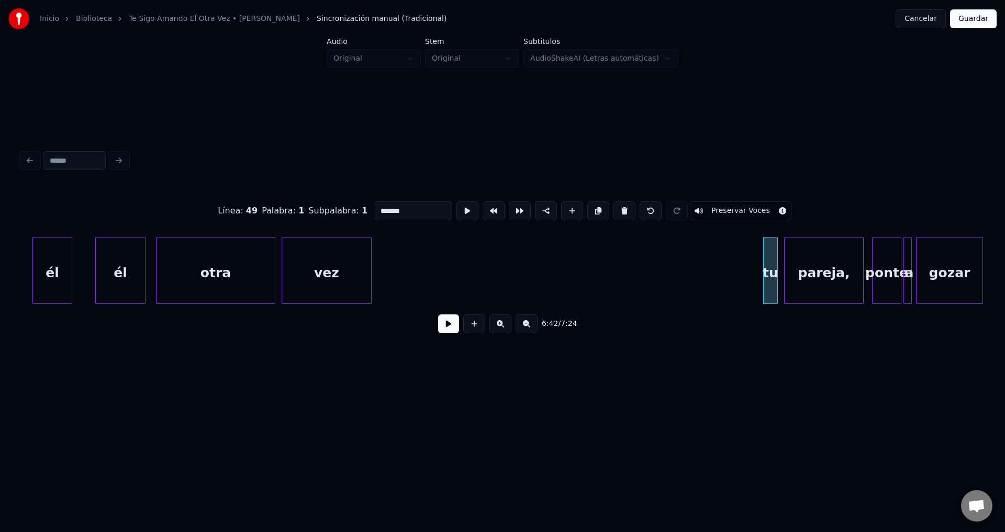
click at [615, 209] on button at bounding box center [624, 210] width 22 height 19
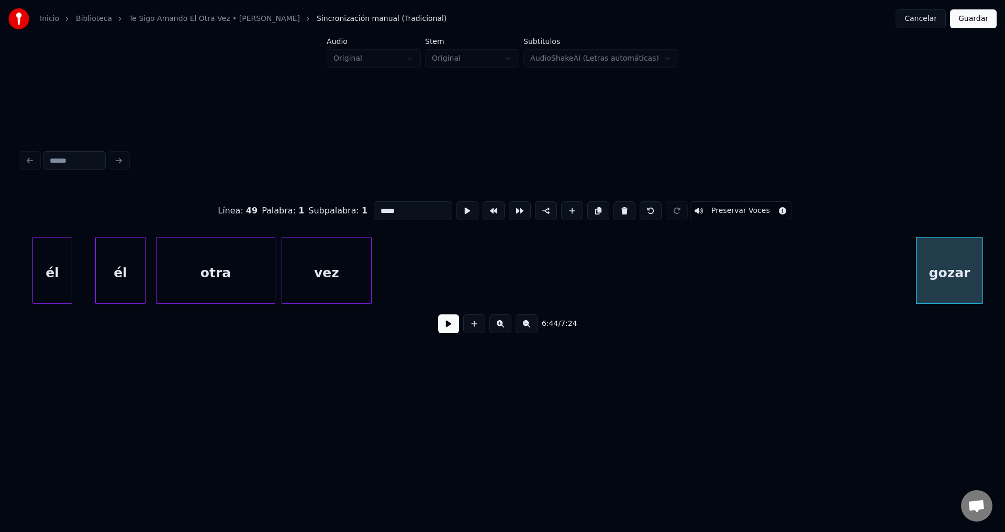
click at [615, 209] on button at bounding box center [624, 210] width 22 height 19
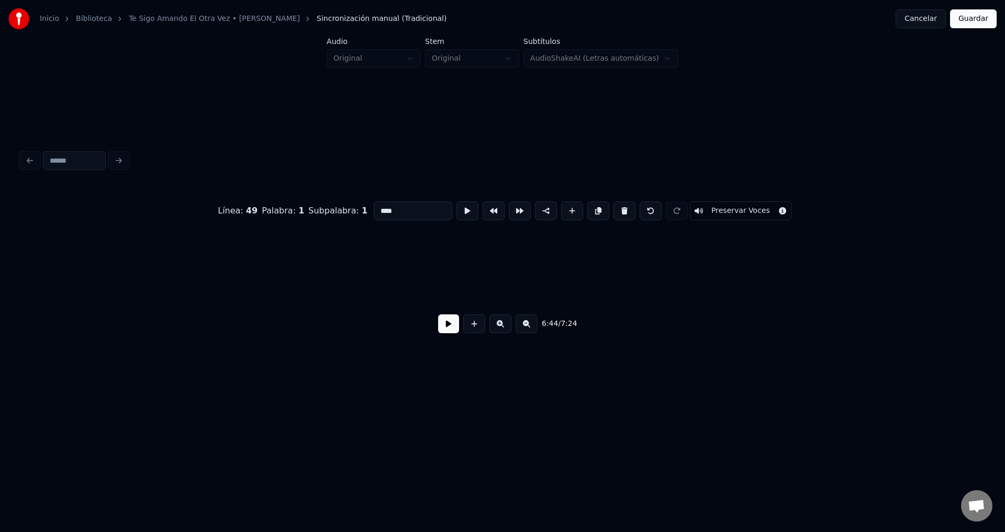
scroll to position [0, 42373]
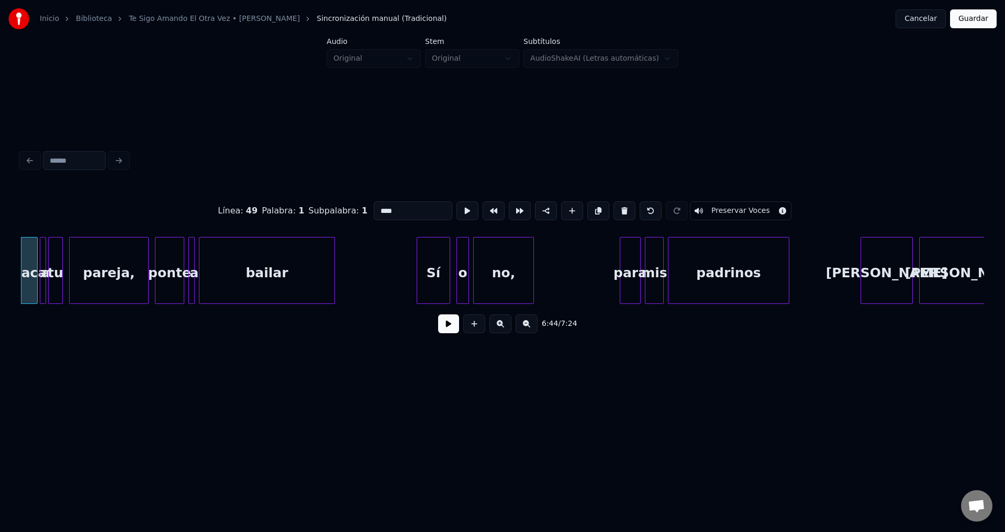
click at [615, 209] on button at bounding box center [624, 210] width 22 height 19
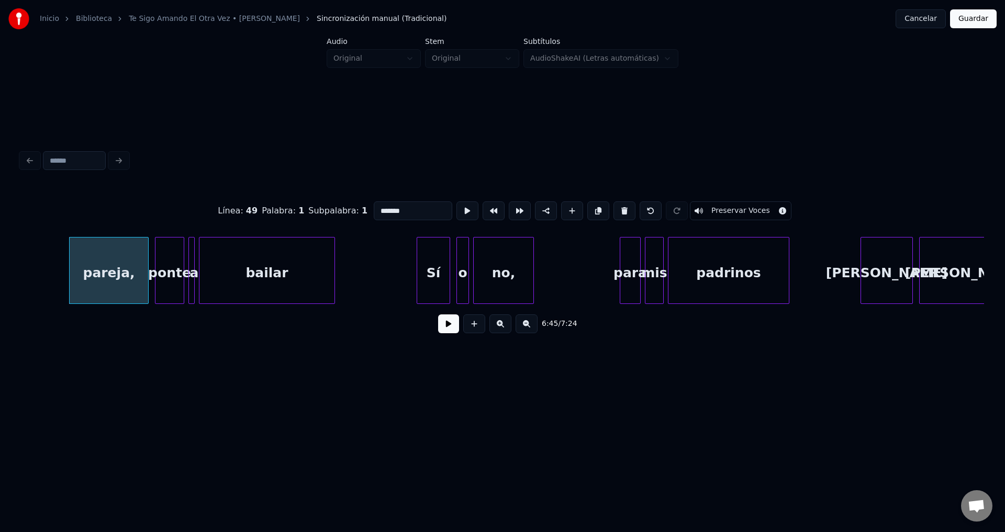
click at [615, 209] on button at bounding box center [624, 210] width 22 height 19
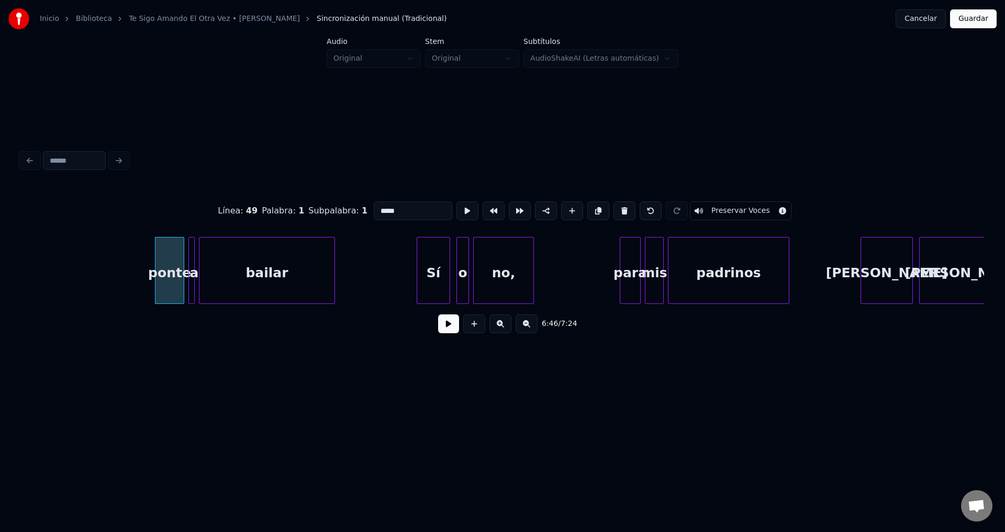
click at [615, 209] on button at bounding box center [624, 210] width 22 height 19
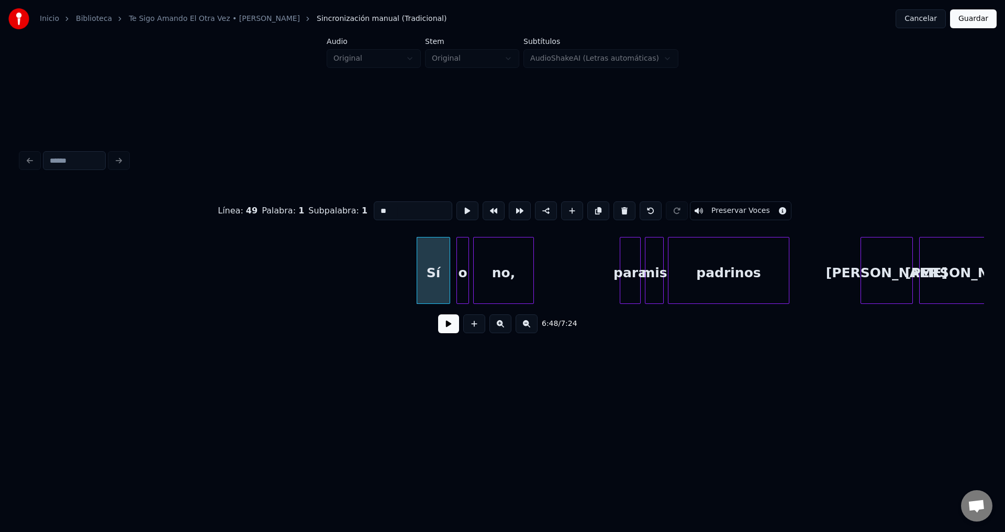
click at [615, 209] on button at bounding box center [624, 210] width 22 height 19
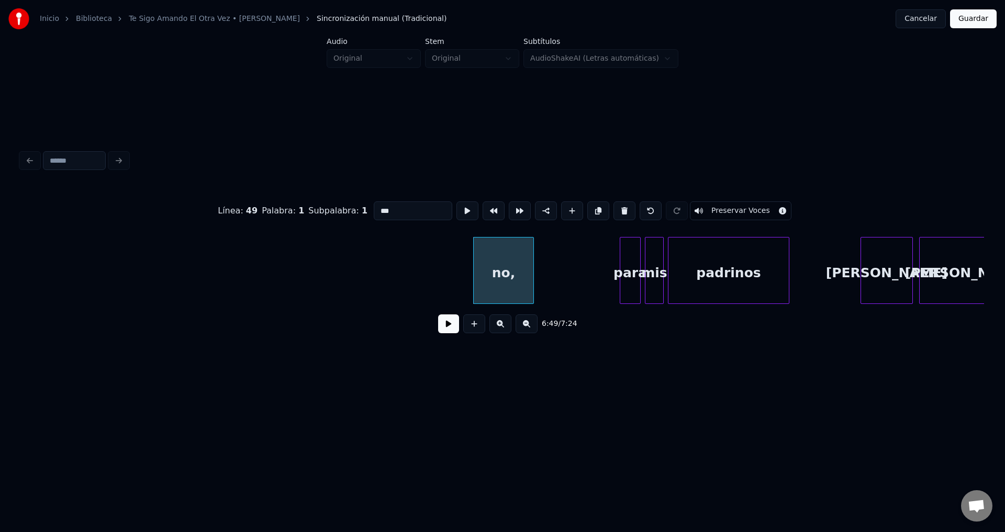
click at [615, 209] on button at bounding box center [624, 210] width 22 height 19
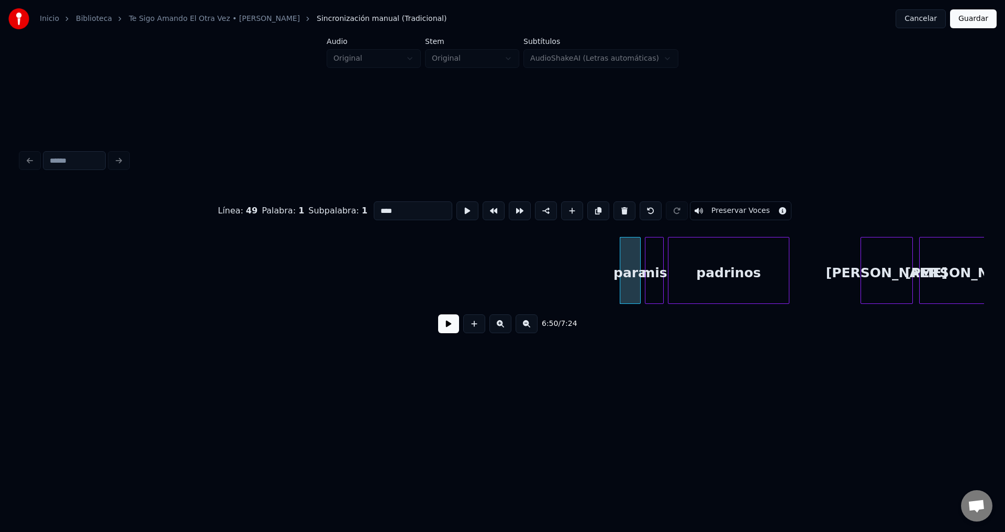
click at [615, 209] on button at bounding box center [624, 210] width 22 height 19
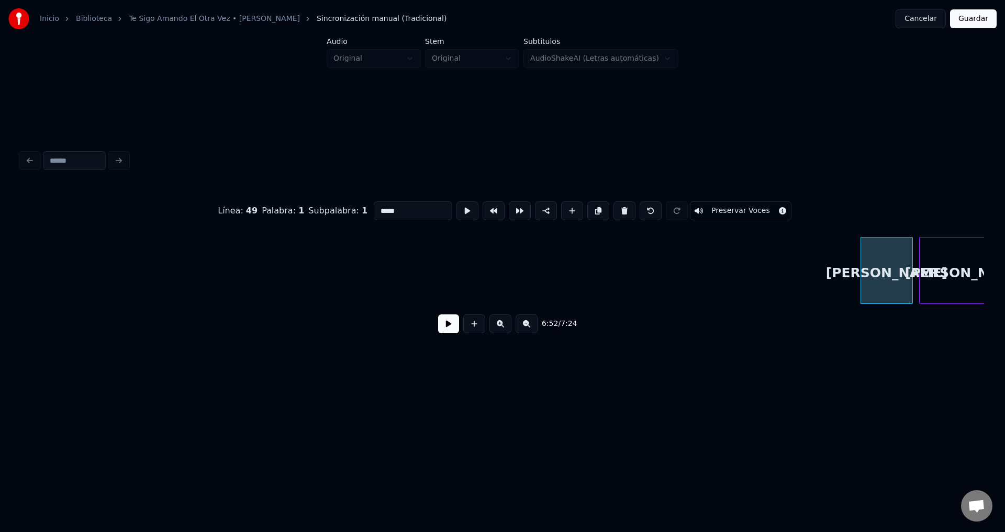
click at [615, 209] on button at bounding box center [624, 210] width 22 height 19
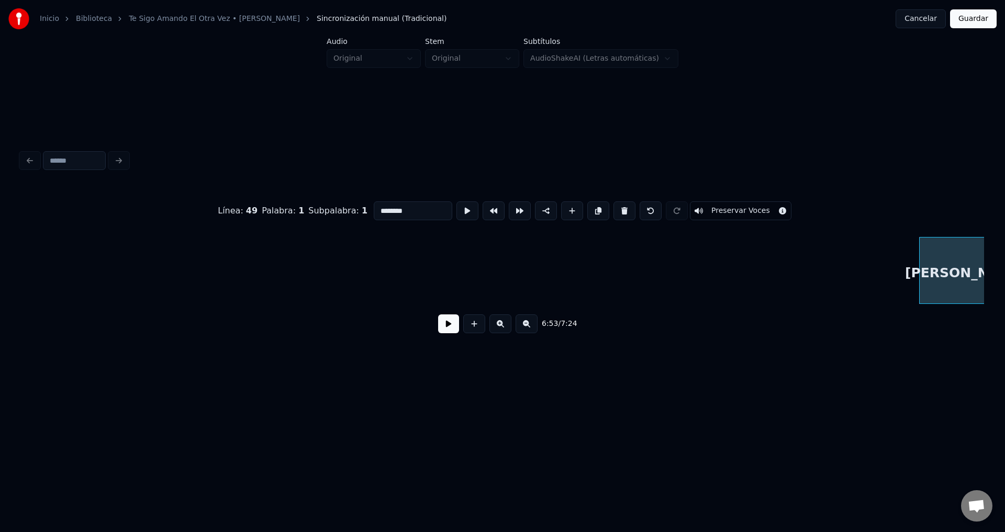
click at [615, 209] on button at bounding box center [624, 210] width 22 height 19
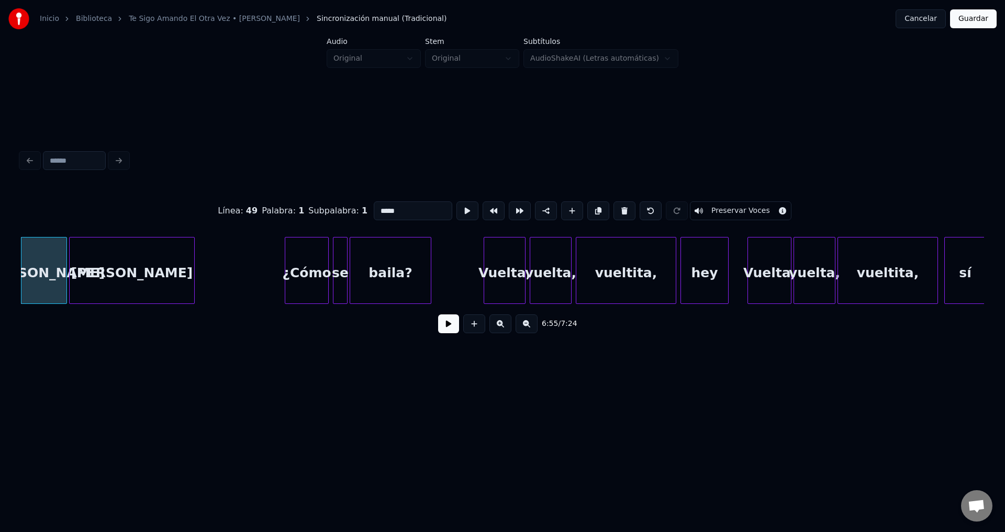
click at [615, 209] on button at bounding box center [624, 210] width 22 height 19
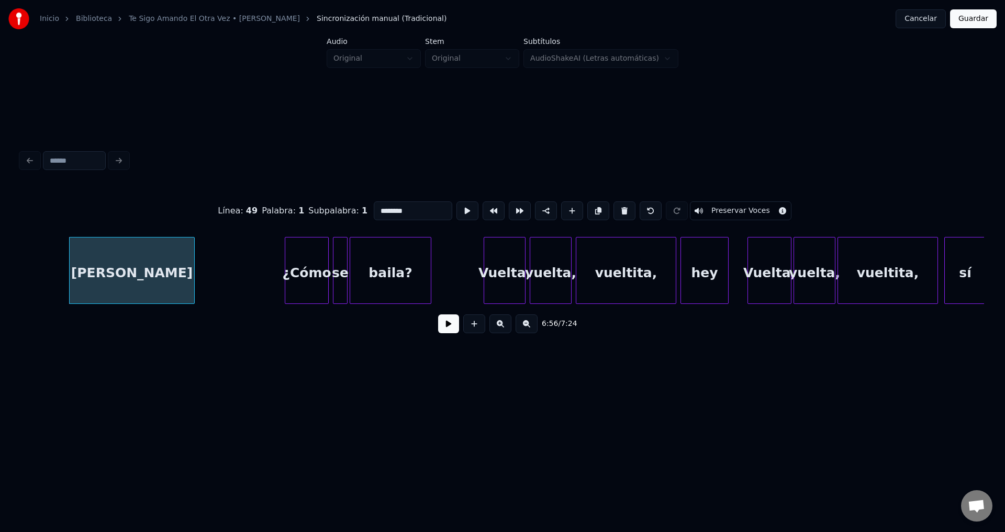
click at [615, 209] on button at bounding box center [624, 210] width 22 height 19
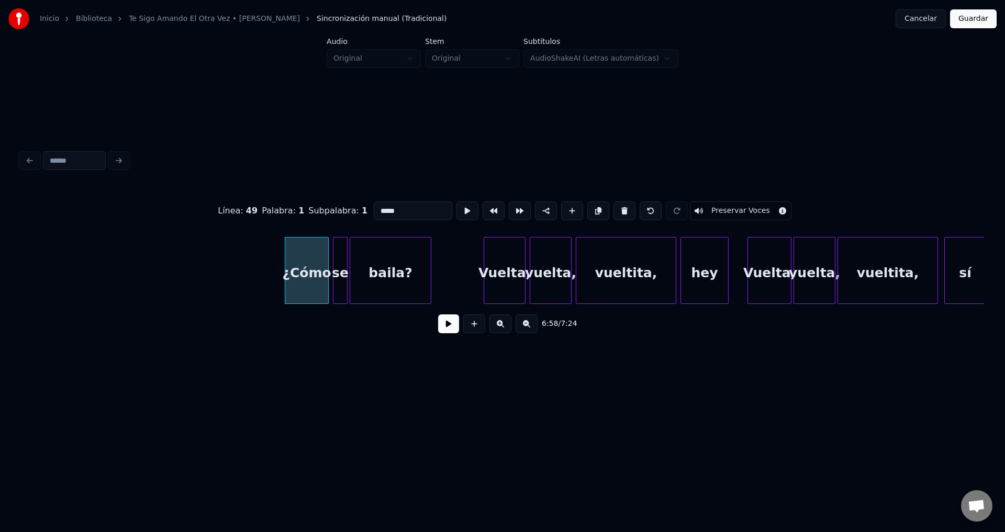
click at [615, 209] on button at bounding box center [624, 210] width 22 height 19
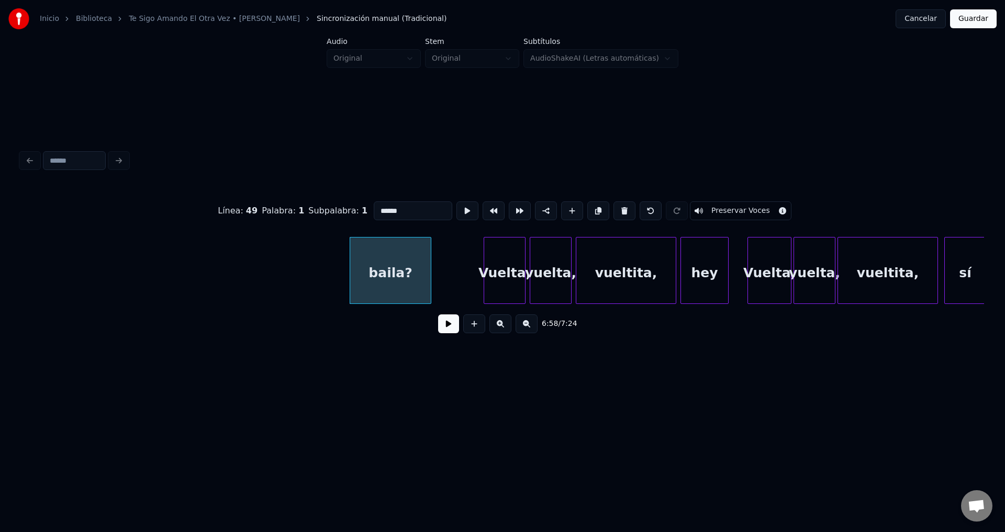
click at [615, 209] on button at bounding box center [624, 210] width 22 height 19
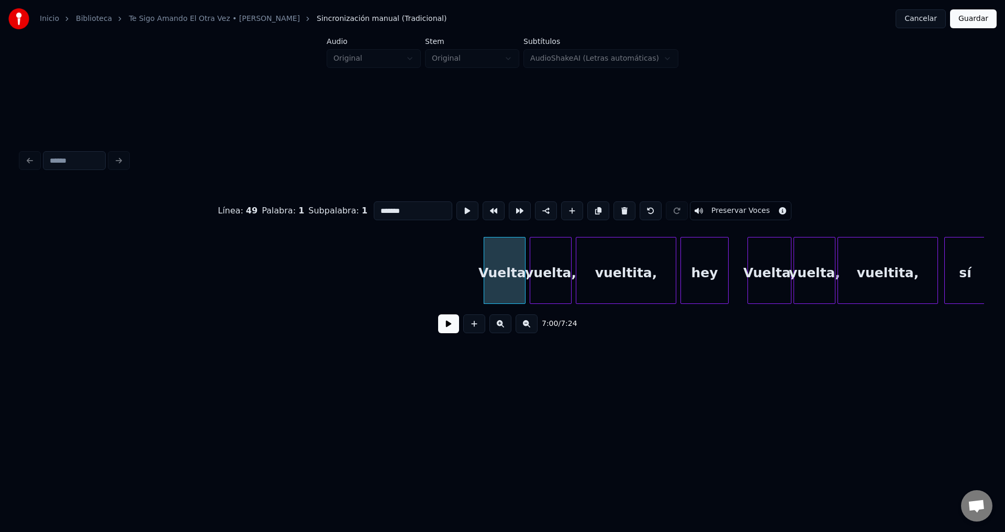
click at [615, 209] on button at bounding box center [624, 210] width 22 height 19
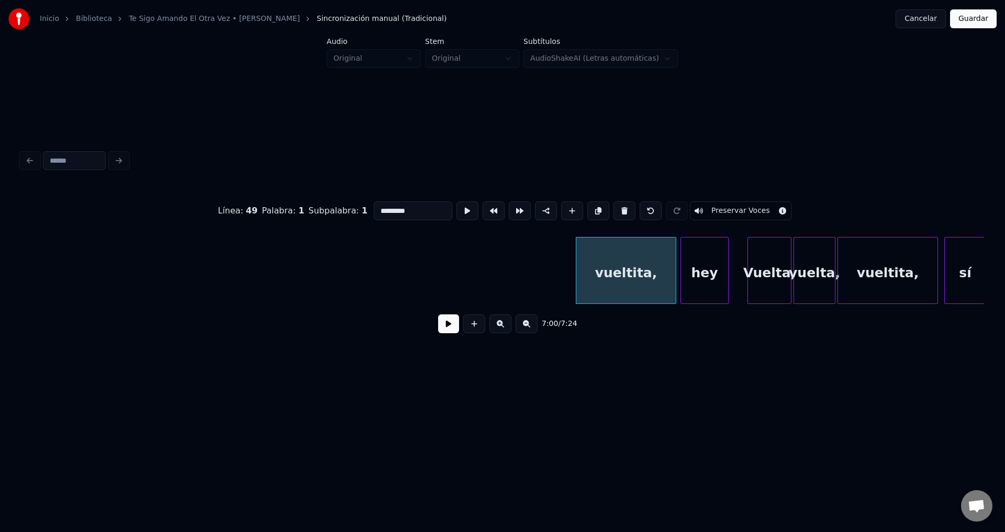
click at [615, 209] on button at bounding box center [624, 210] width 22 height 19
type input "*******"
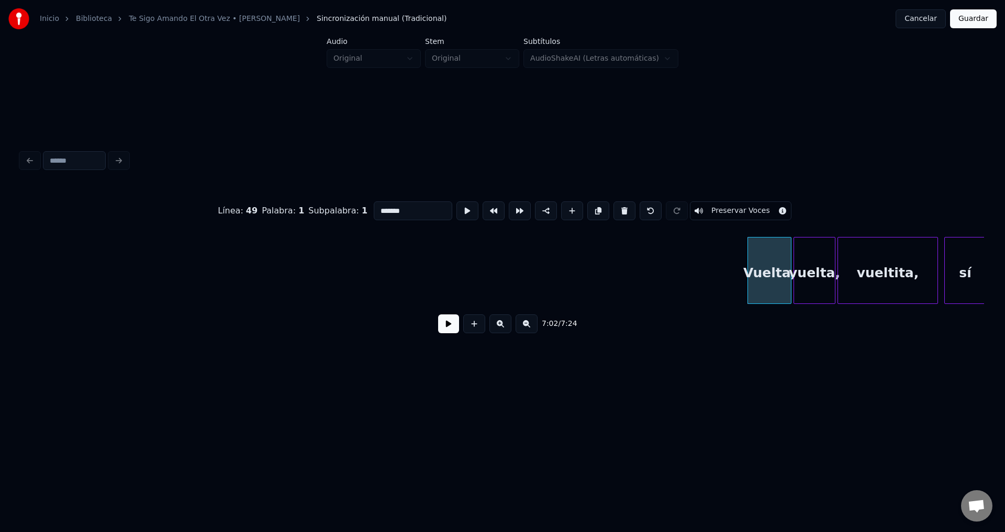
click at [454, 331] on button at bounding box center [448, 323] width 21 height 19
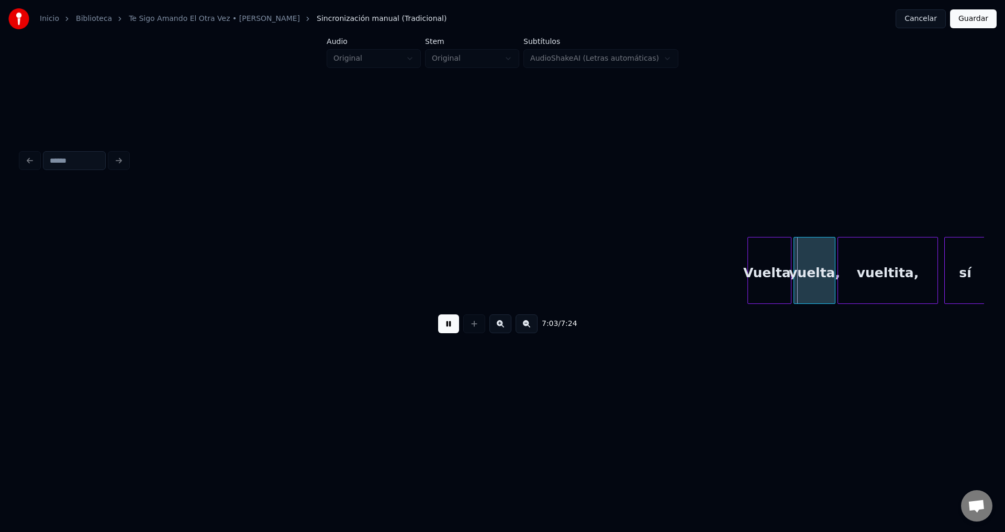
click at [454, 331] on button at bounding box center [448, 323] width 21 height 19
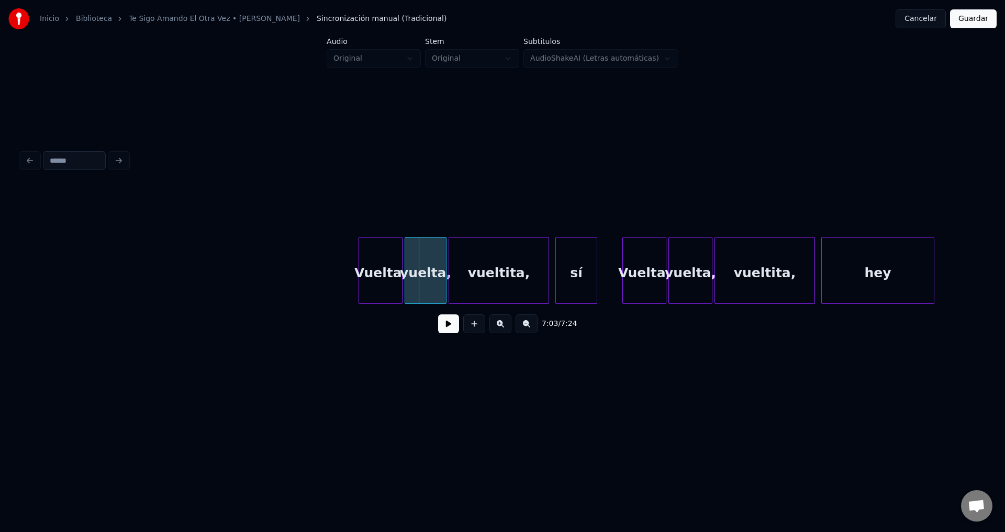
scroll to position [0, 43913]
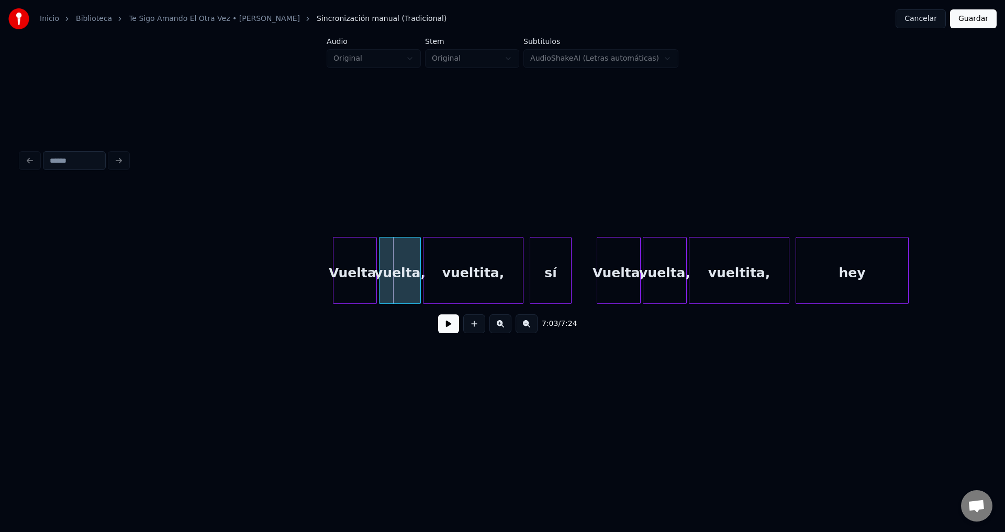
click at [355, 272] on div "Vuelta," at bounding box center [354, 273] width 43 height 71
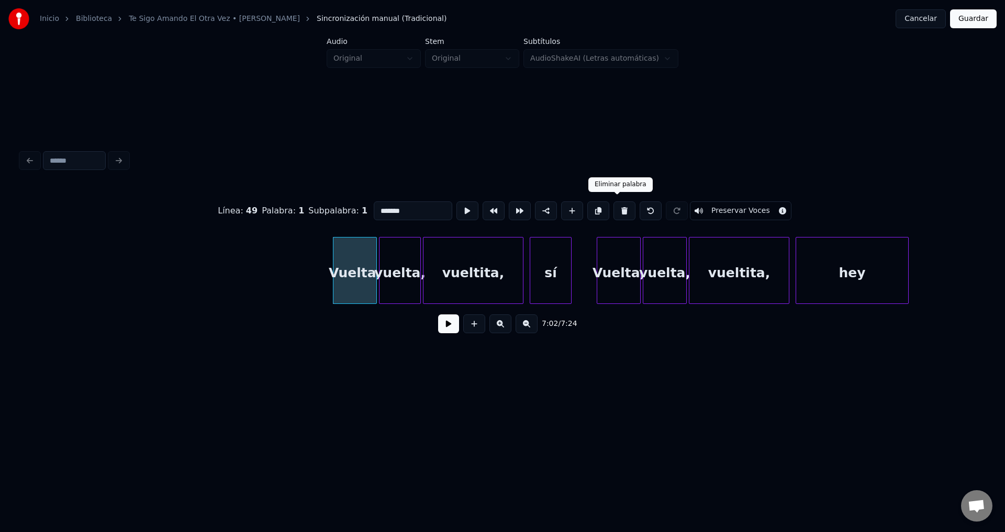
click at [619, 209] on button at bounding box center [624, 210] width 22 height 19
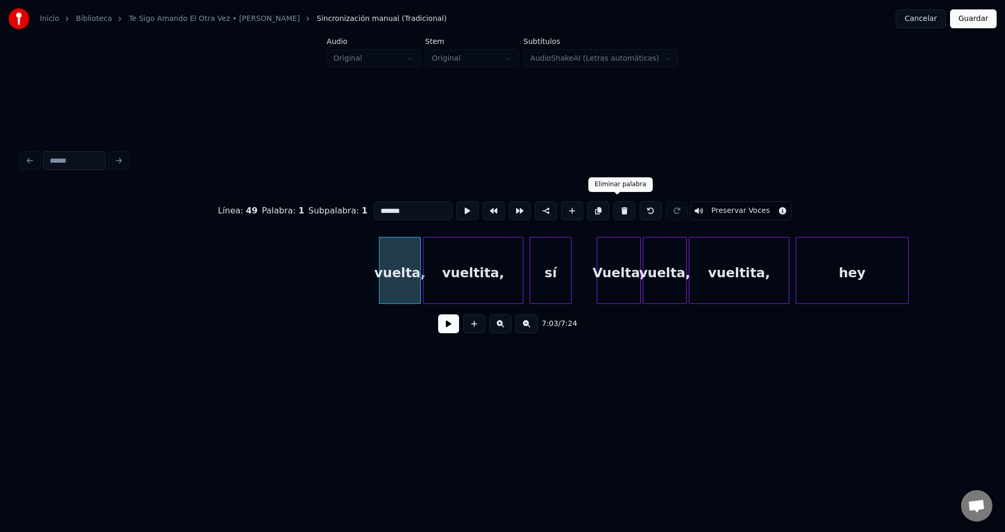
click at [619, 209] on button at bounding box center [624, 210] width 22 height 19
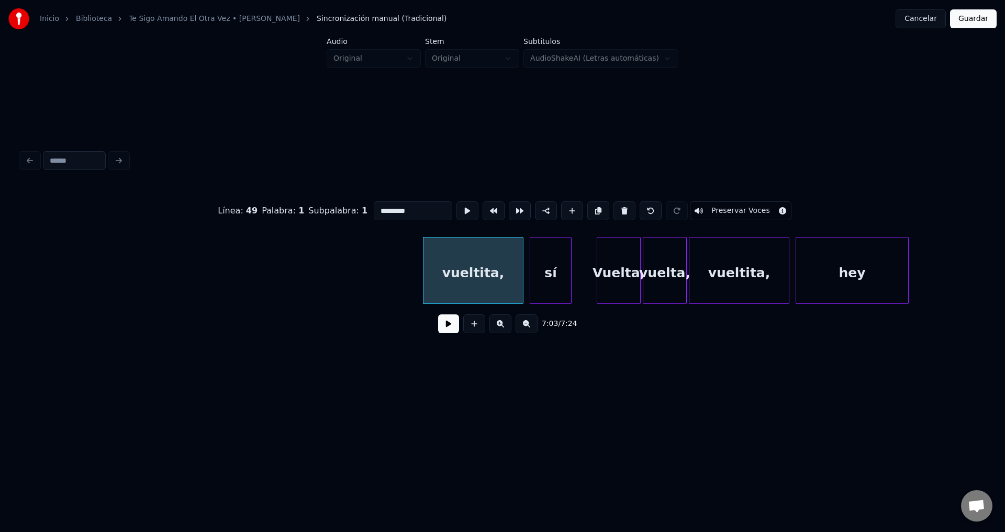
click at [619, 209] on button at bounding box center [624, 210] width 22 height 19
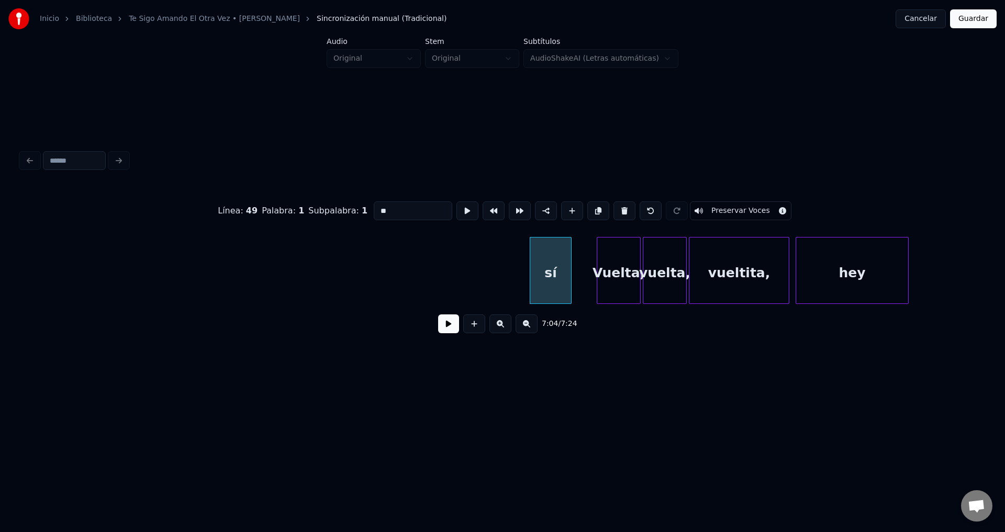
click at [619, 209] on button at bounding box center [624, 210] width 22 height 19
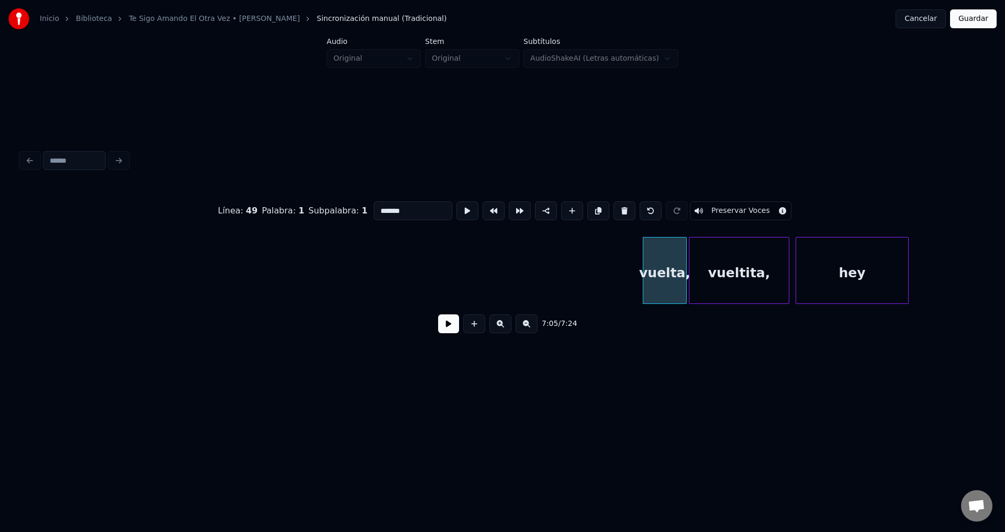
click at [619, 209] on button at bounding box center [624, 210] width 22 height 19
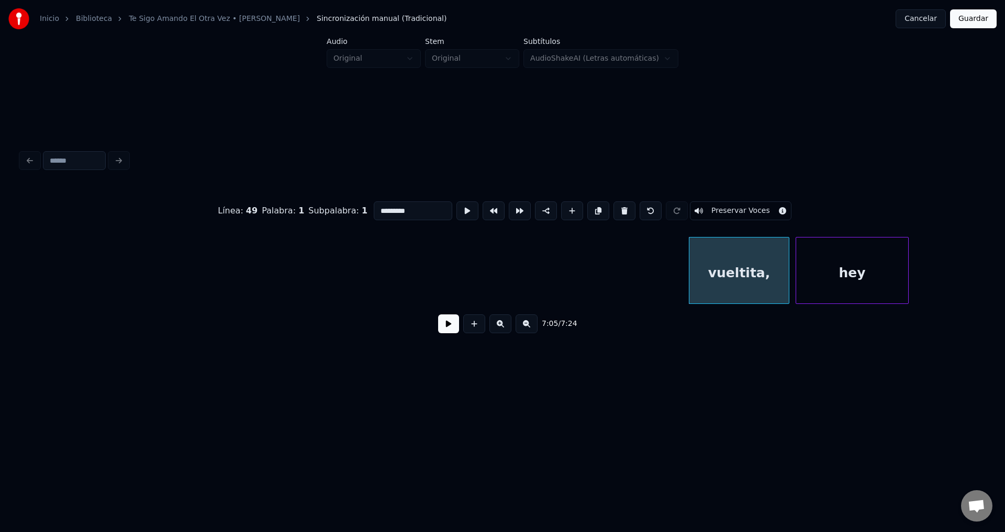
click at [619, 209] on button at bounding box center [624, 210] width 22 height 19
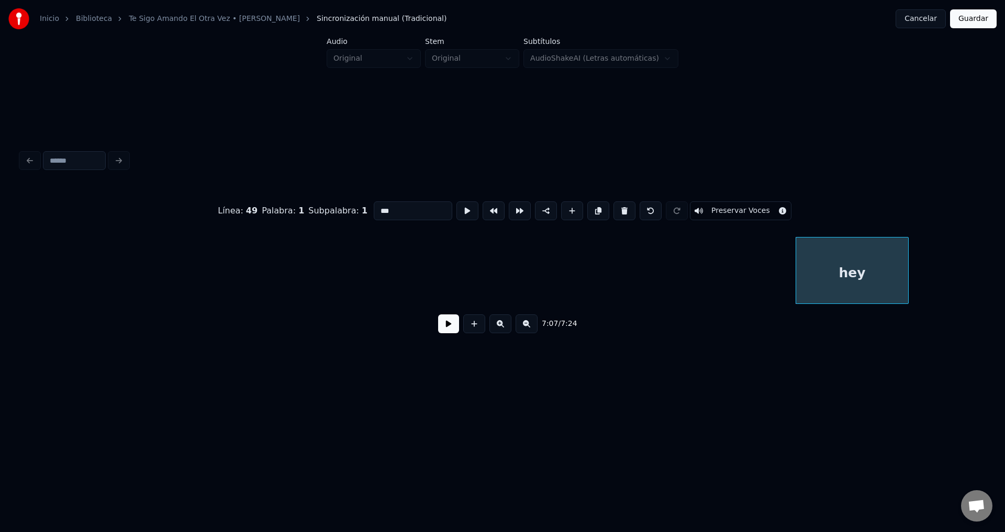
click at [619, 209] on button at bounding box center [624, 210] width 22 height 19
type input "***"
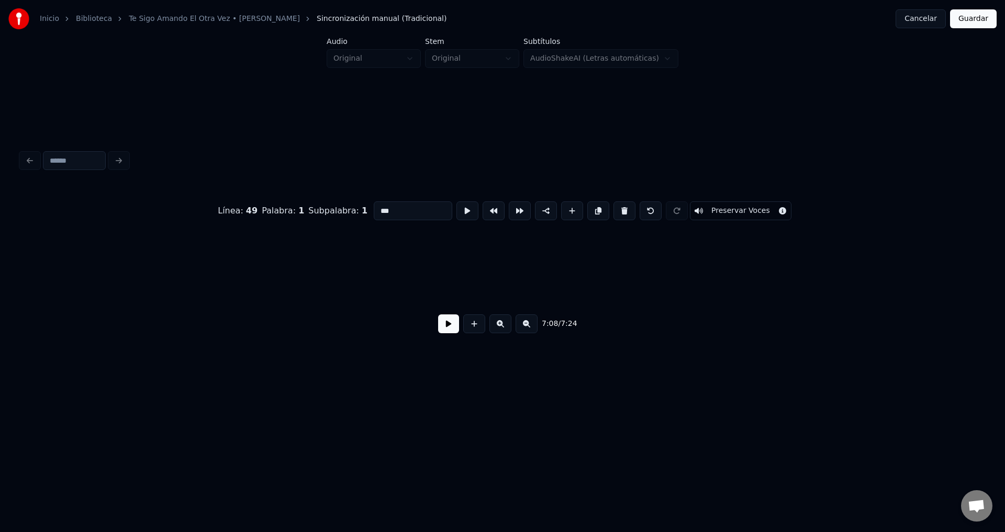
scroll to position [0, 44884]
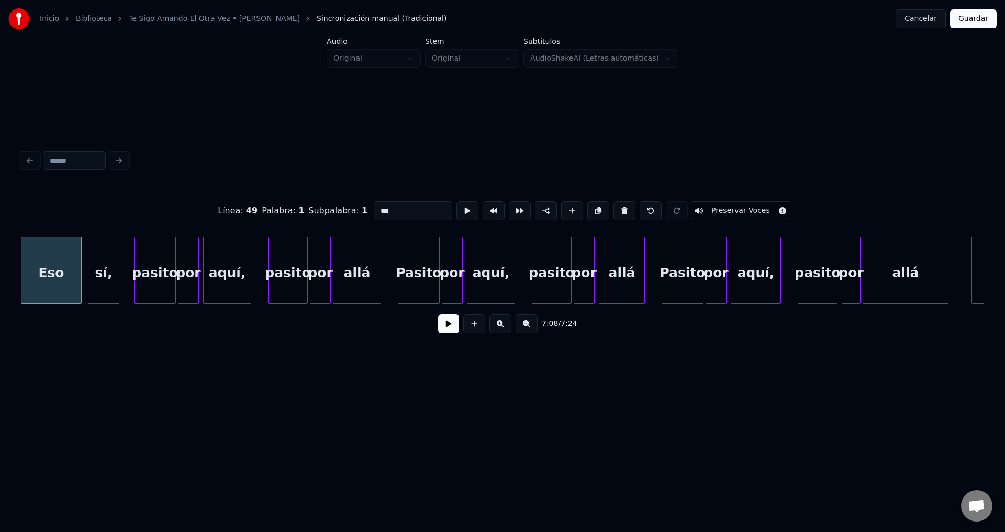
click at [447, 328] on button at bounding box center [448, 323] width 21 height 19
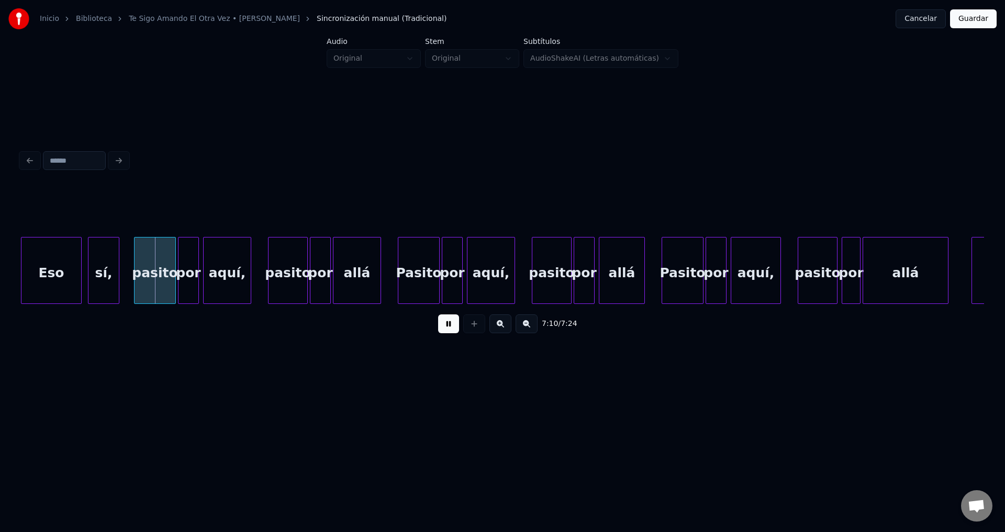
click at [448, 327] on button at bounding box center [448, 323] width 21 height 19
click at [54, 253] on div "Eso" at bounding box center [51, 273] width 60 height 71
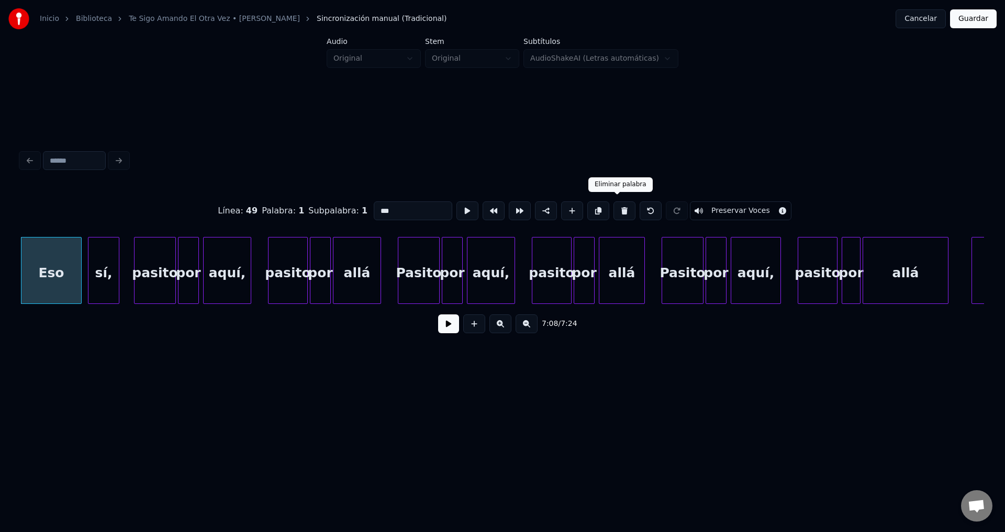
click at [617, 208] on button at bounding box center [624, 210] width 22 height 19
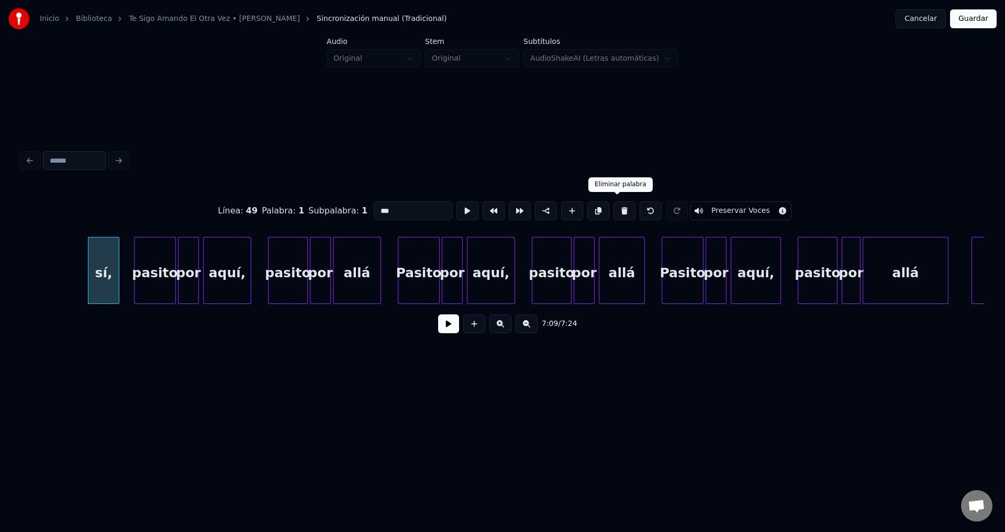
click at [617, 208] on button at bounding box center [624, 210] width 22 height 19
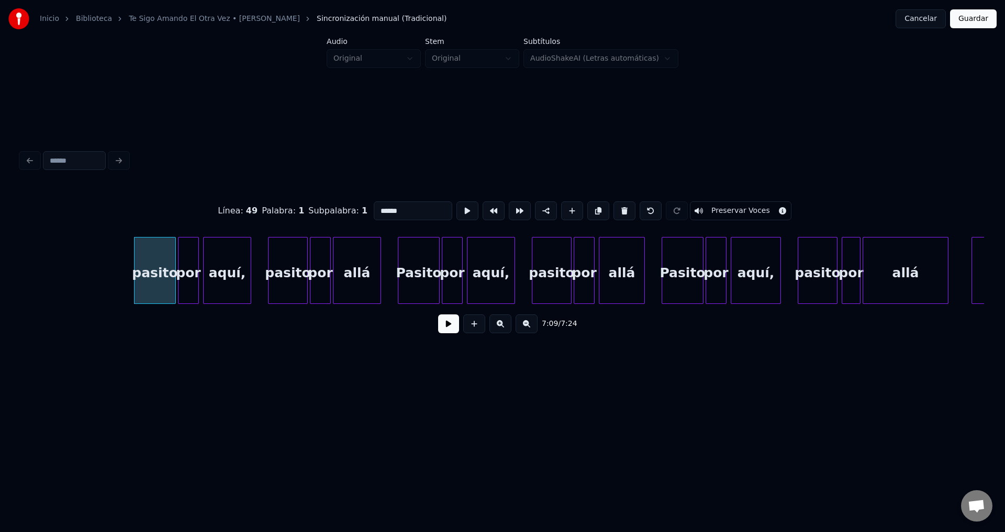
click at [617, 208] on button at bounding box center [624, 210] width 22 height 19
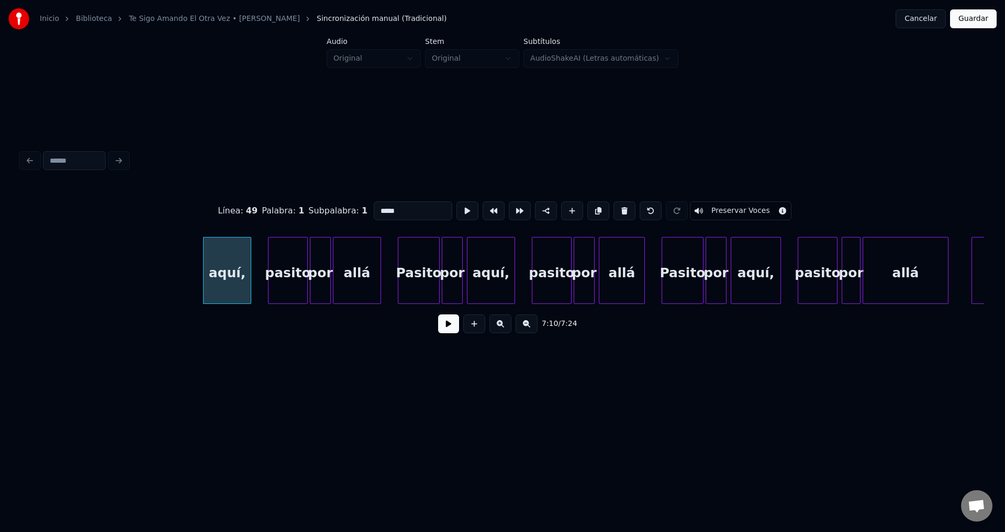
click at [617, 208] on button at bounding box center [624, 210] width 22 height 19
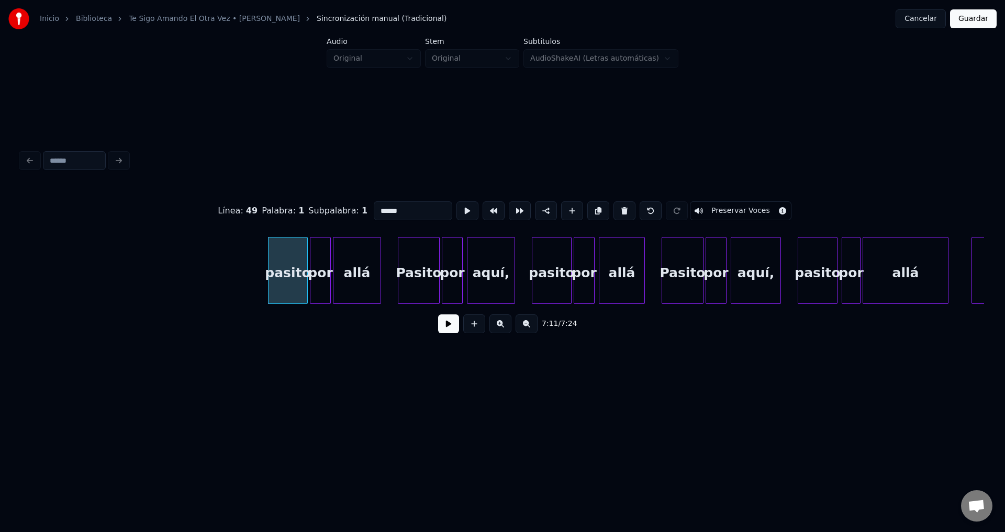
click at [617, 208] on button at bounding box center [624, 210] width 22 height 19
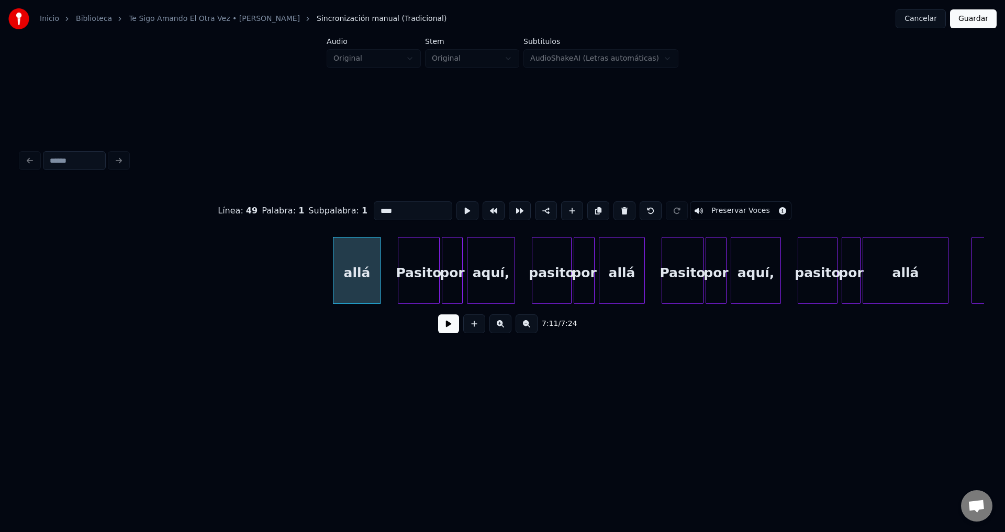
click at [617, 208] on button at bounding box center [624, 210] width 22 height 19
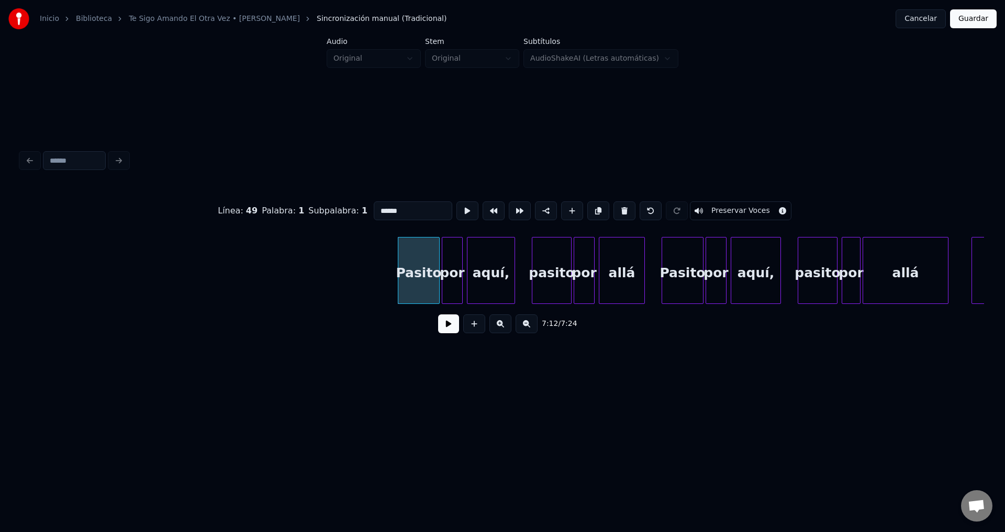
click at [617, 208] on button at bounding box center [624, 210] width 22 height 19
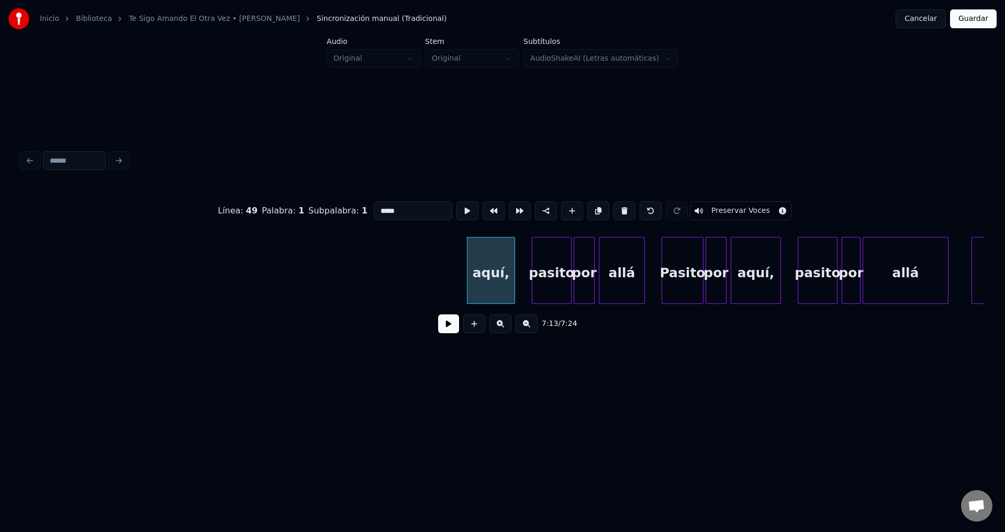
click at [617, 208] on button at bounding box center [624, 210] width 22 height 19
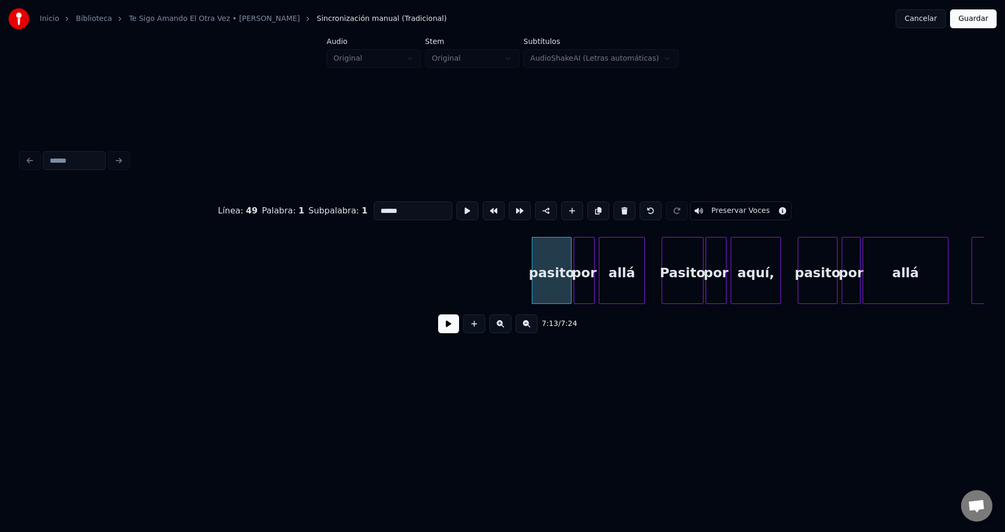
click at [617, 208] on button at bounding box center [624, 210] width 22 height 19
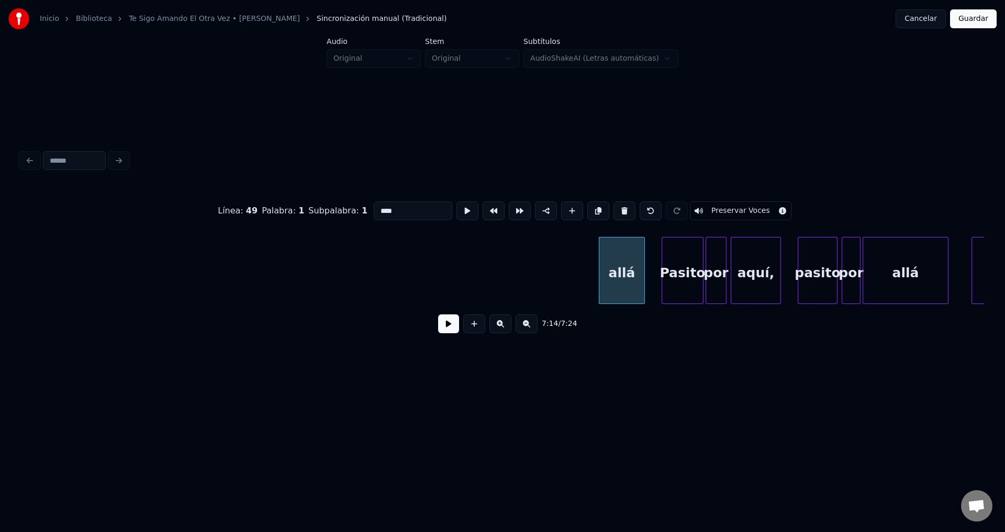
click at [617, 208] on button at bounding box center [624, 210] width 22 height 19
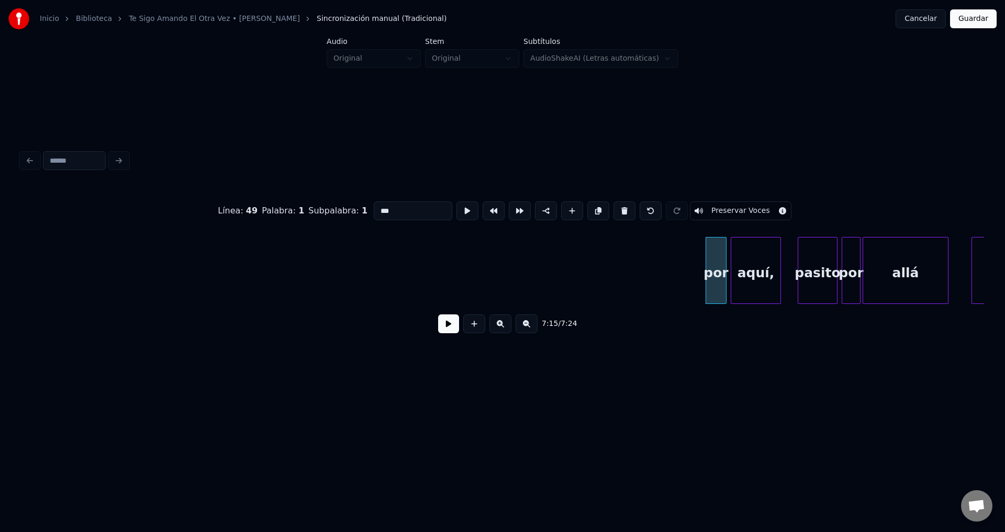
click at [617, 208] on button at bounding box center [624, 210] width 22 height 19
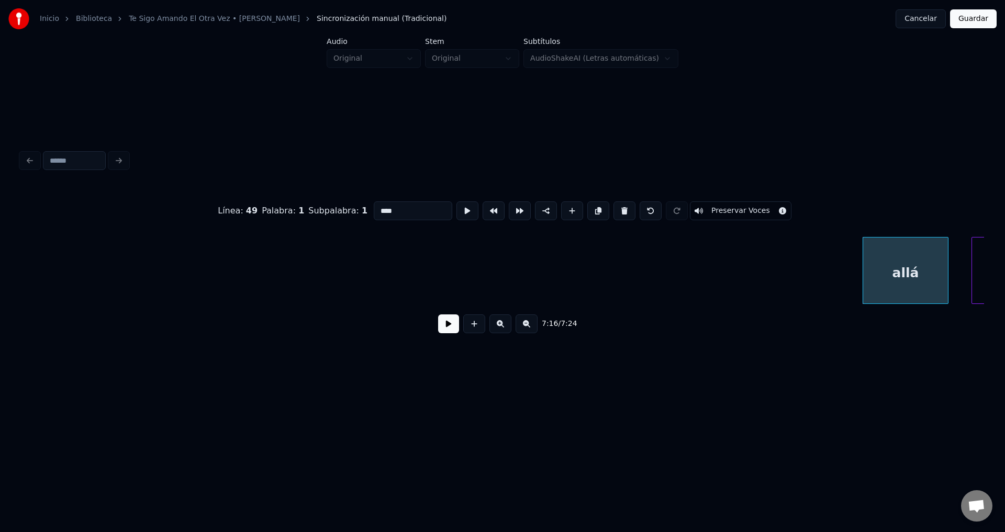
click at [617, 208] on button at bounding box center [624, 210] width 22 height 19
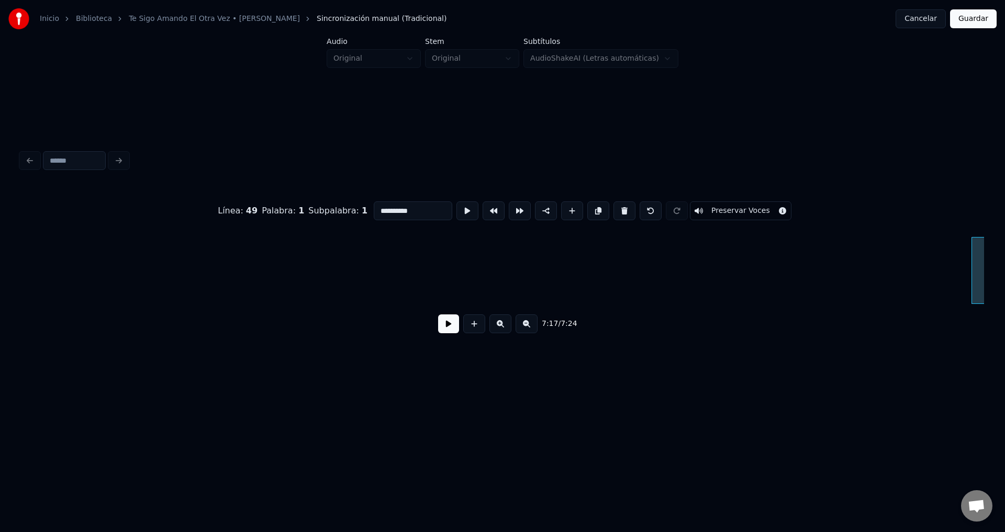
click at [617, 208] on button at bounding box center [624, 210] width 22 height 19
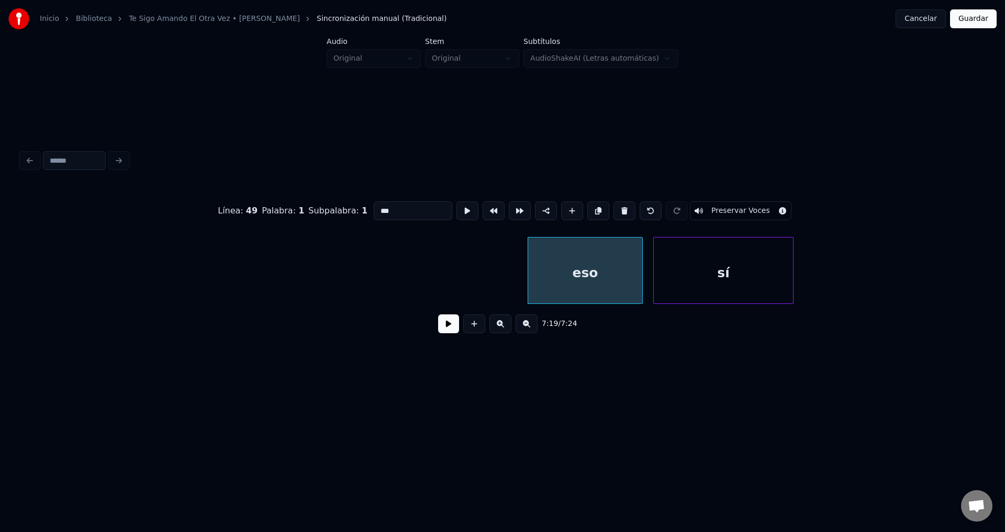
click at [617, 208] on button at bounding box center [624, 210] width 22 height 19
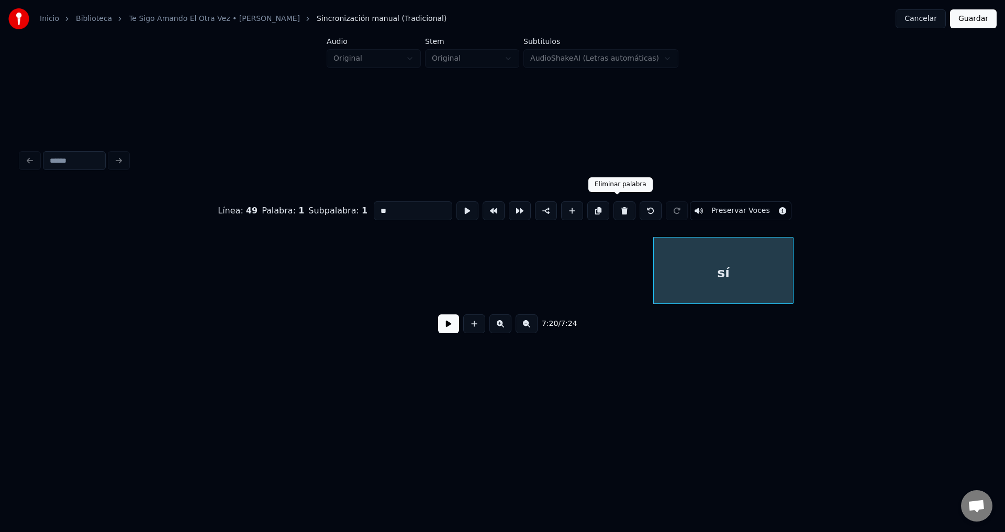
click at [613, 207] on button at bounding box center [624, 210] width 22 height 19
type input "***"
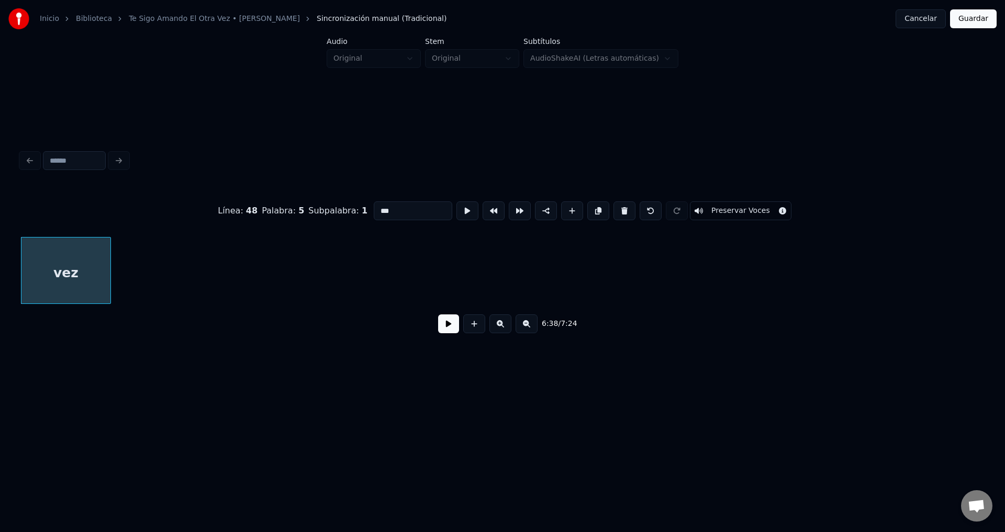
scroll to position [0, 41495]
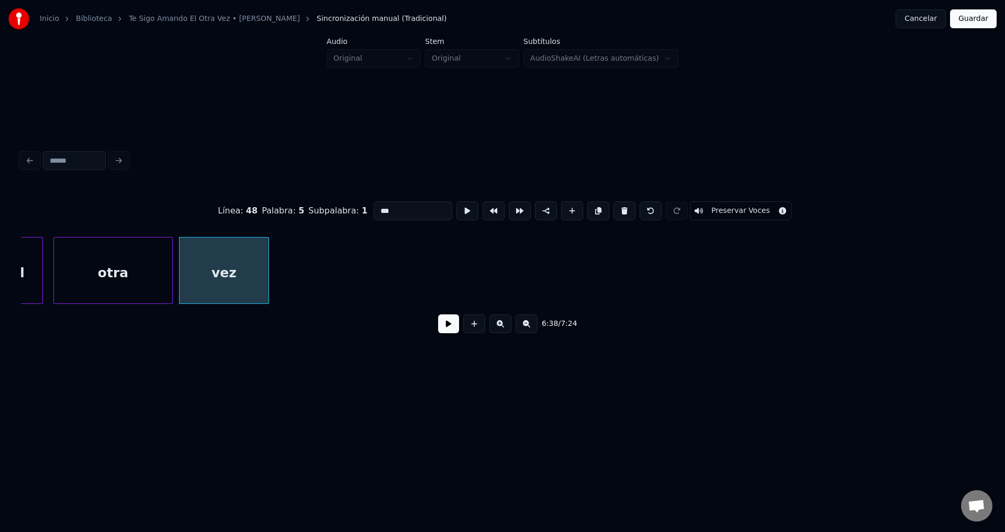
drag, startPoint x: 441, startPoint y: 331, endPoint x: 458, endPoint y: 317, distance: 22.0
click at [441, 330] on button at bounding box center [448, 323] width 21 height 19
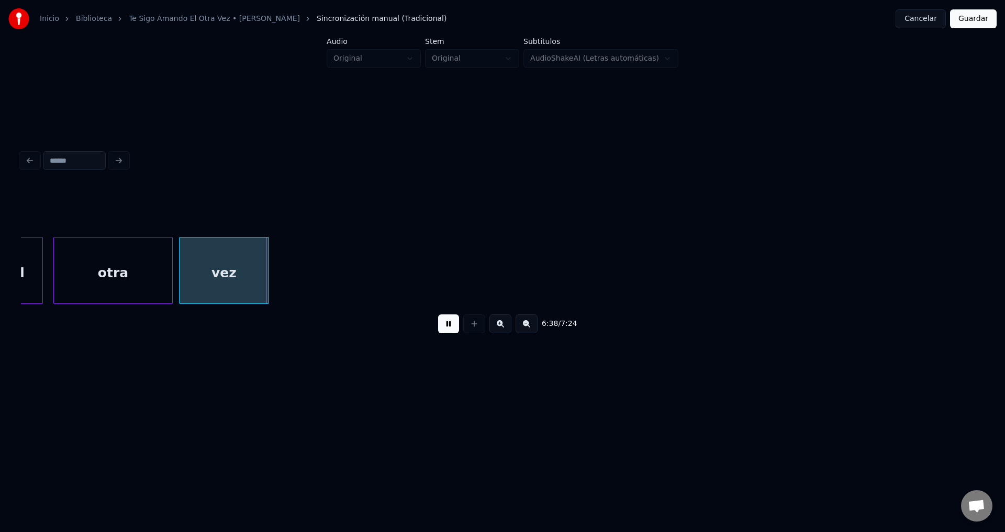
click at [962, 18] on button "Guardar" at bounding box center [973, 18] width 47 height 19
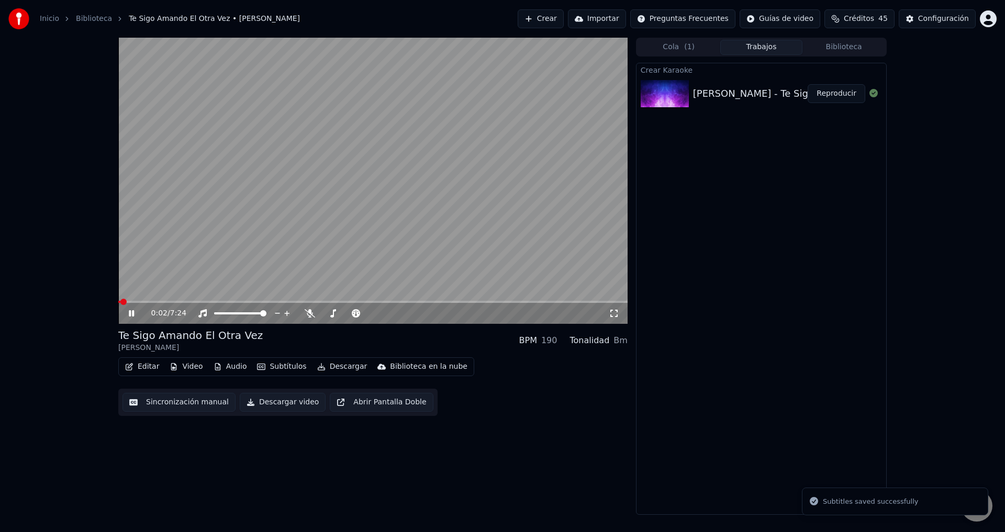
click at [156, 301] on span at bounding box center [372, 302] width 509 height 2
click at [174, 302] on span at bounding box center [372, 302] width 509 height 2
click at [339, 367] on button "Descargar" at bounding box center [342, 366] width 59 height 15
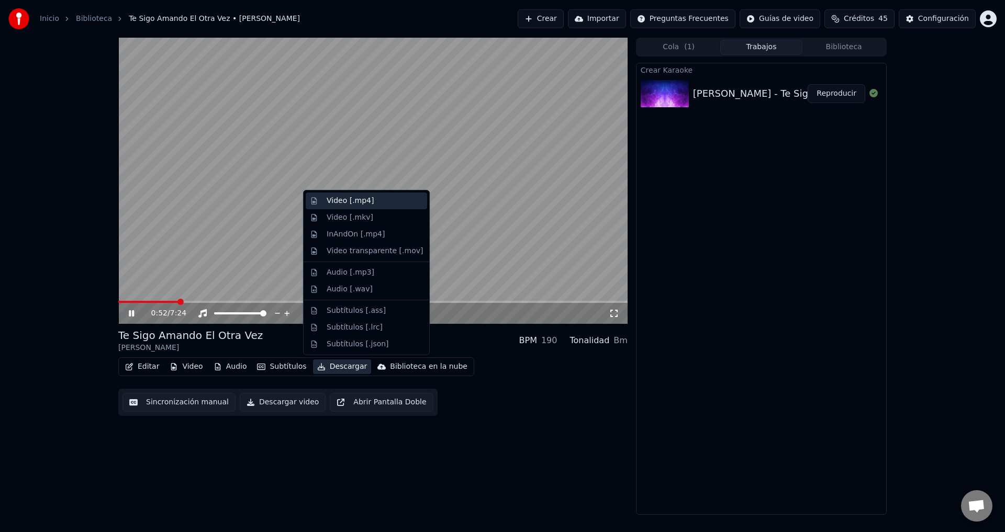
click at [343, 207] on div "Video [.mp4]" at bounding box center [366, 201] width 121 height 17
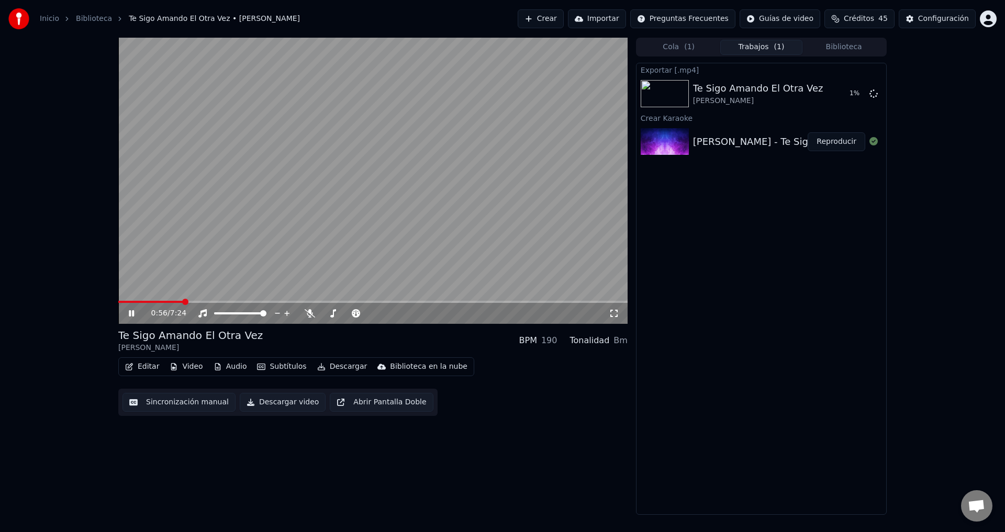
click at [126, 314] on div "0:56 / 7:24" at bounding box center [372, 313] width 501 height 10
click at [130, 313] on icon at bounding box center [131, 313] width 5 height 6
